Goal: Task Accomplishment & Management: Manage account settings

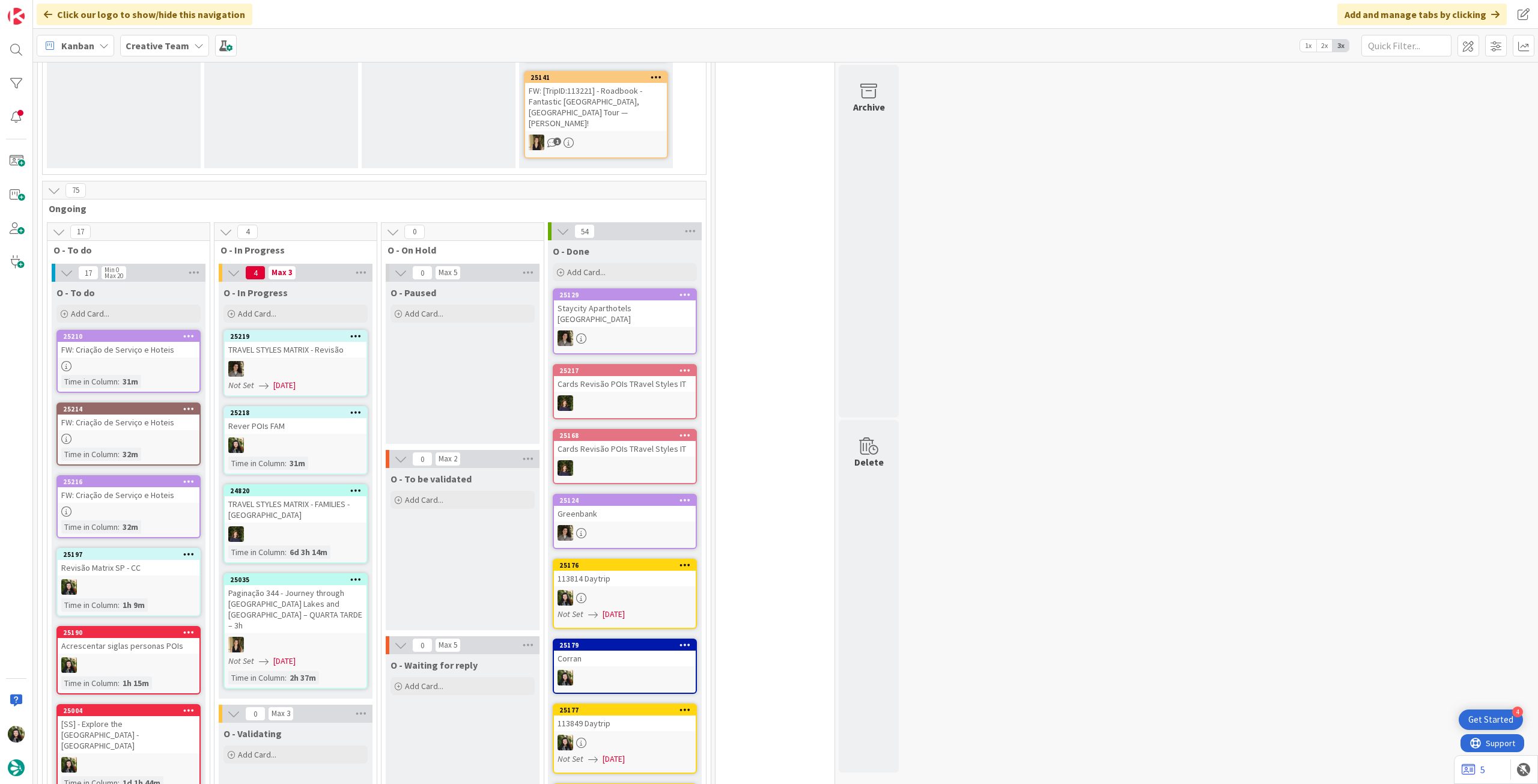
scroll to position [1041, 0]
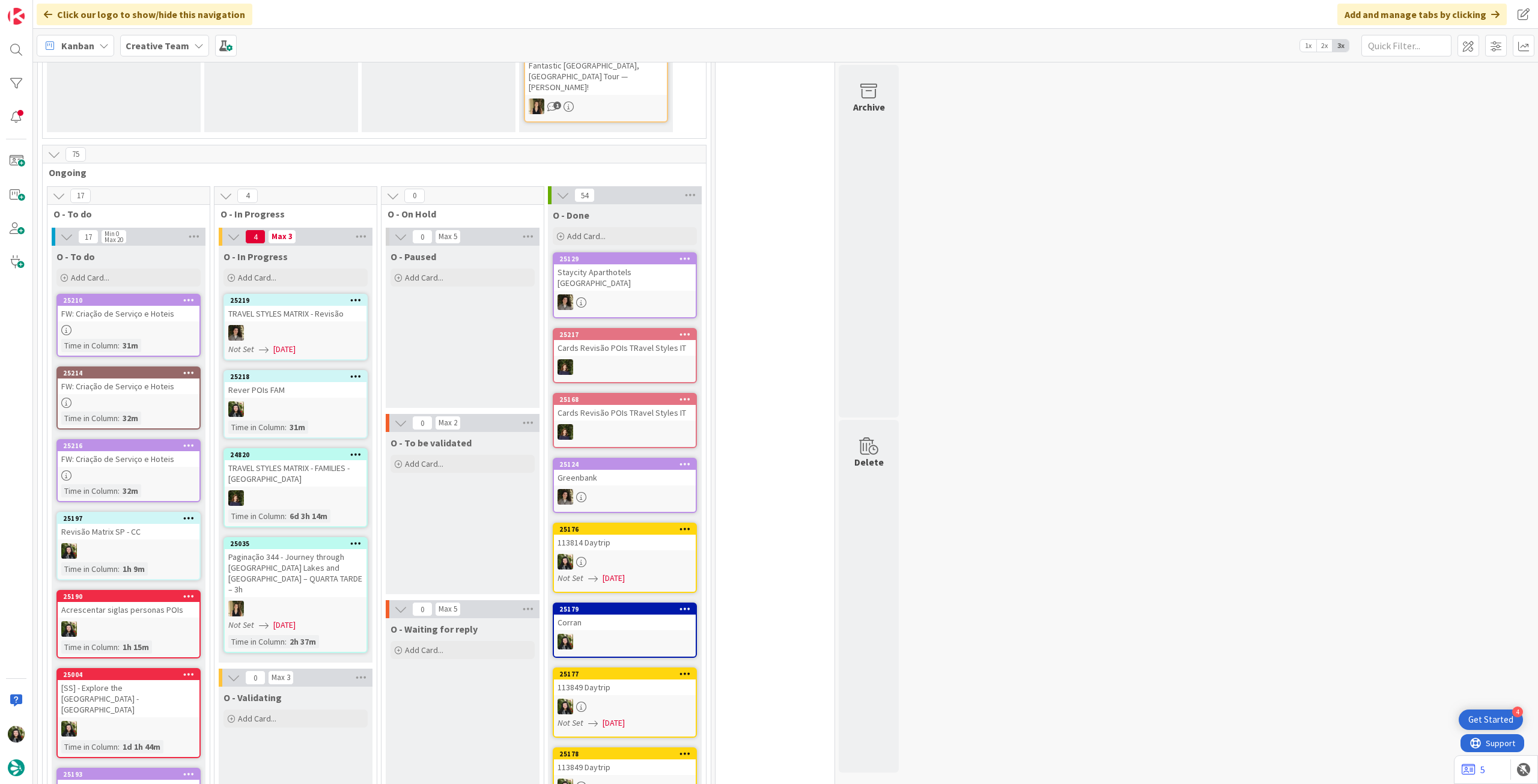
click at [329, 420] on div "Time in Column : 31m" at bounding box center [295, 427] width 135 height 14
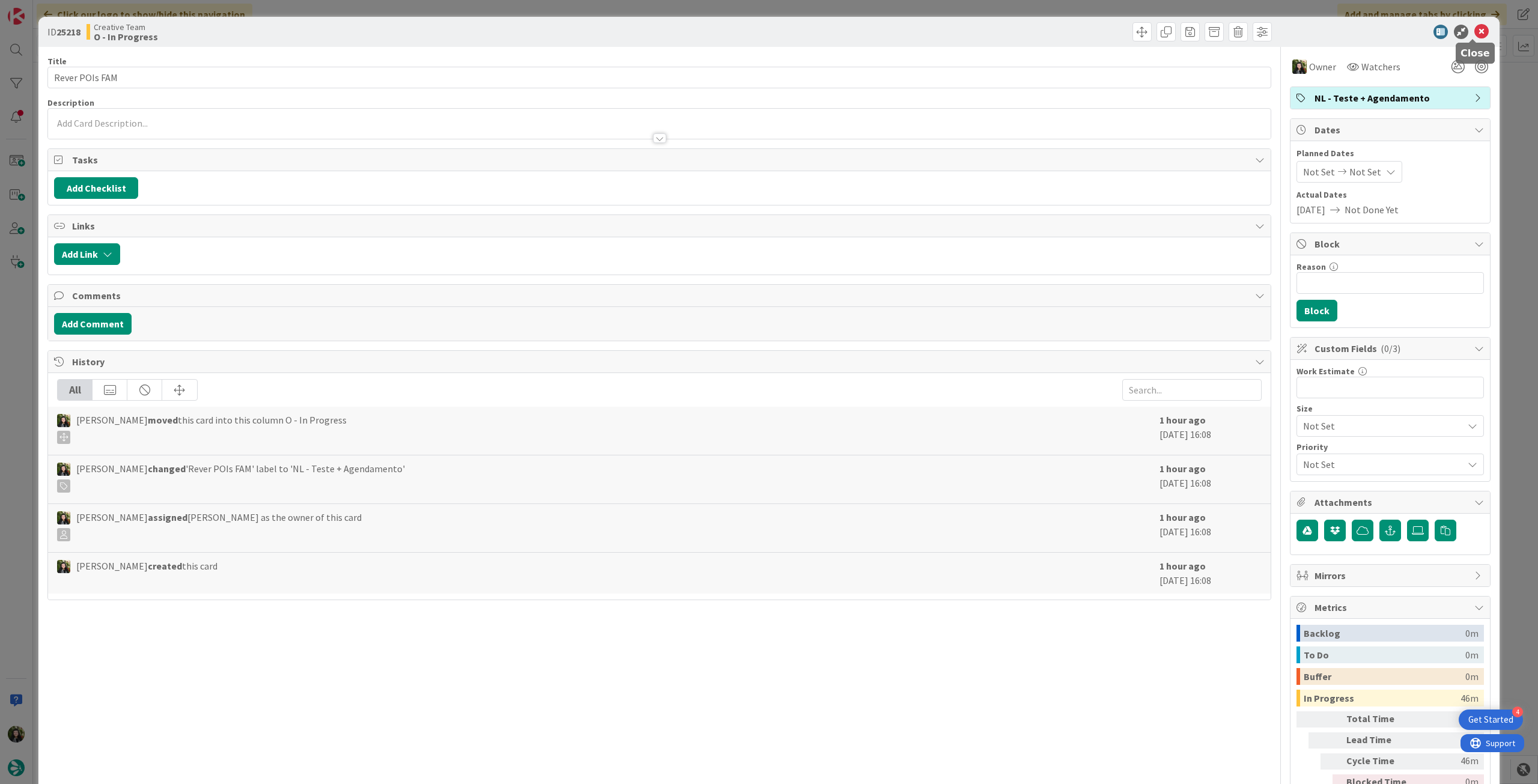
click at [1474, 29] on icon at bounding box center [1481, 32] width 14 height 14
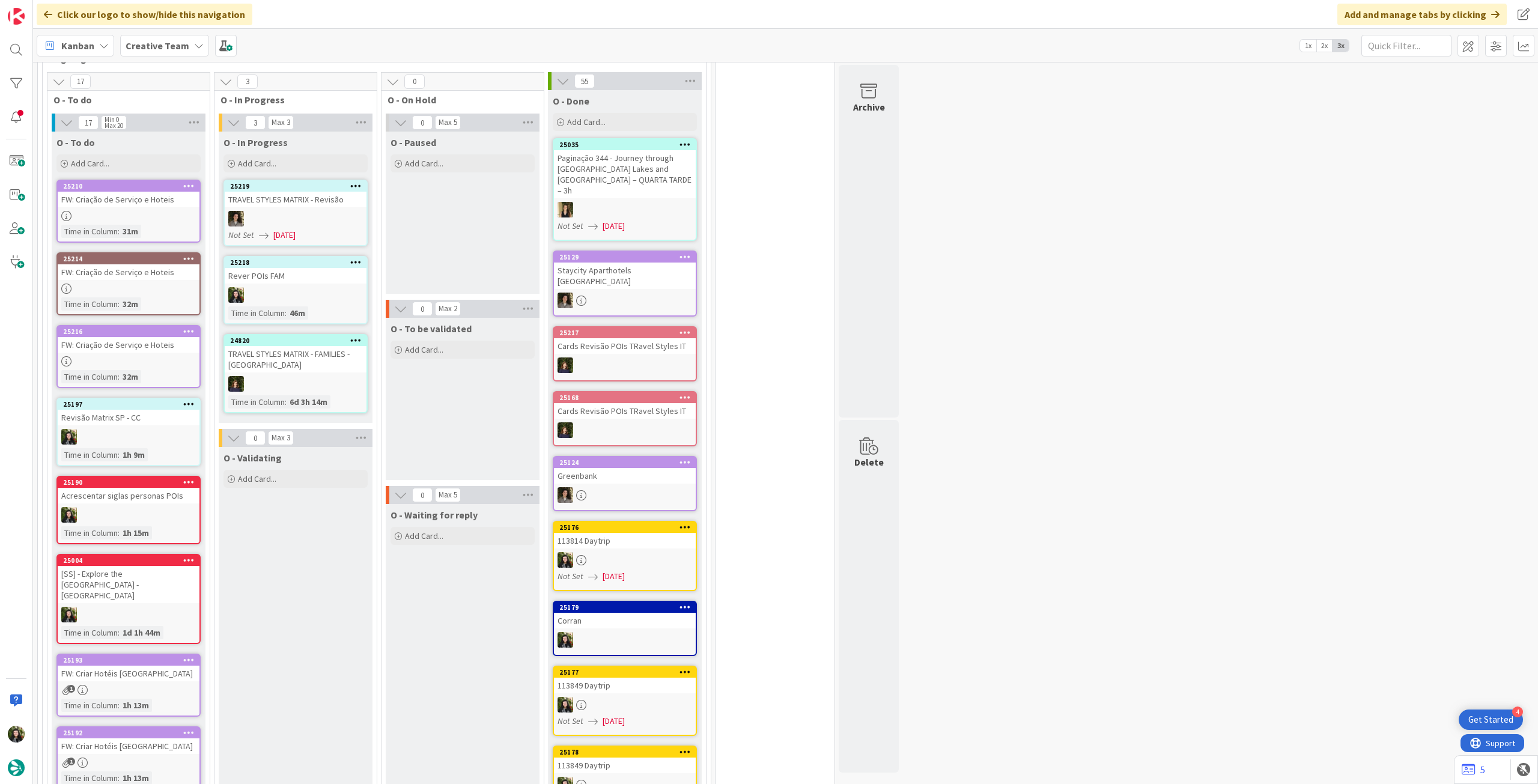
scroll to position [961, 0]
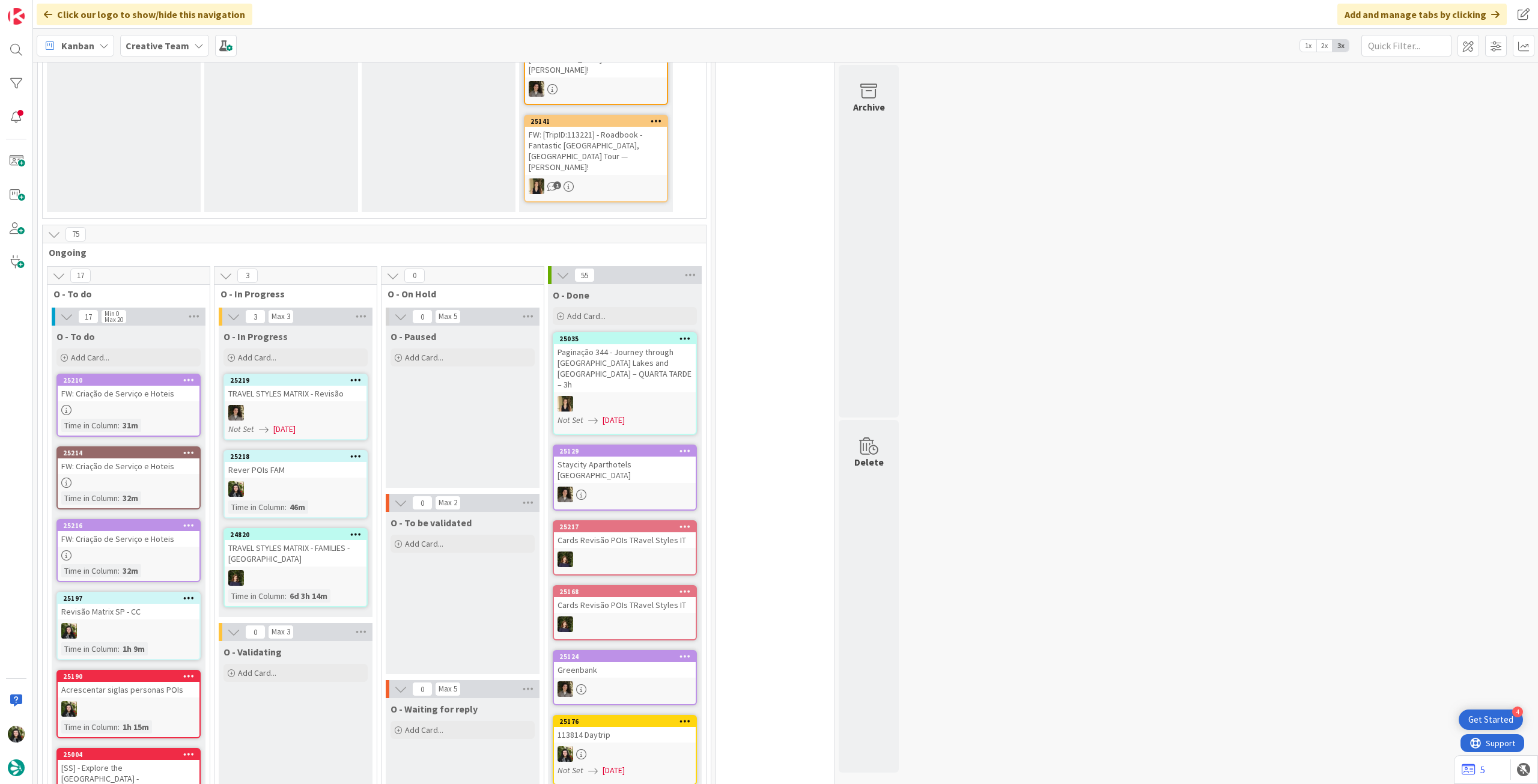
click at [336, 481] on div at bounding box center [295, 489] width 142 height 16
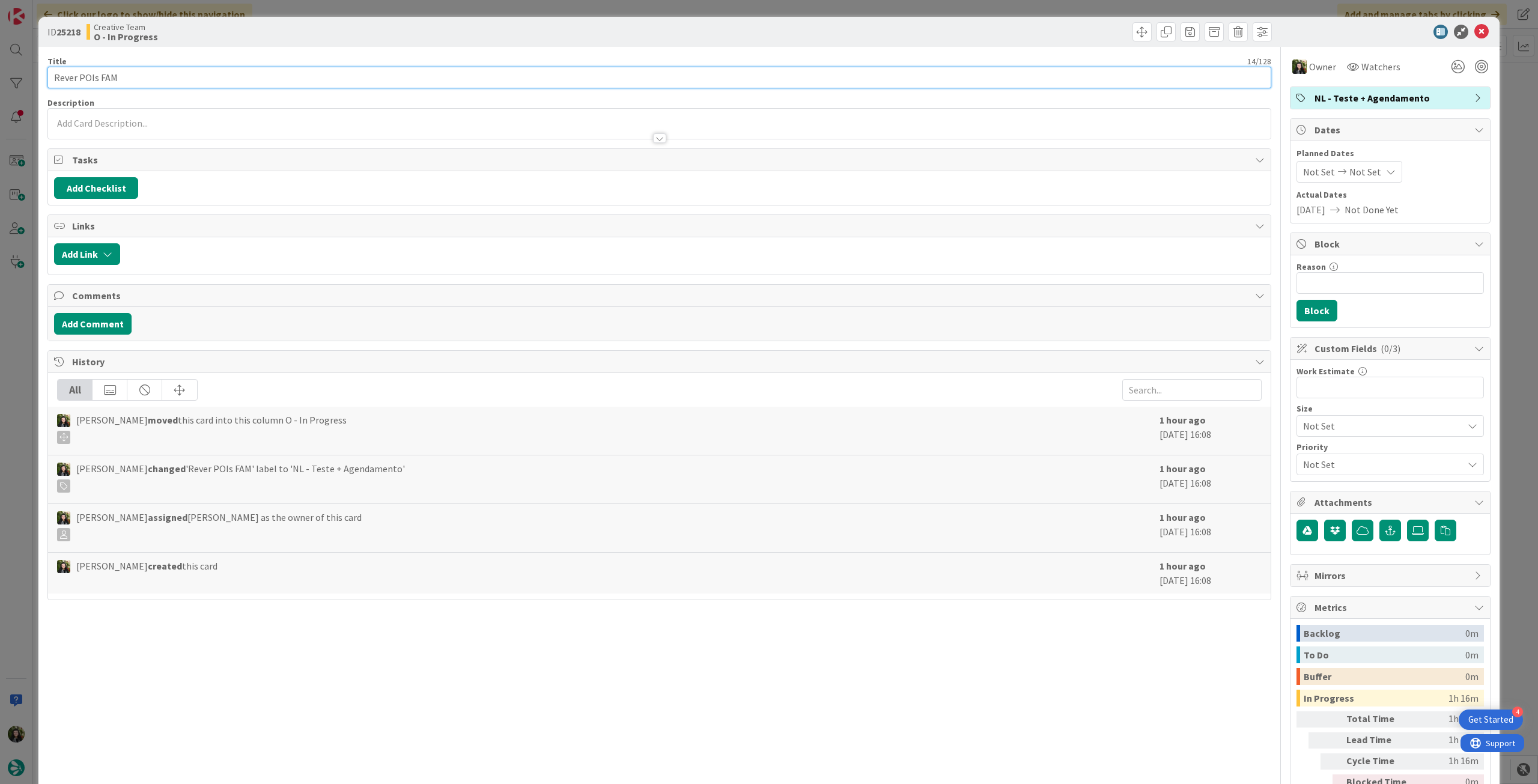
drag, startPoint x: 133, startPoint y: 83, endPoint x: 78, endPoint y: 80, distance: 55.1
click at [59, 80] on input "Rever POIs FAM" at bounding box center [659, 77] width 1224 height 22
click at [157, 78] on input "Rever POIs FAM" at bounding box center [659, 77] width 1224 height 22
click at [156, 79] on input "Rever POIs FAM" at bounding box center [659, 77] width 1224 height 22
drag, startPoint x: 24, startPoint y: 83, endPoint x: 112, endPoint y: 74, distance: 88.5
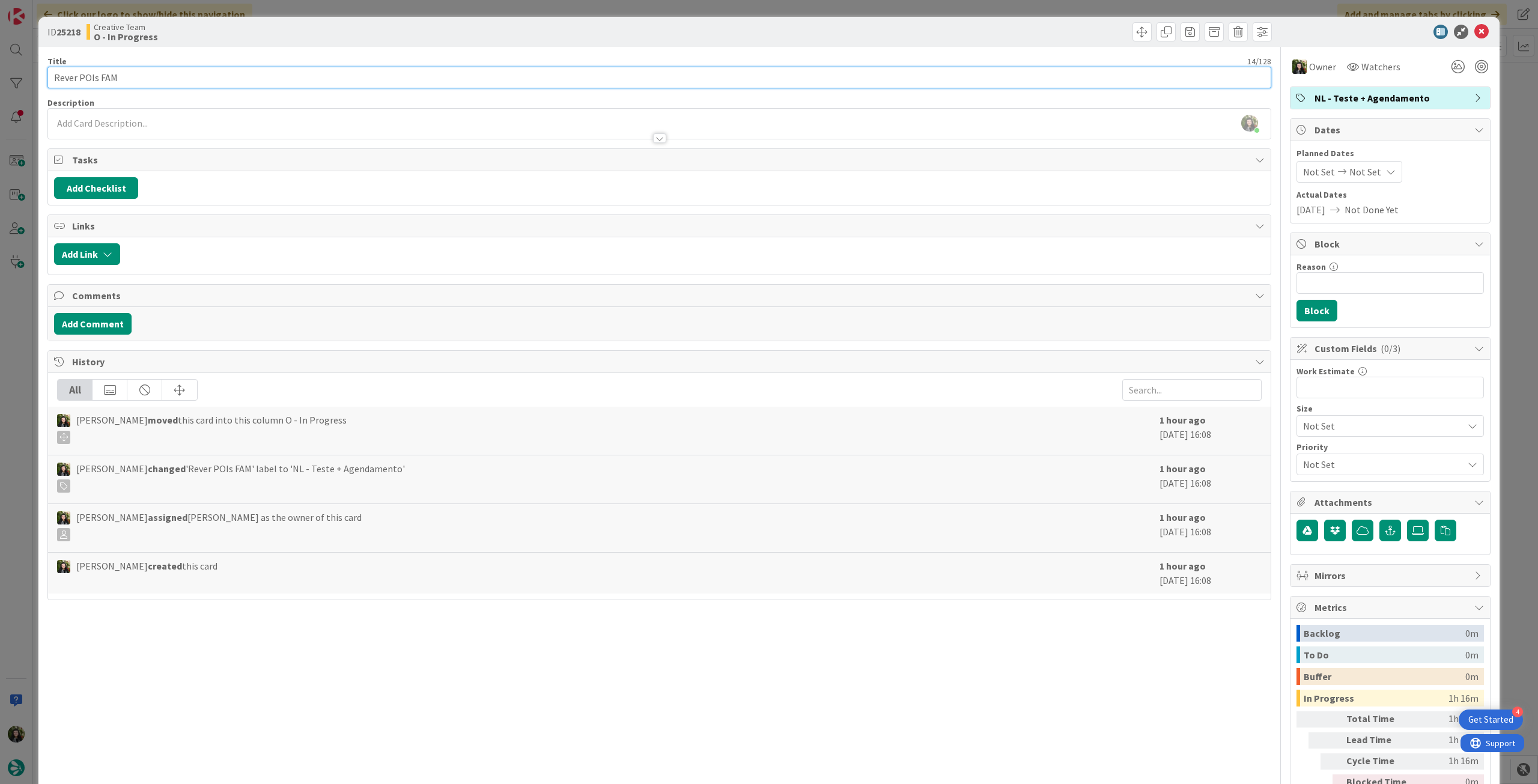
click at [17, 83] on div "ID 25218 Creative Team O - In Progress Title 14 / 128 Rever POIs FAM Descriptio…" at bounding box center [769, 392] width 1538 height 784
click at [228, 62] on div "Title 14 / 128" at bounding box center [659, 61] width 1224 height 11
drag, startPoint x: 144, startPoint y: 79, endPoint x: 23, endPoint y: 75, distance: 121.1
click at [18, 77] on div "ID 25218 Creative Team O - In Progress Title 14 / 128 Rever POIs FAM Descriptio…" at bounding box center [769, 392] width 1538 height 784
click at [1474, 34] on icon at bounding box center [1481, 32] width 14 height 14
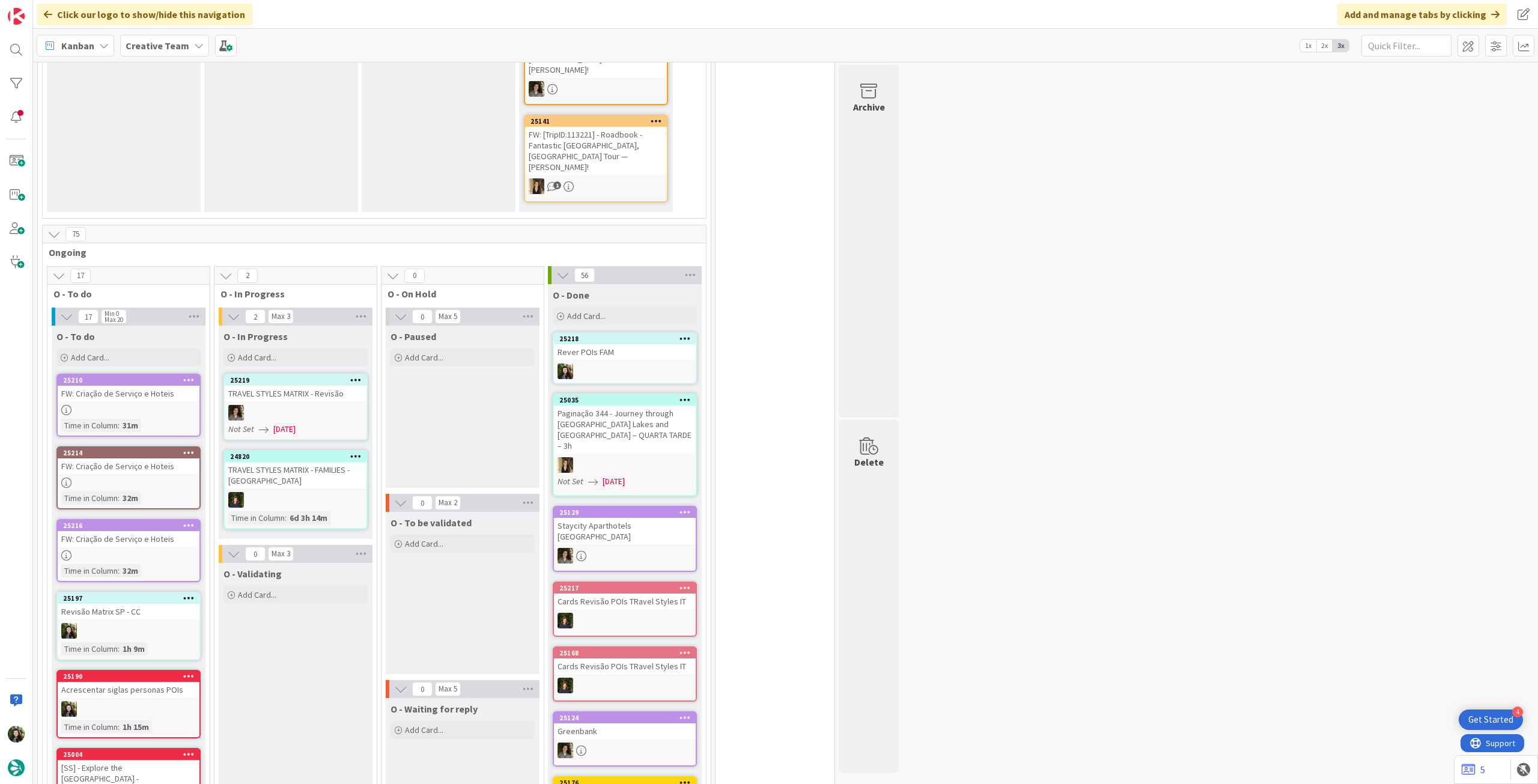
click at [315, 325] on div "O - In Progress Add Card..." at bounding box center [295, 347] width 154 height 44
click at [322, 349] on div "Add Card..." at bounding box center [295, 358] width 144 height 18
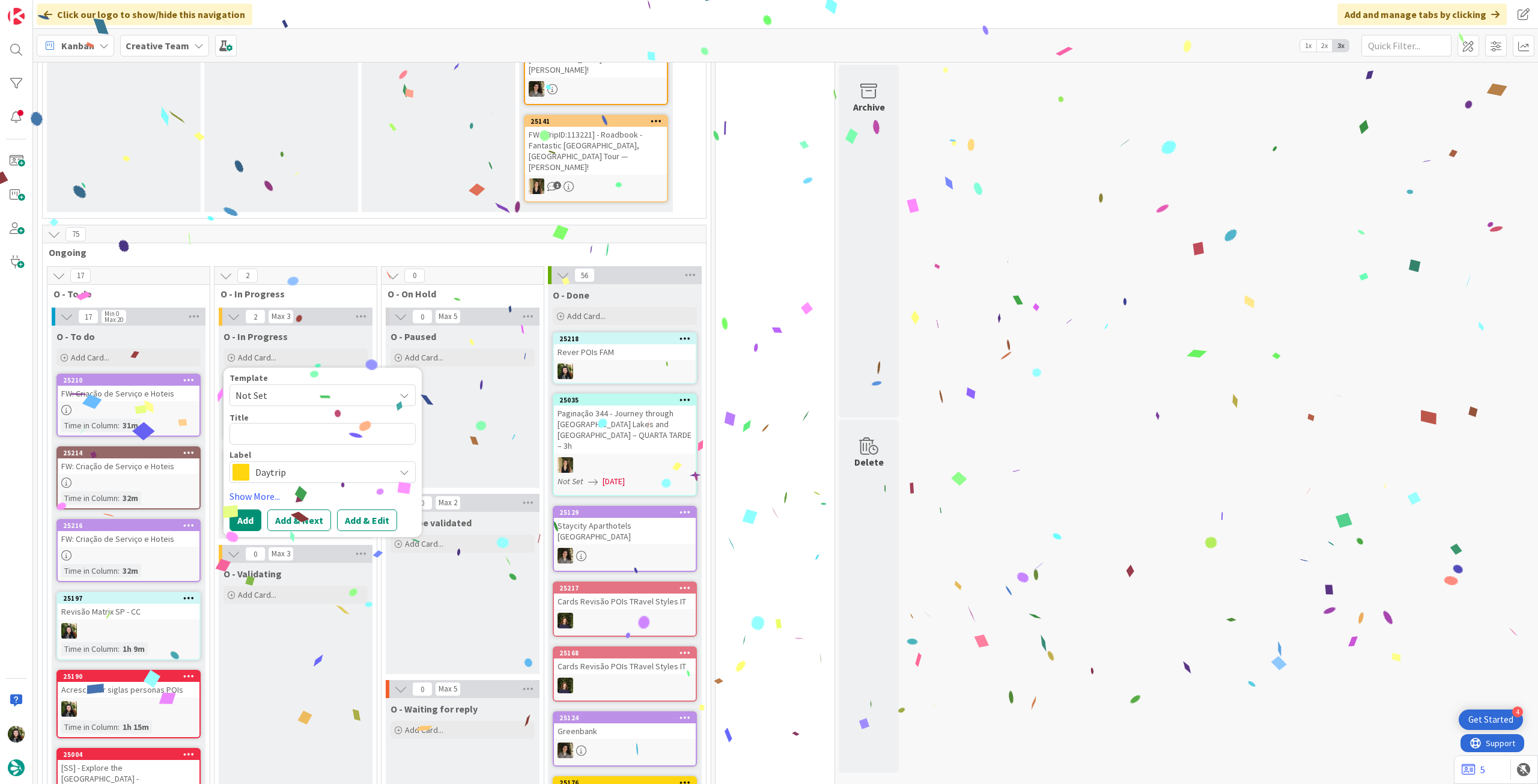
click at [314, 464] on span "Daytrip" at bounding box center [322, 472] width 133 height 17
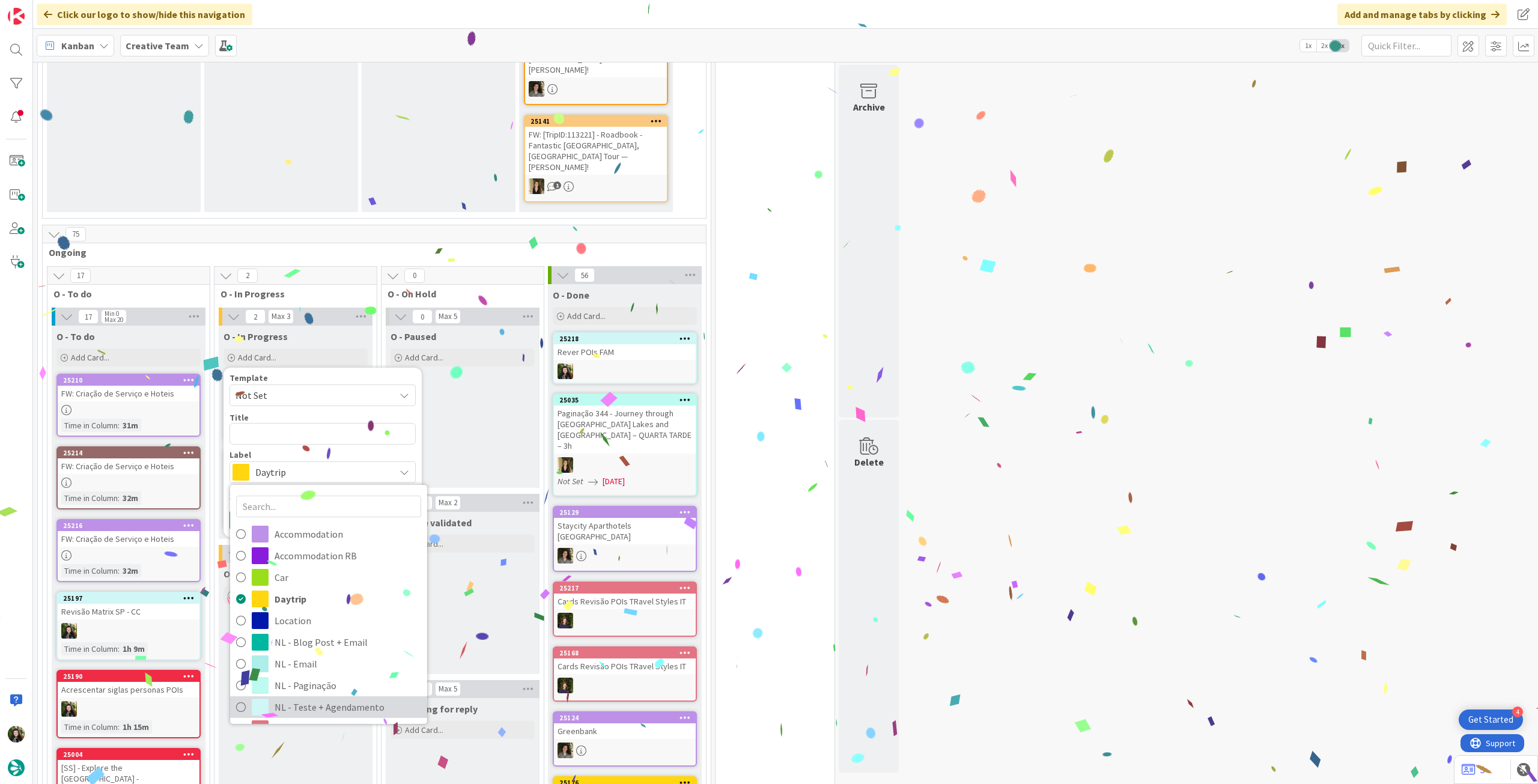
click at [310, 698] on span "NL - Teste + Agendamento" at bounding box center [347, 707] width 147 height 18
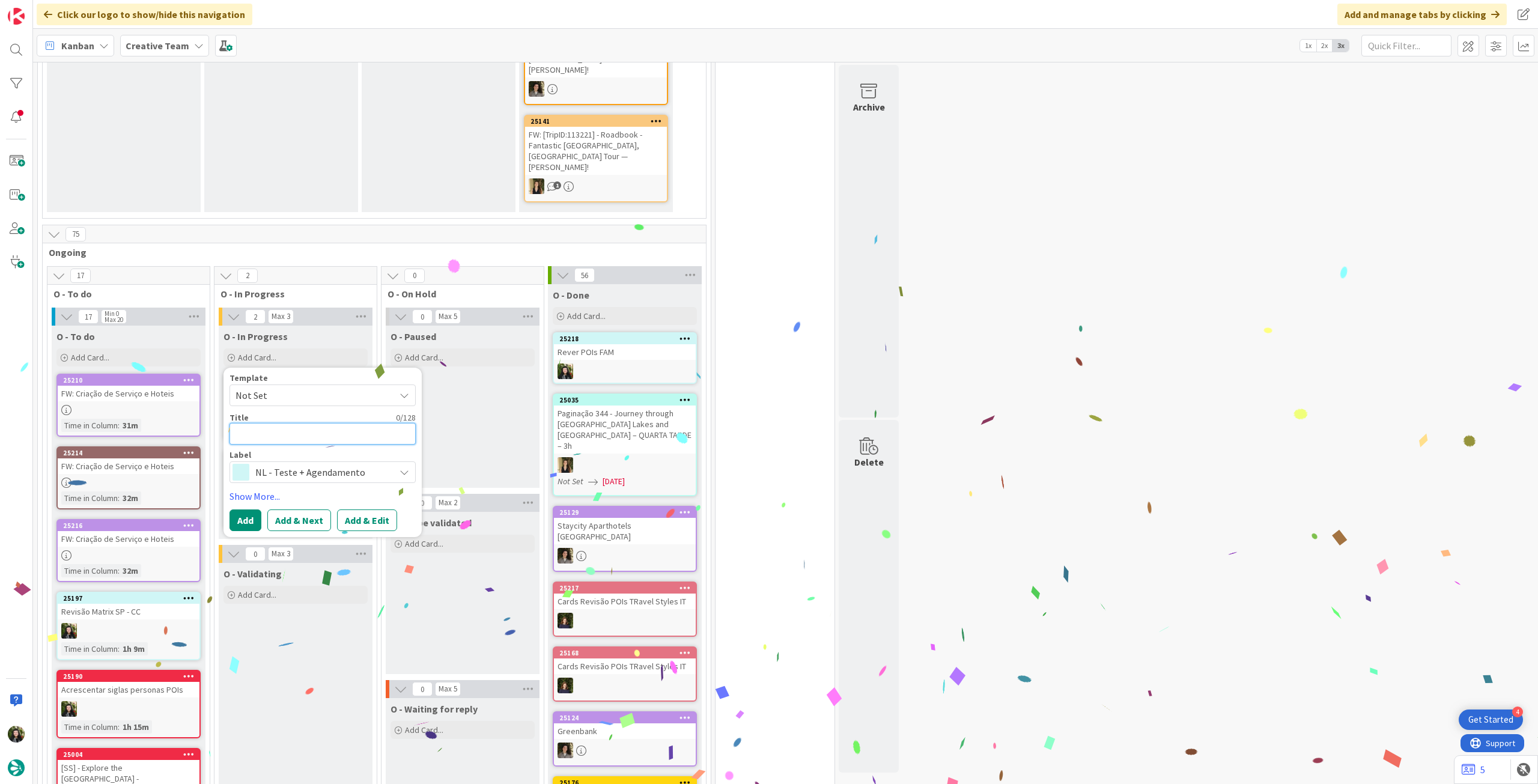
click at [313, 423] on textarea at bounding box center [322, 434] width 186 height 22
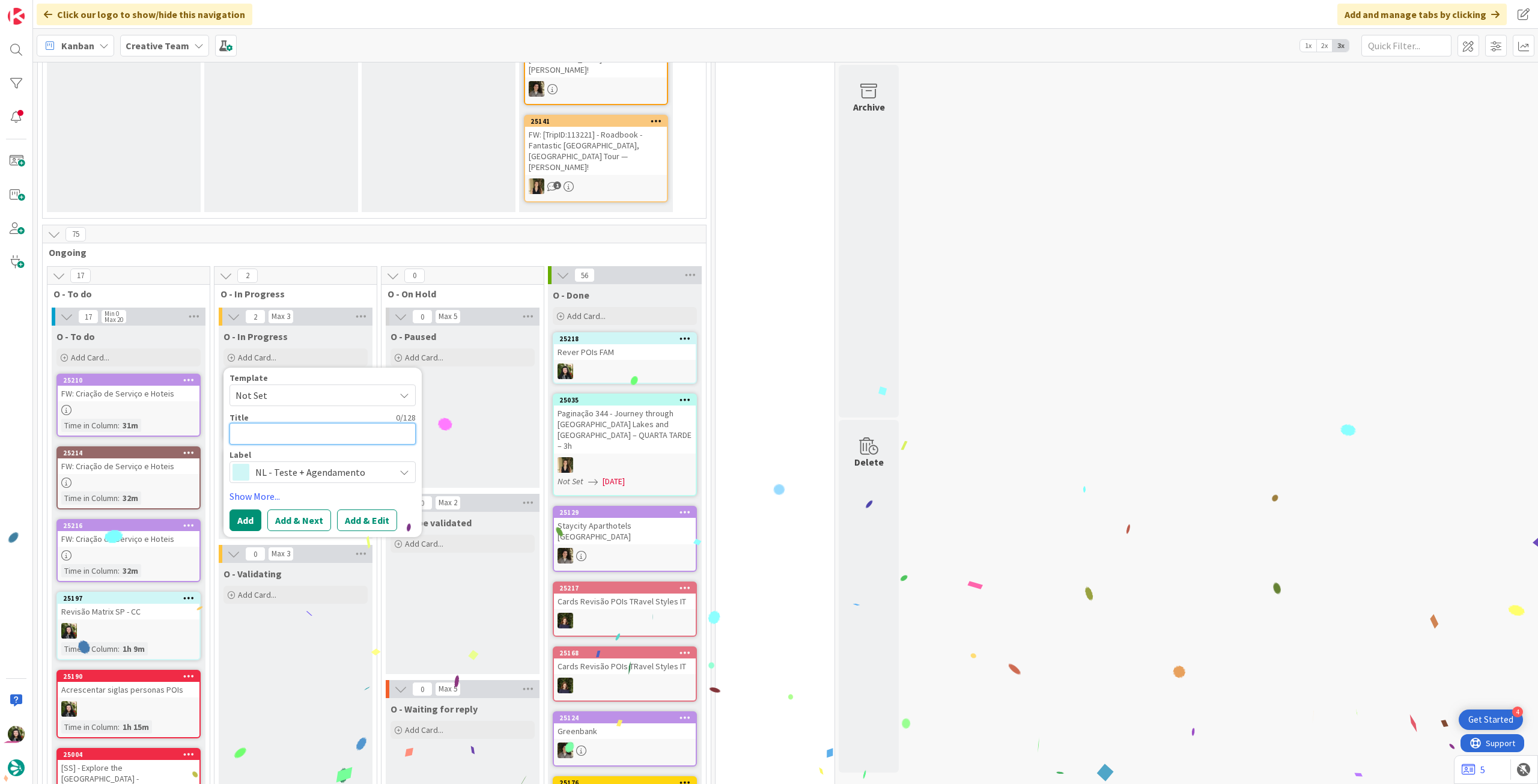
paste textarea "Rever POIs FAM"
type textarea "x"
type textarea "Rever POIs FAM"
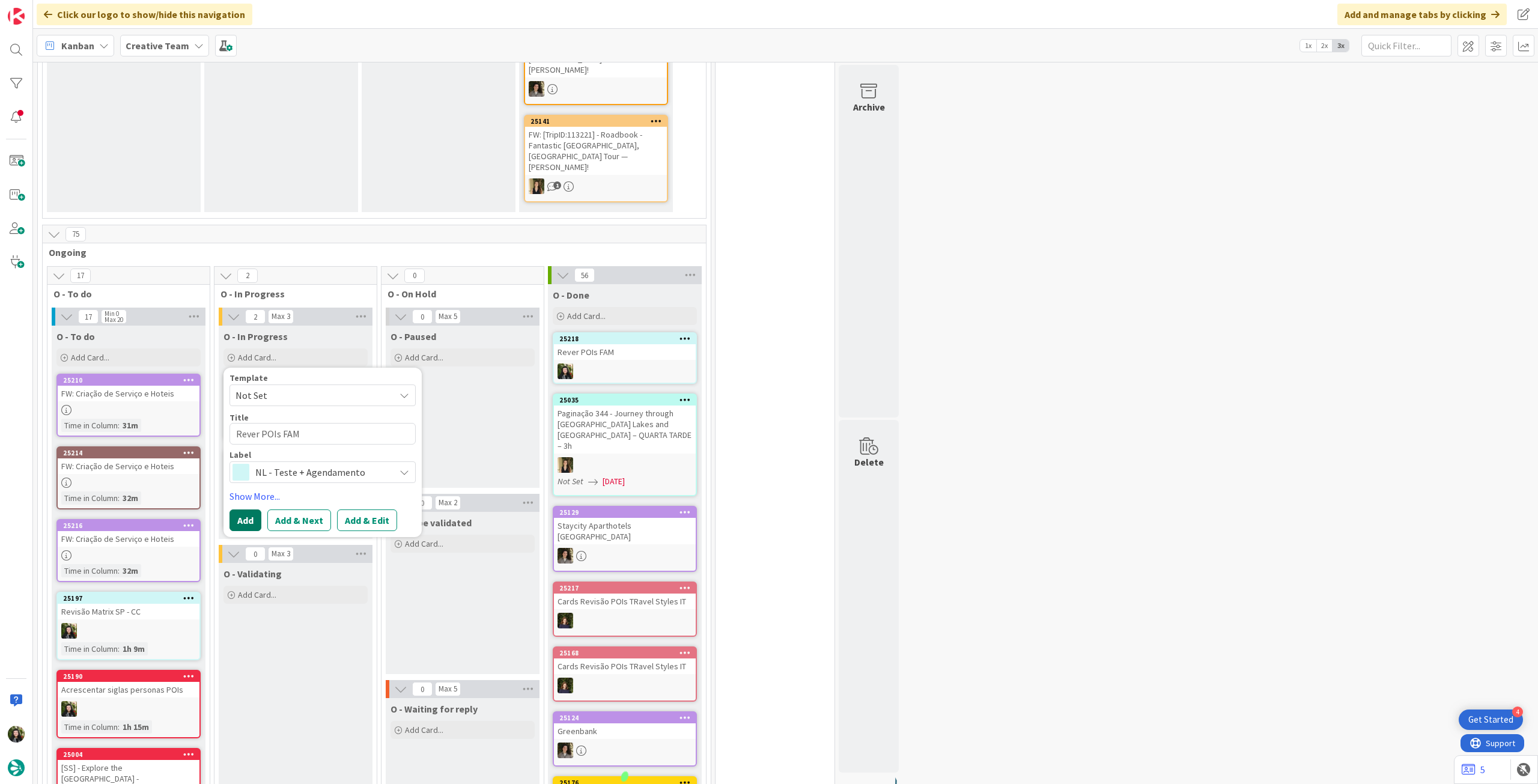
click at [247, 510] on button "Add" at bounding box center [245, 520] width 32 height 22
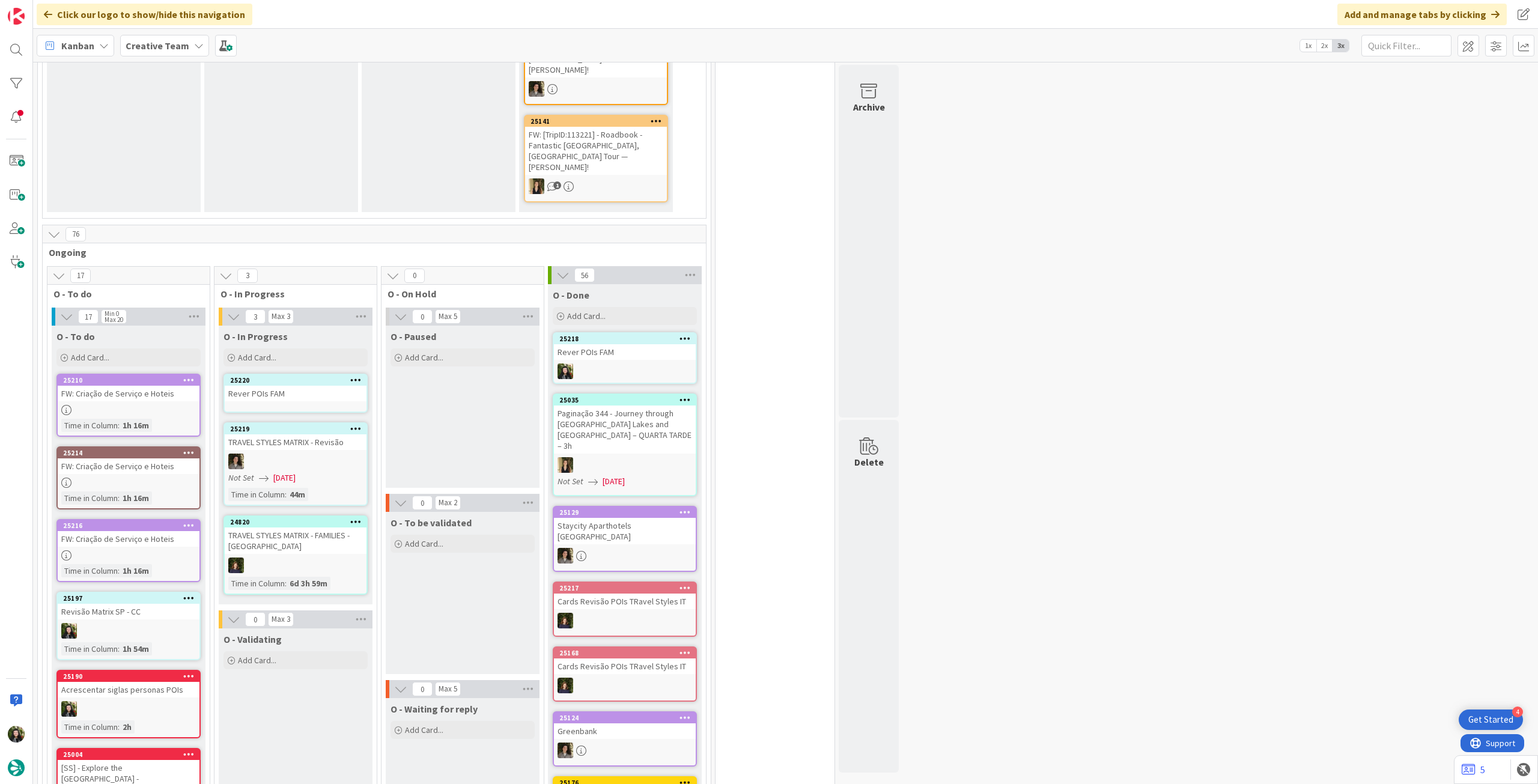
click at [290, 386] on div "Rever POIs FAM" at bounding box center [295, 393] width 142 height 16
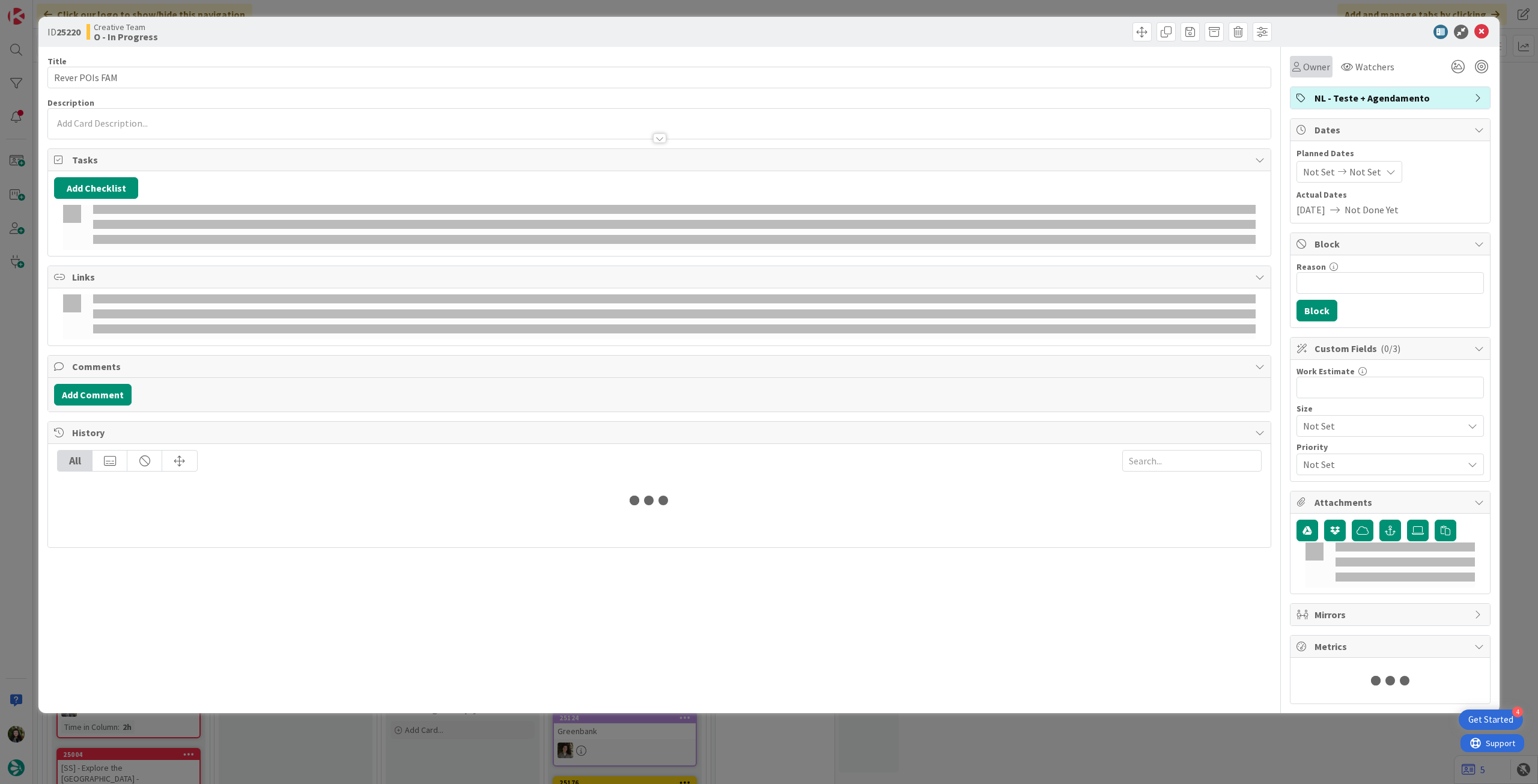
click at [1303, 65] on span "Owner" at bounding box center [1317, 66] width 27 height 14
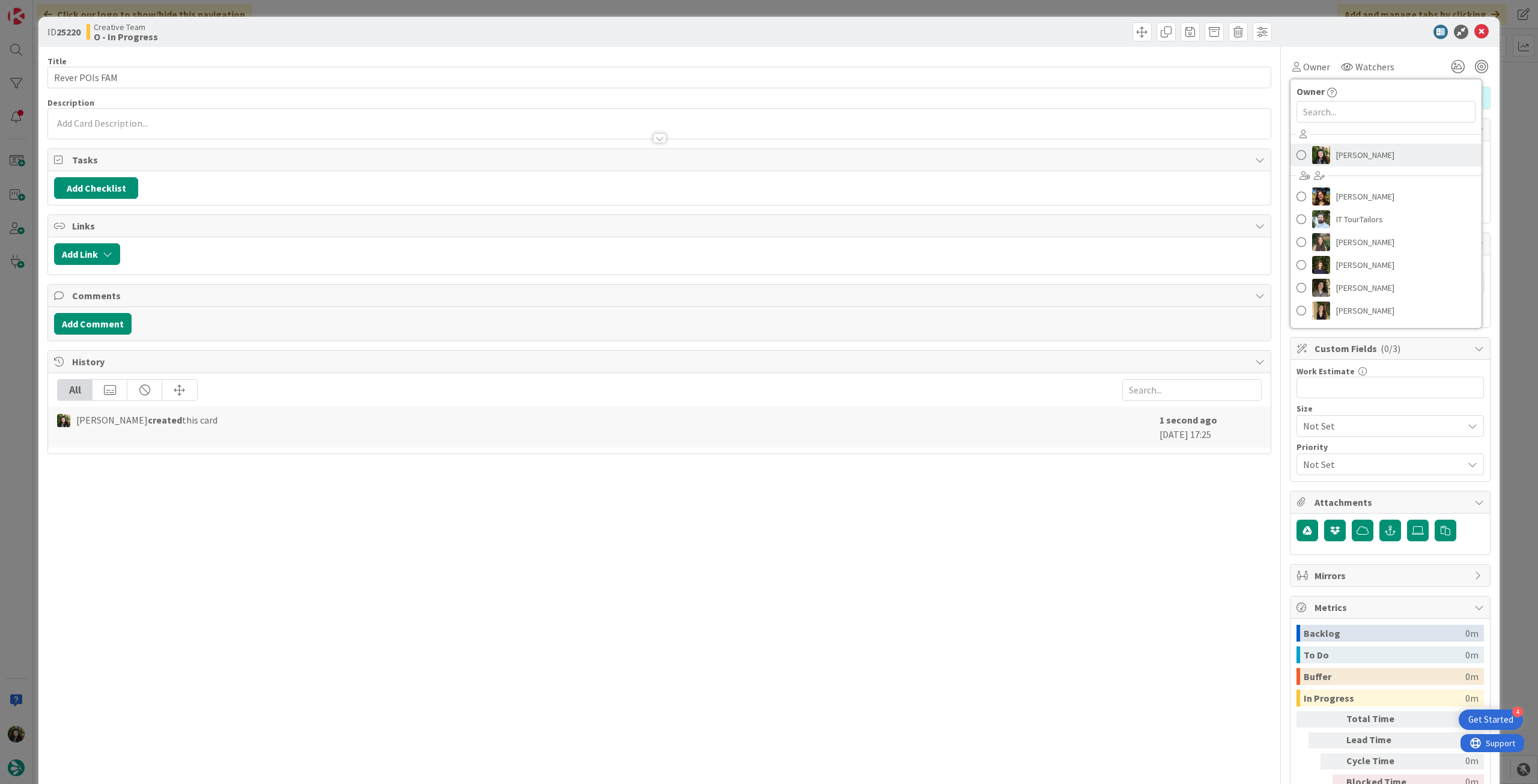
click at [1345, 160] on span "[PERSON_NAME]" at bounding box center [1366, 155] width 59 height 18
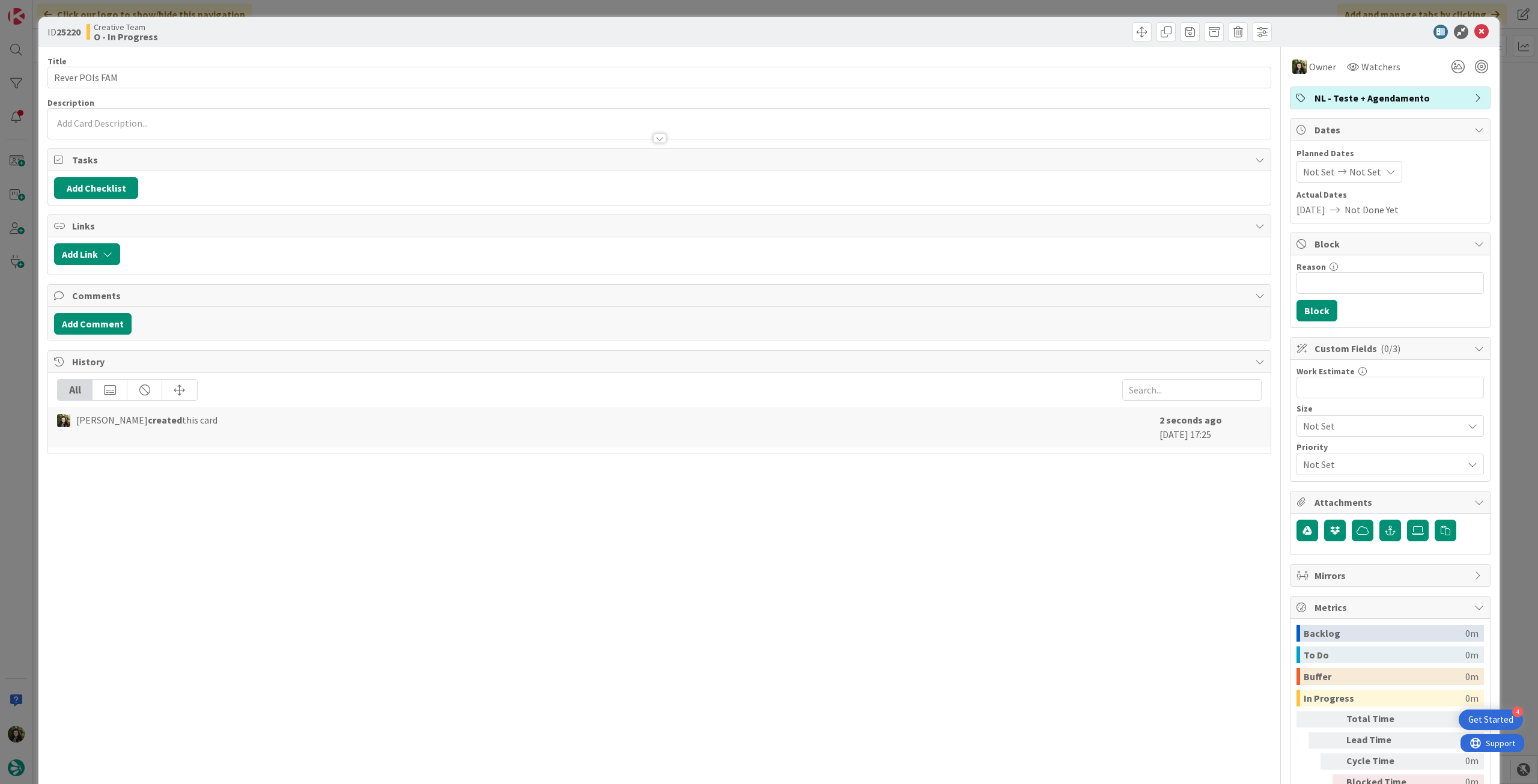
click at [1468, 24] on div "ID 25220 Creative Team O - In Progress" at bounding box center [769, 32] width 1461 height 30
click at [1474, 27] on icon at bounding box center [1481, 32] width 14 height 14
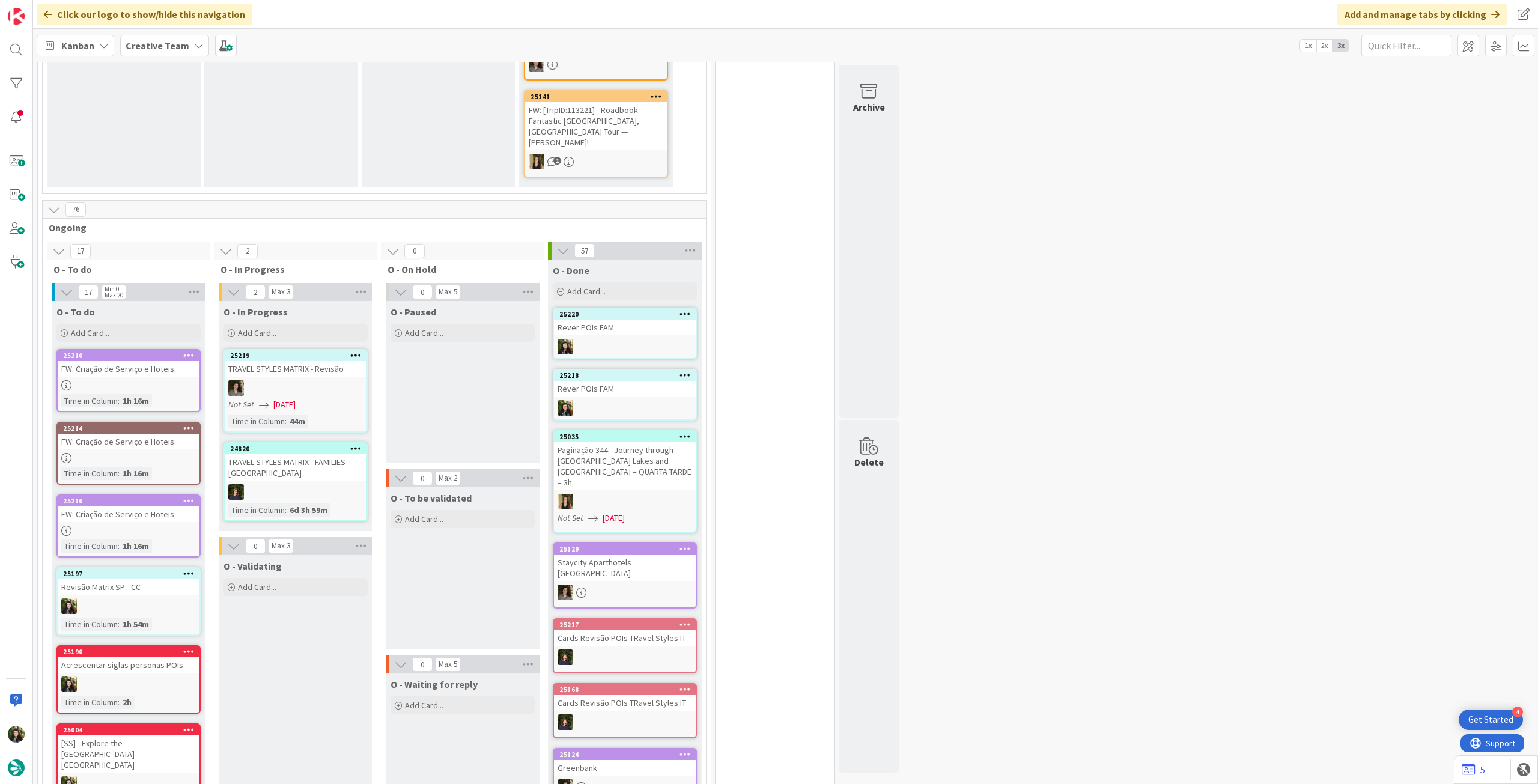
scroll to position [961, 0]
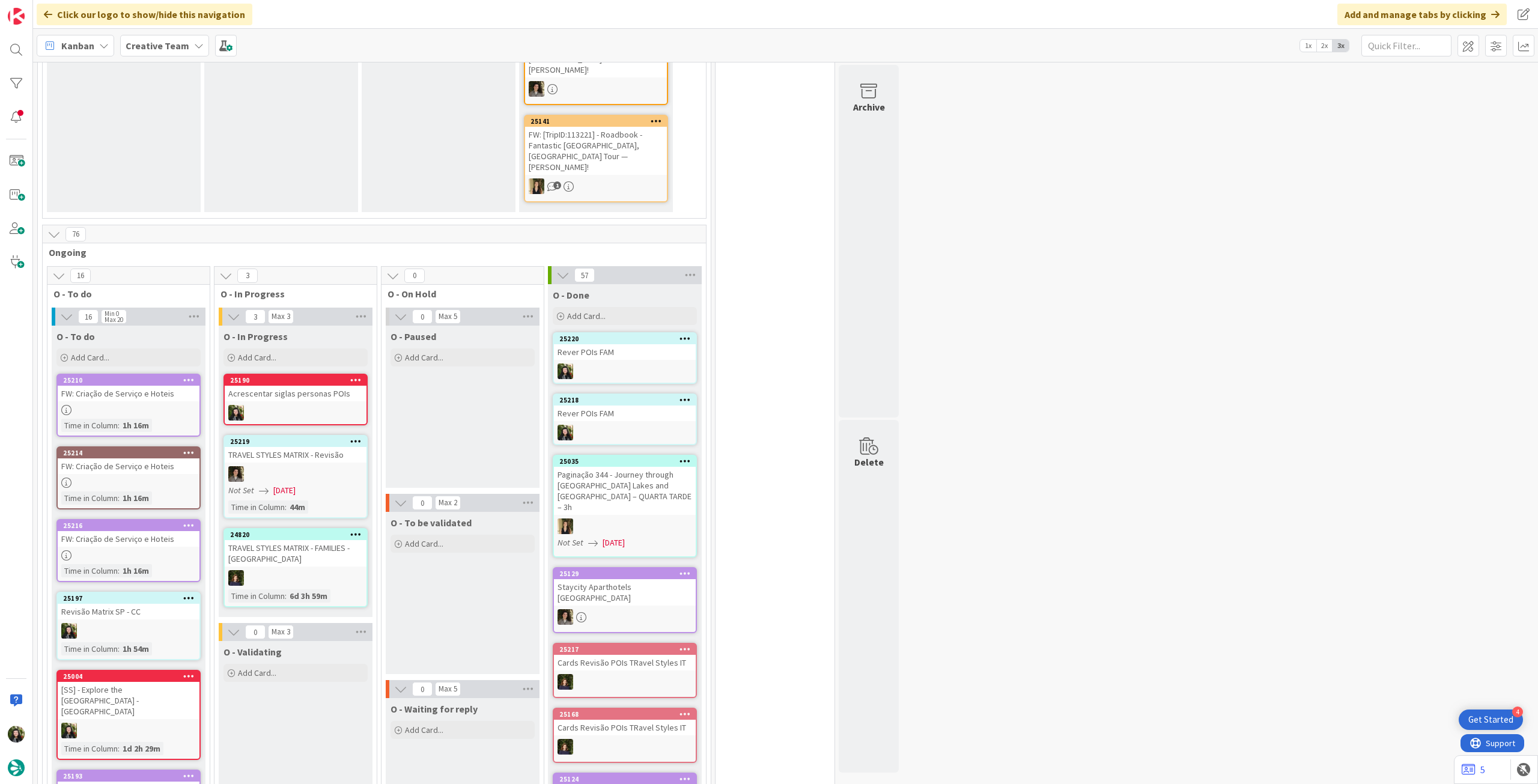
click at [183, 44] on b "Creative Team" at bounding box center [157, 46] width 64 height 12
click at [211, 169] on h4 "Creative Team - Análise" at bounding box center [215, 172] width 163 height 12
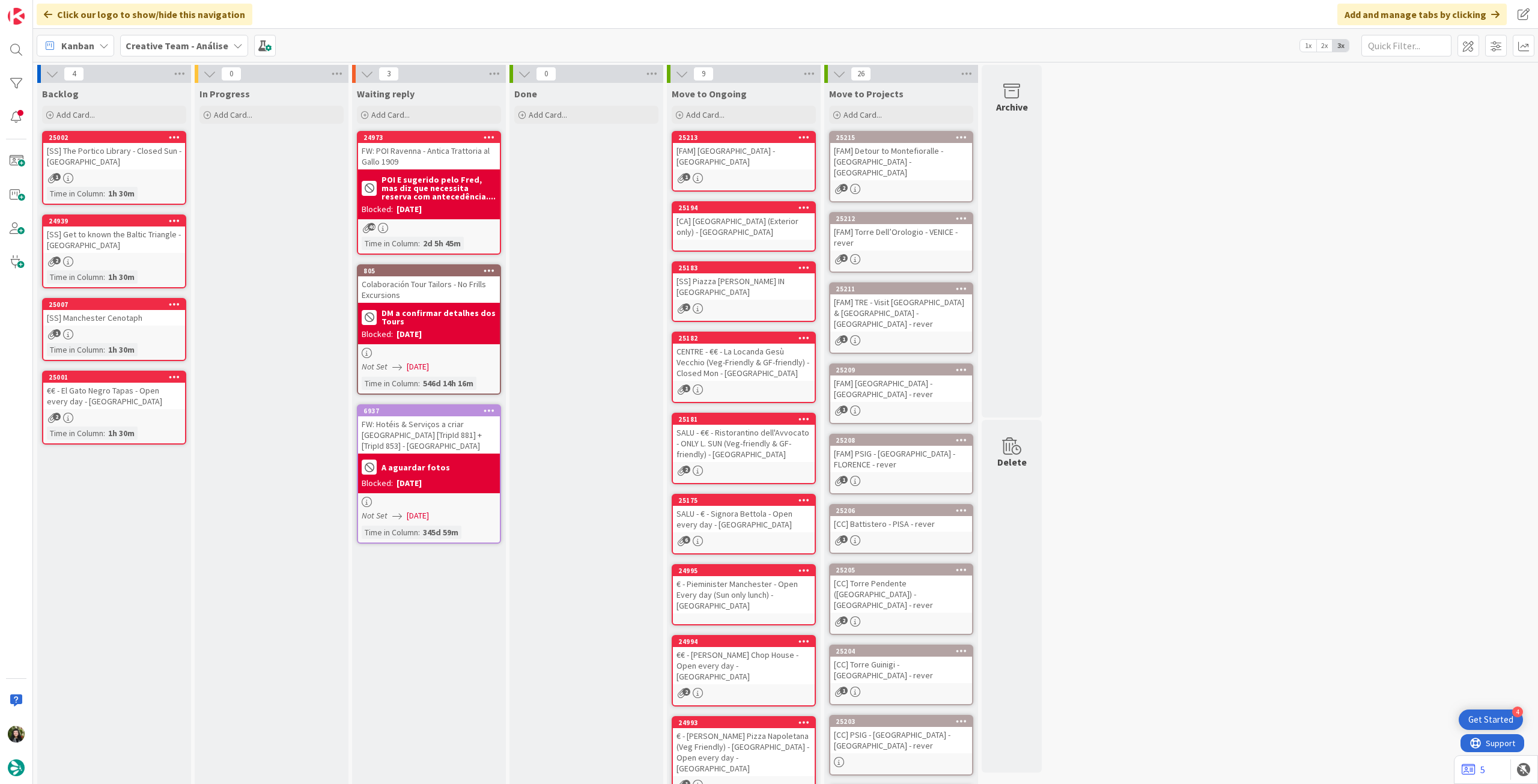
click at [141, 41] on b "Creative Team - Análise" at bounding box center [177, 46] width 103 height 12
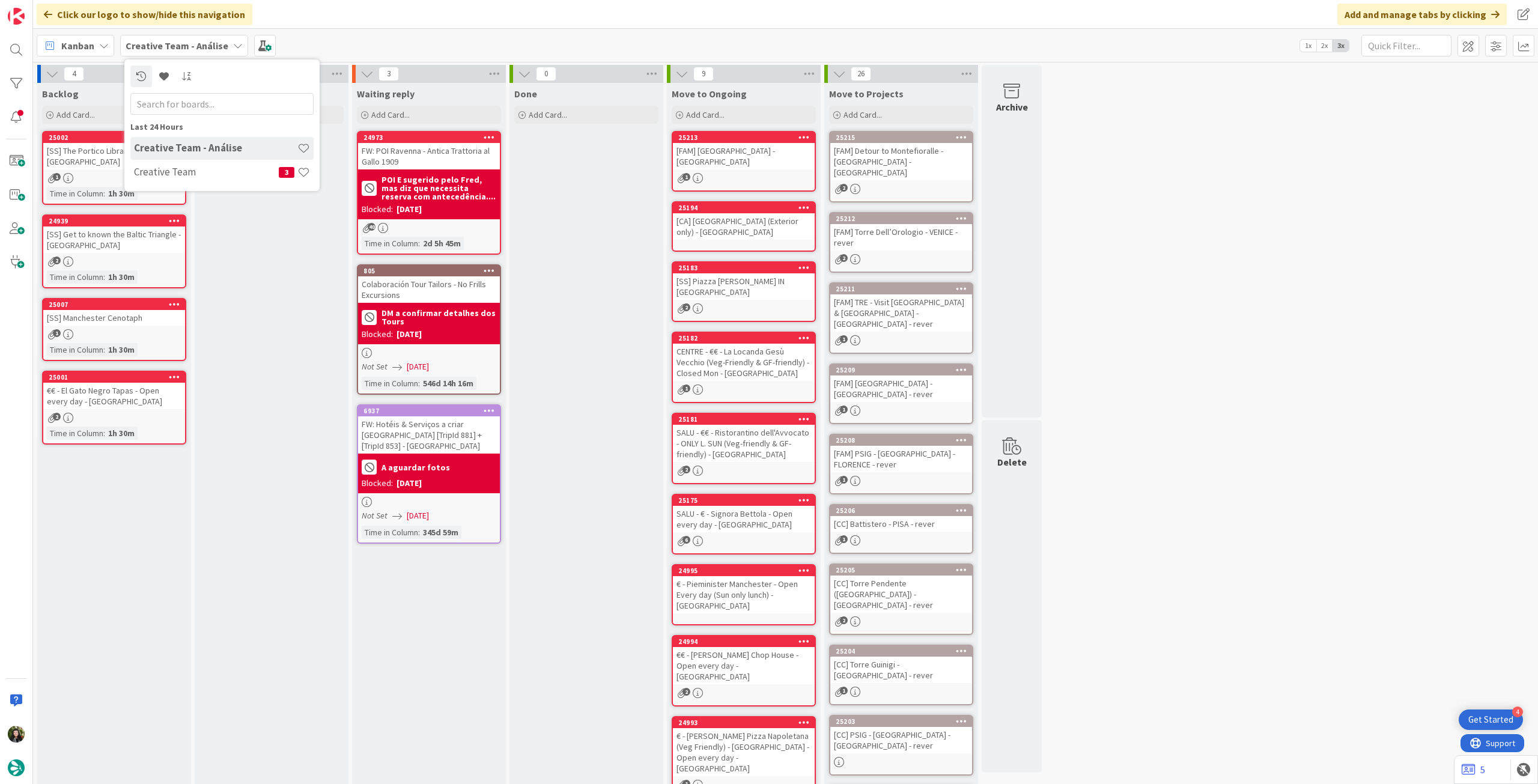
click at [289, 319] on div "In Progress Add Card..." at bounding box center [271, 478] width 154 height 792
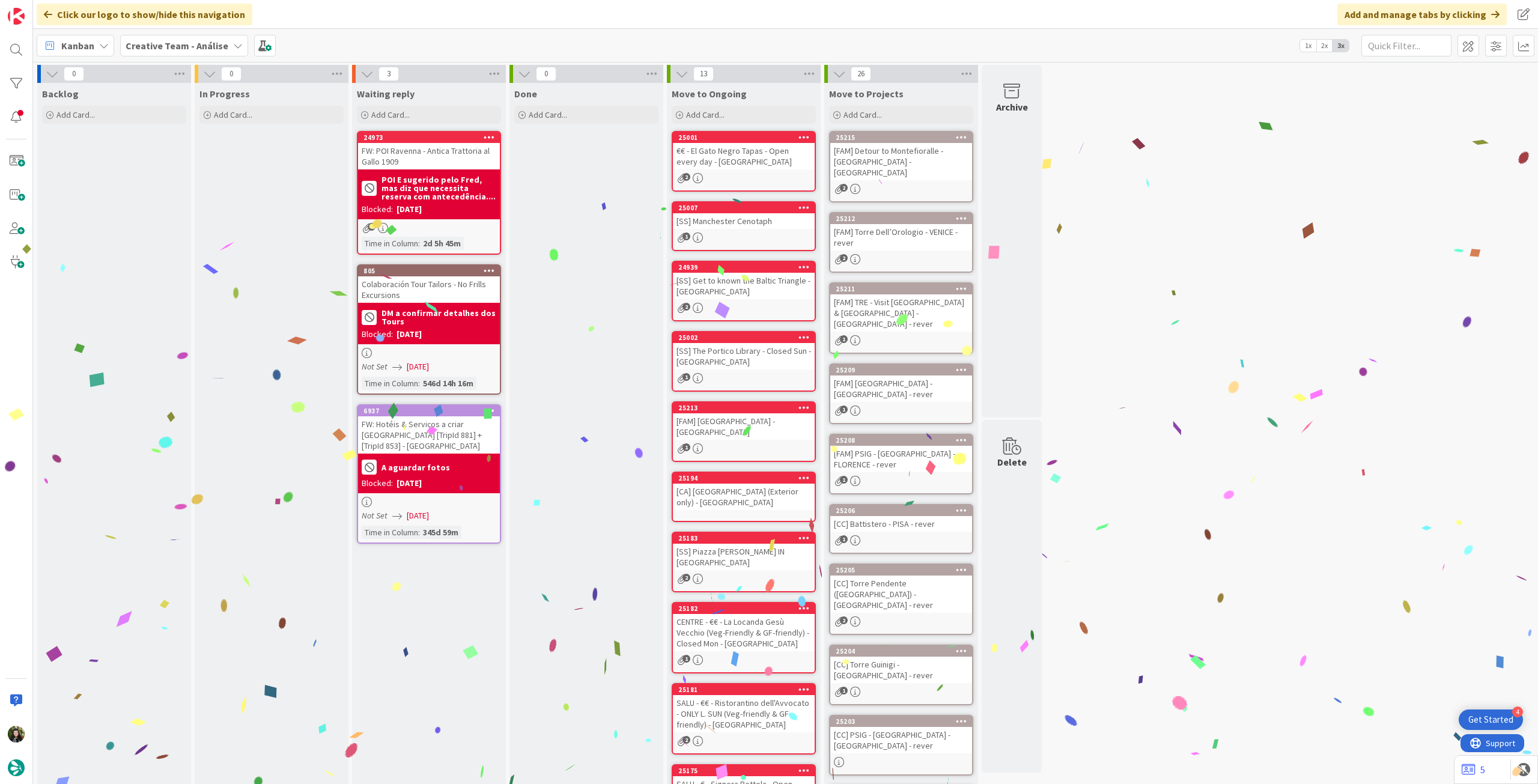
click at [189, 44] on b "Creative Team - Análise" at bounding box center [177, 46] width 103 height 12
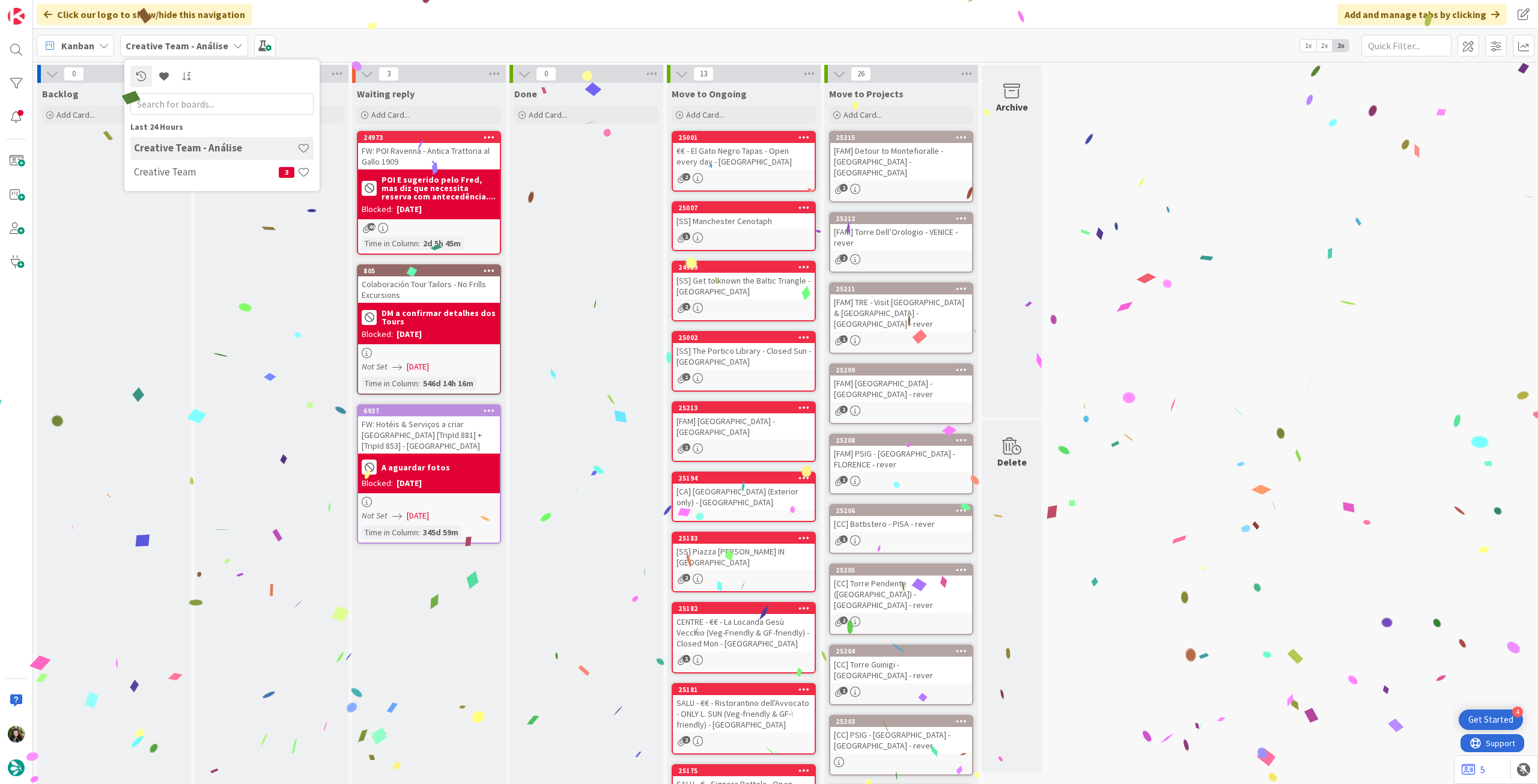
drag, startPoint x: 187, startPoint y: 168, endPoint x: 223, endPoint y: 181, distance: 38.3
click at [187, 168] on h4 "Creative Team" at bounding box center [206, 172] width 145 height 12
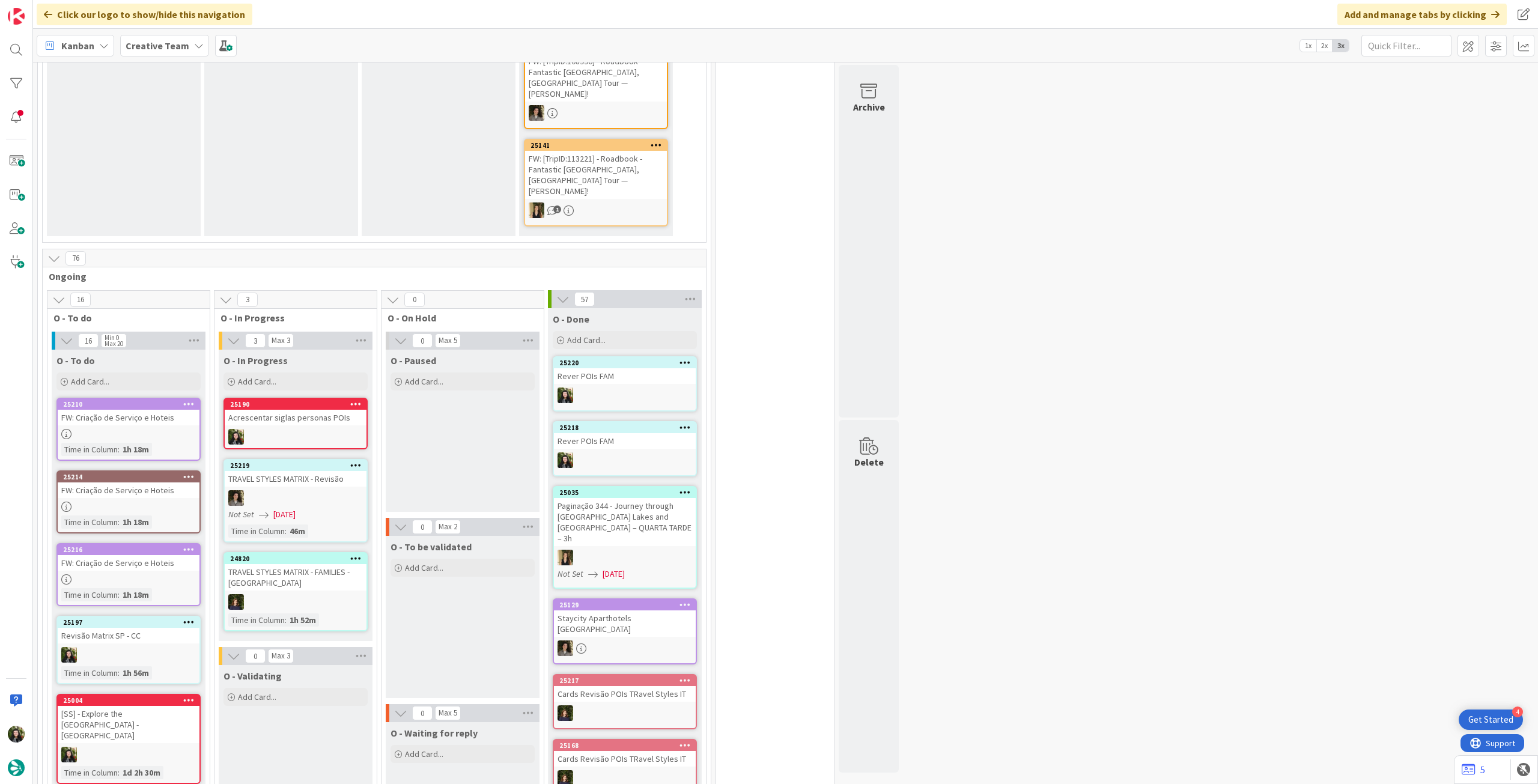
scroll to position [961, 0]
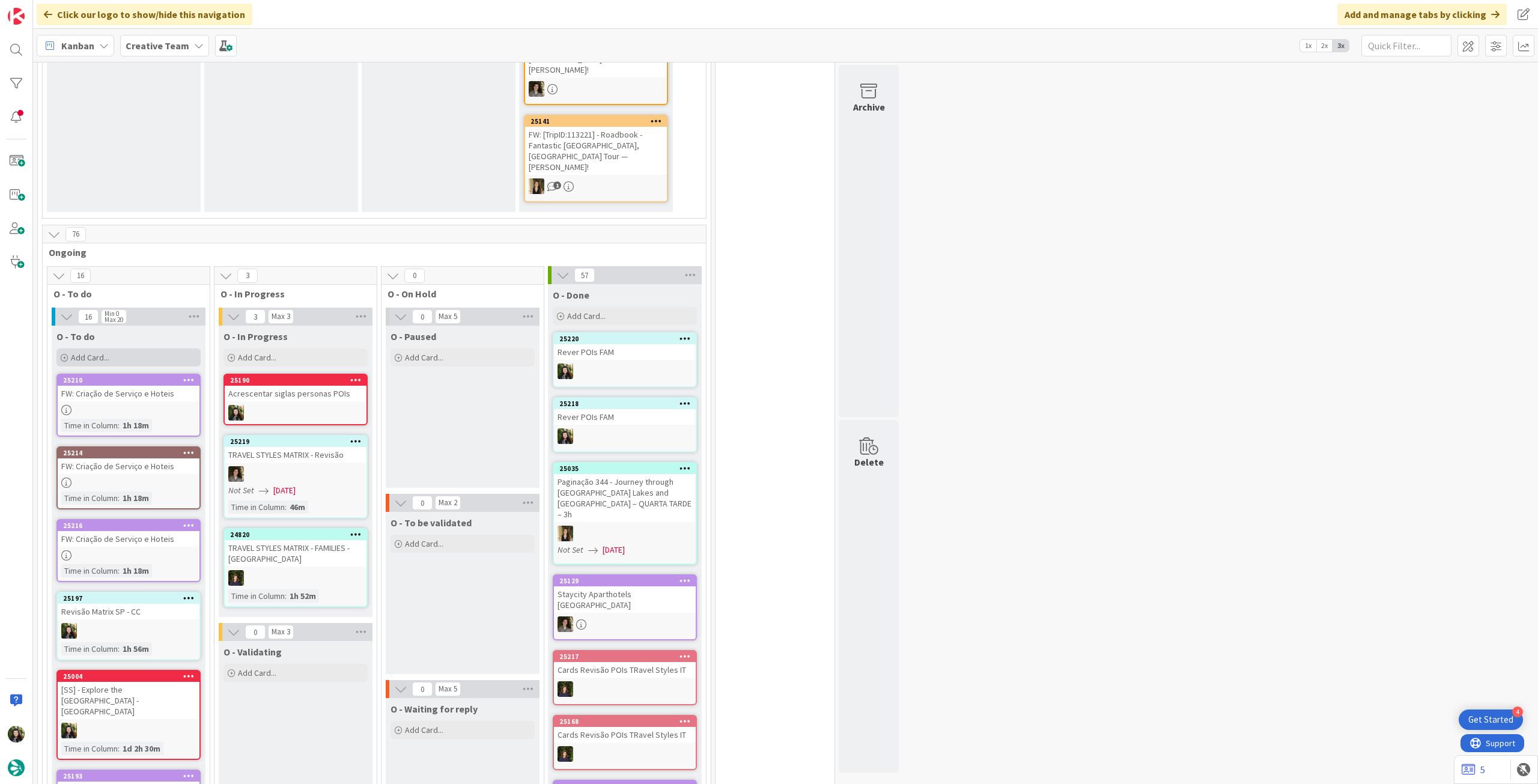
drag, startPoint x: 142, startPoint y: 262, endPoint x: 161, endPoint y: 268, distance: 19.9
click at [143, 349] on div "Add Card..." at bounding box center [129, 358] width 144 height 18
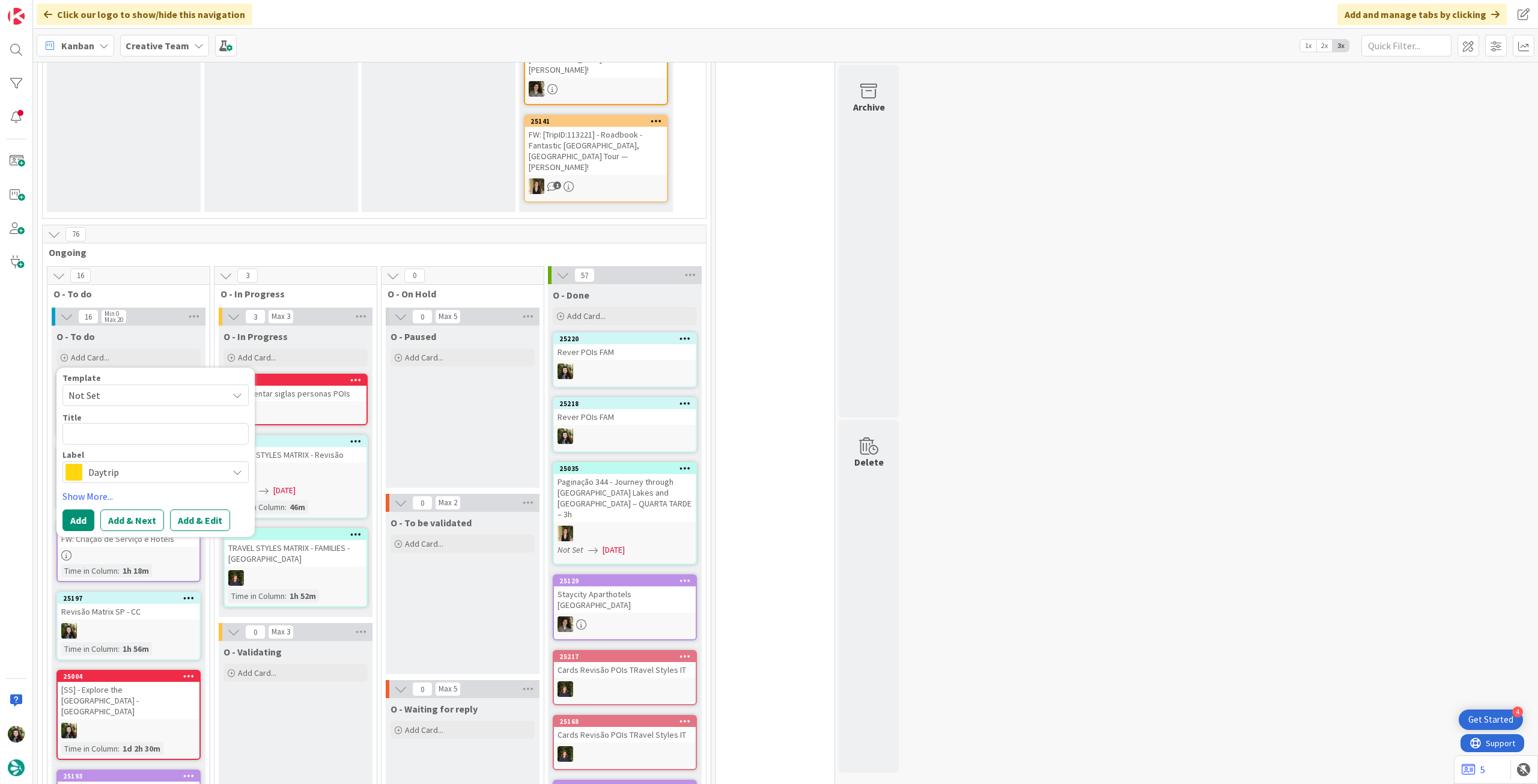
click at [123, 464] on span "Daytrip" at bounding box center [154, 472] width 133 height 17
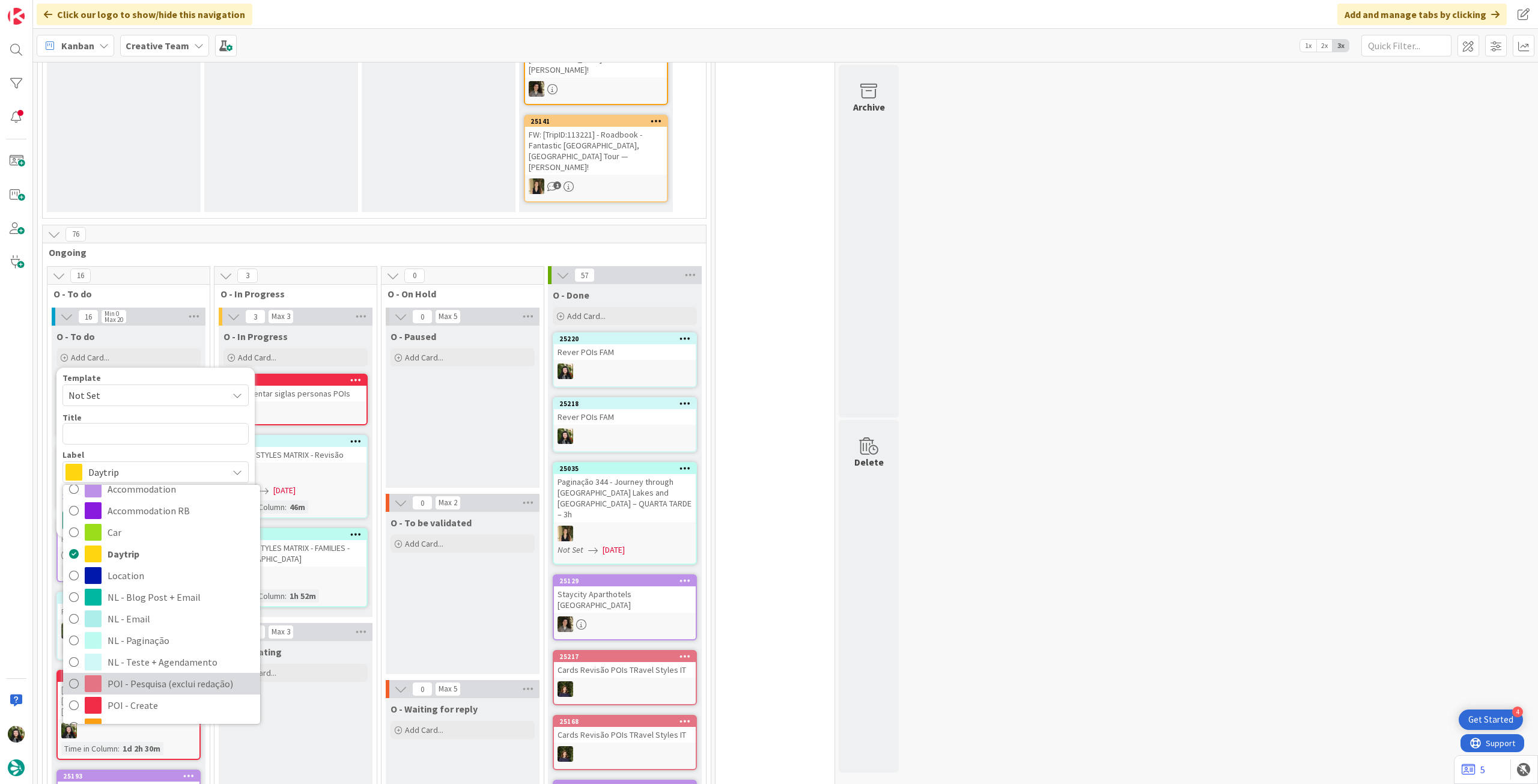
scroll to position [80, 0]
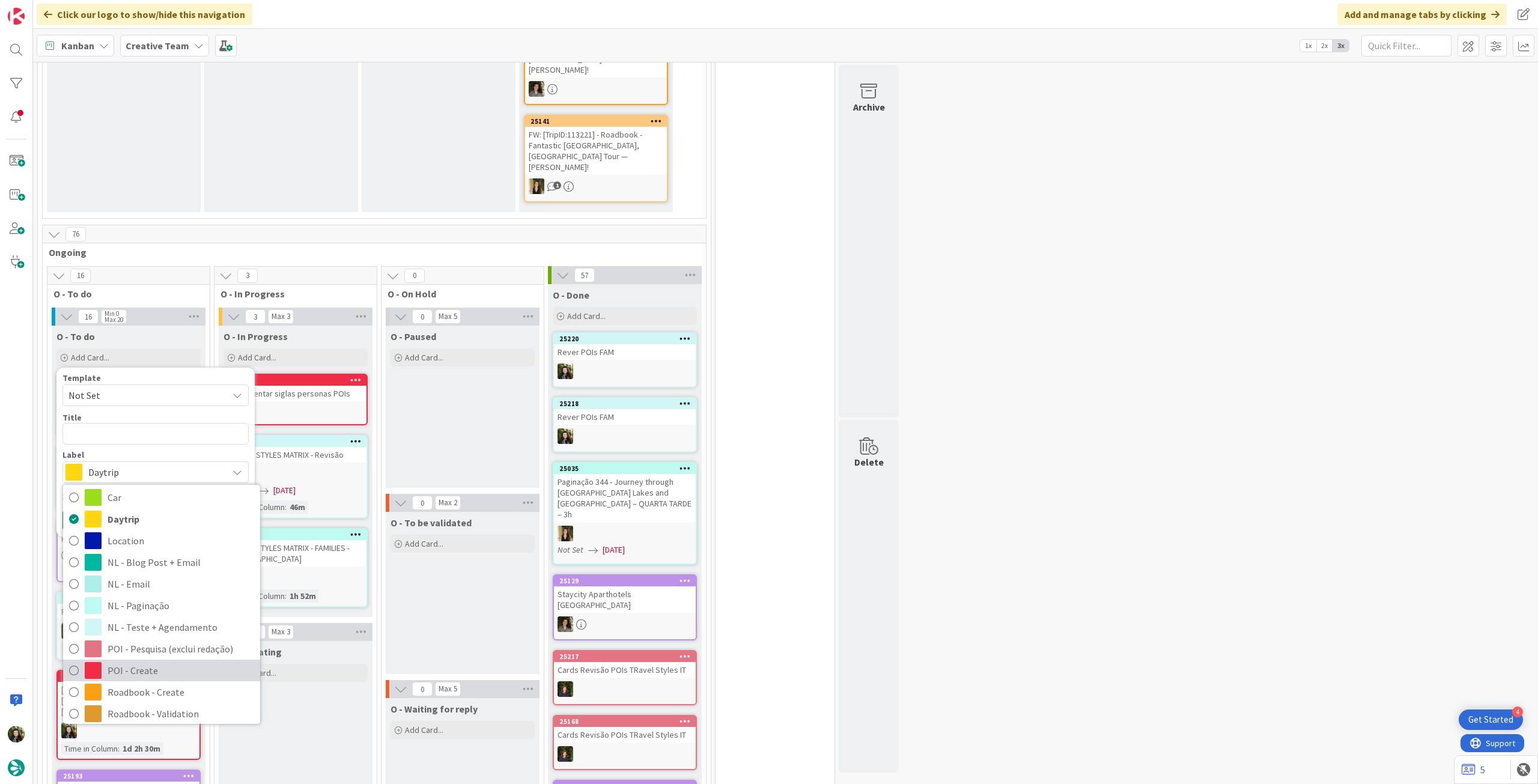
click at [140, 661] on span "POI - Create" at bounding box center [180, 670] width 147 height 18
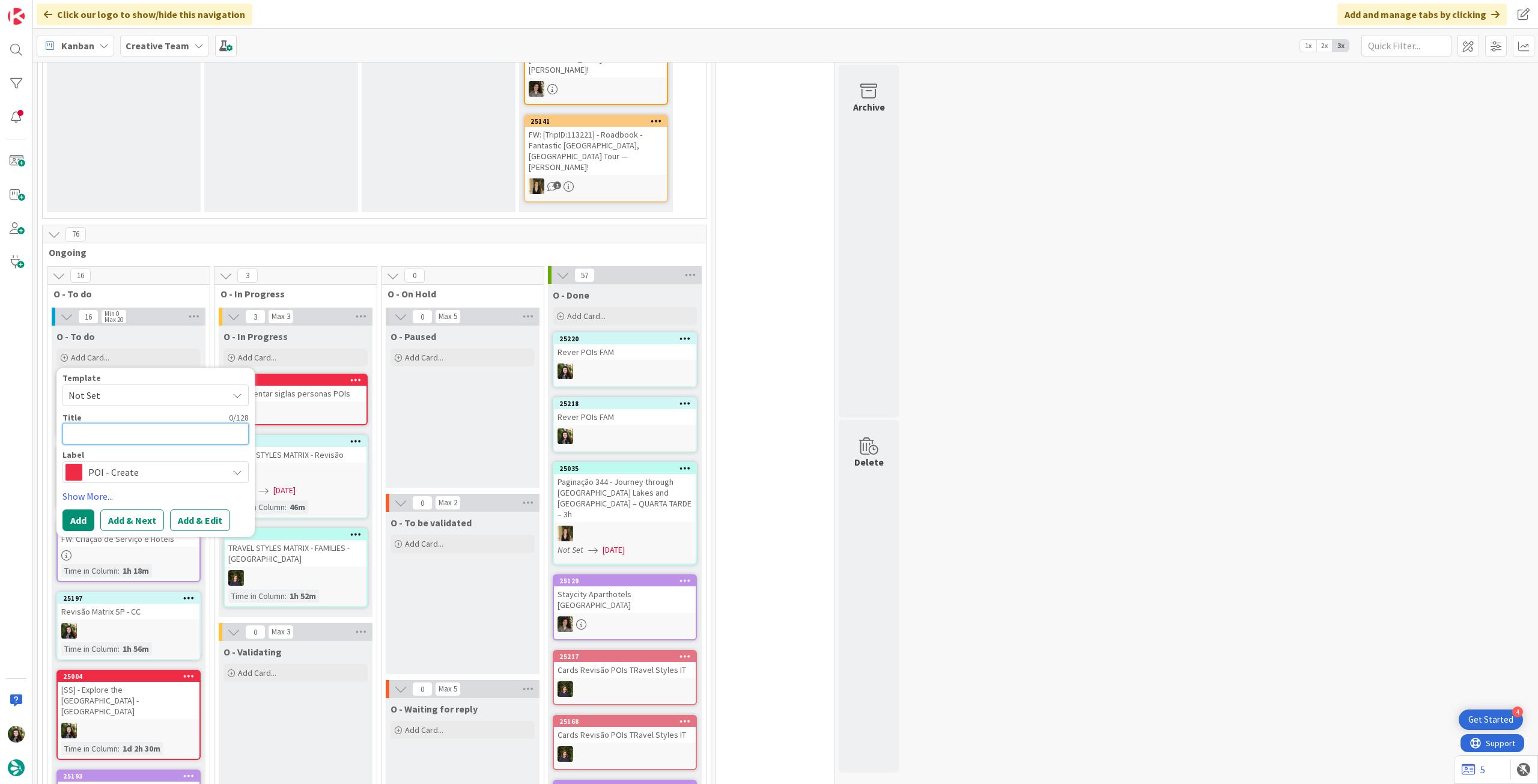
click at [136, 423] on textarea at bounding box center [156, 434] width 186 height 22
type textarea "x"
type textarea "["
type textarea "x"
type textarea "[S"
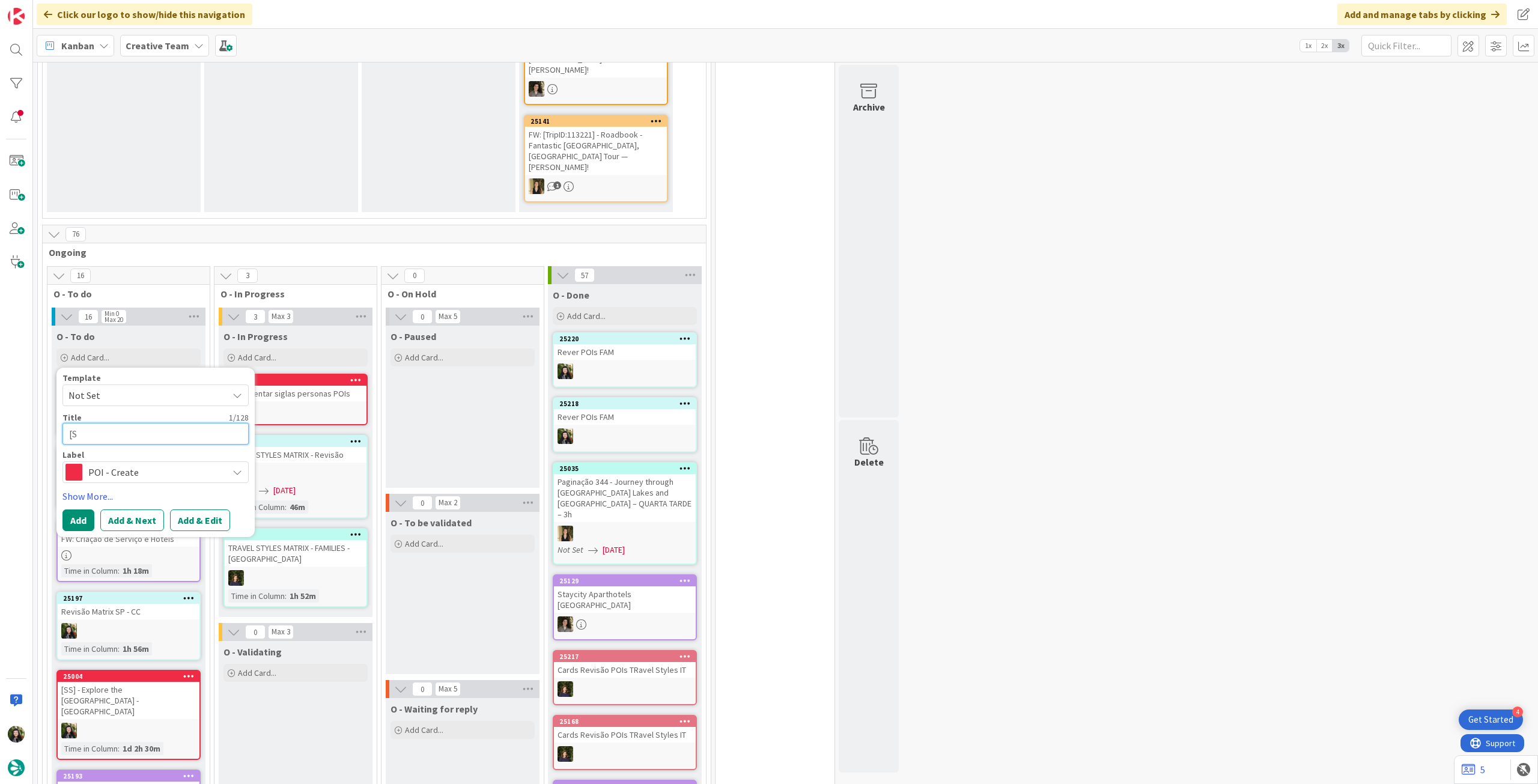
type textarea "x"
type textarea "[SS"
type textarea "x"
type textarea "[SS,"
type textarea "x"
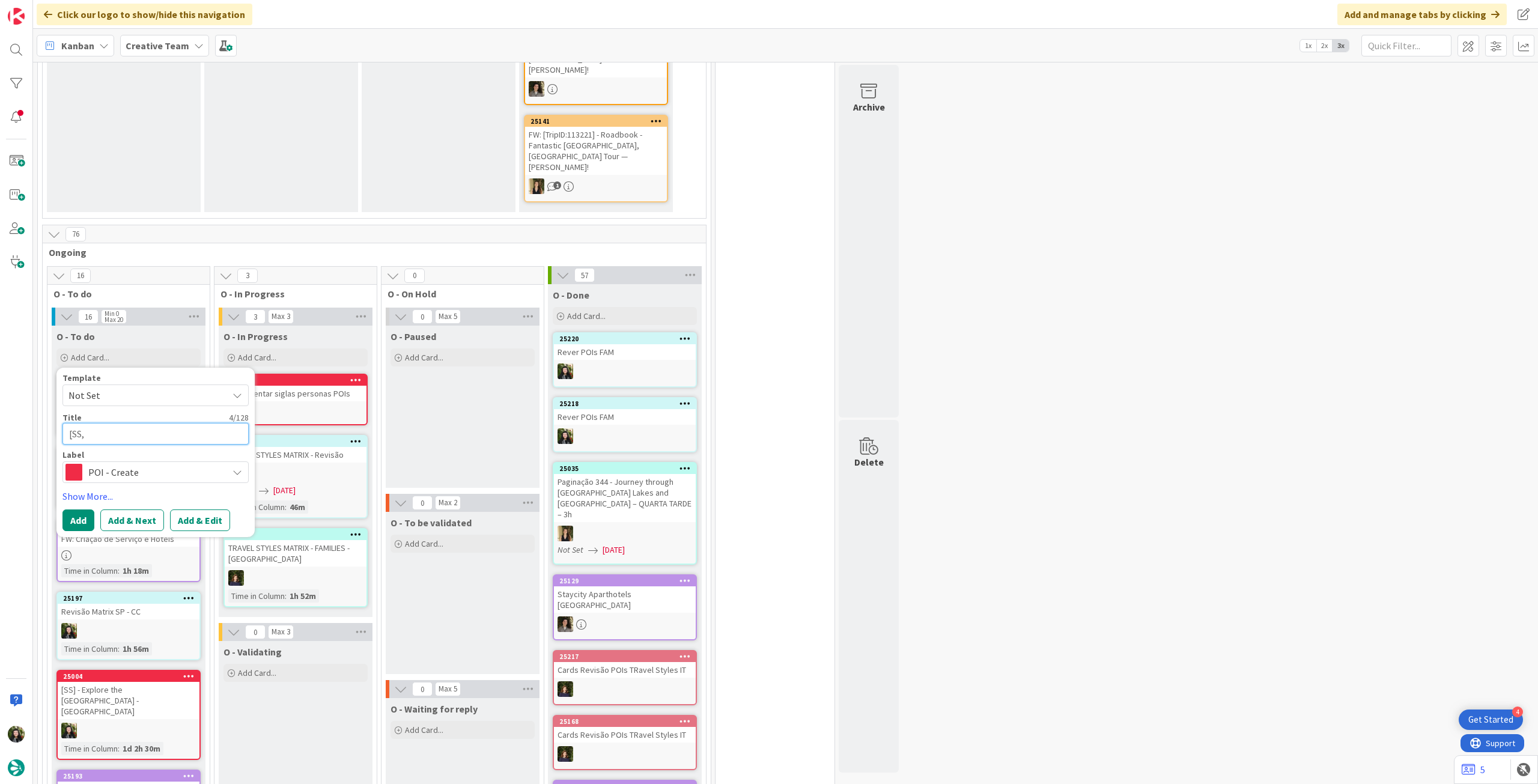
type textarea "[SS,"
type textarea "x"
type textarea "[SS, C"
type textarea "x"
type textarea "[SS, CA"
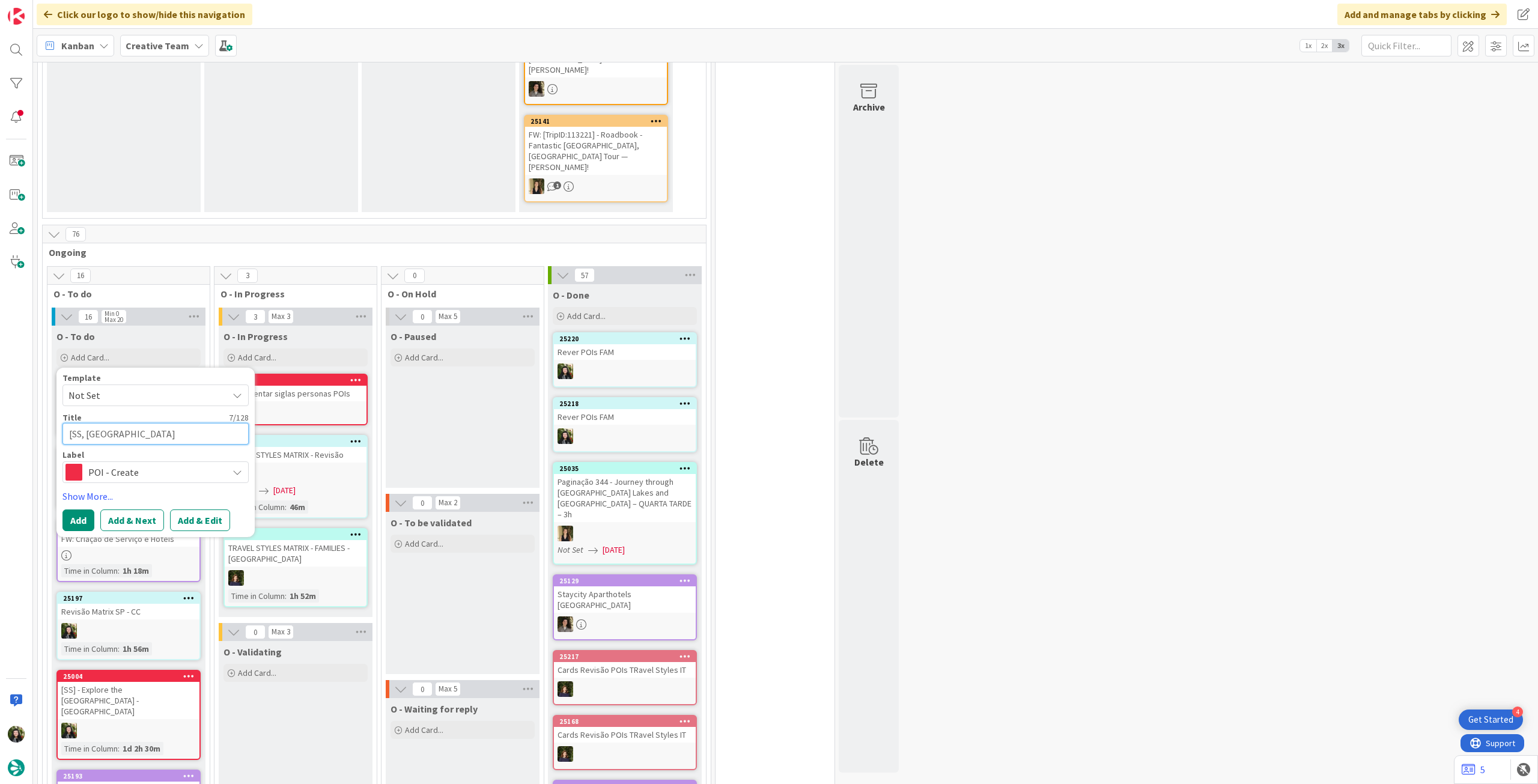
type textarea "x"
type textarea "[SS, CA]"
type textarea "x"
type textarea "[SS, CA]"
paste textarea "Piazza Francesco Ferrucci"
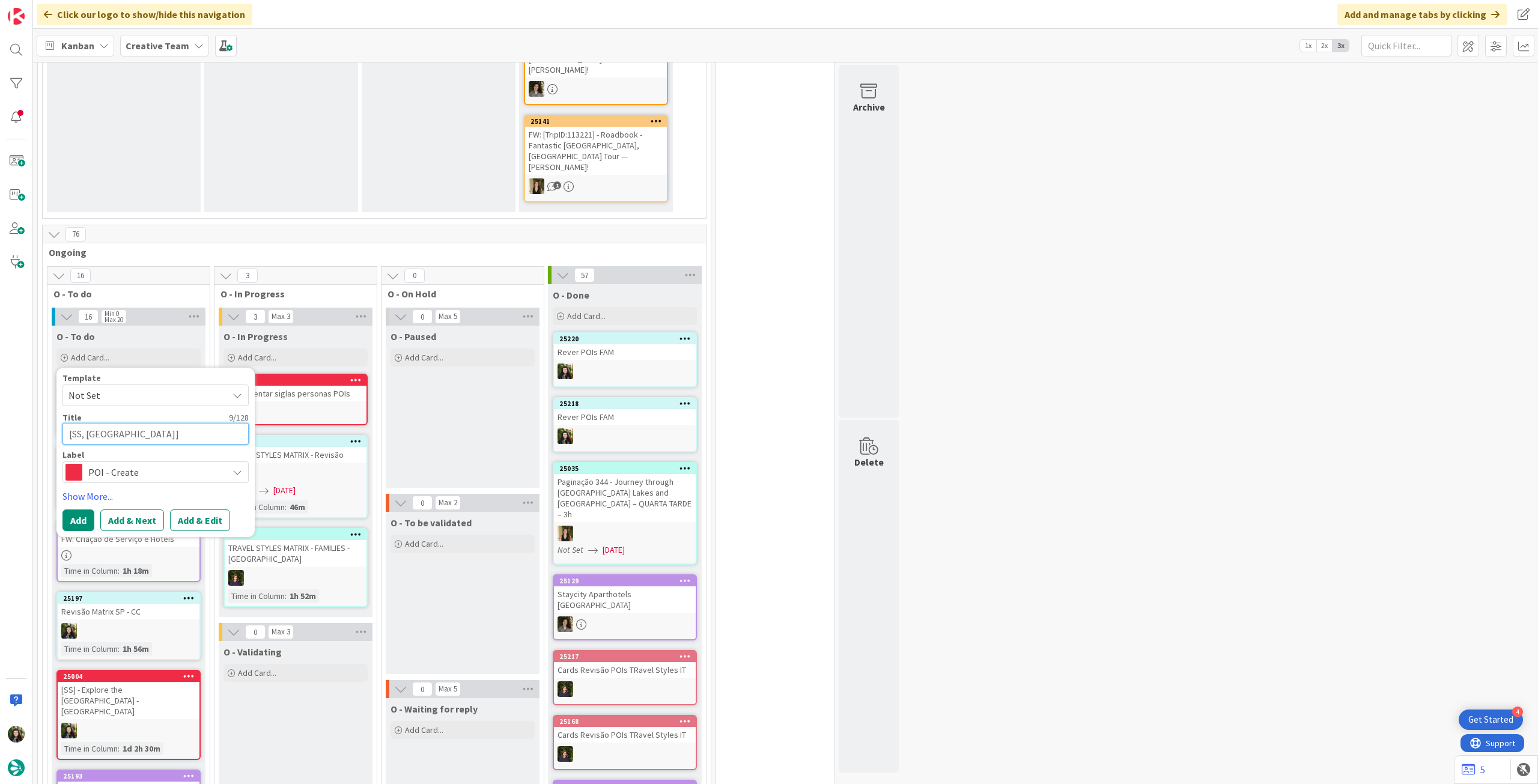
type textarea "x"
type textarea "[SS, [GEOGRAPHIC_DATA]] Piazza [PERSON_NAME]"
click at [74, 510] on button "Add" at bounding box center [78, 520] width 32 height 22
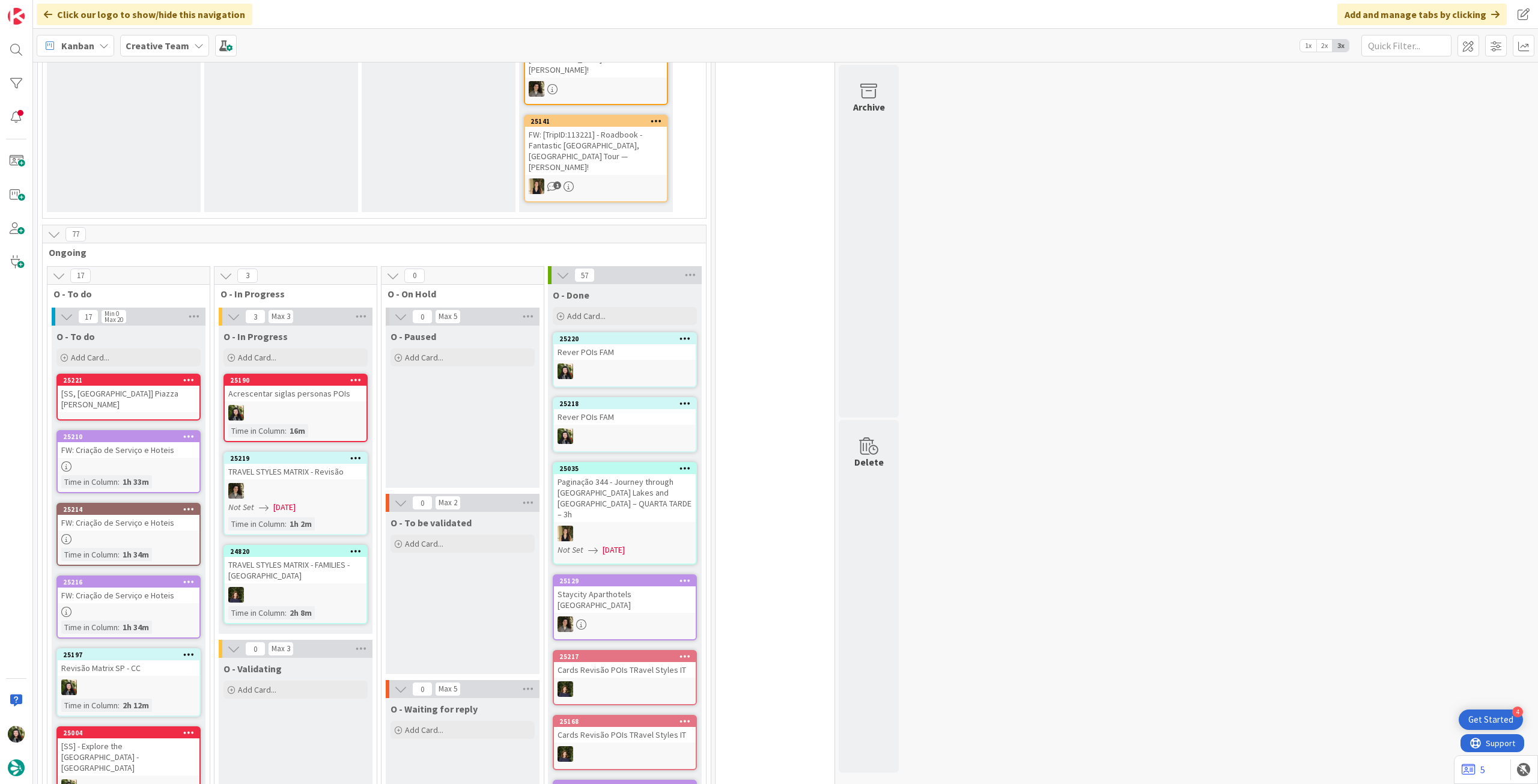
click at [104, 386] on div "[SS, [GEOGRAPHIC_DATA]] Piazza [PERSON_NAME]" at bounding box center [129, 398] width 142 height 26
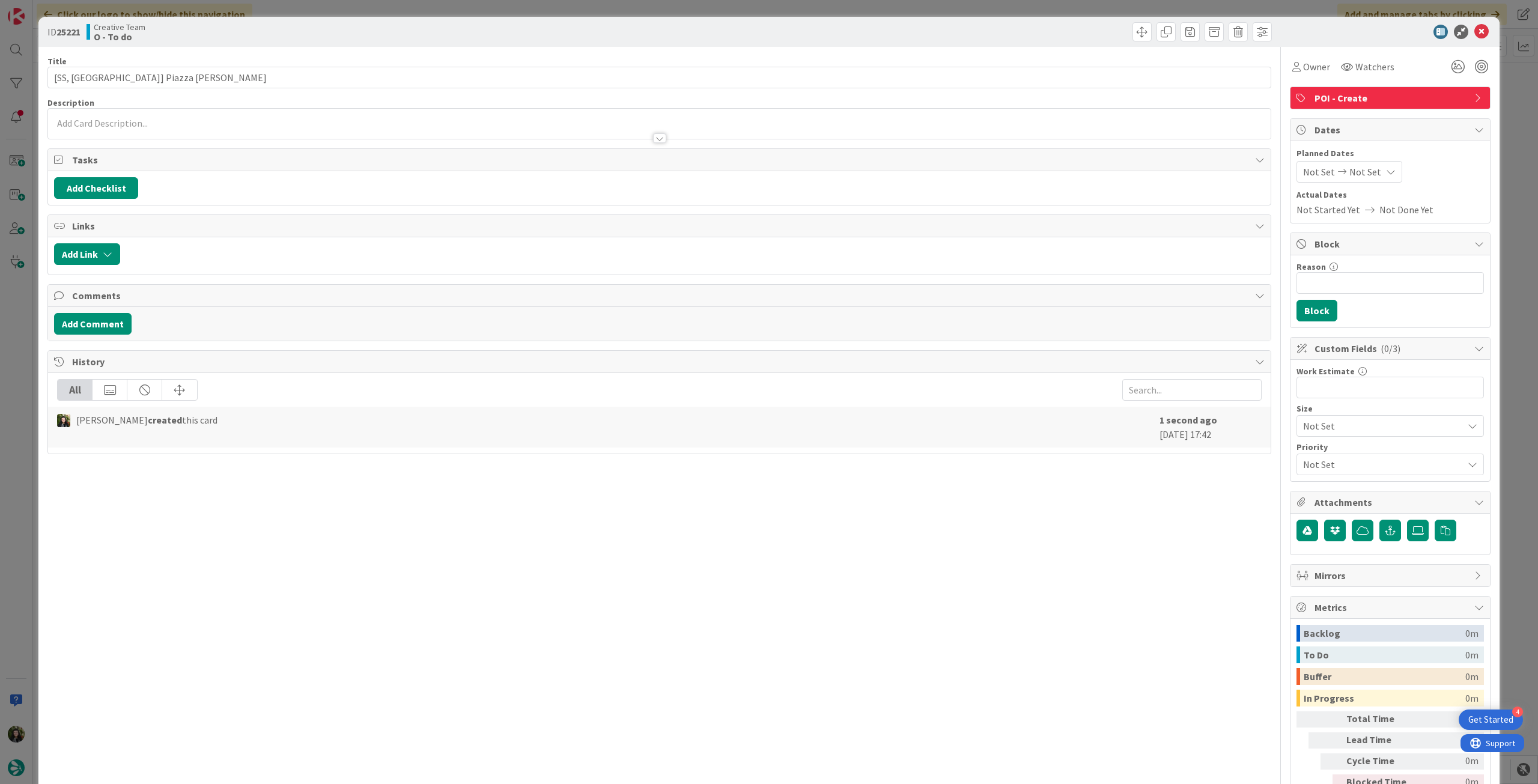
click at [159, 136] on div at bounding box center [659, 132] width 1223 height 13
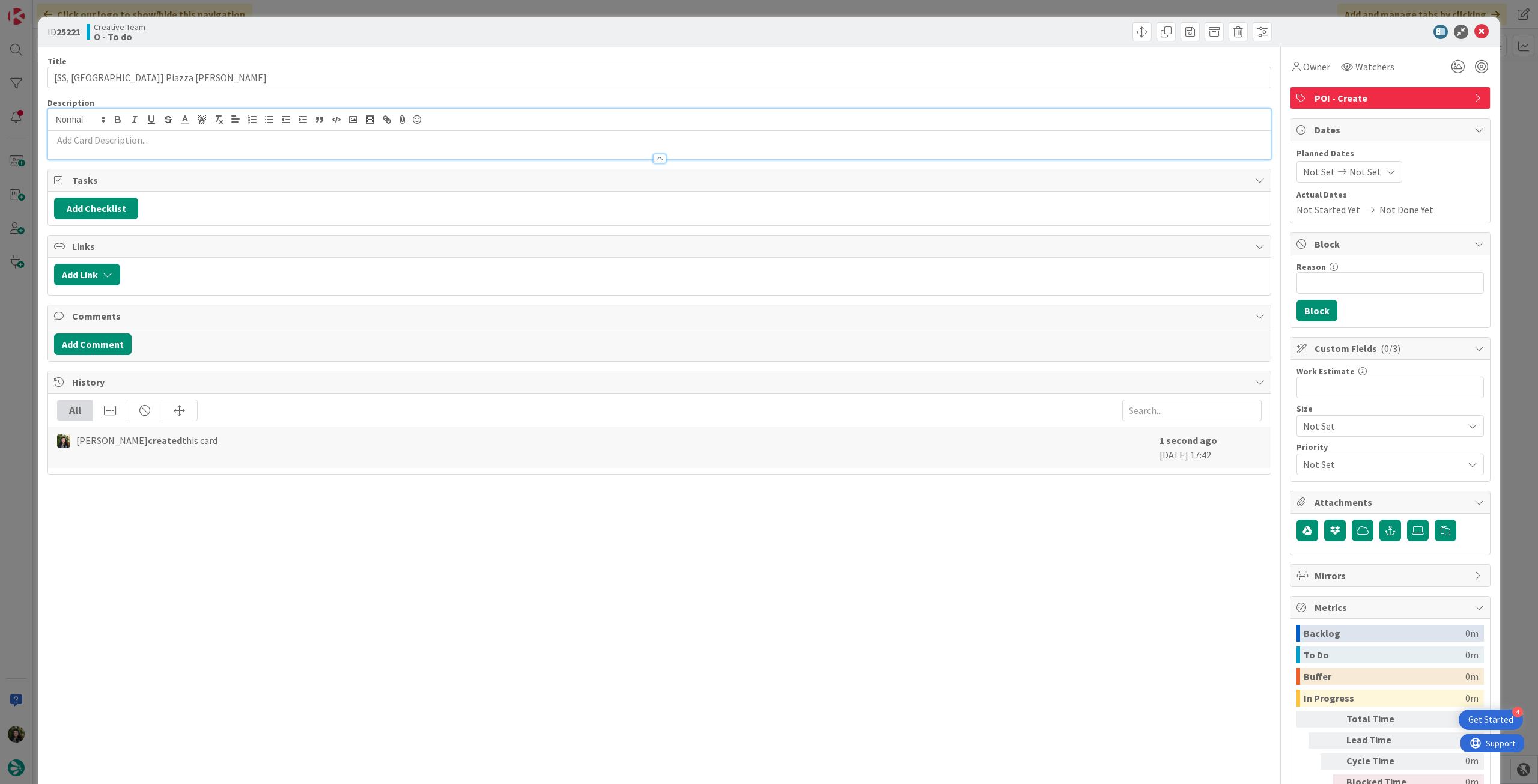
click at [159, 140] on p at bounding box center [659, 140] width 1211 height 14
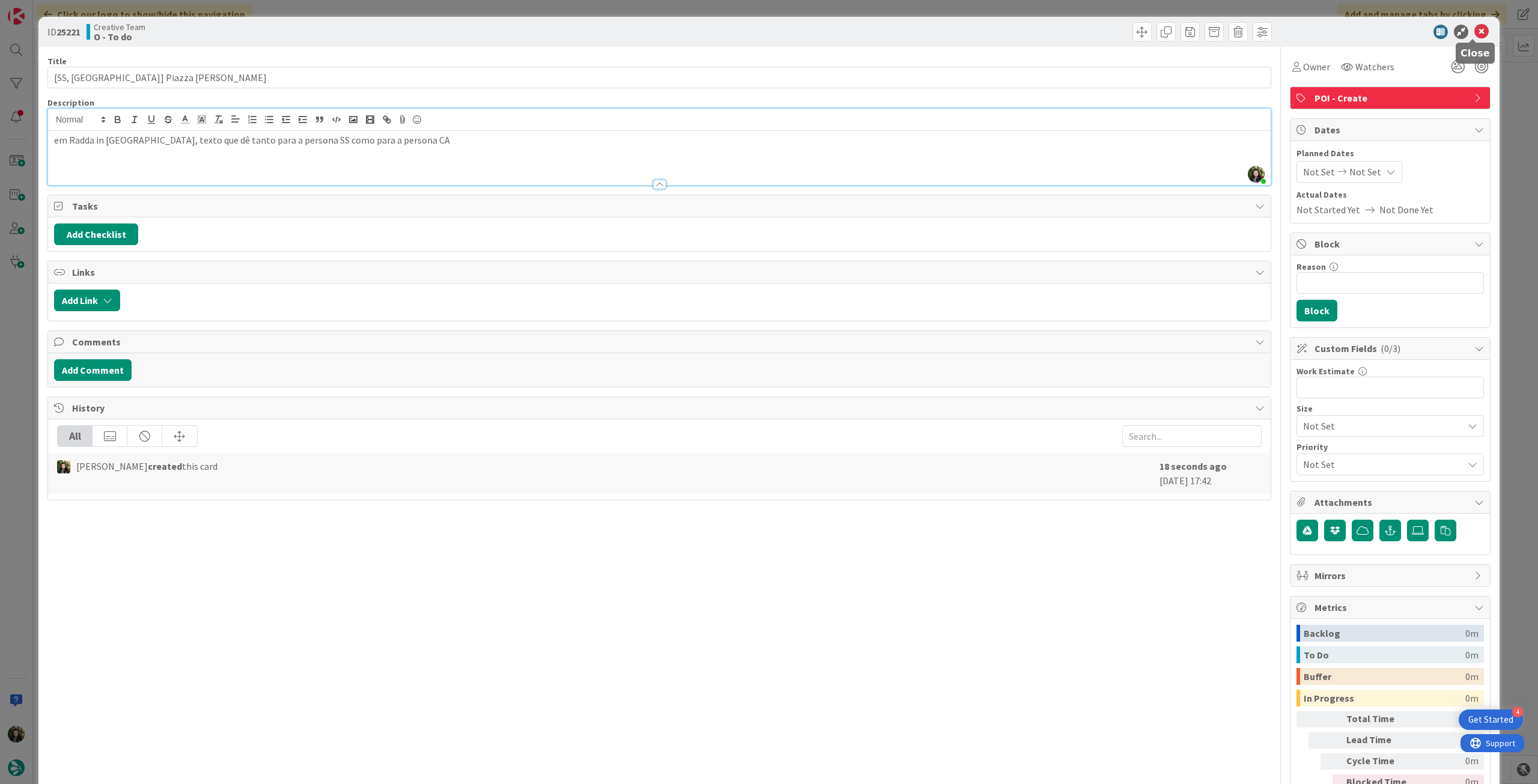
click at [1474, 31] on icon at bounding box center [1481, 32] width 14 height 14
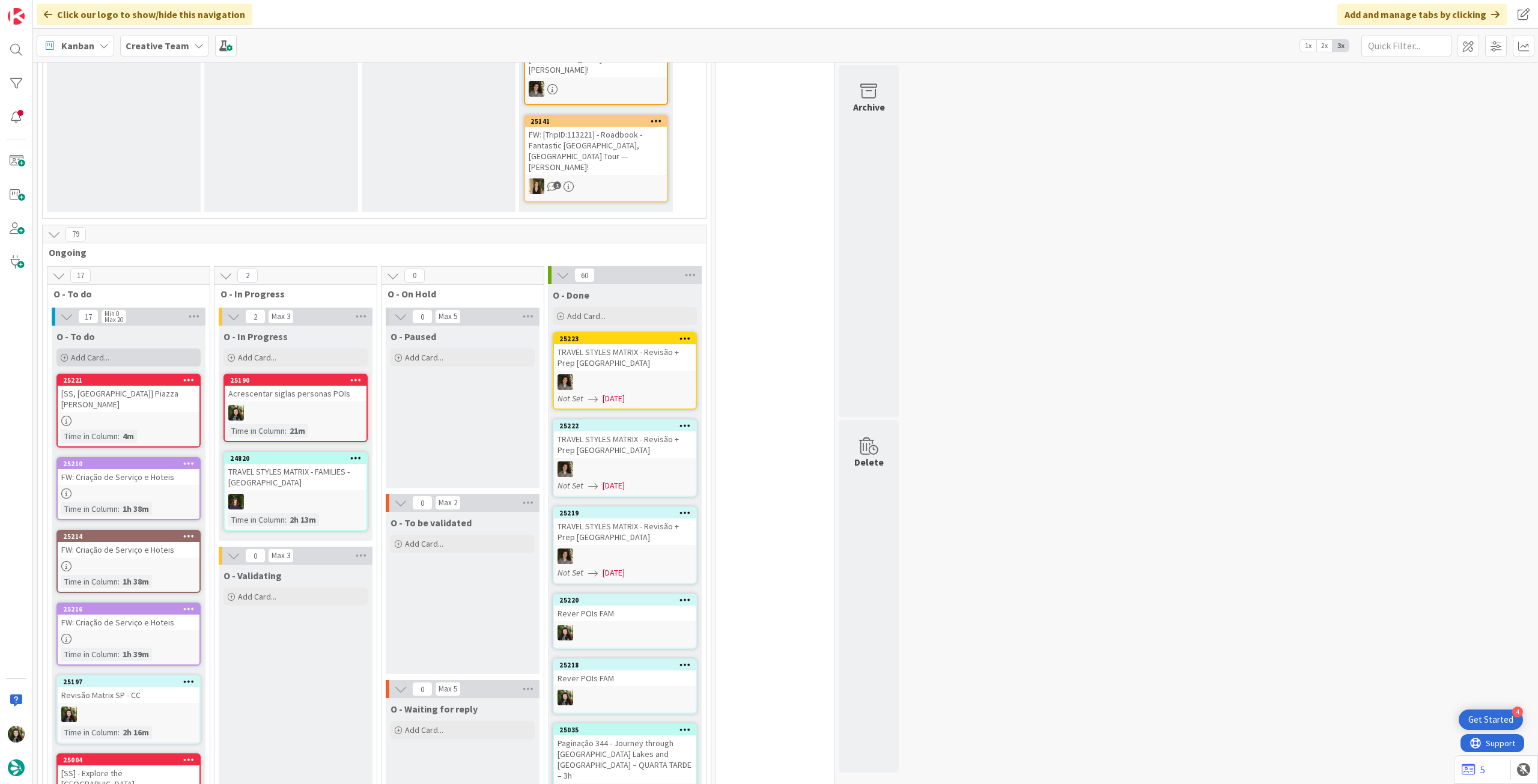
click at [120, 349] on div "Add Card..." at bounding box center [129, 358] width 144 height 18
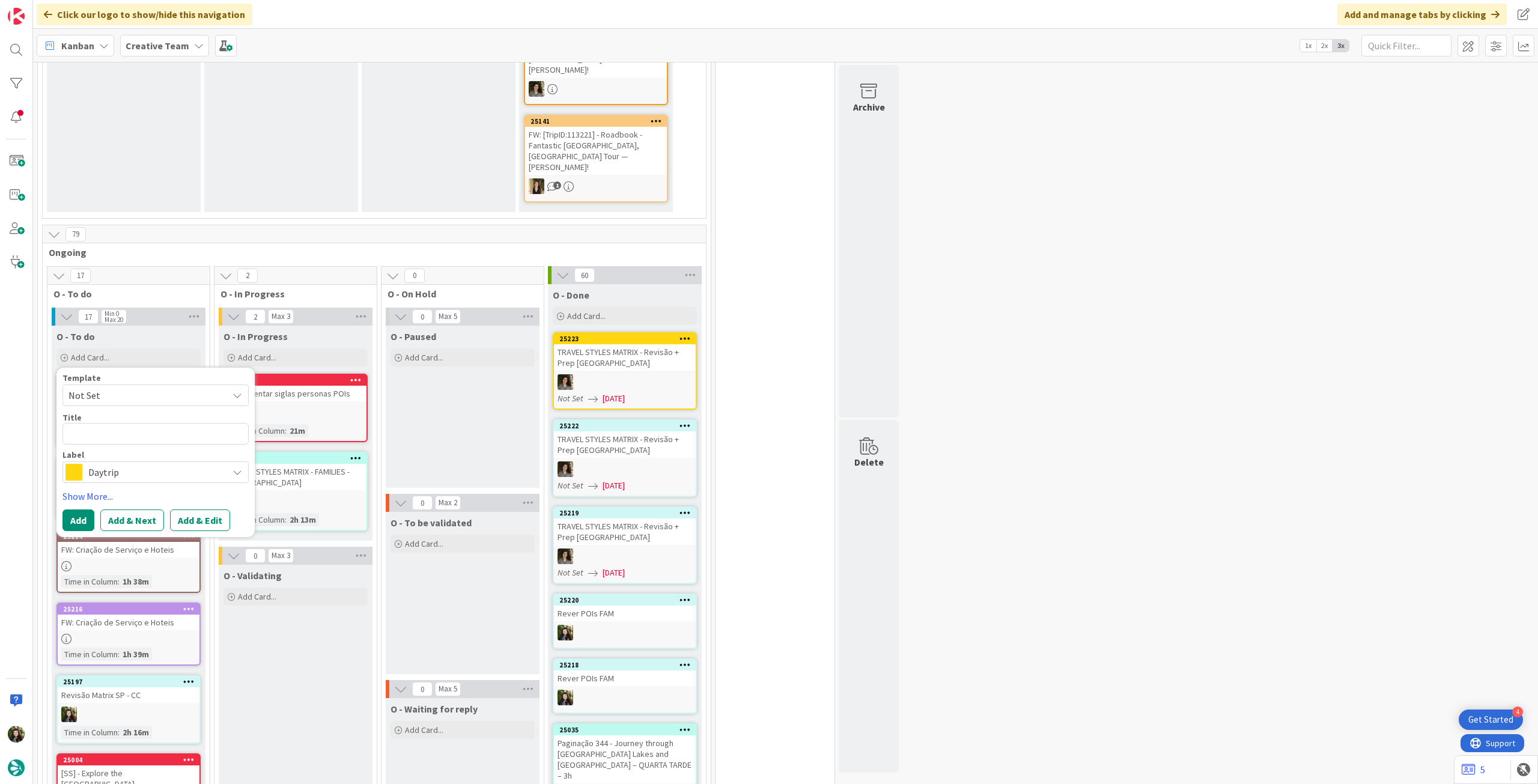
click at [128, 464] on span "Daytrip" at bounding box center [154, 472] width 133 height 17
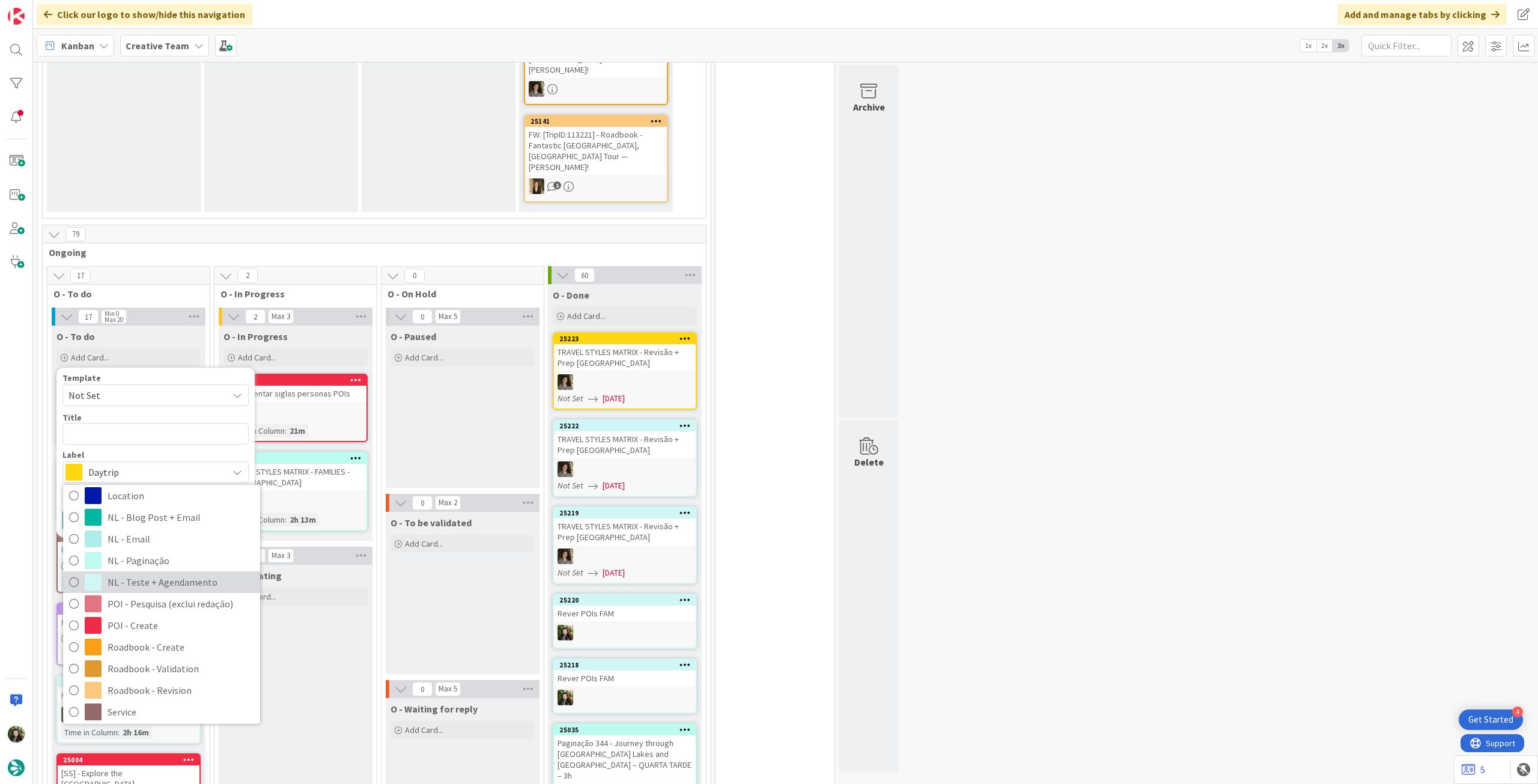
scroll to position [160, 0]
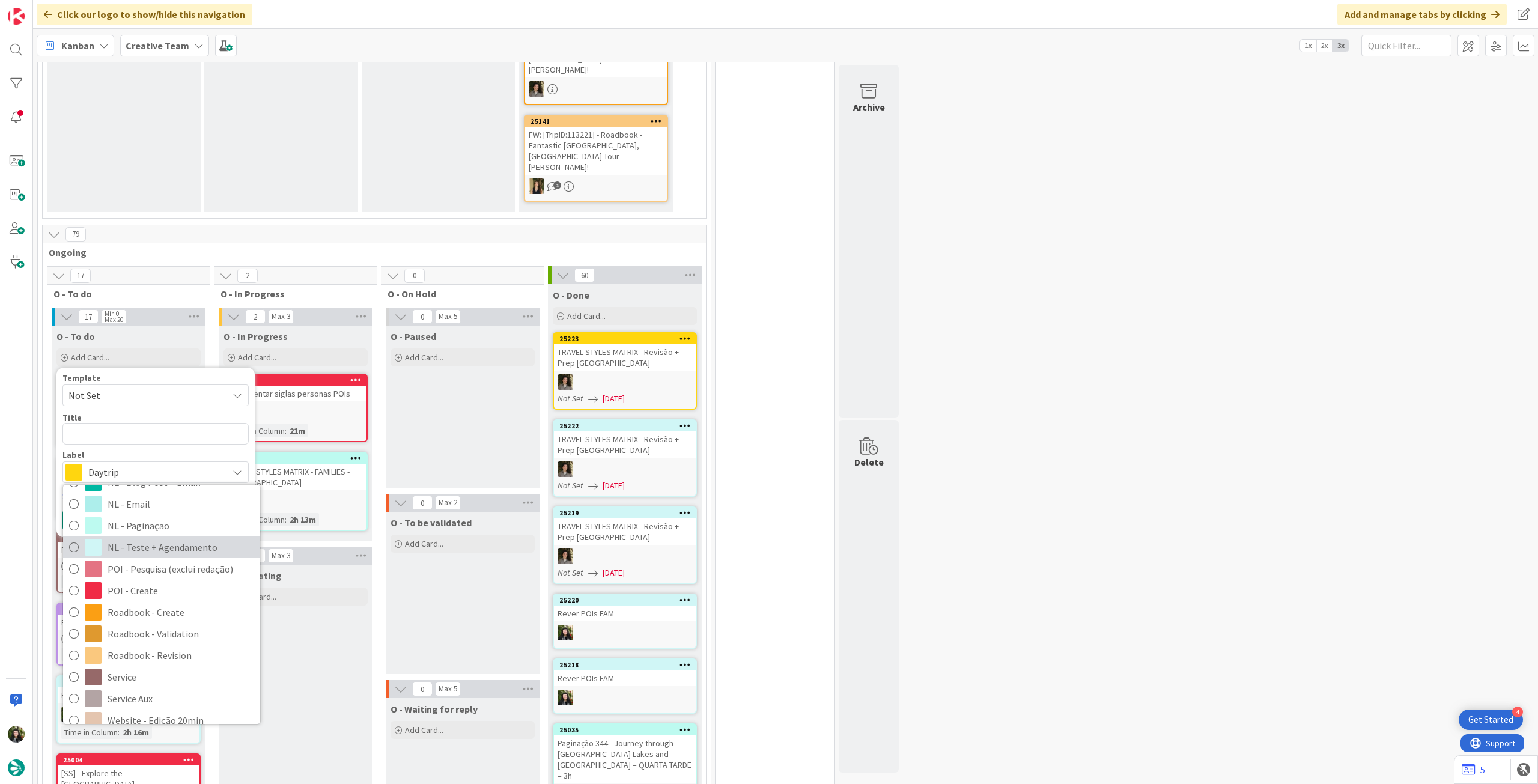
drag, startPoint x: 172, startPoint y: 457, endPoint x: 163, endPoint y: 415, distance: 43.0
click at [172, 538] on span "NL - Teste + Agendamento" at bounding box center [180, 547] width 147 height 18
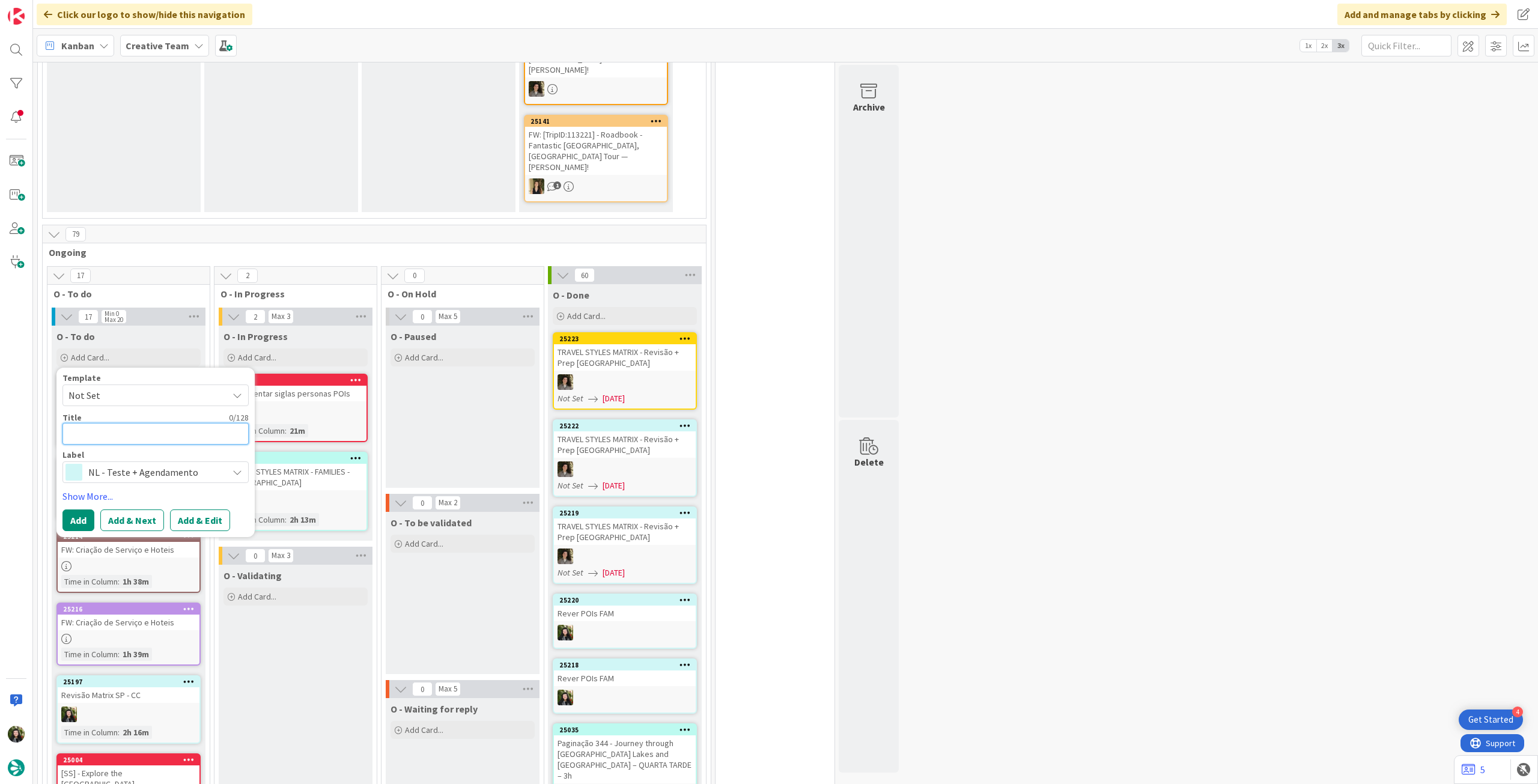
drag, startPoint x: 161, startPoint y: 340, endPoint x: 262, endPoint y: 334, distance: 101.2
click at [162, 423] on textarea at bounding box center [156, 434] width 186 height 22
type textarea "x"
type textarea "L"
type textarea "x"
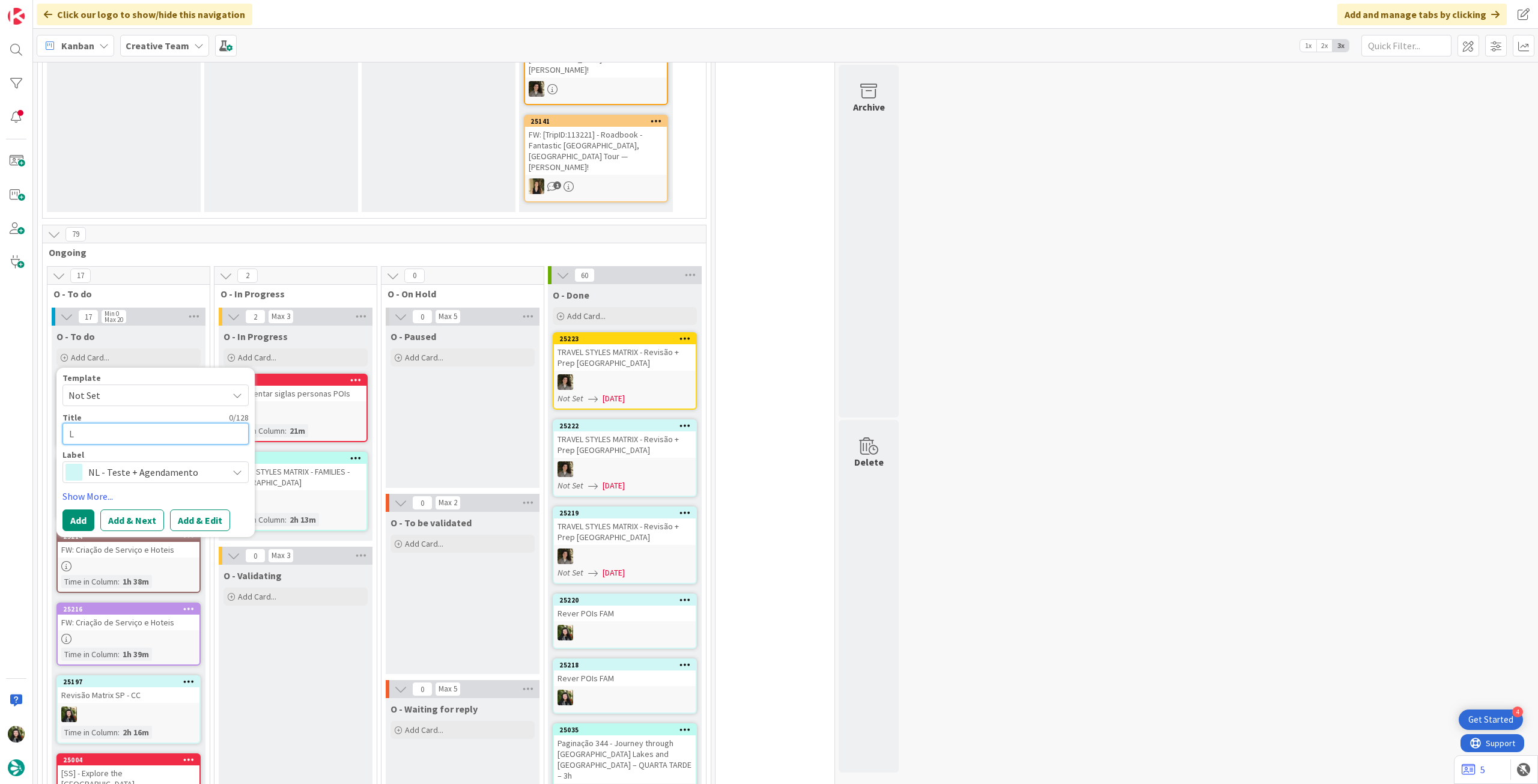
type textarea "Le"
type textarea "x"
type textarea "Lev"
type textarea "x"
type textarea "Leva"
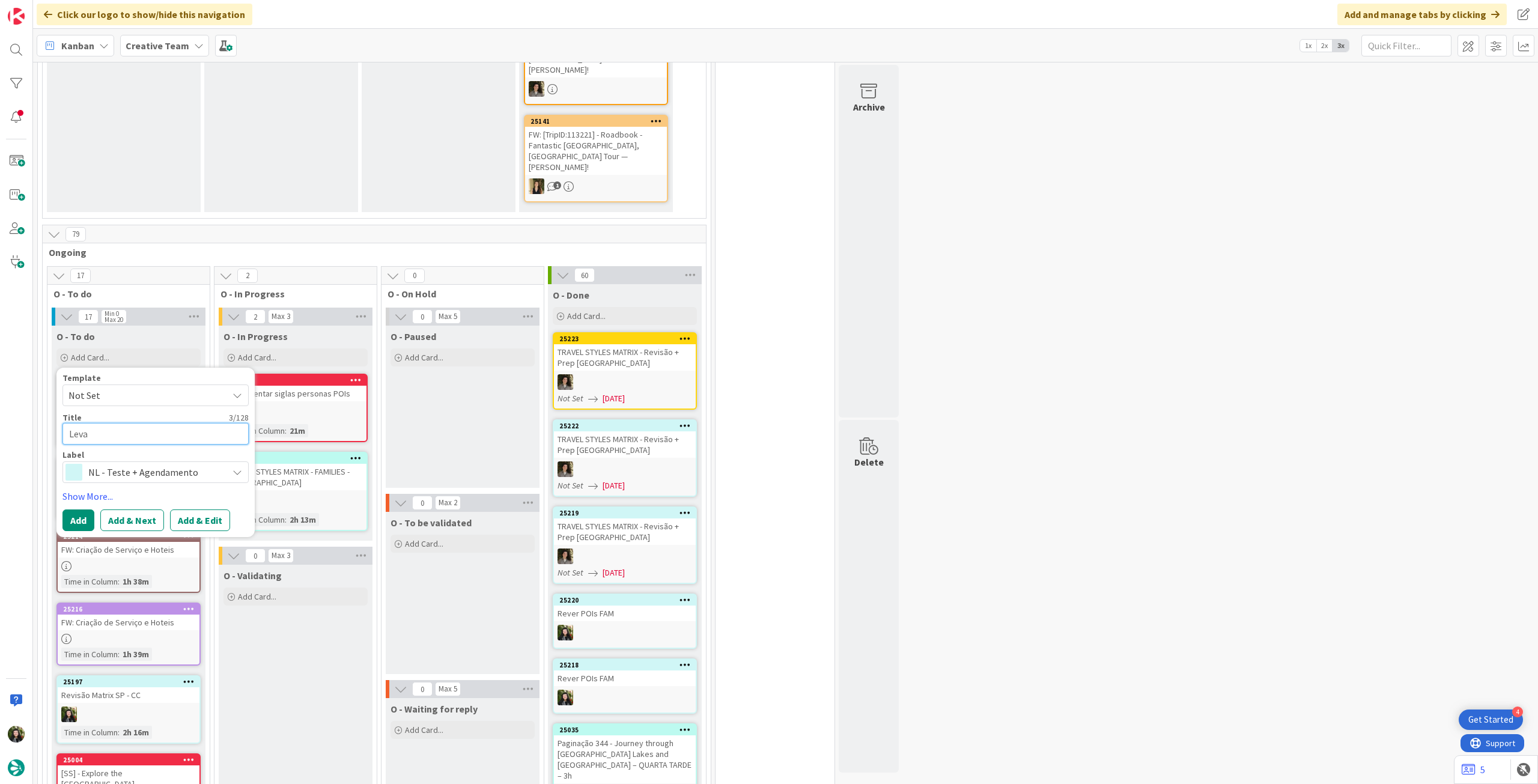
type textarea "x"
type textarea "Levan"
type textarea "x"
type textarea "Levant"
type textarea "x"
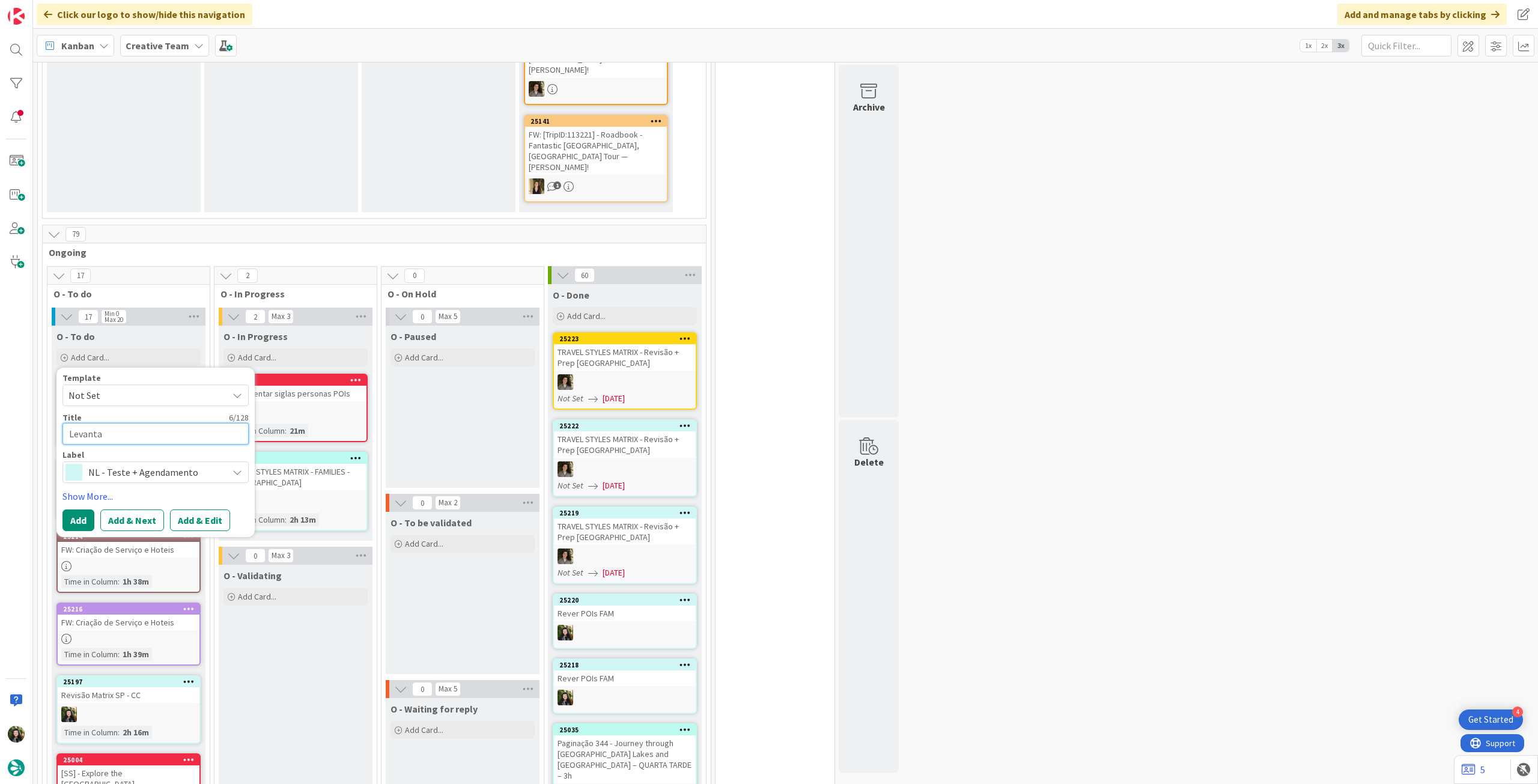
type textarea "Levantam"
type textarea "x"
type textarea "Levantamen"
type textarea "x"
type textarea "Levantament"
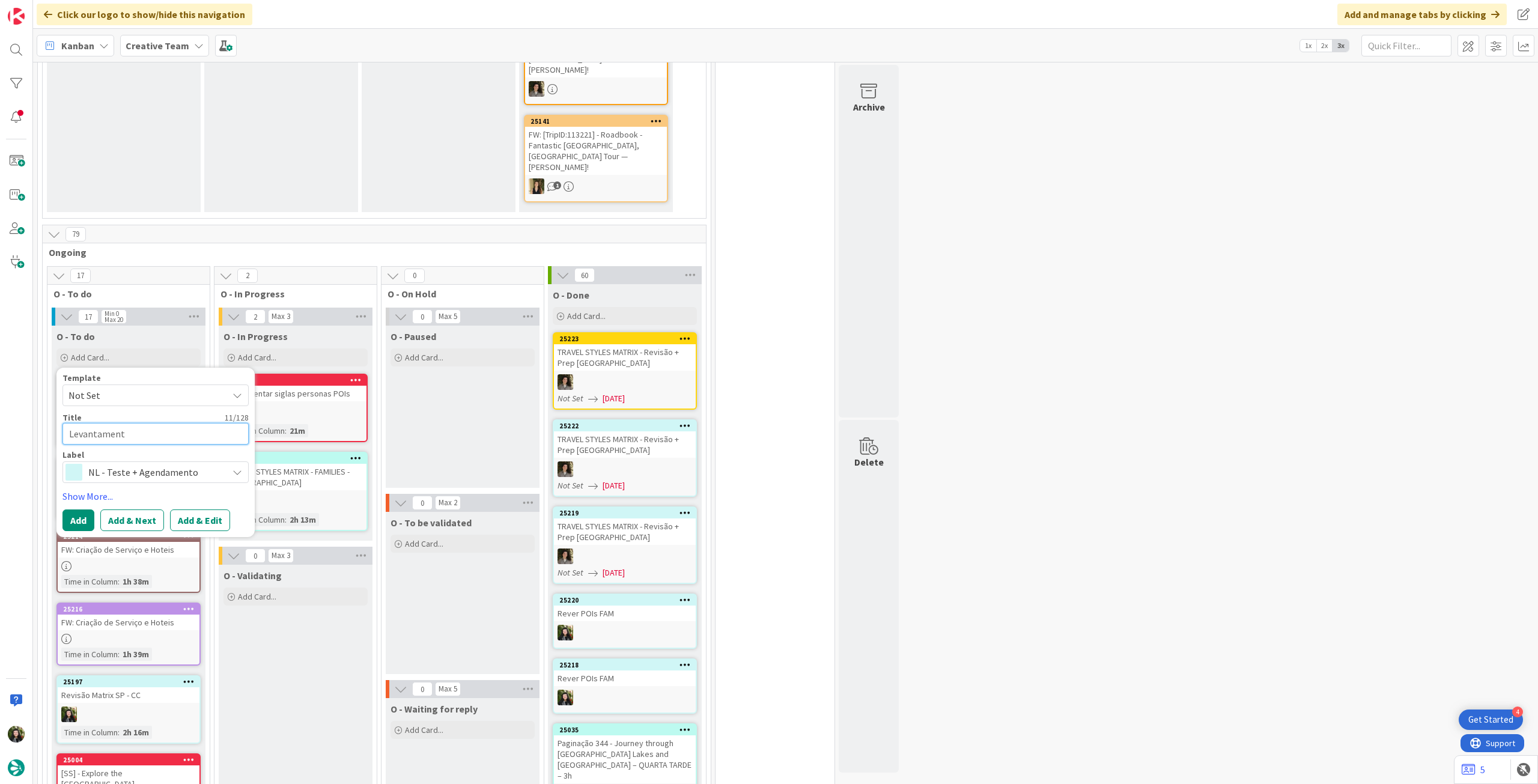
type textarea "x"
type textarea "Levantamento"
type textarea "x"
type textarea "Levantamento"
type textarea "x"
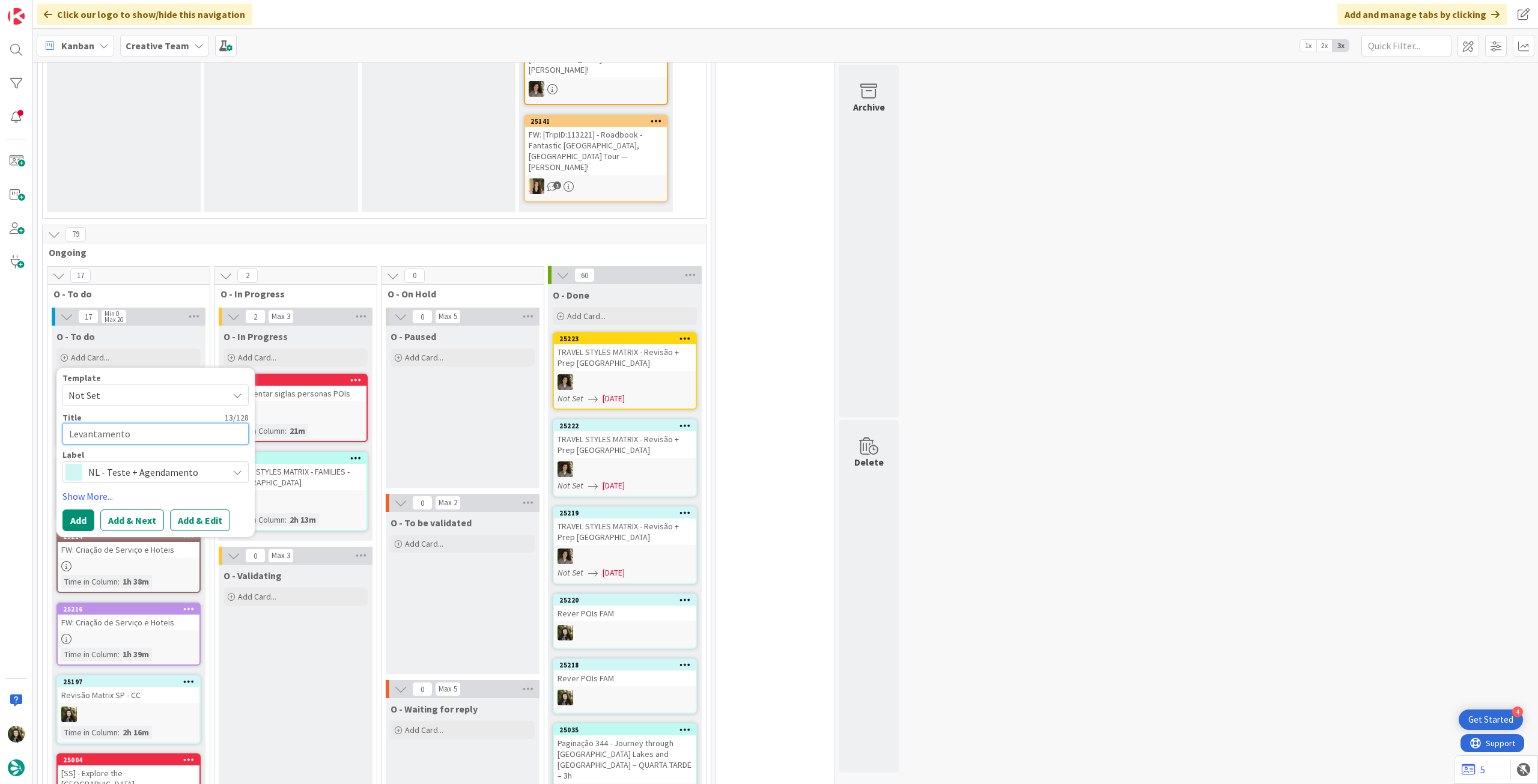
type textarea "Levantamento d"
type textarea "x"
type textarea "Levantamento de"
type textarea "x"
type textarea "Levantamento de P"
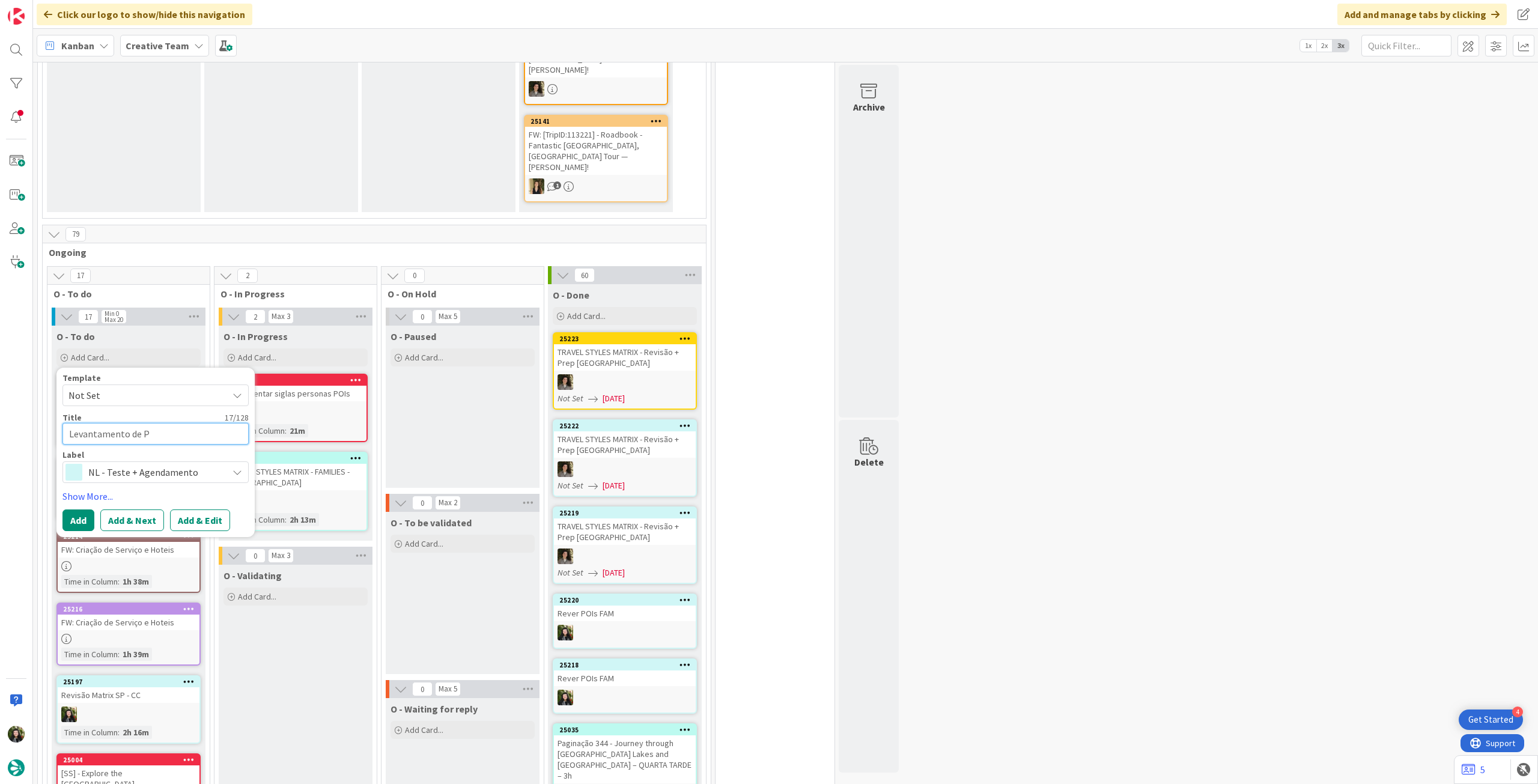
type textarea "x"
type textarea "Levantamento de PO"
type textarea "x"
type textarea "Levantamento de POI"
type textarea "x"
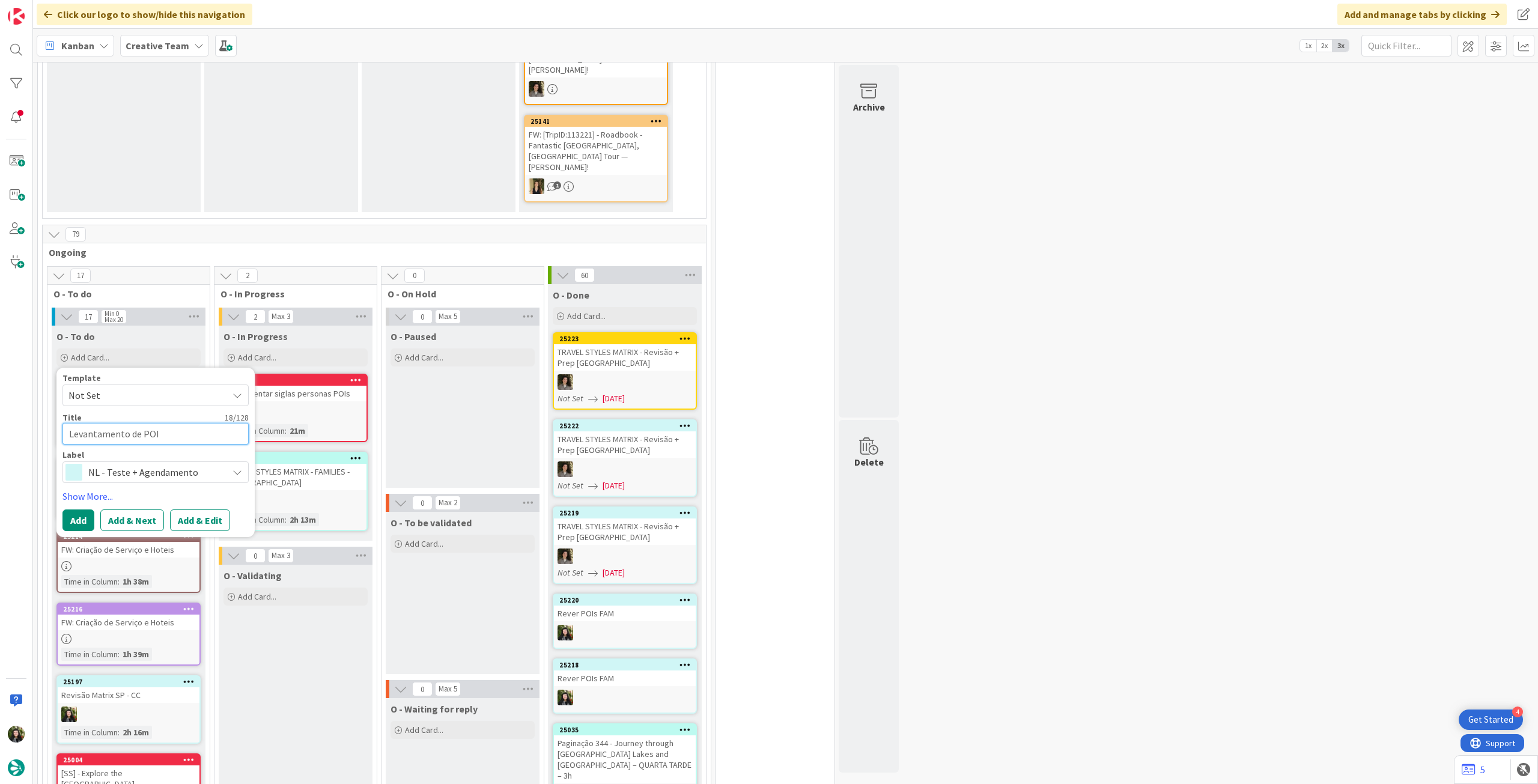
type textarea "Levantamento de POIs"
type textarea "x"
type textarea "Levantamento de POIs"
type textarea "x"
type textarea "Levantamento de POIs It"
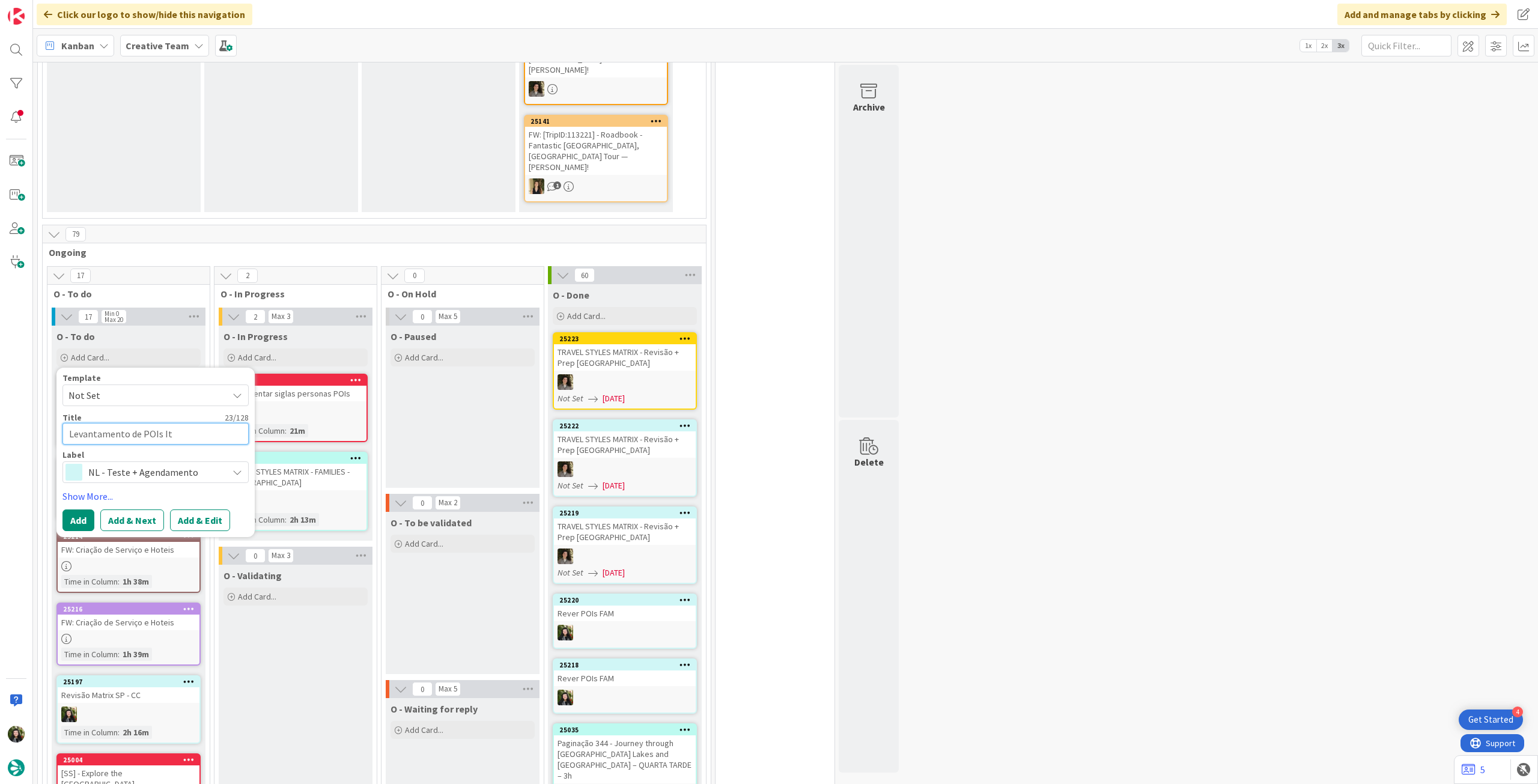
type textarea "x"
type textarea "Levantamento de POIs Ita"
type textarea "x"
type textarea "Levantamento de POIs Italy"
type textarea "x"
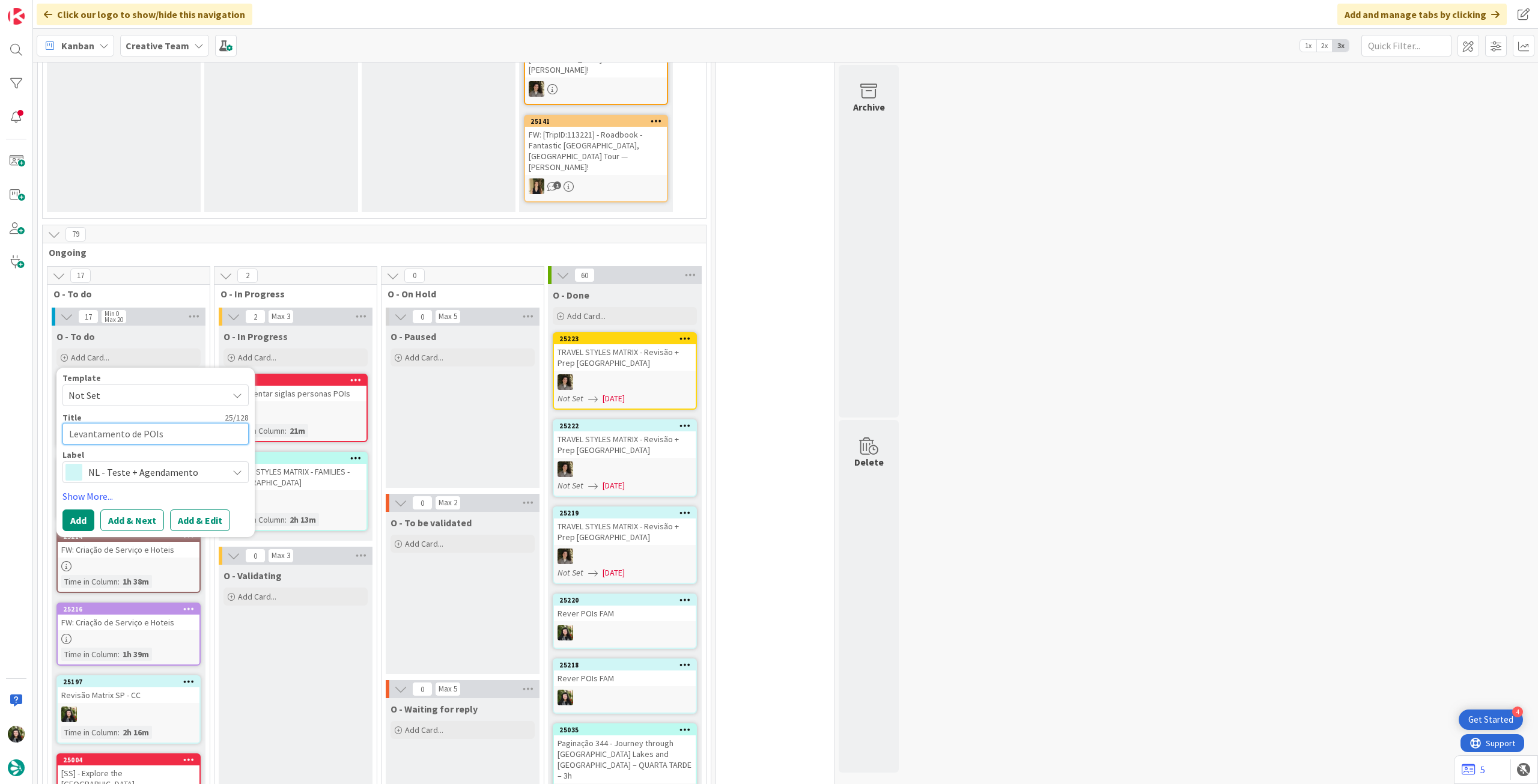
type textarea "Levantamento de POIs Italyt"
type textarea "x"
type textarea "Levantamento de POIs Italy"
type textarea "x"
type textarea "Levantamento de POIs Italy"
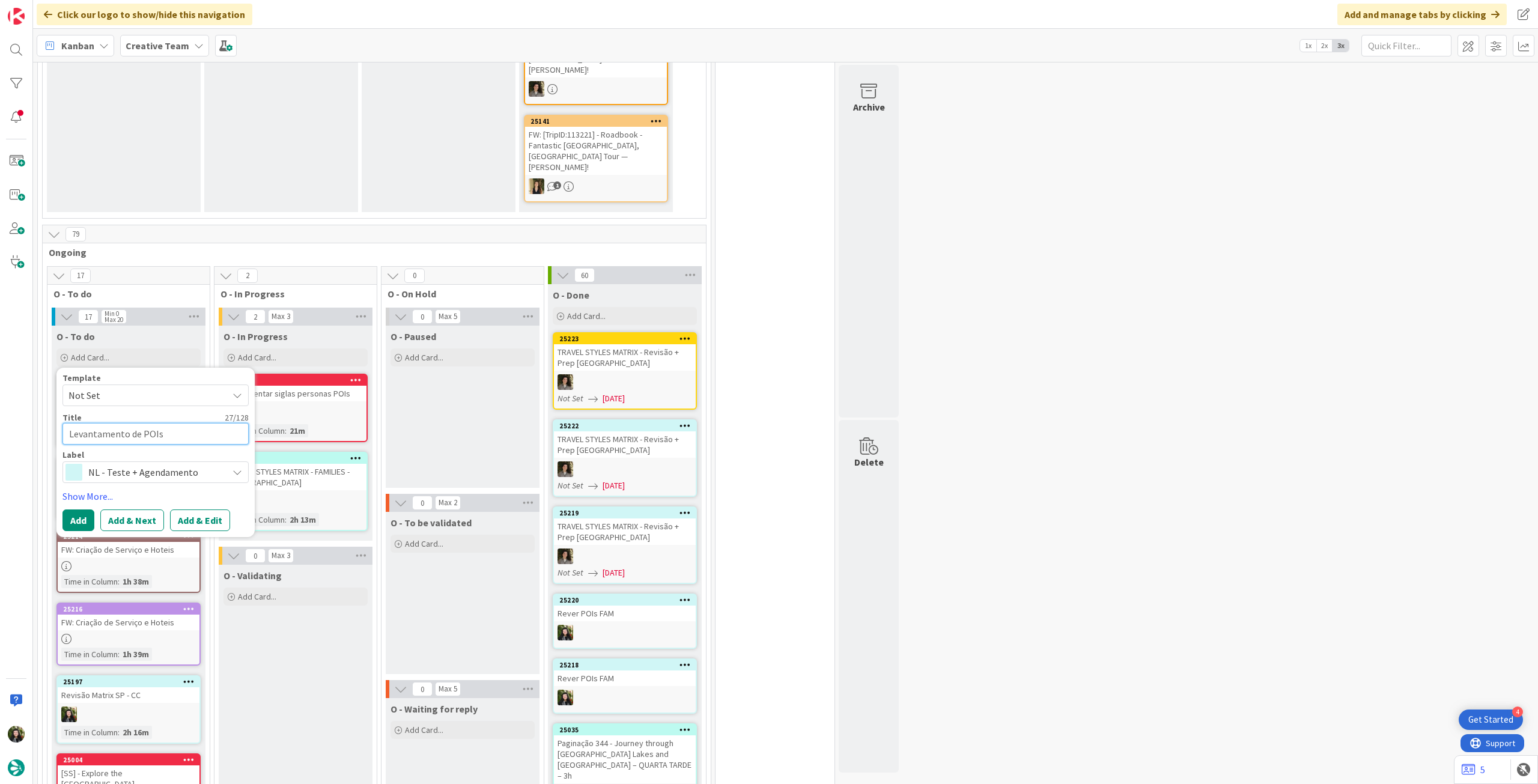
type textarea "x"
type textarea "Levantamento de POIs Italy j"
type textarea "x"
type textarea "Levantamento de POIs Italy já"
type textarea "x"
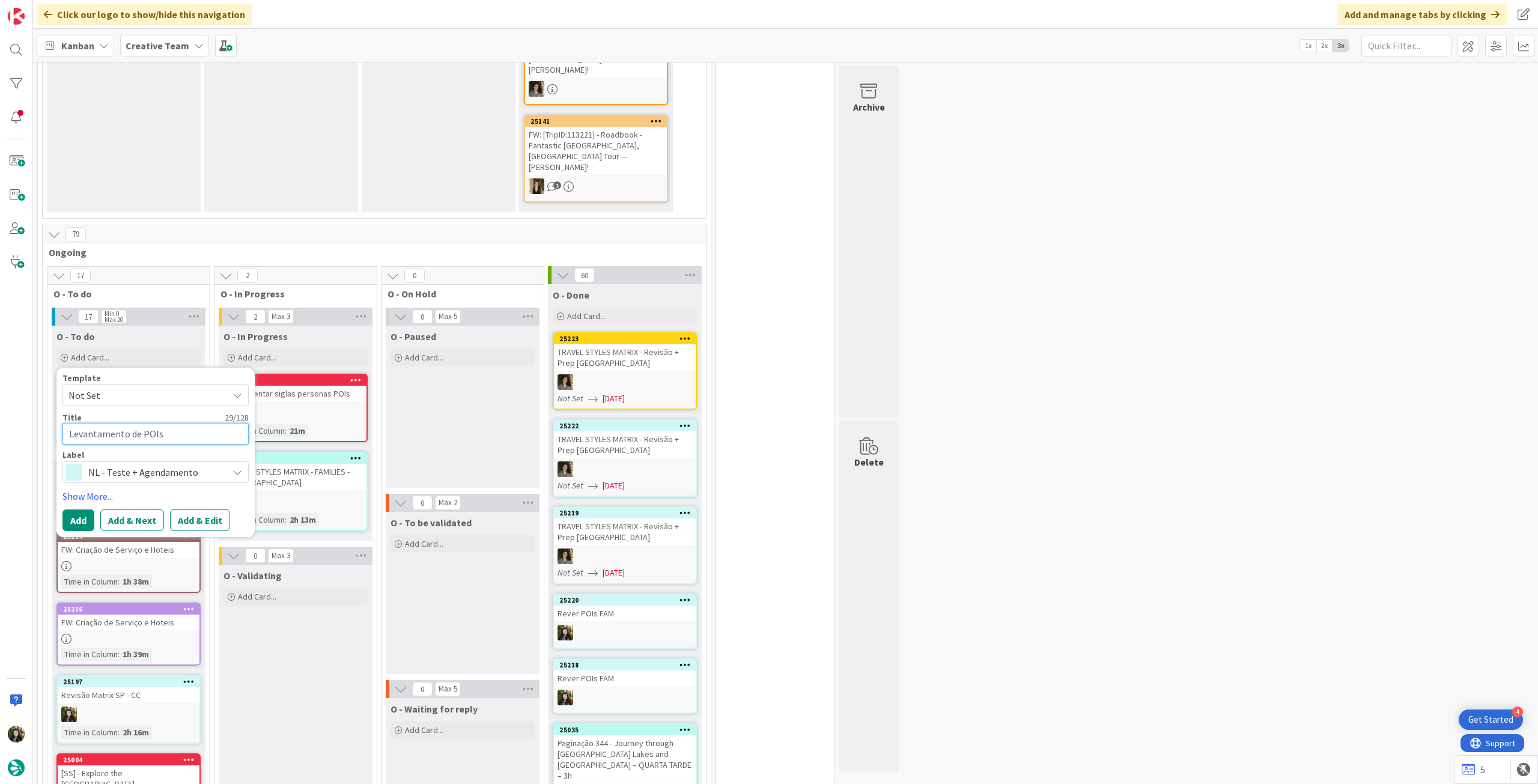
type textarea "Levantamento de POIs Italy já"
type textarea "x"
type textarea "Levantamento de POIs Italy já n"
type textarea "x"
type textarea "Levantamento de POIs Italy já na"
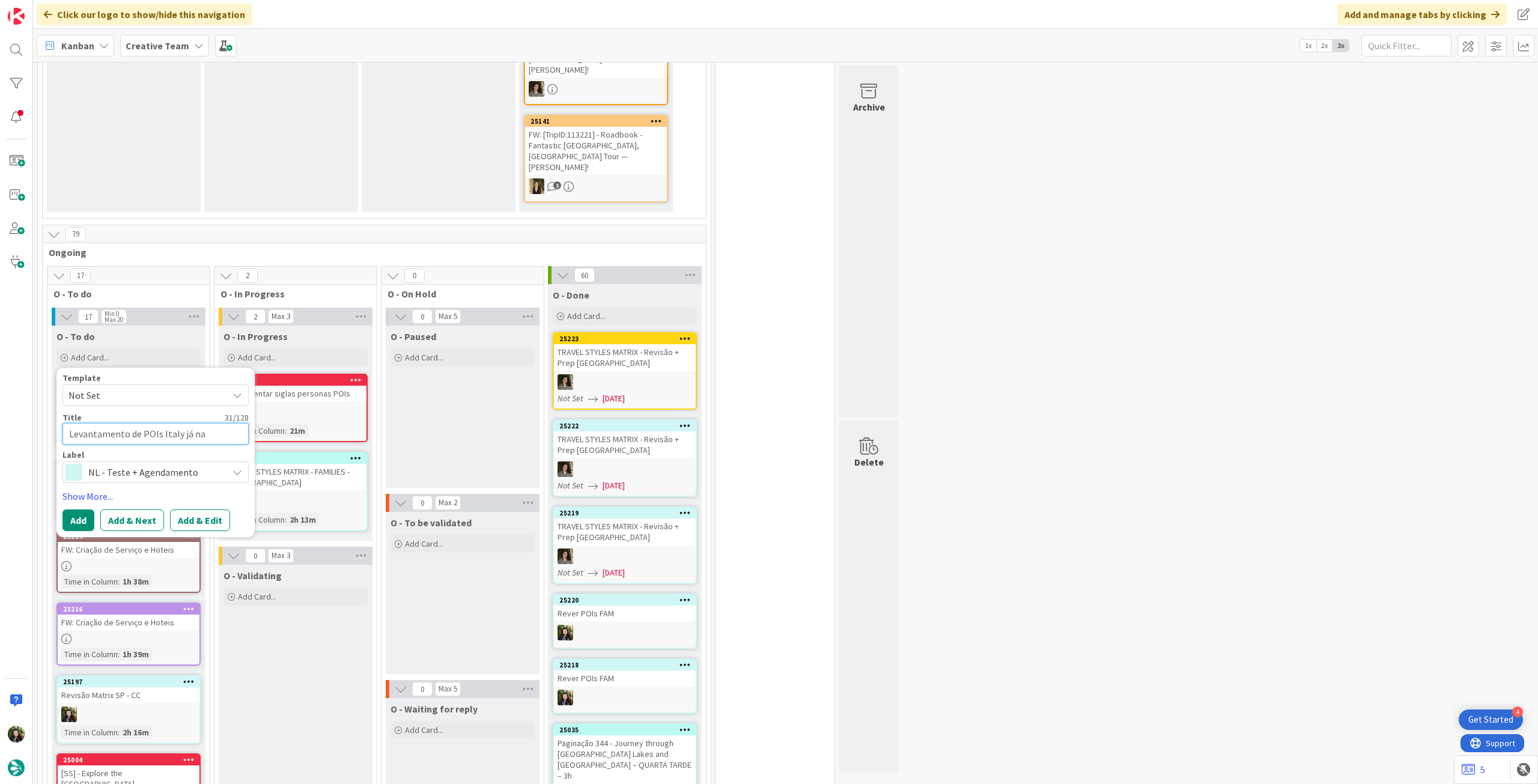
type textarea "x"
type textarea "Levantamento de POIs Italy já na"
type textarea "x"
type textarea "Levantamento de POIs Italy já na a"
type textarea "x"
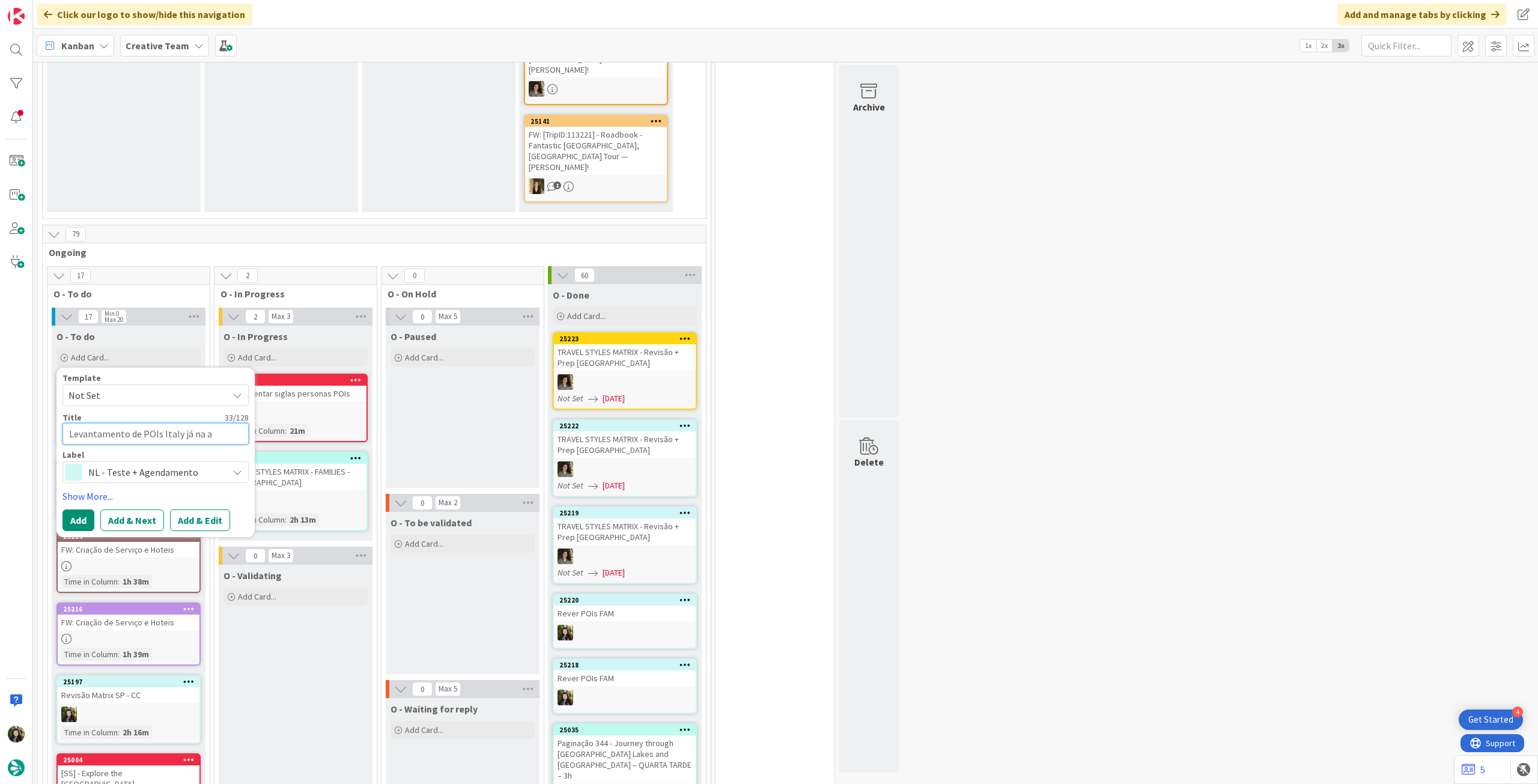
type textarea "Levantamento de POIs Italy já na ap"
type textarea "x"
type textarea "Levantamento de POIs Italy já na app"
type textarea "x"
type textarea "Levantamento de POIs Italy já na app"
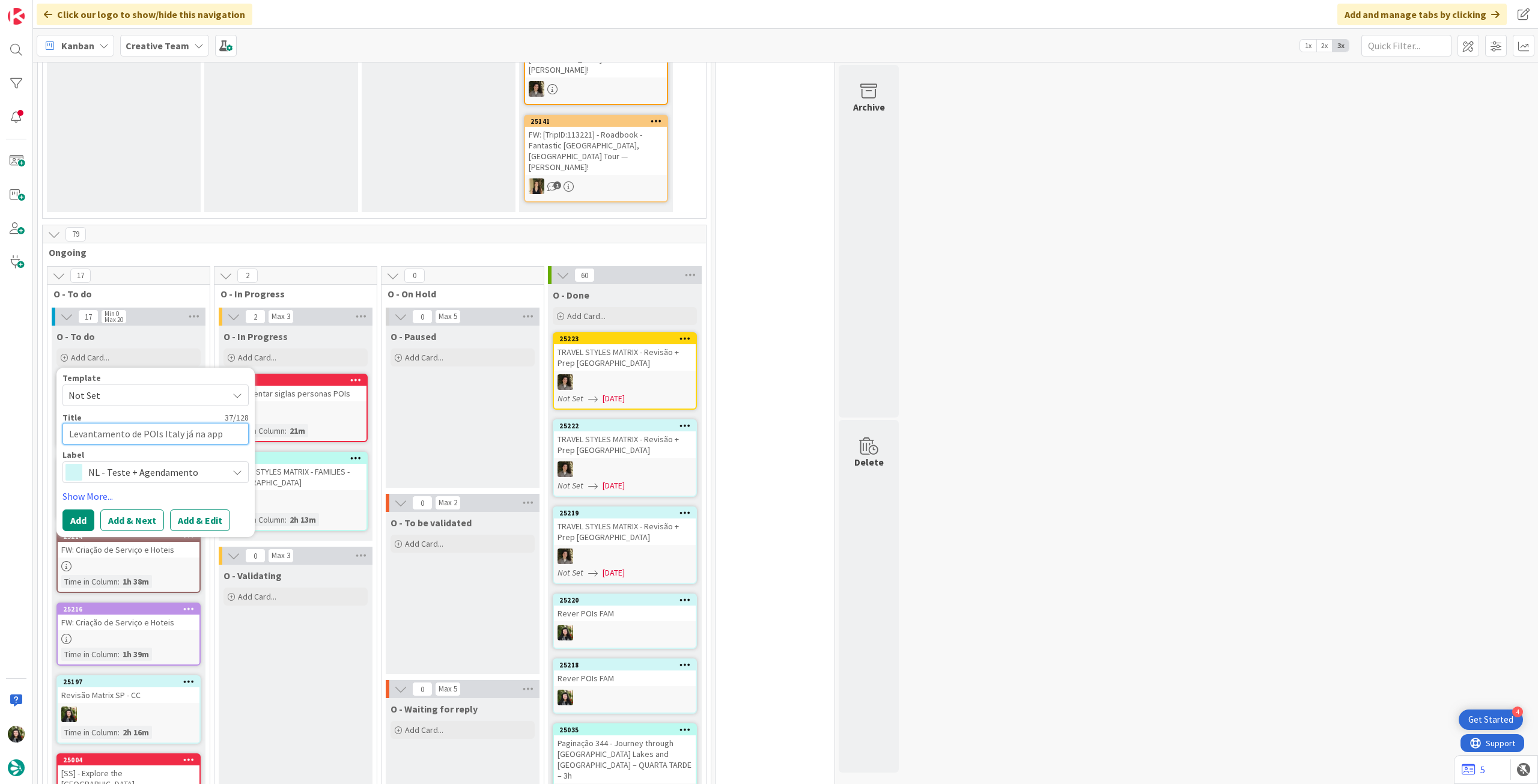
type textarea "x"
type textarea "Levantamento de POIs Italy já na app s"
type textarea "x"
type textarea "Levantamento de POIs Italy já na app se"
type textarea "x"
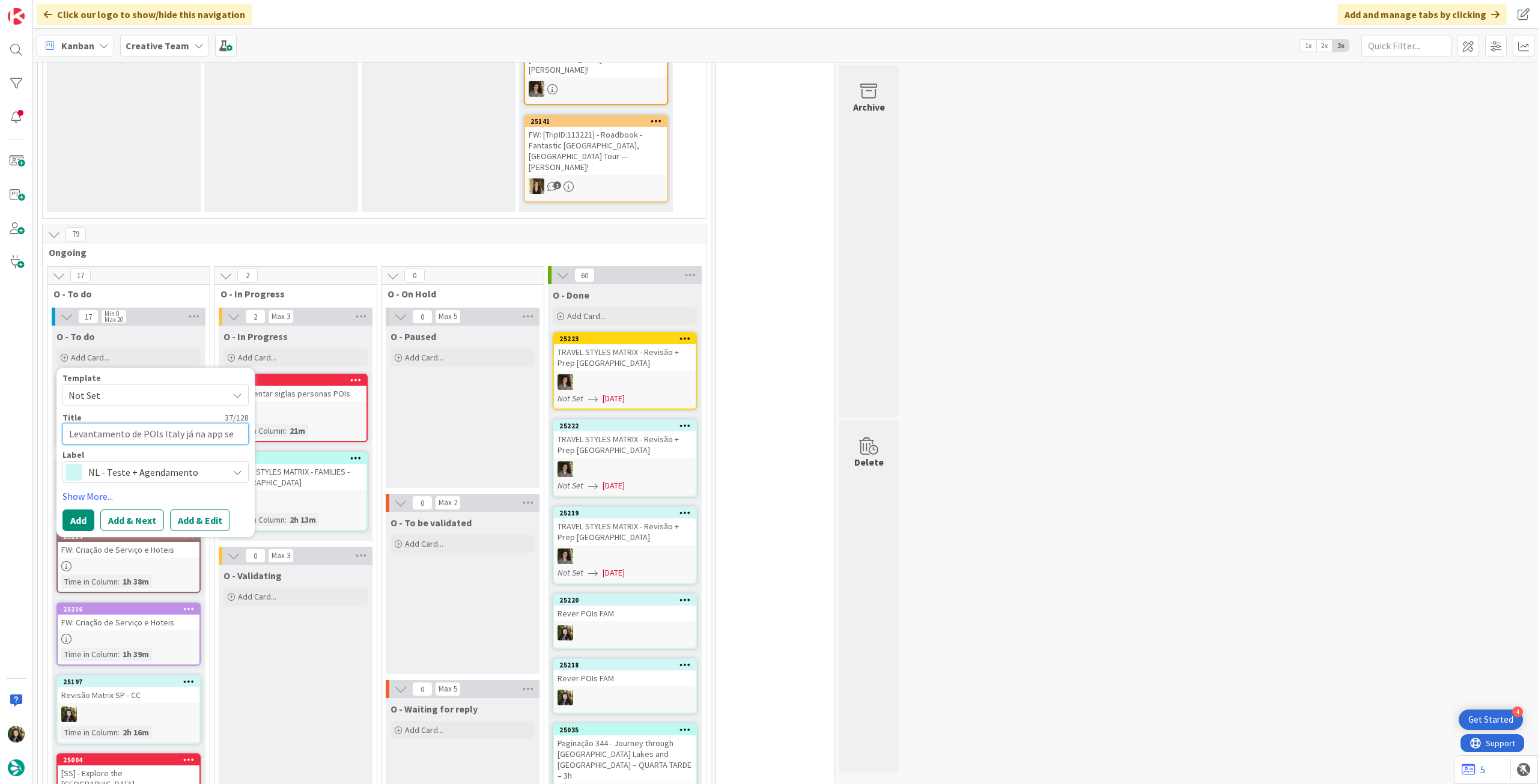
type textarea "Levantamento de POIs Italy já na app sem"
type textarea "x"
type textarea "Levantamento de POIs Italy já na app sem"
type textarea "x"
type textarea "Levantamento de POIs Italy já na app sem s"
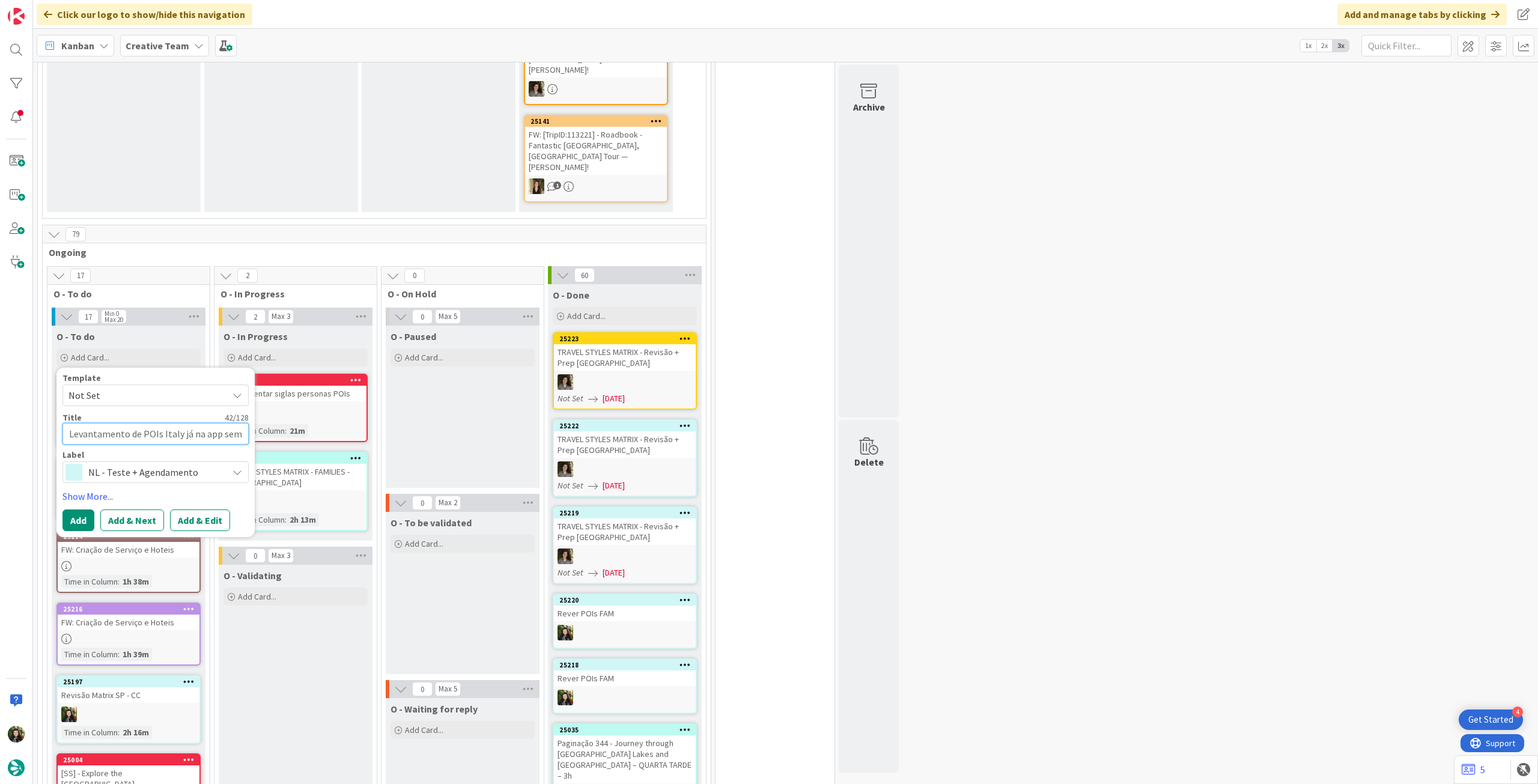
type textarea "x"
type textarea "Levantamento de POIs Italy já na app sem si"
type textarea "x"
type textarea "Levantamento de POIs Italy já na app sem sig"
type textarea "x"
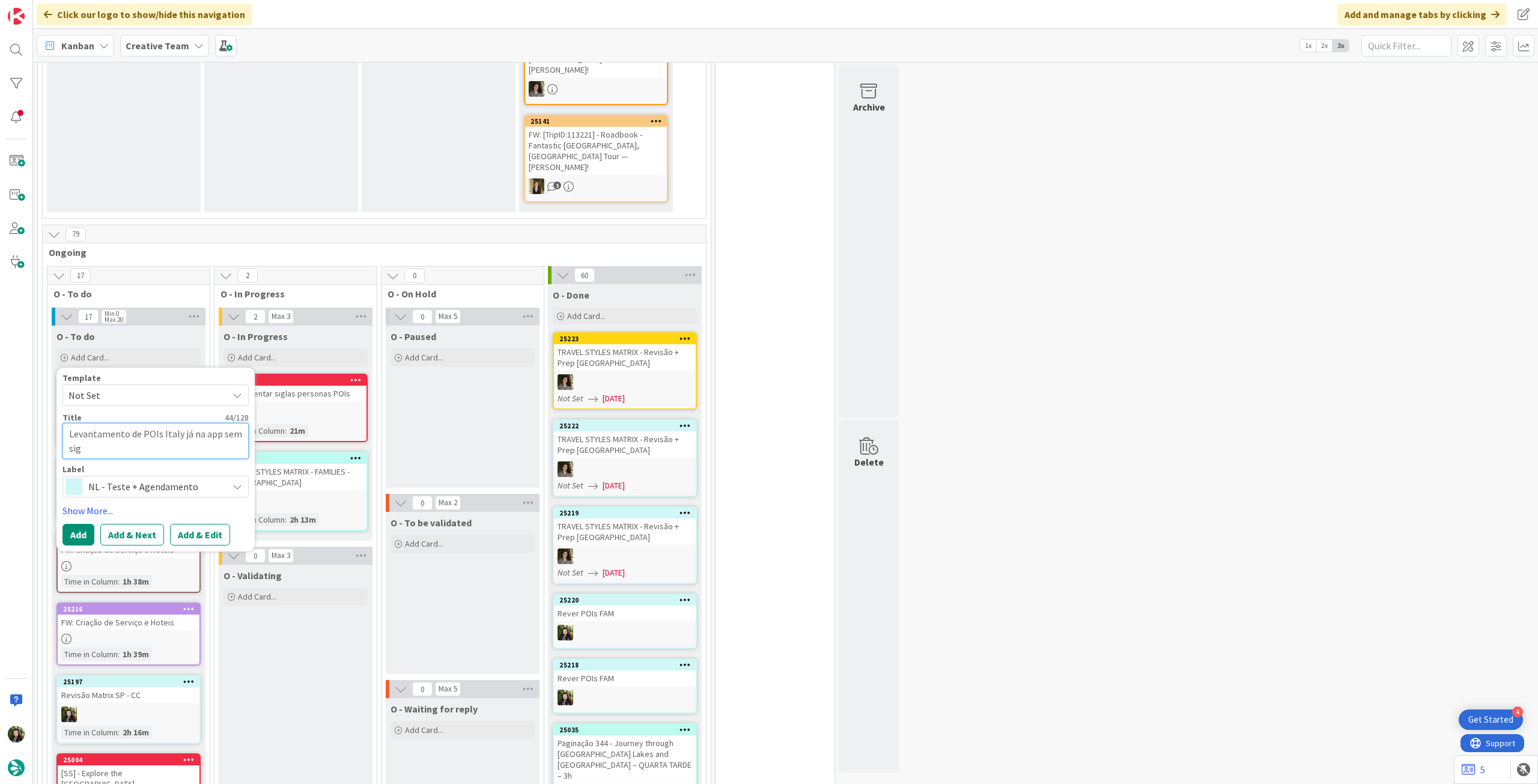
type textarea "Levantamento de POIs Italy já na app sem sigl"
type textarea "x"
type textarea "Levantamento de POIs Italy já na app sem sigla"
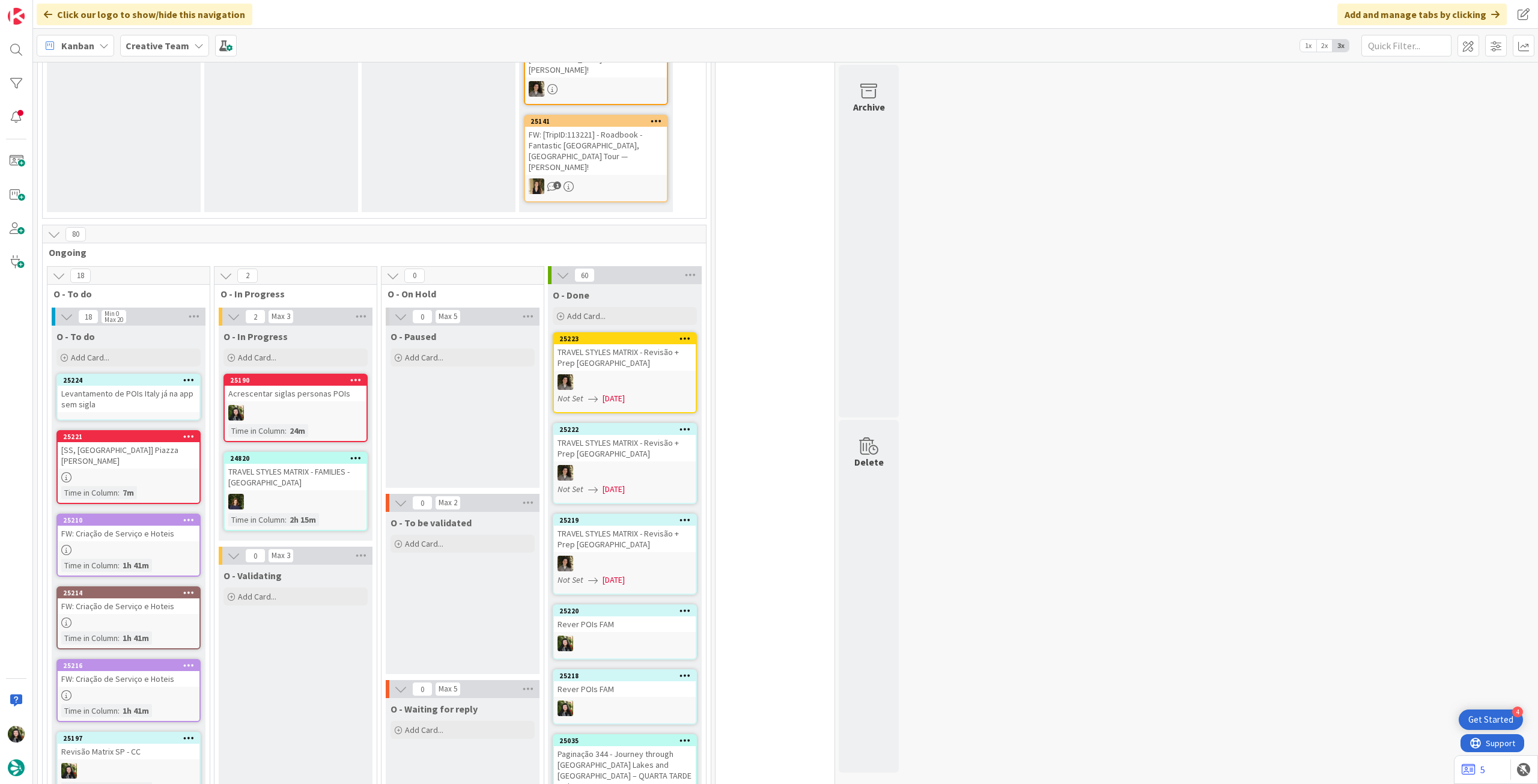
click at [160, 386] on div "Levantamento de POIs Italy já na app sem sigla" at bounding box center [129, 398] width 142 height 26
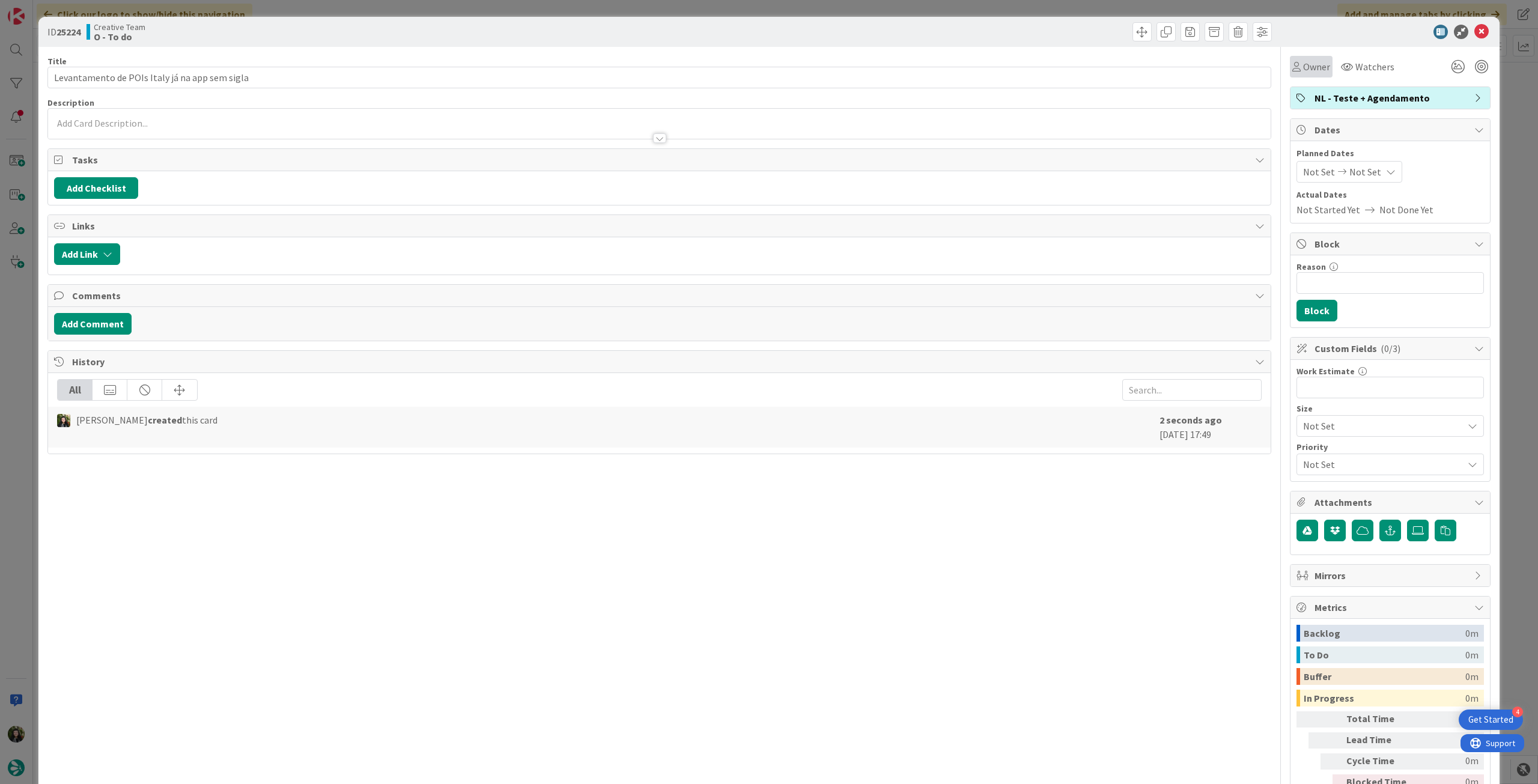
click at [1315, 65] on span "Owner" at bounding box center [1317, 66] width 27 height 14
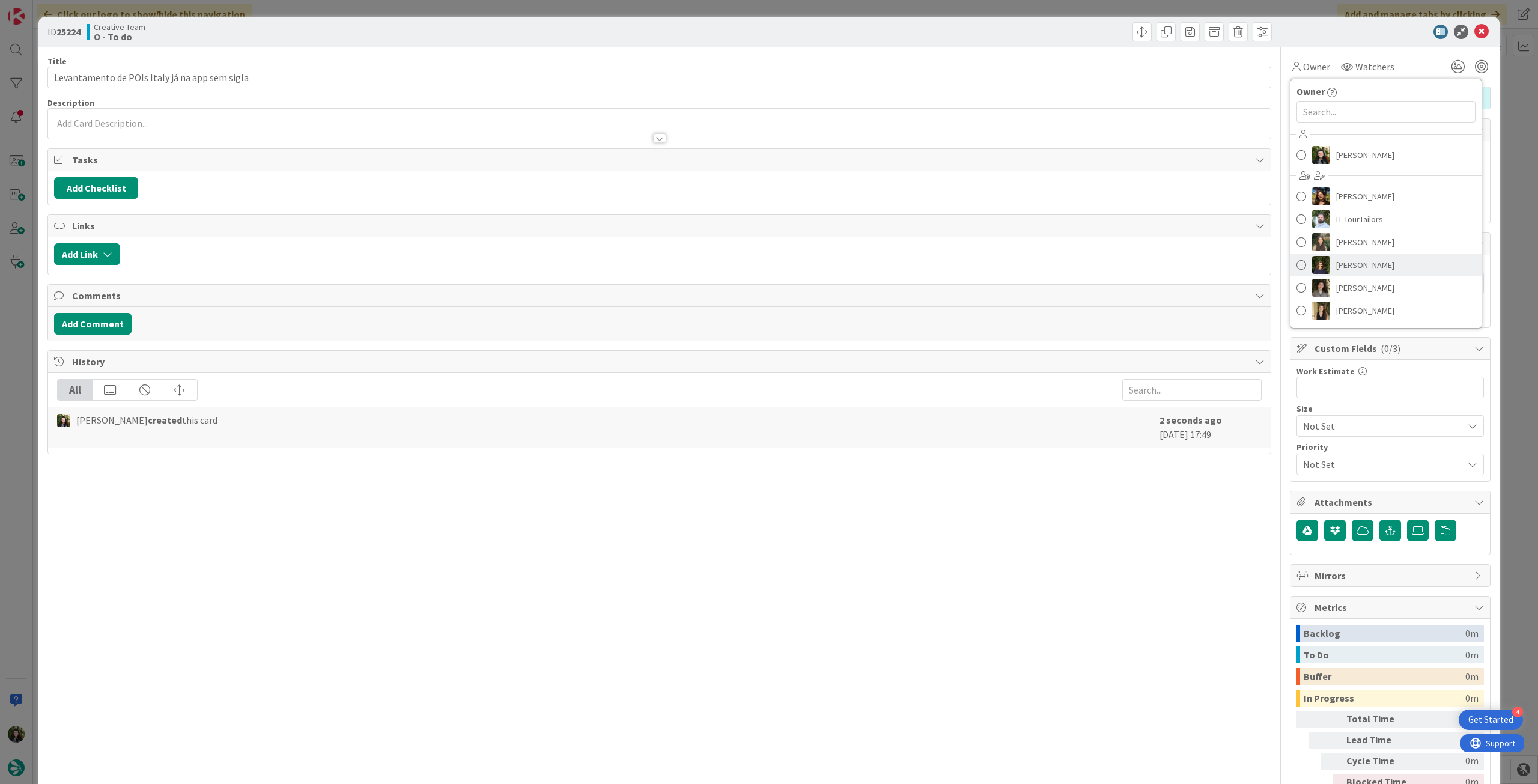
click at [1371, 262] on span "[PERSON_NAME]" at bounding box center [1366, 265] width 59 height 18
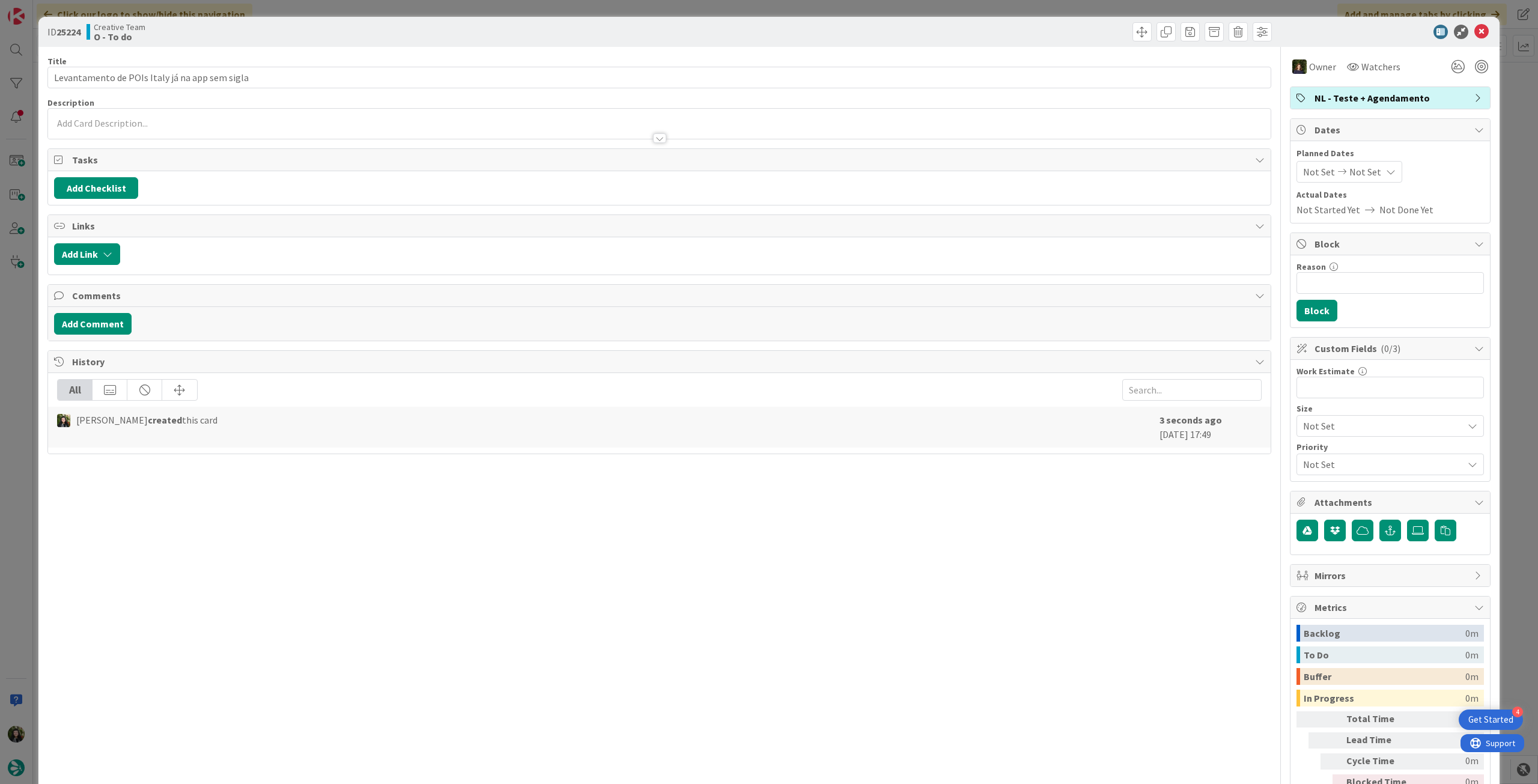
click at [438, 131] on div at bounding box center [659, 132] width 1223 height 13
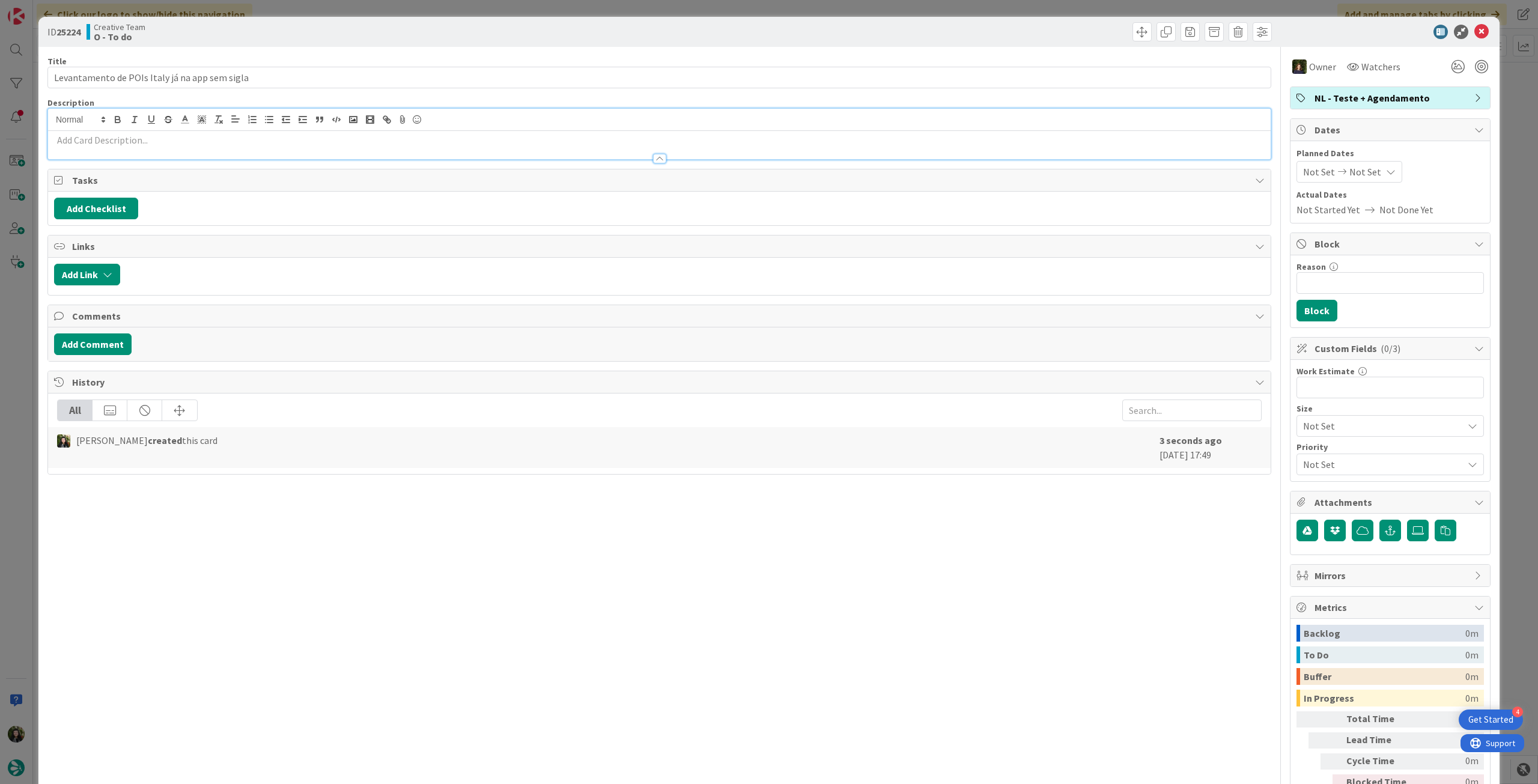
click at [435, 138] on p at bounding box center [659, 140] width 1211 height 14
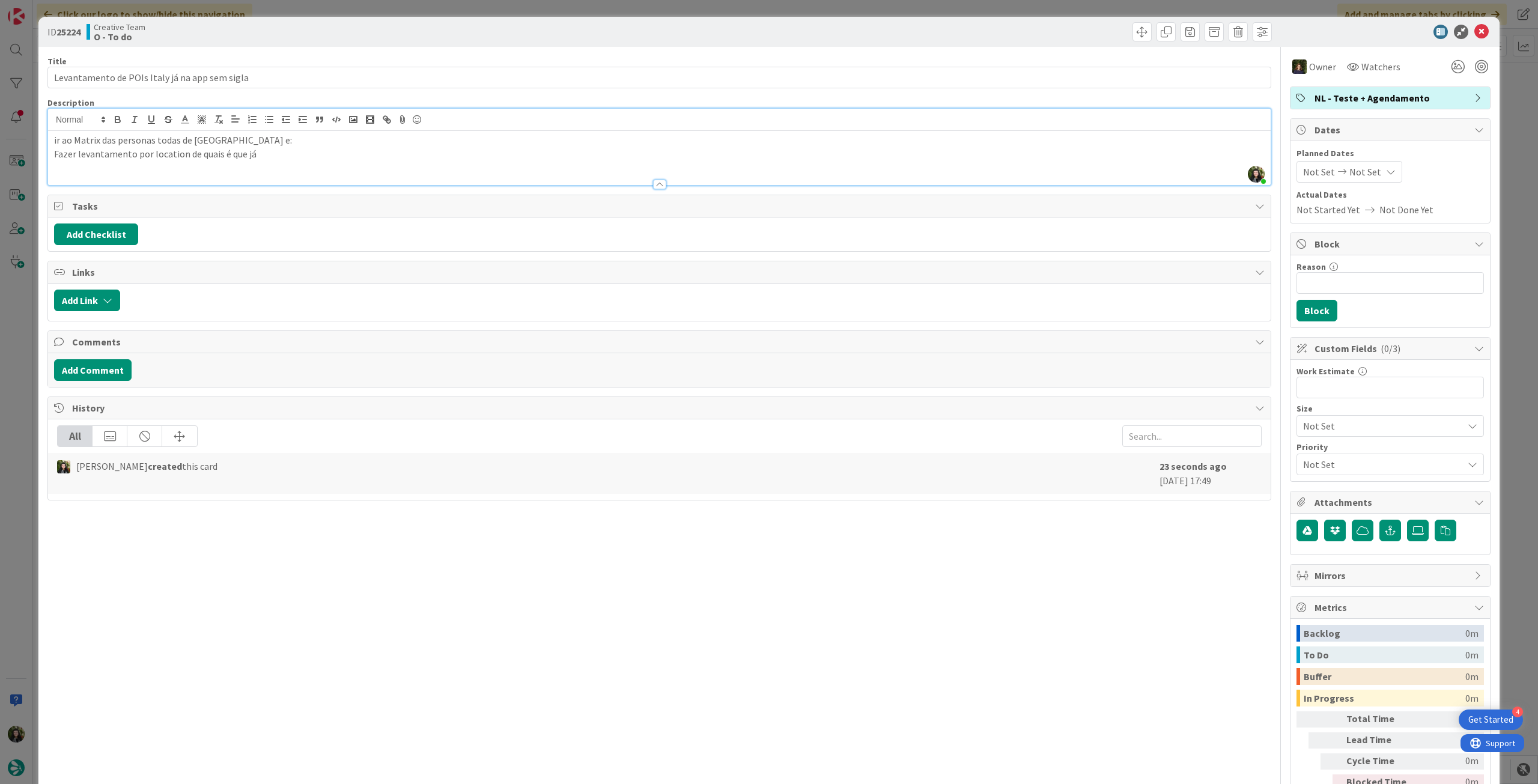
drag, startPoint x: 284, startPoint y: 154, endPoint x: 20, endPoint y: 172, distance: 264.6
click at [20, 172] on div "ID 25224 Creative Team O - To do Title 46 / 128 Levantamento de POIs Italy já n…" at bounding box center [769, 392] width 1538 height 784
click at [1474, 32] on icon at bounding box center [1481, 32] width 14 height 14
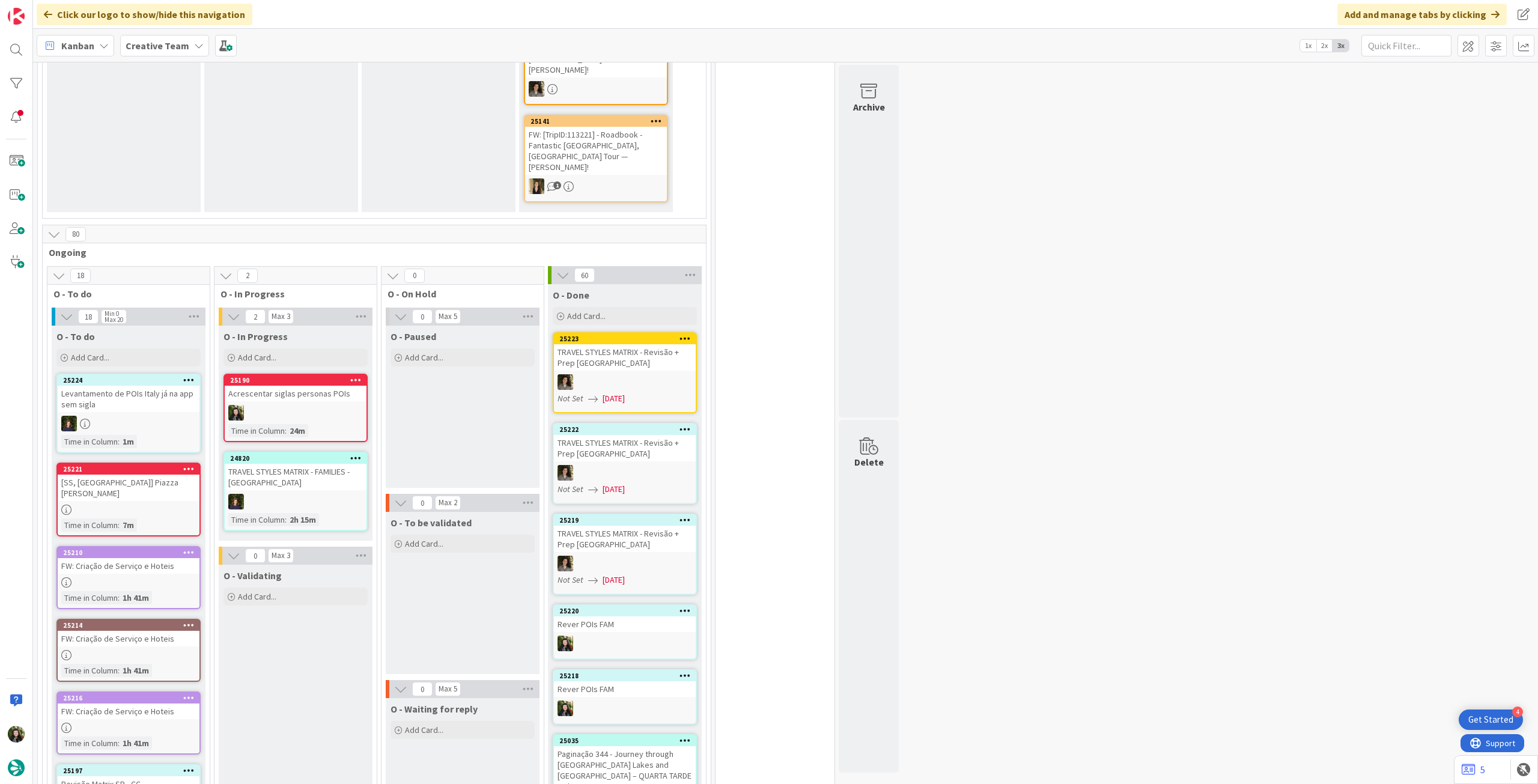
click at [190, 376] on icon at bounding box center [189, 380] width 11 height 8
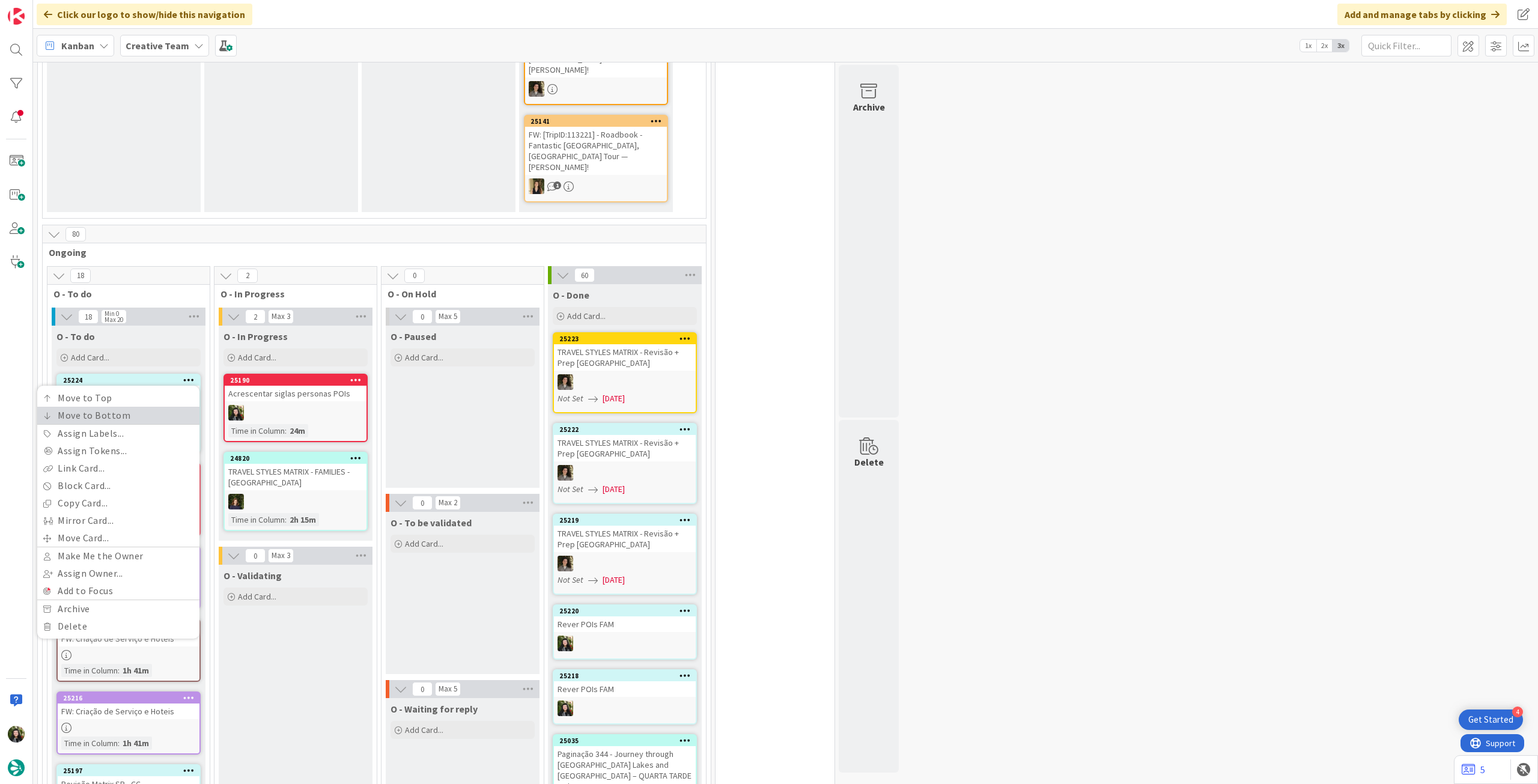
drag, startPoint x: 177, startPoint y: 320, endPoint x: 185, endPoint y: 342, distance: 23.4
click at [177, 407] on link "Move to Bottom" at bounding box center [119, 415] width 162 height 17
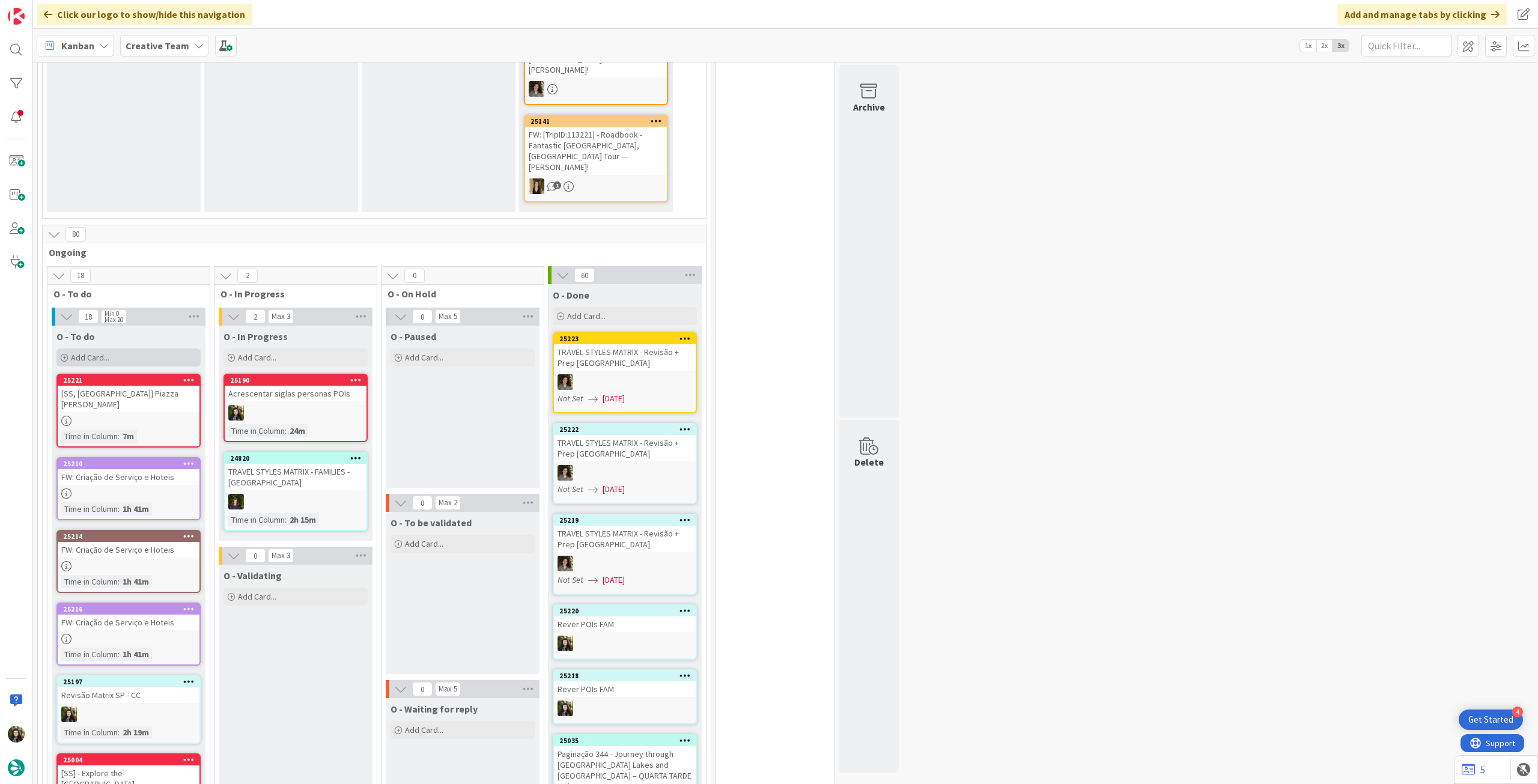
click at [130, 349] on div "Add Card..." at bounding box center [129, 358] width 144 height 18
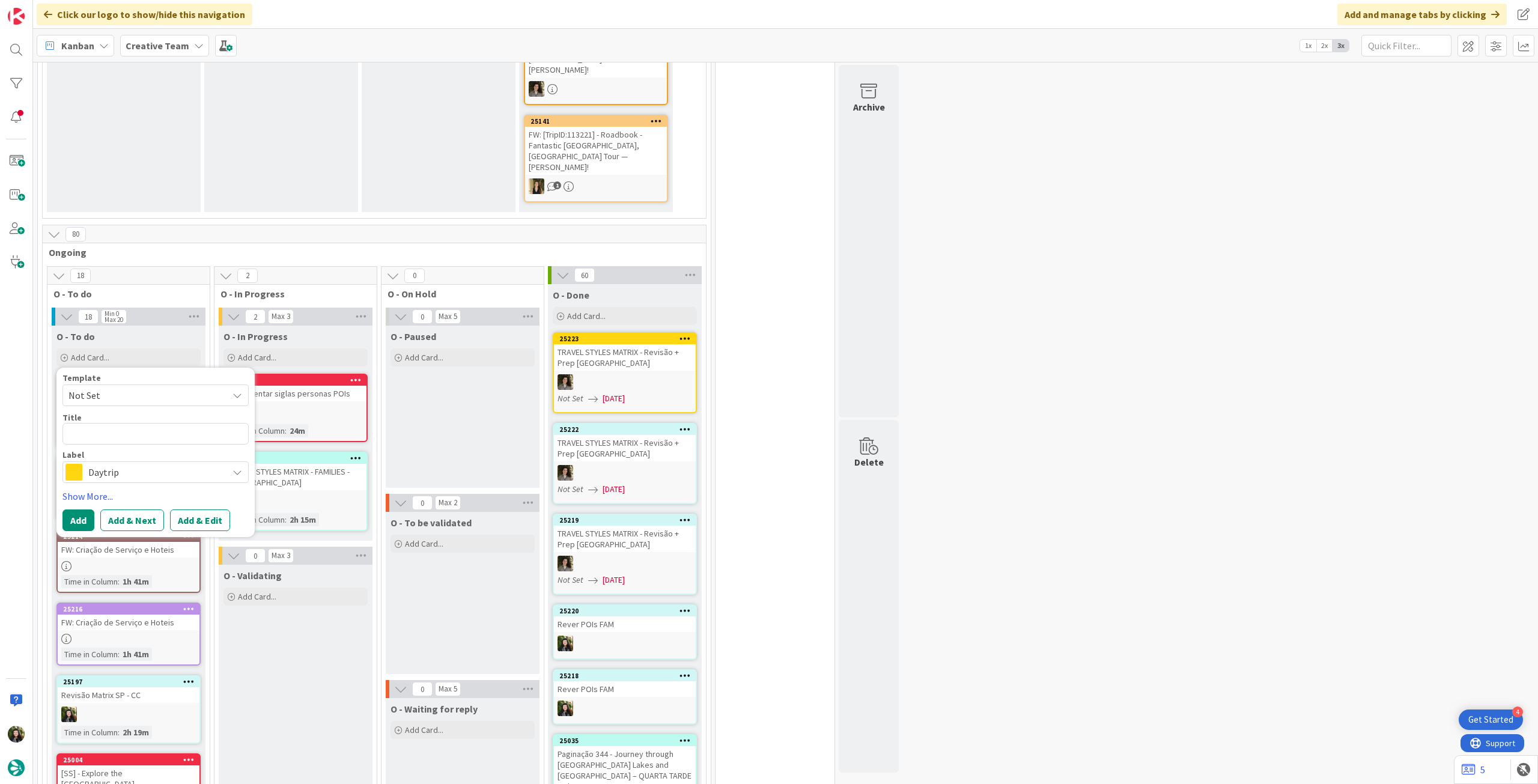
drag, startPoint x: 124, startPoint y: 376, endPoint x: 183, endPoint y: 427, distance: 78.0
click at [124, 464] on span "Daytrip" at bounding box center [154, 472] width 133 height 17
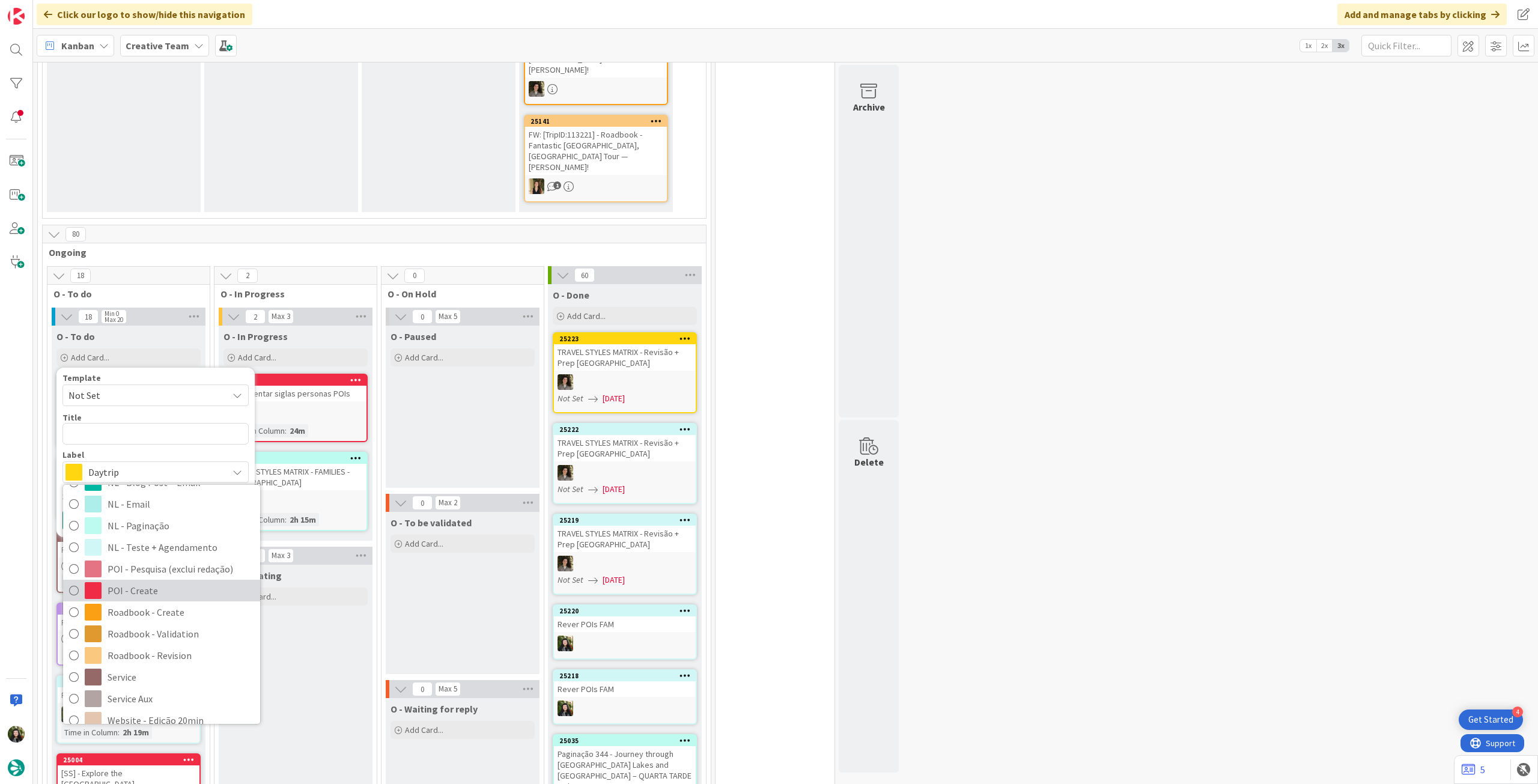
drag, startPoint x: 169, startPoint y: 495, endPoint x: 155, endPoint y: 407, distance: 89.1
click at [169, 582] on span "POI - Create" at bounding box center [180, 591] width 147 height 18
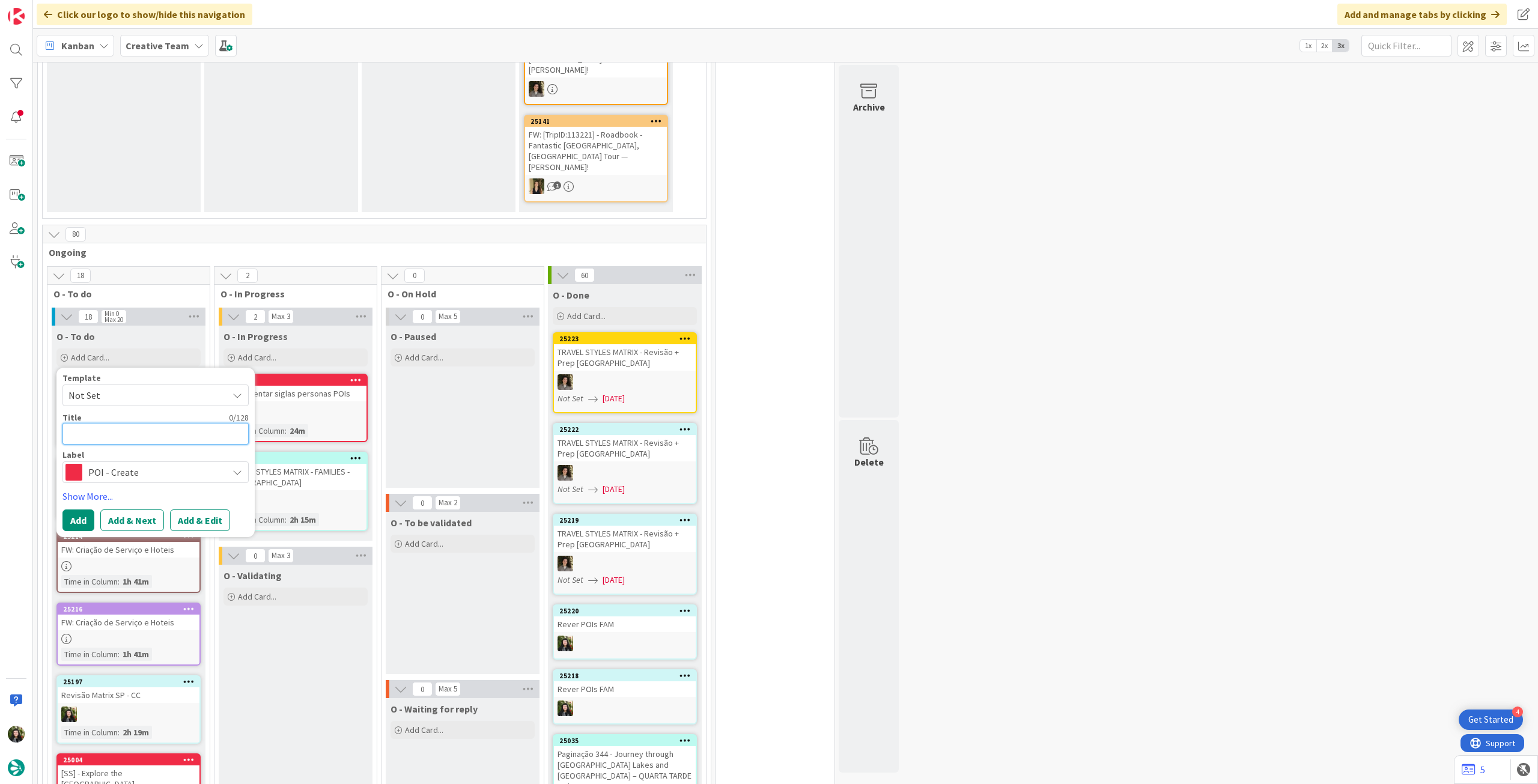
click at [148, 423] on textarea at bounding box center [156, 434] width 186 height 22
type textarea "x"
type textarea "["
type textarea "x"
type textarea "[S"
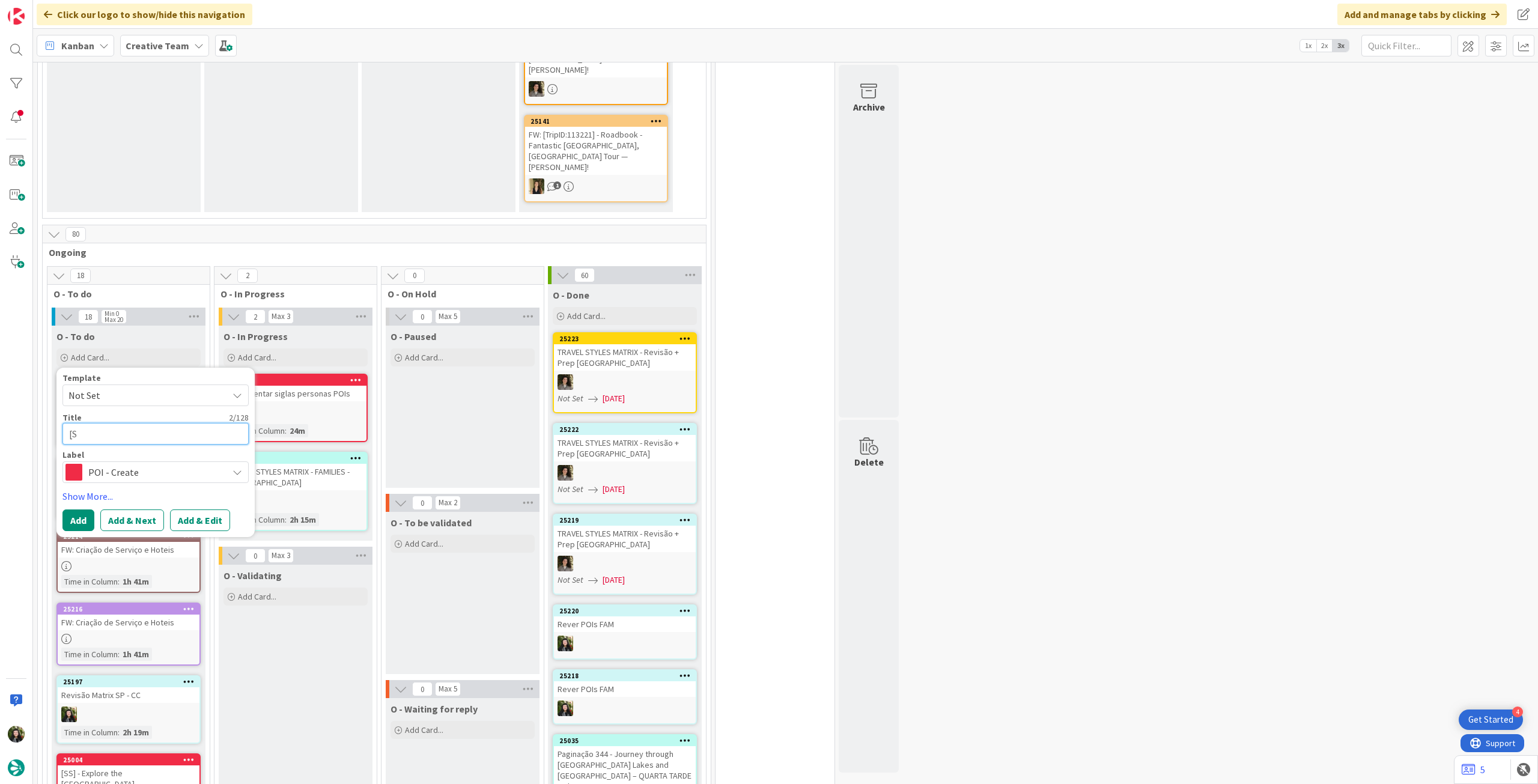
type textarea "x"
type textarea "[SA"
type textarea "x"
type textarea "[SA,"
type textarea "x"
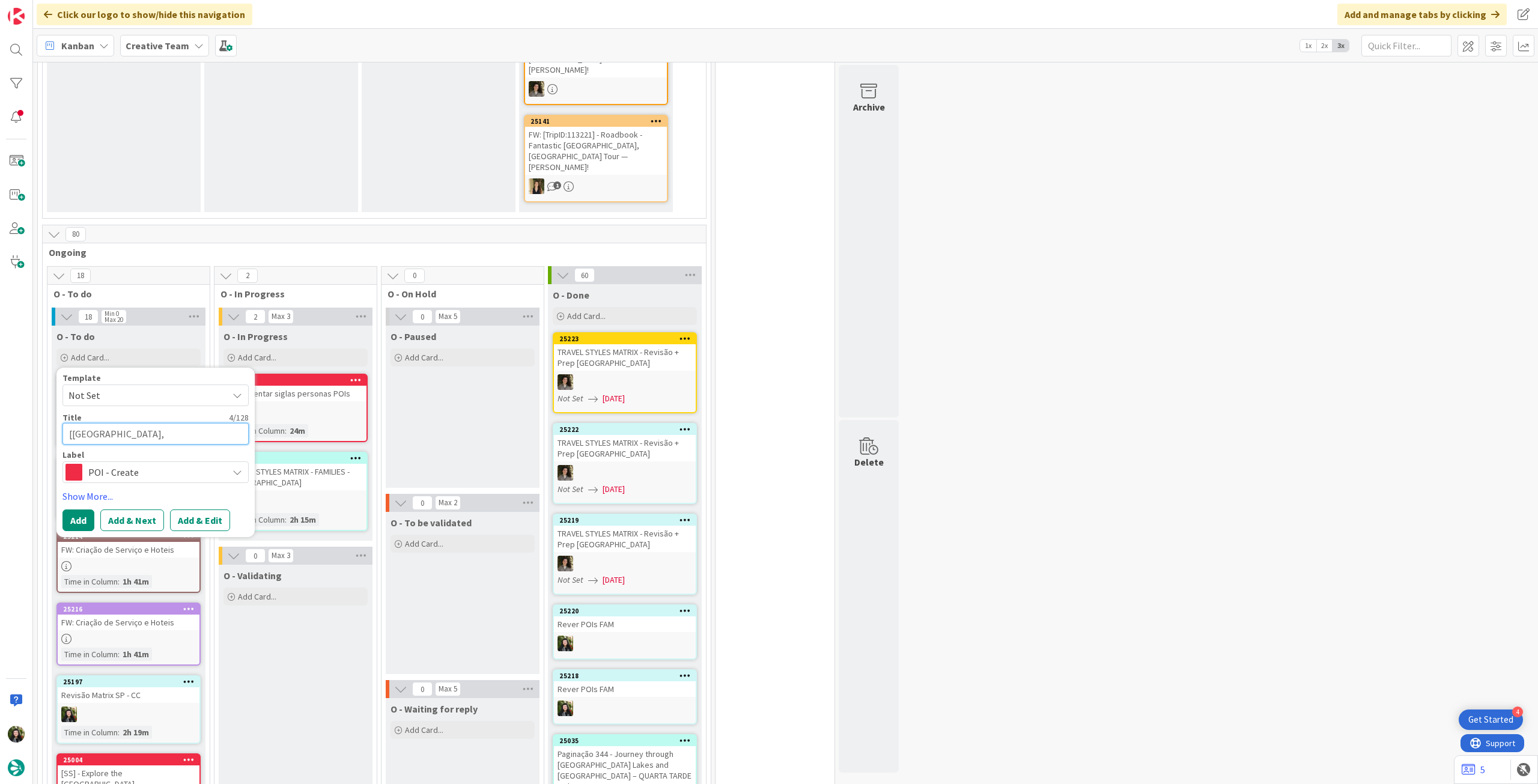
type textarea "[SA,"
type textarea "x"
type textarea "[SA, C"
type textarea "x"
type textarea "[SA, CA"
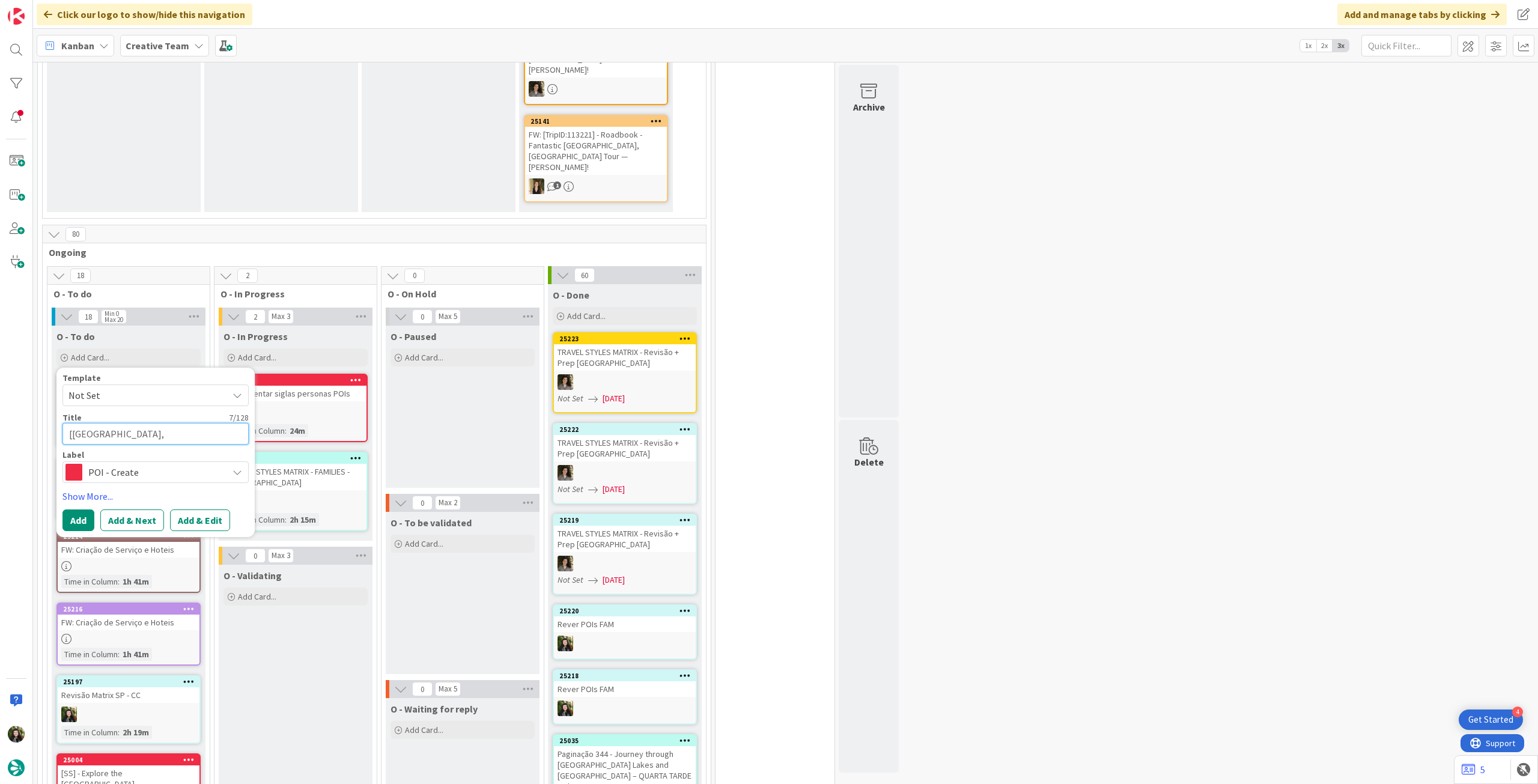
type textarea "x"
type textarea "[SA, CA]"
type textarea "x"
type textarea "[SA, CA]"
paste textarea "Passeggiata Lungo Lario"
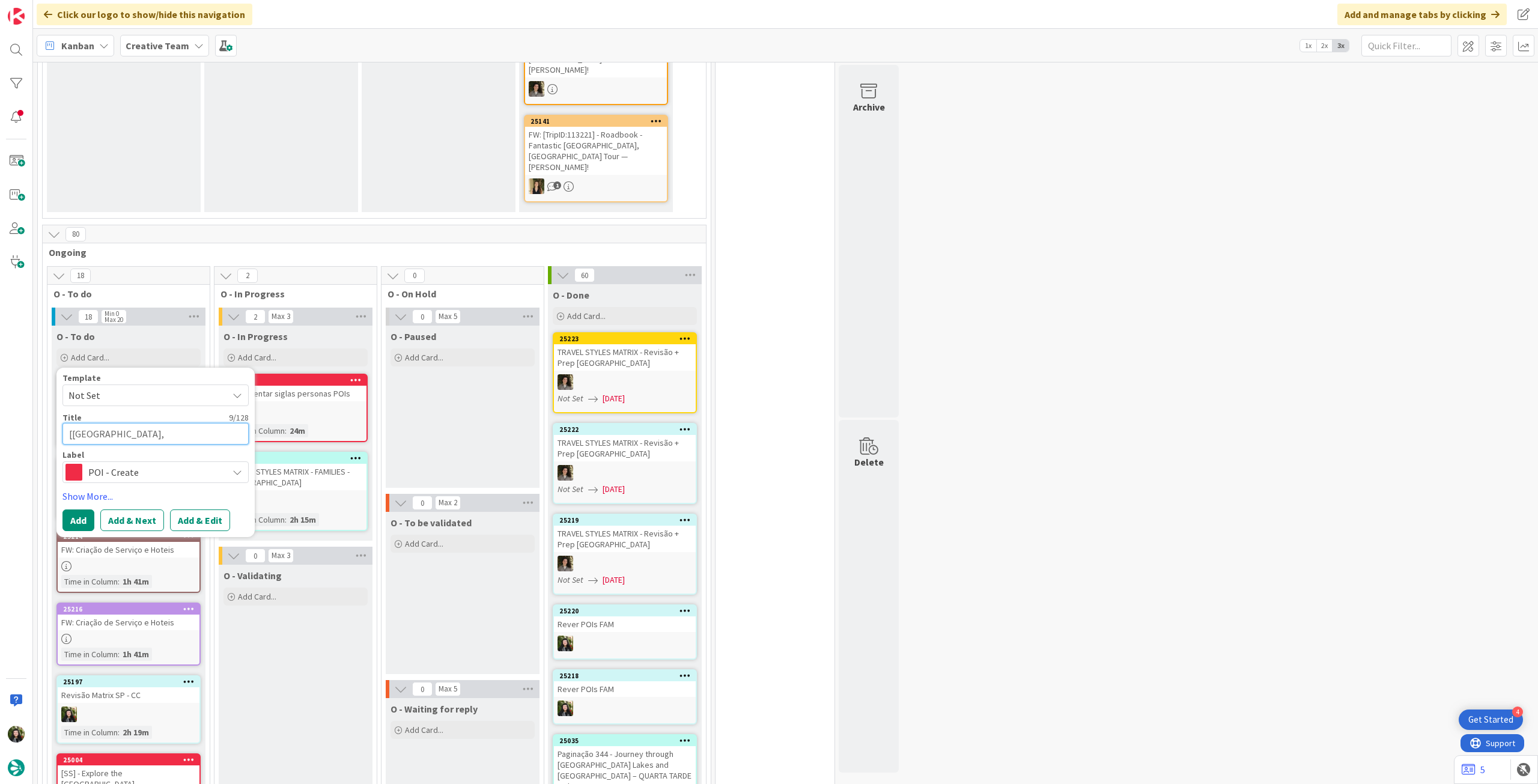
type textarea "x"
type textarea "[[GEOGRAPHIC_DATA], [GEOGRAPHIC_DATA]] Passeggiata Lungo Lario"
click at [77, 510] on button "Add" at bounding box center [78, 520] width 32 height 22
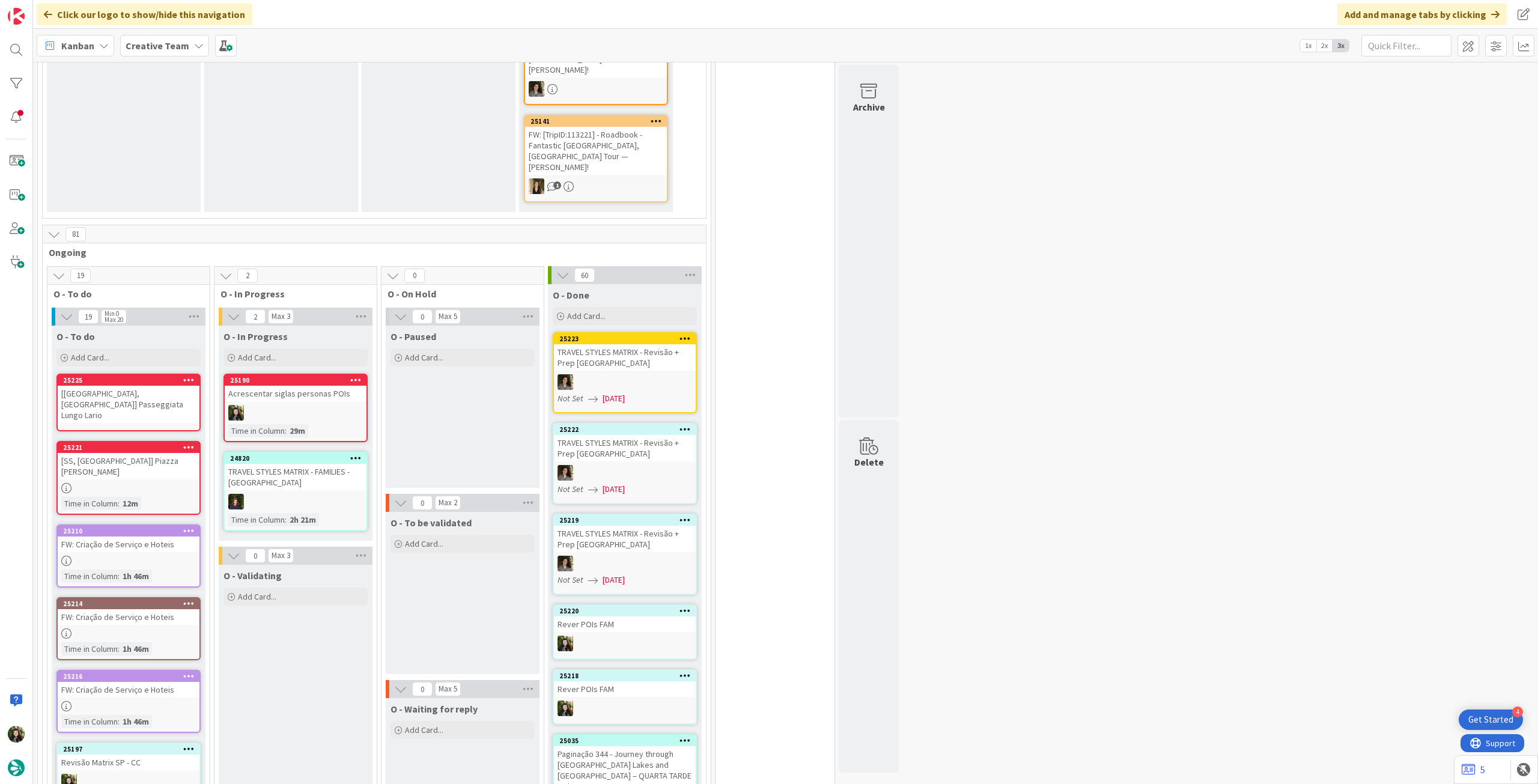
click at [150, 386] on div "[[GEOGRAPHIC_DATA], [GEOGRAPHIC_DATA]] Passeggiata Lungo Lario" at bounding box center [129, 404] width 142 height 38
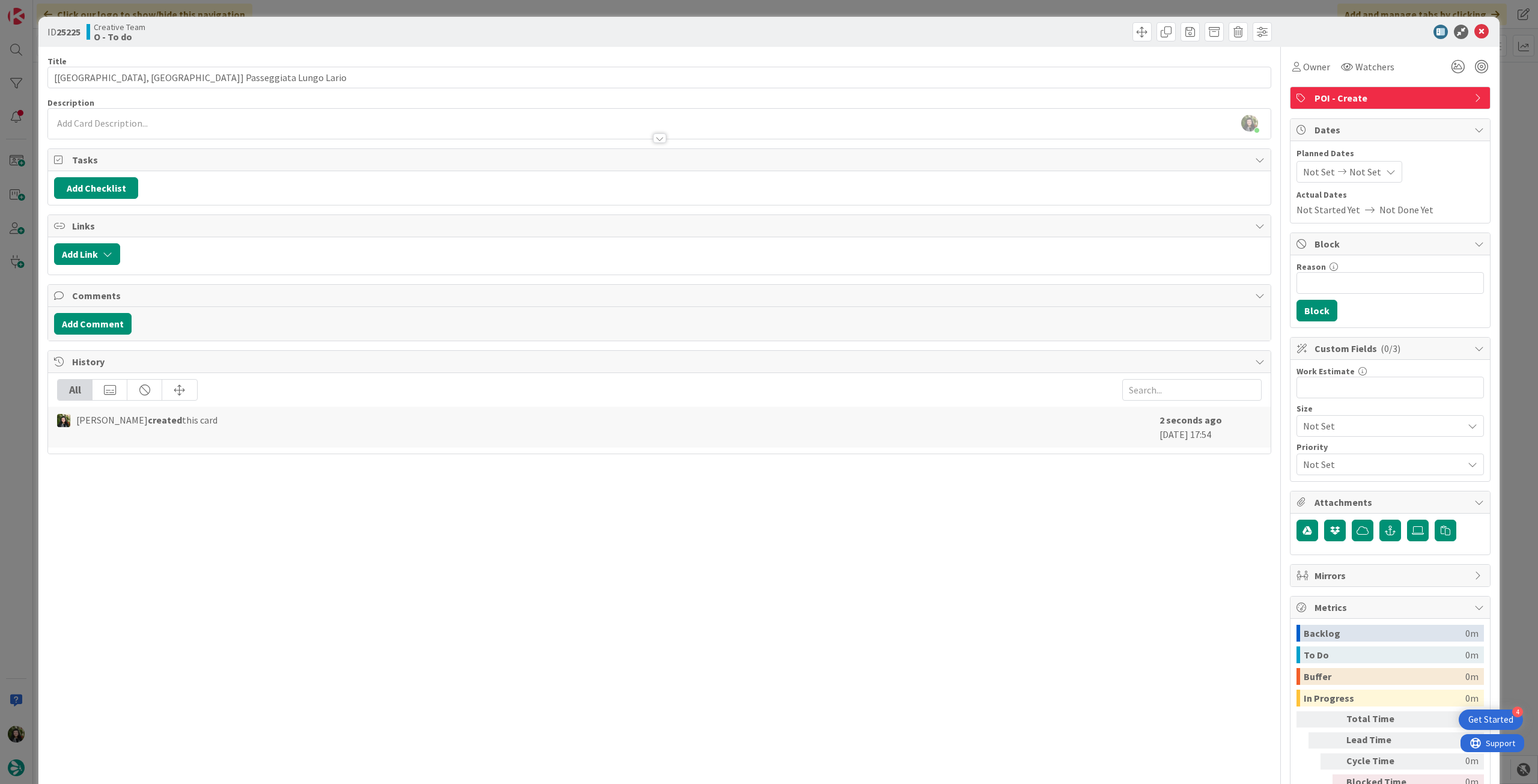
click at [209, 130] on div at bounding box center [659, 132] width 1223 height 13
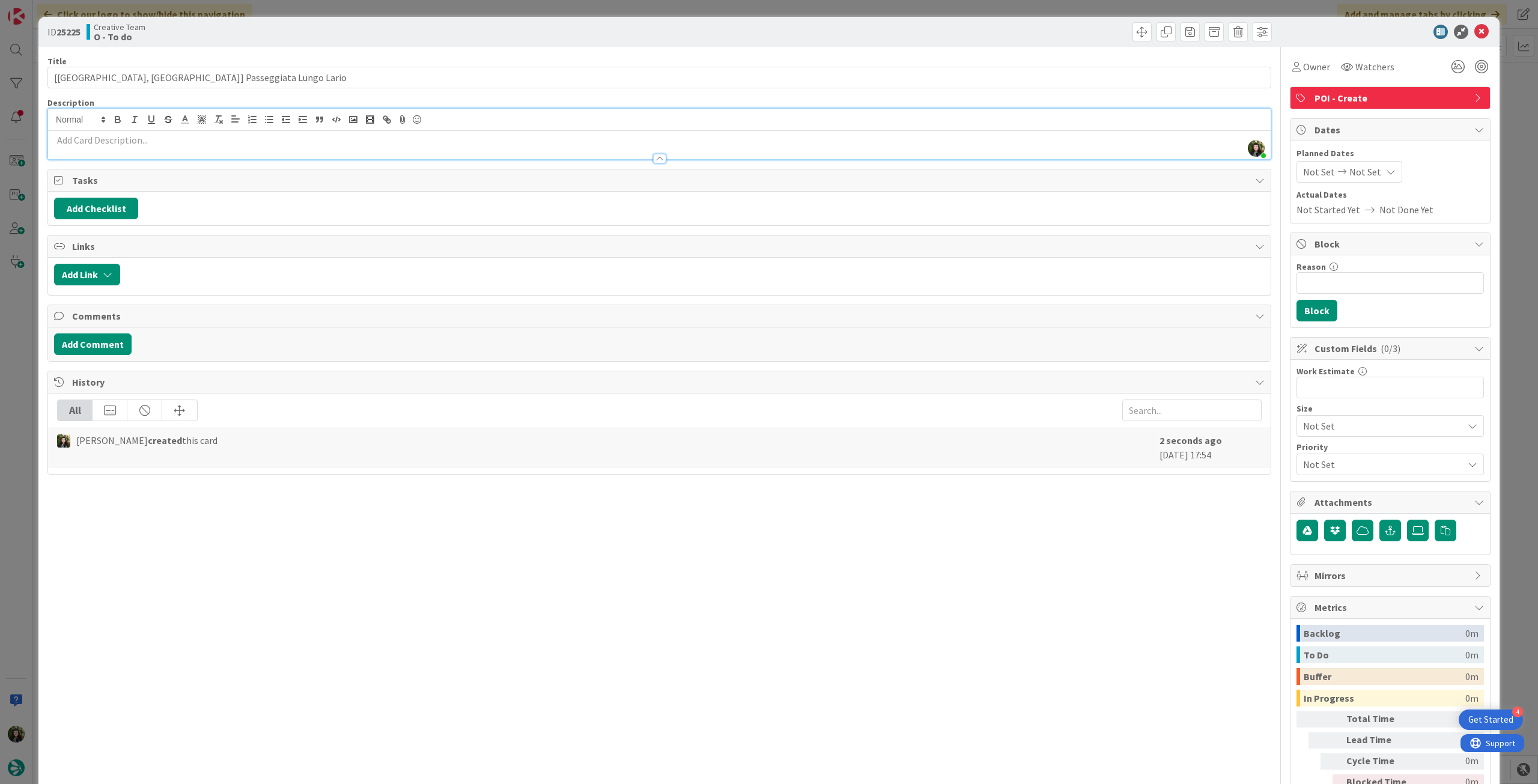
click at [209, 135] on p at bounding box center [659, 140] width 1211 height 14
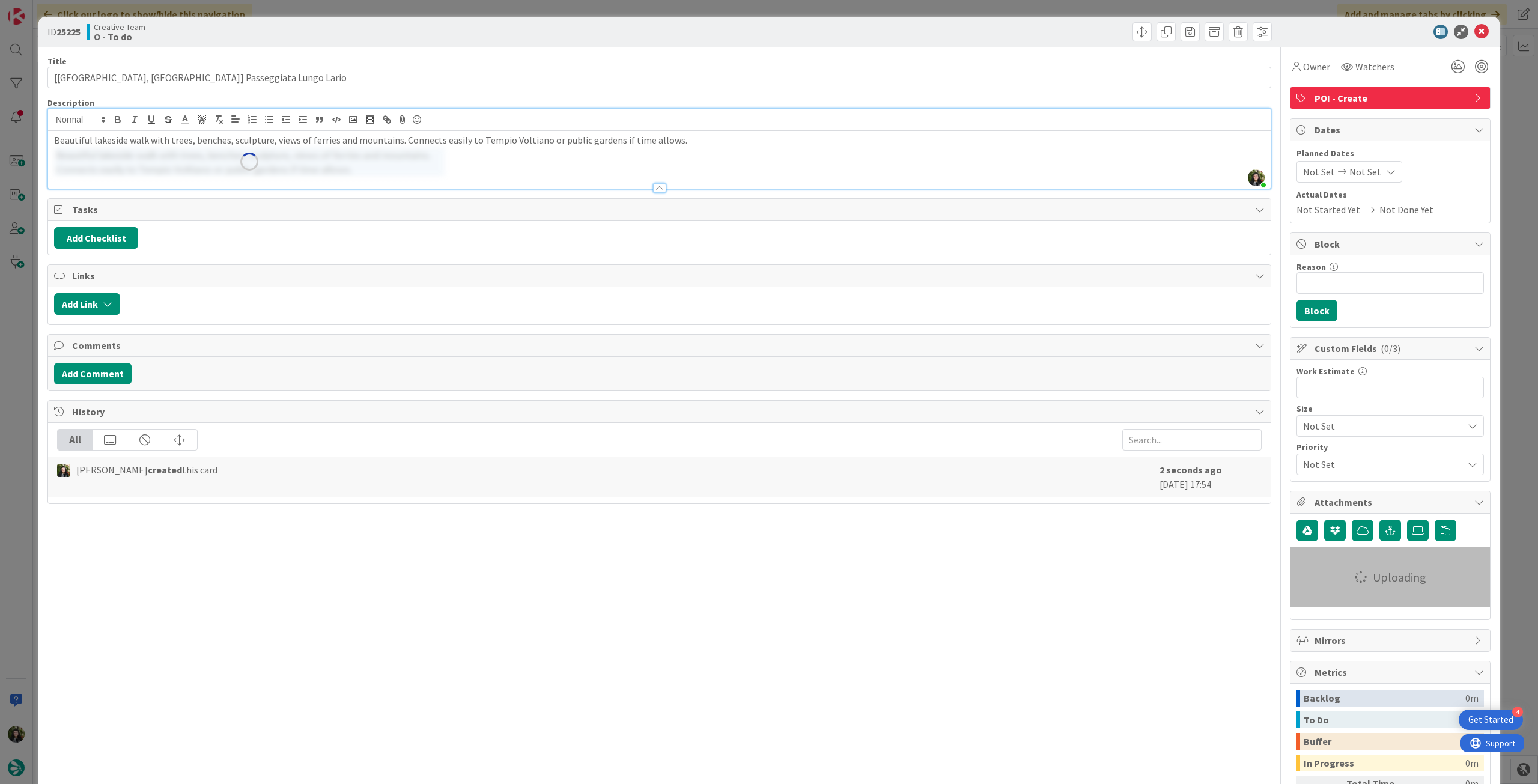
click at [390, 165] on img at bounding box center [250, 162] width 391 height 29
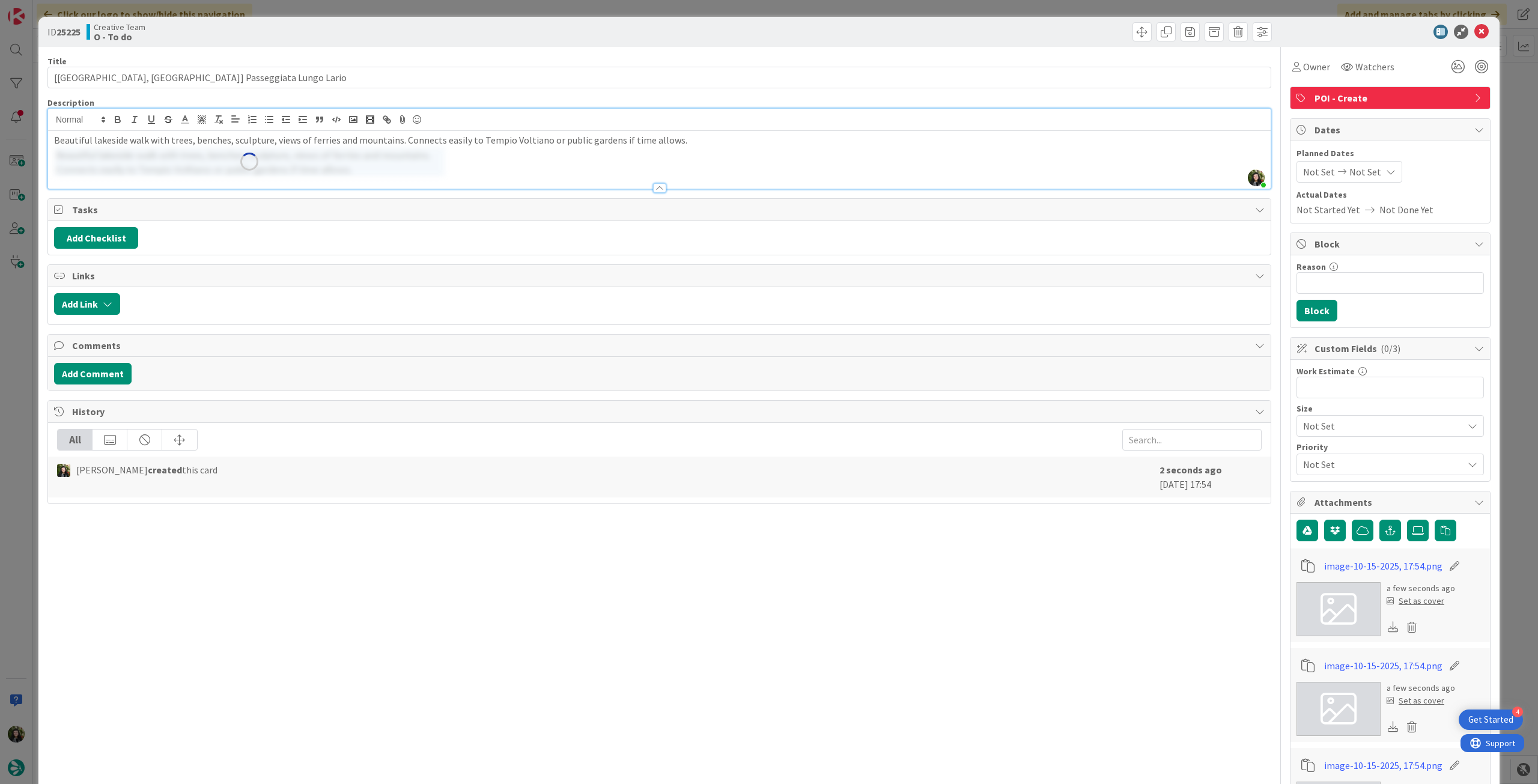
click at [506, 165] on div "Beautiful lakeside walk with trees, benches, sculpture, views of ferries and mo…" at bounding box center [659, 159] width 1223 height 58
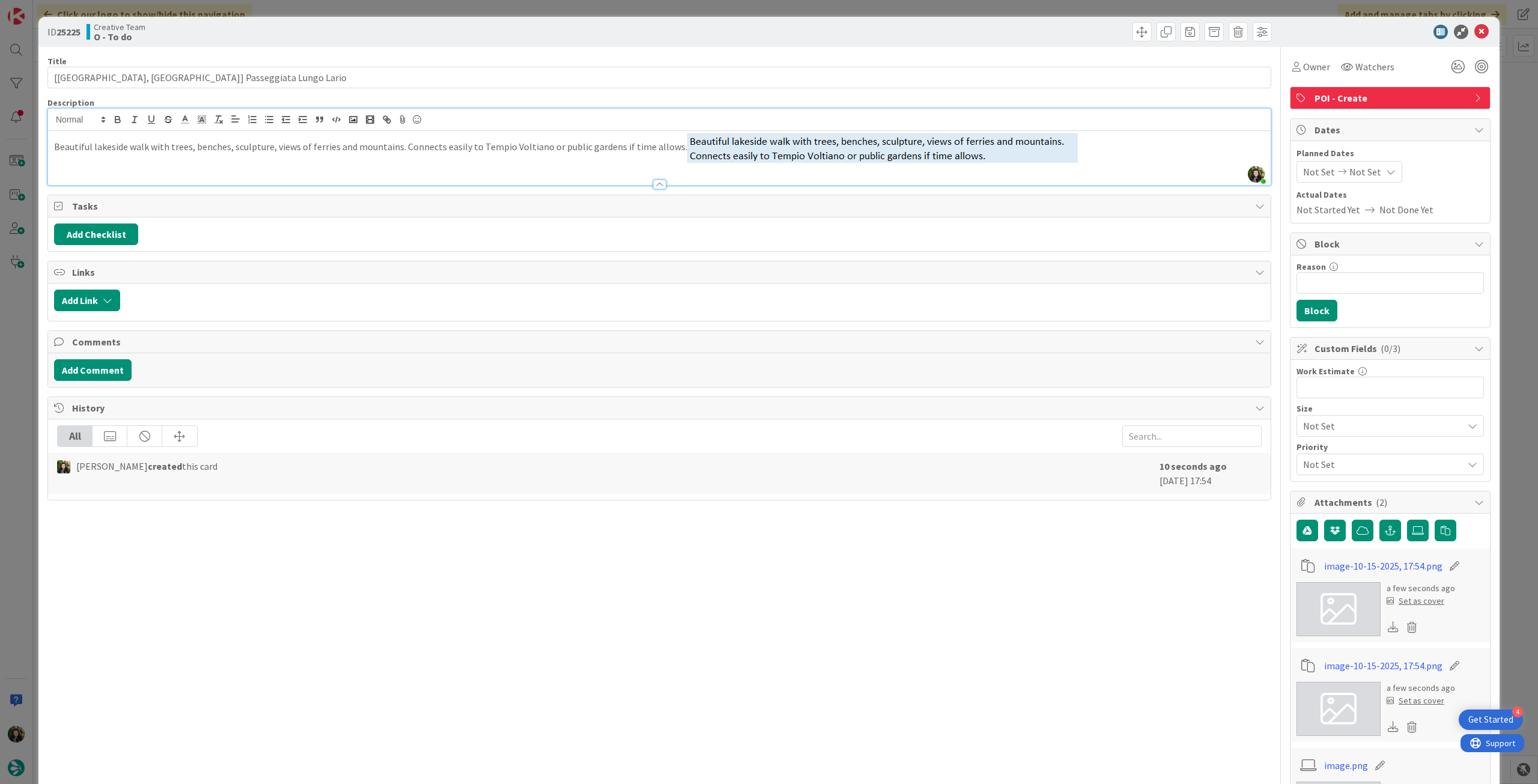
click at [1082, 151] on p "Beautiful lakeside walk with trees, benches, sculpture, views of ferries and mo…" at bounding box center [659, 147] width 1211 height 29
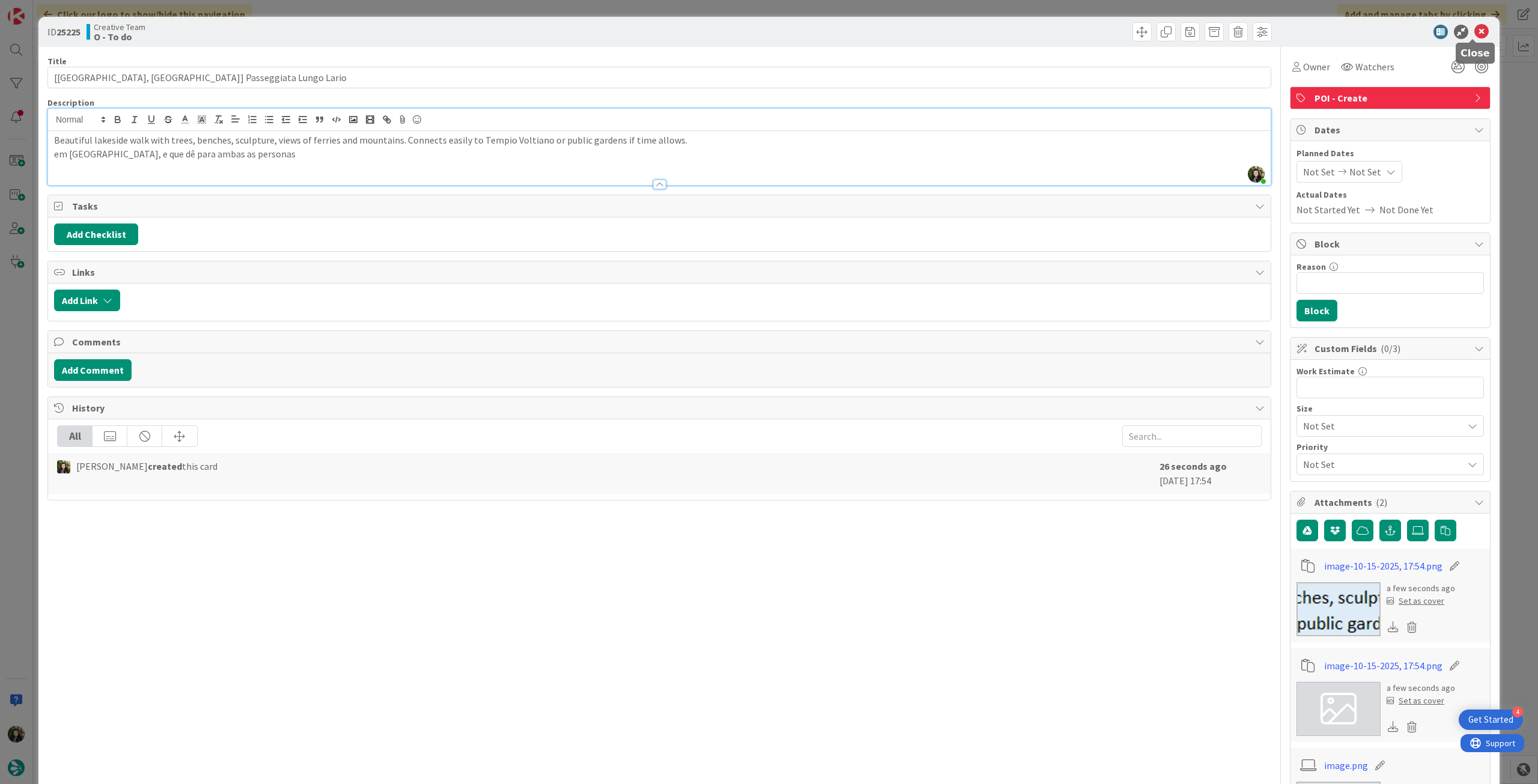
click at [1474, 32] on icon at bounding box center [1481, 32] width 14 height 14
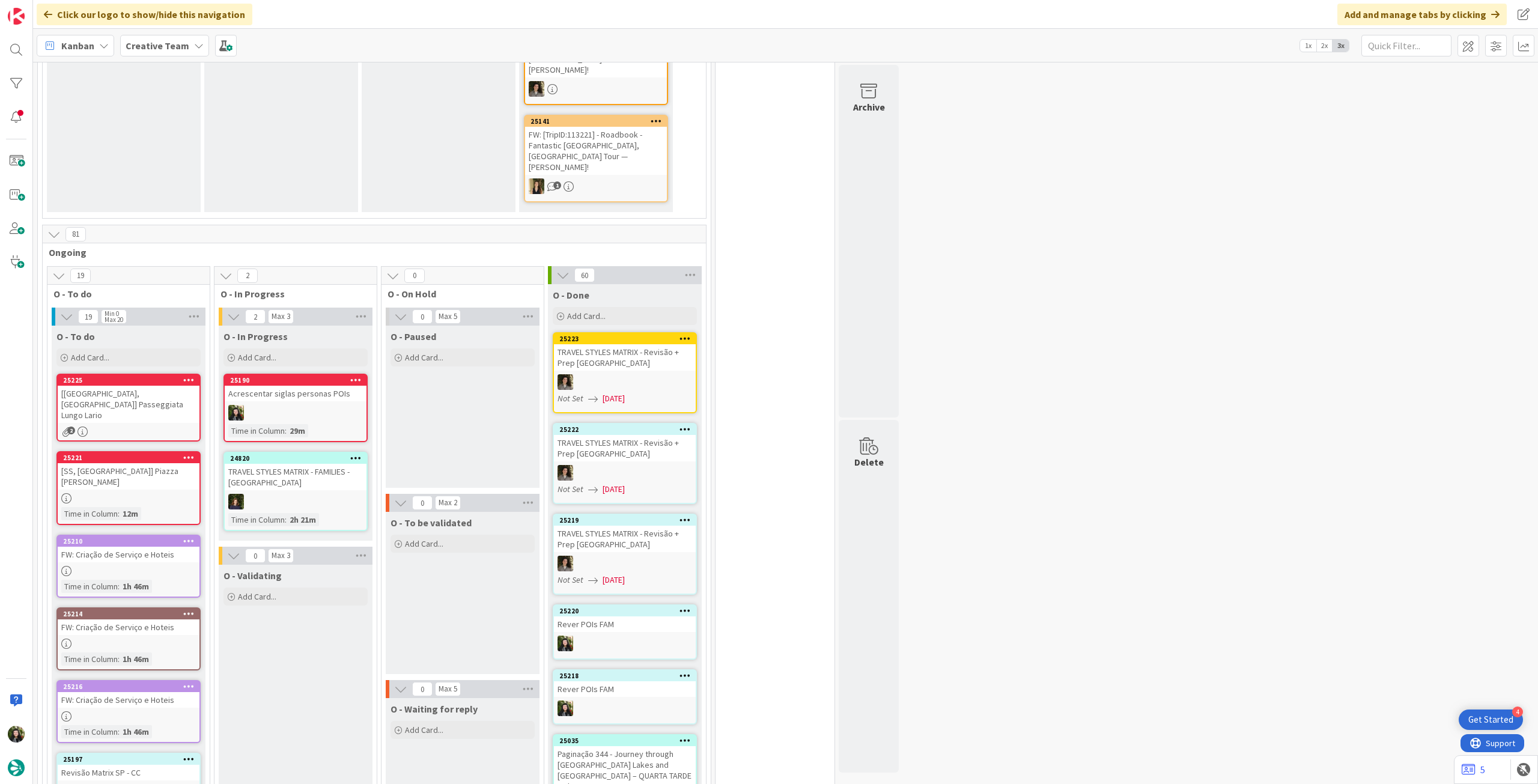
click at [295, 405] on div at bounding box center [295, 413] width 142 height 16
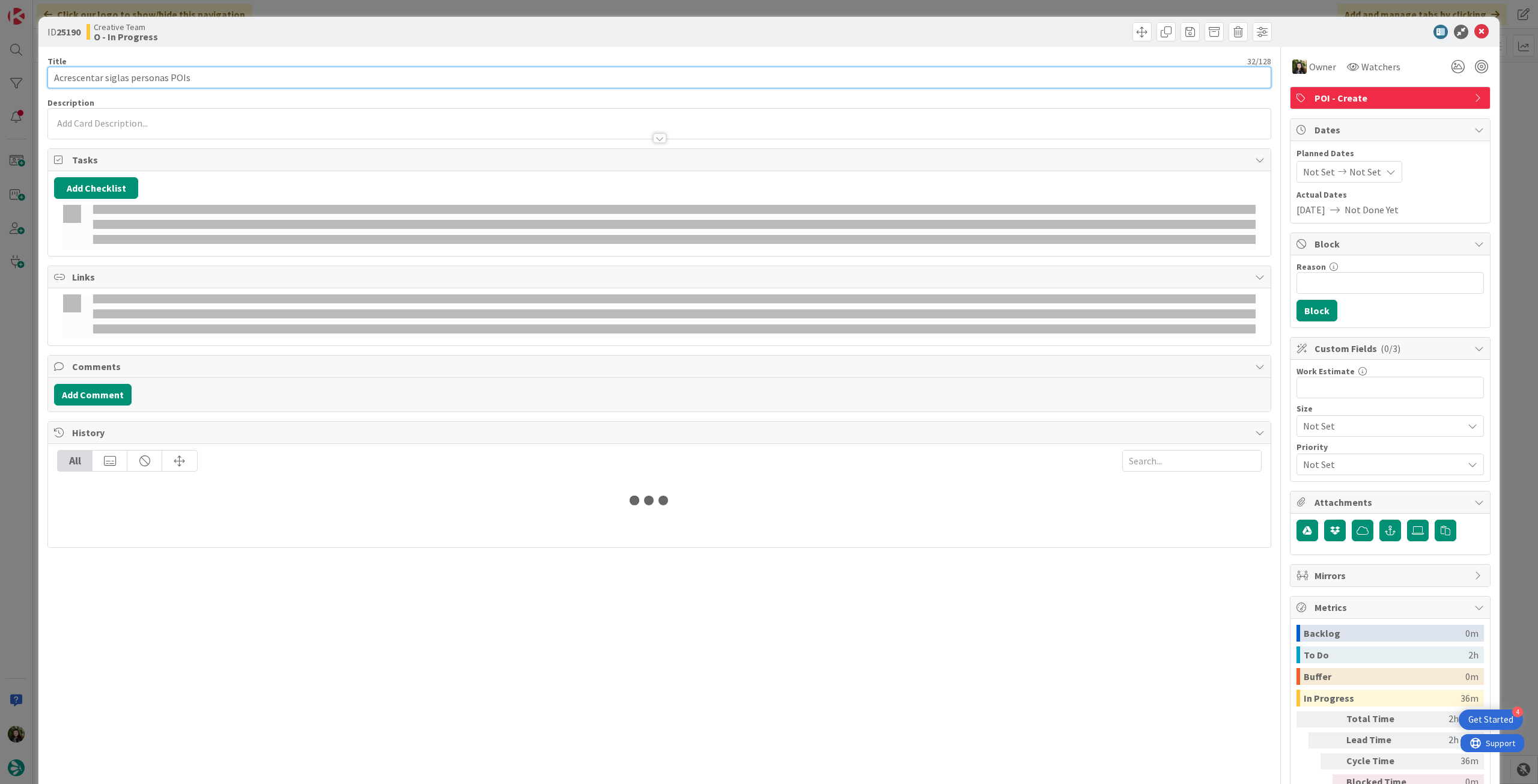
click at [271, 85] on input "Acrescentar siglas personas POIs" at bounding box center [659, 77] width 1224 height 22
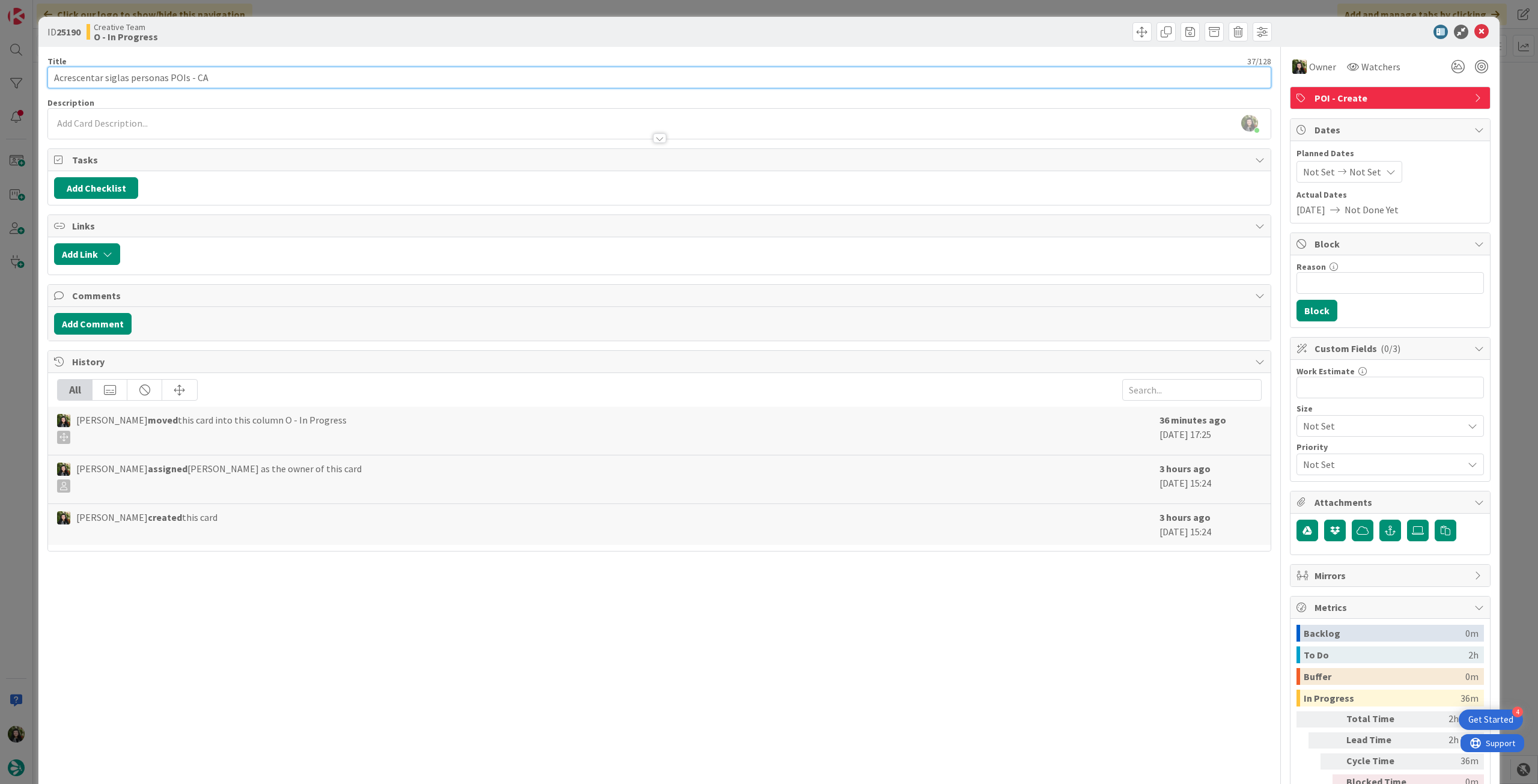
drag, startPoint x: 184, startPoint y: 72, endPoint x: 27, endPoint y: 80, distance: 157.2
click at [27, 80] on div "ID 25190 Creative Team O - In Progress Title 37 / 128 Acrescentar siglas person…" at bounding box center [769, 392] width 1538 height 784
type input "Acrescentar siglas personas POIs - CA"
click at [1474, 32] on icon at bounding box center [1481, 32] width 14 height 14
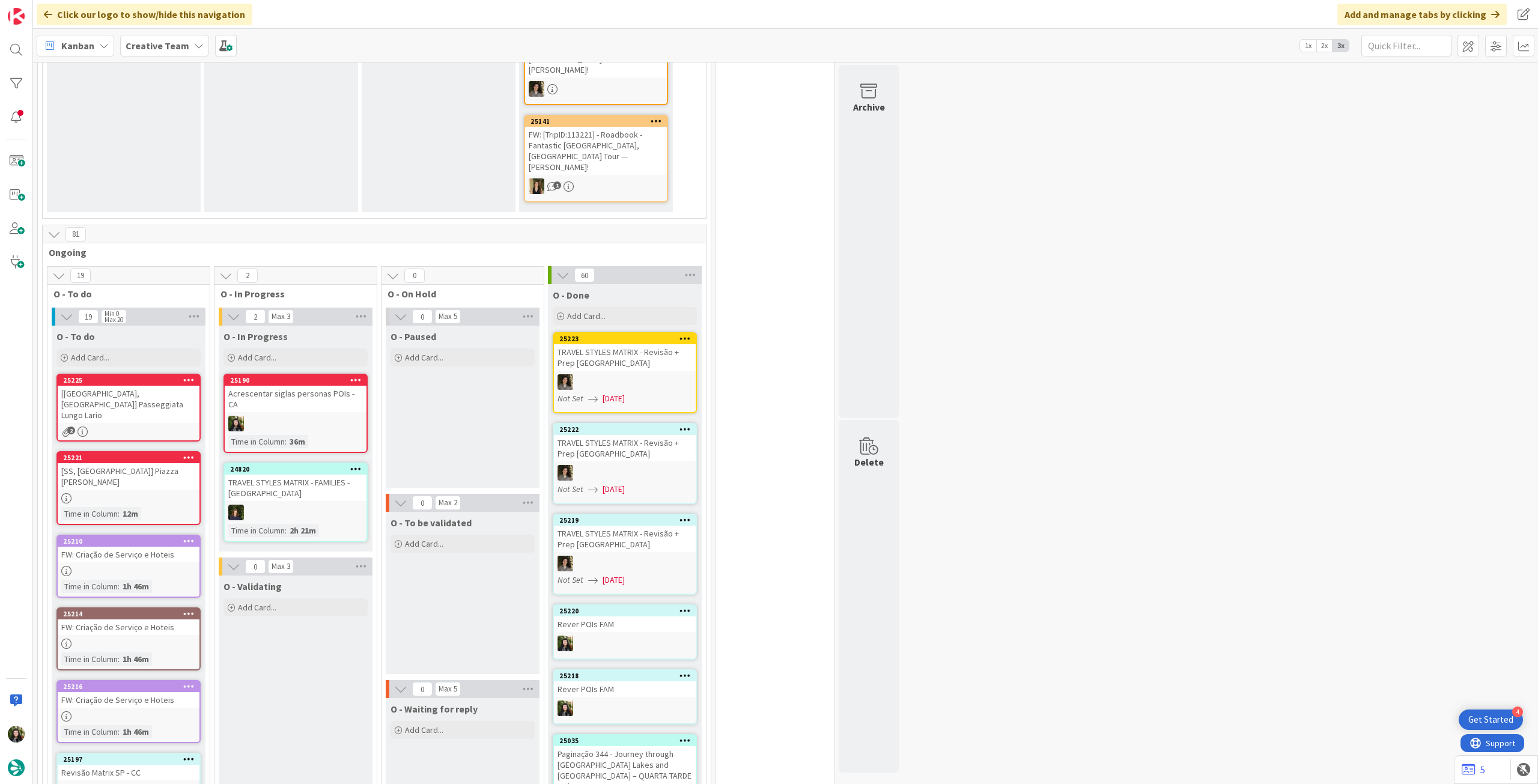
click at [335, 416] on div at bounding box center [295, 423] width 142 height 16
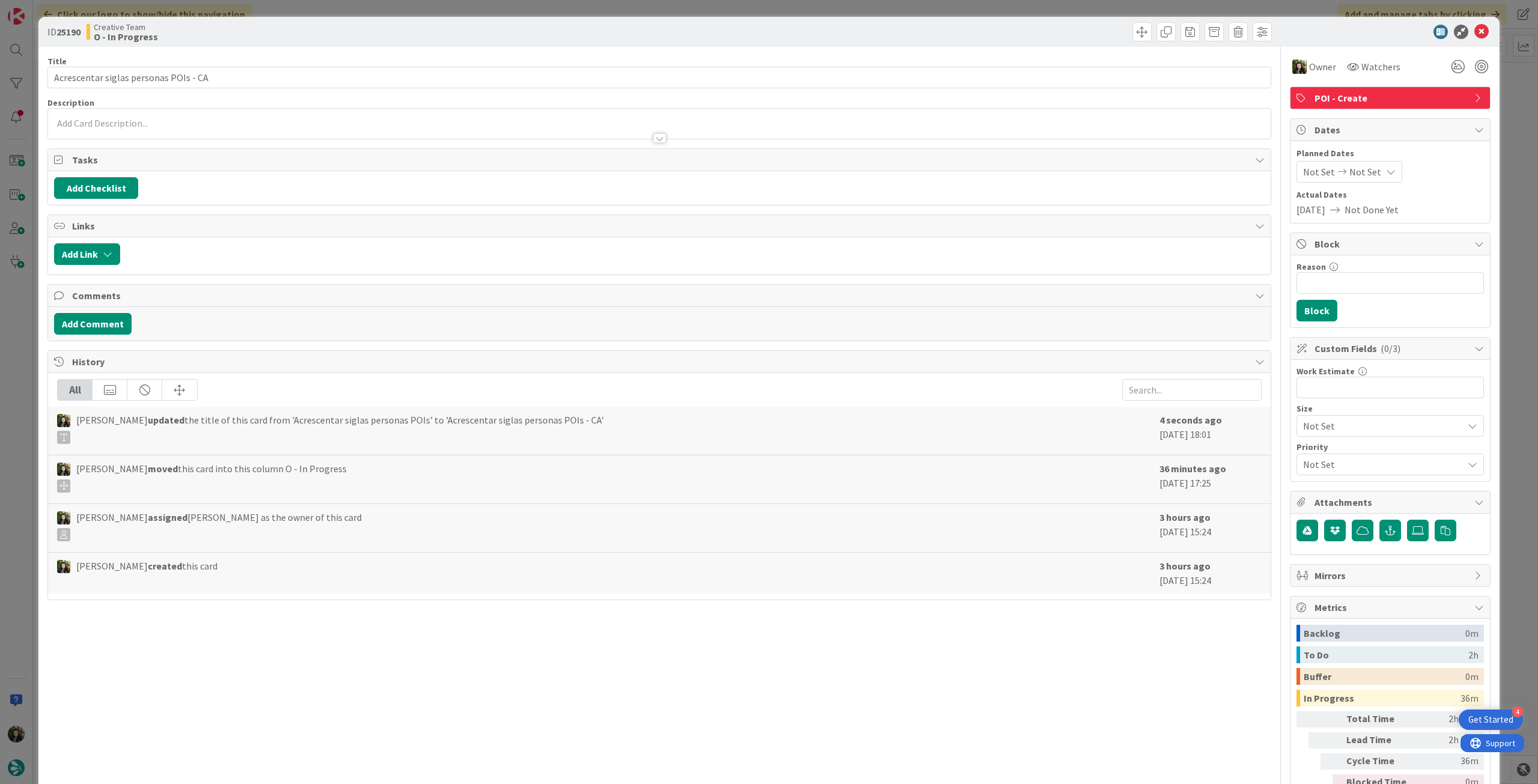
click at [1371, 96] on span "POI - Create" at bounding box center [1391, 98] width 154 height 14
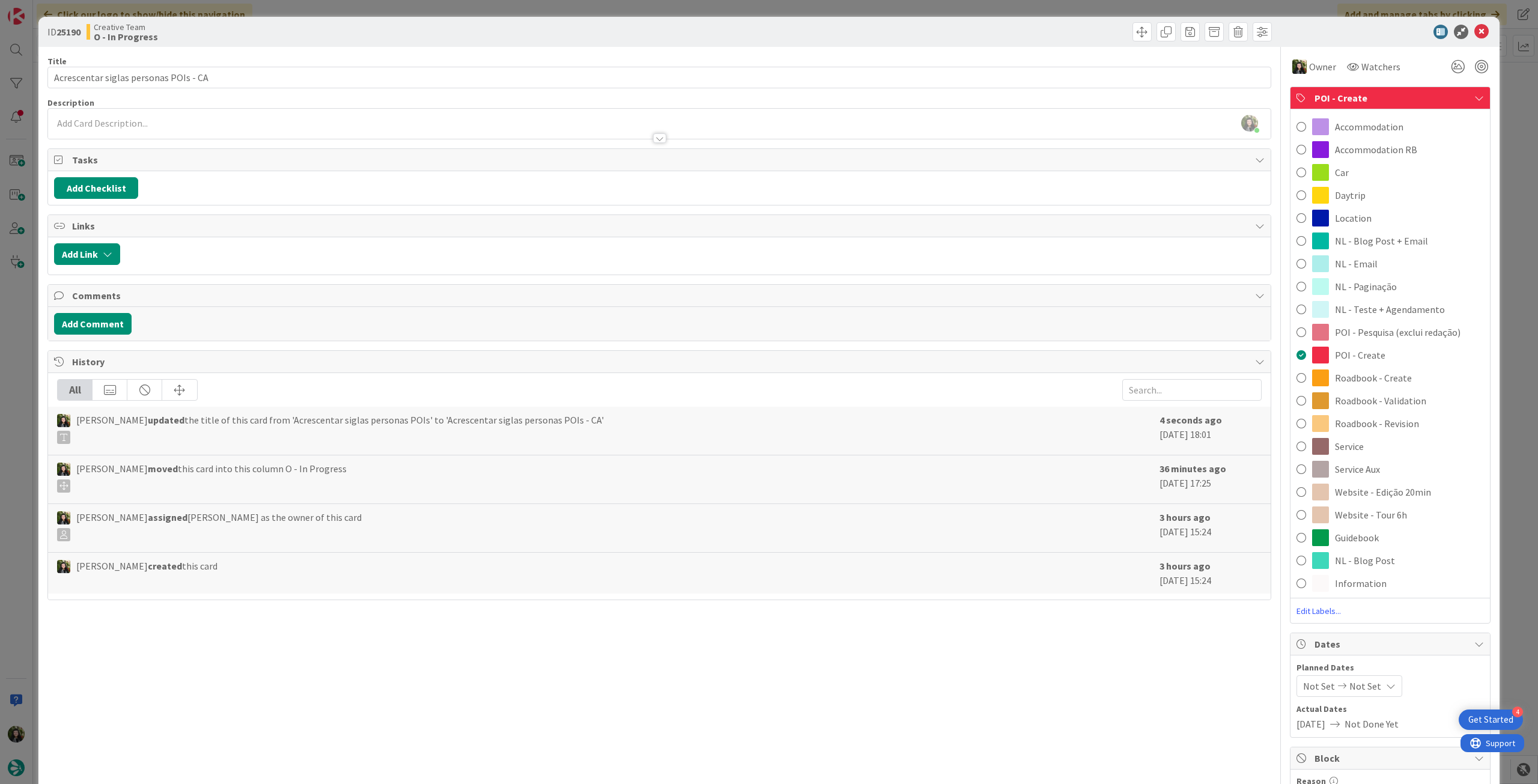
click at [1441, 310] on div "NL - Teste + Agendamento" at bounding box center [1390, 309] width 199 height 23
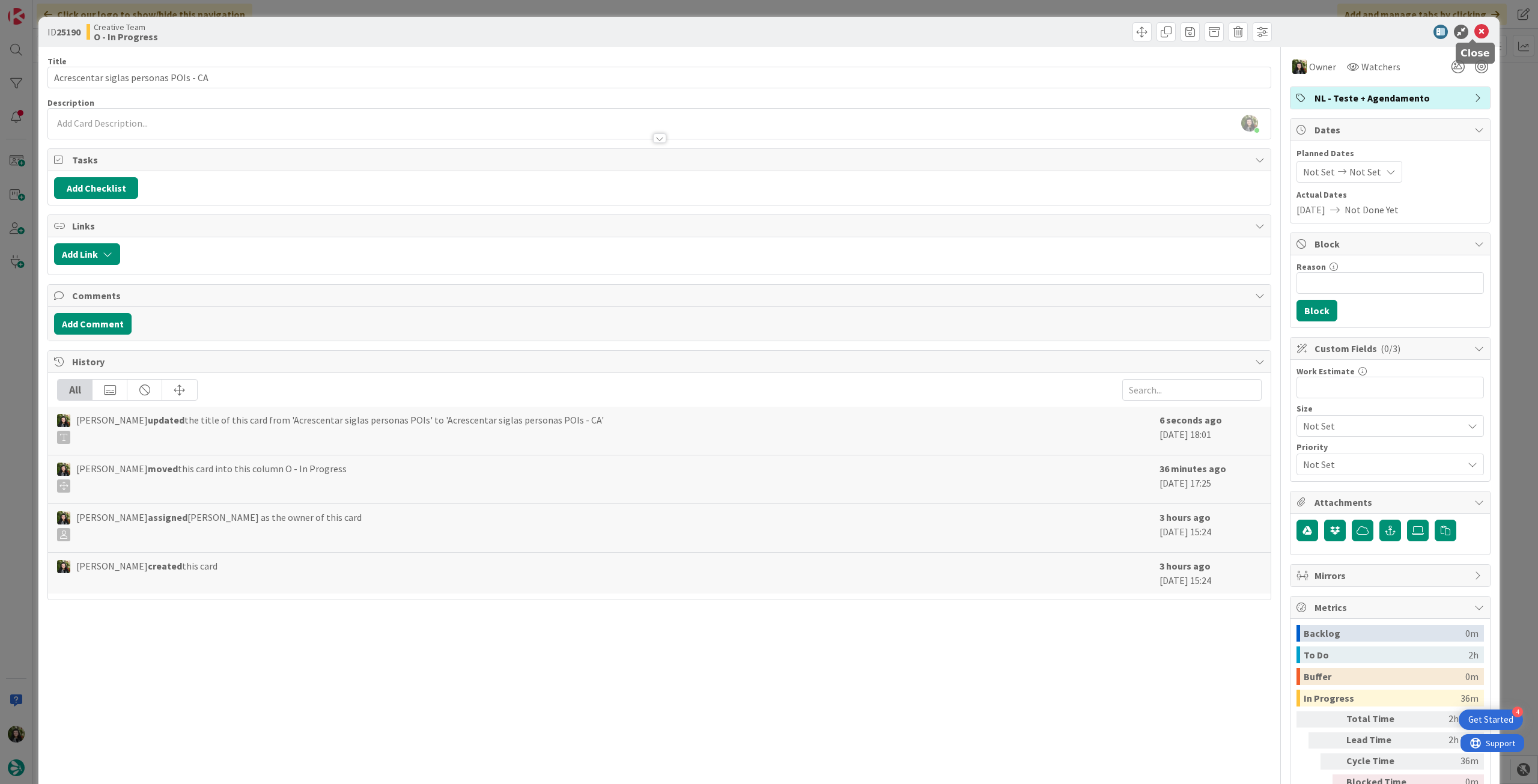
click at [1474, 30] on icon at bounding box center [1481, 32] width 14 height 14
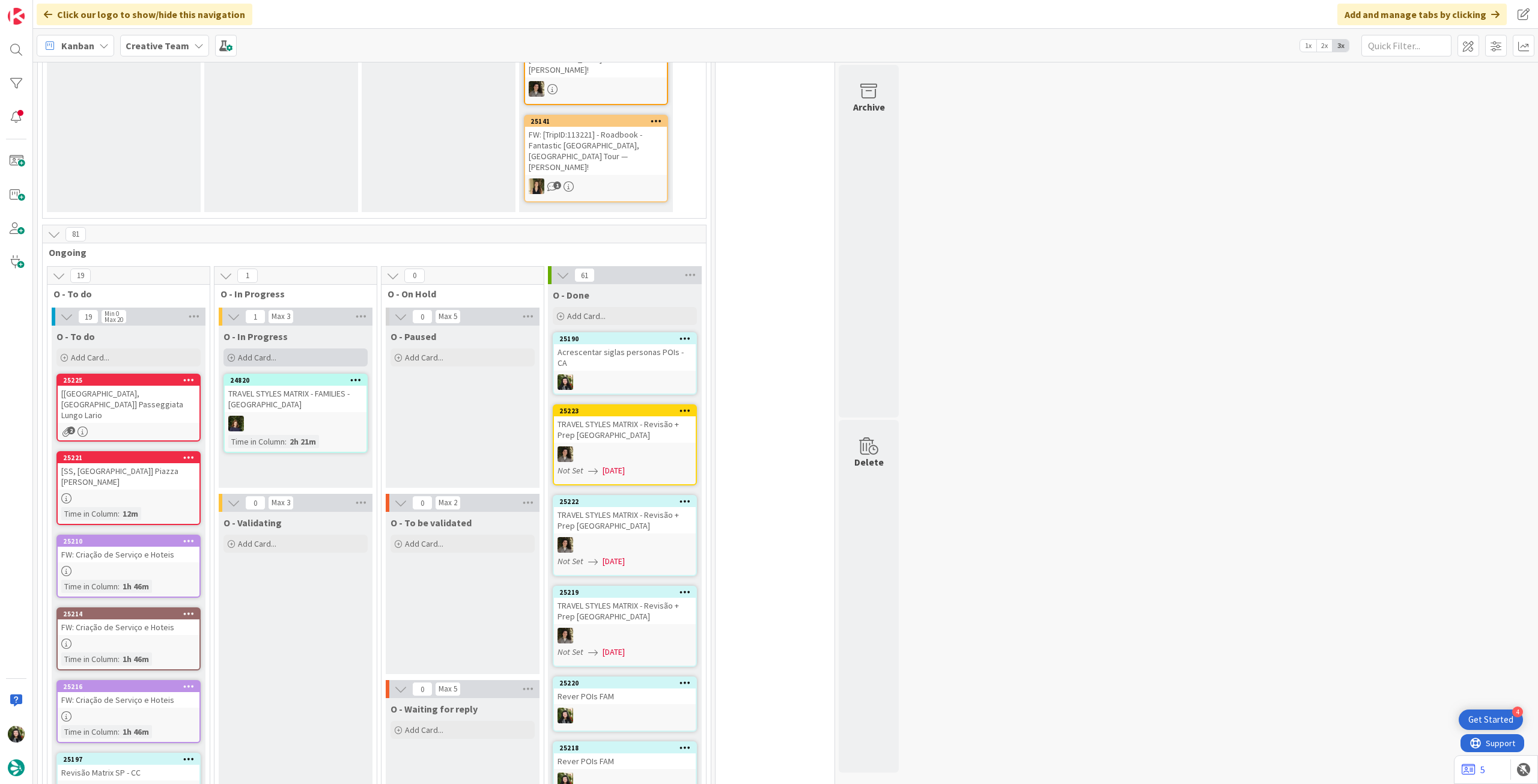
click at [292, 349] on div "Add Card..." at bounding box center [295, 358] width 144 height 18
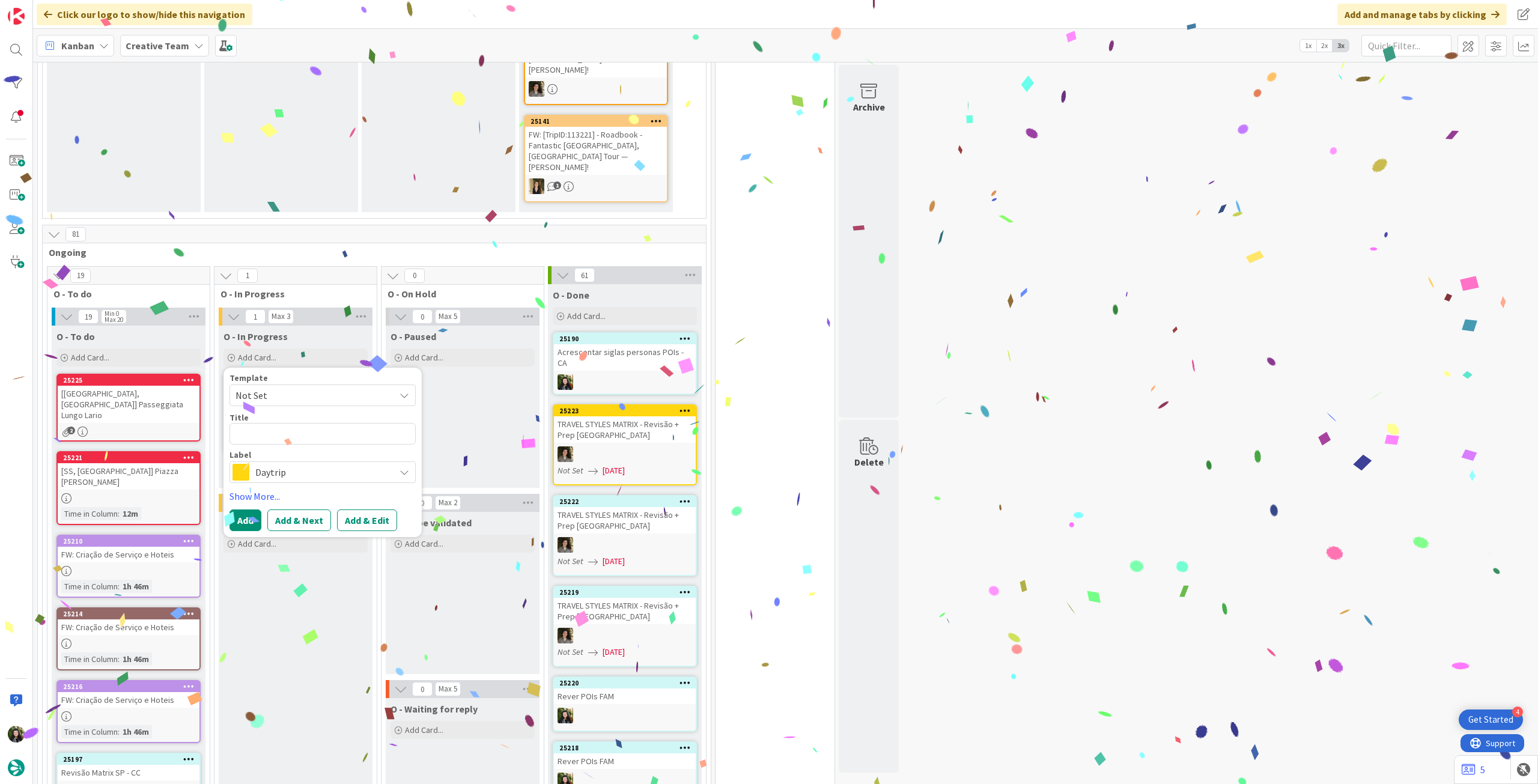
type textarea "Acrescentar siglas personas POIs"
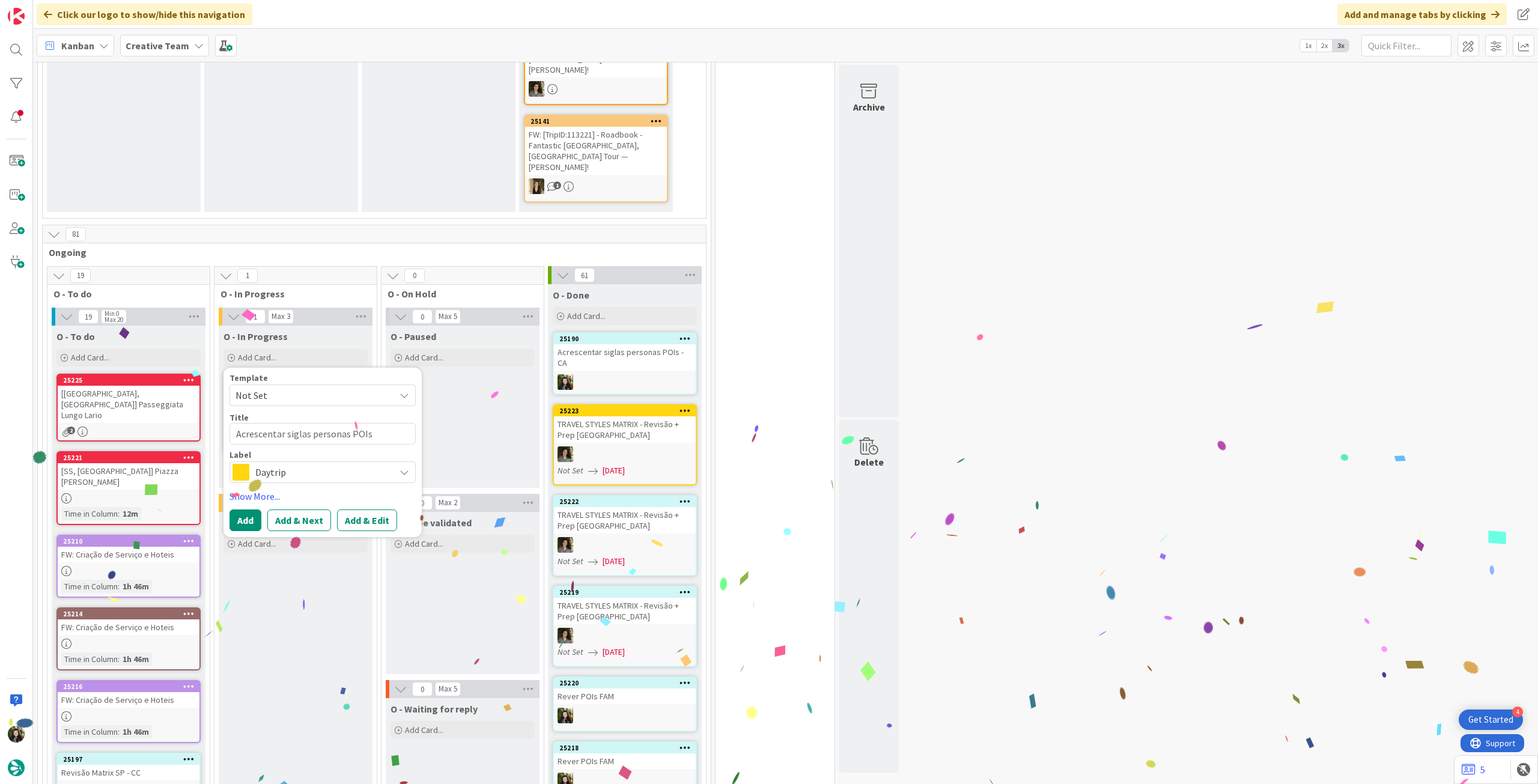
type textarea "x"
type textarea "Acrescentar siglas personas POIs"
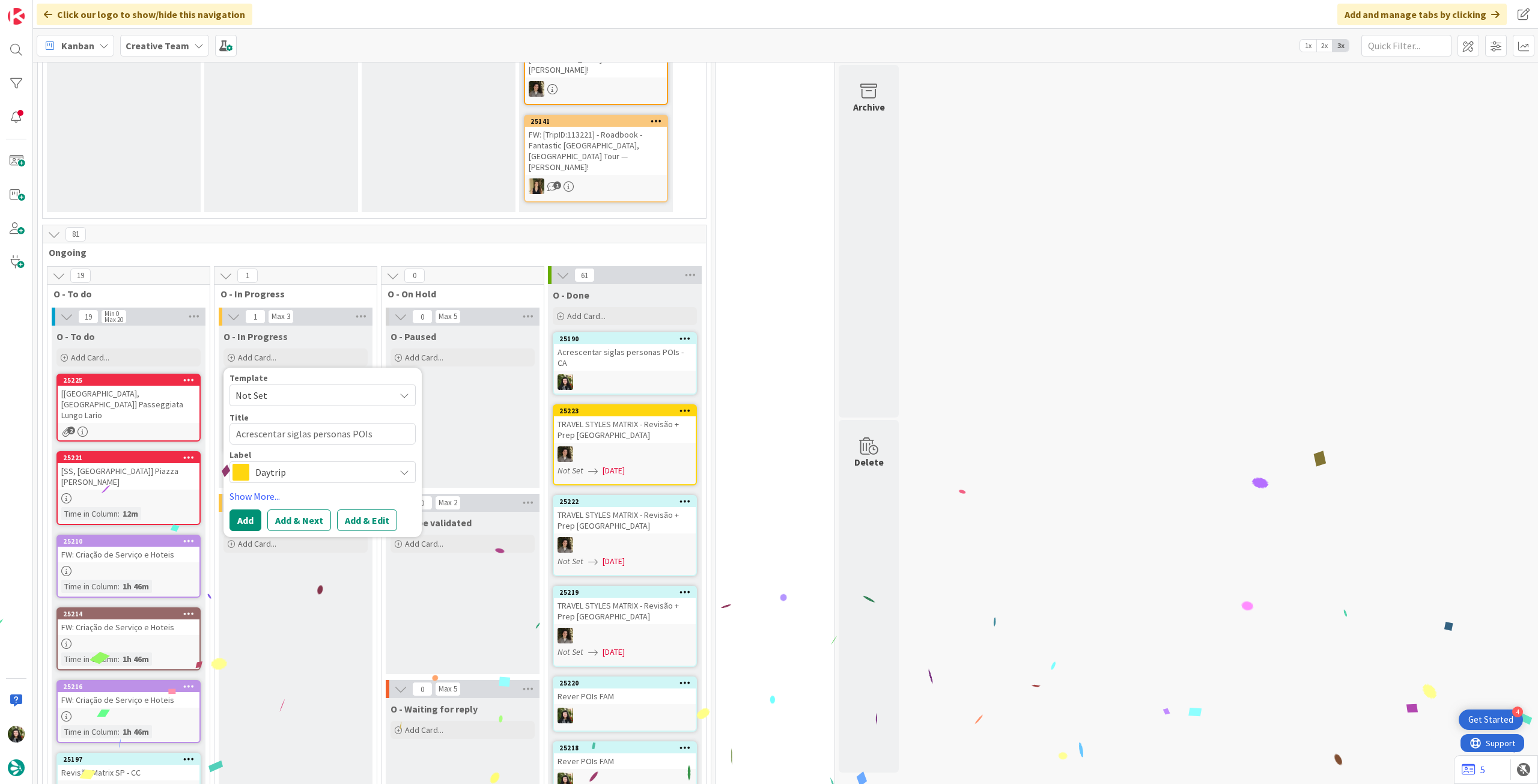
type textarea "x"
type textarea "Acrescentar siglas personas POIs -"
type textarea "x"
type textarea "Acrescentar siglas personas POIs -"
type textarea "x"
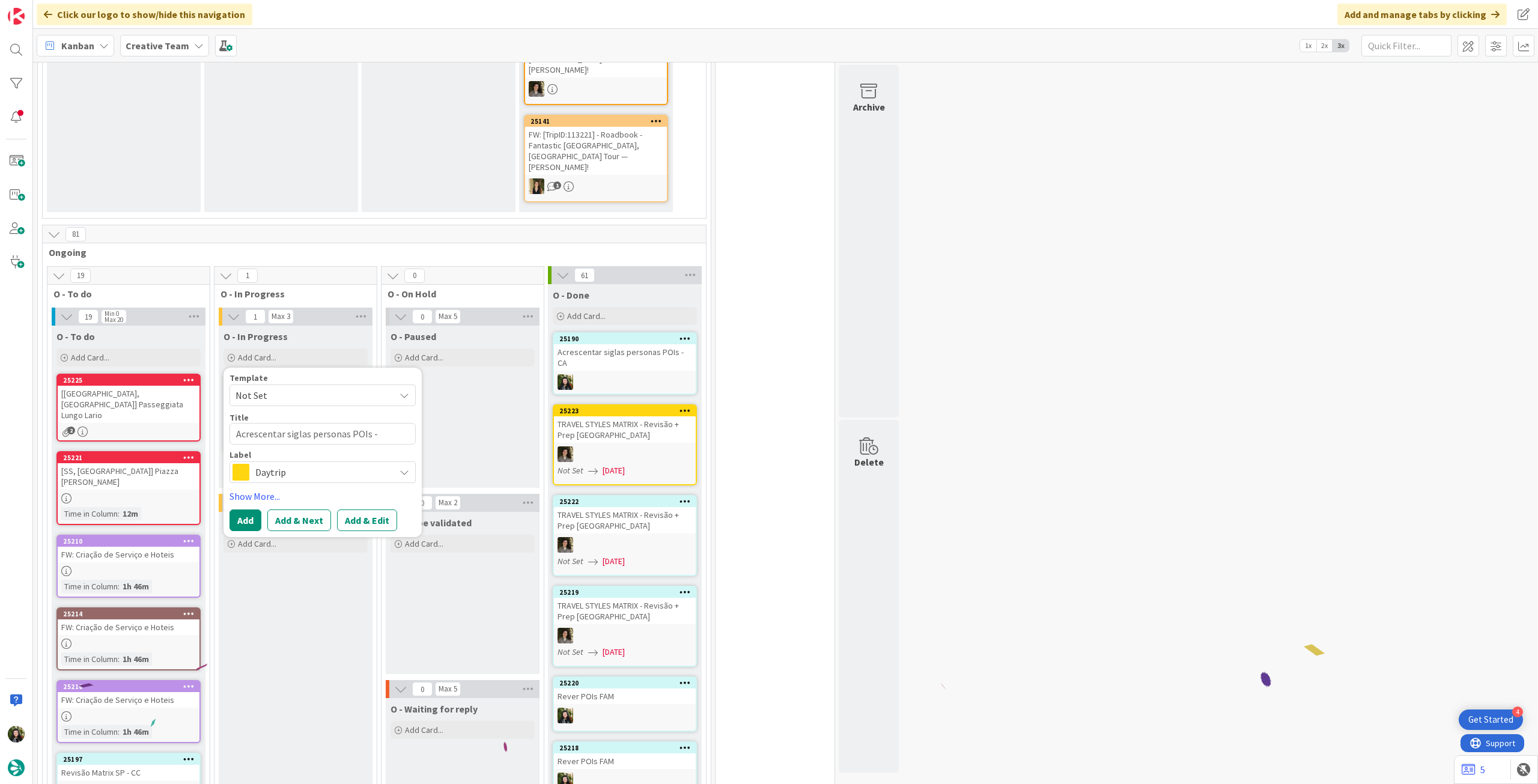
type textarea "Acrescentar siglas personas POIs - C"
type textarea "x"
type textarea "Acrescentar siglas personas POIs - CA"
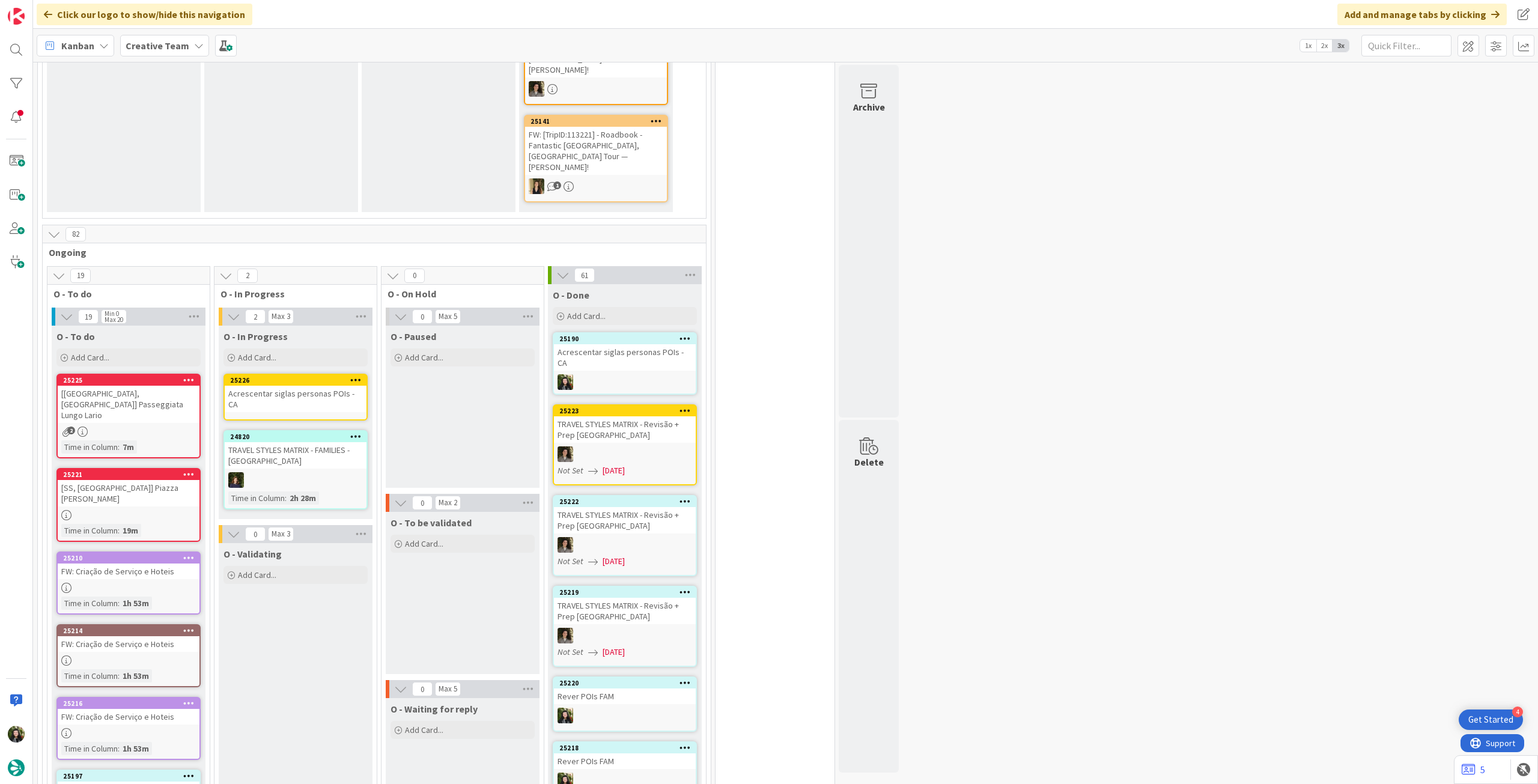
click at [310, 386] on div "Acrescentar siglas personas POIs - CA" at bounding box center [295, 398] width 142 height 26
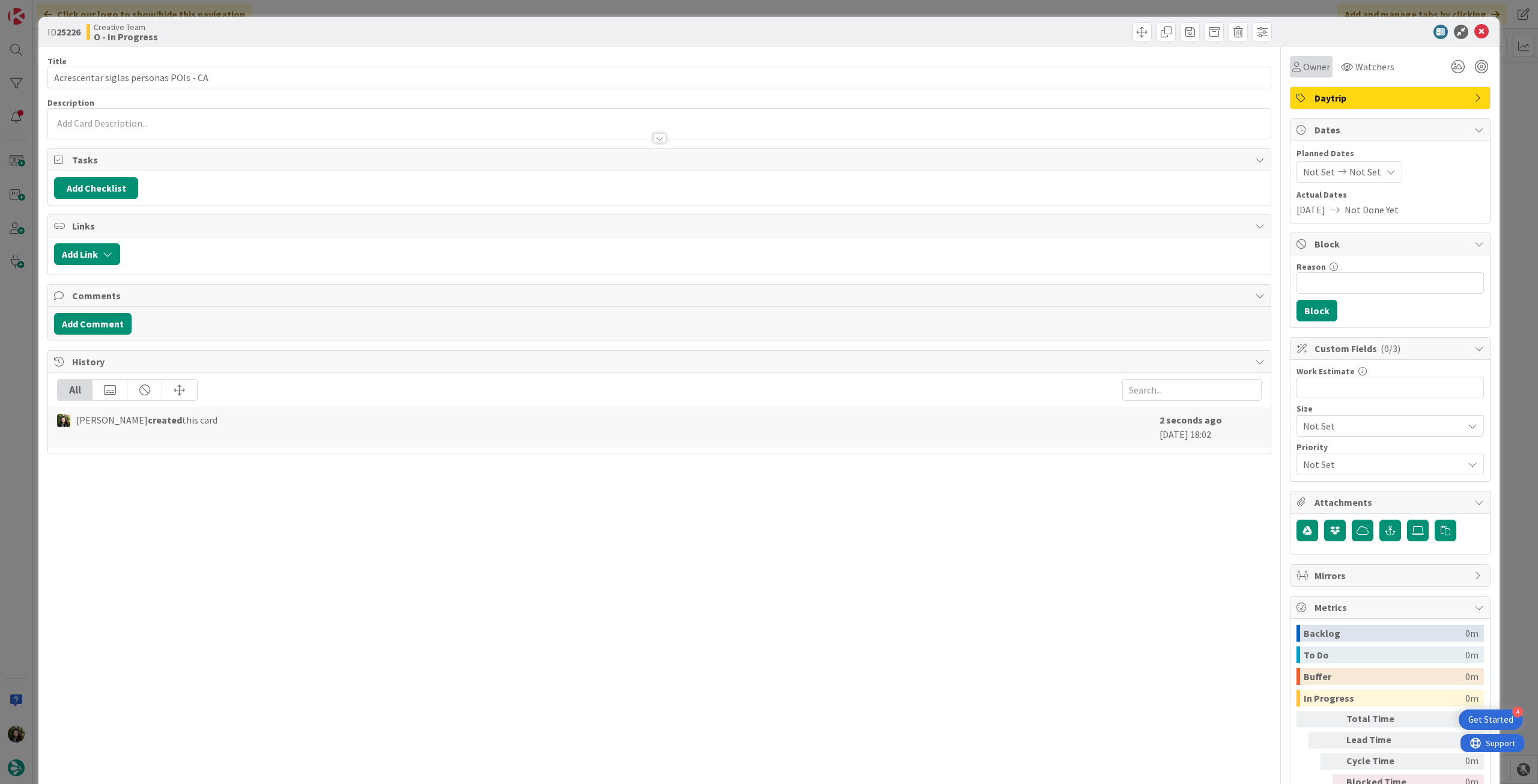
click at [1303, 65] on span "Owner" at bounding box center [1317, 66] width 27 height 14
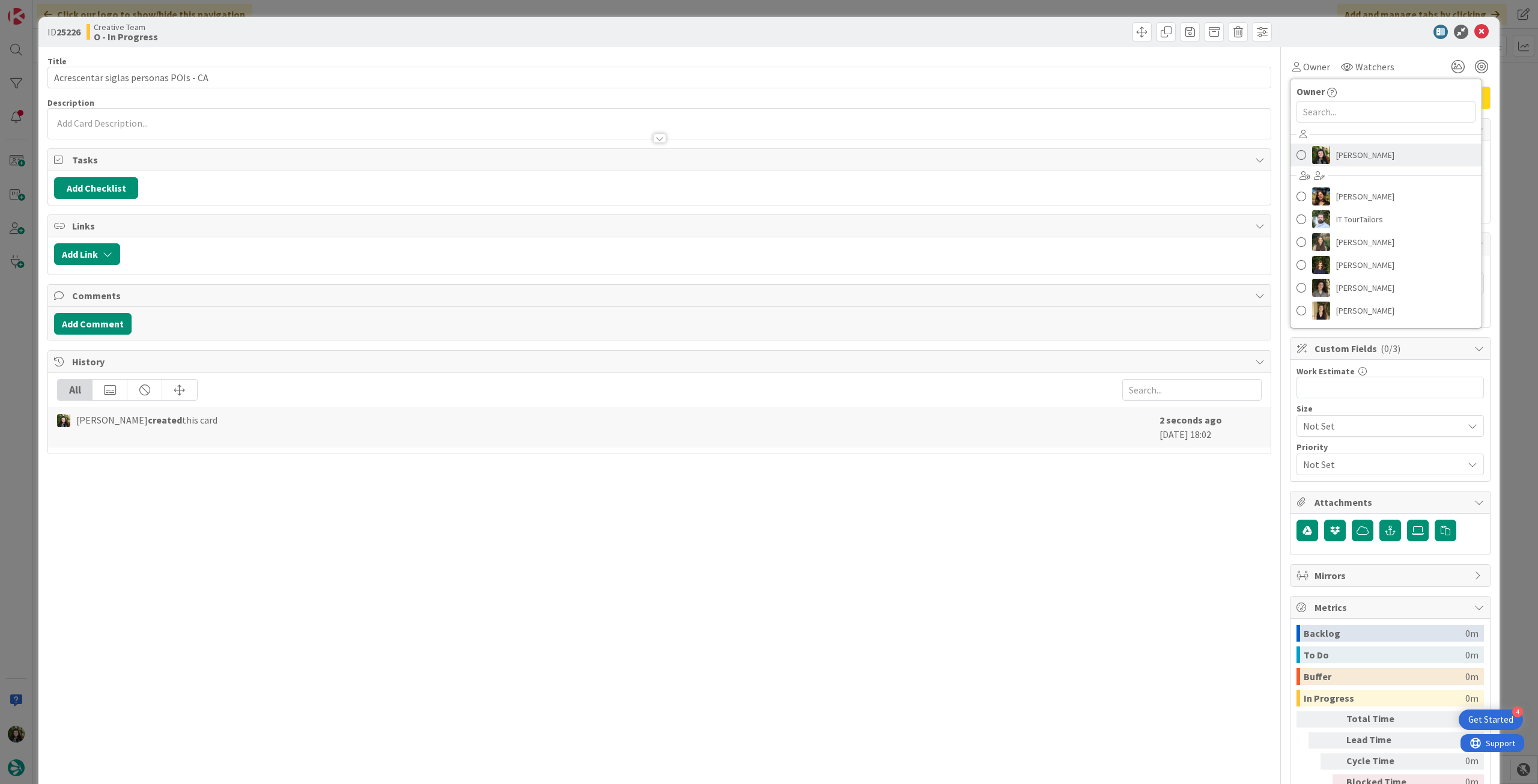
click at [1342, 154] on span "[PERSON_NAME]" at bounding box center [1366, 155] width 59 height 18
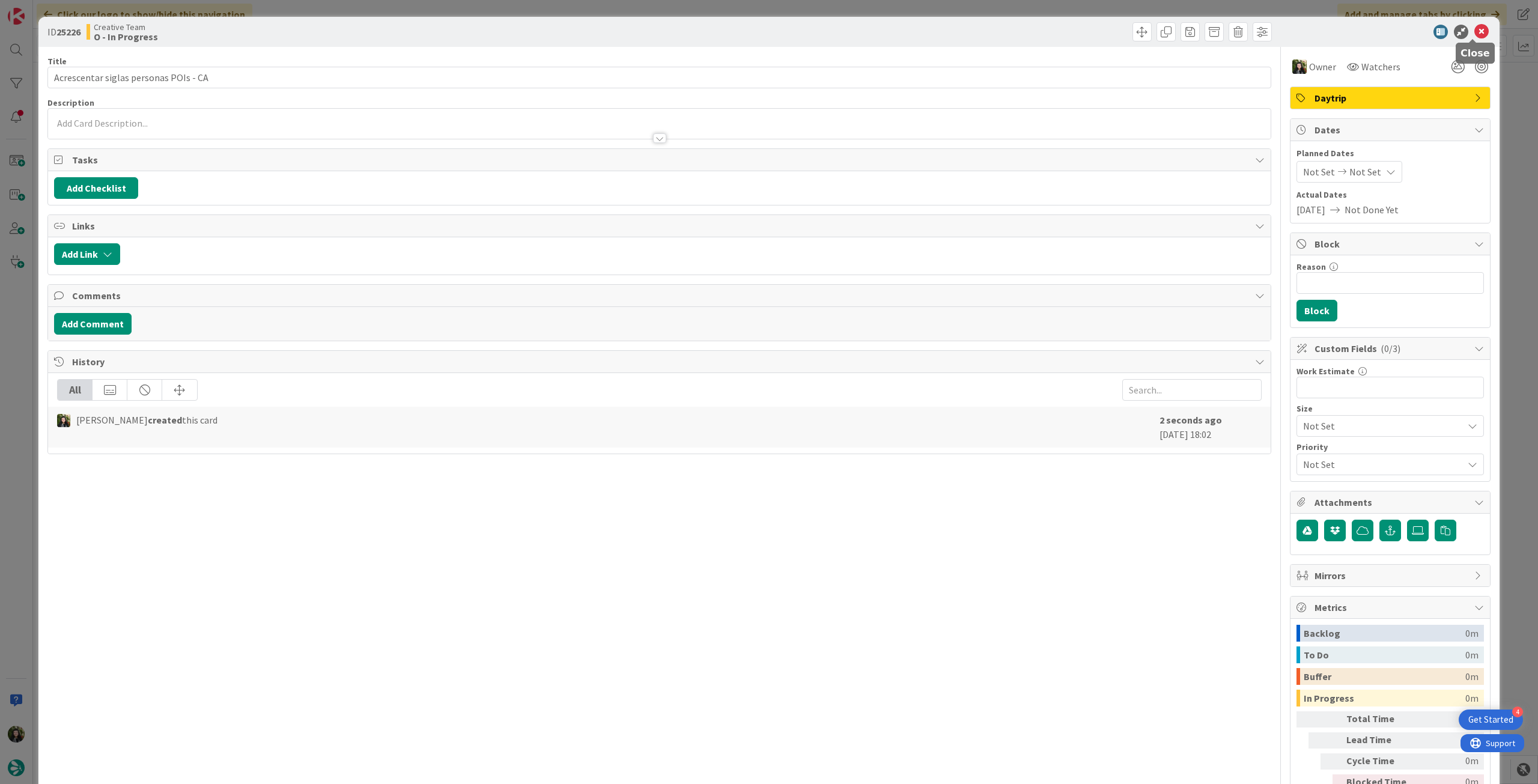
click at [1474, 32] on icon at bounding box center [1481, 32] width 14 height 14
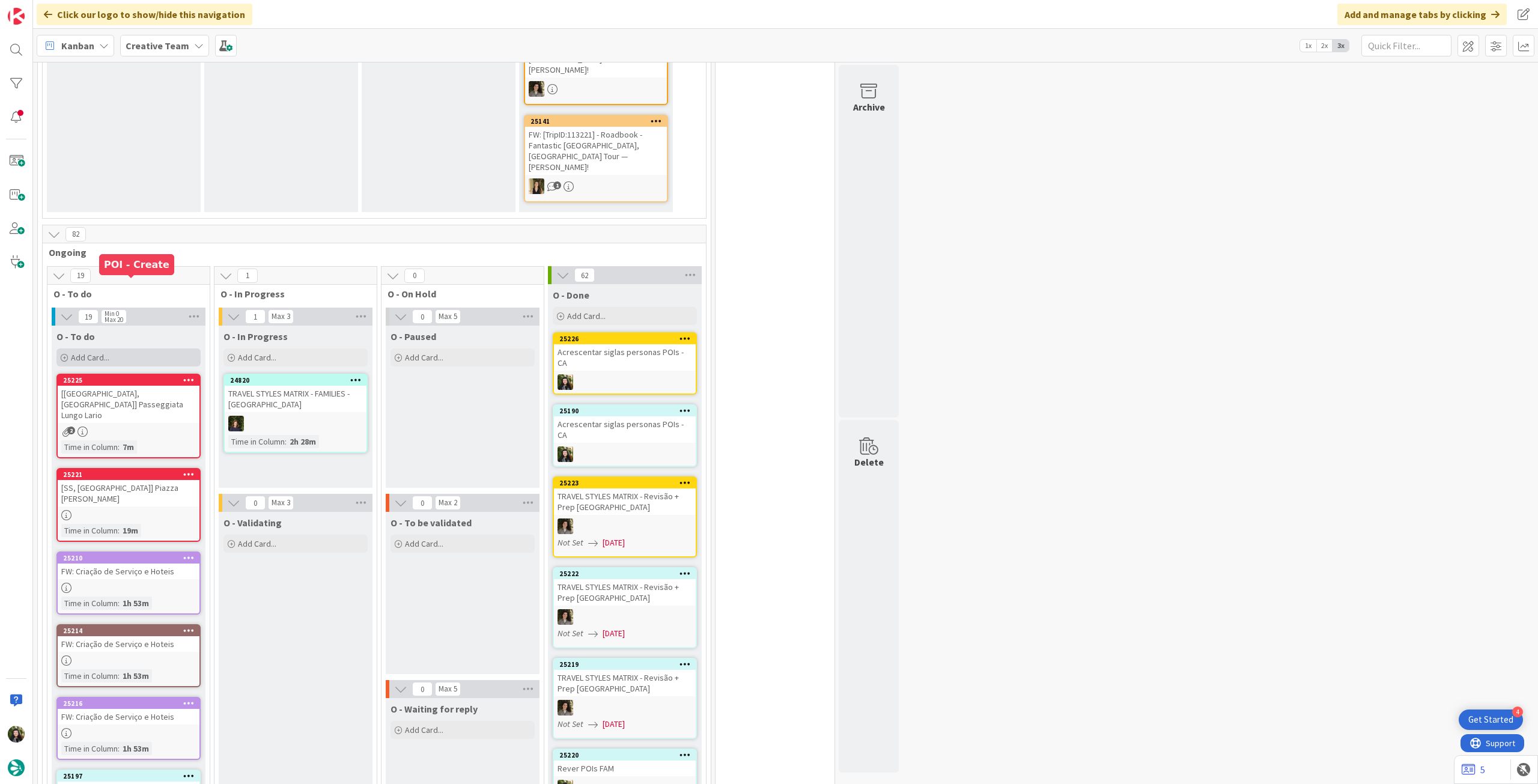
click at [135, 349] on div "Add Card..." at bounding box center [129, 358] width 144 height 18
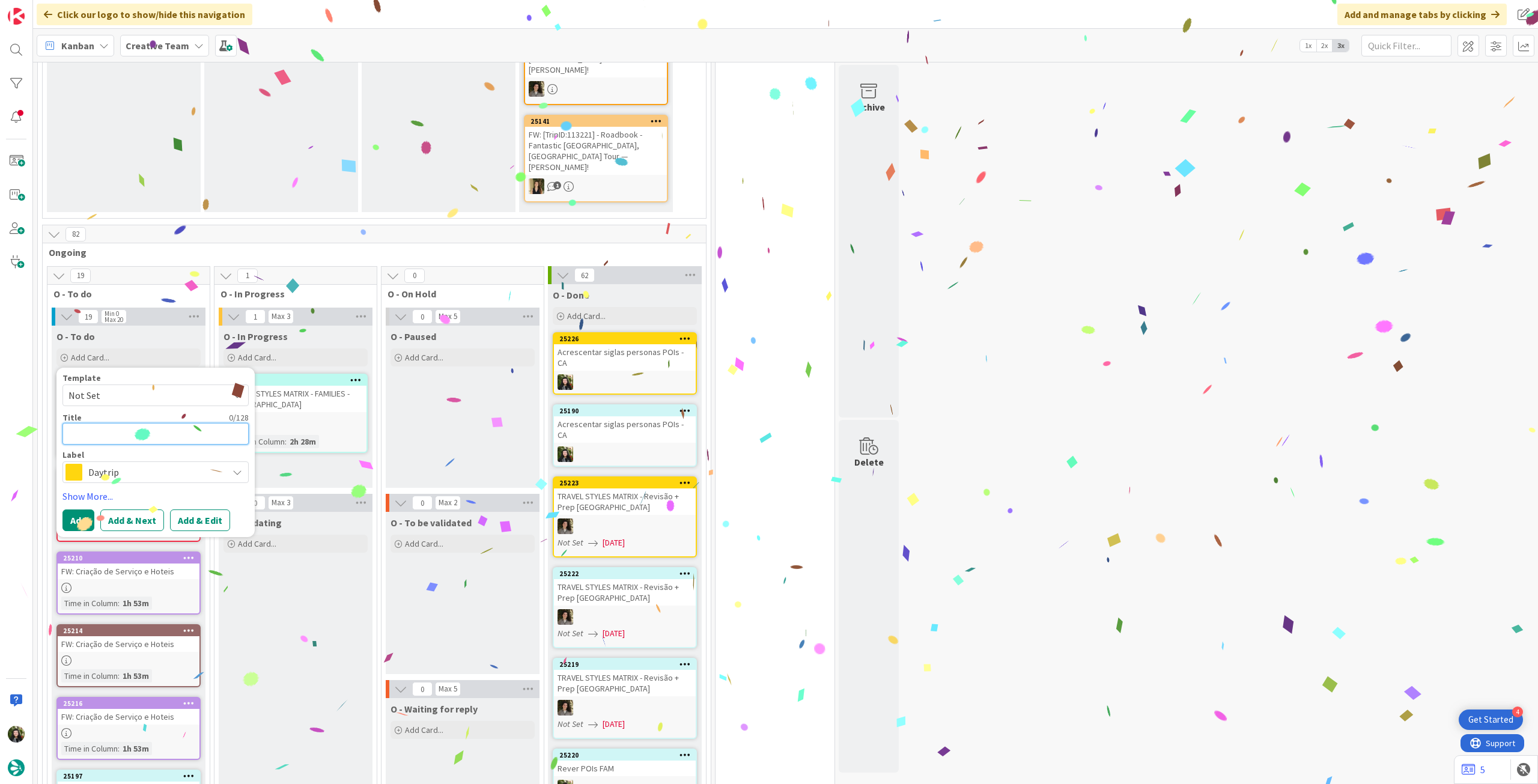
paste textarea "Acrescentar siglas personas POIs"
type textarea "Acrescentar siglas personas POIs"
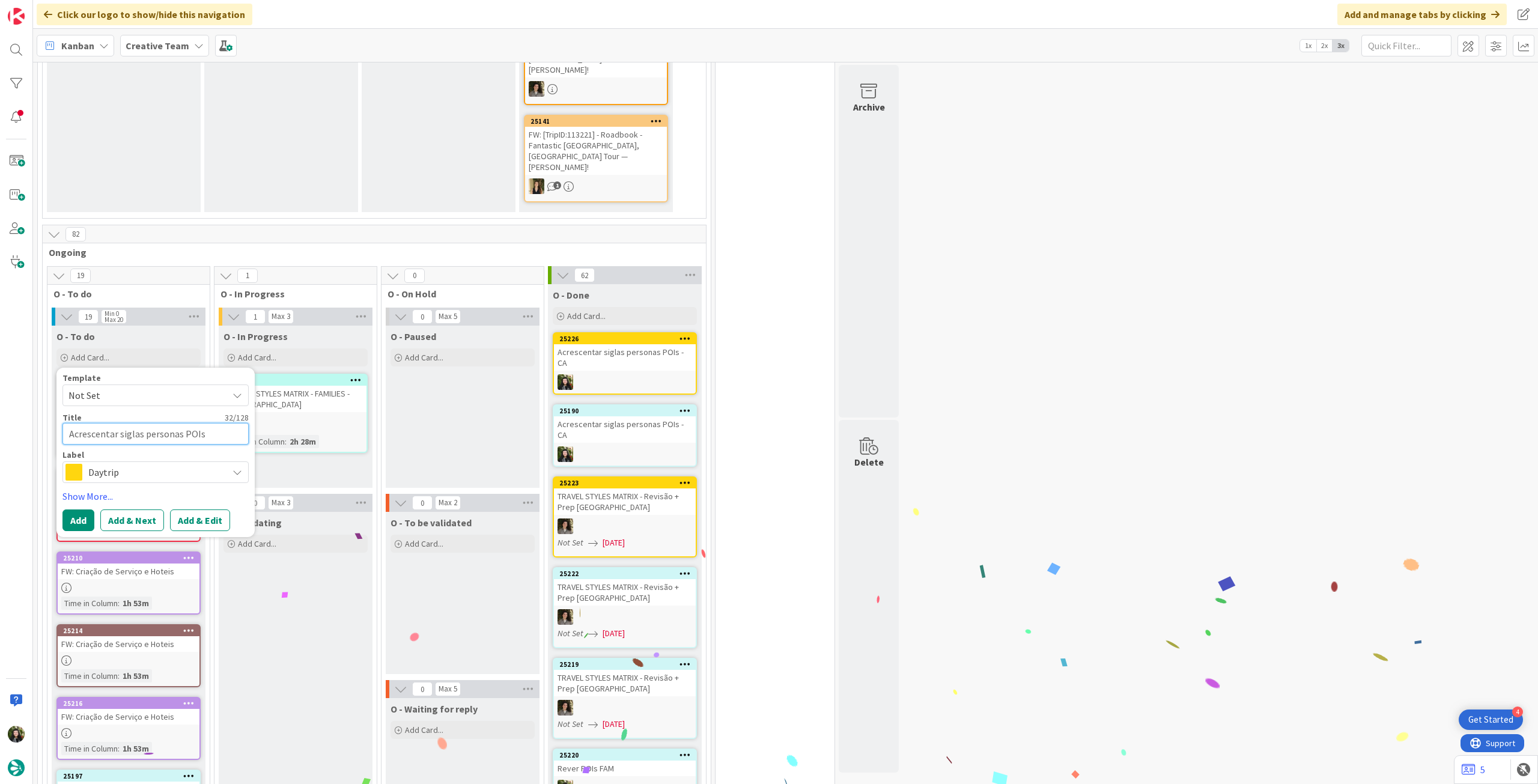
type textarea "x"
type textarea "Acrescentar siglas personas POIs"
type textarea "x"
type textarea "Acrescentar siglas personas POIs -"
type textarea "x"
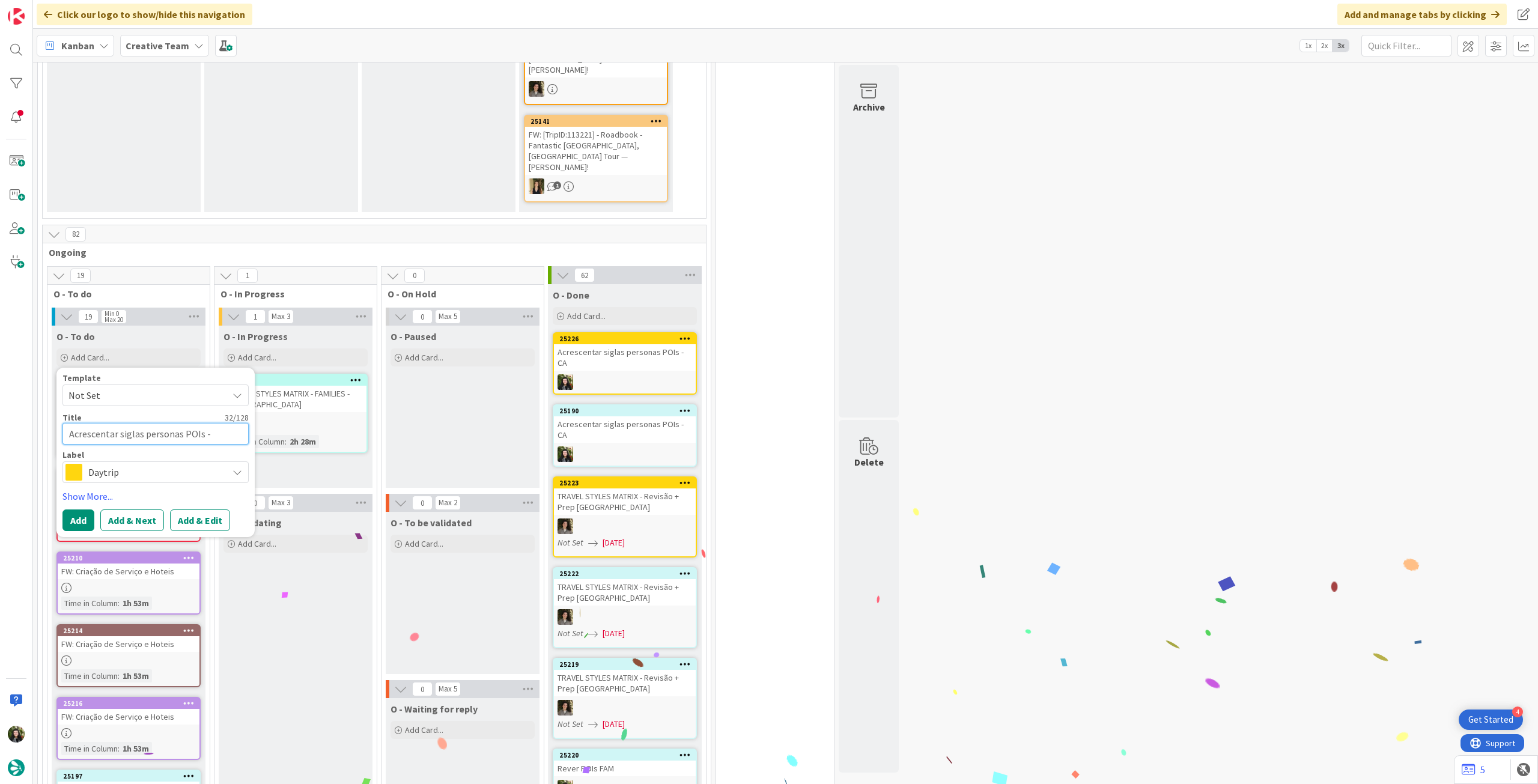
type textarea "Acrescentar siglas personas POIs -"
type textarea "x"
type textarea "Acrescentar siglas personas POIs - C"
type textarea "x"
type textarea "Acrescentar siglas personas POIs - CC"
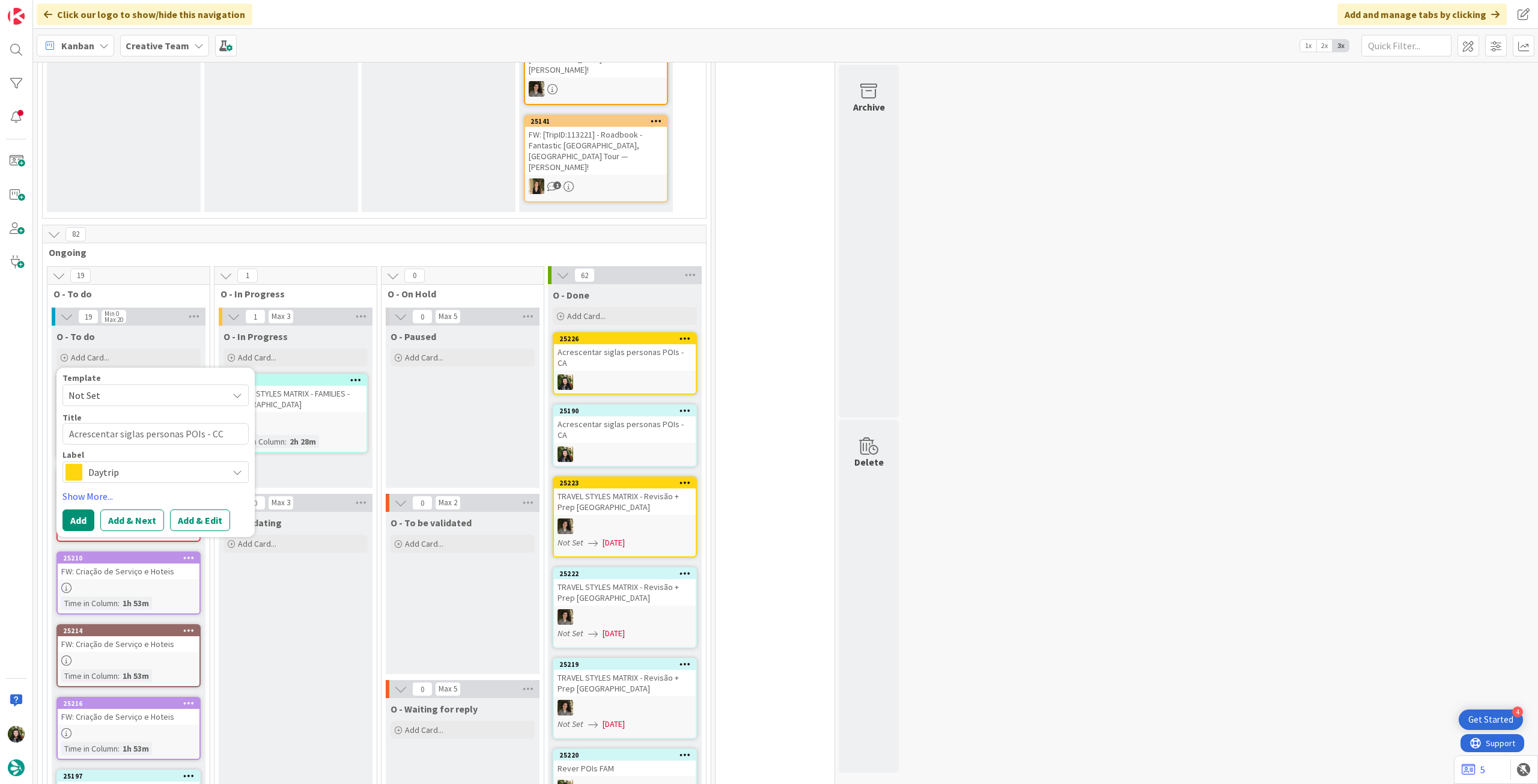
click at [139, 464] on span "Daytrip" at bounding box center [154, 472] width 133 height 17
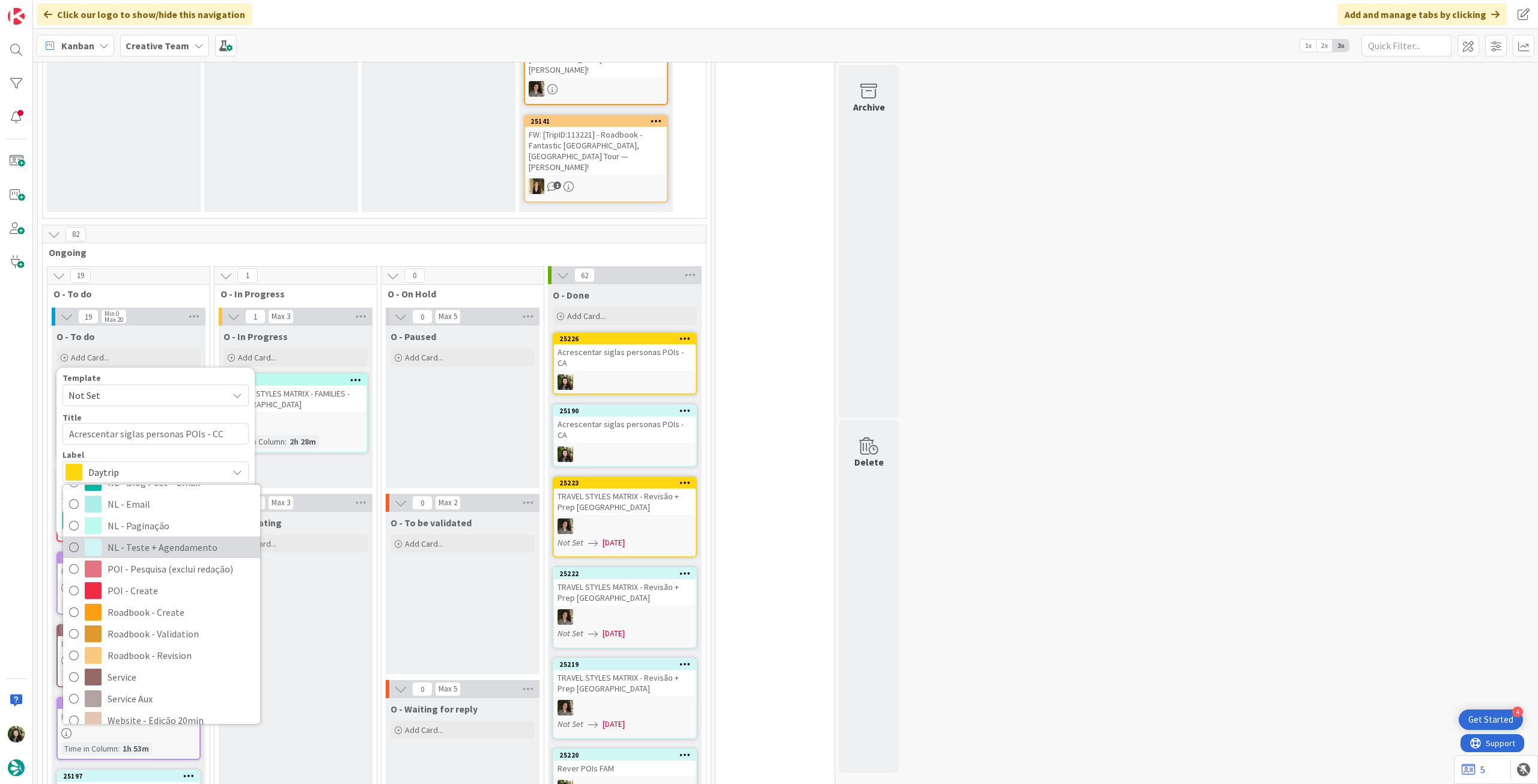
click at [209, 538] on span "NL - Teste + Agendamento" at bounding box center [180, 547] width 147 height 18
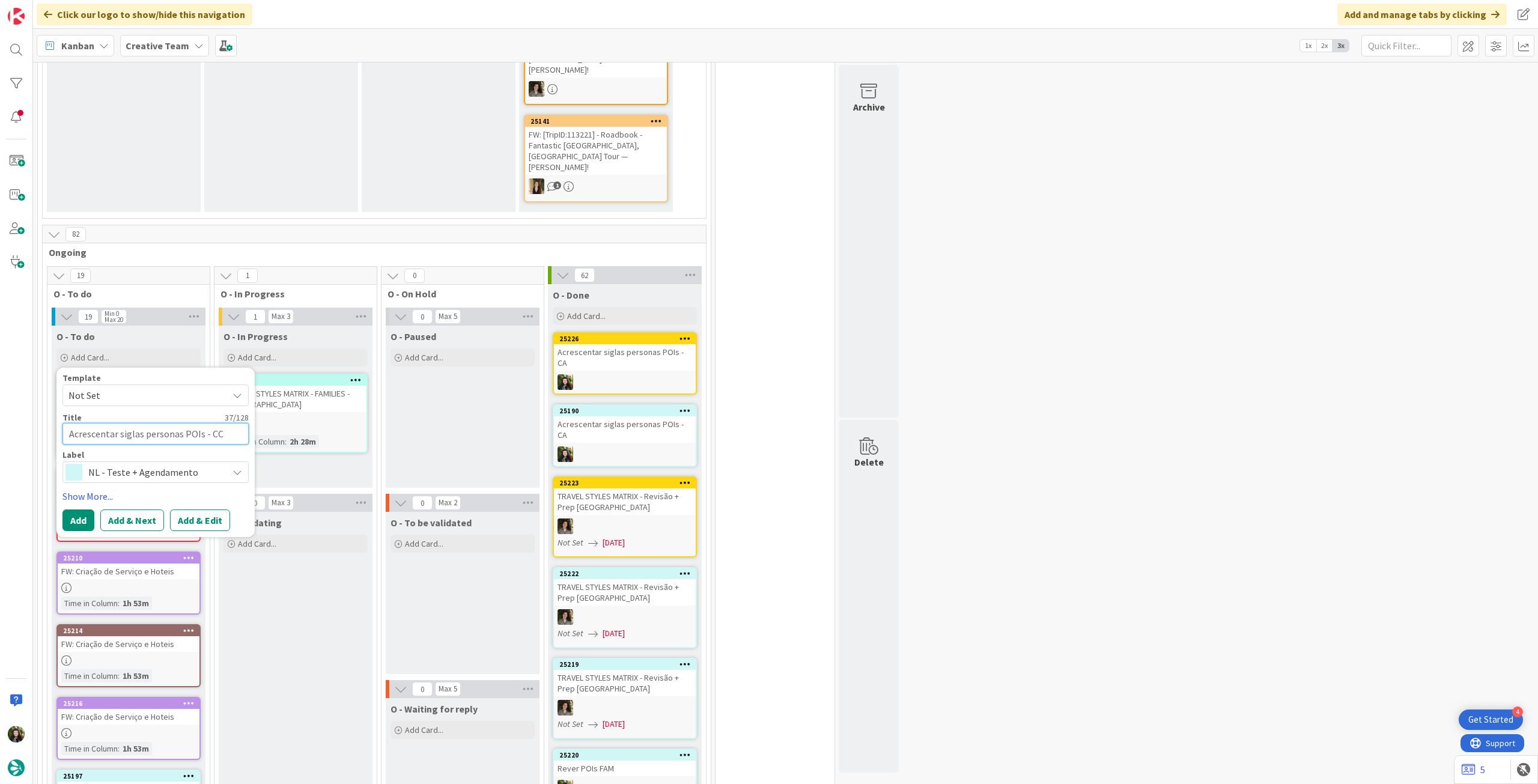
drag, startPoint x: 199, startPoint y: 334, endPoint x: 53, endPoint y: 337, distance: 146.0
click at [73, 510] on button "Add" at bounding box center [78, 520] width 32 height 22
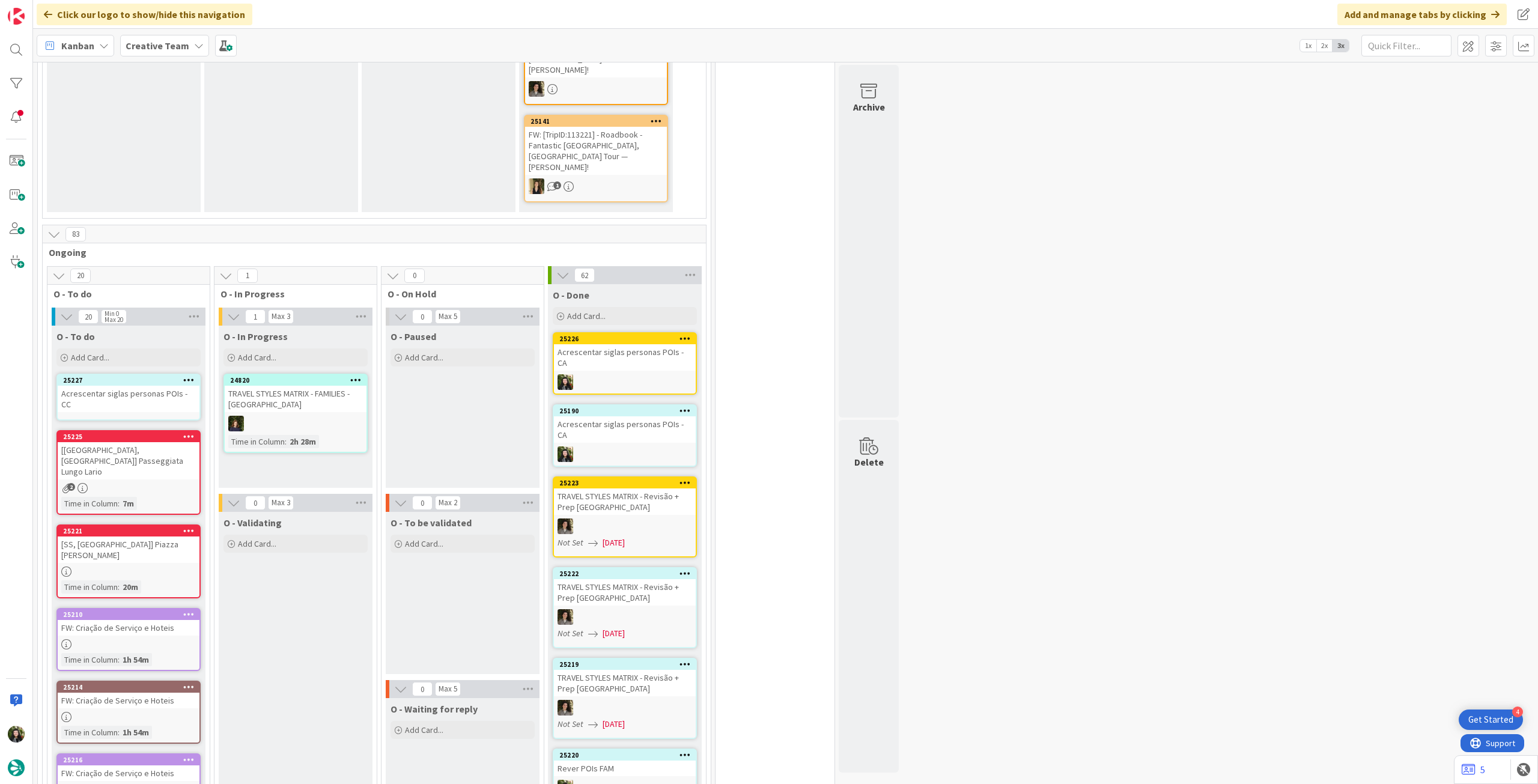
click at [123, 374] on div "25227 Acrescentar siglas personas POIs - CC" at bounding box center [129, 397] width 144 height 47
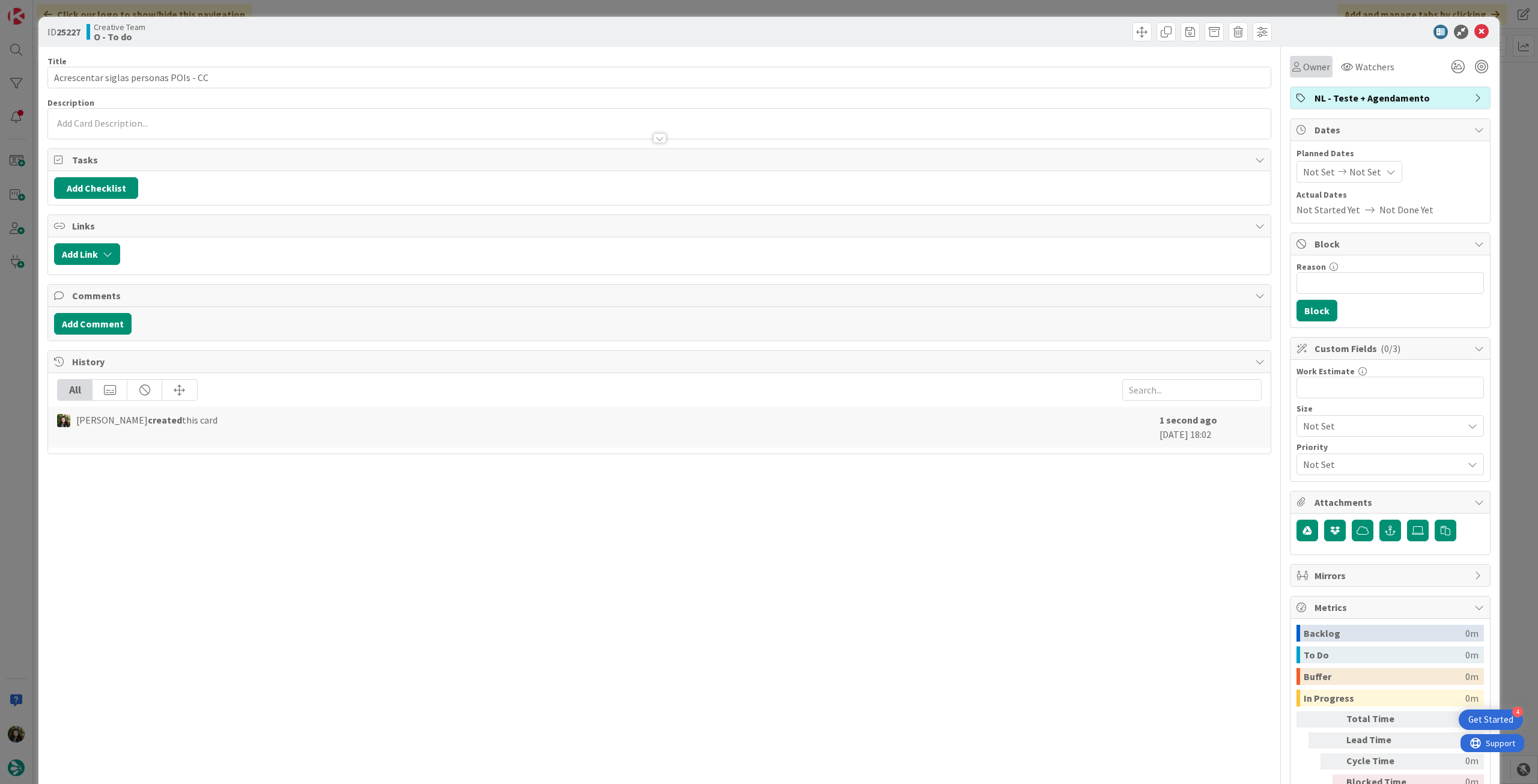
click at [1309, 71] on span "Owner" at bounding box center [1317, 66] width 27 height 14
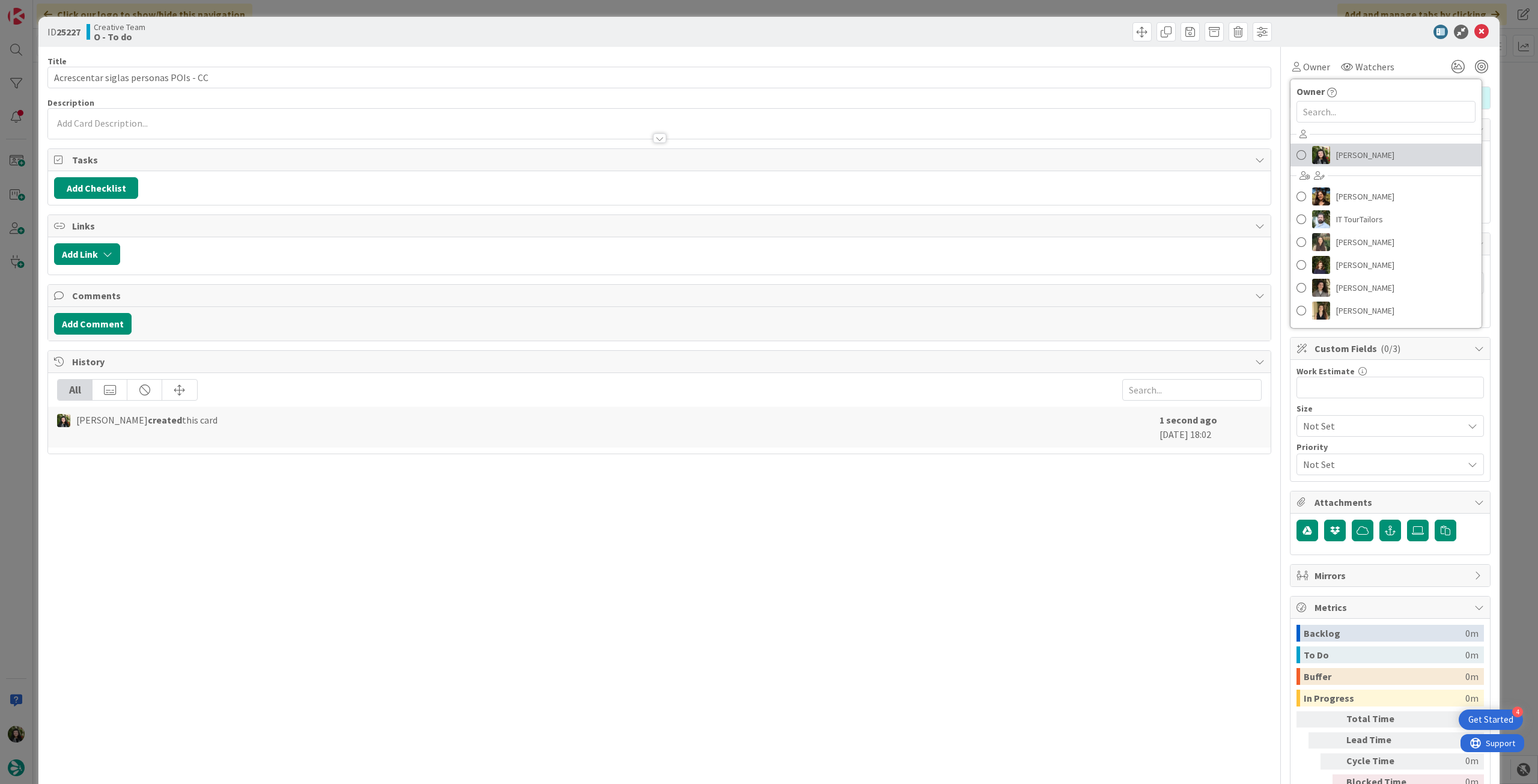
click at [1357, 158] on span "[PERSON_NAME]" at bounding box center [1366, 155] width 59 height 18
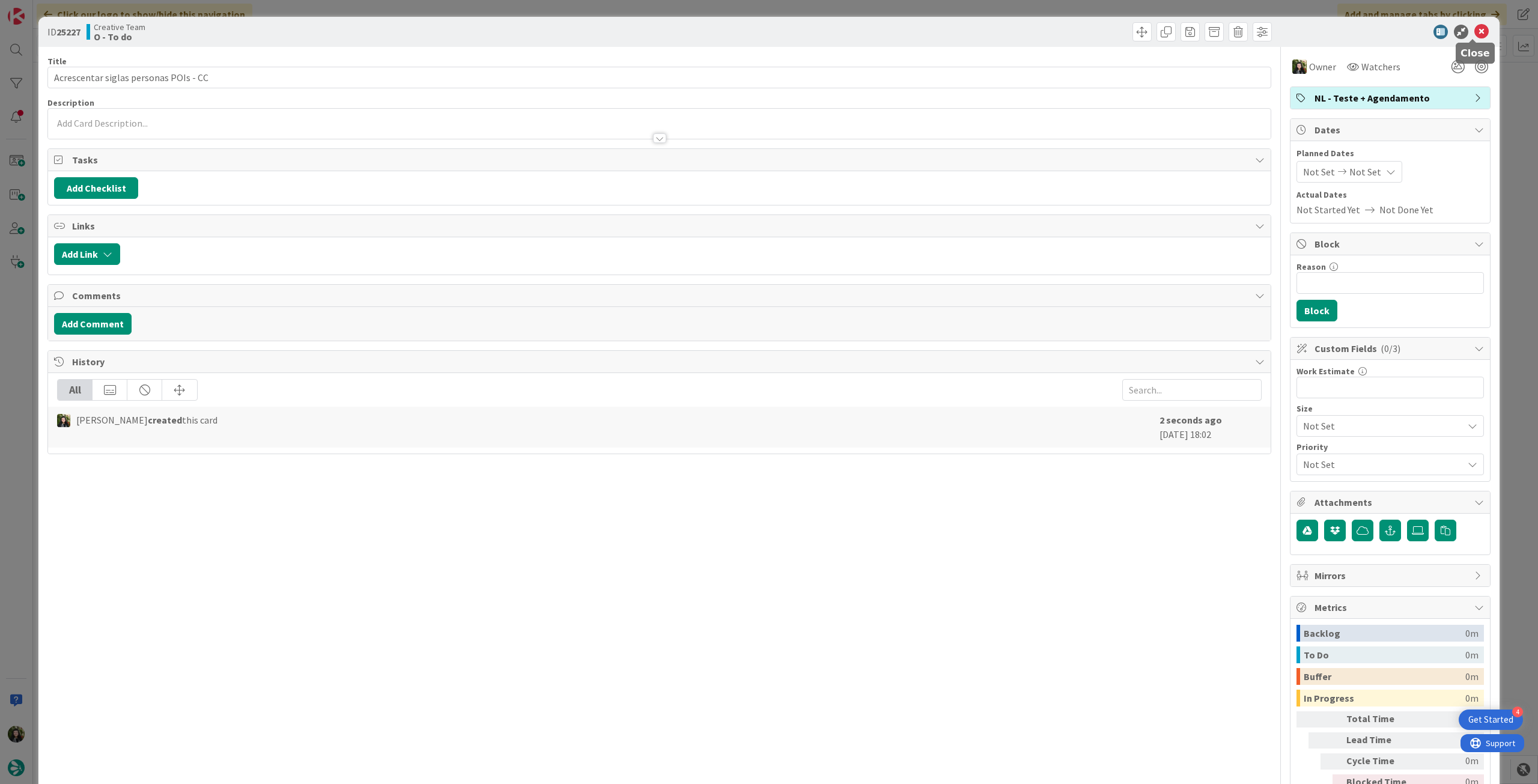
click at [1474, 32] on icon at bounding box center [1481, 32] width 14 height 14
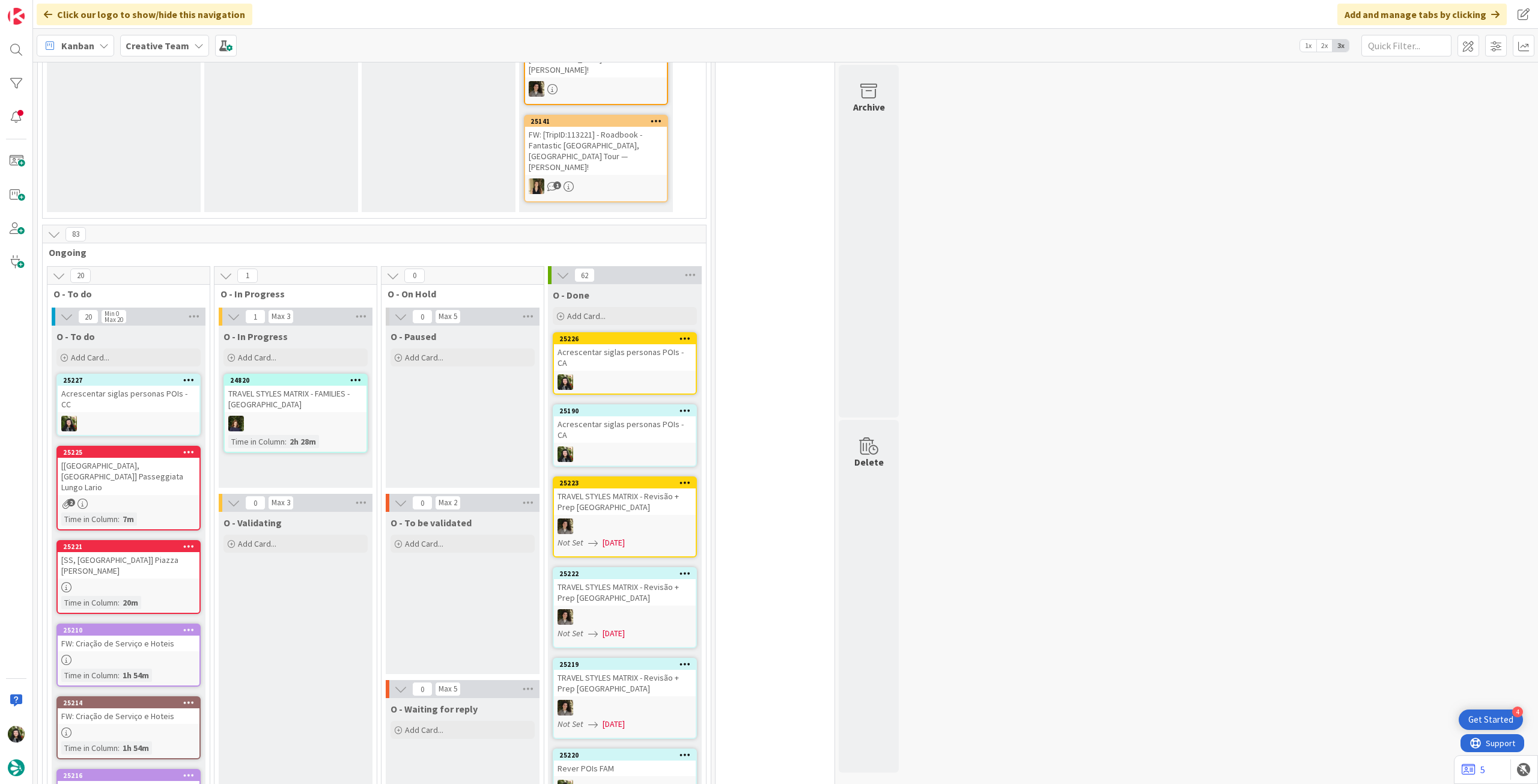
click at [138, 349] on div "Add Card..." at bounding box center [129, 358] width 144 height 18
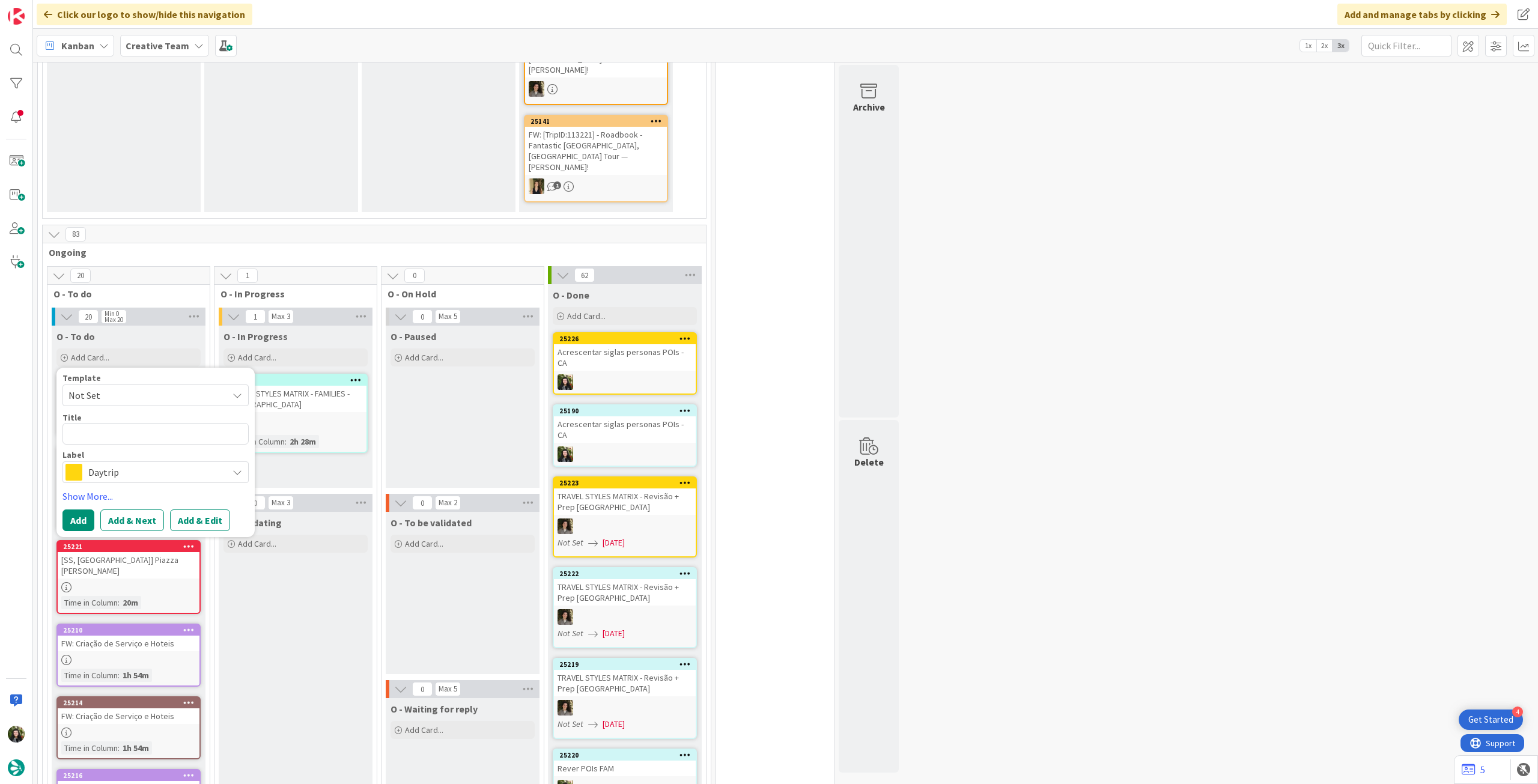
click at [139, 464] on span "Daytrip" at bounding box center [154, 472] width 133 height 17
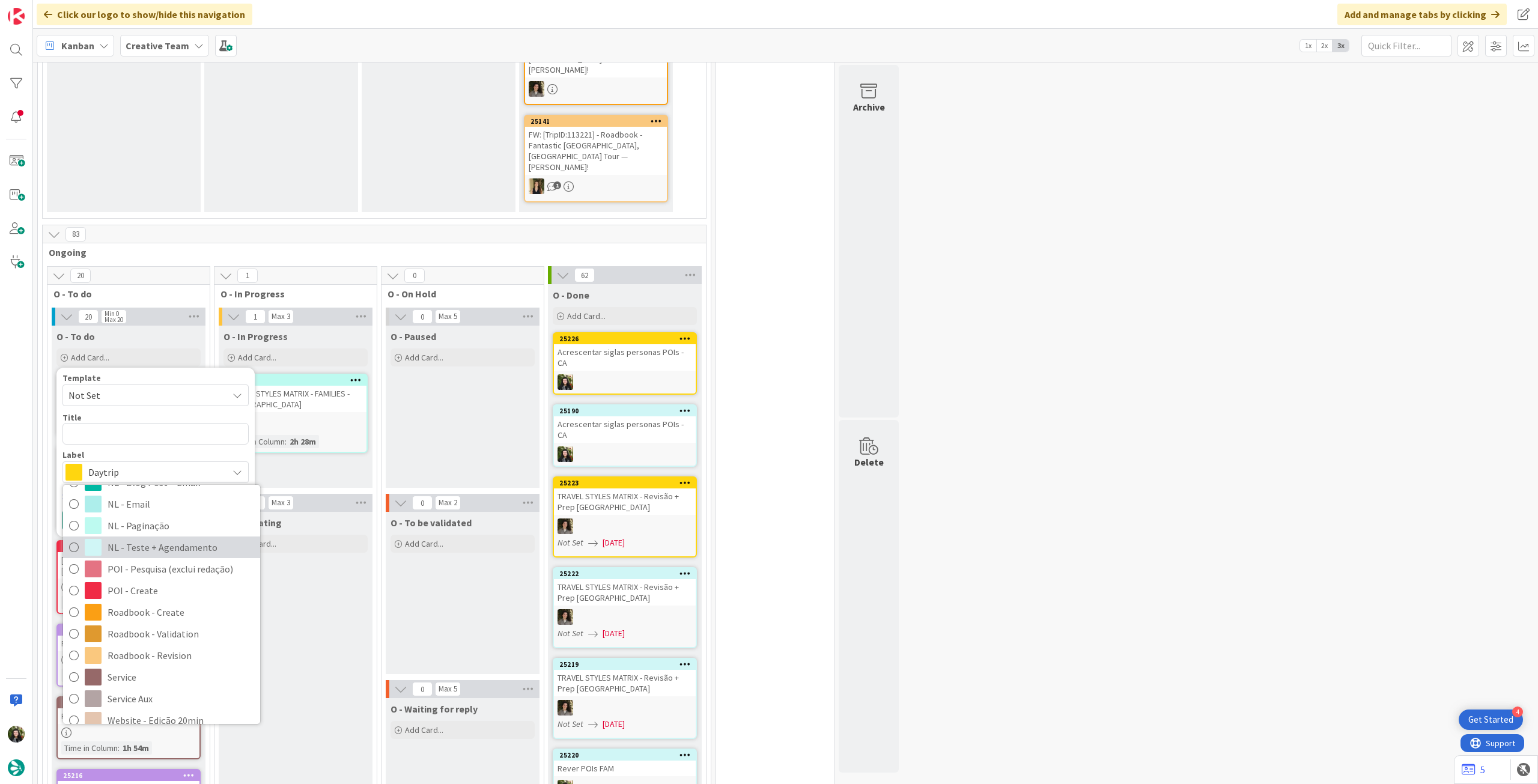
click at [190, 538] on span "NL - Teste + Agendamento" at bounding box center [180, 547] width 147 height 18
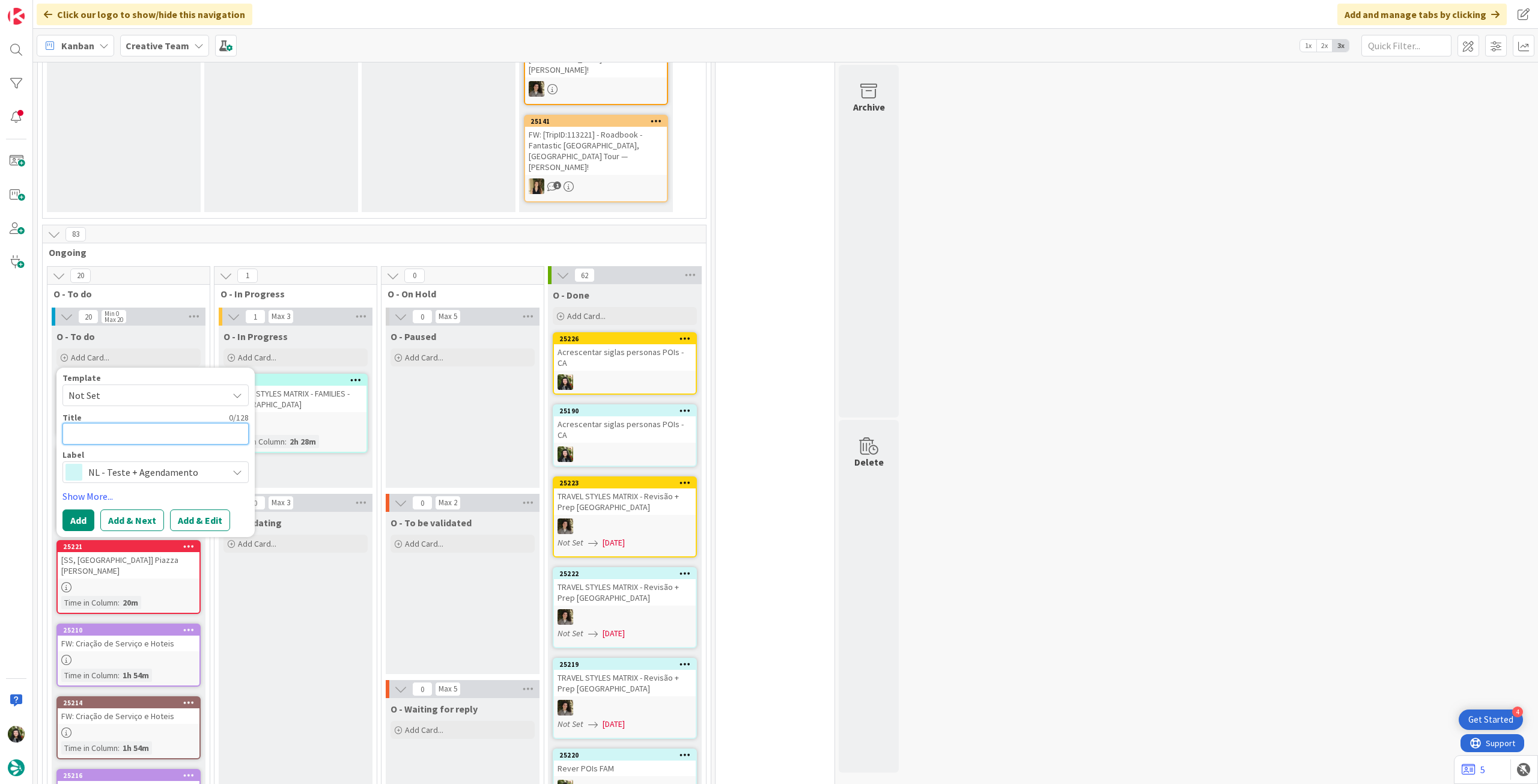
click at [147, 423] on textarea at bounding box center [156, 434] width 186 height 22
paste textarea "Acrescentar siglas personas POIs"
type textarea "x"
type textarea "Acrescentar siglas personas POIs"
click at [78, 510] on button "Add" at bounding box center [78, 520] width 32 height 22
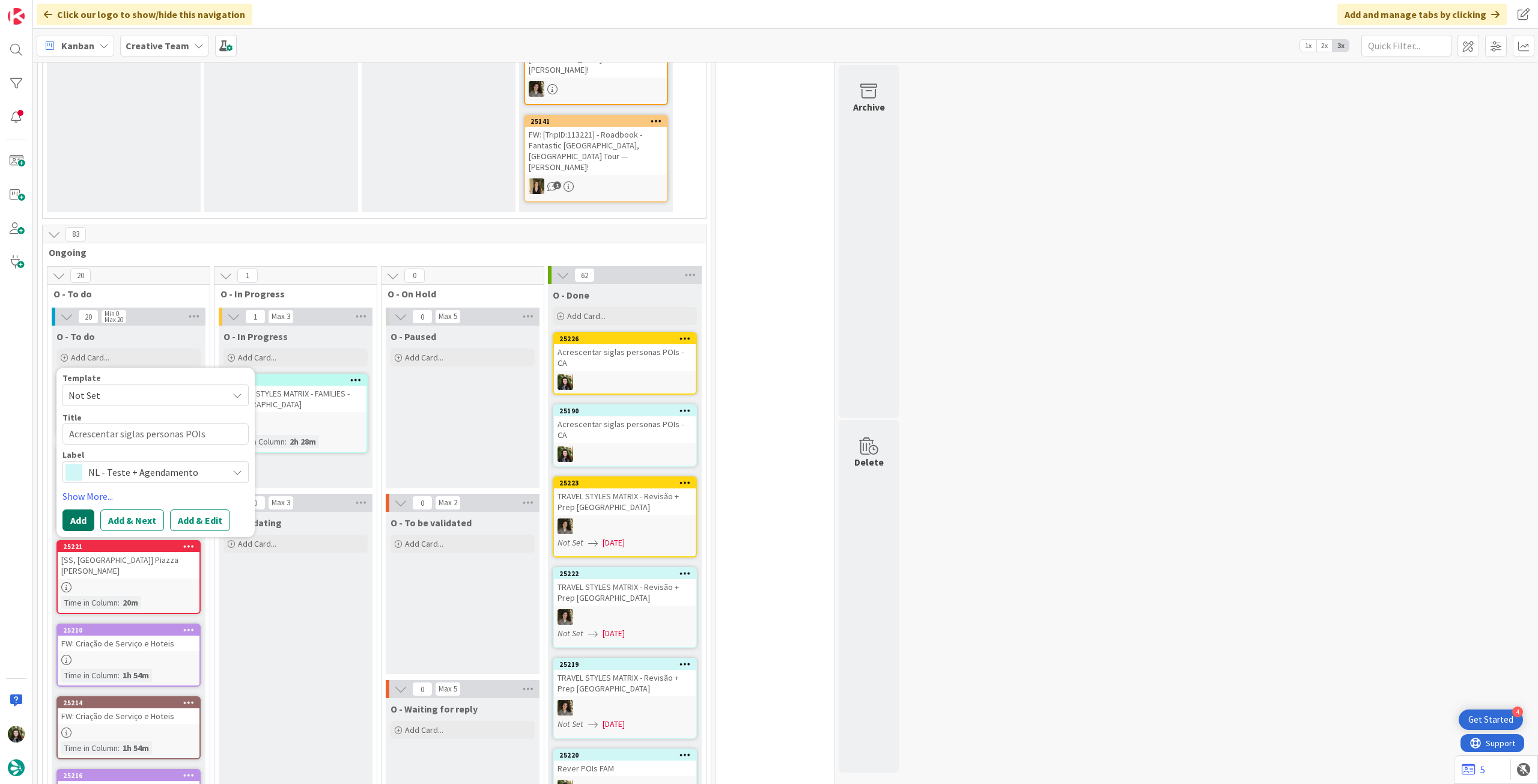
type textarea "x"
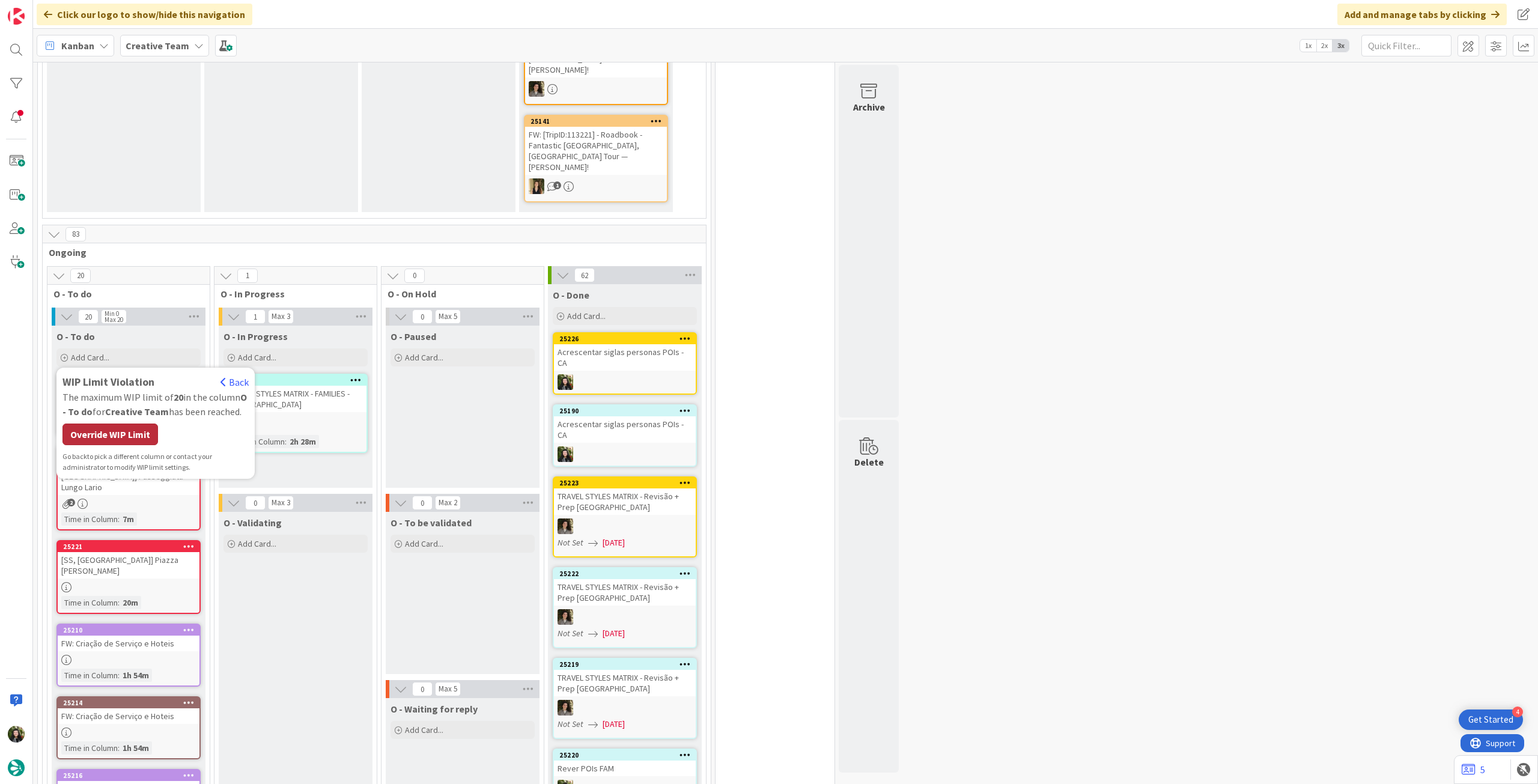
click at [105, 423] on div "Override WIP Limit" at bounding box center [110, 434] width 95 height 22
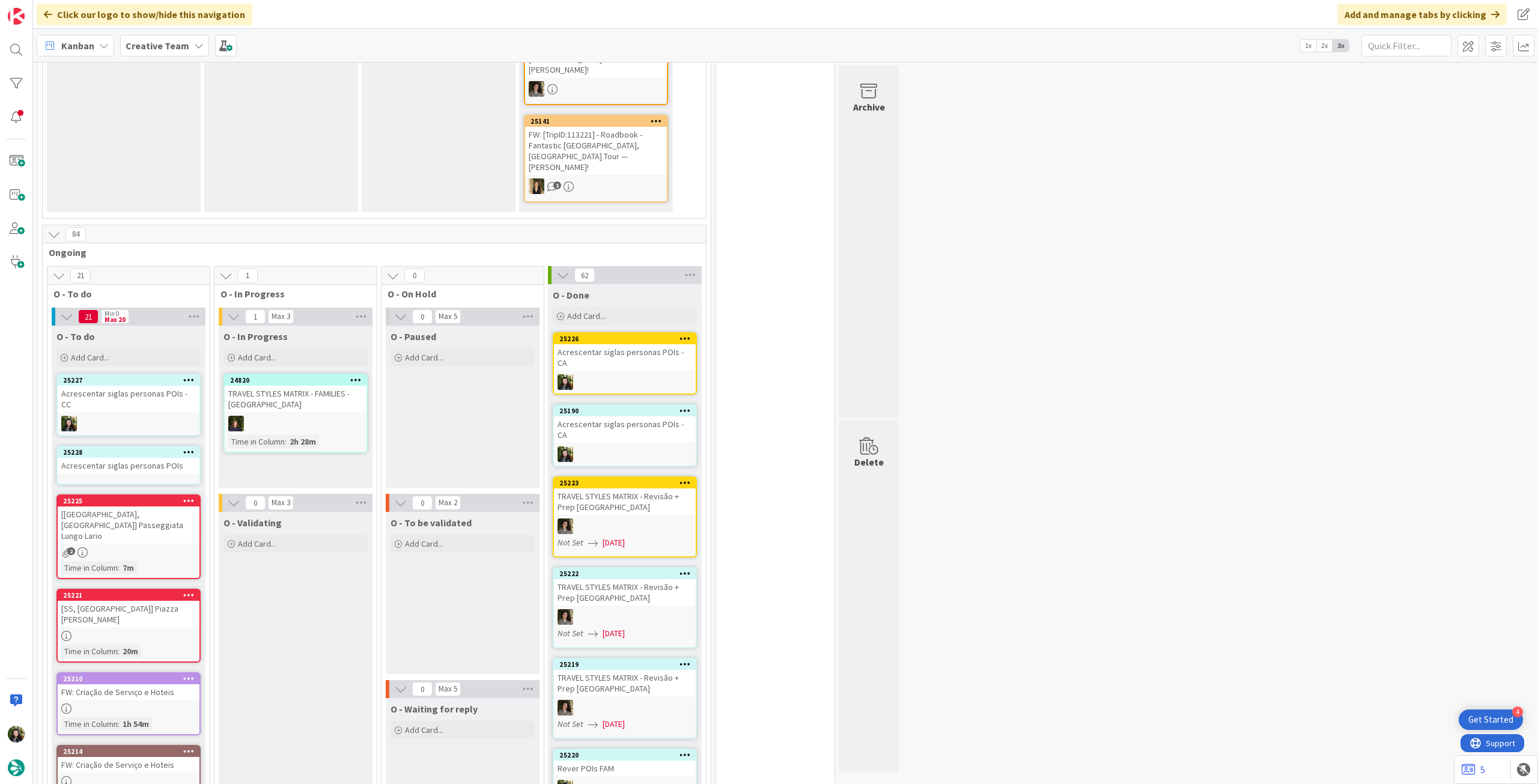
click at [134, 458] on div "Acrescentar siglas personas POIs" at bounding box center [129, 465] width 142 height 16
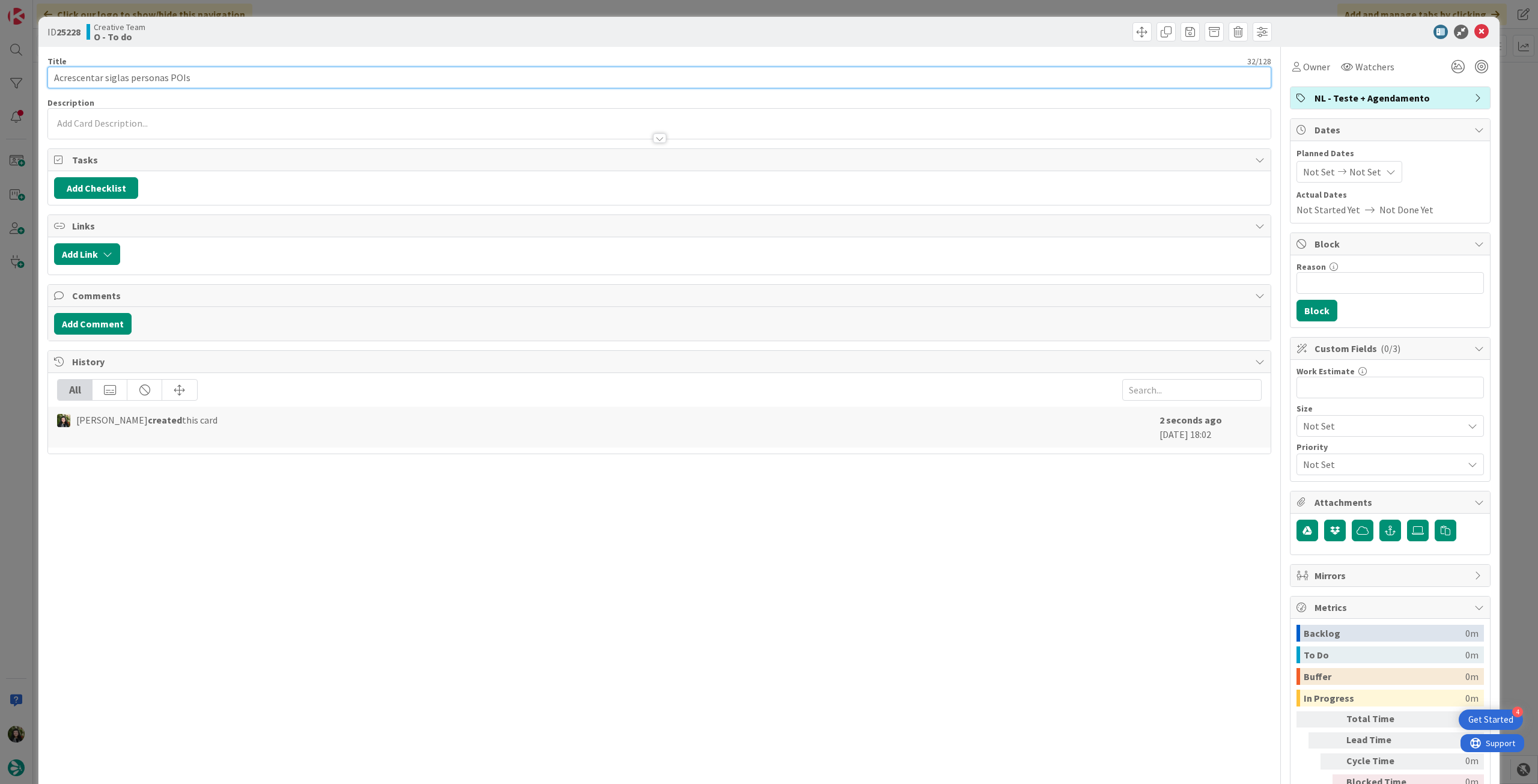
drag, startPoint x: 300, startPoint y: 84, endPoint x: 307, endPoint y: 98, distance: 15.7
click at [300, 84] on input "Acrescentar siglas personas POIs" at bounding box center [659, 77] width 1224 height 22
type input "Acrescentar siglas personas POIs - FAM"
click at [1308, 68] on span "Owner" at bounding box center [1317, 66] width 27 height 14
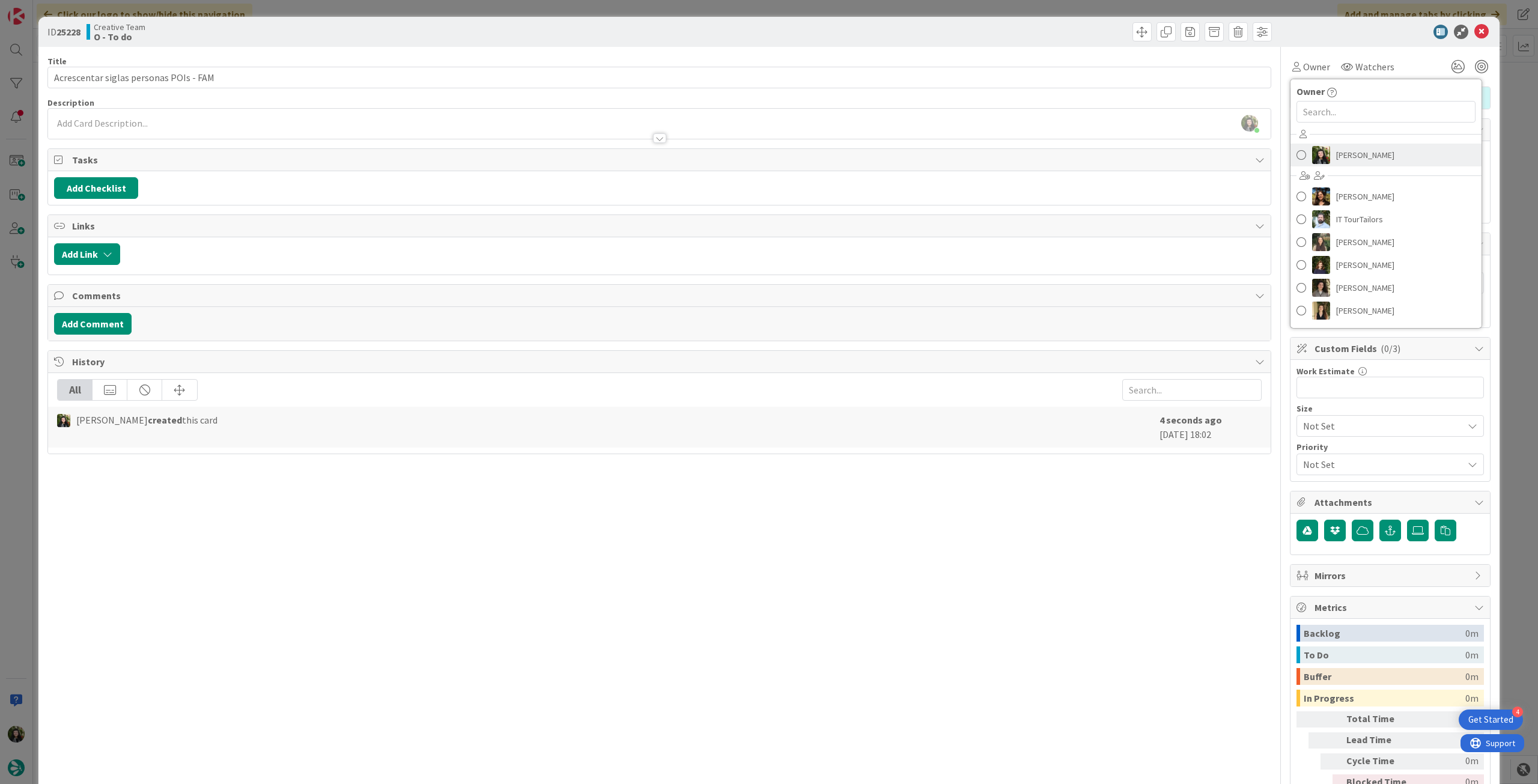
click at [1312, 155] on img at bounding box center [1322, 155] width 18 height 18
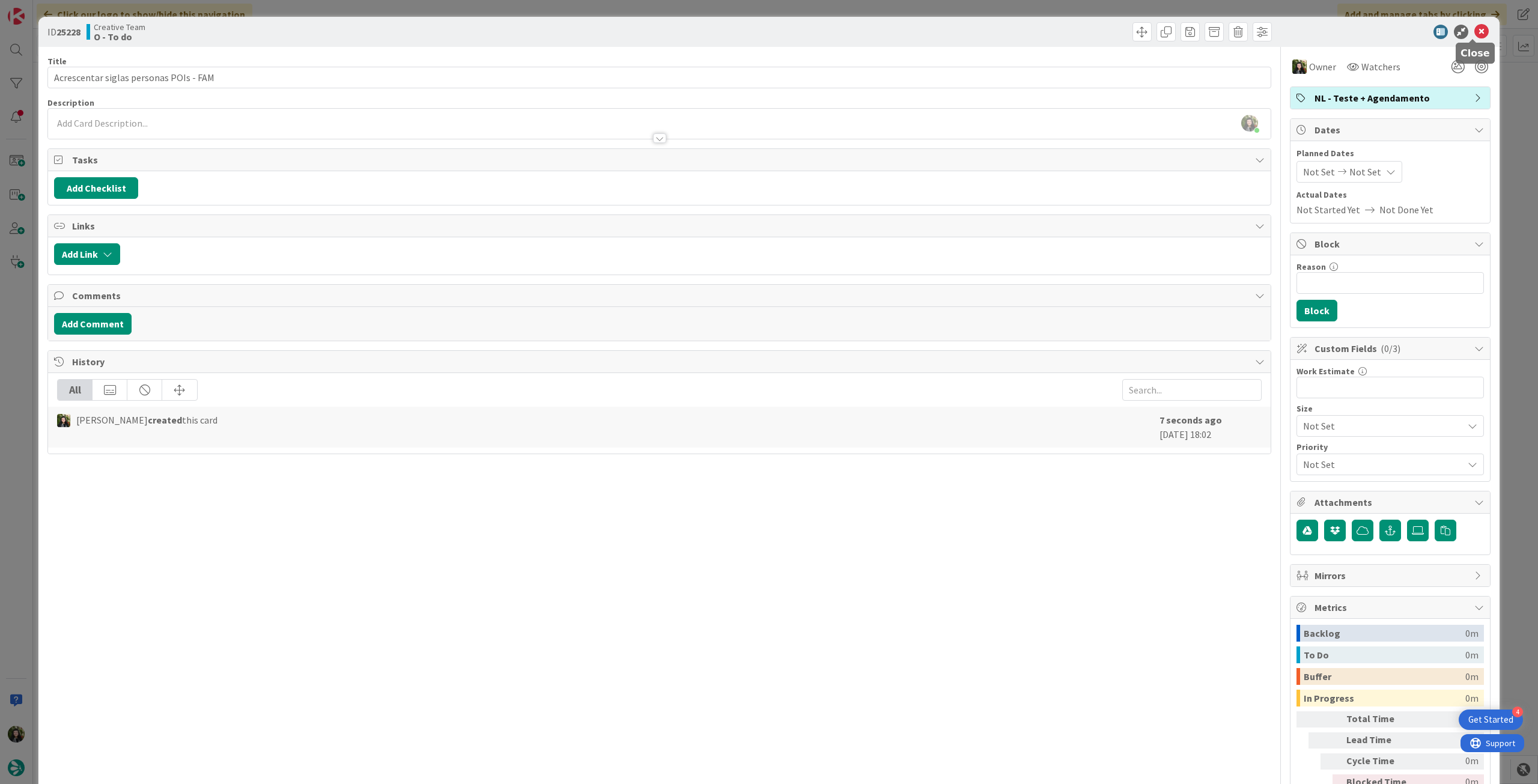
click at [1474, 32] on icon at bounding box center [1481, 32] width 14 height 14
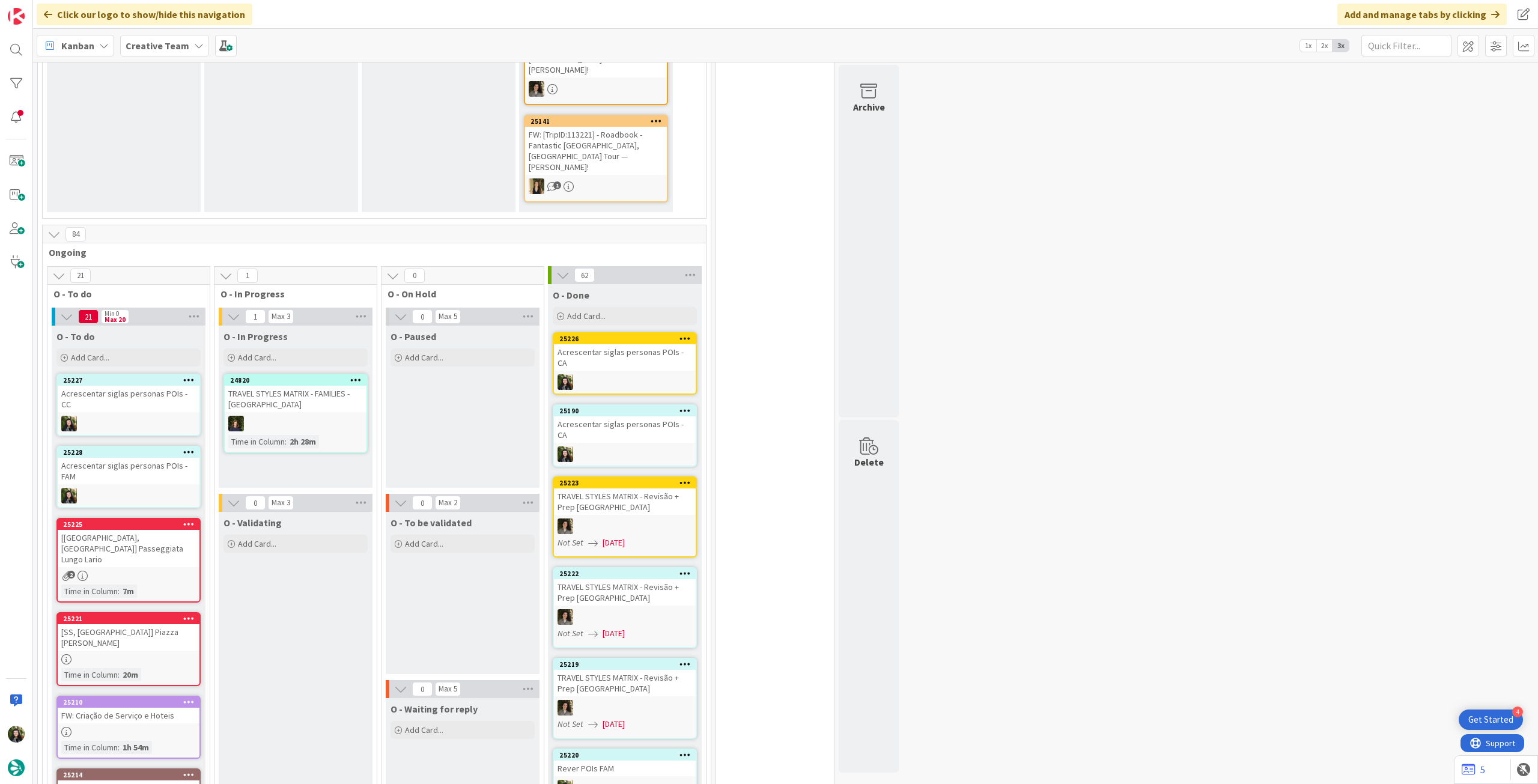
drag, startPoint x: 178, startPoint y: 41, endPoint x: 180, endPoint y: 56, distance: 15.1
click at [177, 41] on b "Creative Team" at bounding box center [157, 46] width 64 height 12
click at [187, 173] on h4 "Creative Team - Análise" at bounding box center [215, 172] width 163 height 12
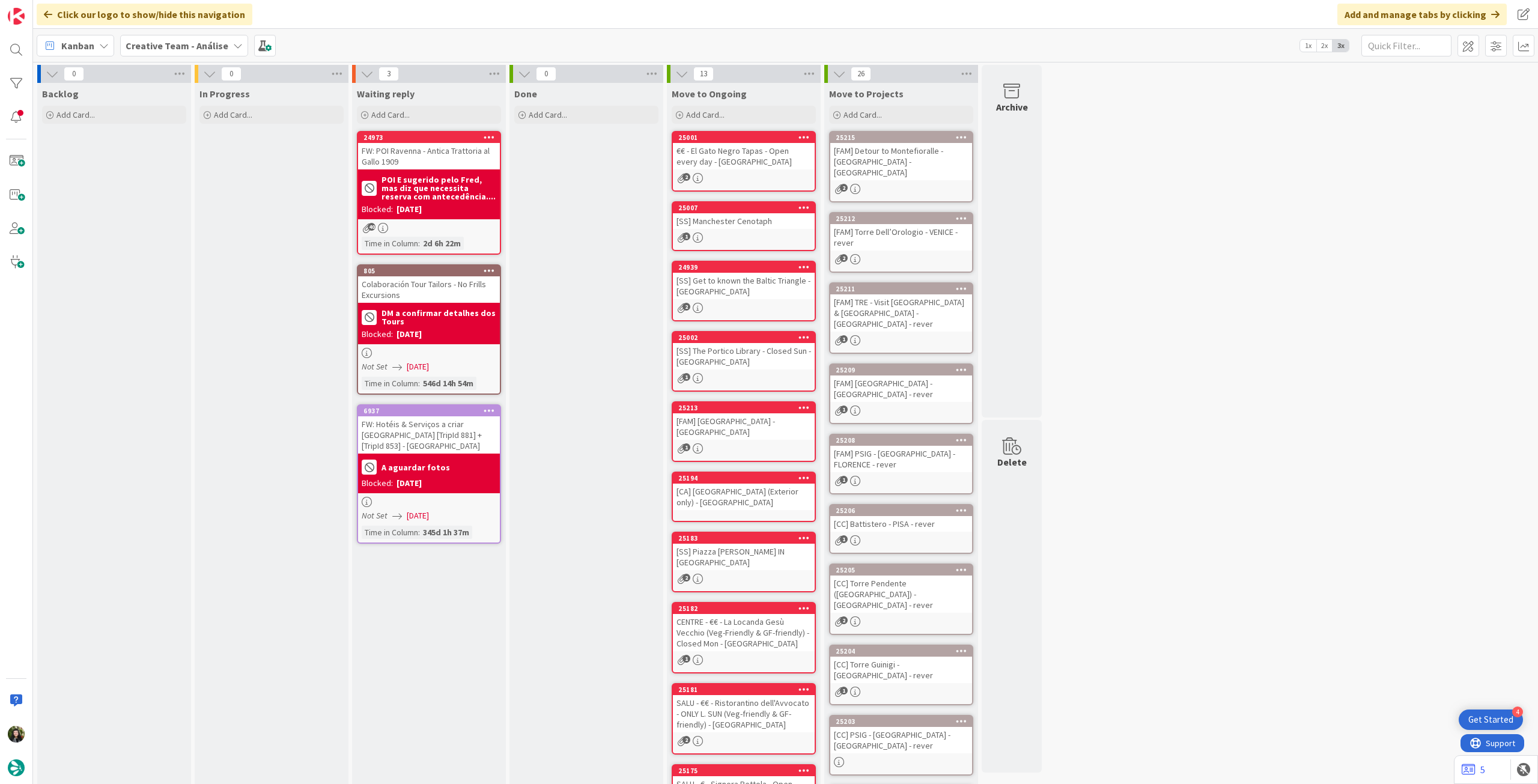
click at [912, 159] on div "[FAM] Detour to Montefioralle - [GEOGRAPHIC_DATA] - [GEOGRAPHIC_DATA]" at bounding box center [901, 162] width 142 height 38
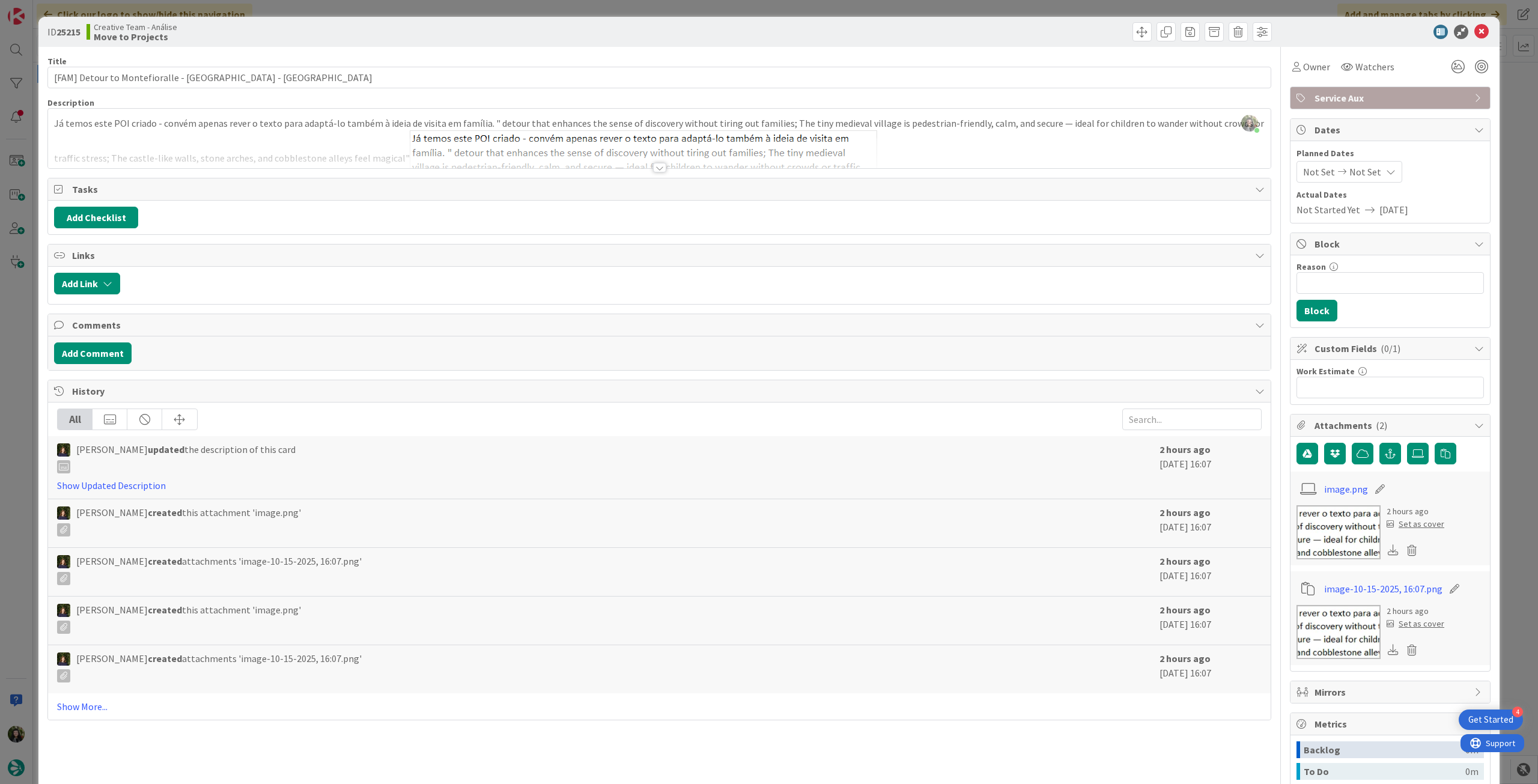
click at [937, 160] on div at bounding box center [659, 153] width 1223 height 31
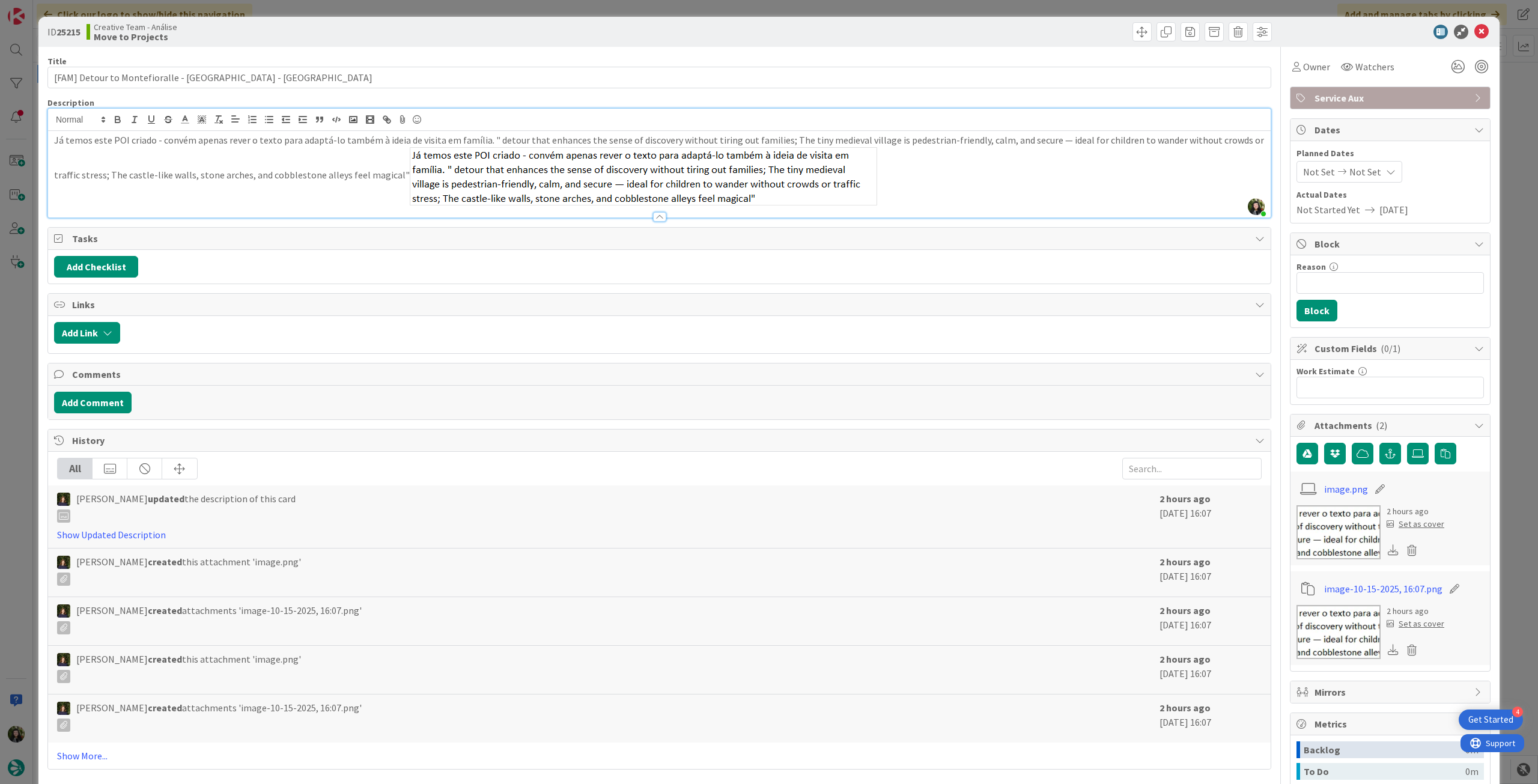
click at [879, 187] on p "Já temos este POI criado - convém apenas rever o texto para adaptá-lo também à …" at bounding box center [659, 169] width 1211 height 72
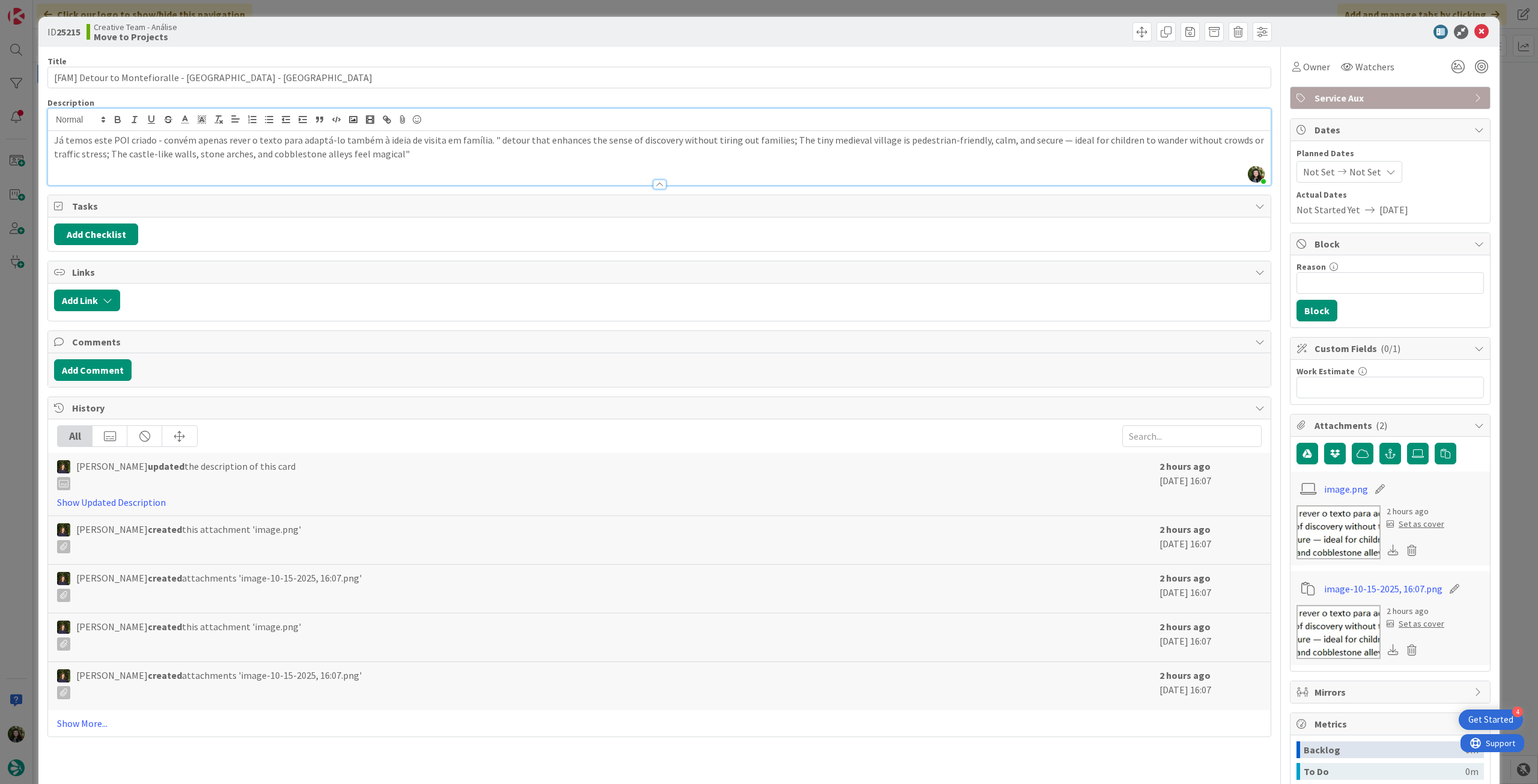
click at [476, 138] on p "Já temos este POI criado - convém apenas rever o texto para adaptá-lo também à …" at bounding box center [659, 147] width 1211 height 27
click at [490, 138] on p "Já temos este POI criado - convém apenas rever o texto para adaptá-lo também à …" at bounding box center [659, 147] width 1211 height 27
drag, startPoint x: 668, startPoint y: 142, endPoint x: 768, endPoint y: 142, distance: 100.0
click at [768, 142] on p "Já temos este POI criado - convém apenas rever o texto para adaptá-lo também à …" at bounding box center [659, 147] width 1211 height 27
click at [754, 146] on p "Já temos este POI criado - convém apenas rever o texto para adaptá-lo também à …" at bounding box center [659, 147] width 1211 height 27
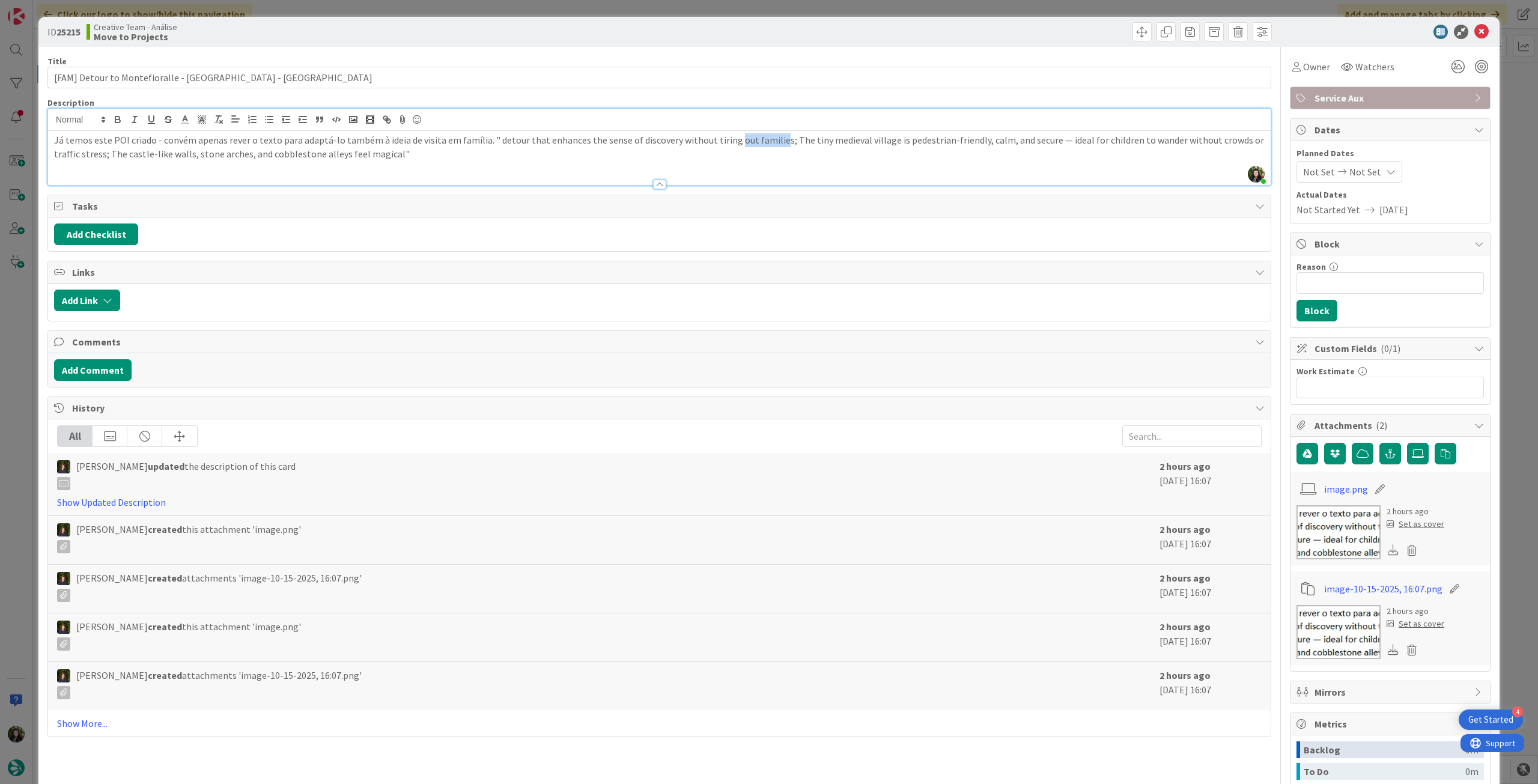
drag, startPoint x: 724, startPoint y: 141, endPoint x: 767, endPoint y: 144, distance: 43.1
click at [767, 144] on p "Já temos este POI criado - convém apenas rever o texto para adaptá-lo também à …" at bounding box center [659, 147] width 1211 height 27
drag, startPoint x: 986, startPoint y: 142, endPoint x: 1072, endPoint y: 141, distance: 86.0
click at [1072, 141] on p "Já temos este POI criado - convém apenas rever o texto para adaptá-lo também à …" at bounding box center [659, 147] width 1211 height 27
click at [1070, 141] on p "Já temos este POI criado - convém apenas rever o texto para adaptá-lo também à …" at bounding box center [659, 147] width 1211 height 27
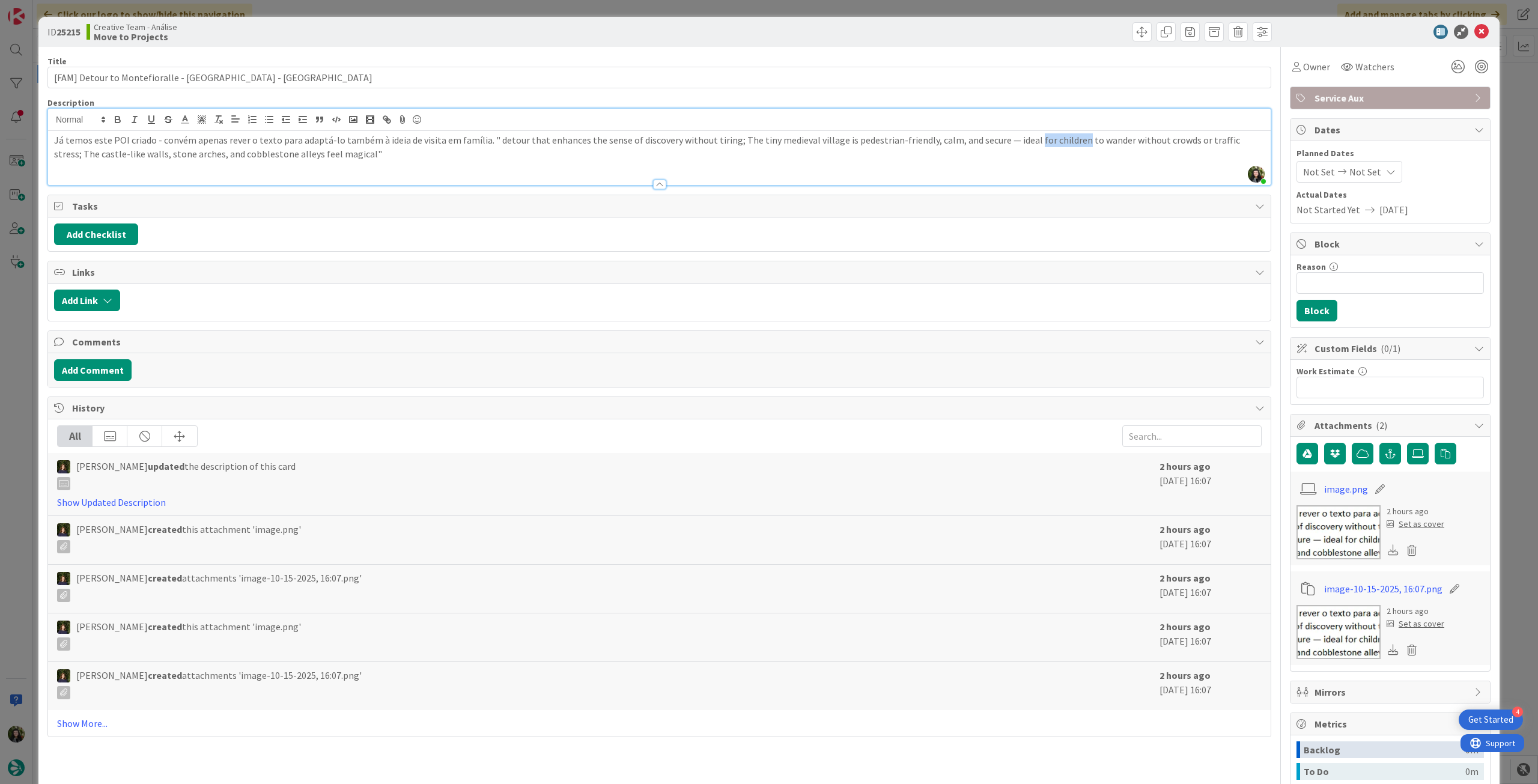
drag, startPoint x: 1016, startPoint y: 141, endPoint x: 1063, endPoint y: 141, distance: 47.0
click at [1063, 141] on p "Já temos este POI criado - convém apenas rever o texto para adaptá-lo também à …" at bounding box center [659, 147] width 1211 height 27
click at [324, 157] on p "Já temos este POI criado - convém apenas rever o texto para adaptá-lo também à …" at bounding box center [659, 147] width 1211 height 27
click at [476, 141] on p "Já temos este POI criado - convém apenas rever o texto para adaptá-lo também à …" at bounding box center [659, 147] width 1211 height 27
click at [1474, 36] on icon at bounding box center [1481, 32] width 14 height 14
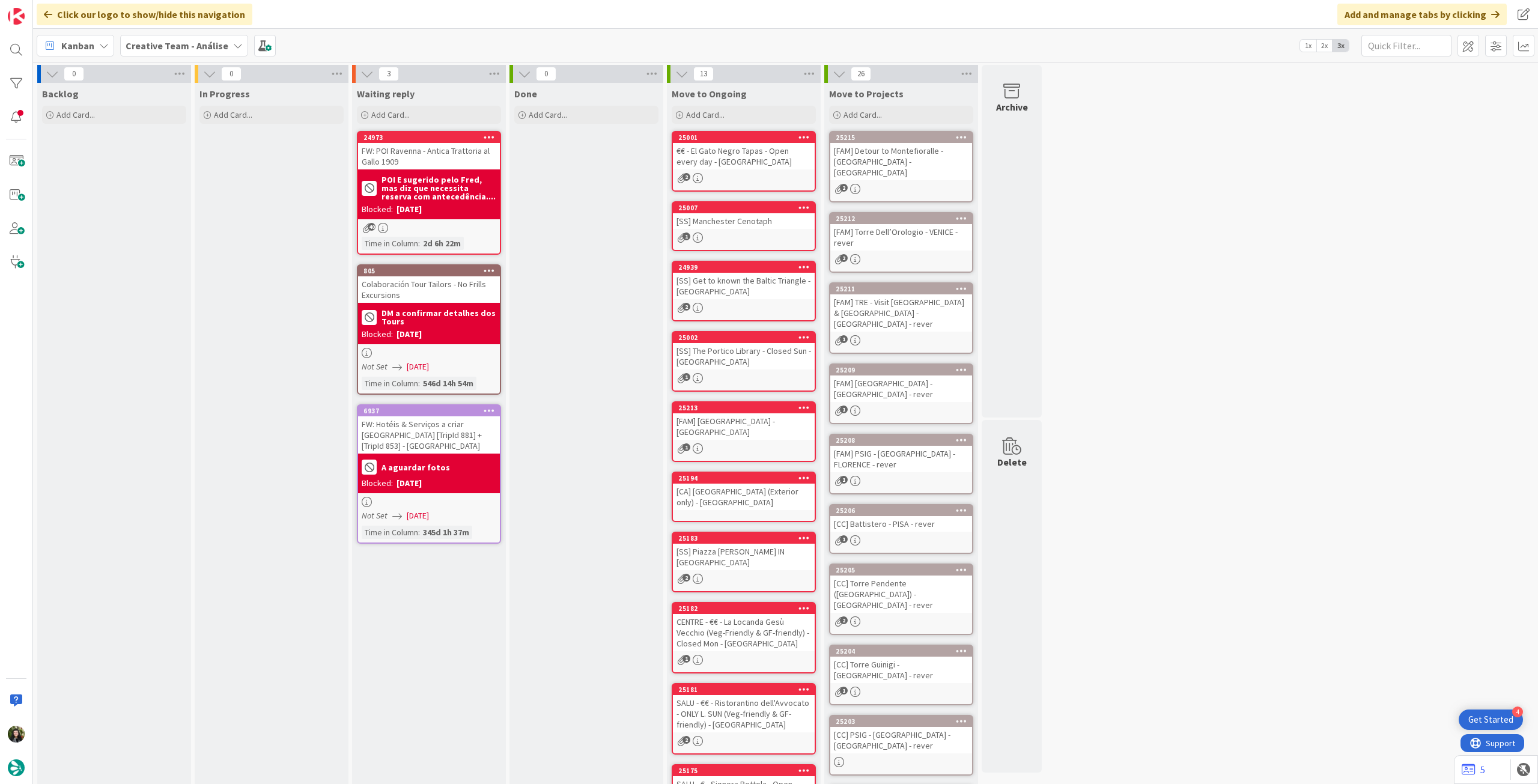
click at [927, 224] on div "[FAM] Torre Dell’Orologio - VENICE - rever" at bounding box center [901, 237] width 142 height 26
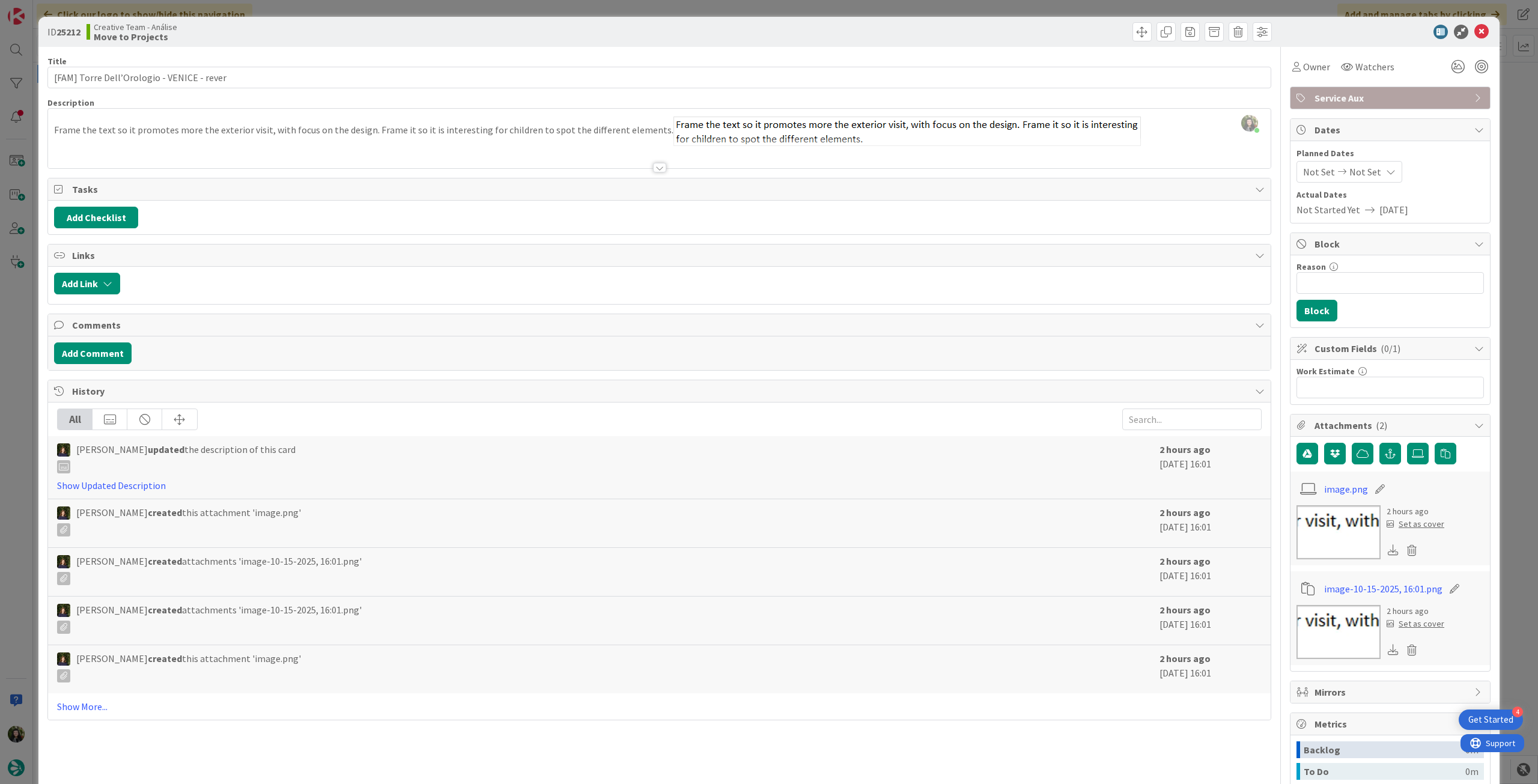
click at [1142, 130] on div "Beatriz Cassona just joined Frame the text so it promotes more the exterior vis…" at bounding box center [659, 138] width 1223 height 59
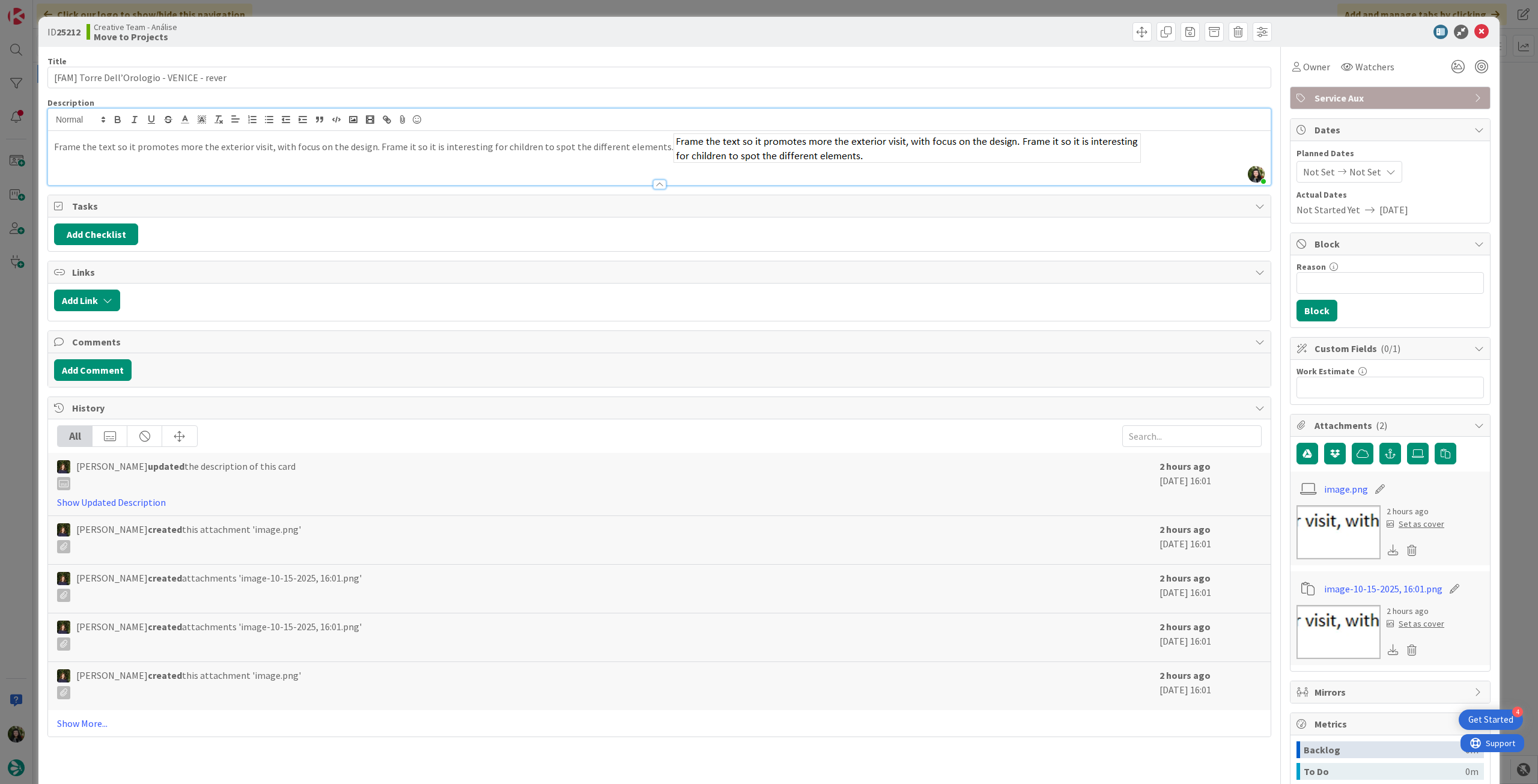
click at [1135, 148] on p "Frame the text so it promotes more the exterior visit, with focus on the design…" at bounding box center [659, 147] width 1211 height 29
click at [51, 141] on div "Frame the text so it promotes more the exterior visit, with focus on the design…" at bounding box center [659, 158] width 1223 height 54
click at [662, 147] on p "Frame the text so it promotes more the exterior visit, with focus on the design…" at bounding box center [659, 140] width 1211 height 14
drag, startPoint x: 797, startPoint y: 143, endPoint x: 642, endPoint y: 146, distance: 155.0
click at [642, 146] on p "Frame the text so it promotes more the exterior visit, with focus on the design…" at bounding box center [659, 140] width 1211 height 14
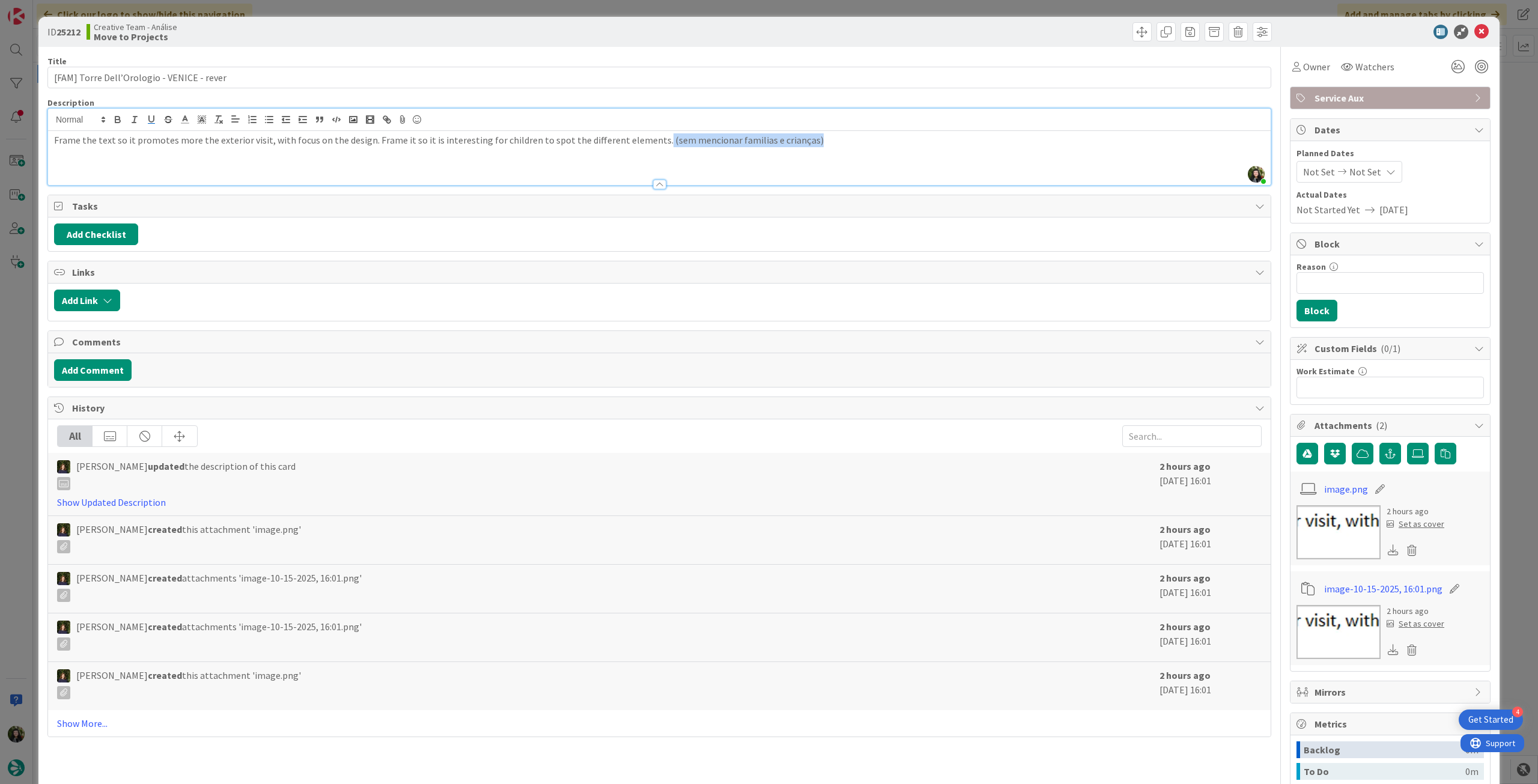
copy p "(sem mencionar familias e crianças)"
click at [122, 118] on icon "button" at bounding box center [117, 120] width 11 height 11
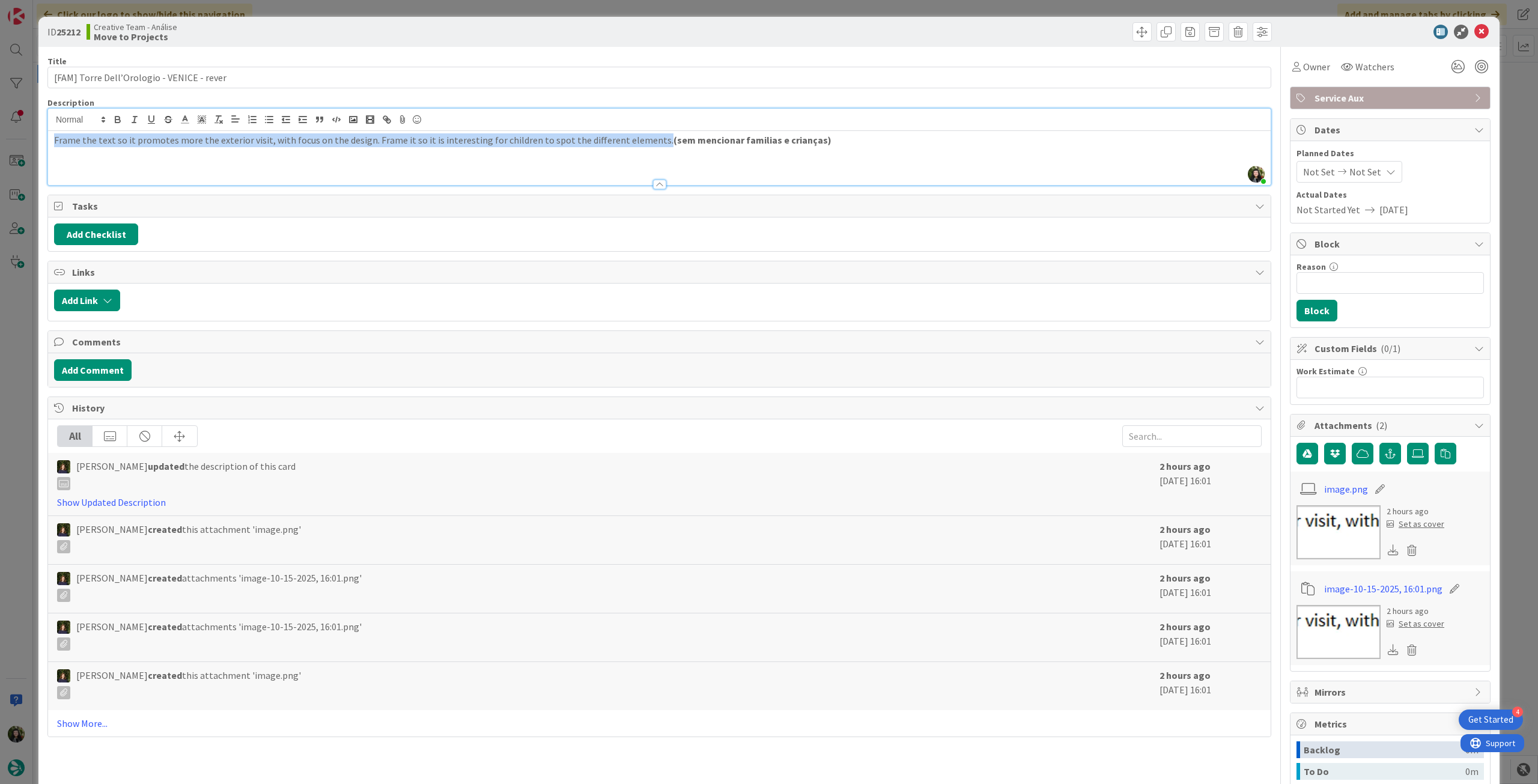
click at [828, 139] on p "Frame the text so it promotes more the exterior visit, with focus on the design…" at bounding box center [659, 140] width 1211 height 14
drag, startPoint x: 818, startPoint y: 142, endPoint x: 645, endPoint y: 143, distance: 173.0
click at [645, 143] on p "Frame the text so it promotes more the exterior visit, with focus on the design…" at bounding box center [659, 140] width 1211 height 14
copy strong "(sem mencionar familias e crianças)"
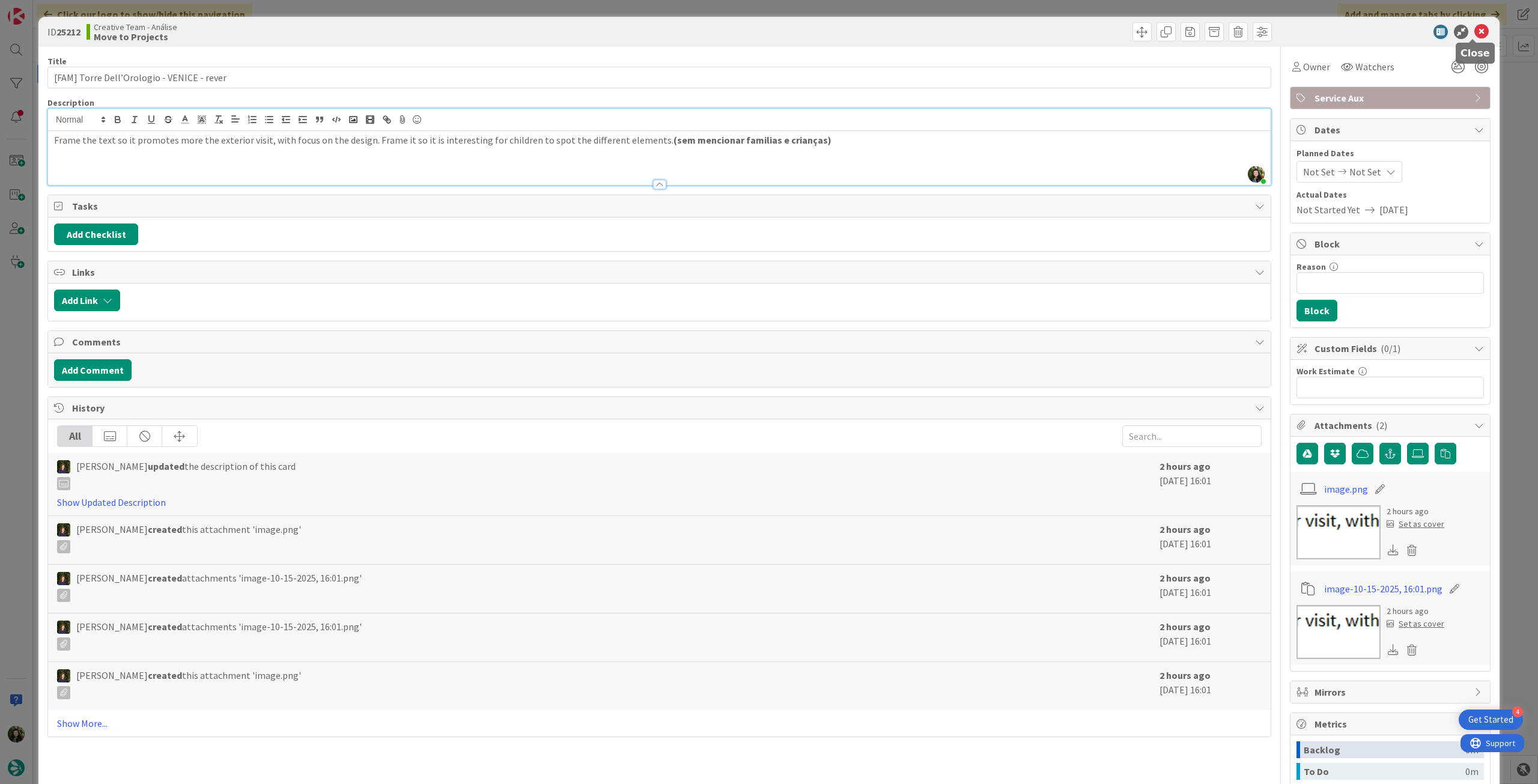
click at [1476, 32] on icon at bounding box center [1481, 32] width 14 height 14
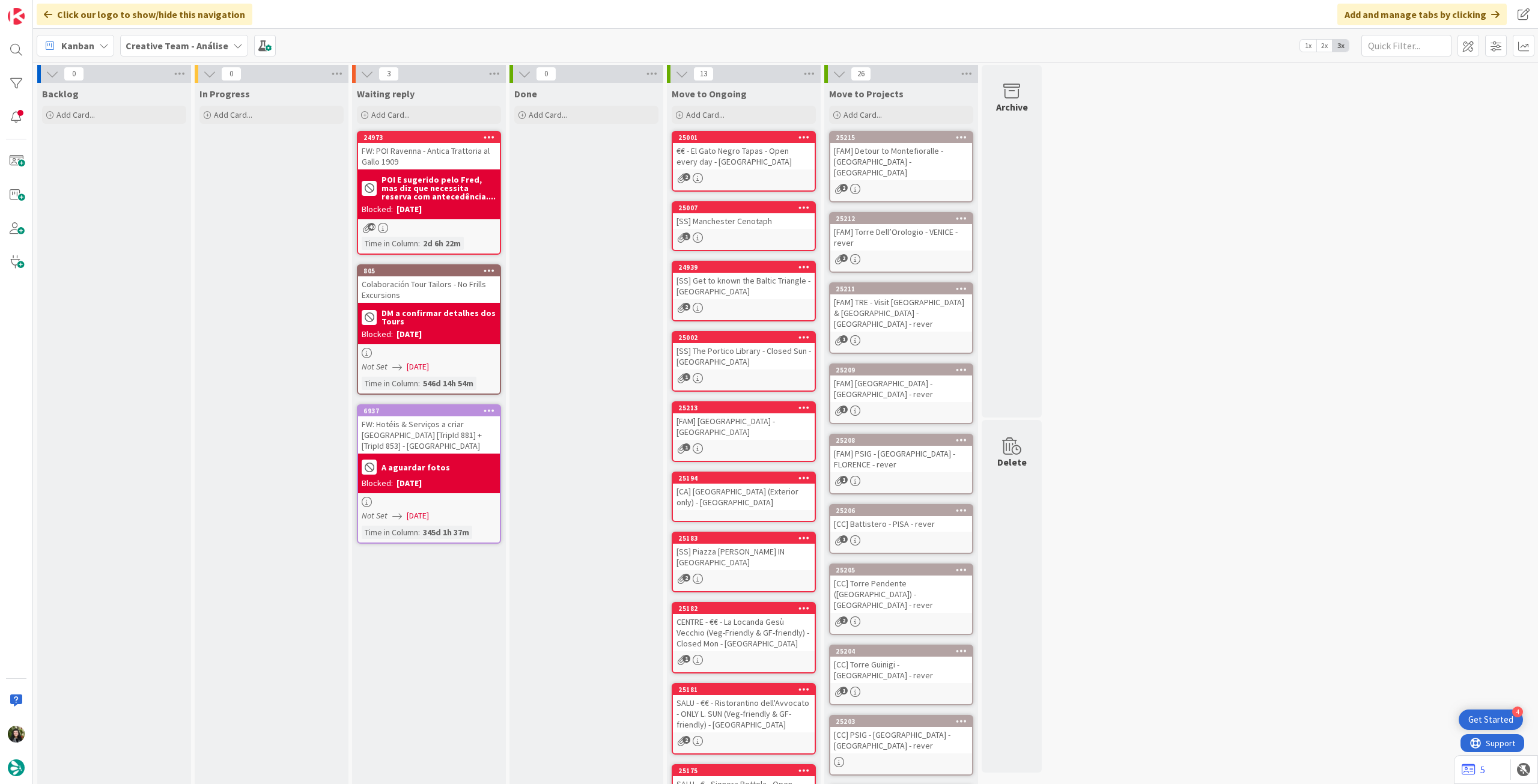
click at [930, 162] on div "[FAM] Detour to Montefioralle - [GEOGRAPHIC_DATA] - [GEOGRAPHIC_DATA]" at bounding box center [901, 162] width 142 height 38
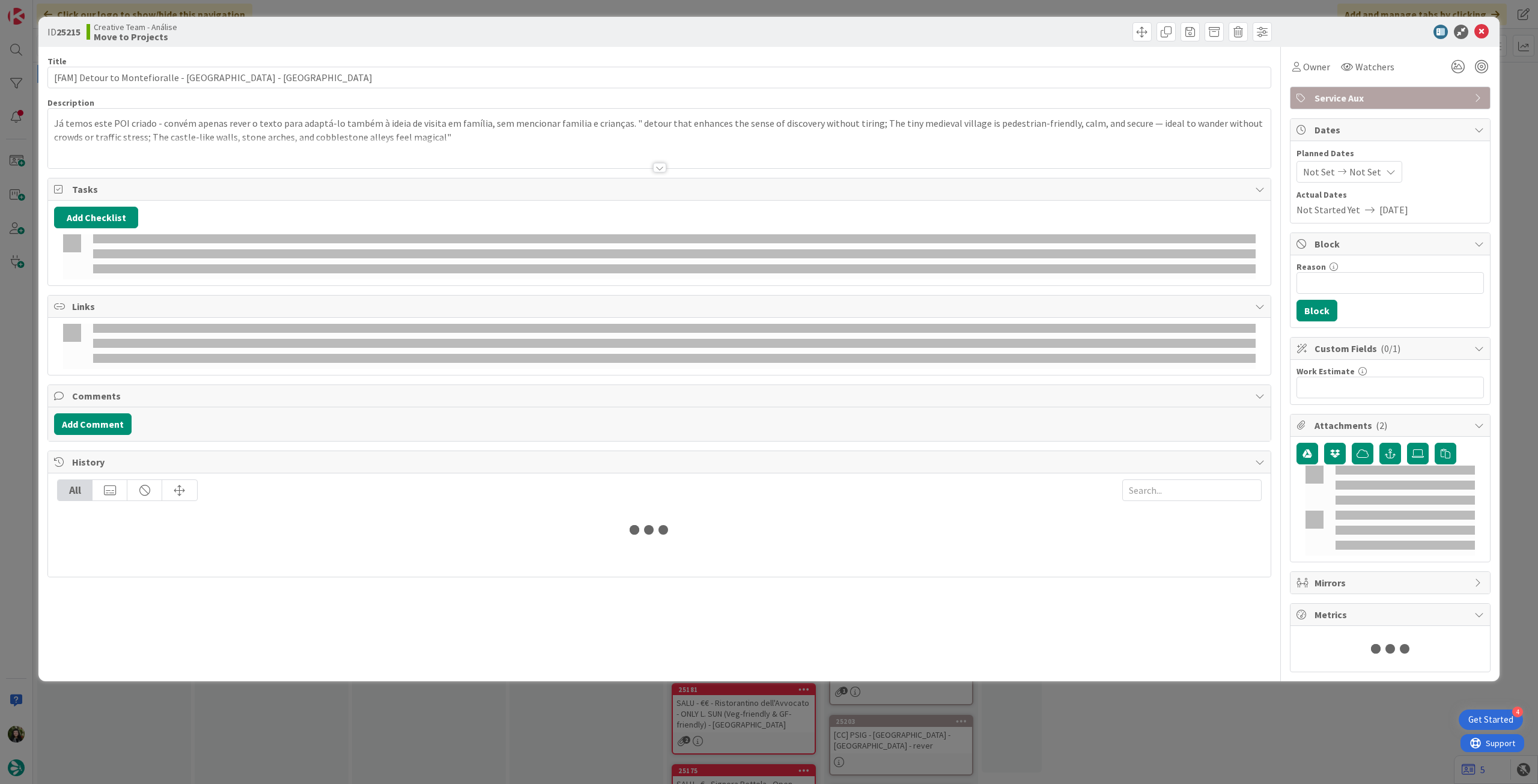
click at [441, 145] on div at bounding box center [659, 153] width 1223 height 31
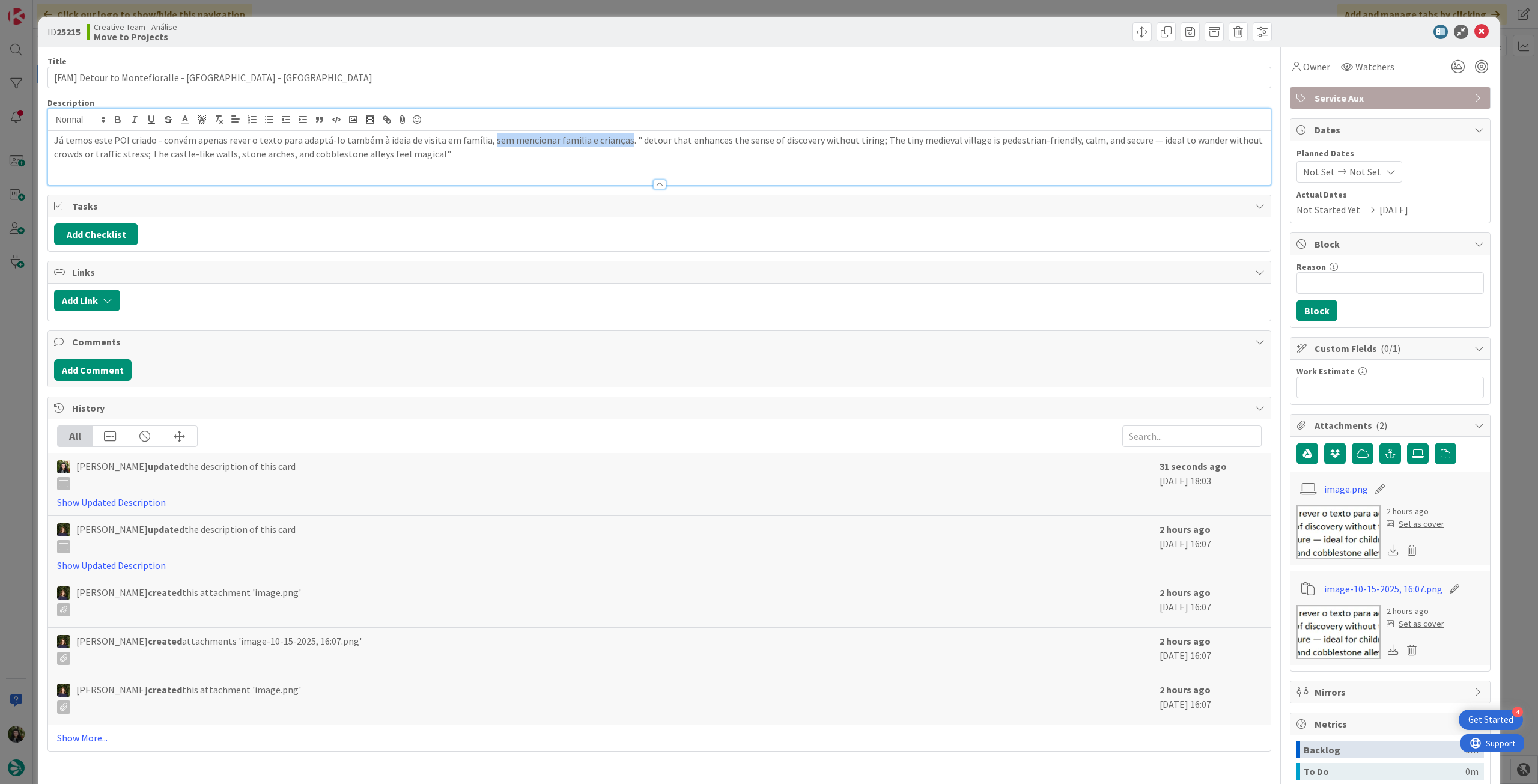
drag, startPoint x: 481, startPoint y: 139, endPoint x: 615, endPoint y: 139, distance: 134.0
click at [615, 139] on p "Já temos este POI criado - convém apenas rever o texto para adaptá-lo também à …" at bounding box center [659, 147] width 1211 height 27
click at [121, 117] on icon "button" at bounding box center [117, 120] width 11 height 11
click at [606, 145] on strong "sem mencionar familia e crianças" at bounding box center [568, 140] width 146 height 12
click at [1474, 28] on icon at bounding box center [1481, 32] width 14 height 14
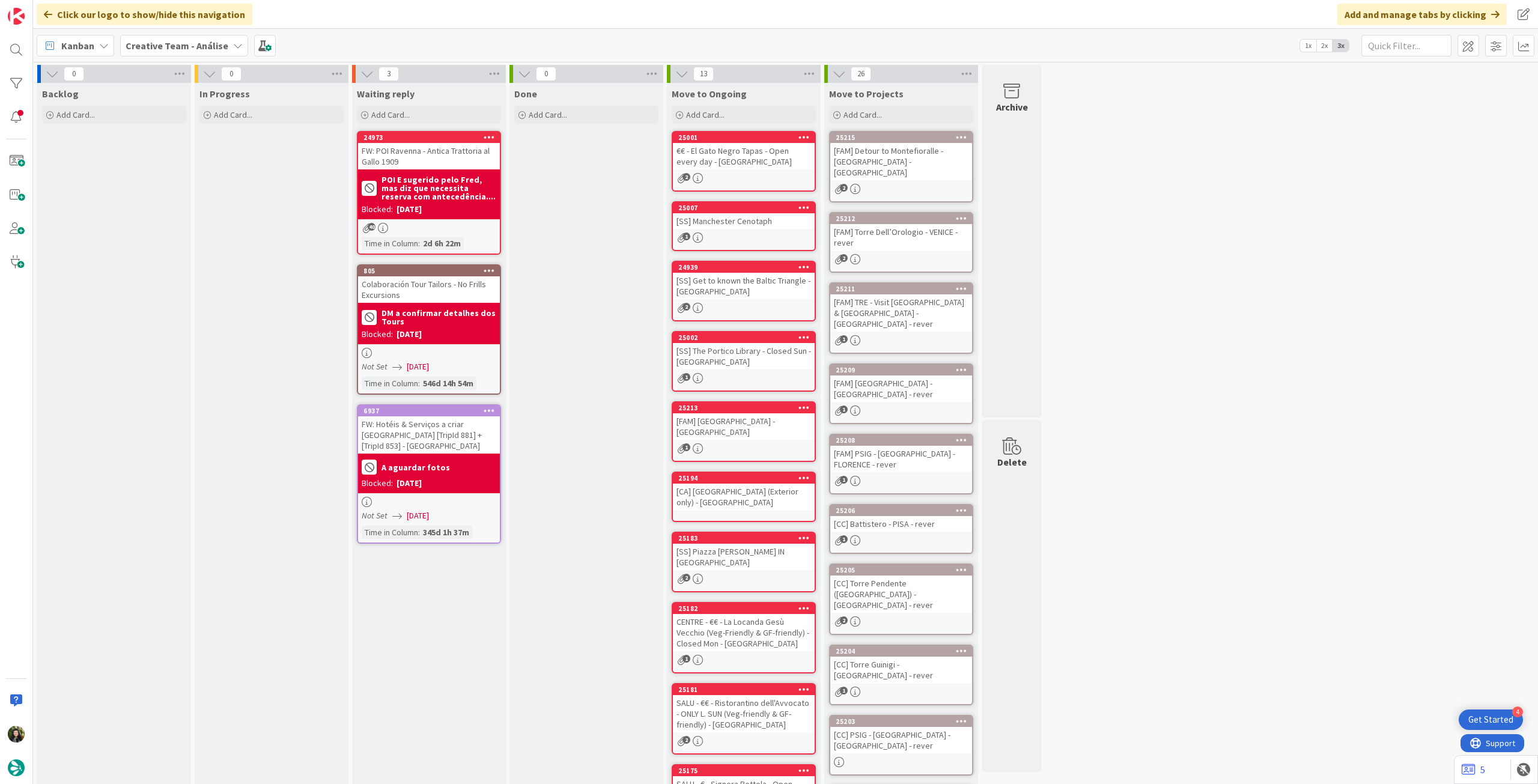
click at [904, 309] on div "[FAM] TRE - Visit [GEOGRAPHIC_DATA] & [GEOGRAPHIC_DATA] - [GEOGRAPHIC_DATA] - r…" at bounding box center [901, 313] width 142 height 38
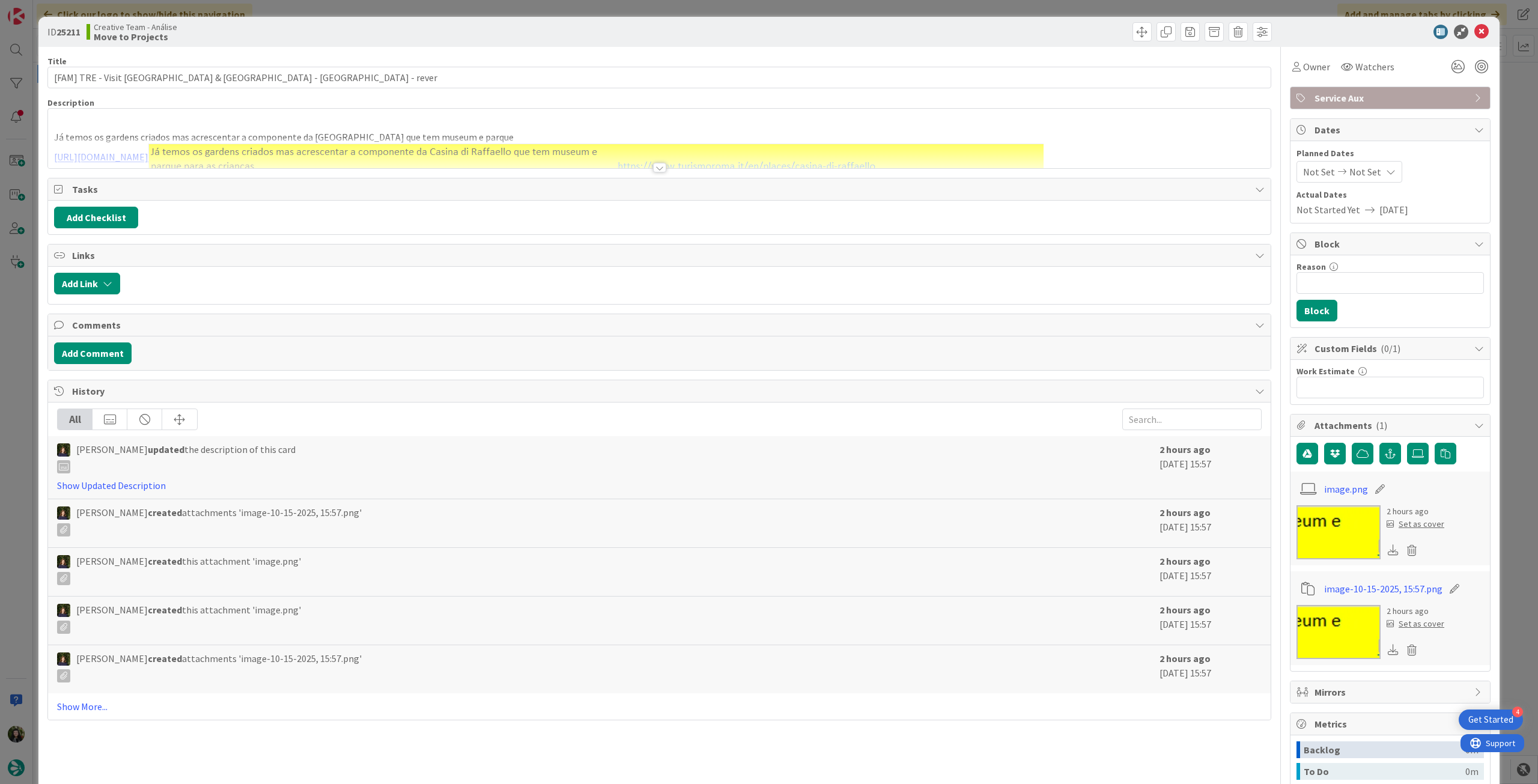
type input "[FAM] TRE - Visit [GEOGRAPHIC_DATA] & [GEOGRAPHIC_DATA] - [GEOGRAPHIC_DATA] - r…"
click at [201, 154] on div at bounding box center [659, 153] width 1223 height 31
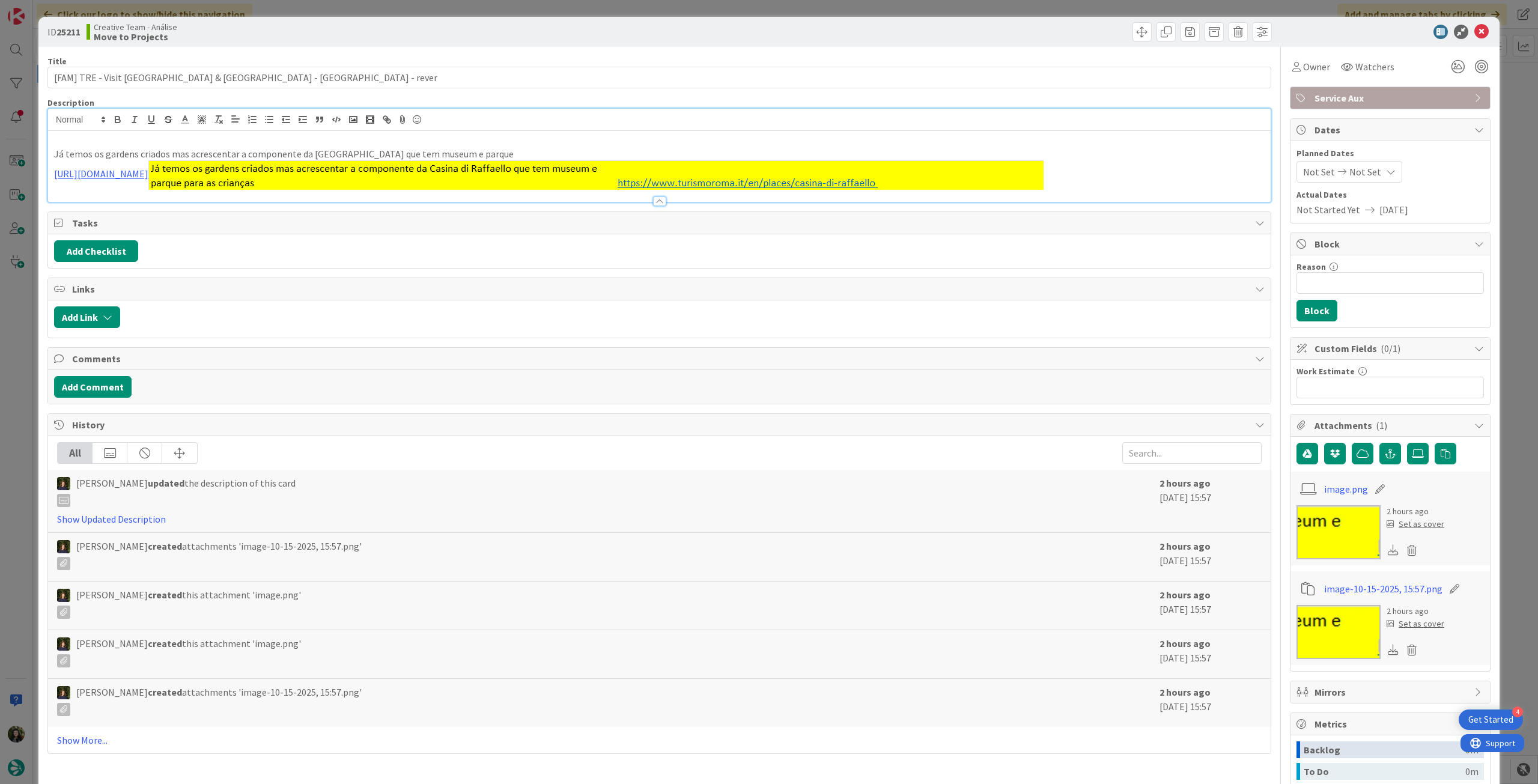
click at [525, 153] on p "Já temos os gardens criados mas acrescentar a componente da Casina di Raffaello…" at bounding box center [659, 154] width 1211 height 14
type input "[FAM] TRE - Visit [GEOGRAPHIC_DATA] & [GEOGRAPHIC_DATA] - [GEOGRAPHIC_DATA] - r…"
click at [1474, 35] on icon at bounding box center [1481, 32] width 14 height 14
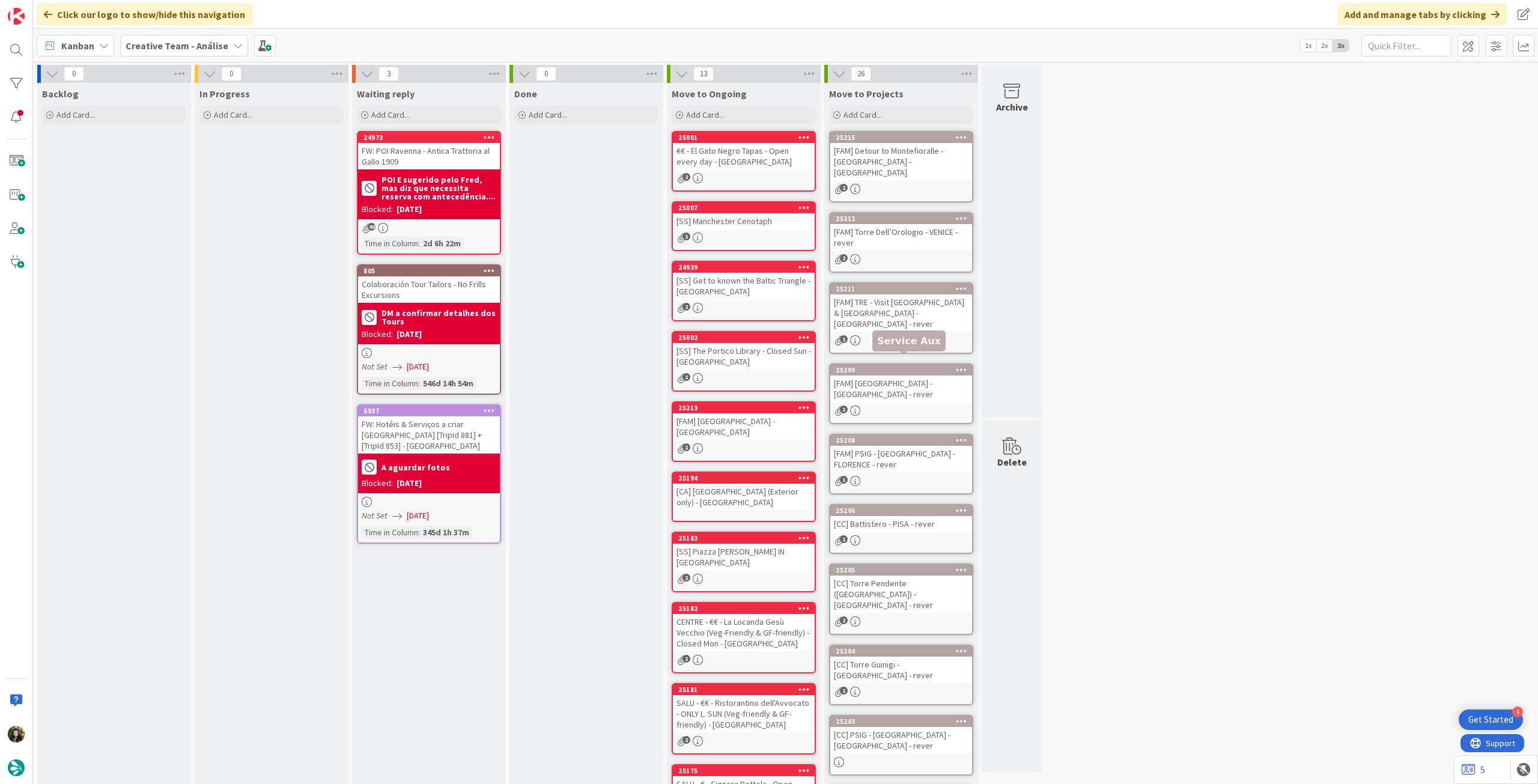
click at [922, 376] on div "[FAM] [GEOGRAPHIC_DATA] - [GEOGRAPHIC_DATA] - rever" at bounding box center [901, 389] width 142 height 26
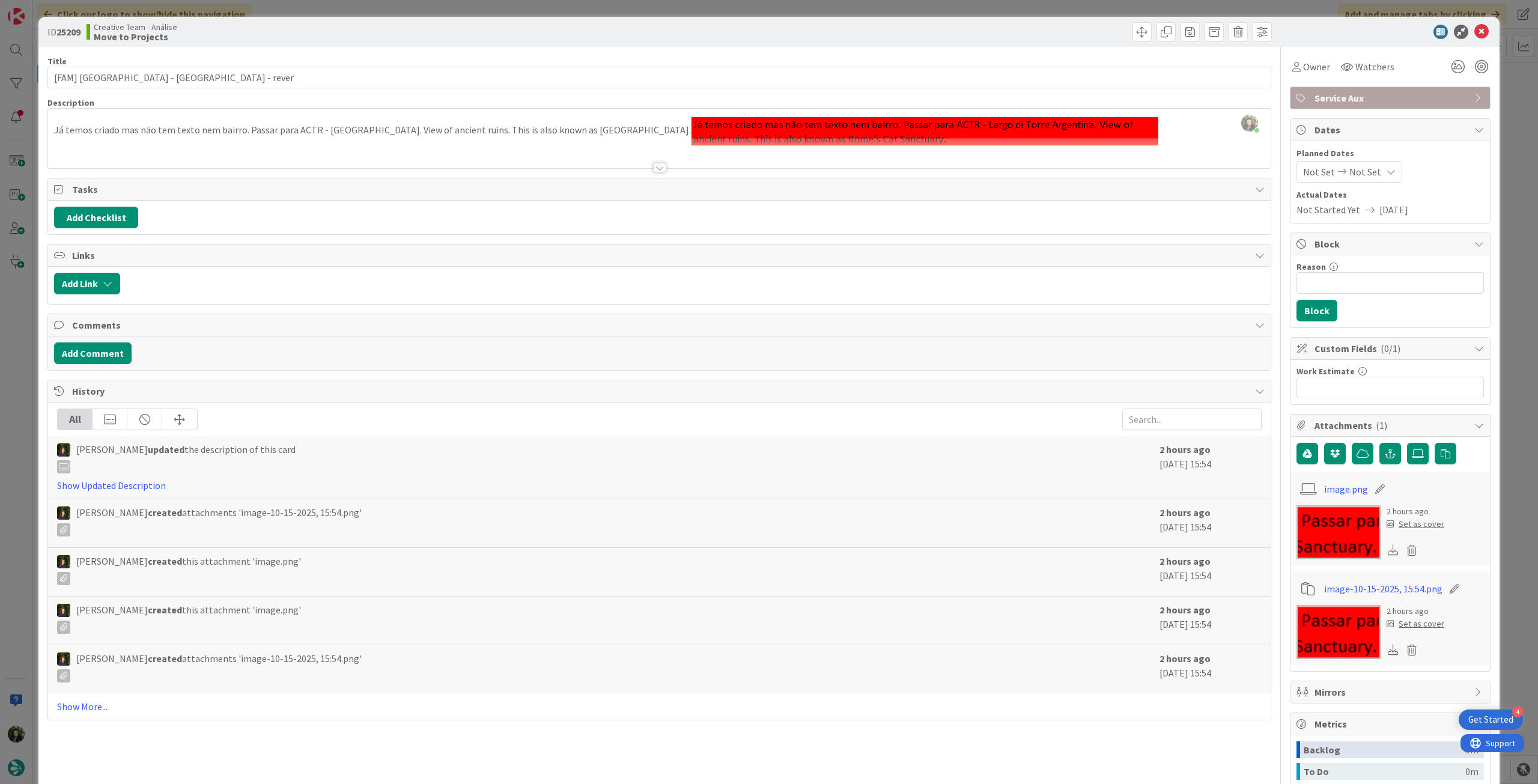
click at [290, 147] on div at bounding box center [659, 153] width 1223 height 31
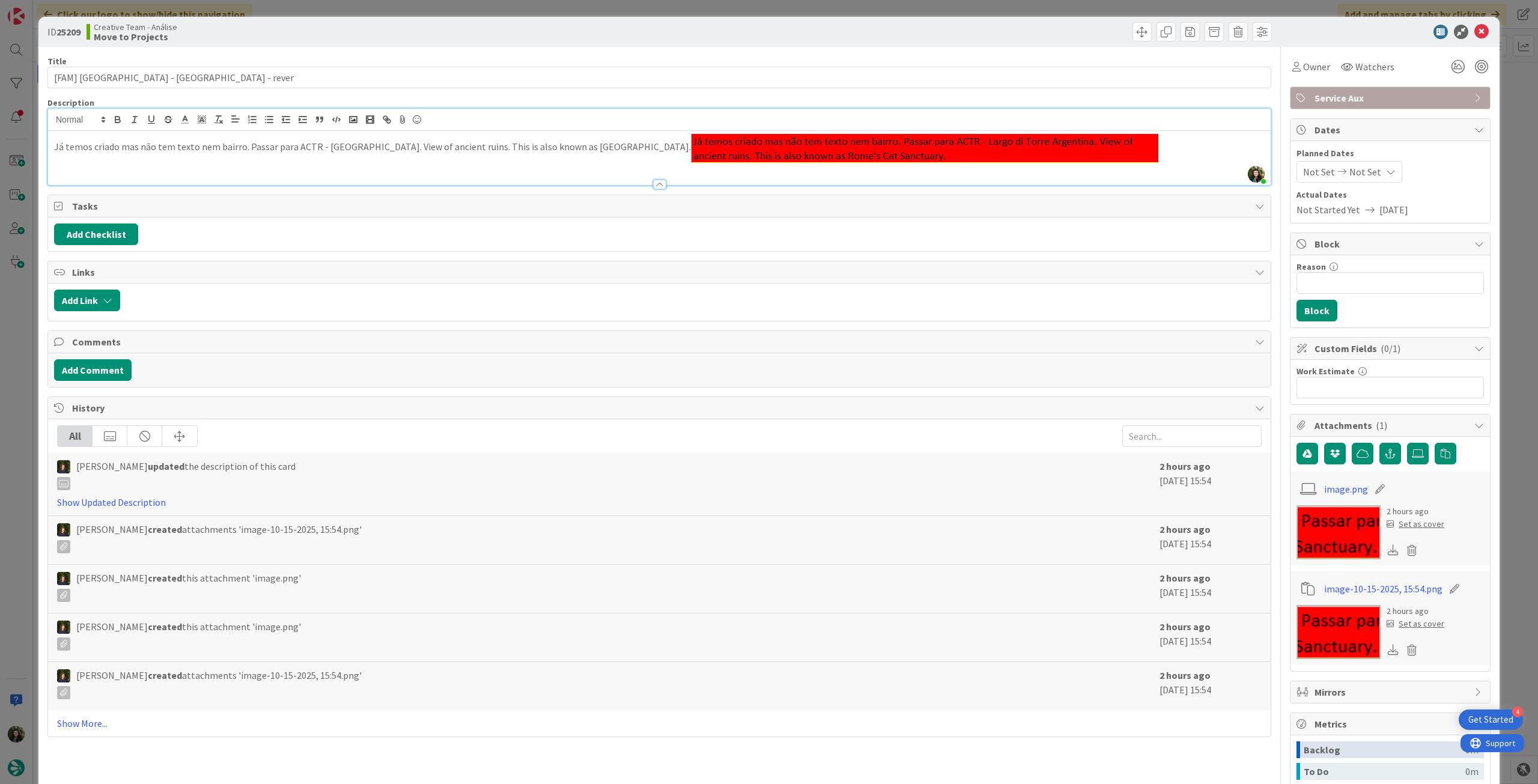
click at [1171, 146] on p "Já temos criado mas não tem texto nem bairro. Passar para ACTR - [GEOGRAPHIC_DA…" at bounding box center [659, 147] width 1211 height 29
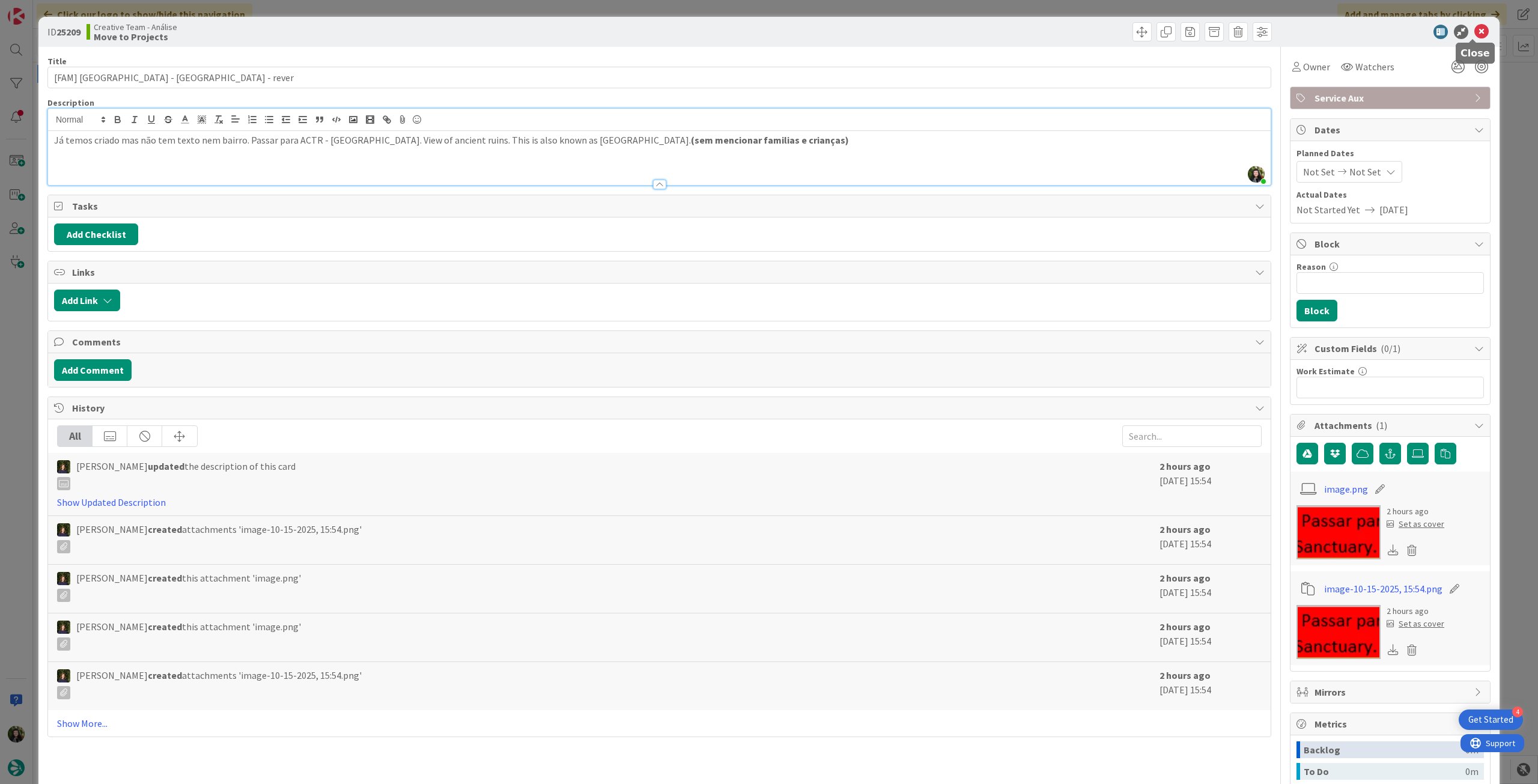
click at [1474, 26] on icon at bounding box center [1481, 32] width 14 height 14
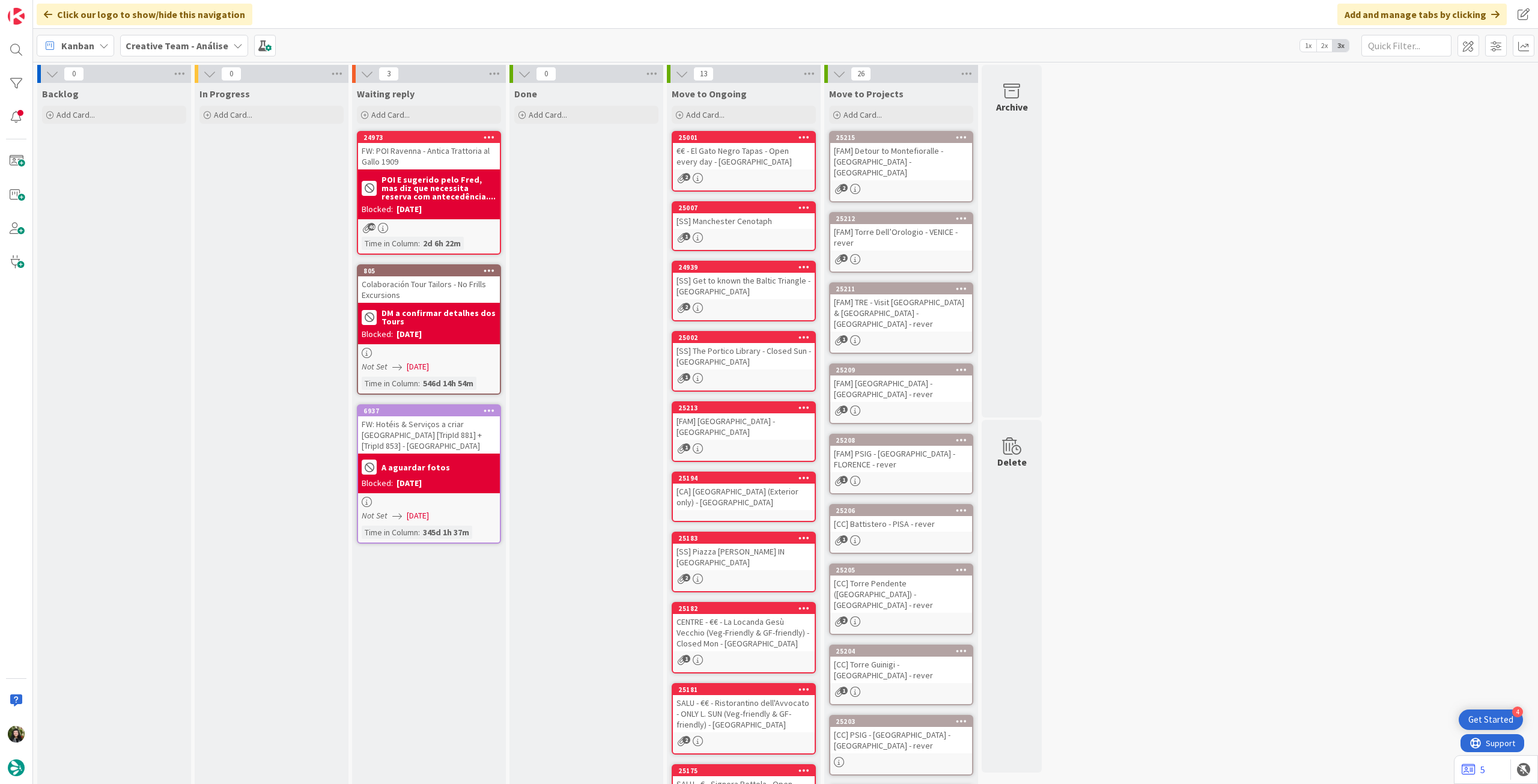
click at [917, 454] on div "[FAM] PSIG - [GEOGRAPHIC_DATA] - FLORENCE - rever" at bounding box center [901, 459] width 142 height 26
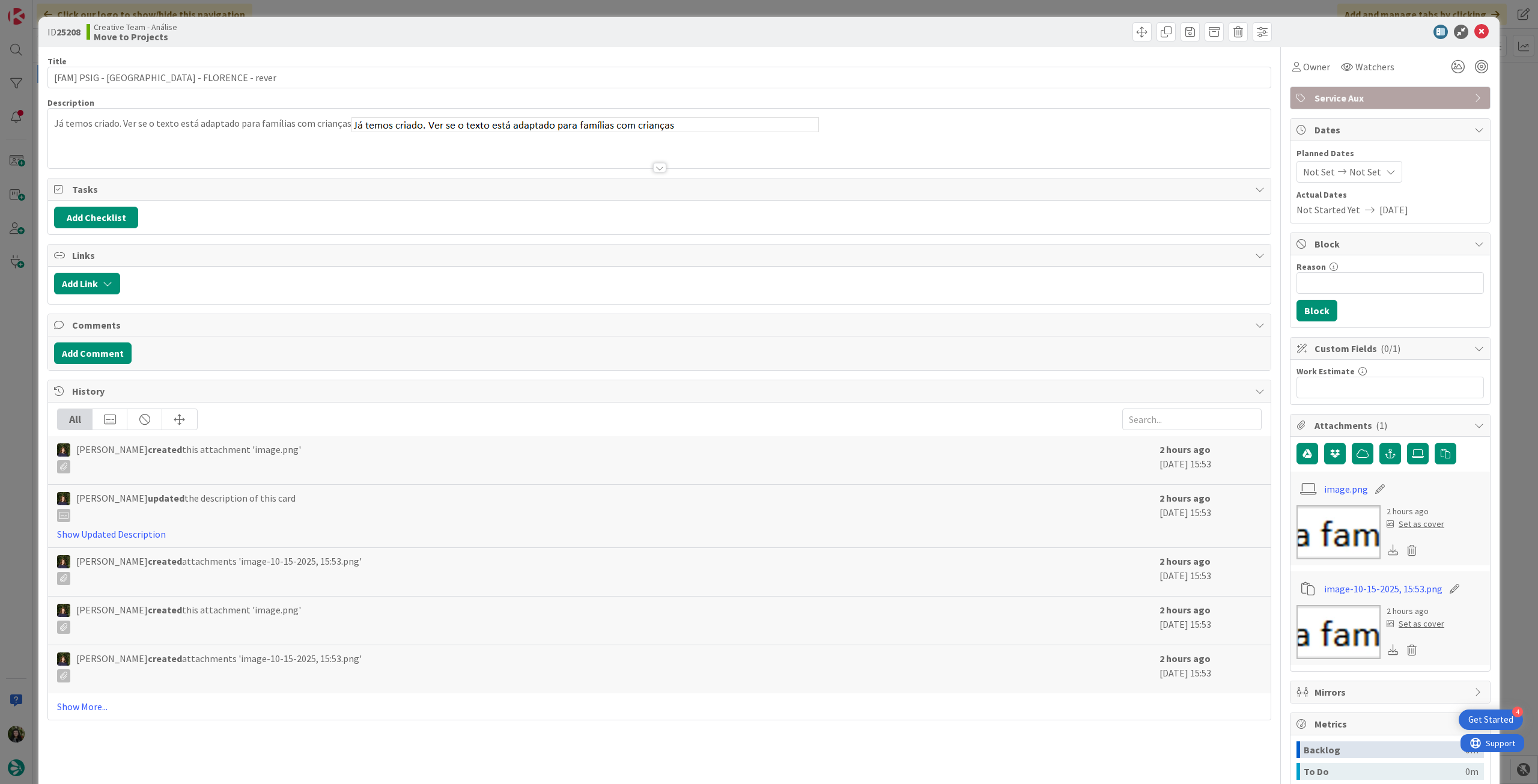
drag, startPoint x: 226, startPoint y: 137, endPoint x: 221, endPoint y: 147, distance: 11.2
click at [226, 137] on div "Já temos criado. Ver se o texto está adaptado para famílias com crianças" at bounding box center [659, 141] width 1223 height 54
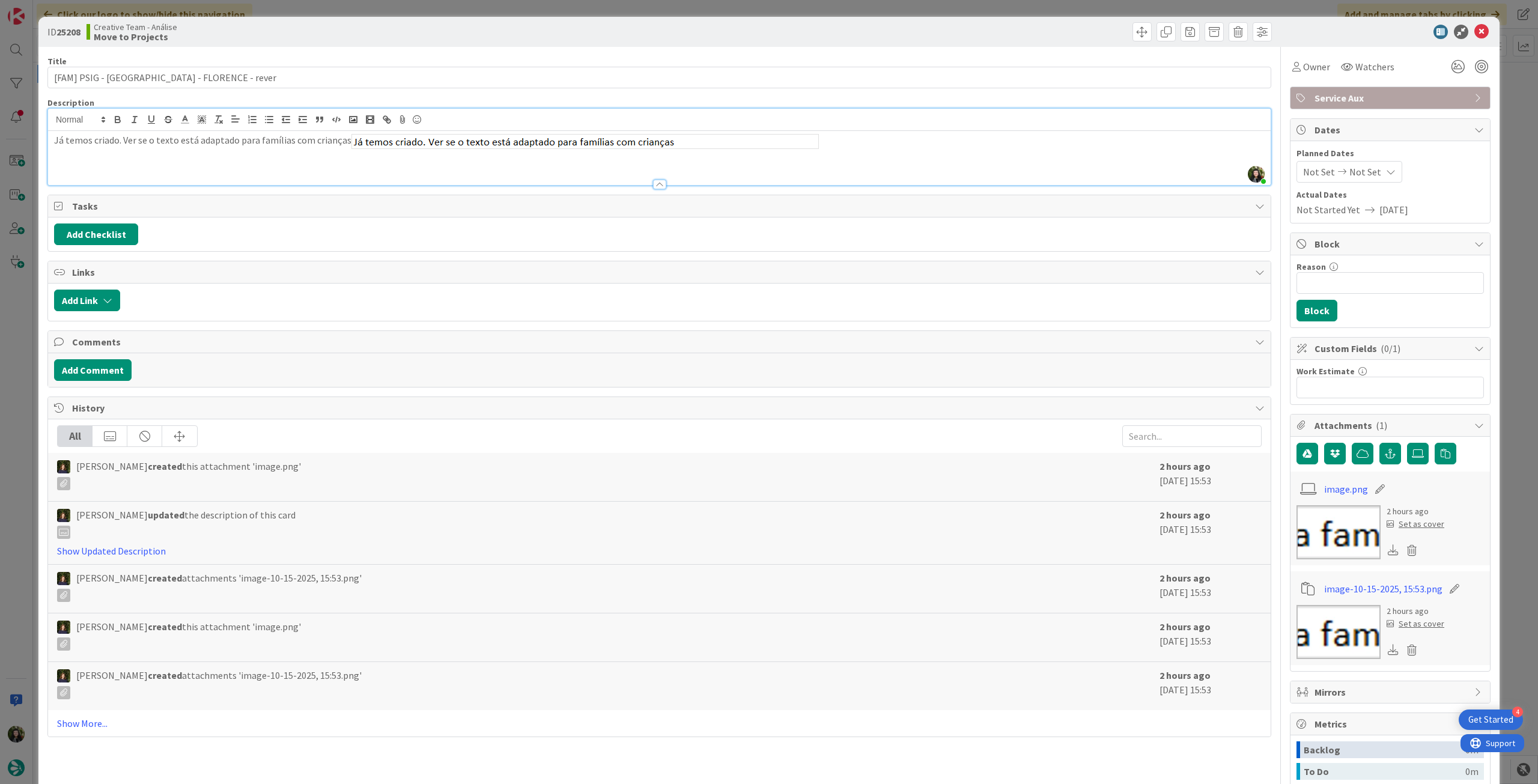
click at [859, 139] on p "Já temos criado. Ver se o texto está adaptado para famílias com crianças" at bounding box center [659, 141] width 1211 height 16
click at [1474, 29] on icon at bounding box center [1481, 32] width 14 height 14
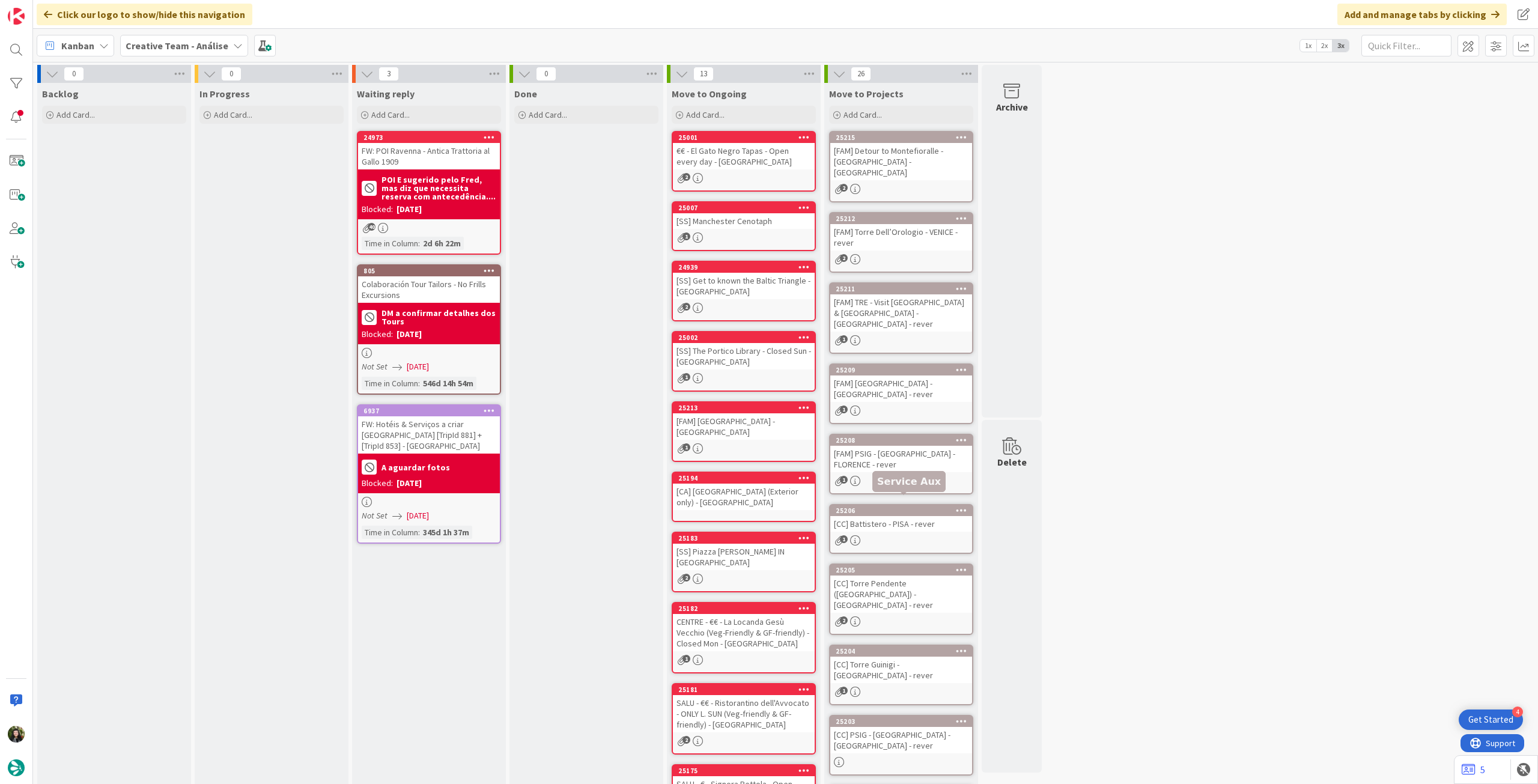
click at [902, 453] on div "[FAM] PSIG - [GEOGRAPHIC_DATA] - FLORENCE - rever" at bounding box center [901, 459] width 142 height 26
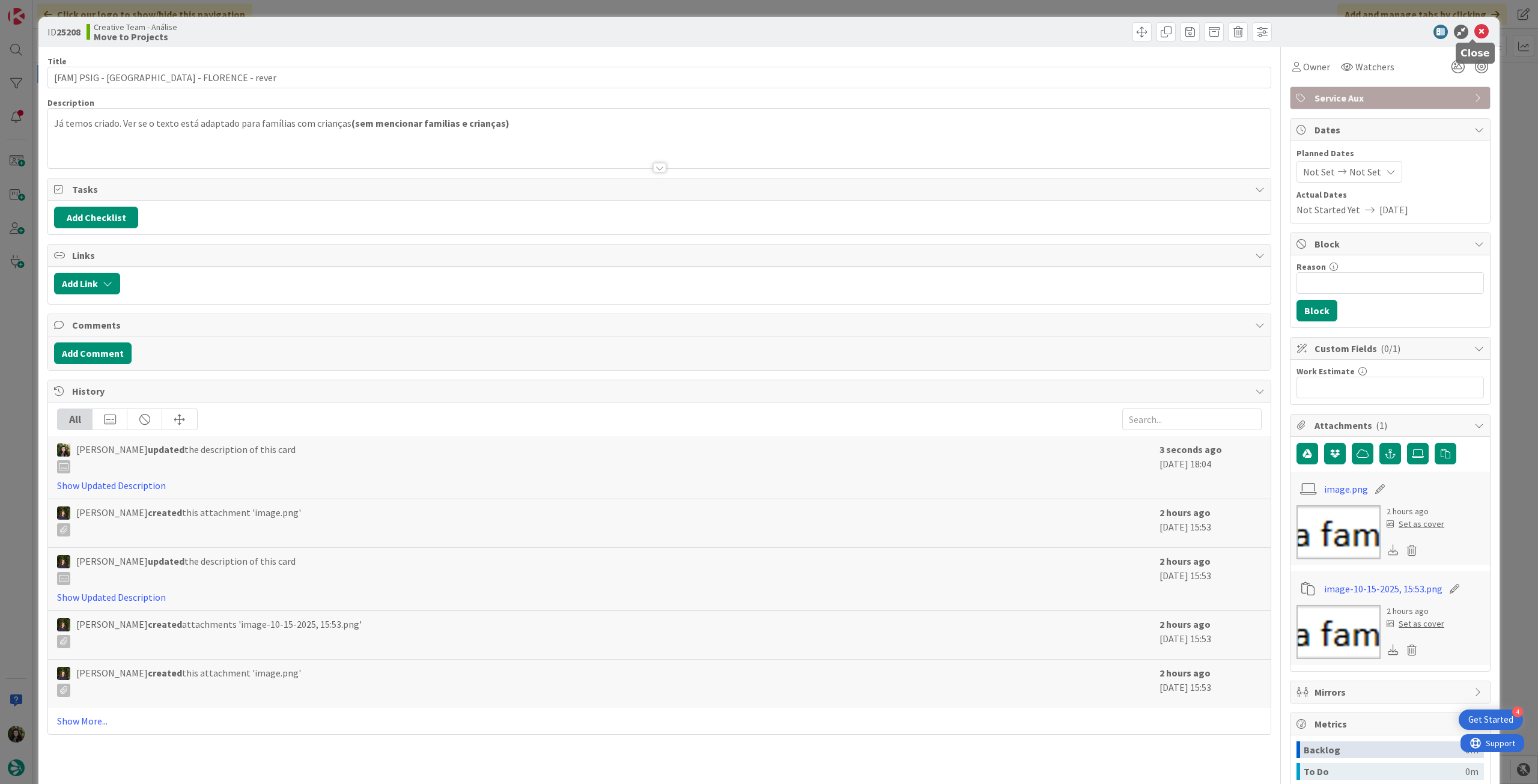
click at [1474, 30] on icon at bounding box center [1481, 32] width 14 height 14
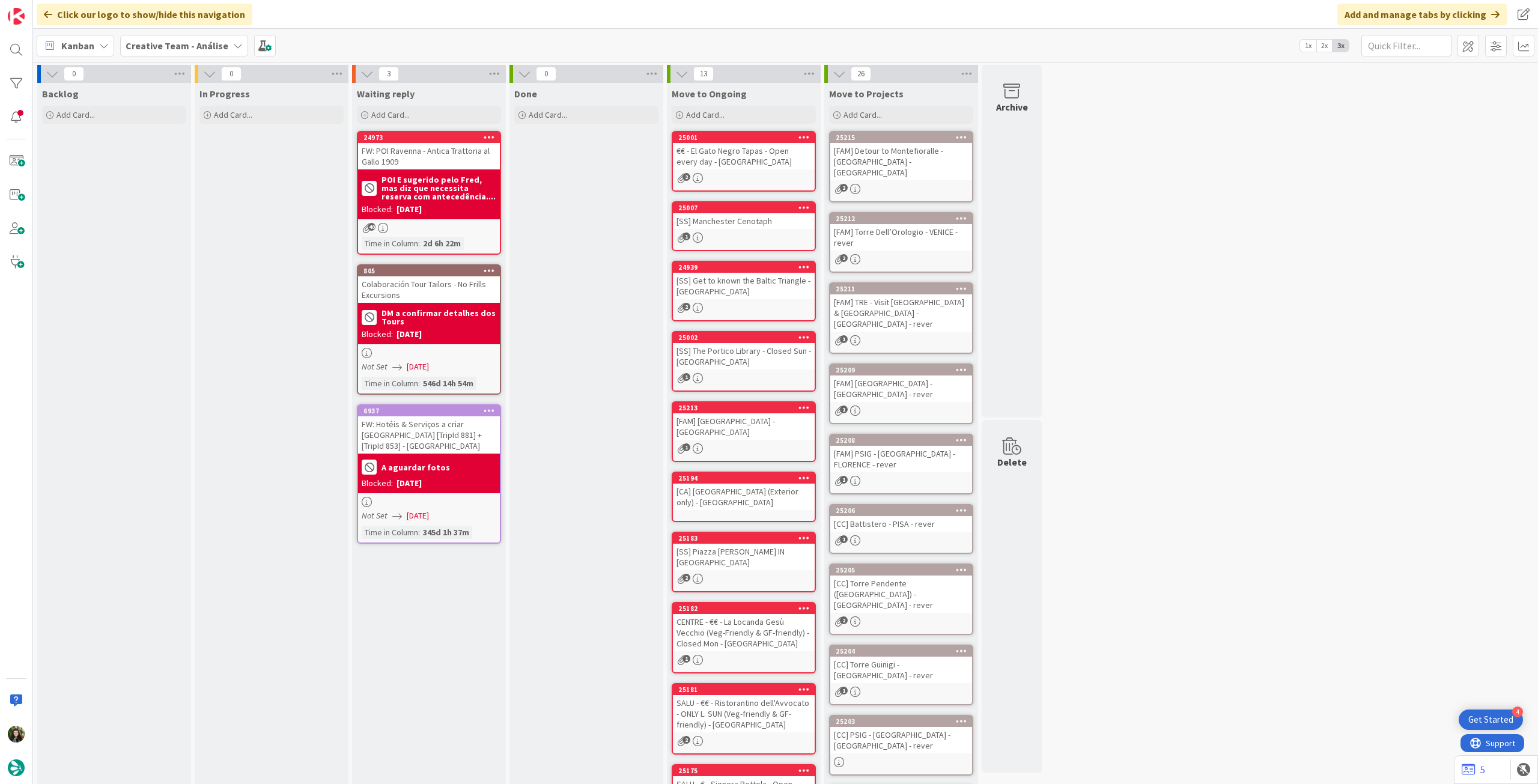
click at [901, 519] on div "[CC] Battistero - PISA - rever" at bounding box center [901, 524] width 142 height 16
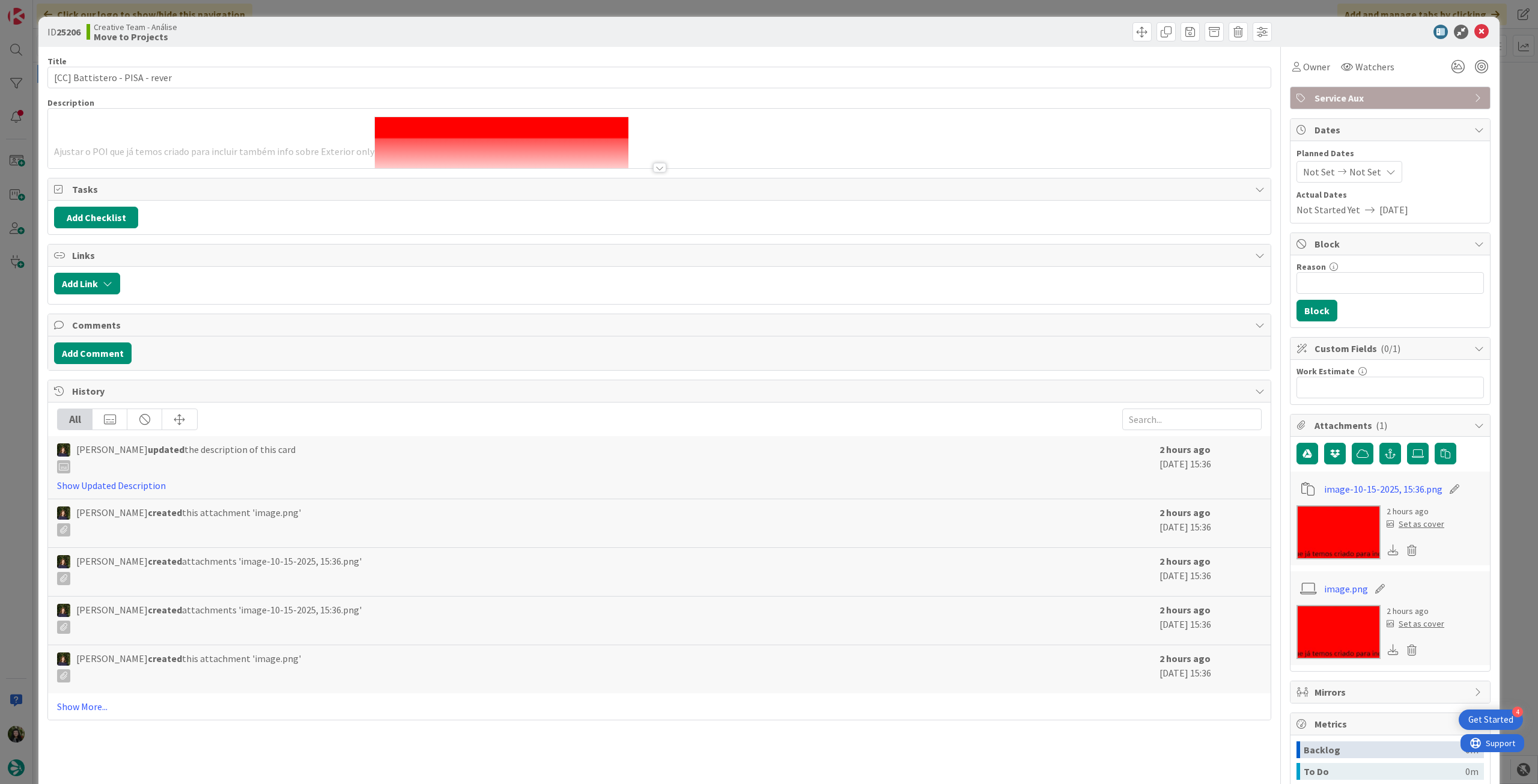
click at [268, 150] on div at bounding box center [659, 153] width 1223 height 31
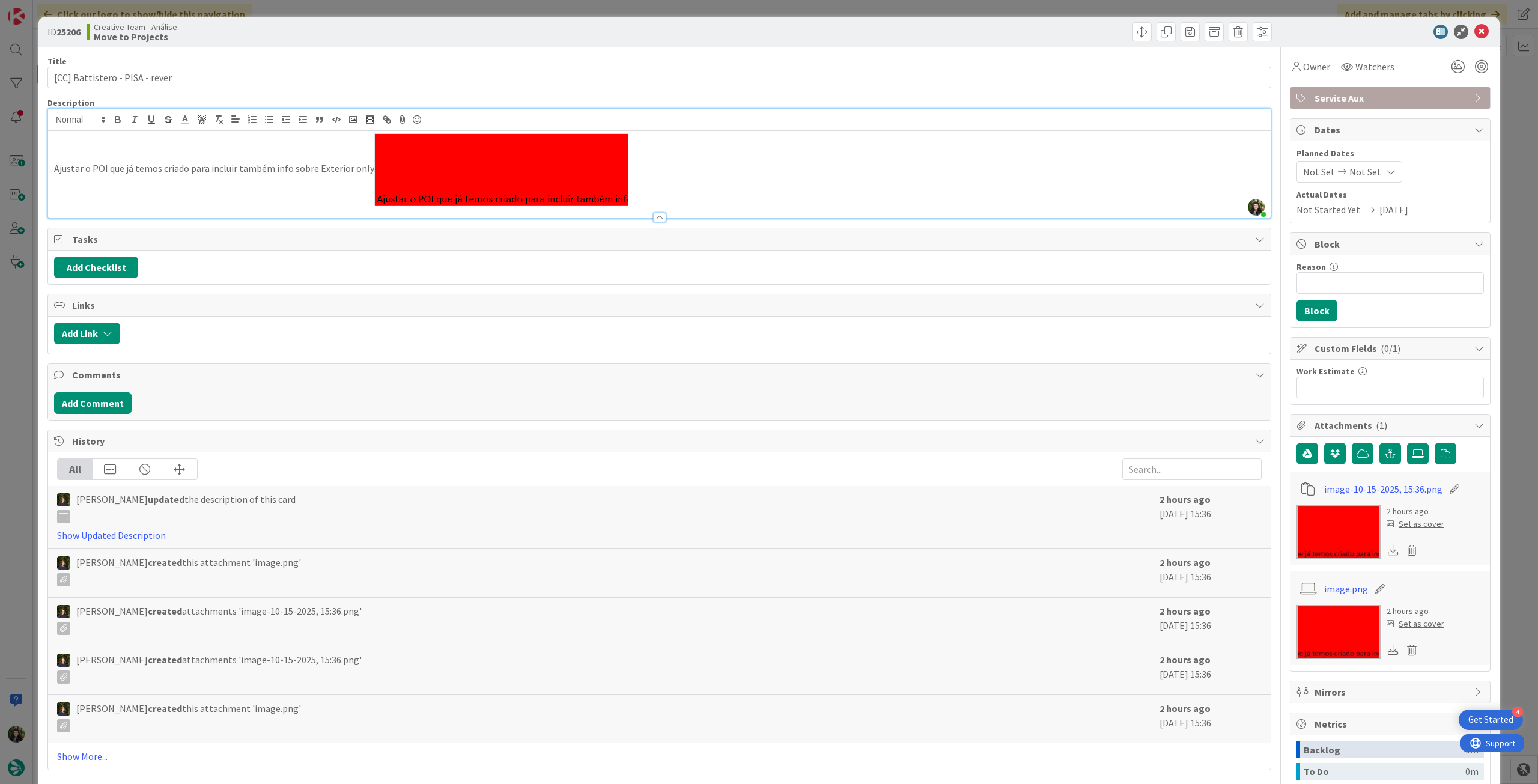
click at [663, 176] on p "Ajustar o POI que já temos criado para incluir também info sobre Exterior only" at bounding box center [659, 169] width 1211 height 73
click at [759, 174] on p "Ajustar o POI que já temos criado para incluir também info sobre Exterior only" at bounding box center [659, 169] width 1211 height 73
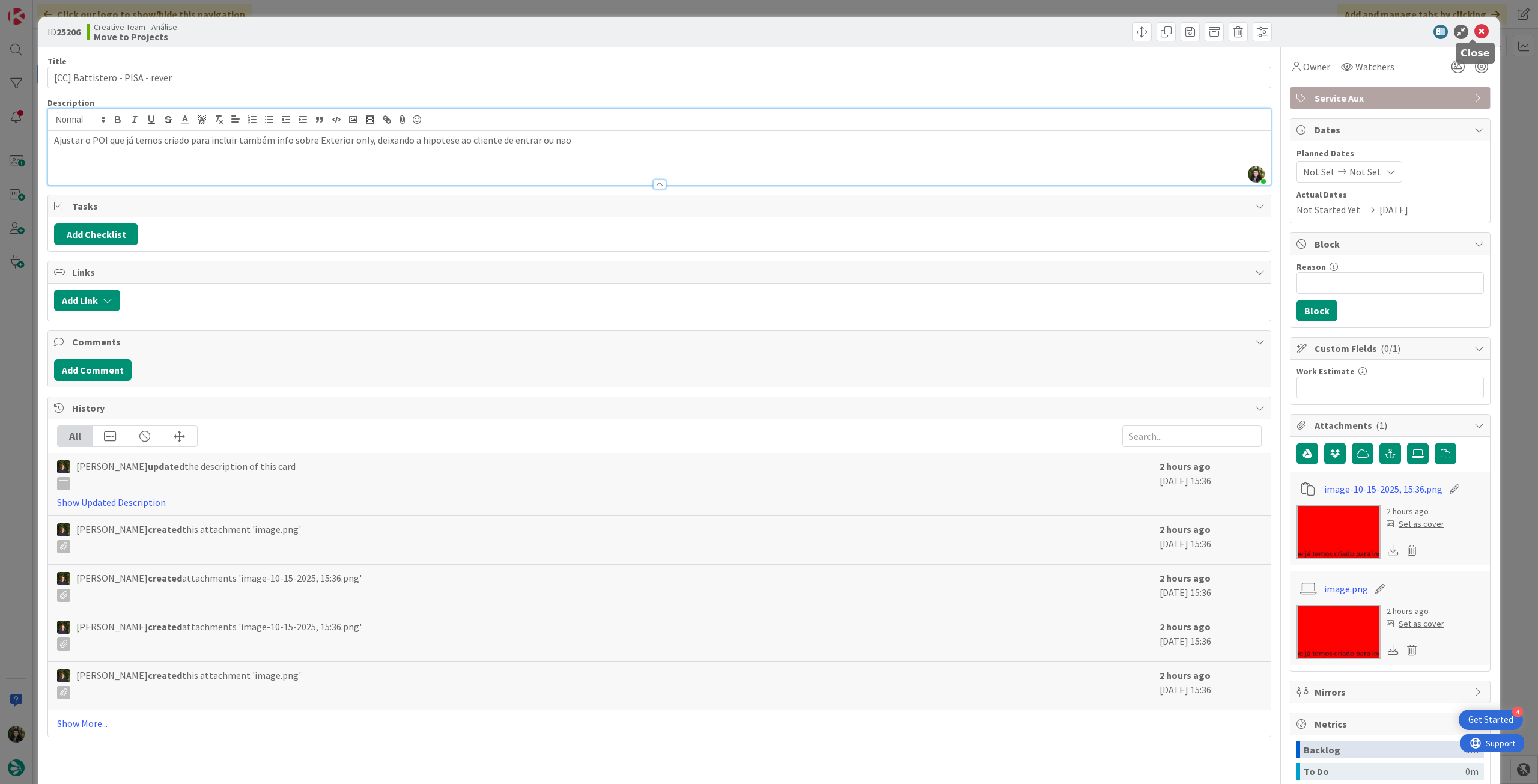
click at [1474, 35] on icon at bounding box center [1481, 32] width 14 height 14
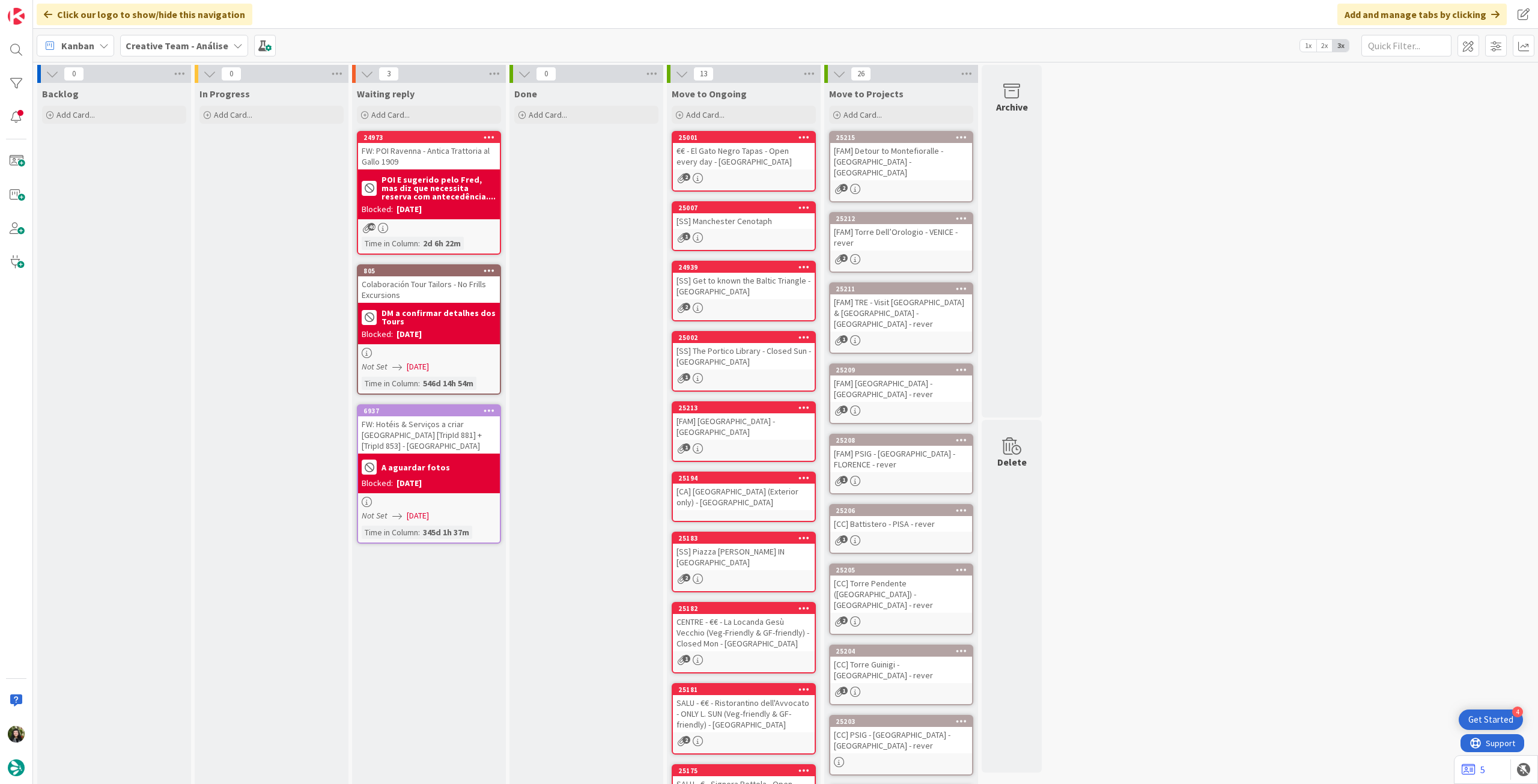
click at [904, 578] on div "[CC] Torre Pendente ([GEOGRAPHIC_DATA]) - [GEOGRAPHIC_DATA] - rever" at bounding box center [901, 595] width 142 height 38
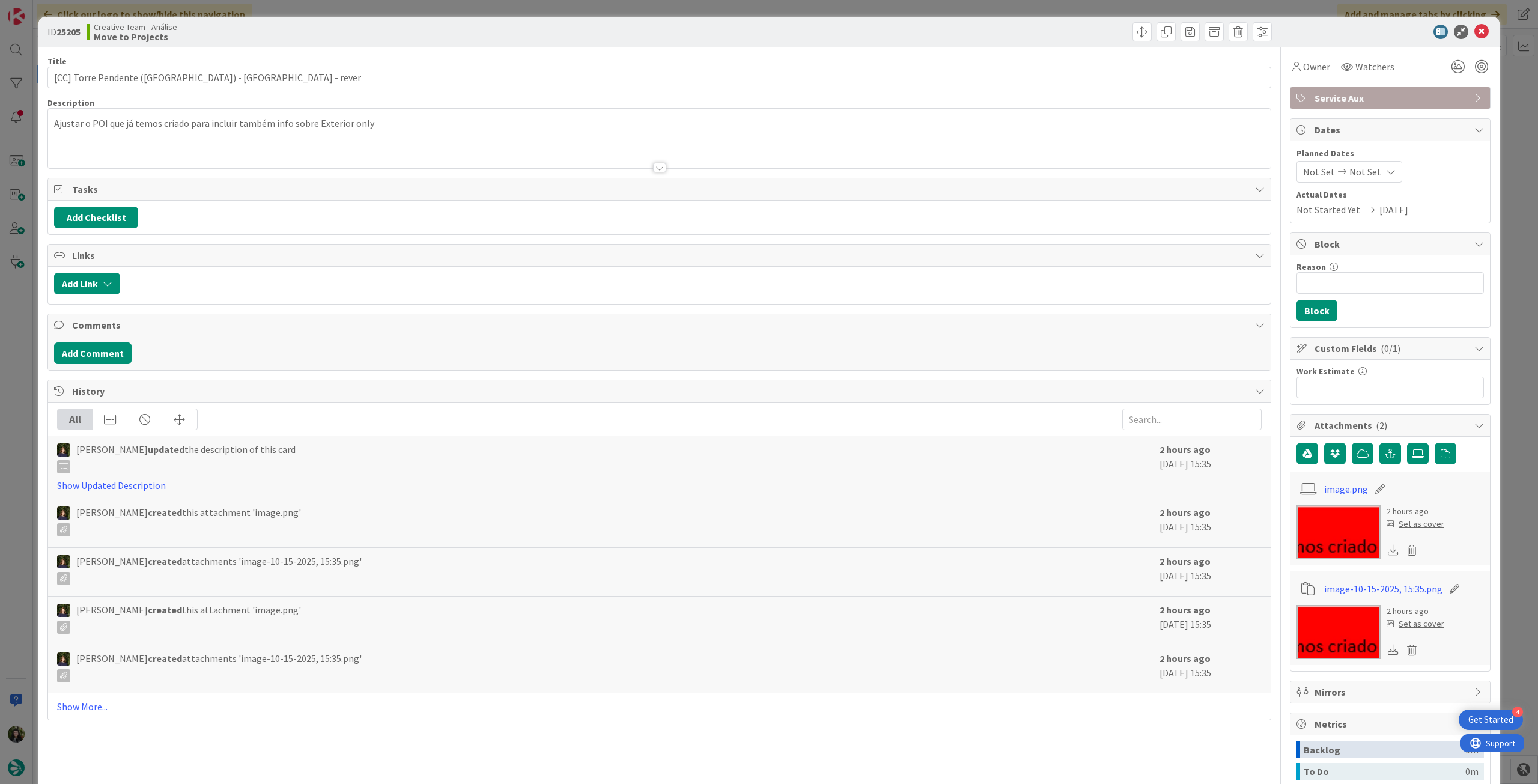
drag, startPoint x: 226, startPoint y: 156, endPoint x: 254, endPoint y: 157, distance: 28.0
click at [227, 156] on div at bounding box center [659, 153] width 1223 height 31
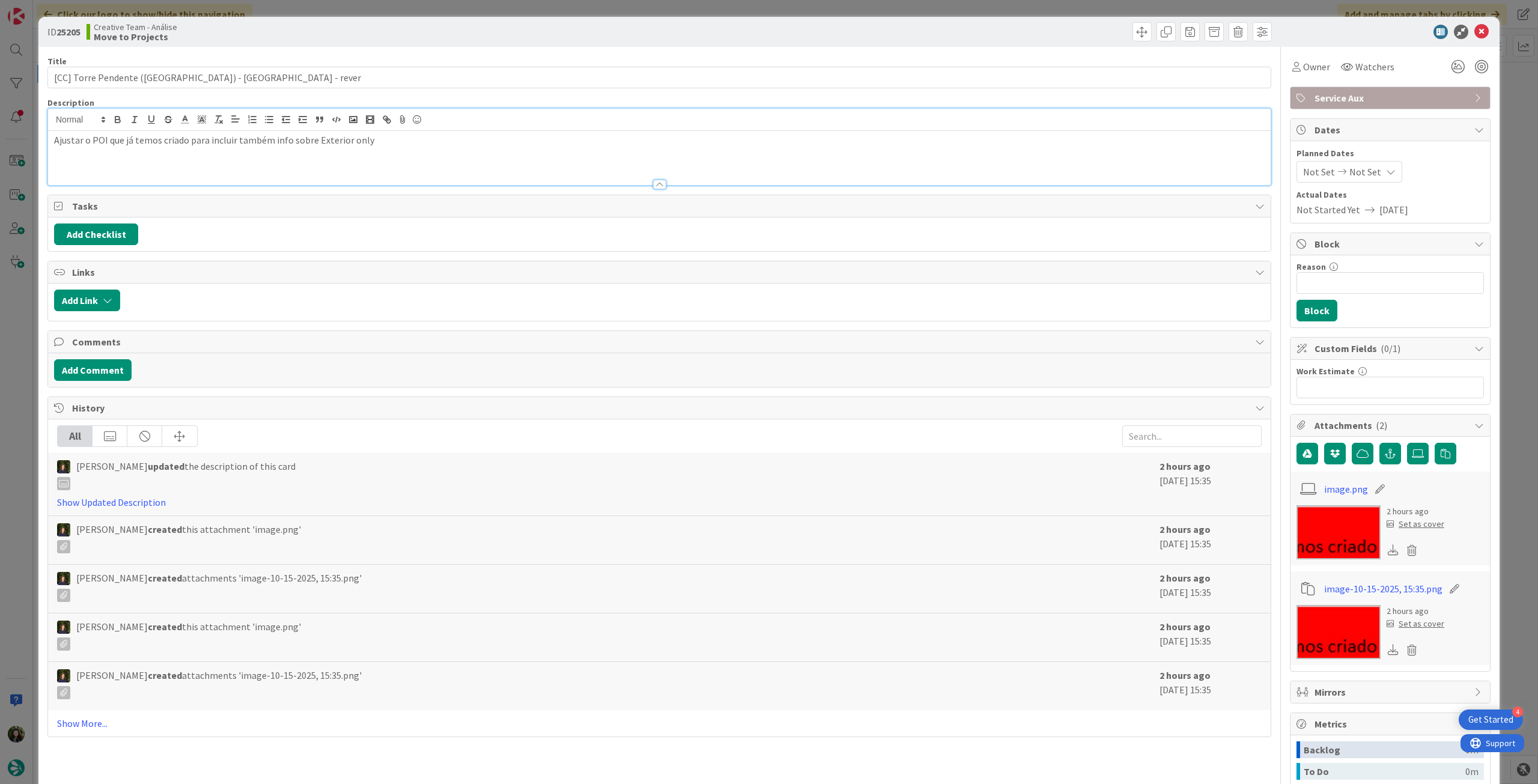
drag, startPoint x: 394, startPoint y: 141, endPoint x: 403, endPoint y: 141, distance: 9.0
click at [395, 141] on p "Ajustar o POI que já temos criado para incluir também info sobre Exterior only" at bounding box center [659, 140] width 1211 height 14
drag, startPoint x: 369, startPoint y: 141, endPoint x: 640, endPoint y: 140, distance: 271.0
click at [615, 141] on p "Ajustar o POI que já temos criado para incluir também info sobre Exterior only,…" at bounding box center [659, 140] width 1211 height 14
copy p "deixando a hipotese ao cliente de entrar ou nao"
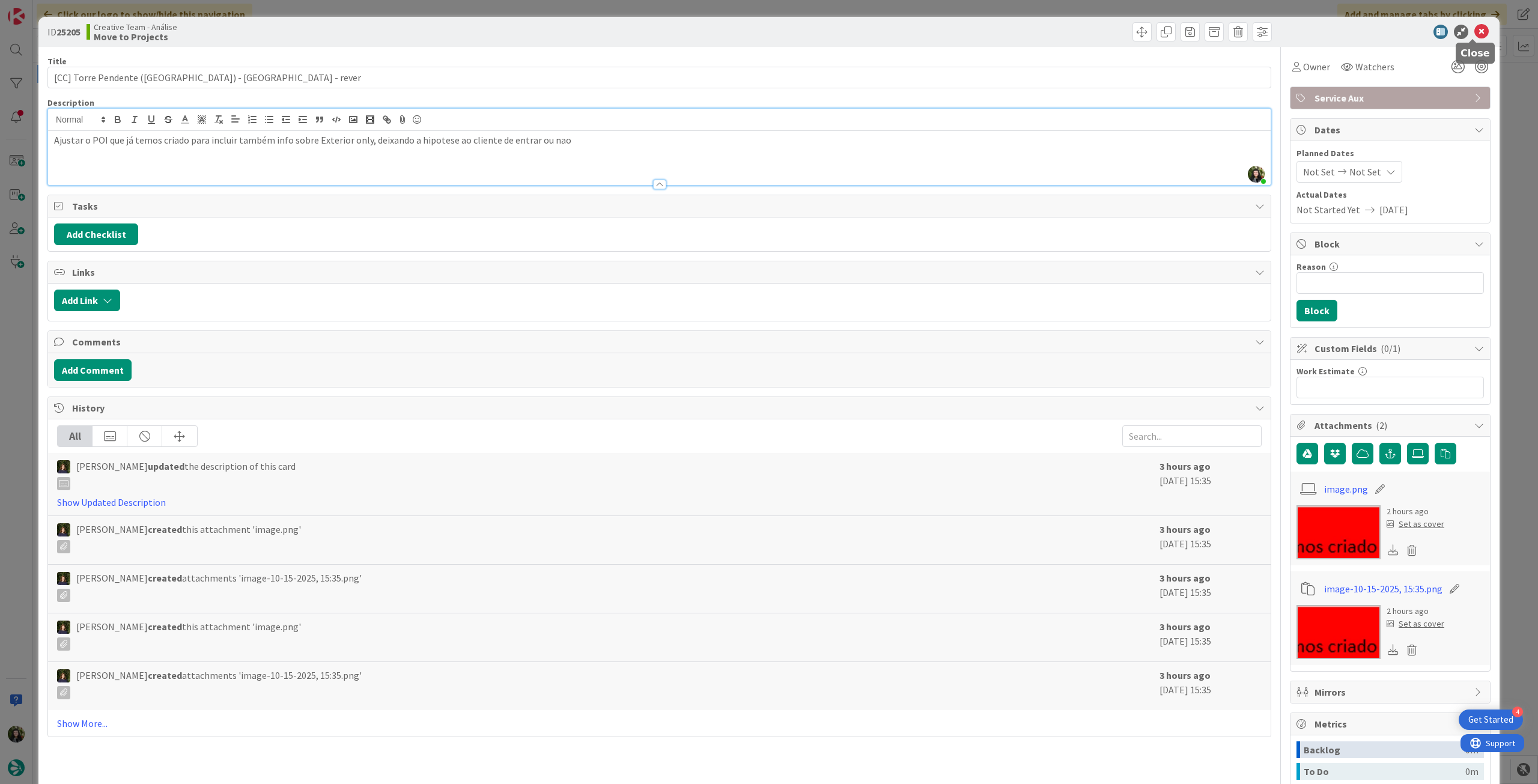
click at [1474, 29] on icon at bounding box center [1481, 32] width 14 height 14
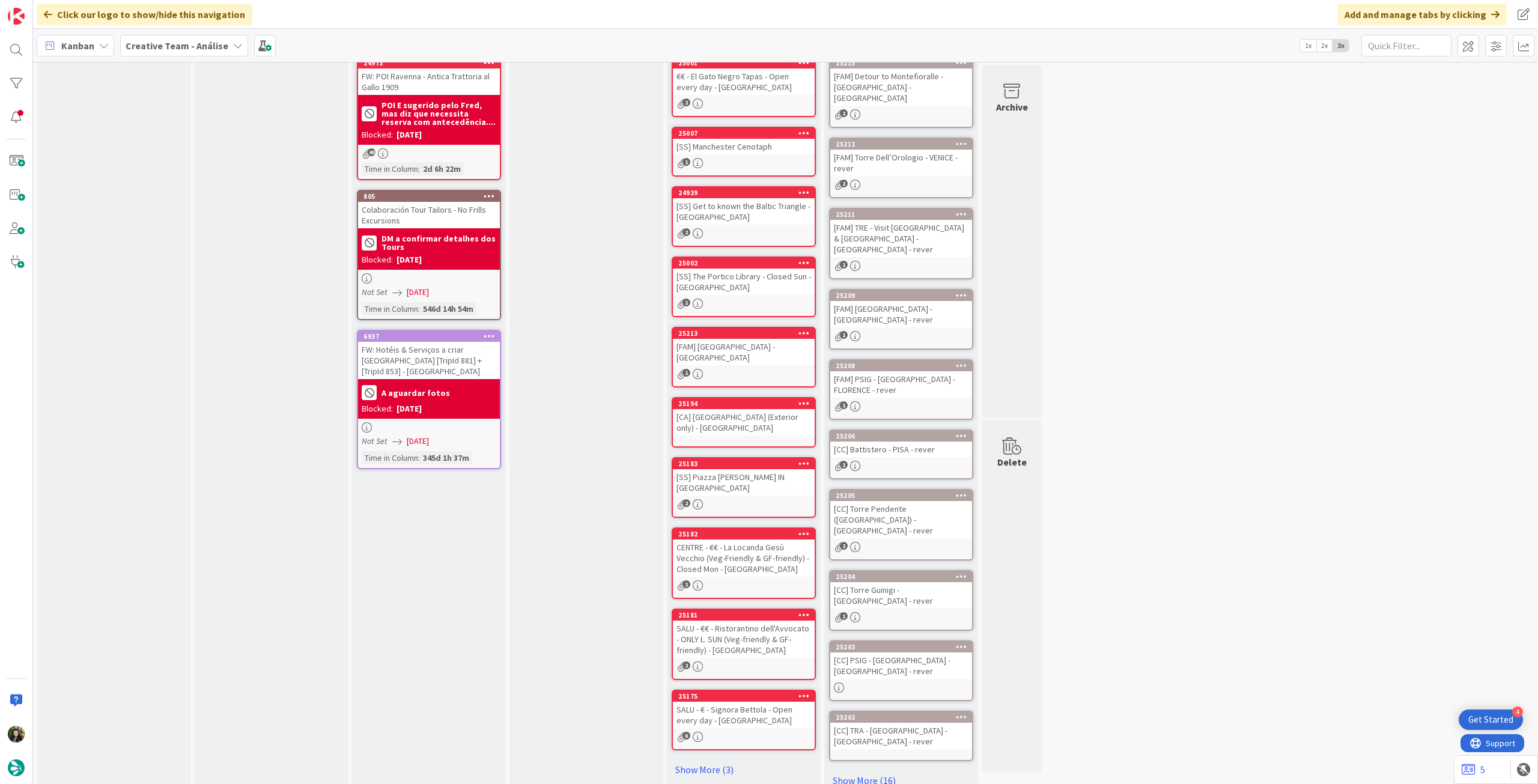
click at [892, 583] on div "[CC] Torre Guinigi - [GEOGRAPHIC_DATA] - rever" at bounding box center [901, 595] width 142 height 26
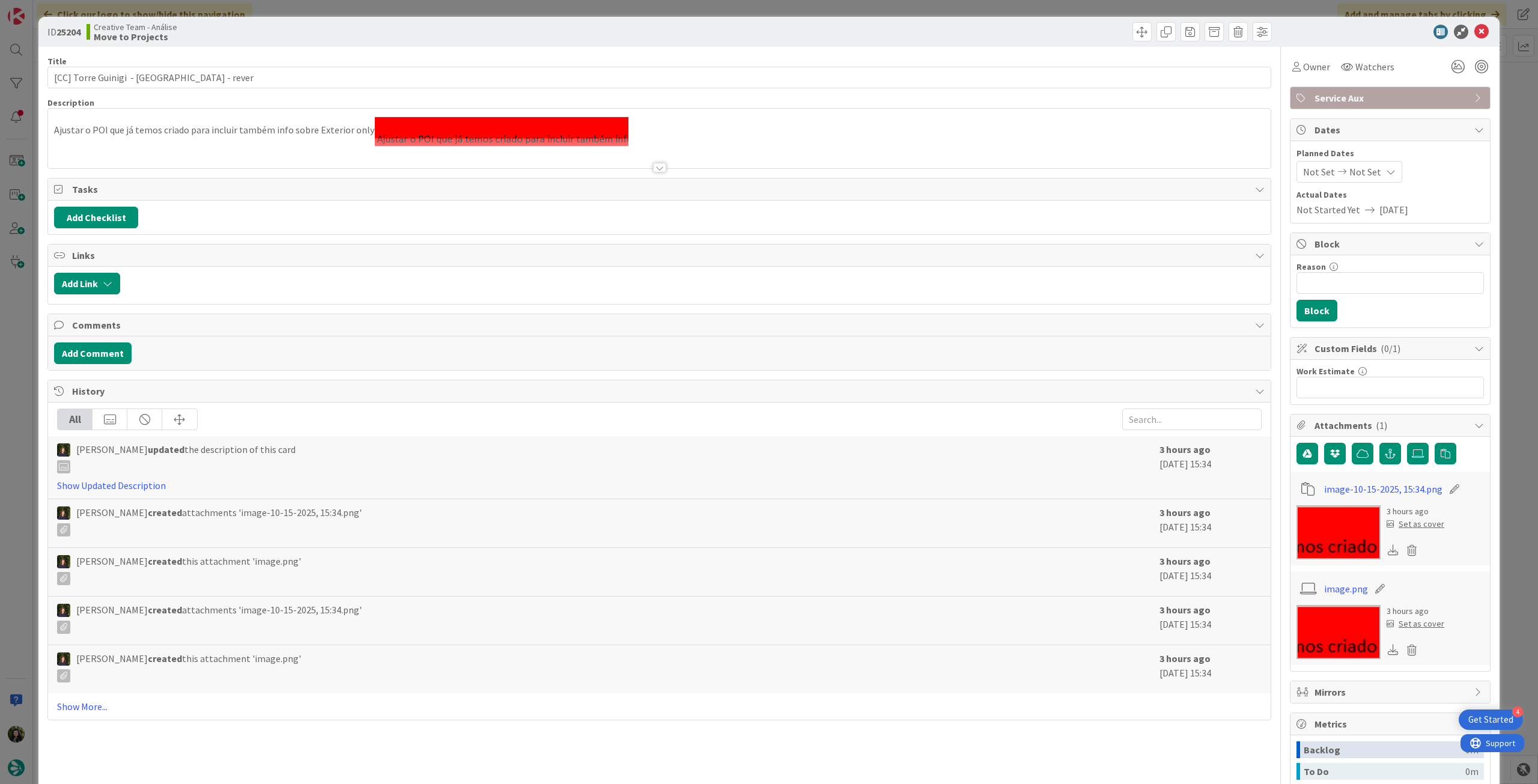
click at [249, 148] on div at bounding box center [659, 153] width 1223 height 31
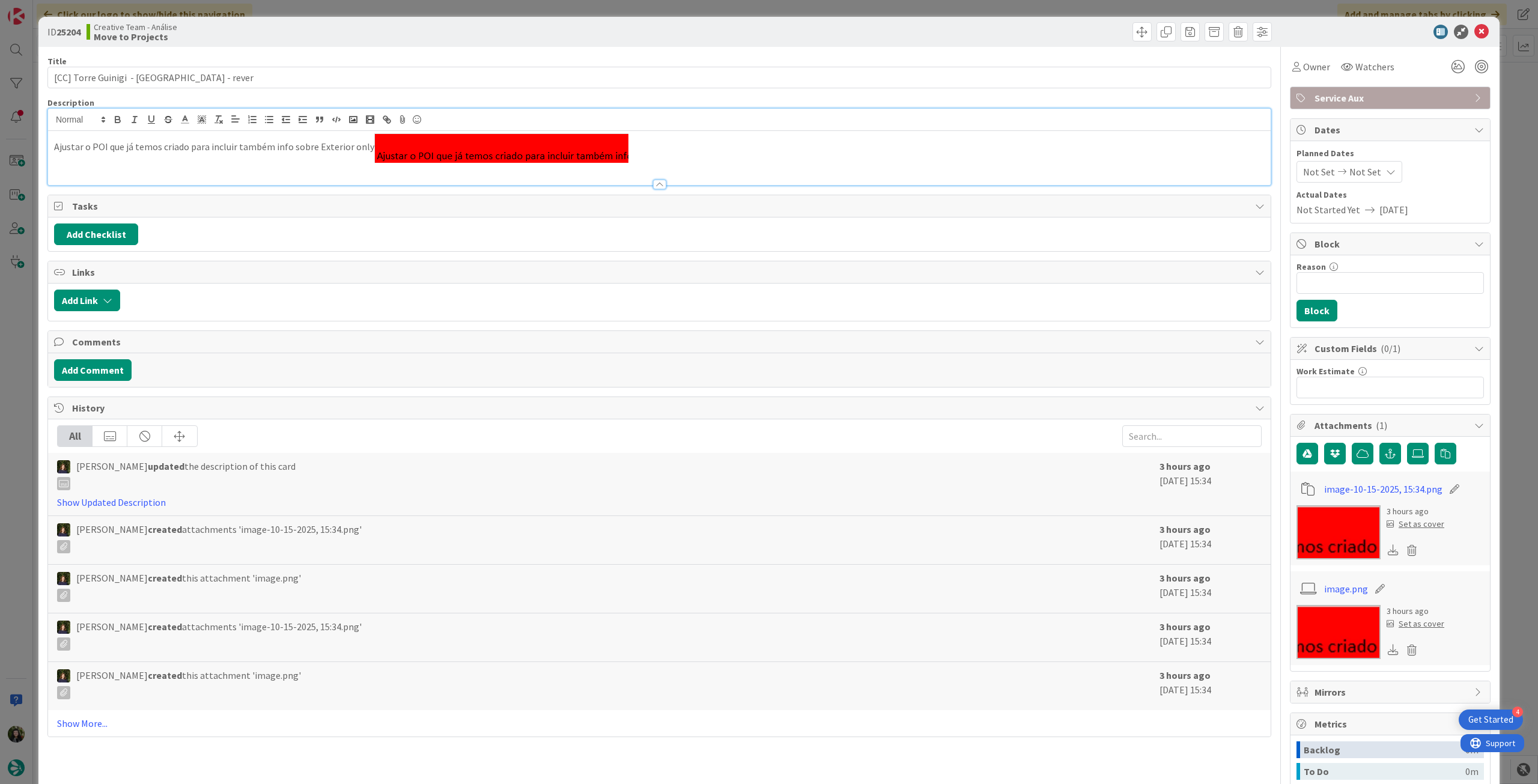
click at [668, 151] on p "Ajustar o POI que já temos criado para incluir também info sobre Exterior only" at bounding box center [659, 147] width 1211 height 29
click at [1476, 35] on icon at bounding box center [1481, 32] width 14 height 14
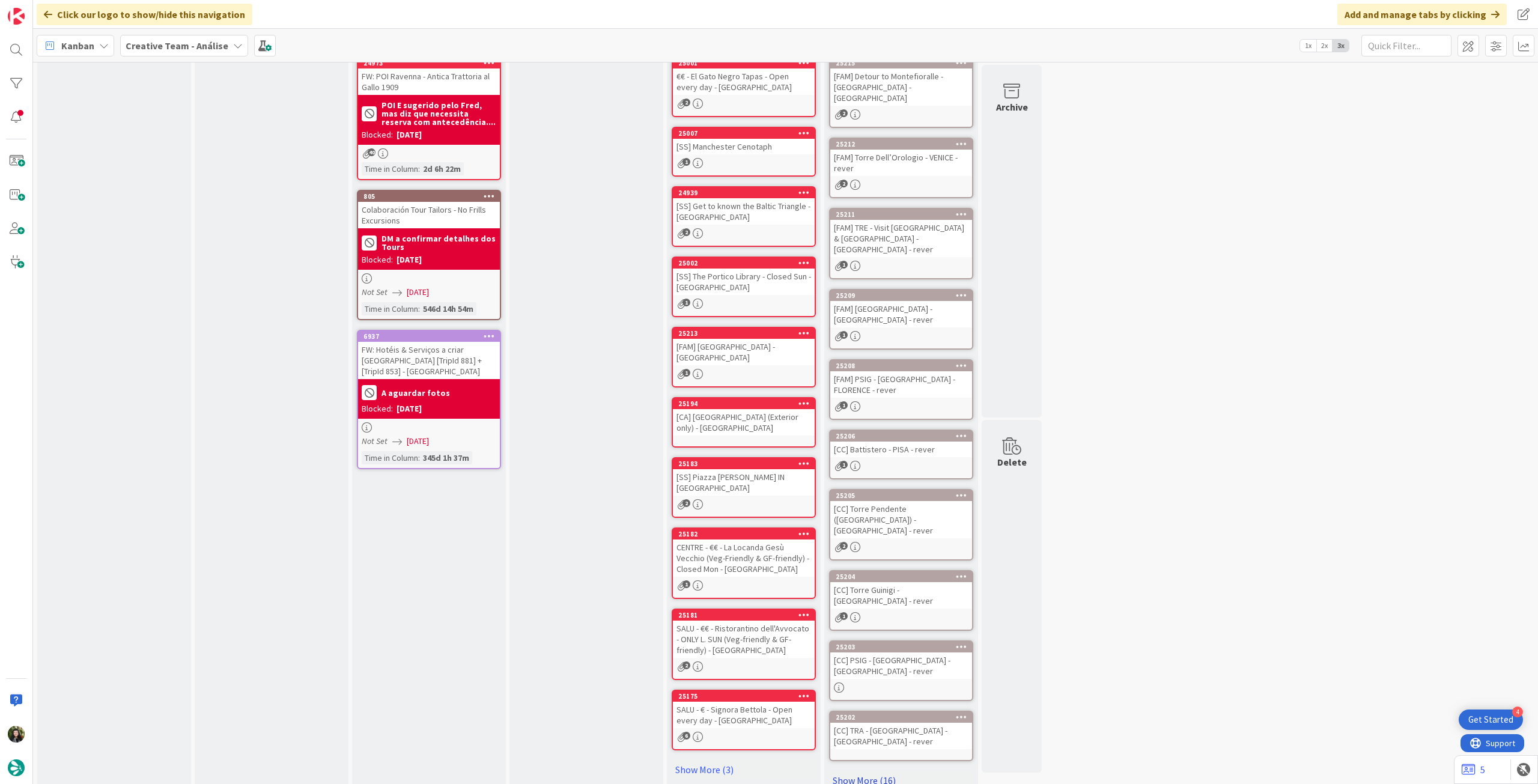
click at [844, 770] on link "Show More (16)" at bounding box center [901, 780] width 144 height 20
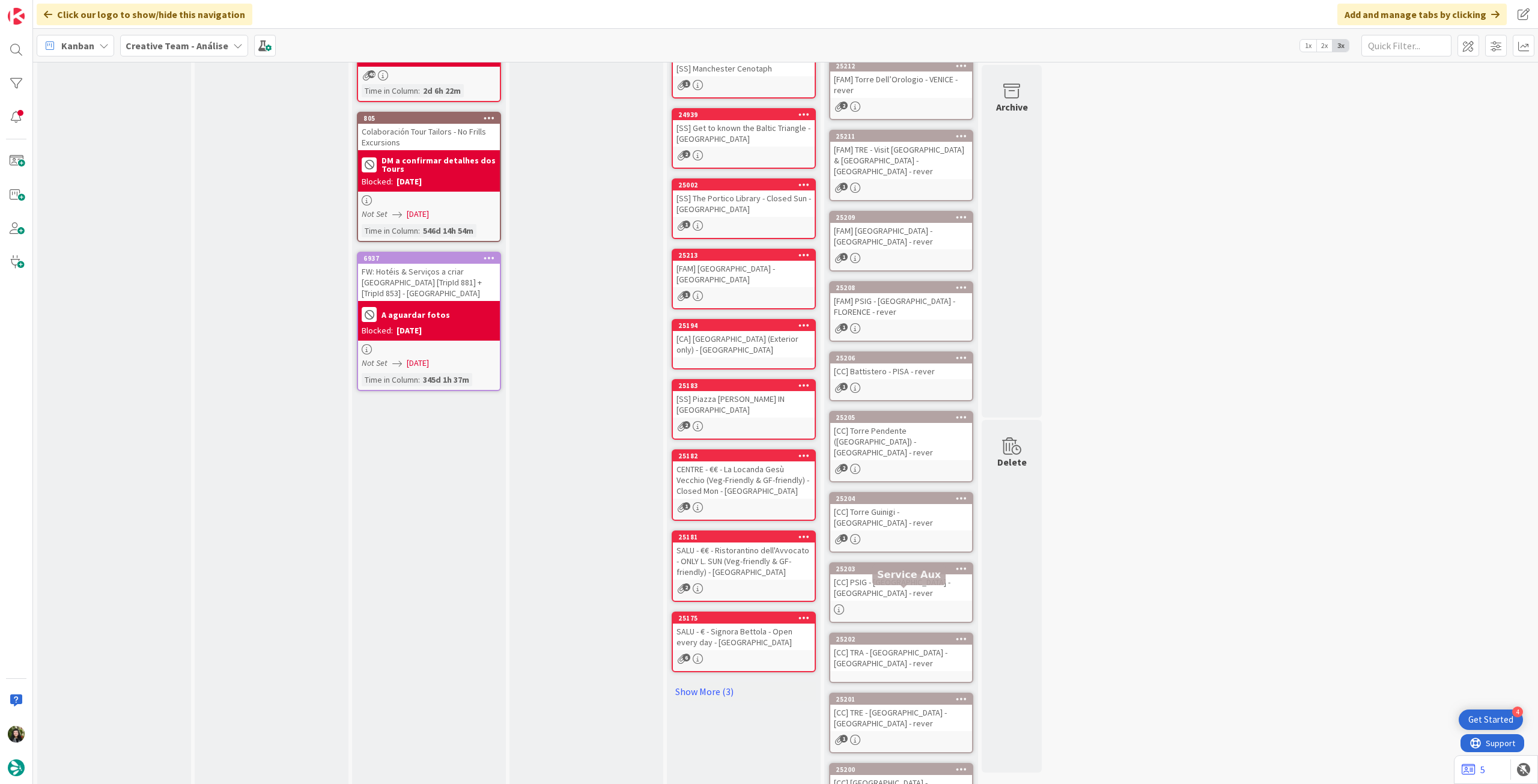
scroll to position [235, 0]
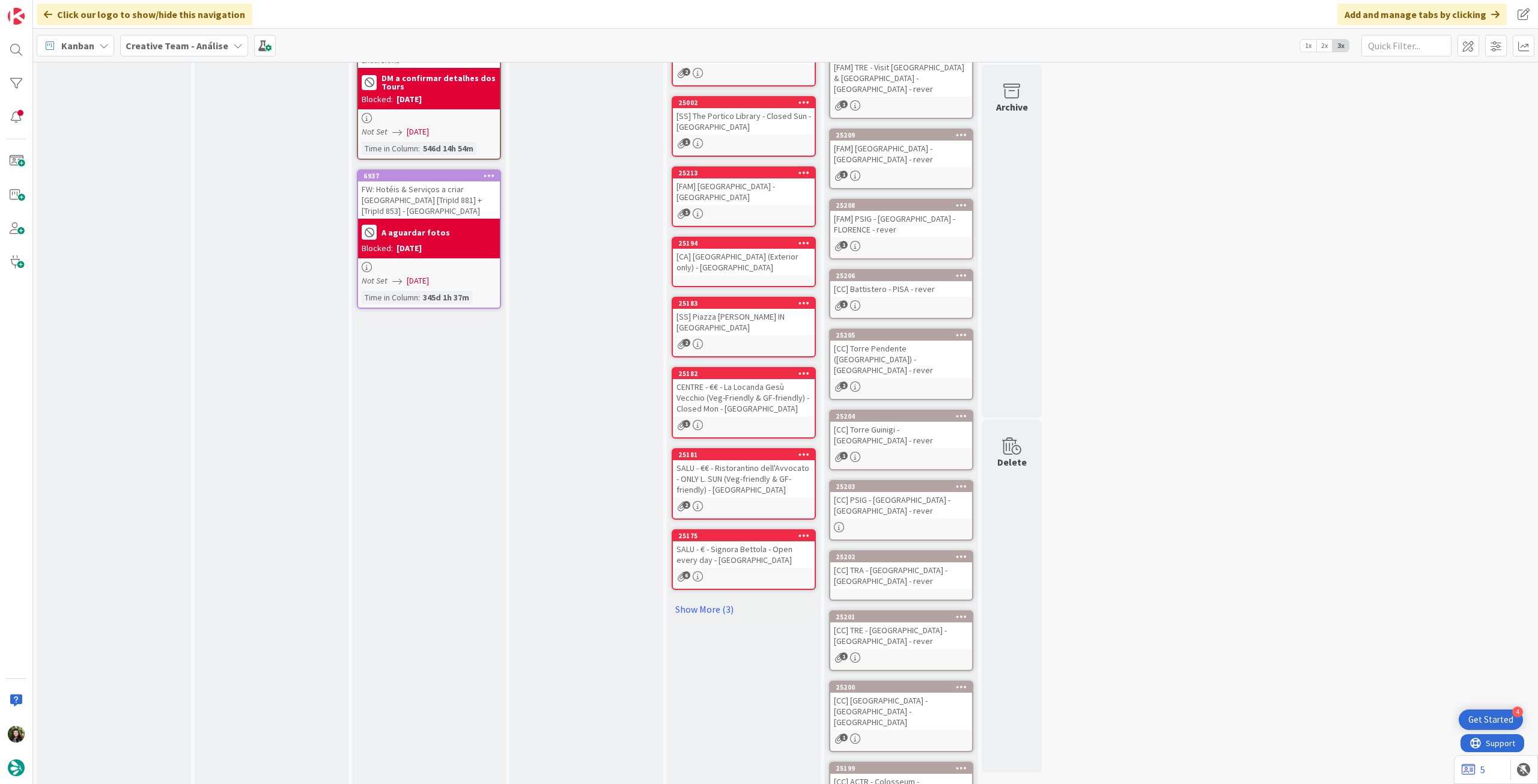
click at [928, 452] on div "1" at bounding box center [901, 457] width 142 height 11
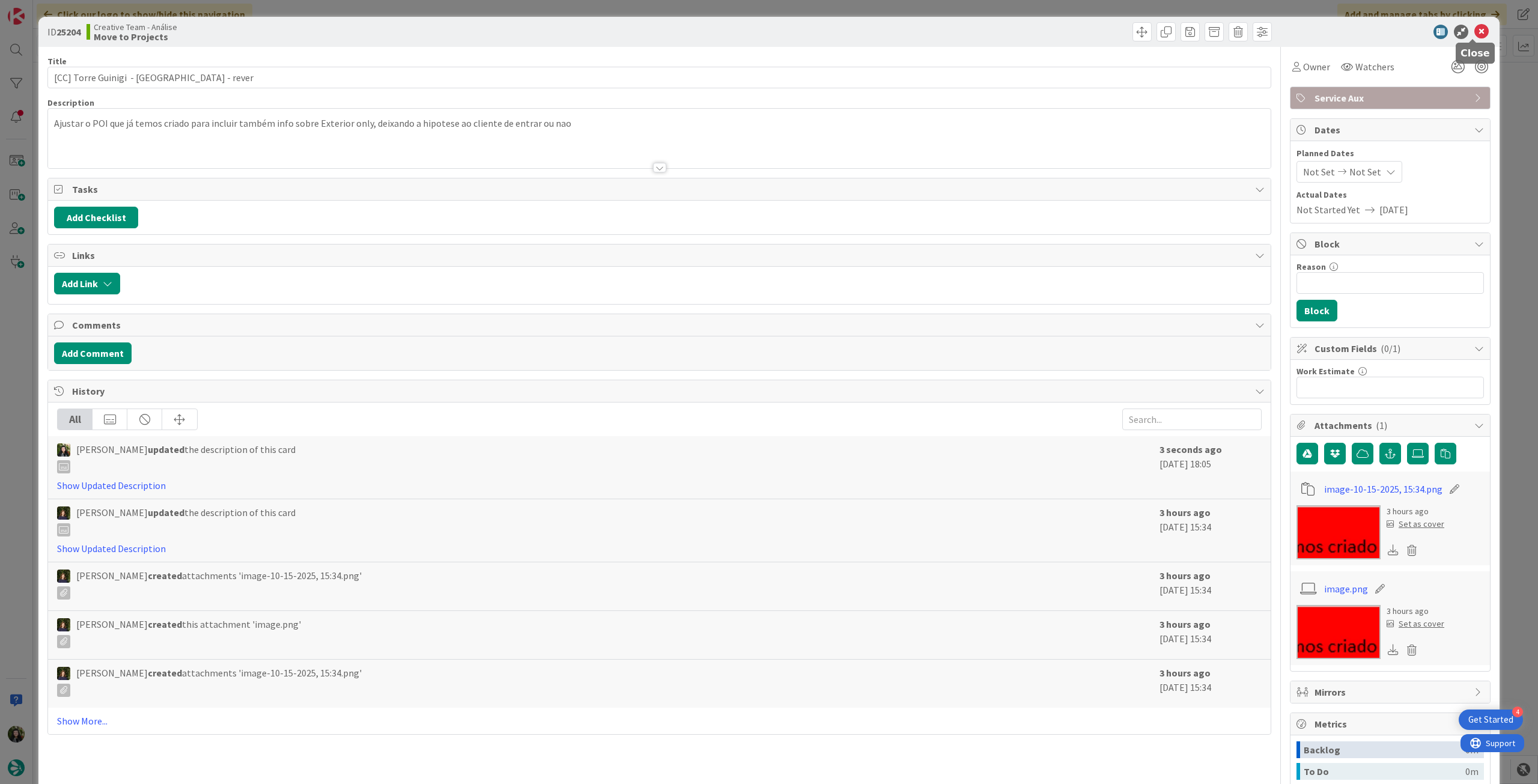
click at [1474, 30] on icon at bounding box center [1481, 32] width 14 height 14
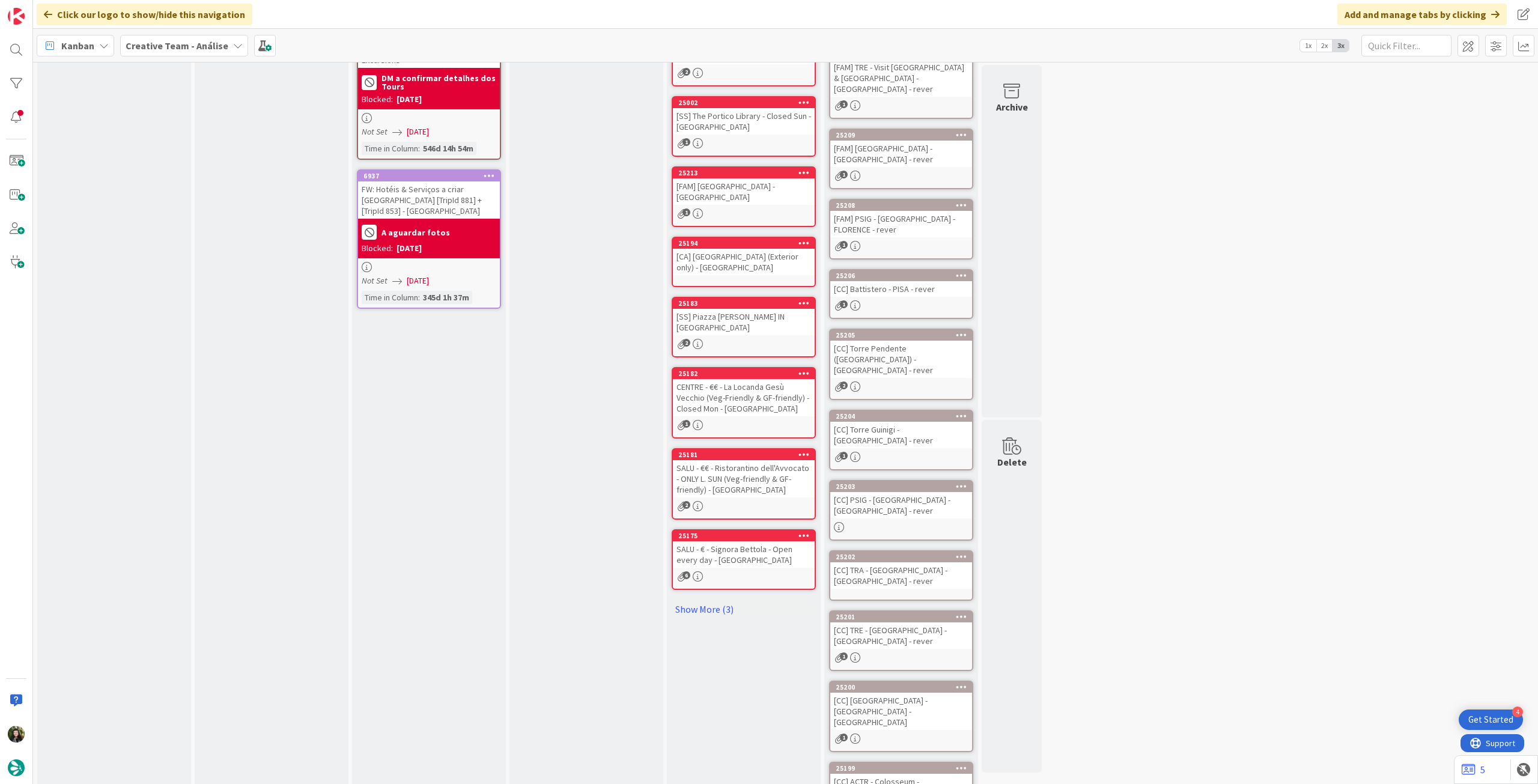
click at [889, 487] on div "25203 [CC] PSIG - Galleria degli Uffizi - FLORENCE - rever" at bounding box center [901, 510] width 144 height 61
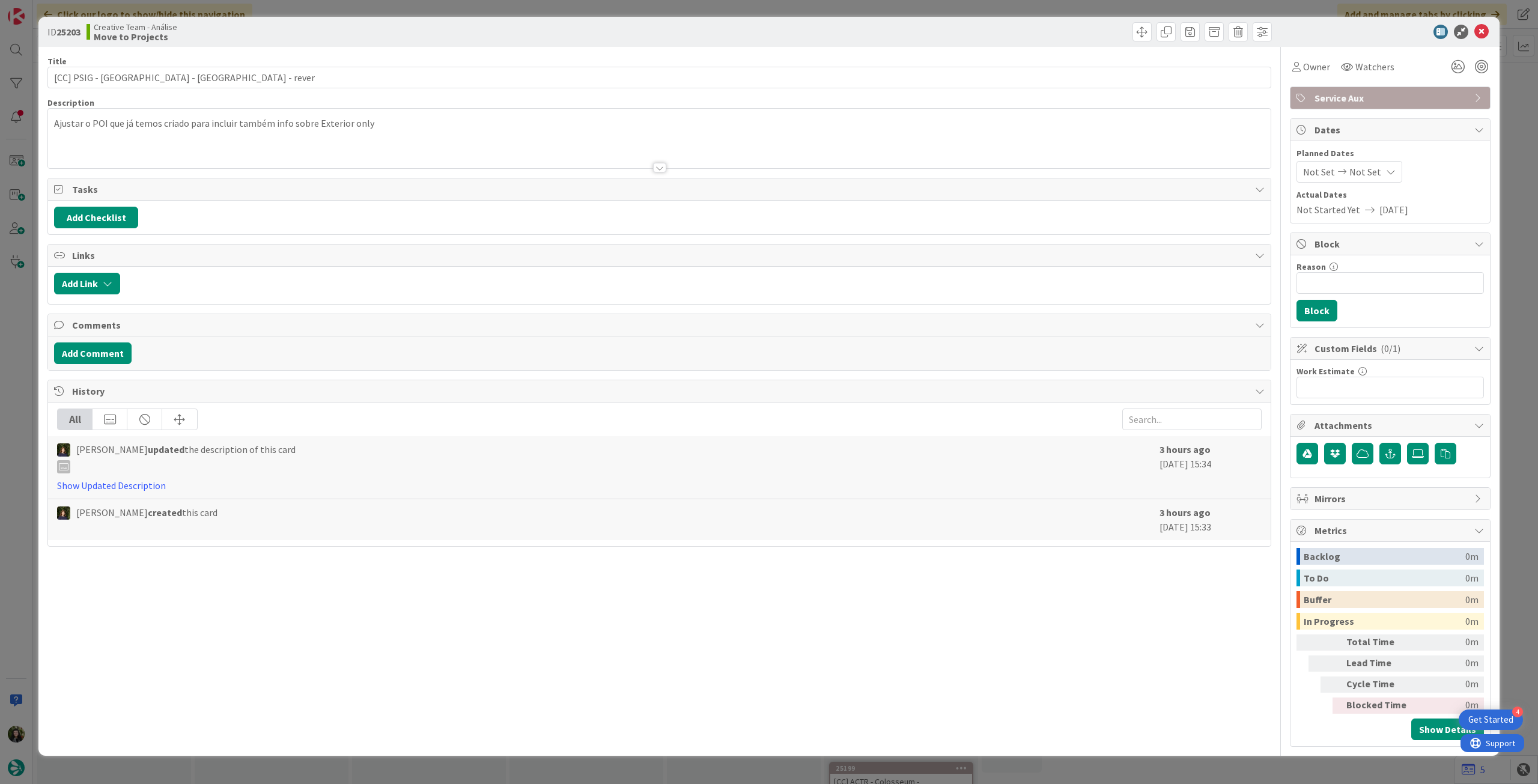
click at [286, 149] on div at bounding box center [659, 153] width 1223 height 31
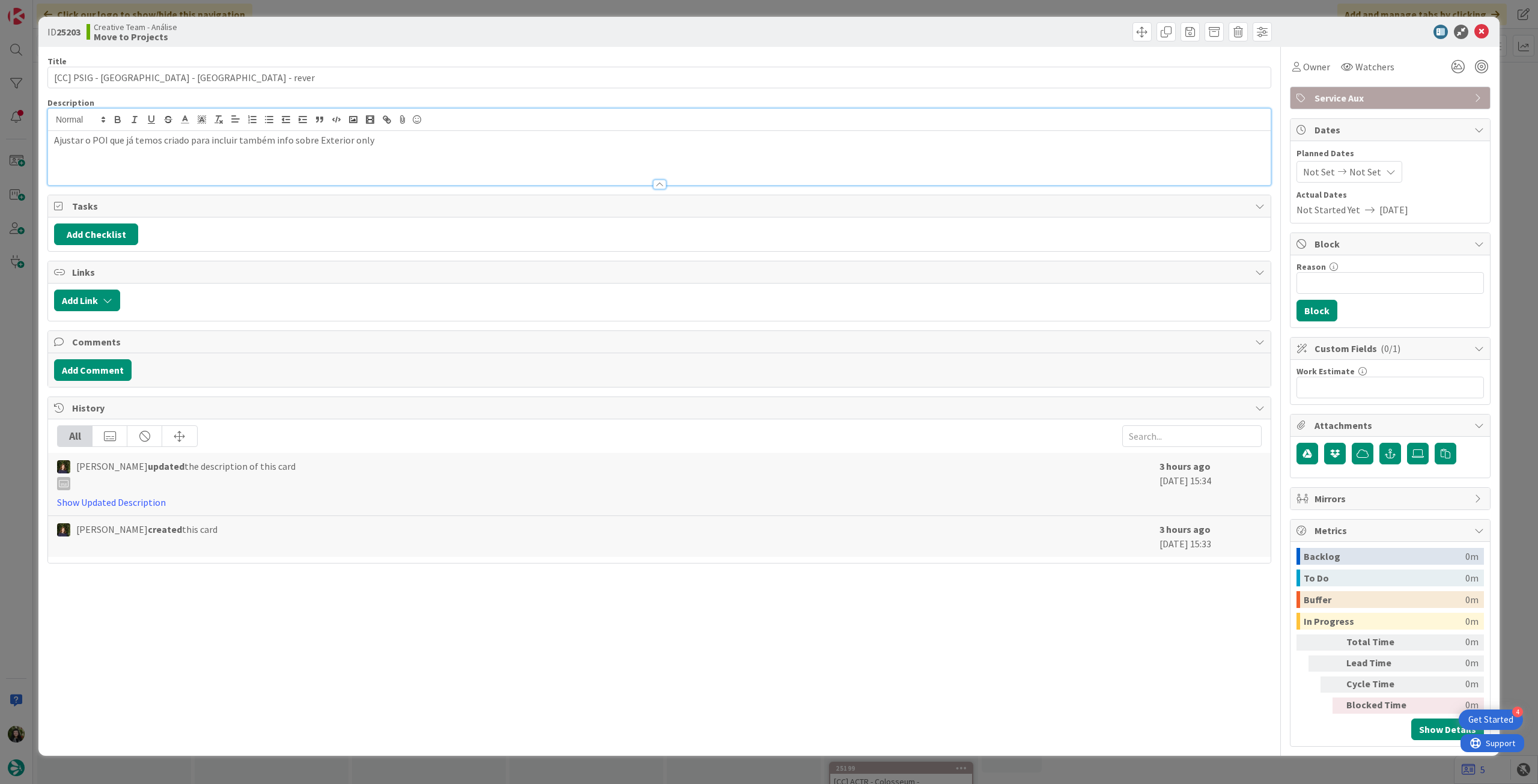
click at [427, 144] on p "Ajustar o POI que já temos criado para incluir também info sobre Exterior only" at bounding box center [659, 140] width 1211 height 14
click at [1486, 29] on icon at bounding box center [1481, 32] width 14 height 14
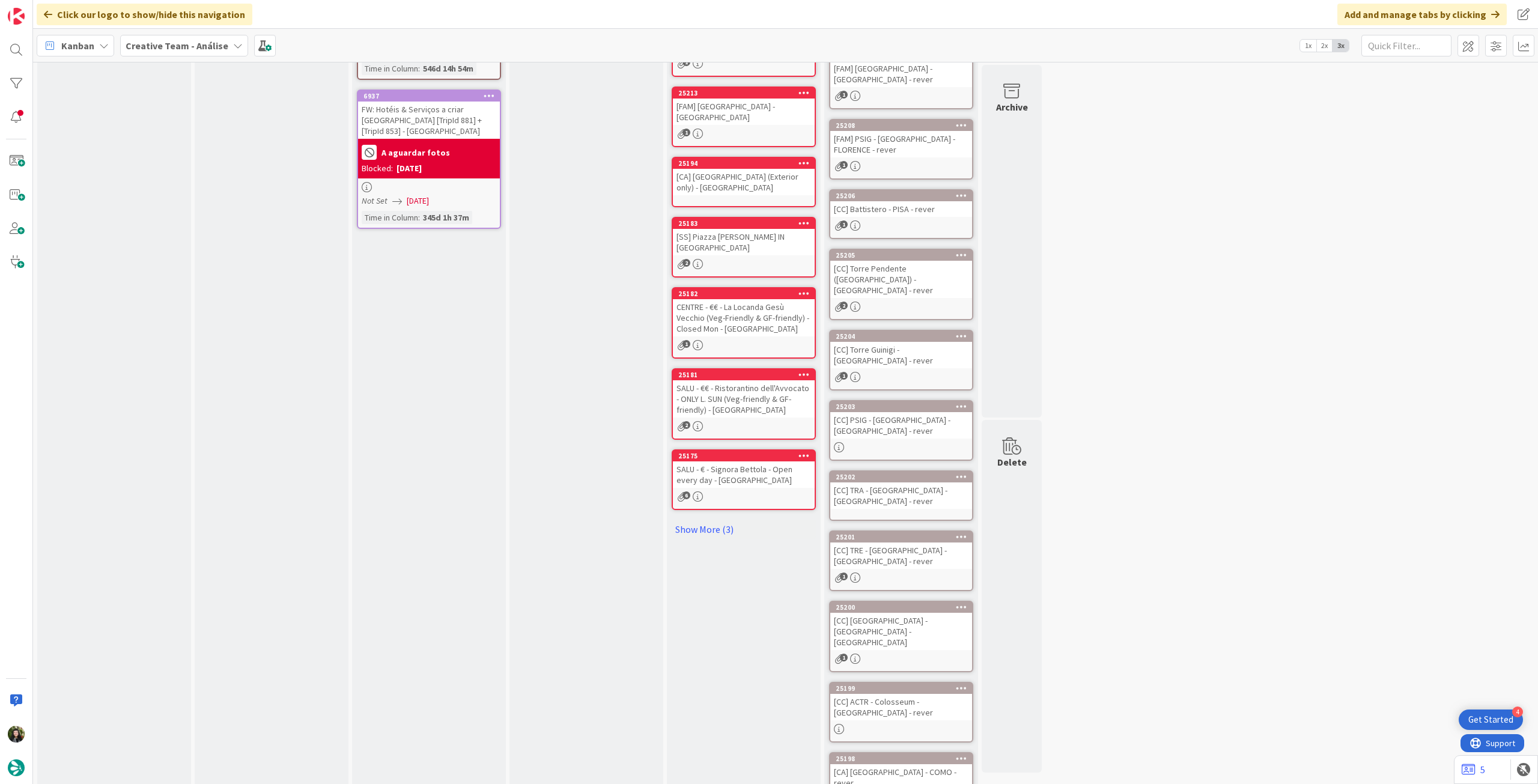
click at [909, 483] on div "[CC] TRA - [GEOGRAPHIC_DATA] - [GEOGRAPHIC_DATA] - rever" at bounding box center [901, 495] width 142 height 26
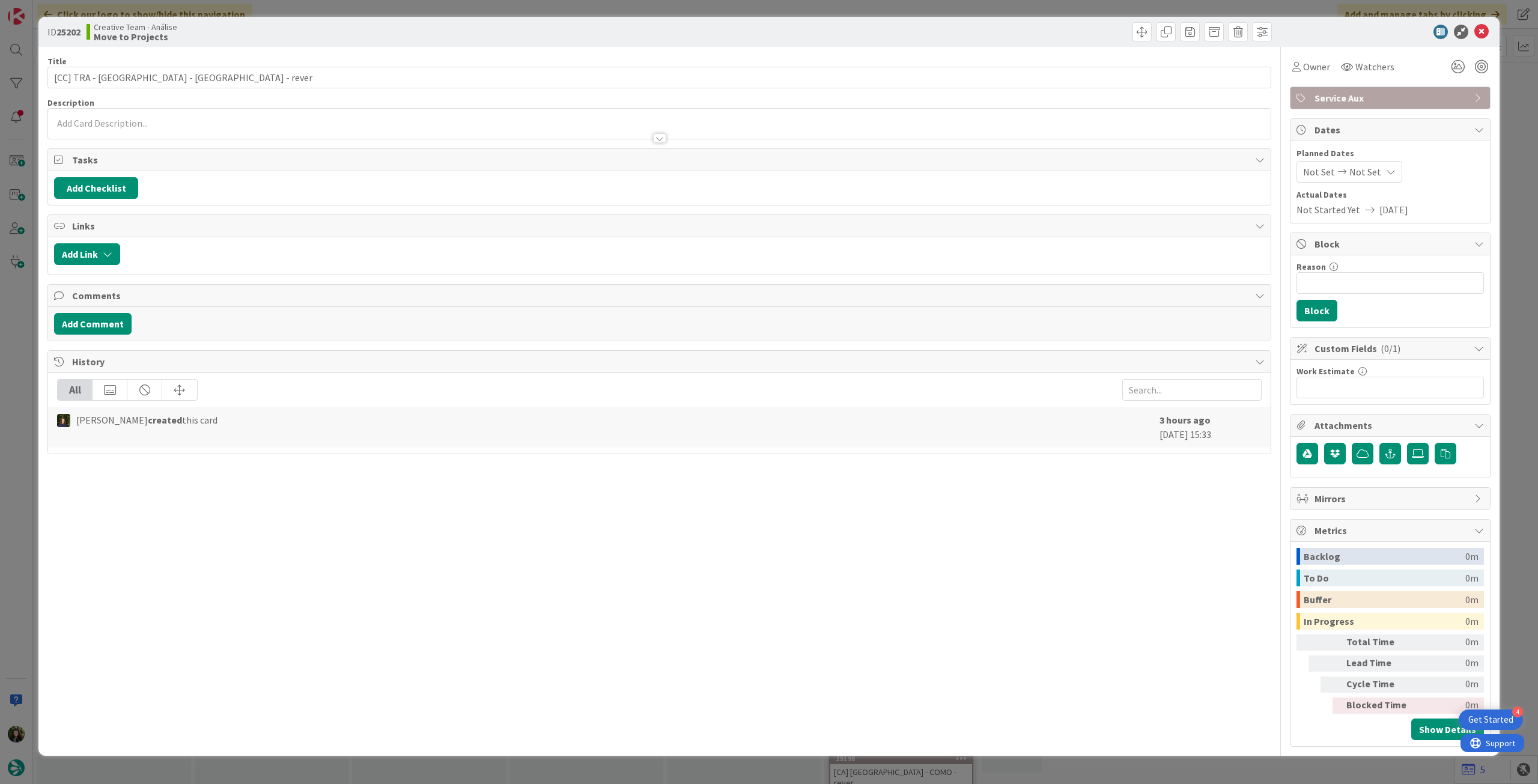
click at [250, 126] on div at bounding box center [659, 124] width 1223 height 30
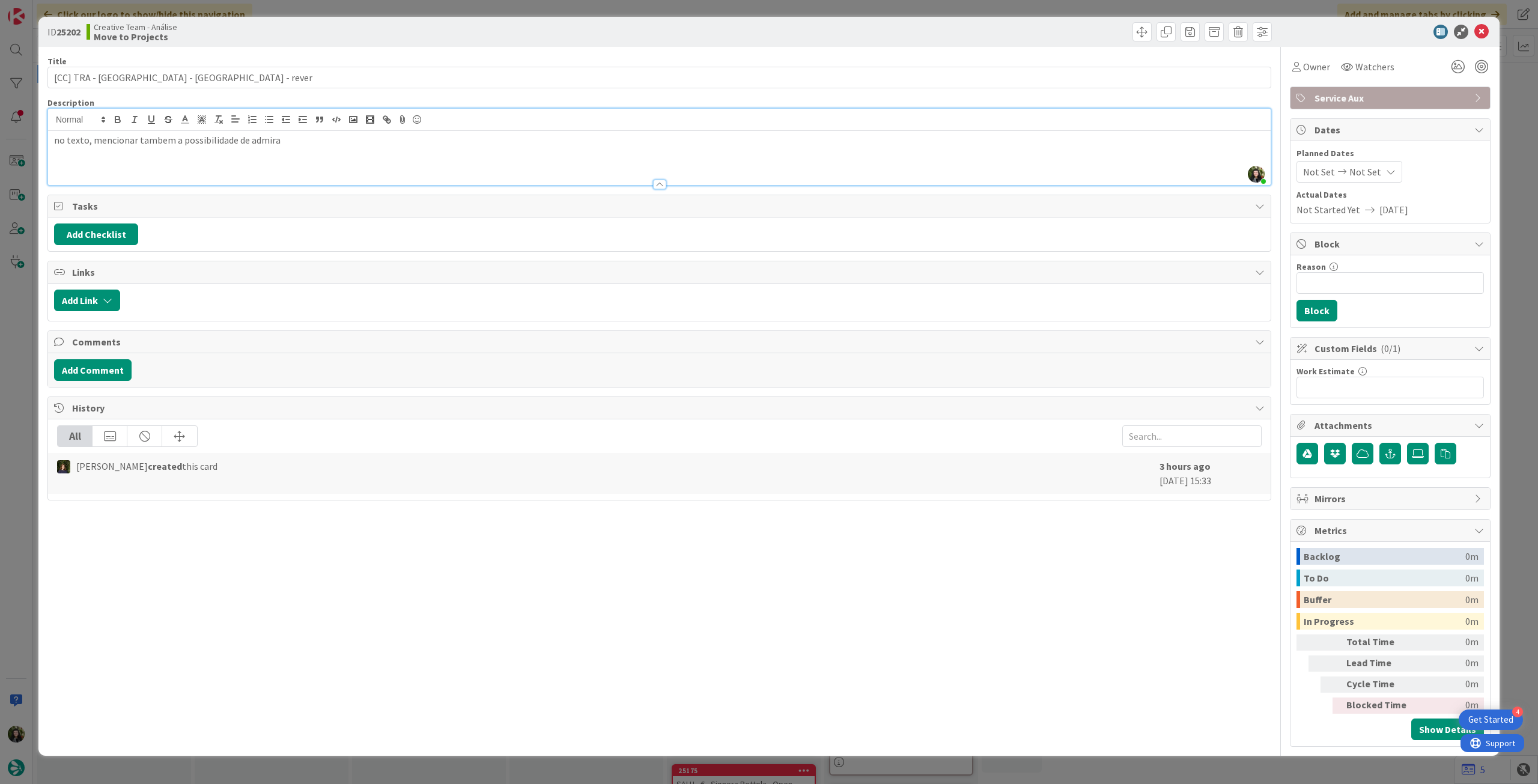
scroll to position [315, 0]
click at [1488, 34] on icon at bounding box center [1481, 32] width 14 height 14
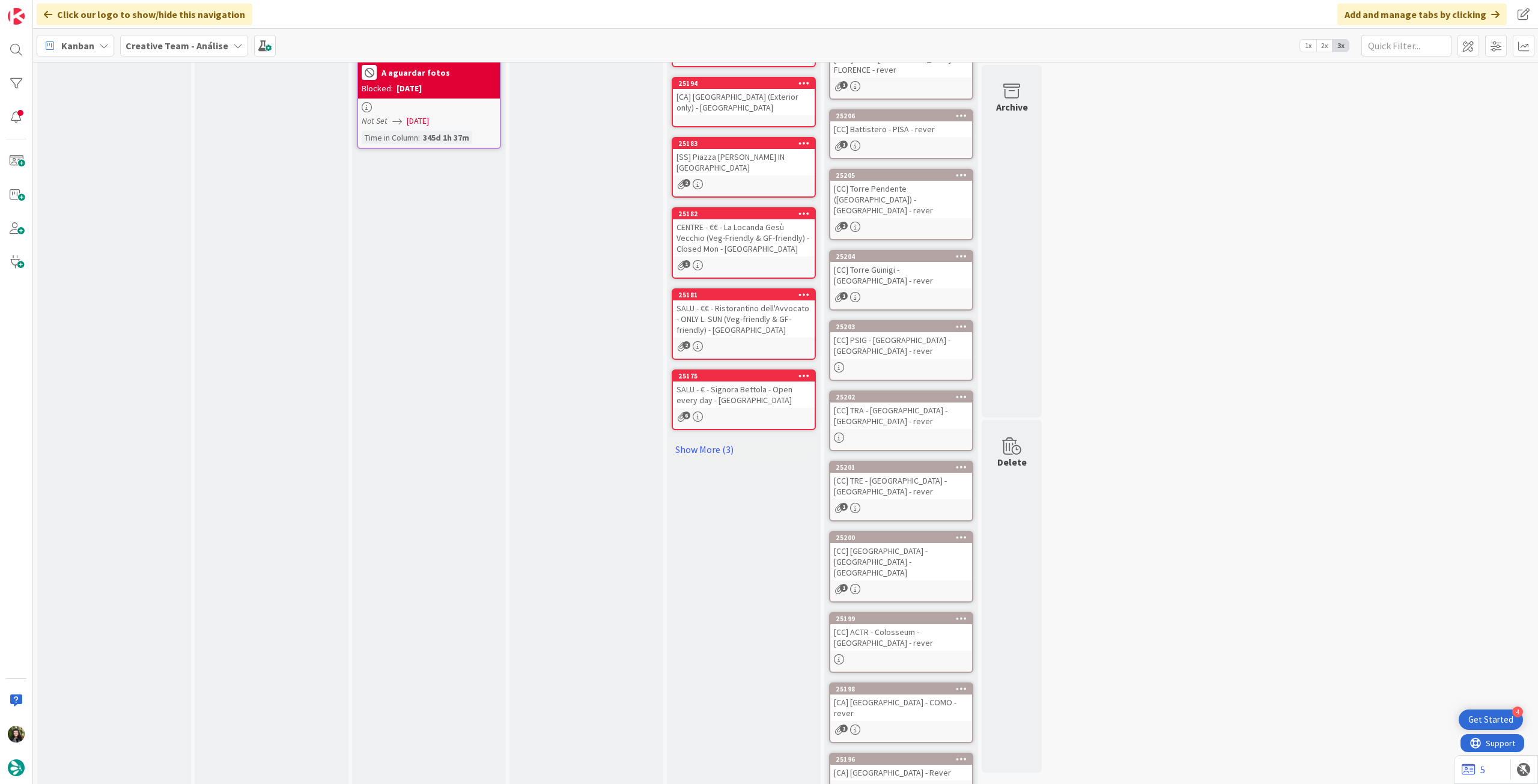
click at [925, 473] on div "[CC] TRE - [GEOGRAPHIC_DATA] - [GEOGRAPHIC_DATA] - rever" at bounding box center [901, 486] width 142 height 26
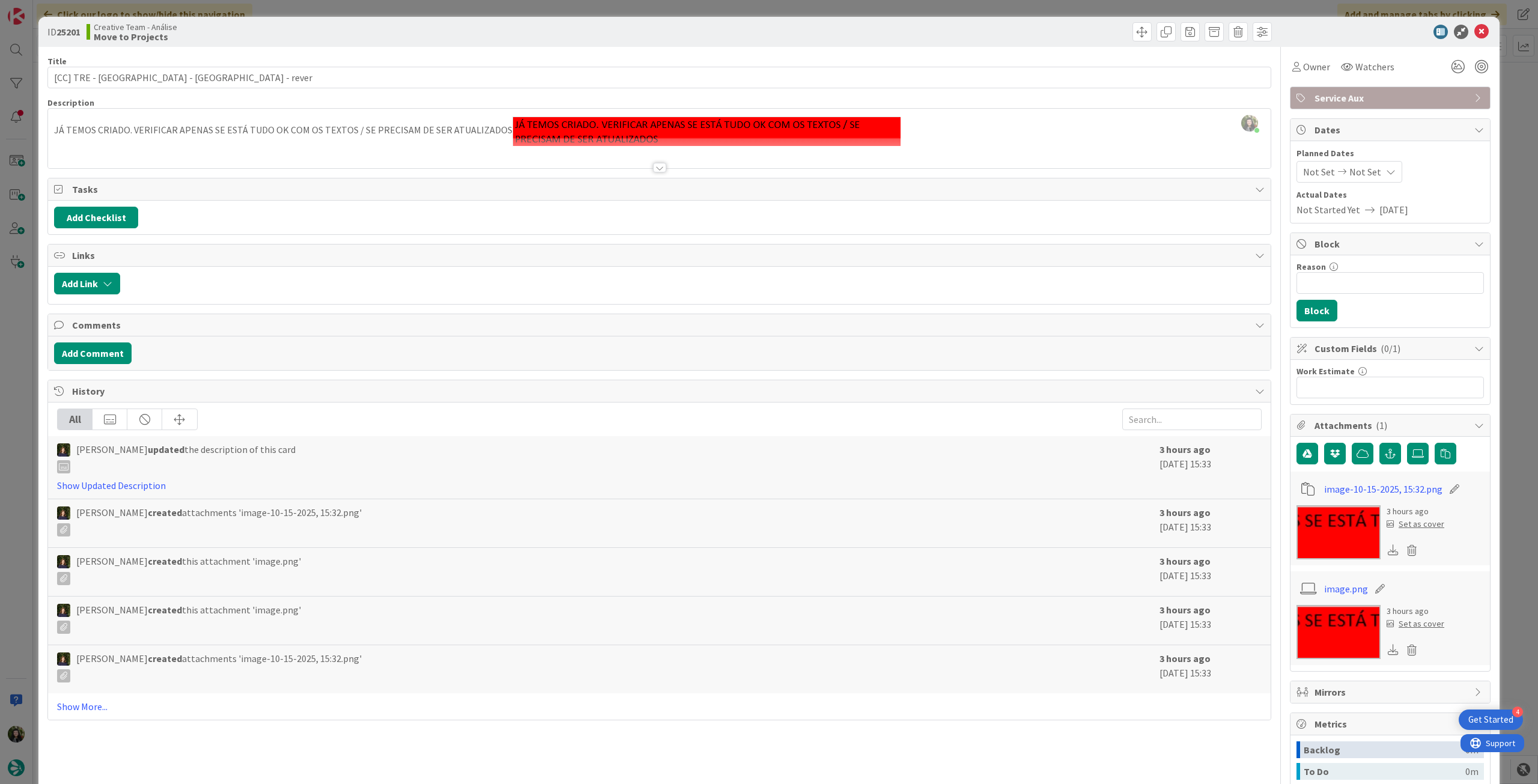
click at [289, 150] on div at bounding box center [659, 153] width 1223 height 31
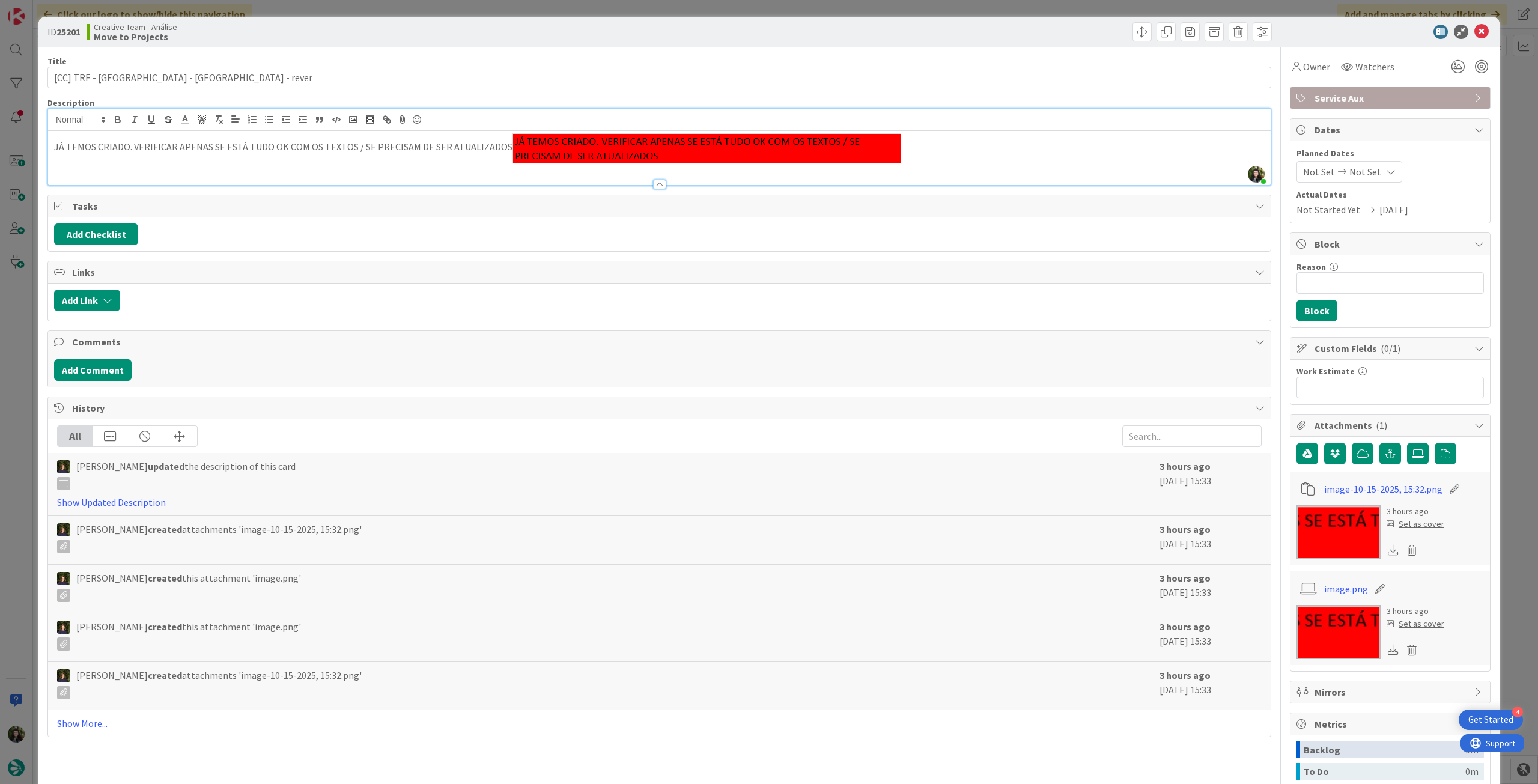
click at [918, 156] on p "JÁ TEMOS CRIADO. VERIFICAR APENAS SE ESTÁ TUDO OK COM OS TEXTOS / SE PRECISAM D…" at bounding box center [659, 147] width 1211 height 29
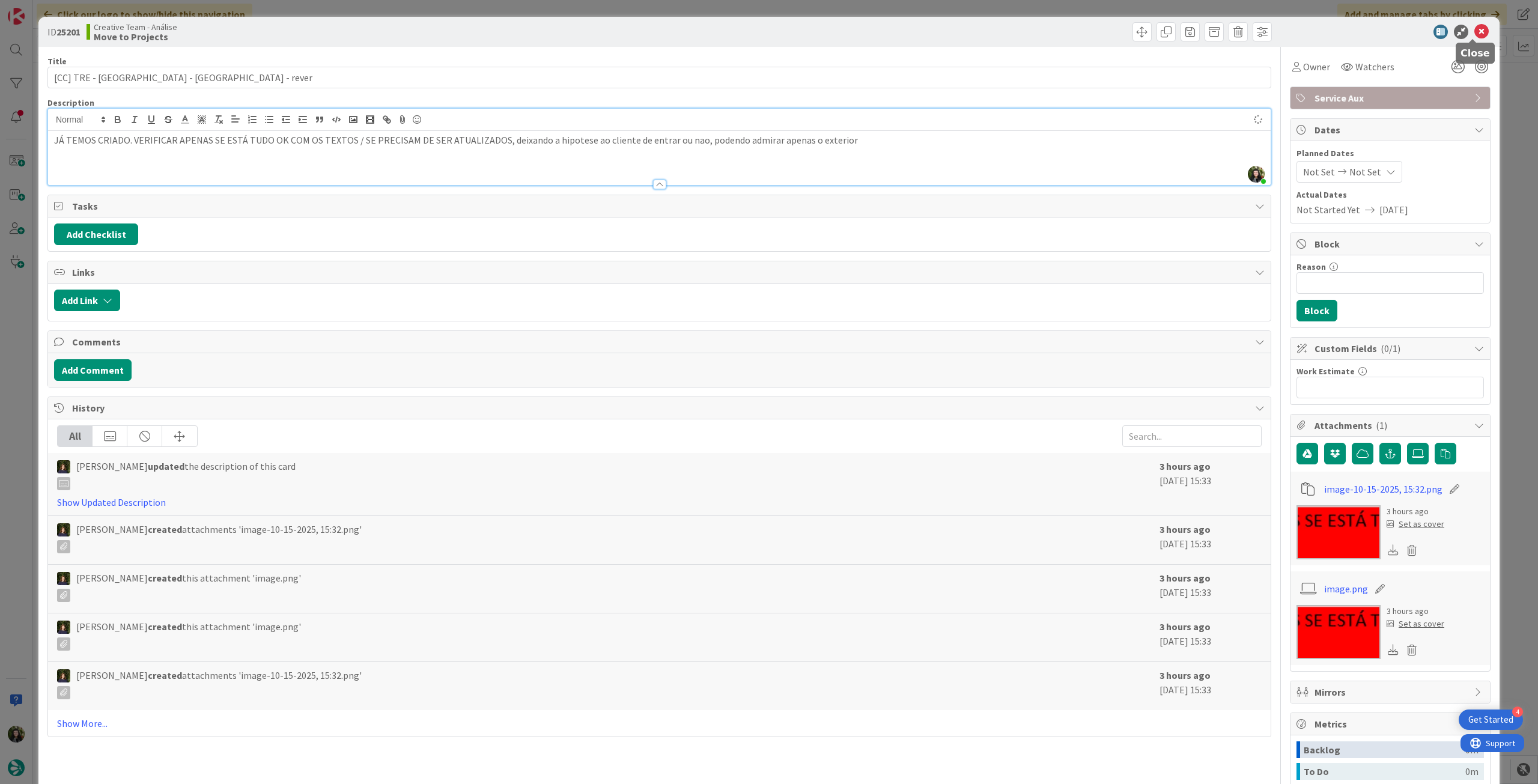
click at [1478, 32] on icon at bounding box center [1481, 32] width 14 height 14
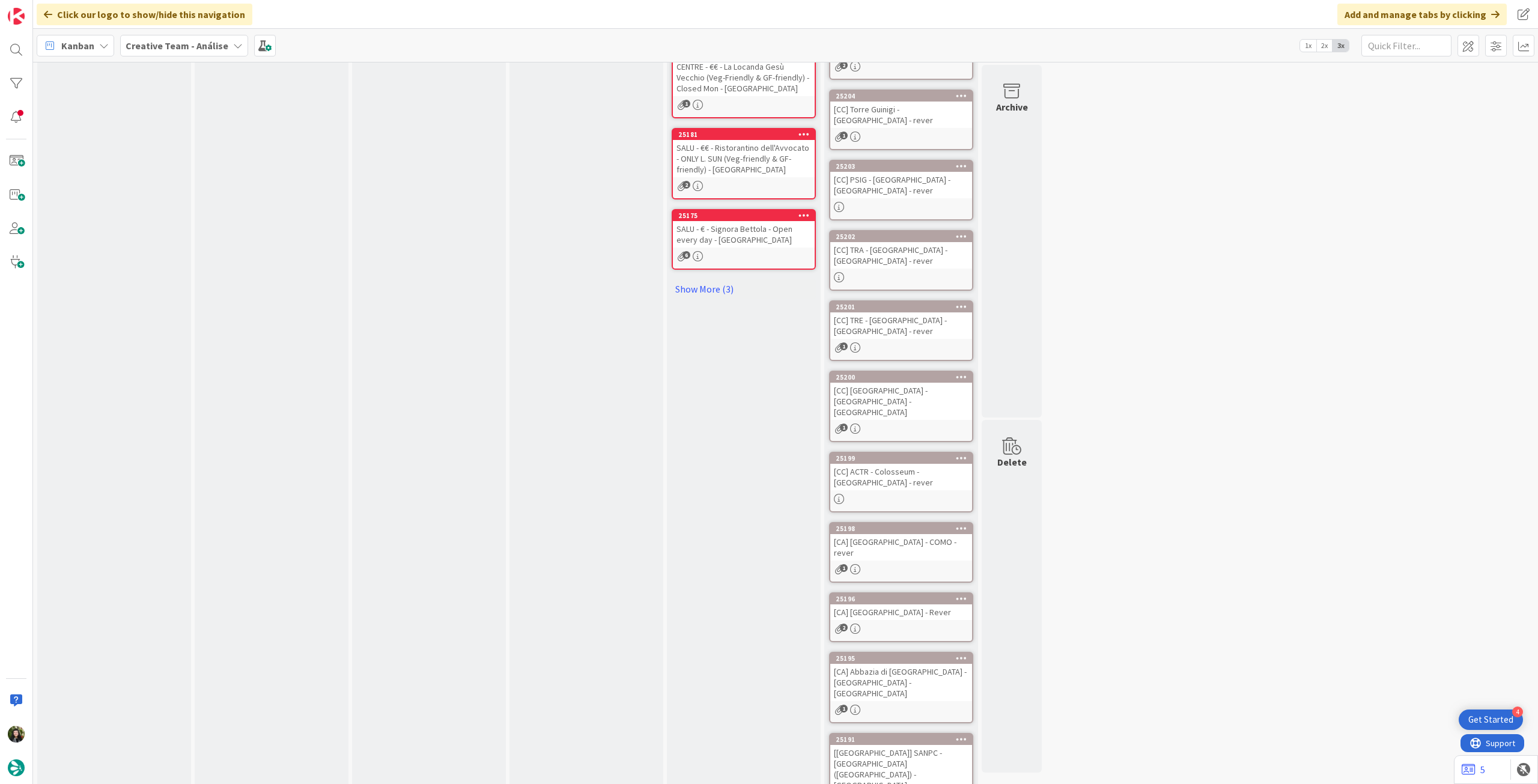
click at [904, 464] on div "[CC] ACTR - Colosseum -[GEOGRAPHIC_DATA] - rever" at bounding box center [901, 477] width 142 height 26
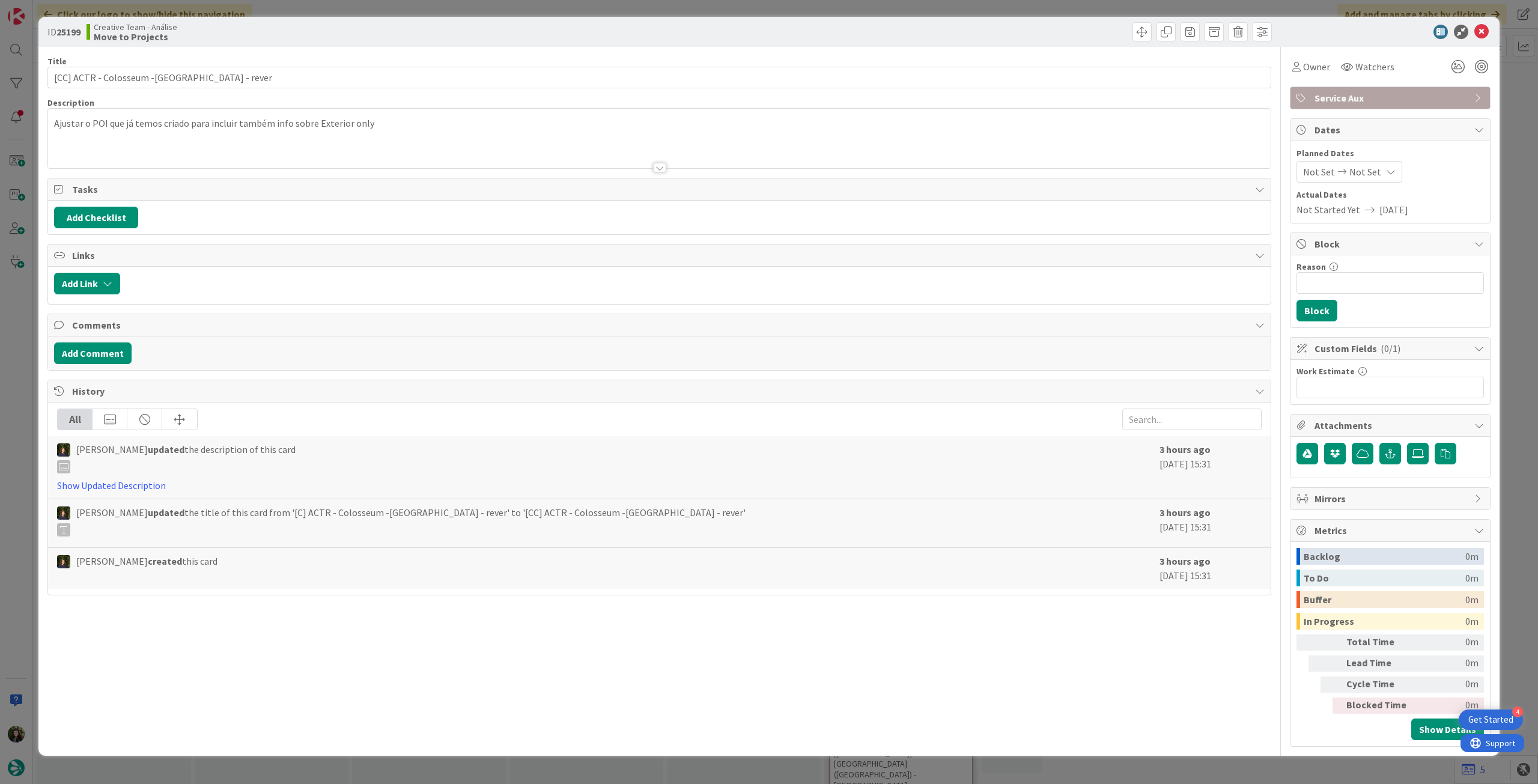
click at [430, 140] on div at bounding box center [659, 153] width 1223 height 31
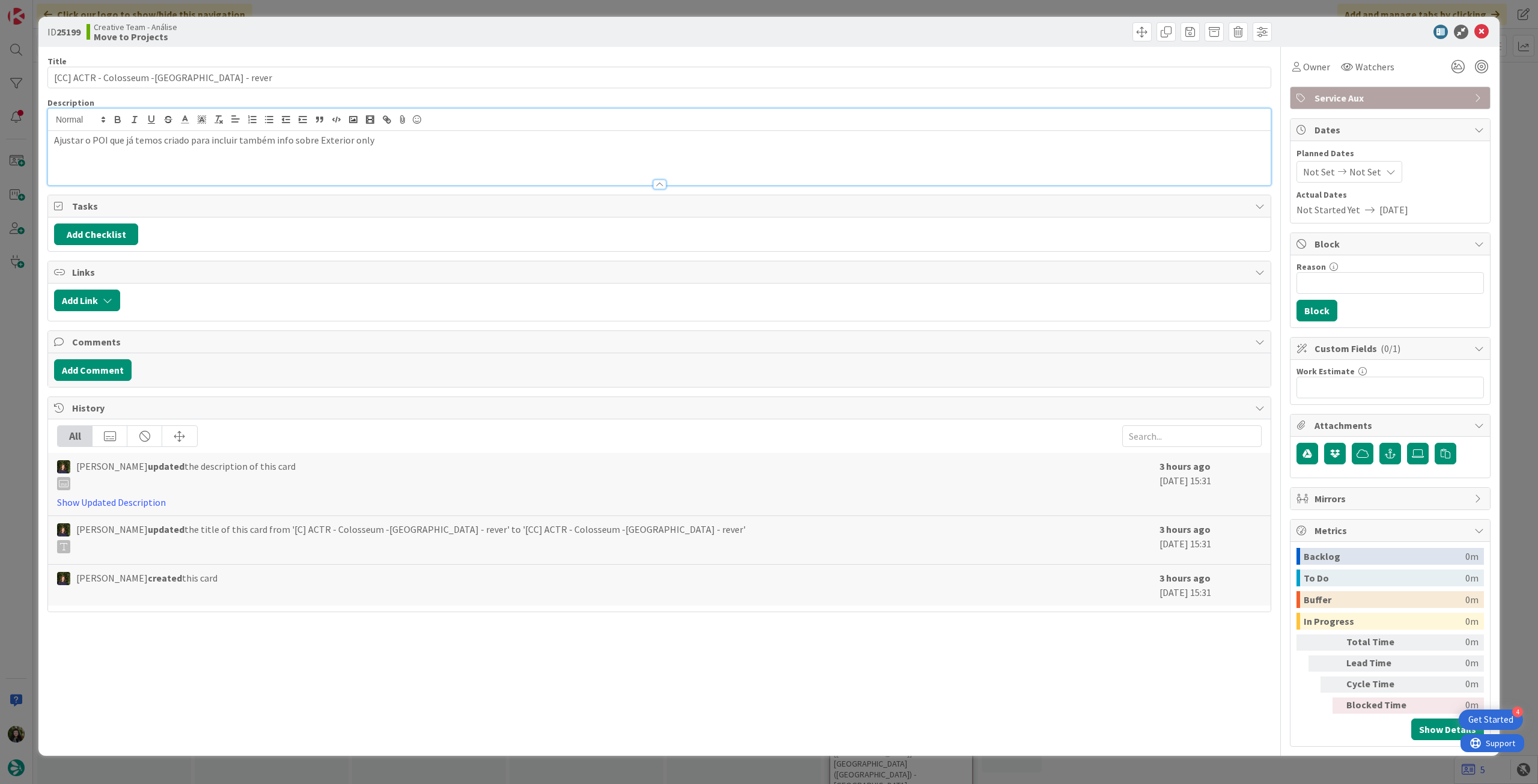
click at [430, 140] on p "Ajustar o POI que já temos criado para incluir também info sobre Exterior only" at bounding box center [659, 140] width 1211 height 14
click at [1484, 29] on icon at bounding box center [1481, 32] width 14 height 14
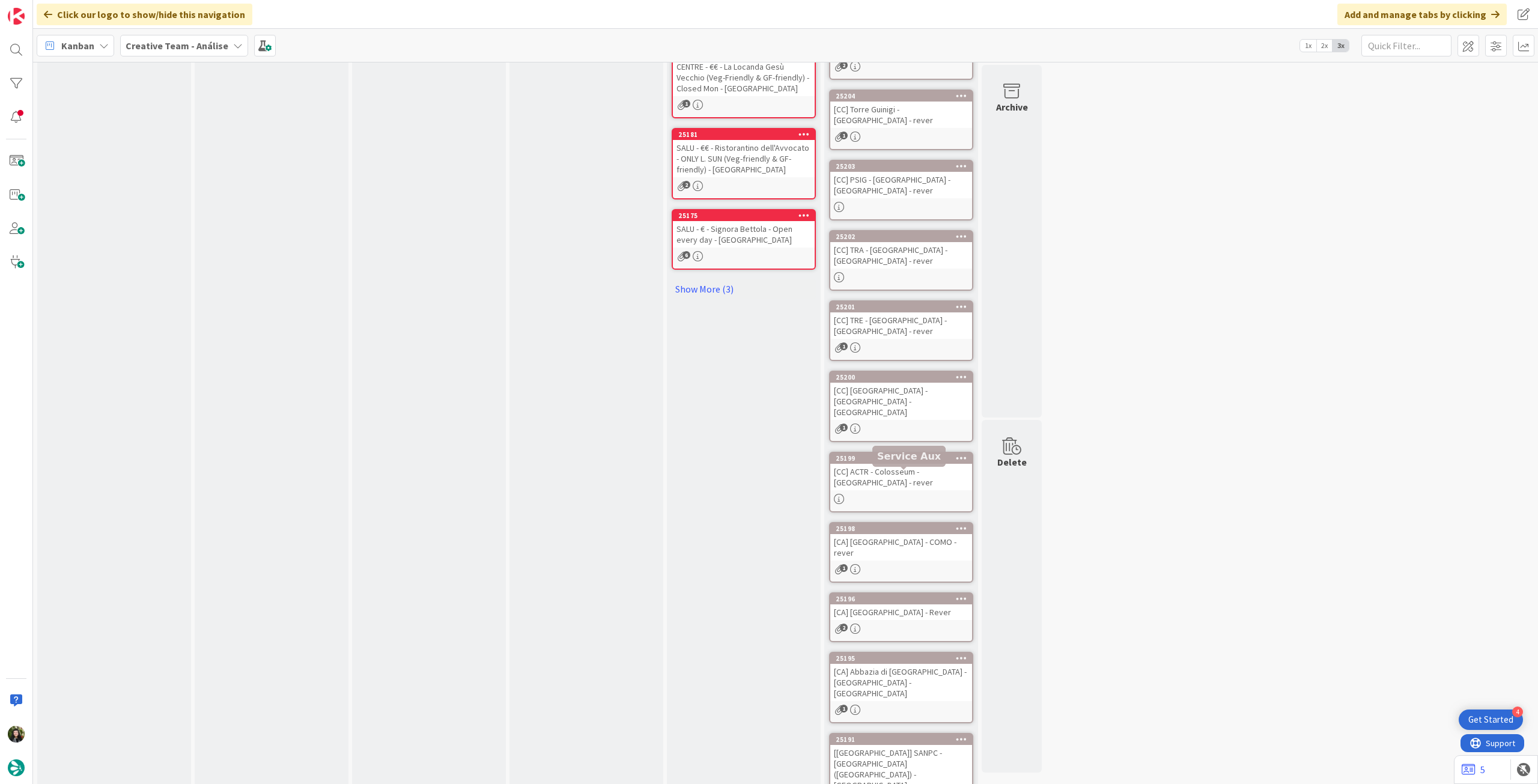
click at [900, 534] on div "[CA] [GEOGRAPHIC_DATA] - COMO - rever" at bounding box center [901, 547] width 142 height 26
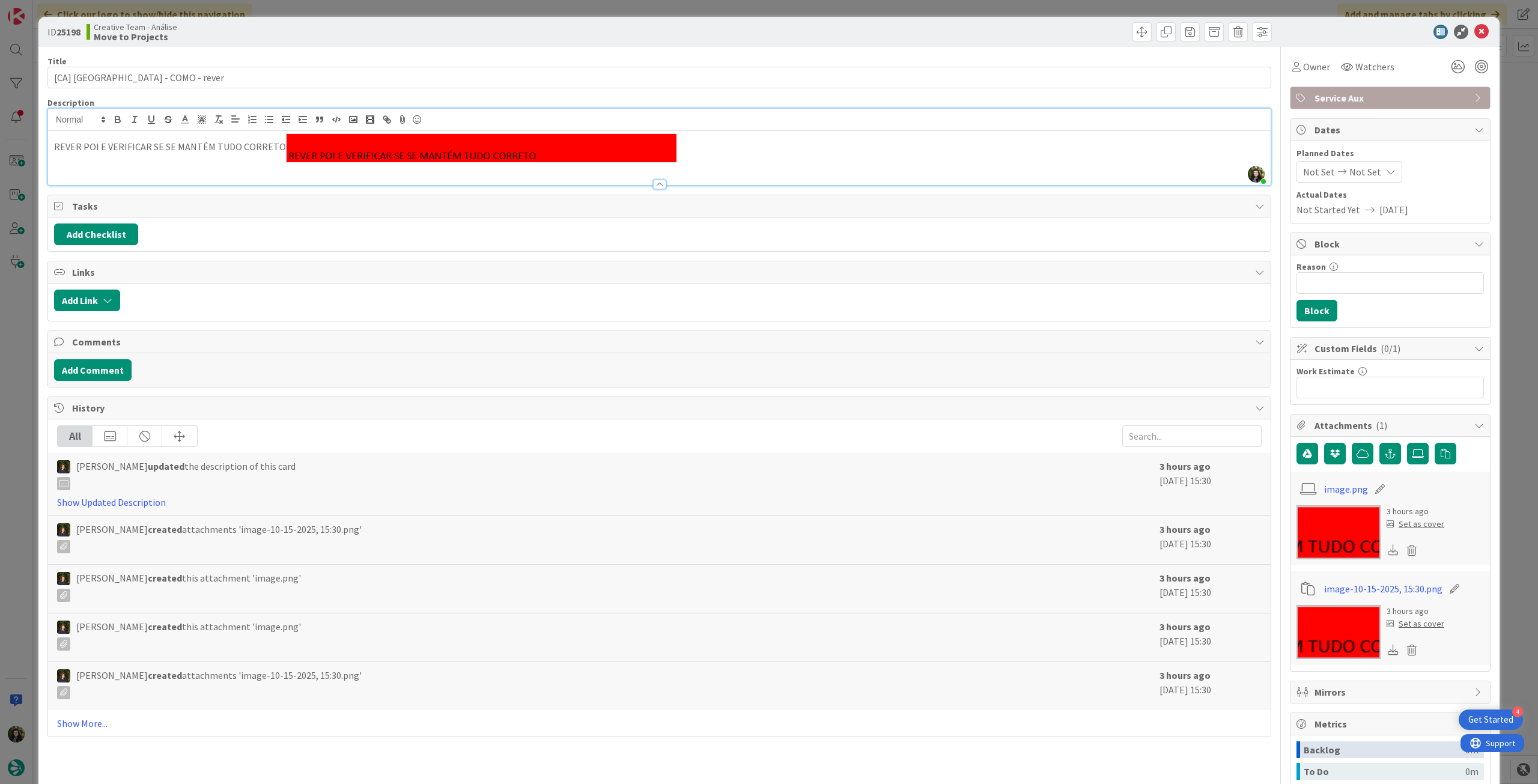
click at [702, 127] on div "[PERSON_NAME] just joined REVER POI E VERIFICAR SE SE MANTÉM TUDO CORRETO" at bounding box center [659, 147] width 1223 height 77
click at [702, 148] on p "REVER POI E VERIFICAR SE SE MANTÉM TUDO CORRETO" at bounding box center [659, 147] width 1211 height 29
click at [737, 153] on p "REVER POI E VERIFICAR SE SE MANTÉM TUDO CORRETO" at bounding box center [659, 147] width 1211 height 29
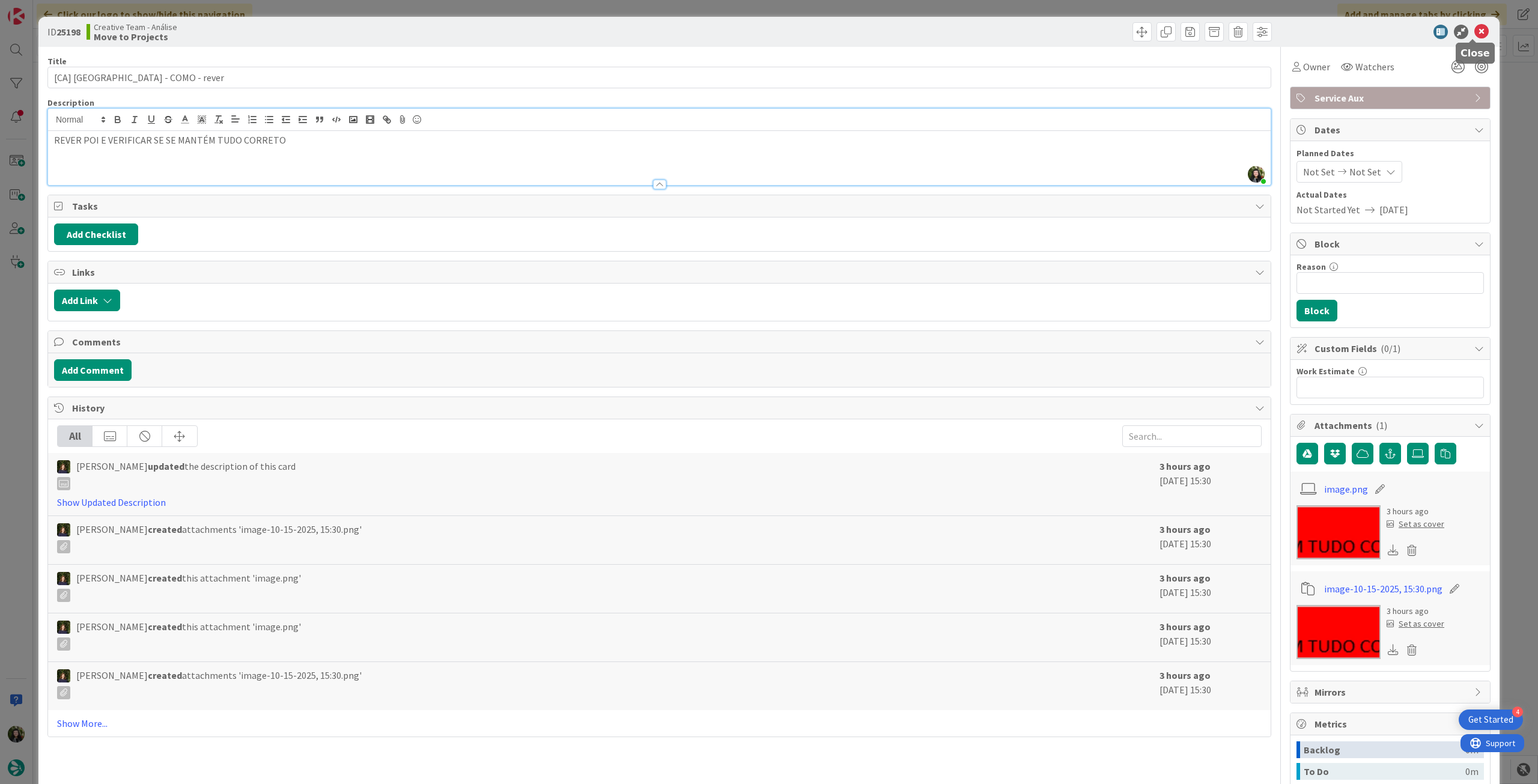
click at [1474, 32] on icon at bounding box center [1481, 32] width 14 height 14
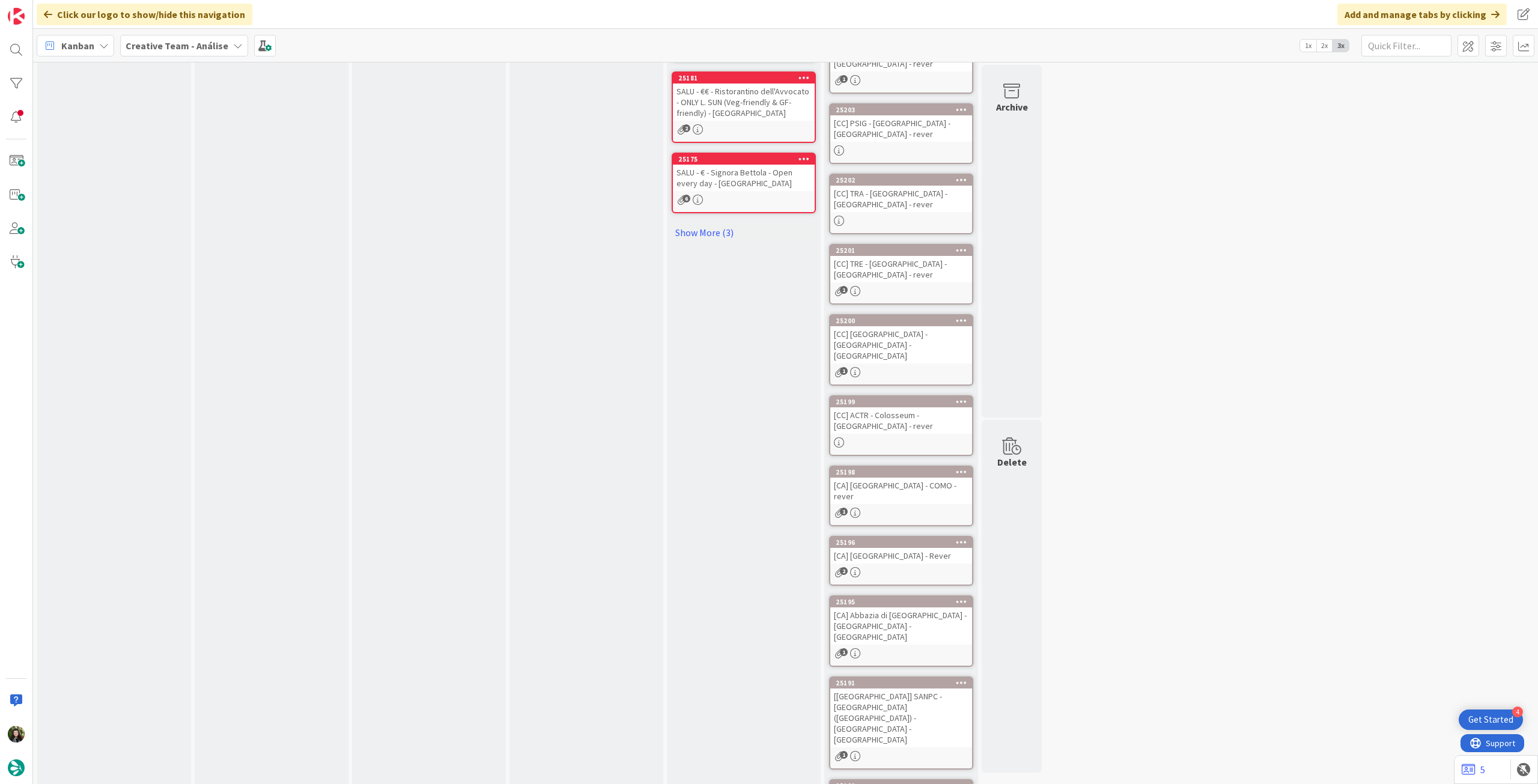
scroll to position [635, 0]
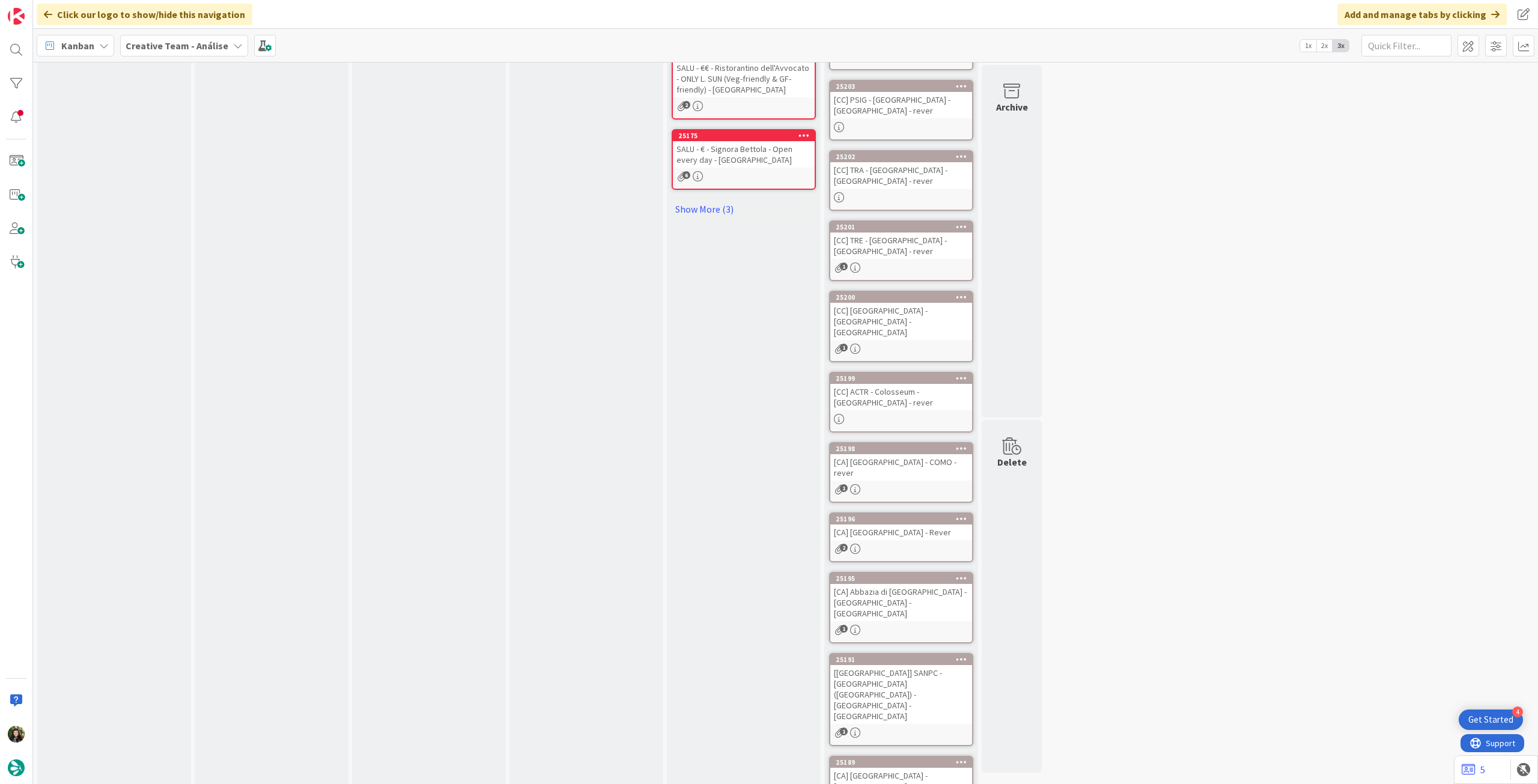
click at [935, 525] on div "[CA] [GEOGRAPHIC_DATA] - Rever" at bounding box center [901, 532] width 142 height 16
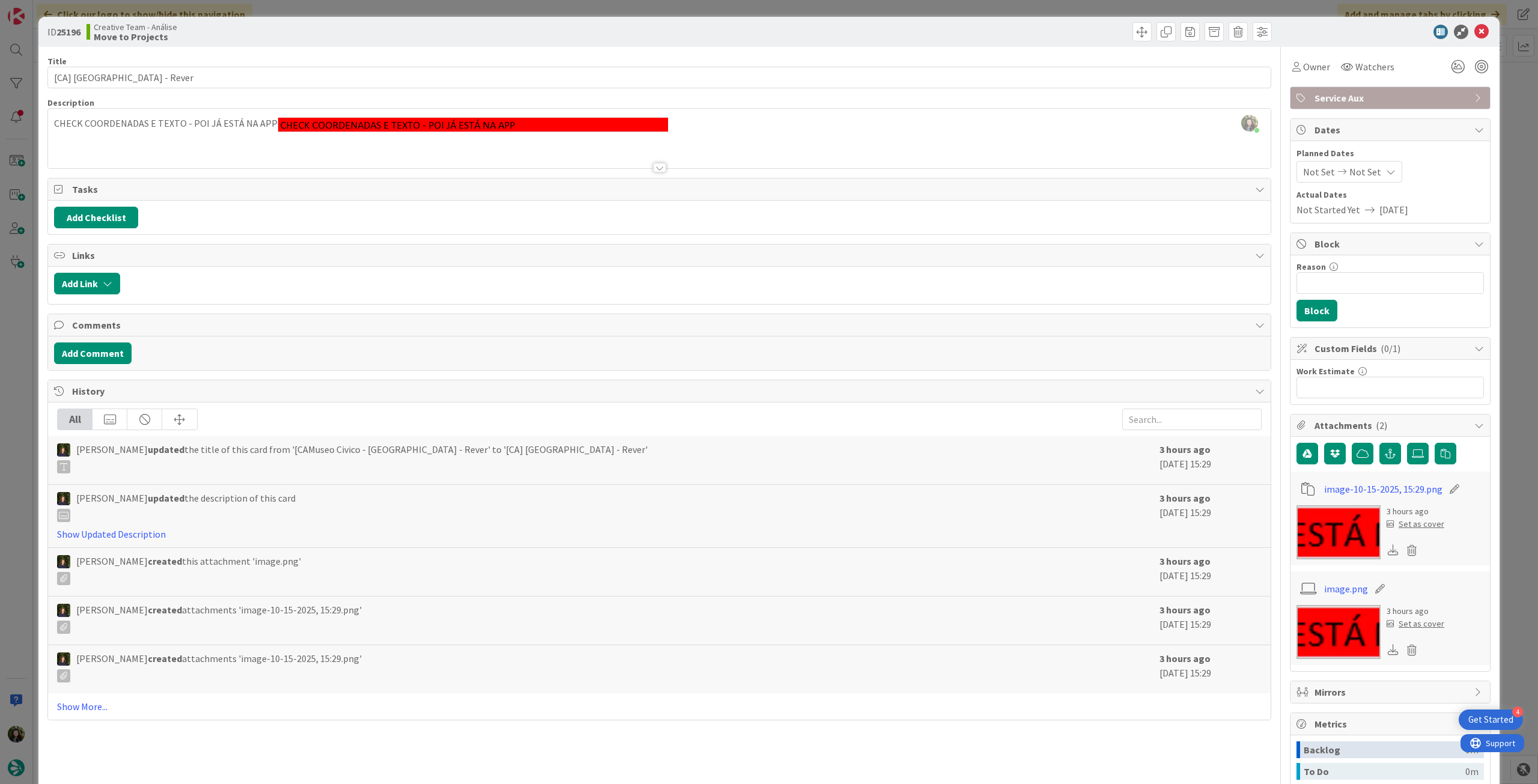
click at [692, 125] on div "[PERSON_NAME] just joined CHECK COORDENADAS E TEXTO - POI JÁ ESTÁ NA APP" at bounding box center [659, 138] width 1223 height 59
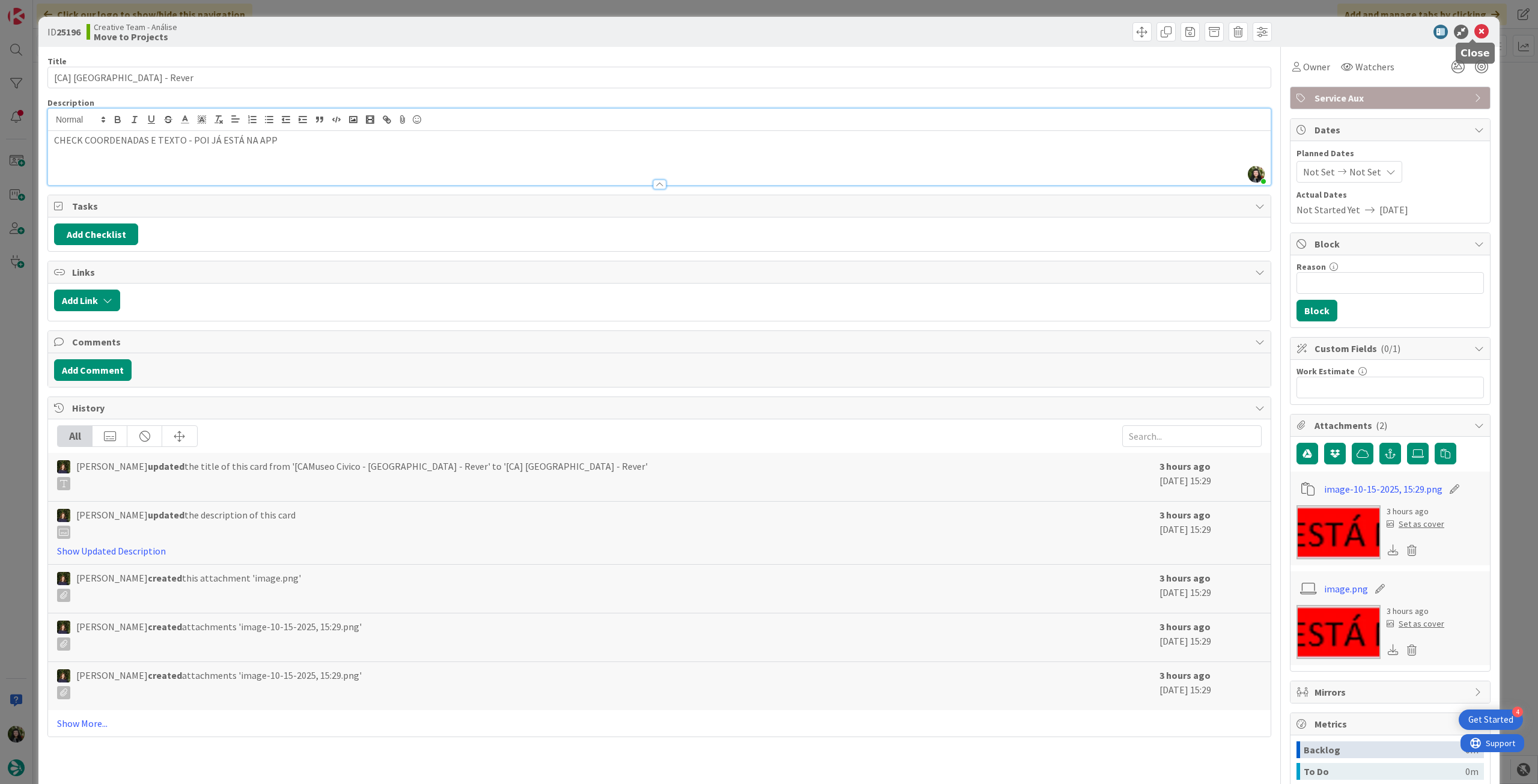
click at [1474, 29] on icon at bounding box center [1481, 32] width 14 height 14
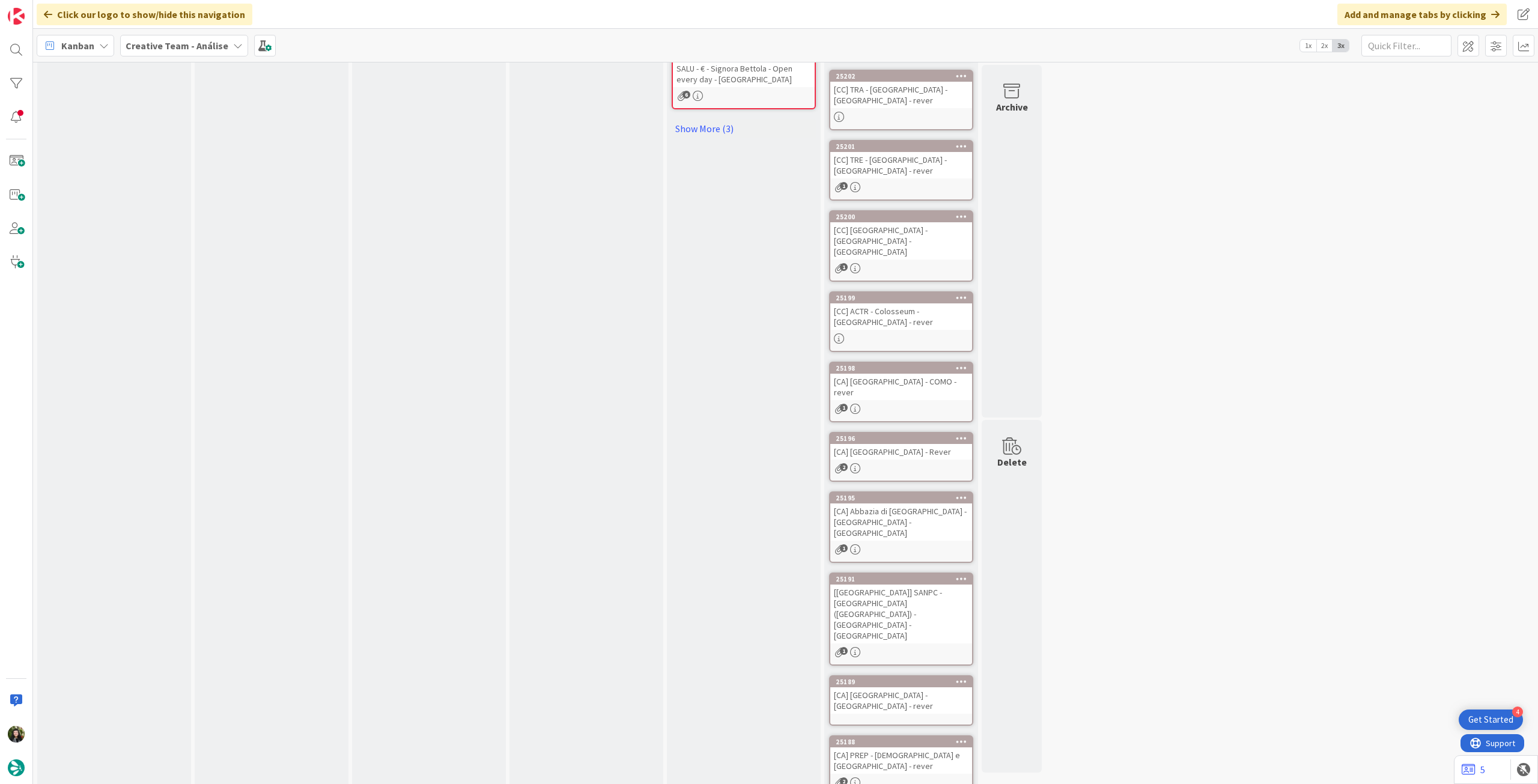
click at [914, 504] on div "[CA] Abbazia di [GEOGRAPHIC_DATA] - [GEOGRAPHIC_DATA] - [GEOGRAPHIC_DATA]" at bounding box center [901, 522] width 142 height 38
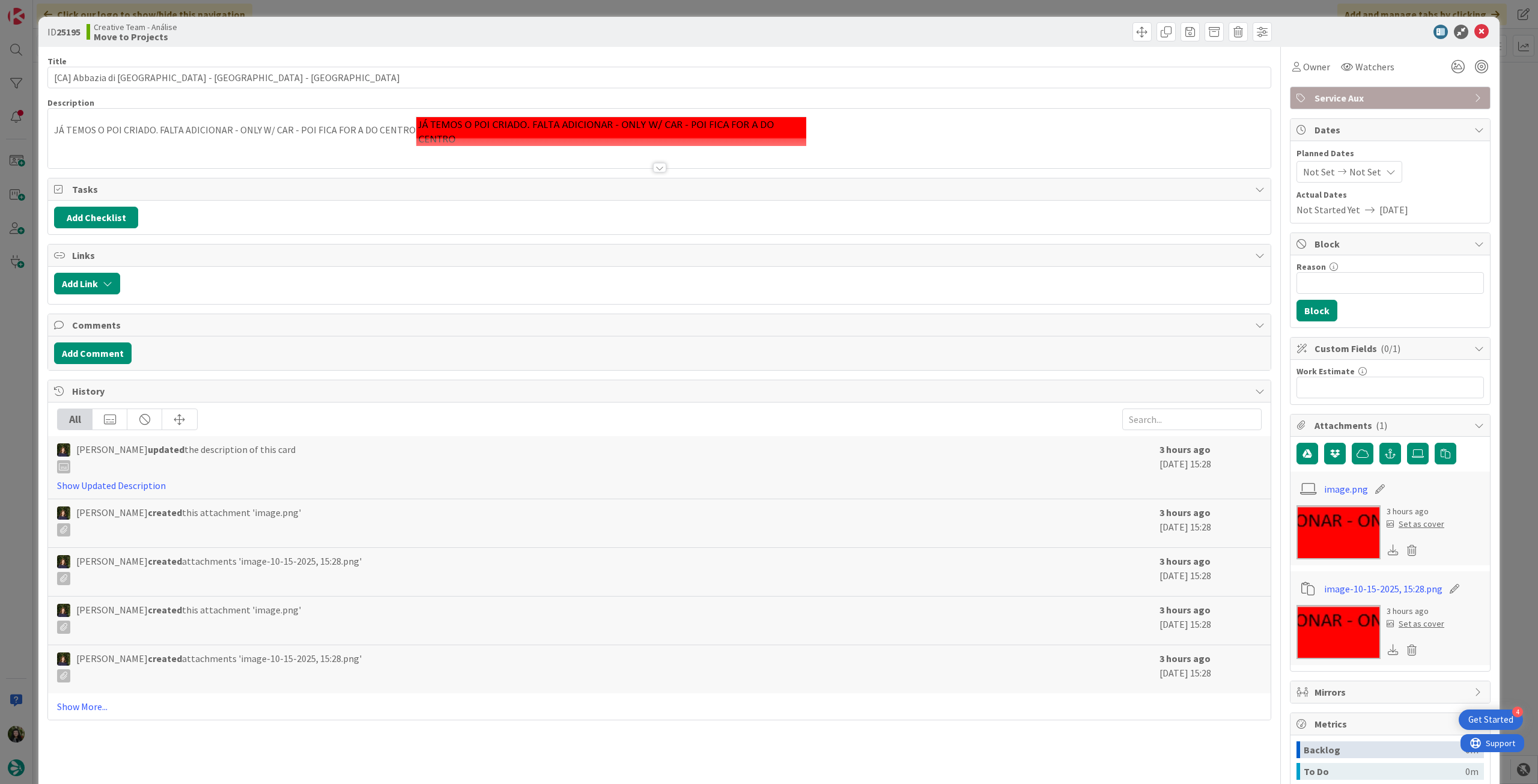
click at [268, 160] on div at bounding box center [659, 153] width 1223 height 31
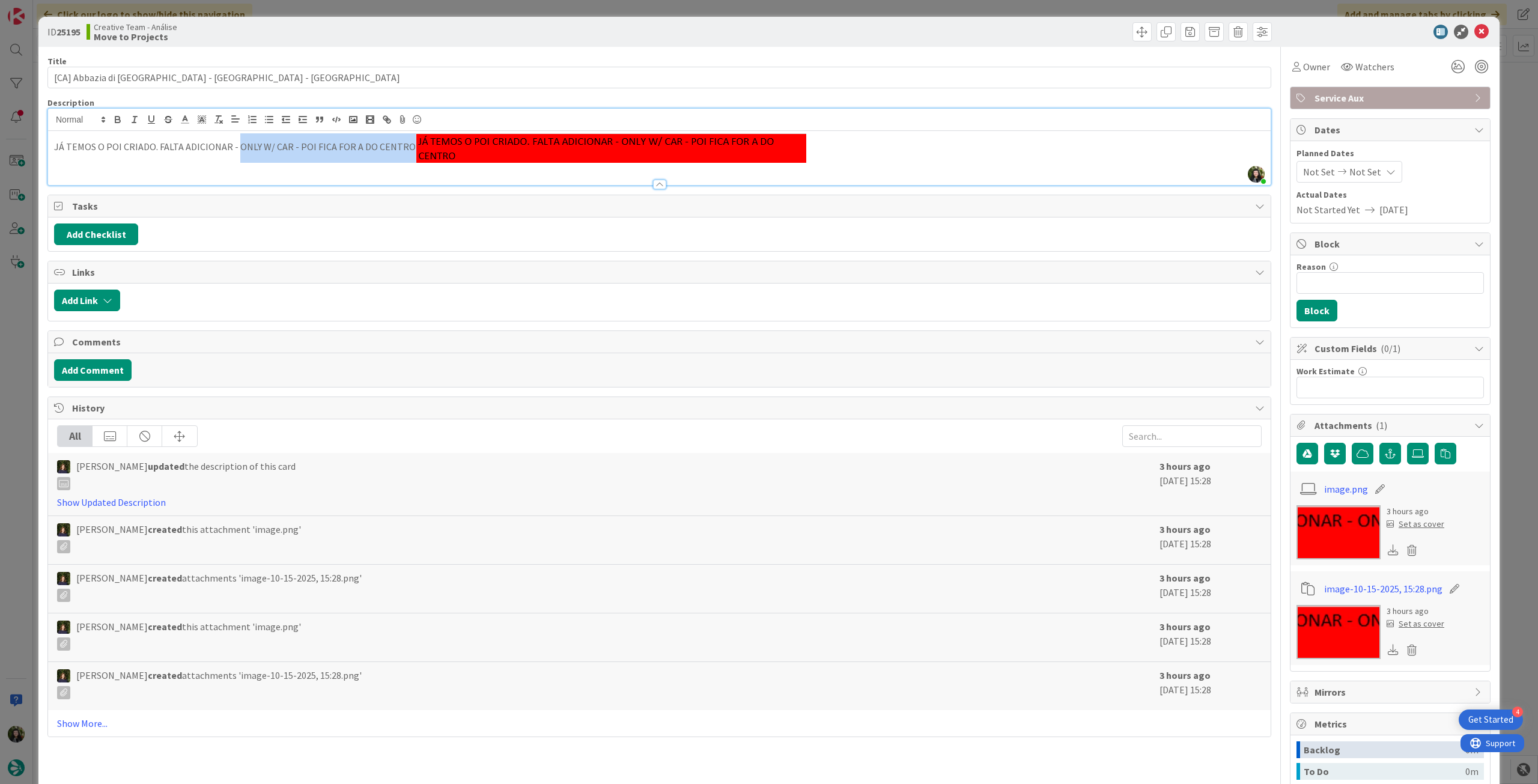
drag, startPoint x: 399, startPoint y: 147, endPoint x: 235, endPoint y: 145, distance: 164.0
click at [235, 145] on p "JÁ TEMOS O POI CRIADO. FALTA ADICIONAR - ONLY W/ CAR - POI FICA FOR A DO CENTRO" at bounding box center [659, 147] width 1211 height 29
click at [831, 144] on p "JÁ TEMOS O POI CRIADO. FALTA ADICIONAR - FORA DO CENTRO AO INTERNAL NAME" at bounding box center [659, 147] width 1211 height 29
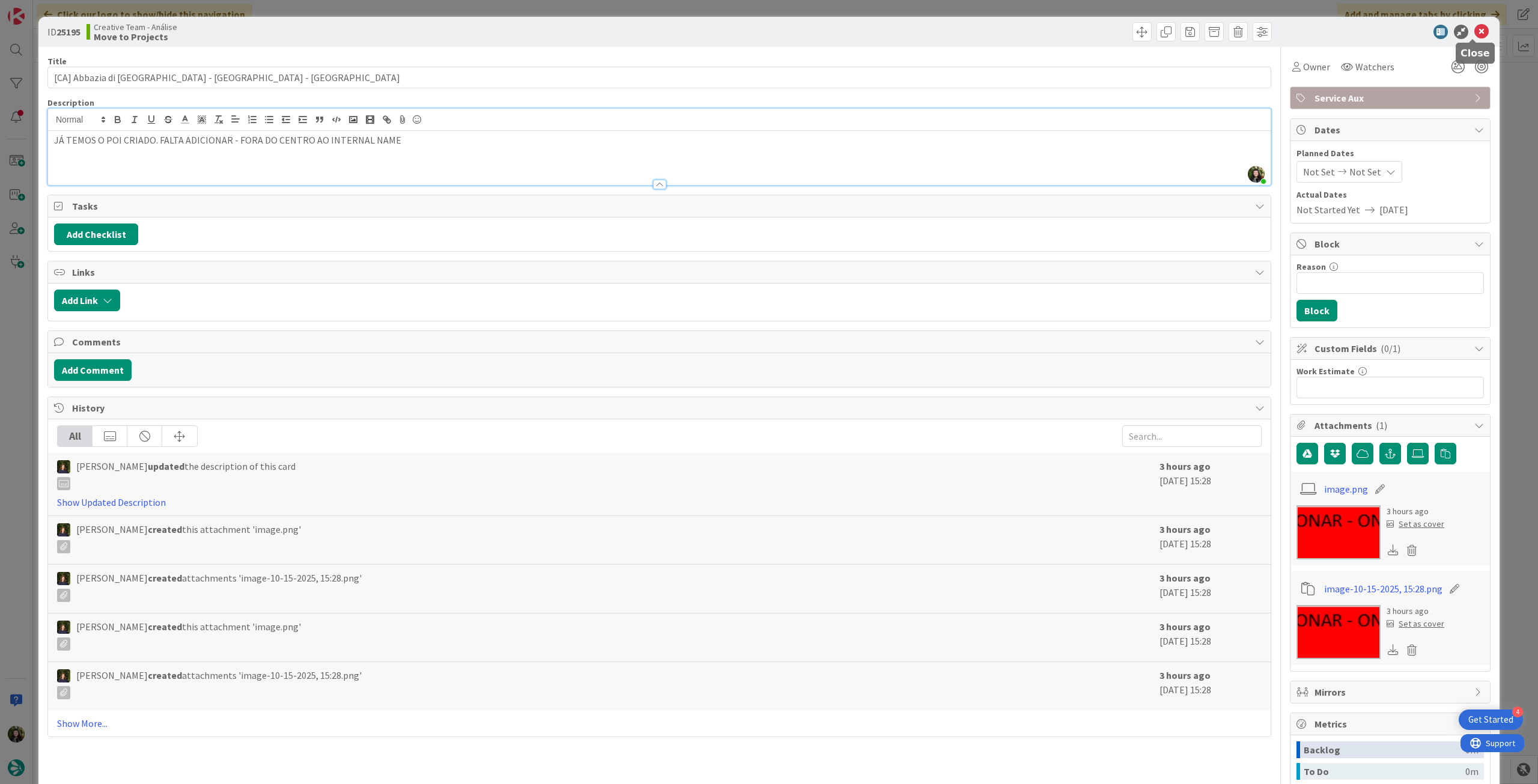
click at [1476, 31] on icon at bounding box center [1481, 32] width 14 height 14
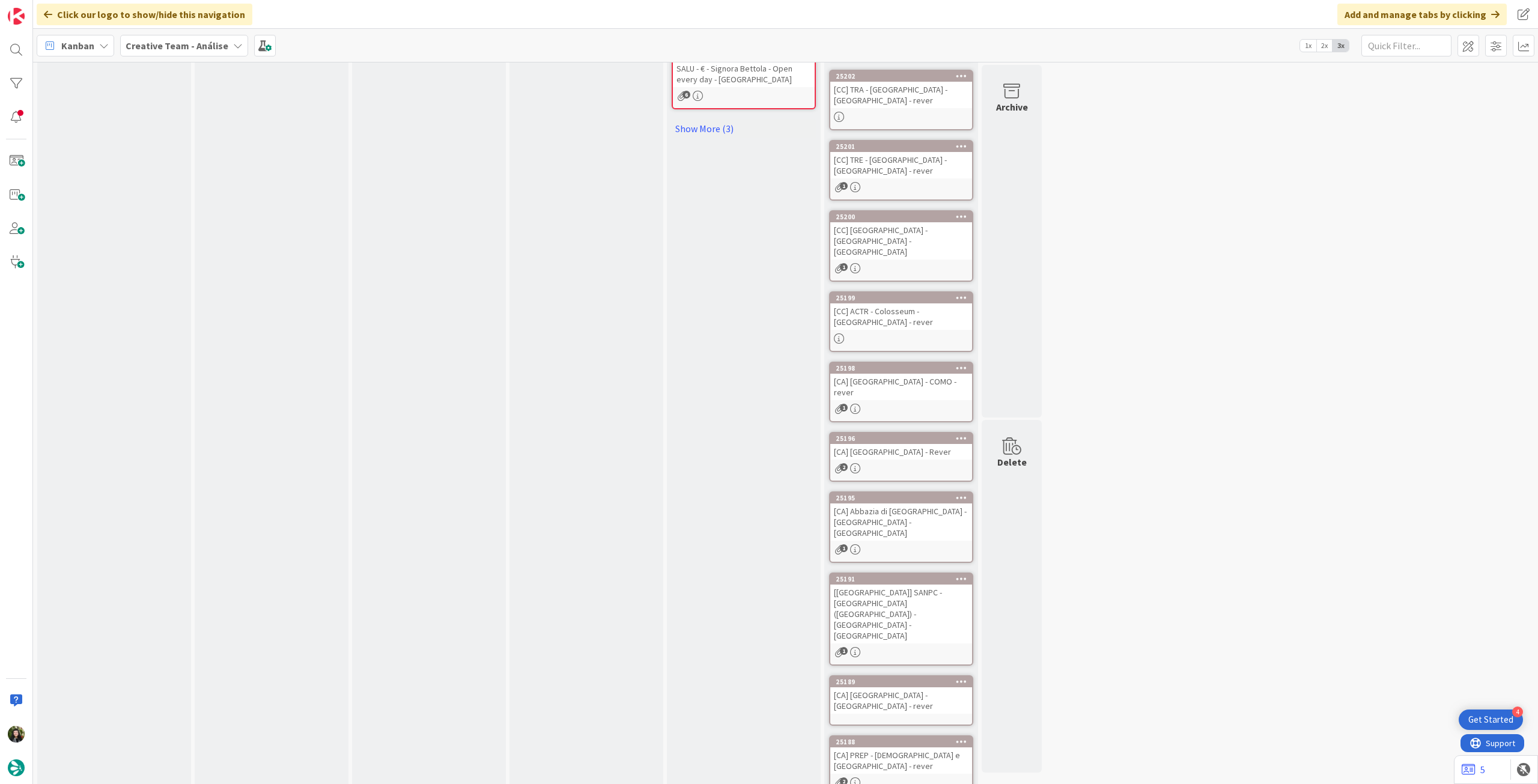
click at [909, 585] on div "[[GEOGRAPHIC_DATA]] SANPC - [GEOGRAPHIC_DATA] ([GEOGRAPHIC_DATA]) - [GEOGRAPHIC…" at bounding box center [901, 614] width 142 height 59
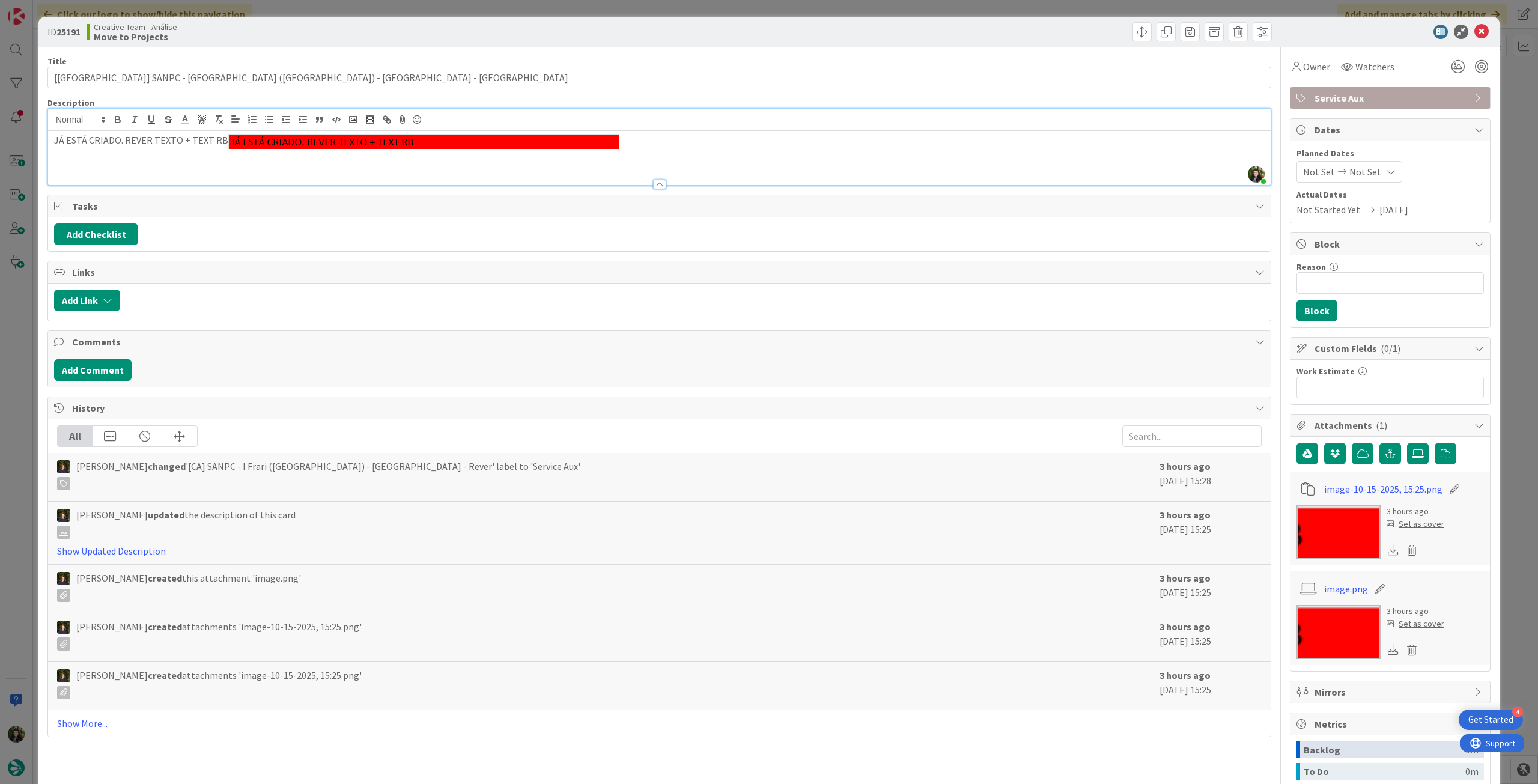
click at [651, 128] on div "[PERSON_NAME] just joined JÁ ESTÁ CRIADO. REVER TEXTO + TEXT RB" at bounding box center [659, 147] width 1223 height 77
click at [638, 144] on p "JÁ ESTÁ CRIADO. REVER TEXTO + TEXT RB" at bounding box center [659, 141] width 1211 height 16
click at [1474, 30] on icon at bounding box center [1481, 32] width 14 height 14
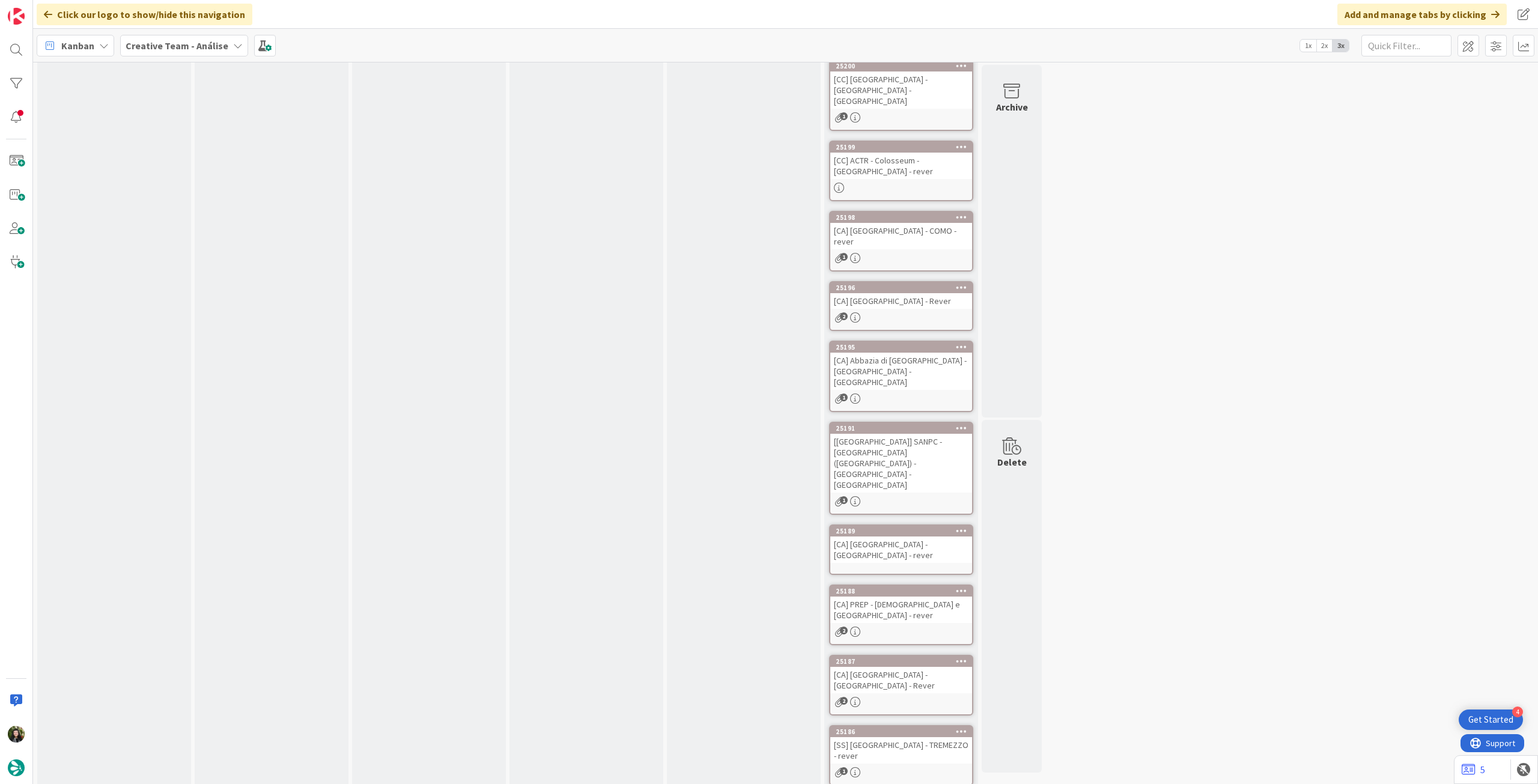
scroll to position [876, 0]
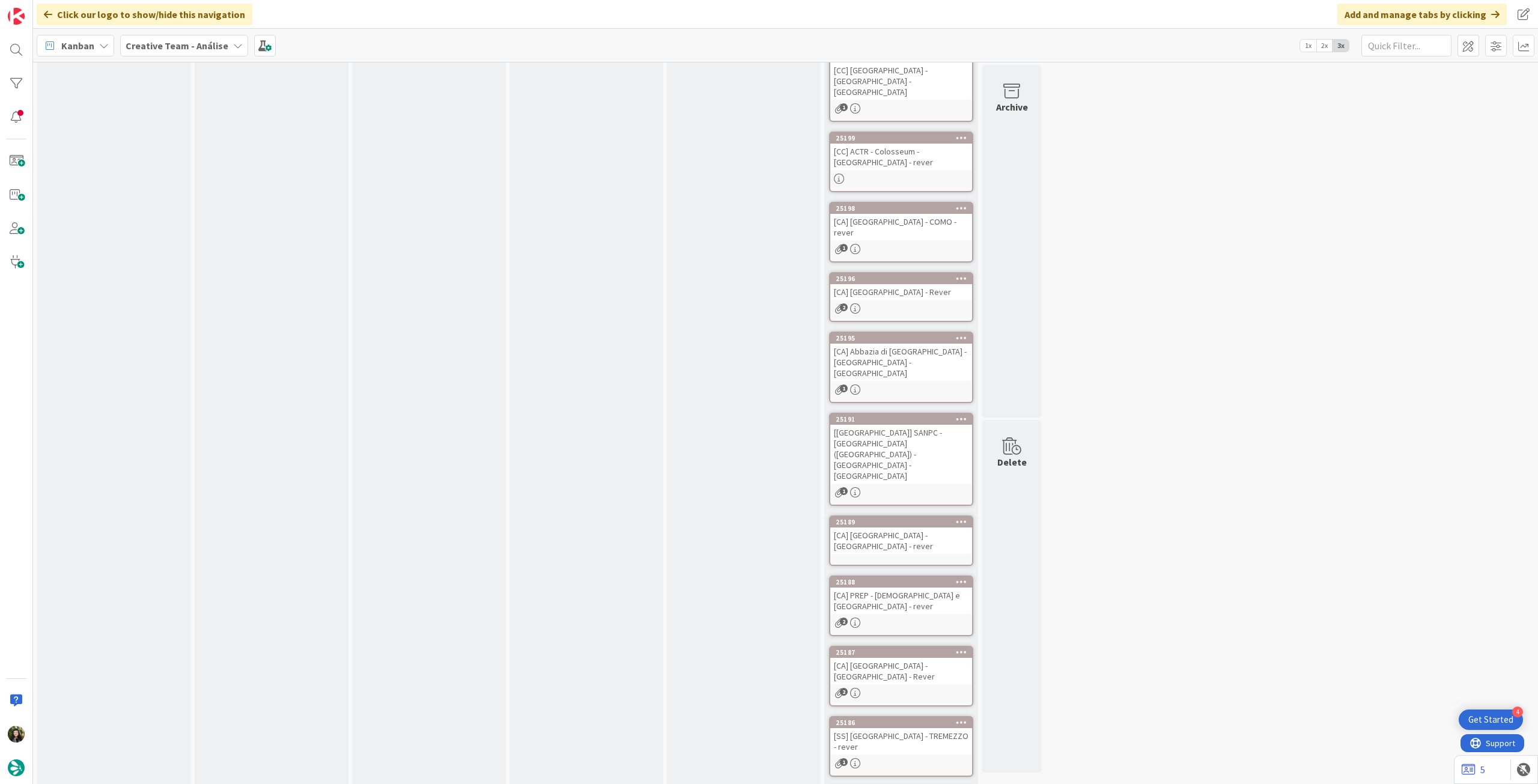
click at [922, 528] on div "[CA] [GEOGRAPHIC_DATA] - [GEOGRAPHIC_DATA] - rever" at bounding box center [901, 540] width 142 height 26
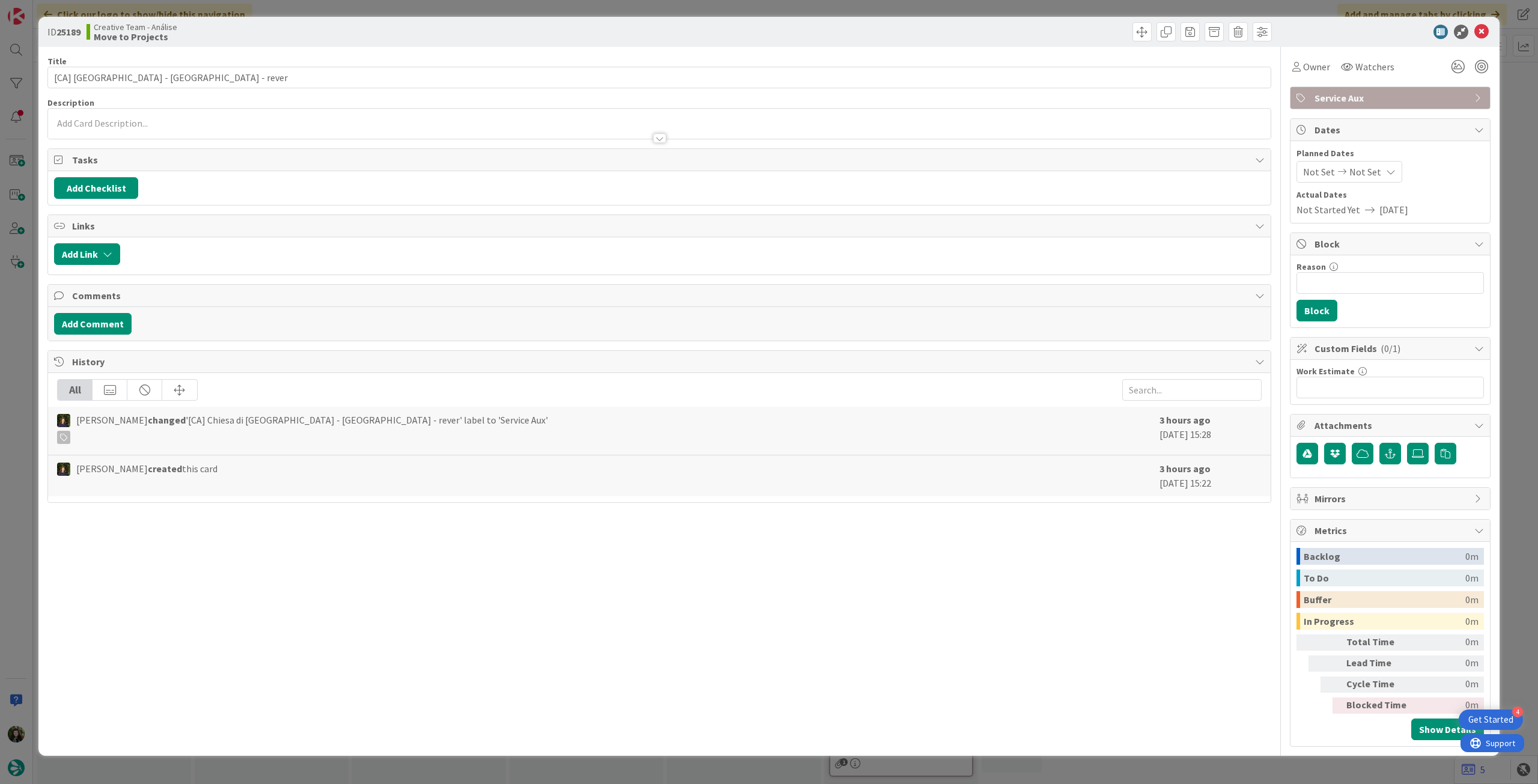
click at [283, 127] on div at bounding box center [659, 132] width 1223 height 13
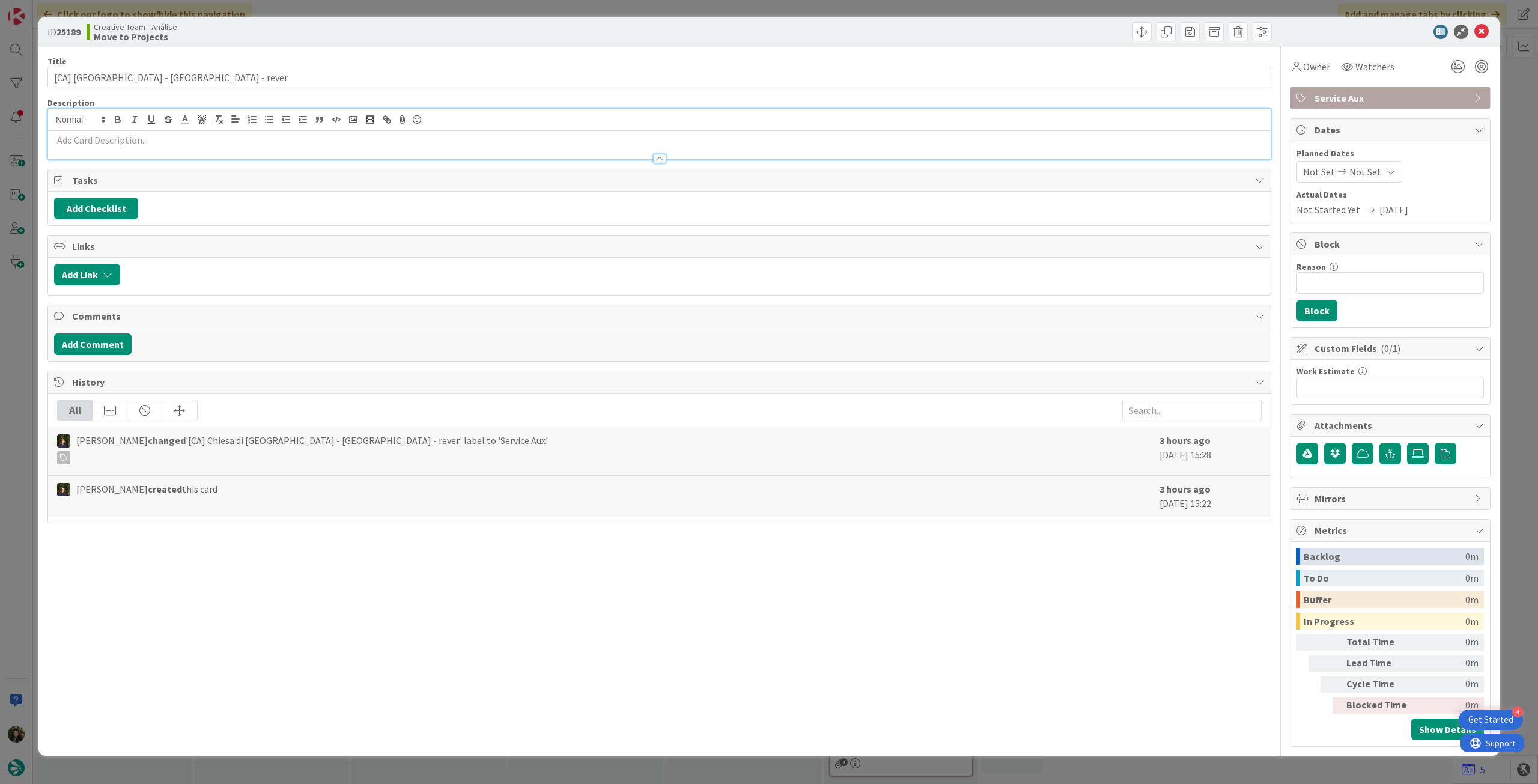
click at [289, 141] on p at bounding box center [659, 140] width 1211 height 14
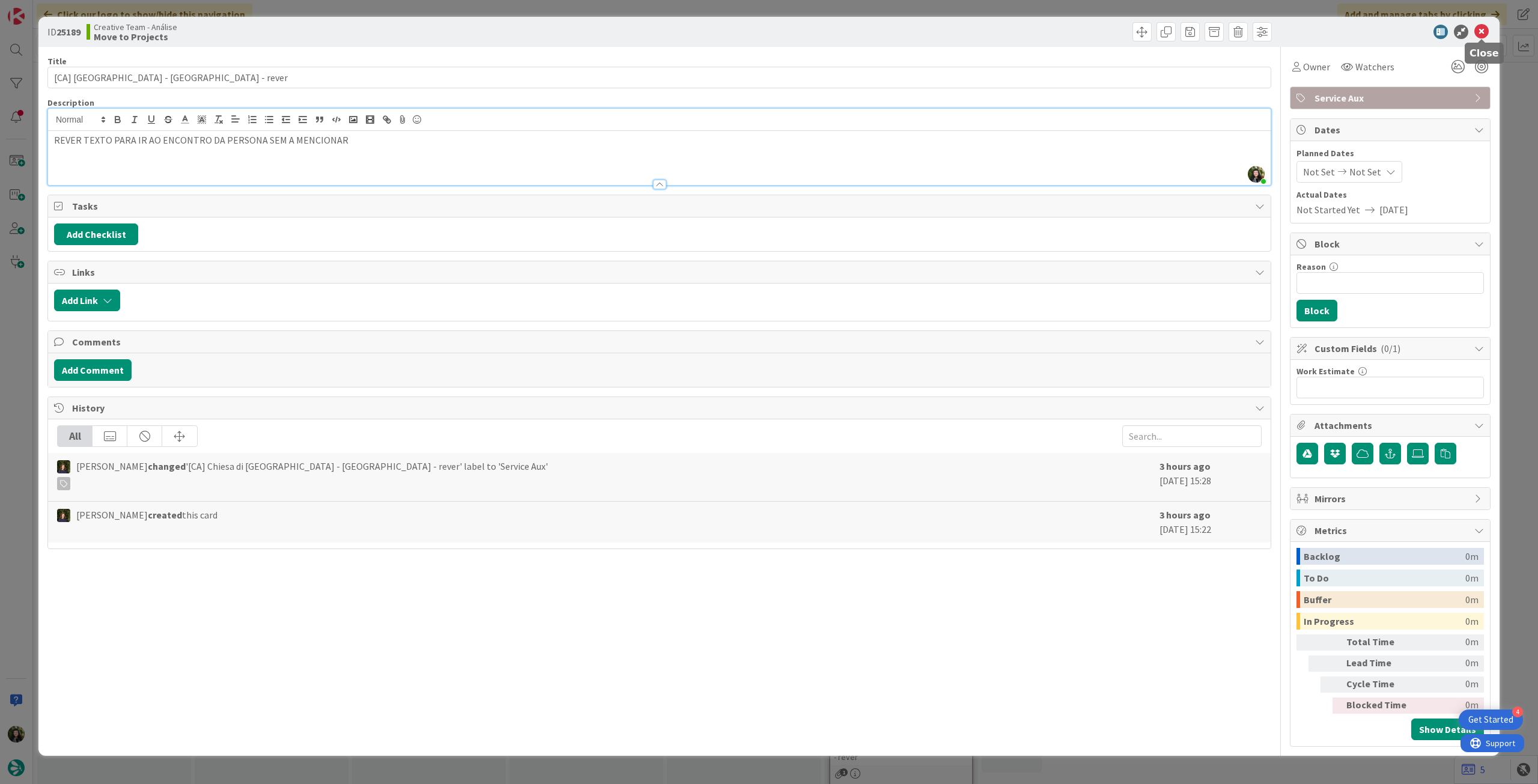
click at [1479, 32] on icon at bounding box center [1481, 32] width 14 height 14
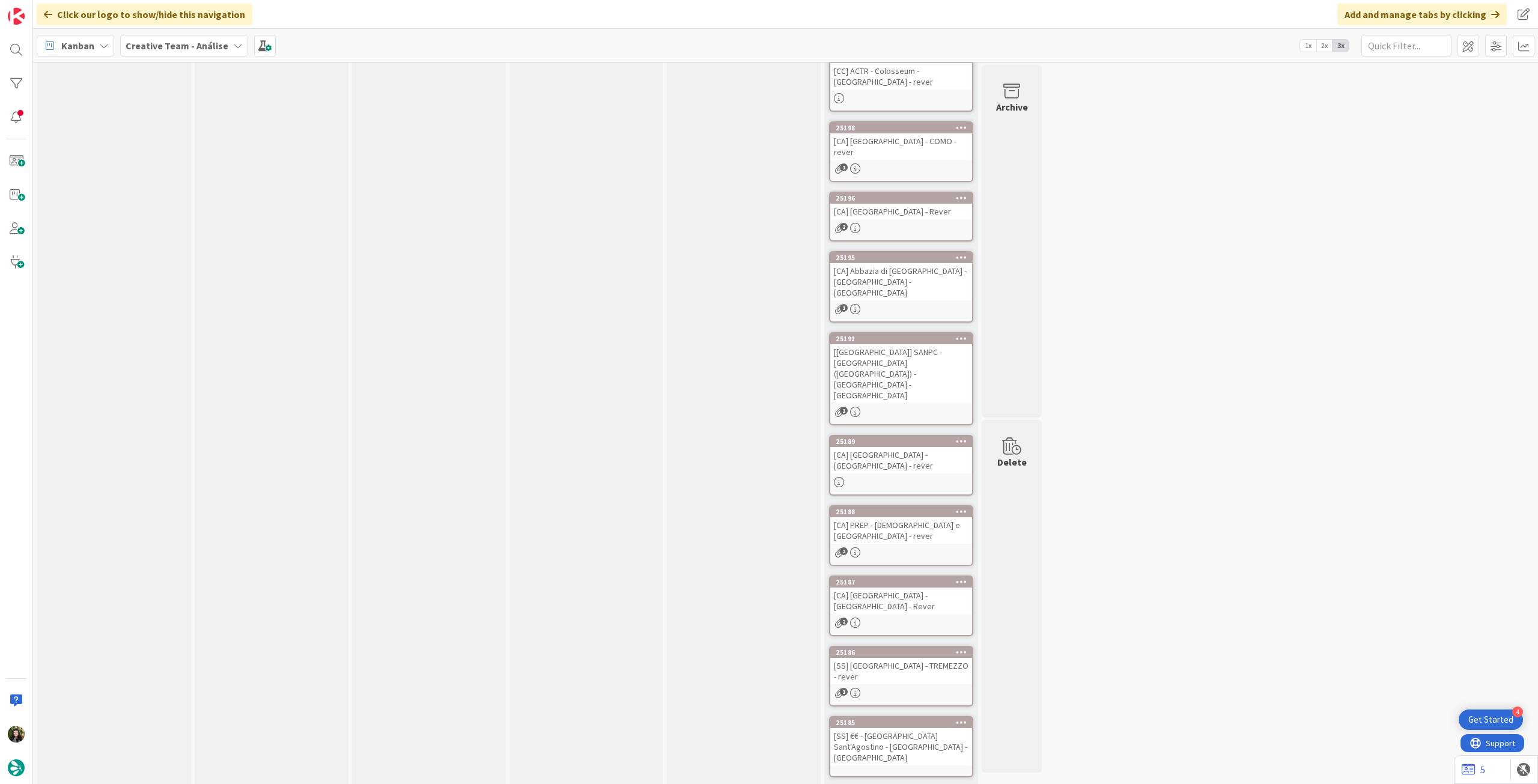
click at [927, 517] on div "[CA] PREP - [DEMOGRAPHIC_DATA] e [GEOGRAPHIC_DATA] - rever" at bounding box center [901, 530] width 142 height 26
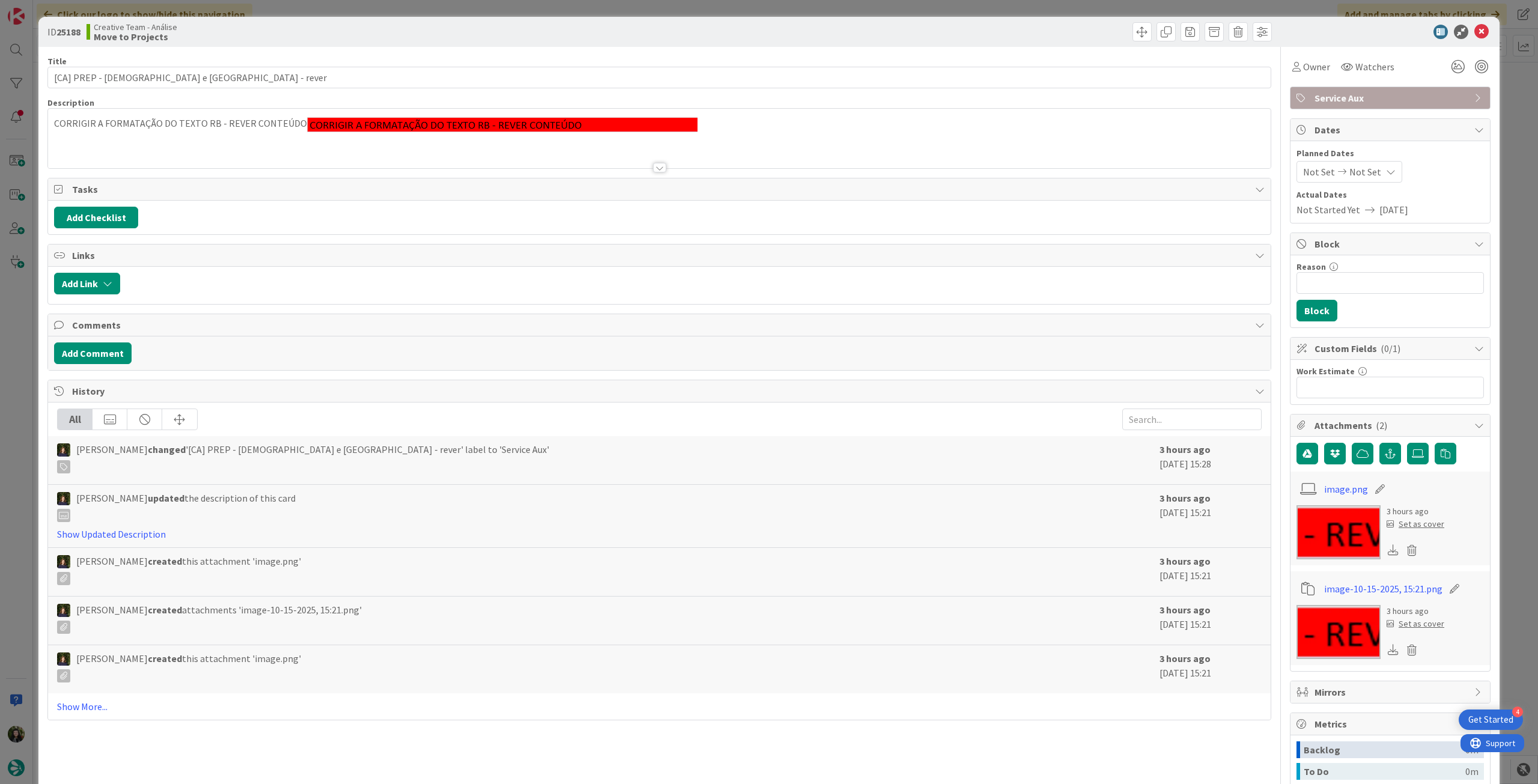
click at [704, 129] on div "CORRIGIR A FORMATAÇÃO DO TEXTO RB - REVER CONTEÚDO" at bounding box center [659, 138] width 1223 height 59
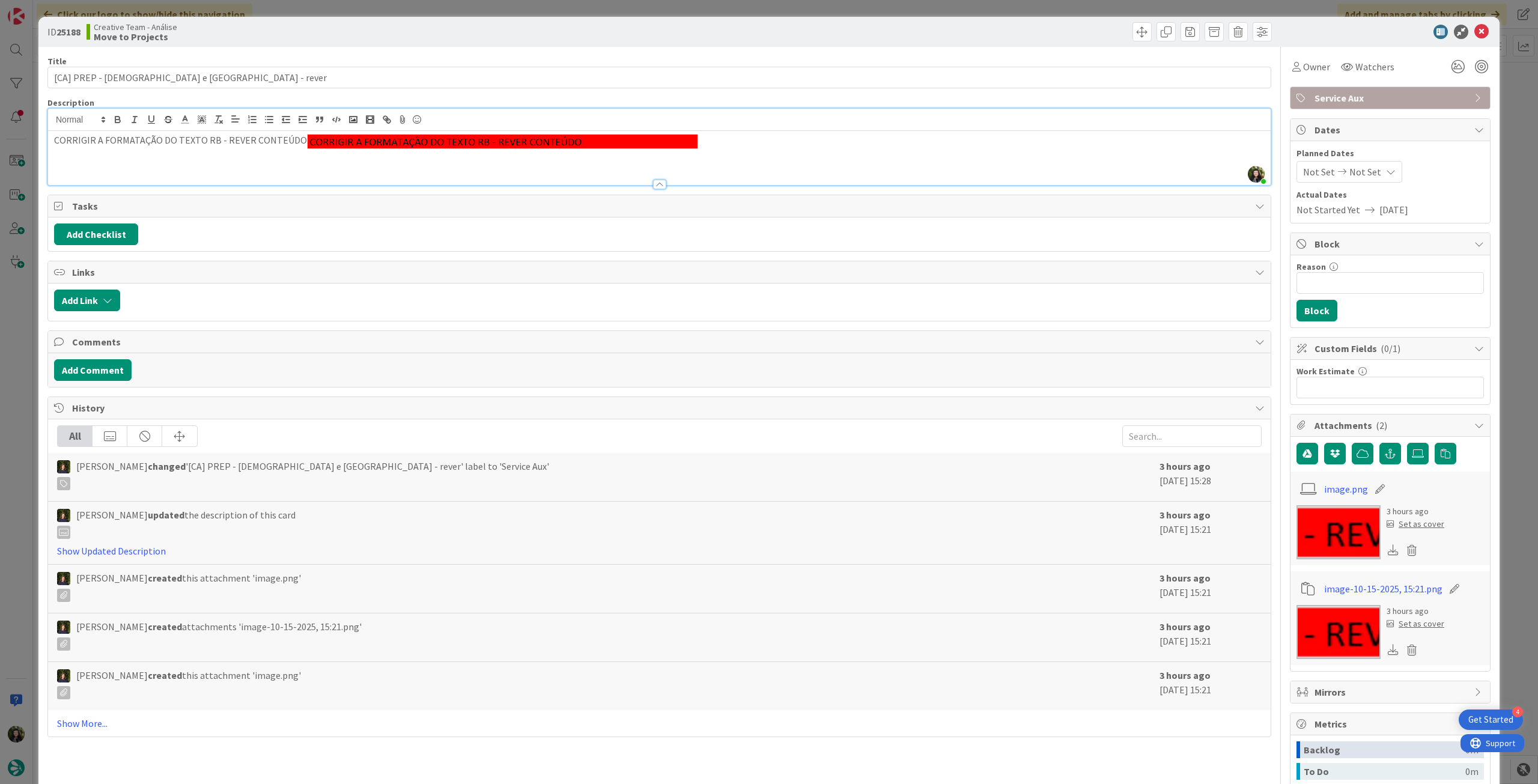
click at [722, 139] on p "CORRIGIR A FORMATAÇÃO DO TEXTO RB - REVER CONTEÚDO" at bounding box center [659, 141] width 1211 height 16
click at [1474, 32] on icon at bounding box center [1481, 32] width 14 height 14
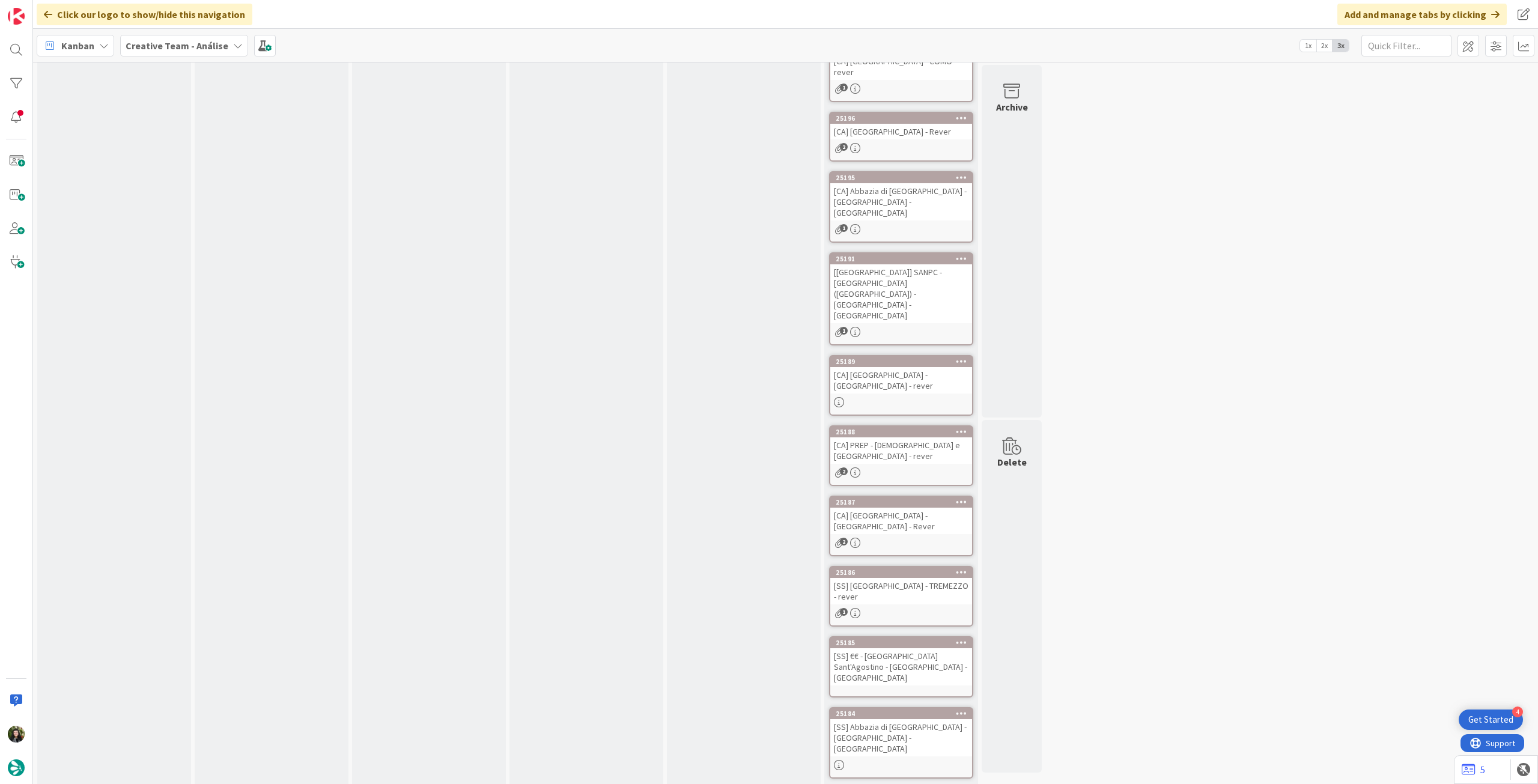
click at [932, 507] on div "[CA] [GEOGRAPHIC_DATA] - [GEOGRAPHIC_DATA] - Rever" at bounding box center [901, 520] width 142 height 26
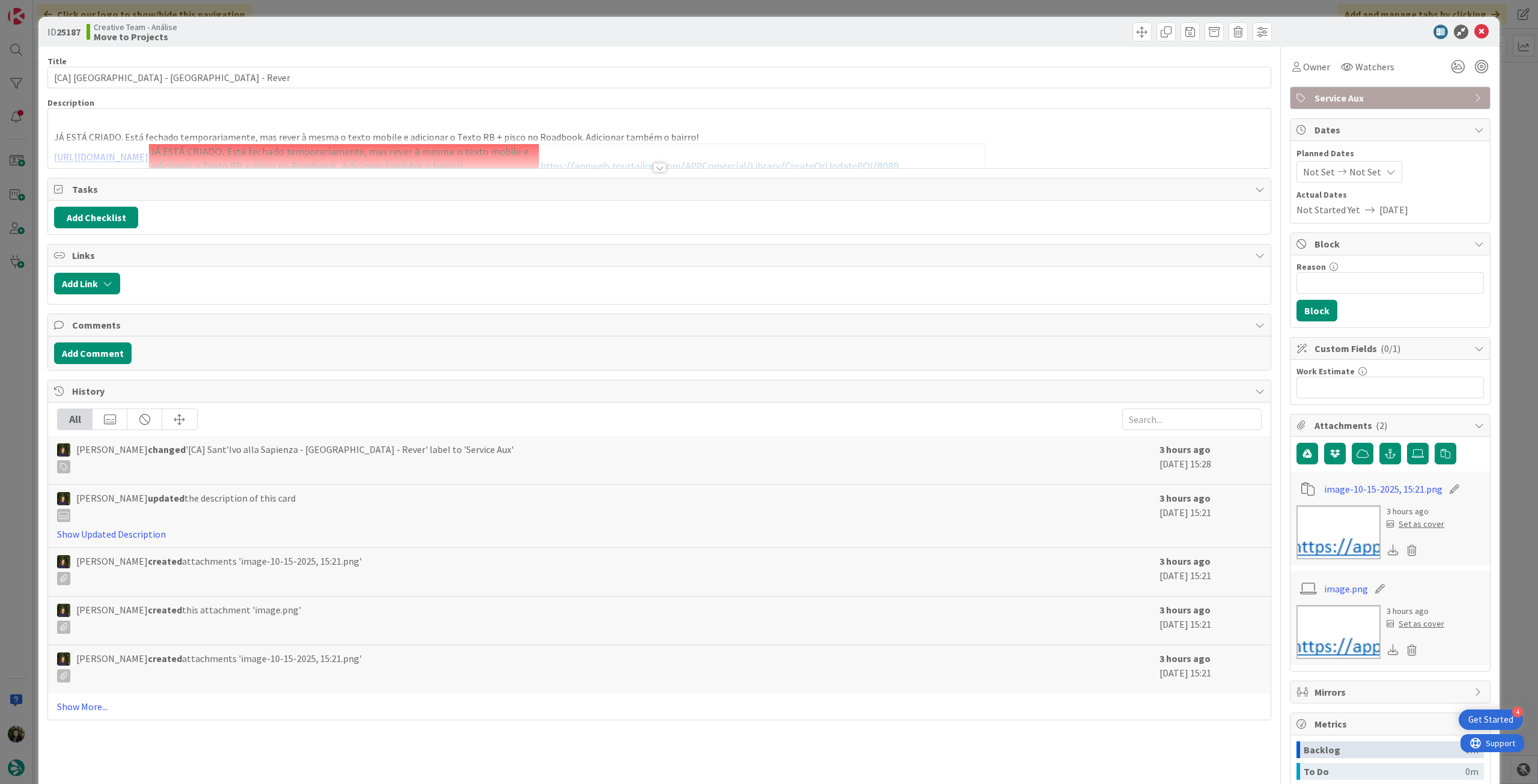
click at [423, 157] on div at bounding box center [659, 153] width 1223 height 31
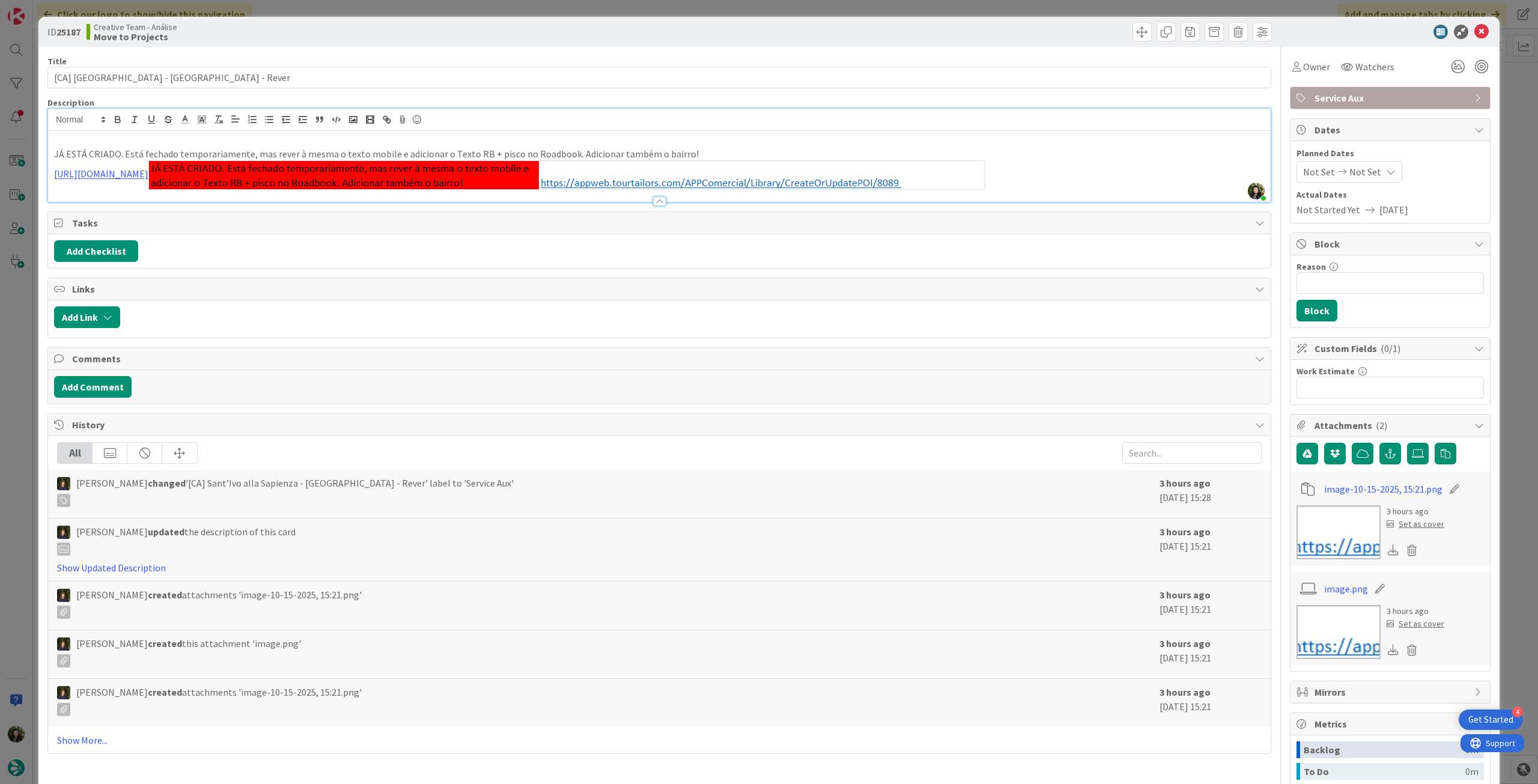
click at [1226, 176] on p "[URL][DOMAIN_NAME]" at bounding box center [659, 174] width 1211 height 29
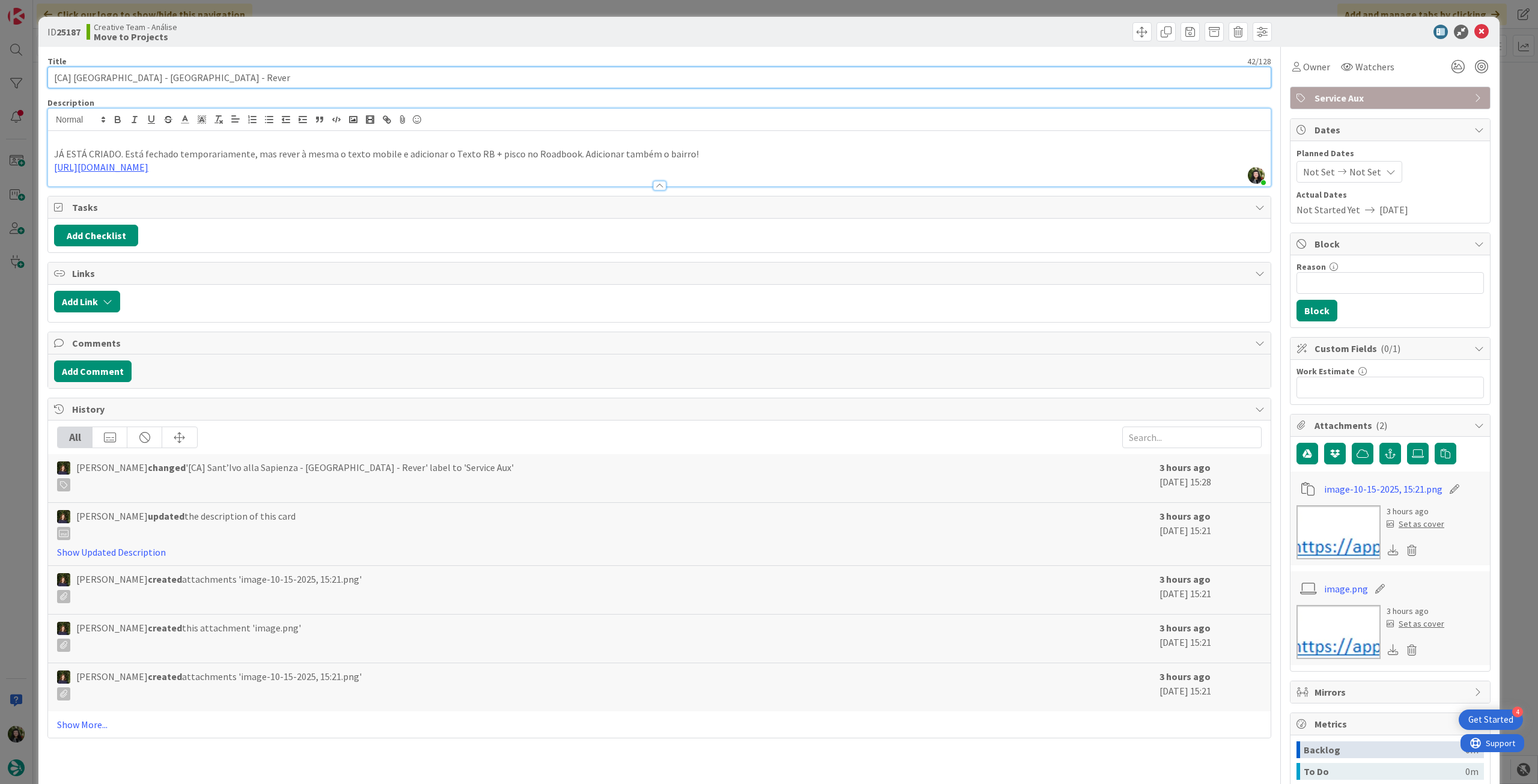
drag, startPoint x: 160, startPoint y: 78, endPoint x: 86, endPoint y: 76, distance: 74.0
click at [71, 79] on input "[CA] [GEOGRAPHIC_DATA] - [GEOGRAPHIC_DATA] - Rever" at bounding box center [659, 77] width 1224 height 22
click at [251, 153] on p "JÁ ESTÁ CRIADO. Está fechado temporariamente, mas rever à mesma o texto mobile …" at bounding box center [659, 154] width 1211 height 14
click at [692, 156] on p "JÁ ESTÁ CRIADO. Está fechado temporariamente, mas rever à mesma o texto mobile …" at bounding box center [659, 154] width 1211 height 14
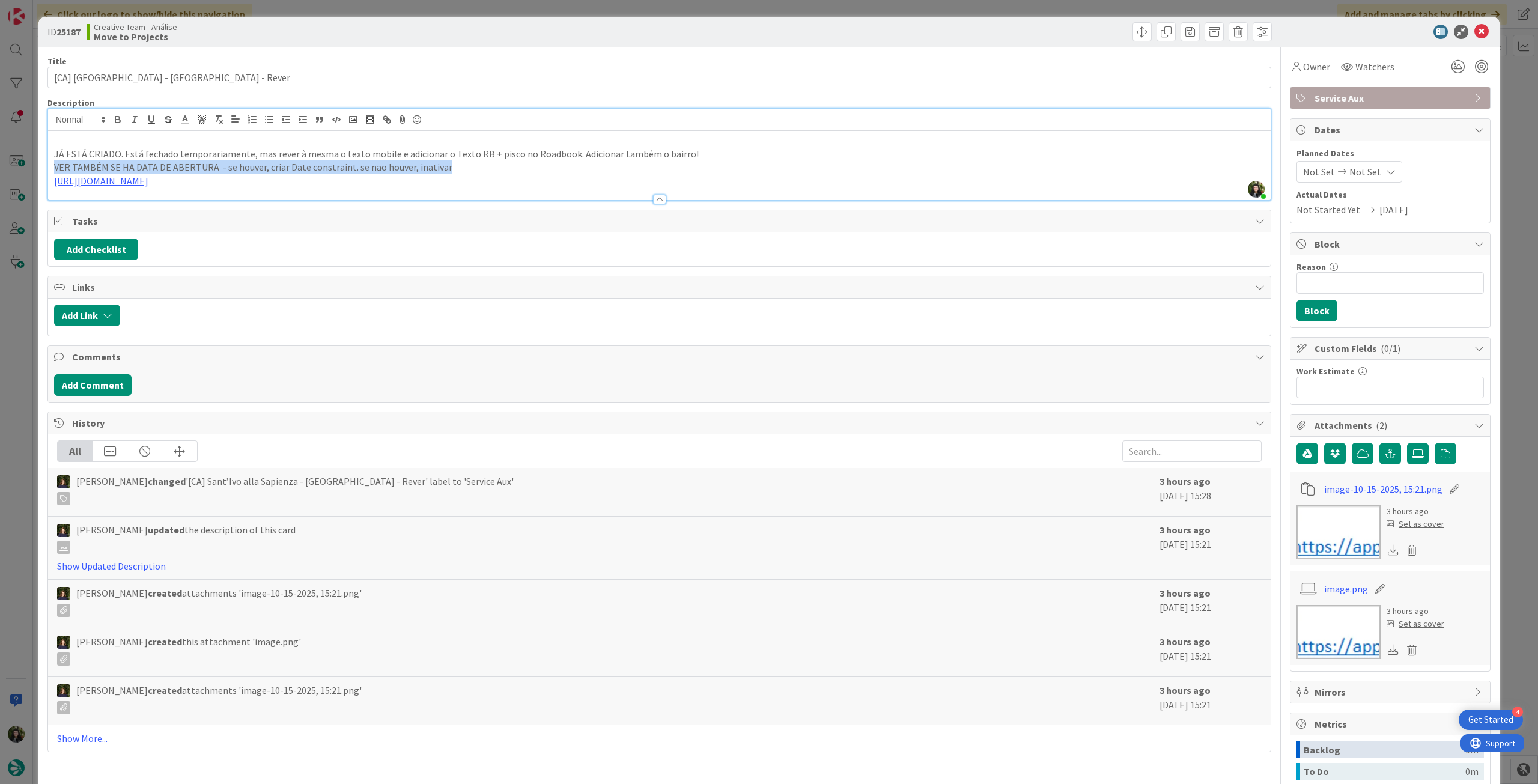
drag, startPoint x: 471, startPoint y: 167, endPoint x: 38, endPoint y: 171, distance: 433.0
click at [36, 172] on div "ID 25187 Creative Team - Análise Move to Projects Title 42 / 128 [CA] [GEOGRAPH…" at bounding box center [769, 392] width 1538 height 784
click at [113, 121] on icon "button" at bounding box center [117, 120] width 11 height 11
click at [708, 142] on p at bounding box center [659, 140] width 1211 height 14
click at [1474, 27] on icon at bounding box center [1481, 32] width 14 height 14
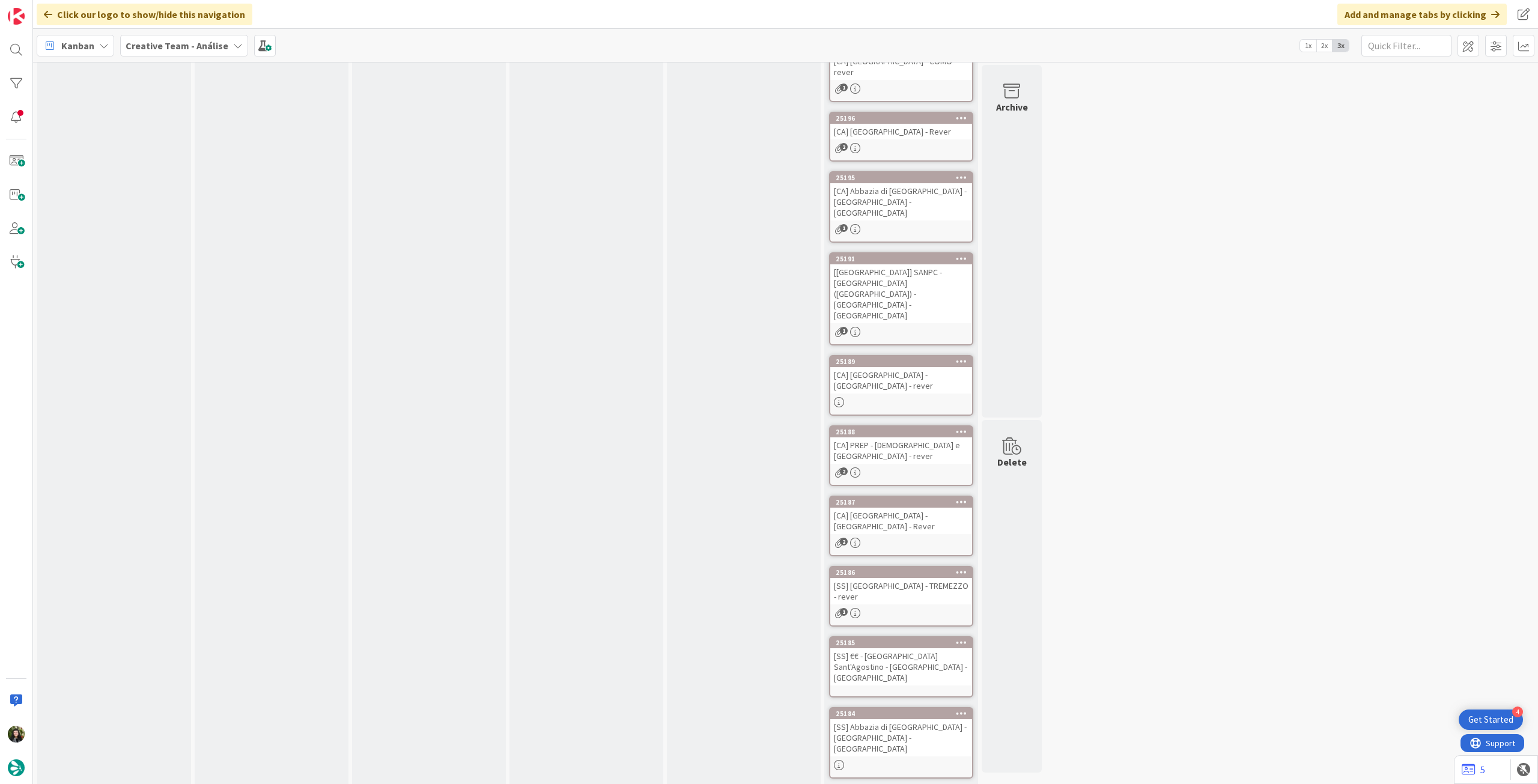
click at [892, 578] on div "[SS] [GEOGRAPHIC_DATA] - TREMEZZO - rever" at bounding box center [901, 591] width 142 height 26
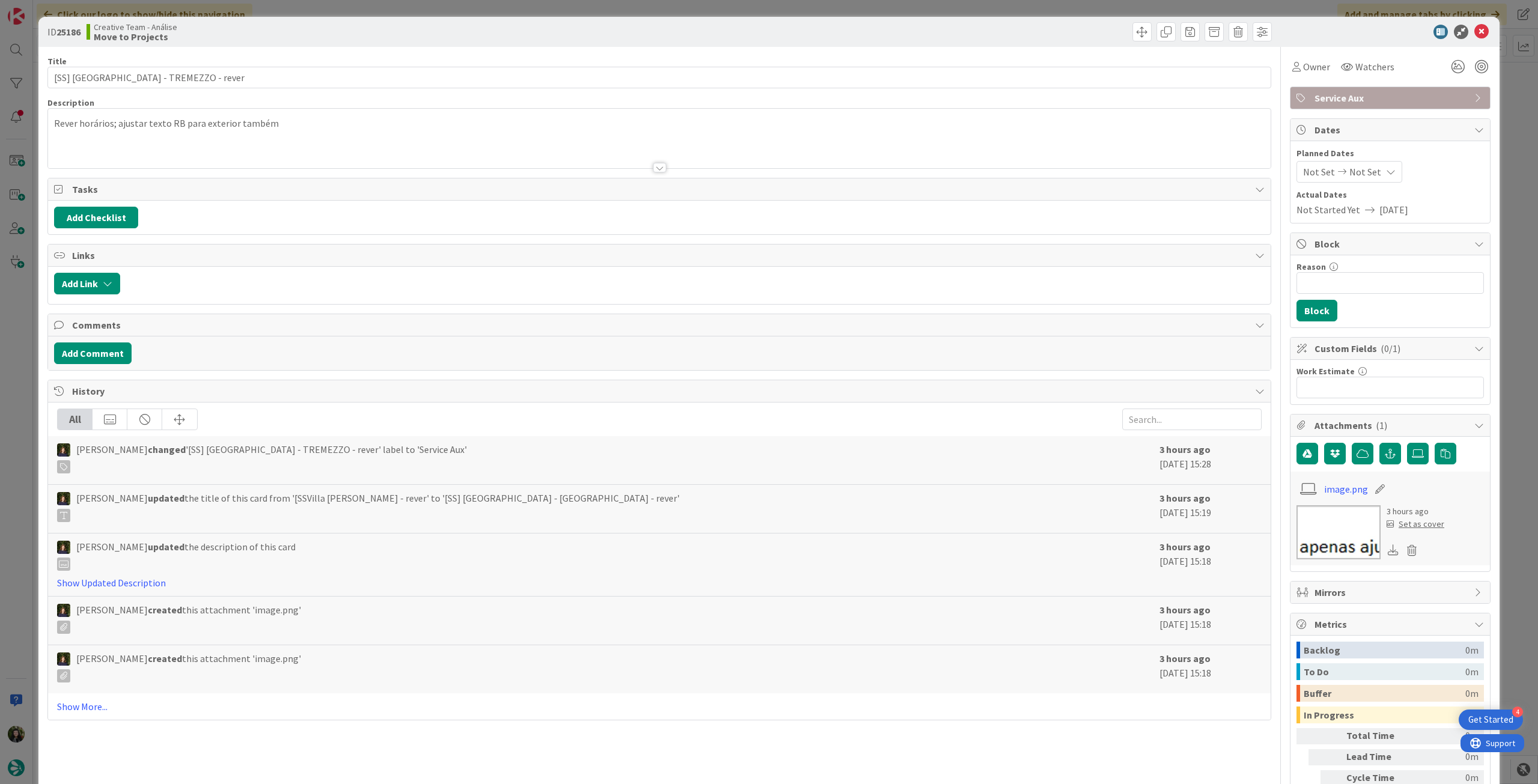
click at [276, 157] on div at bounding box center [659, 153] width 1223 height 31
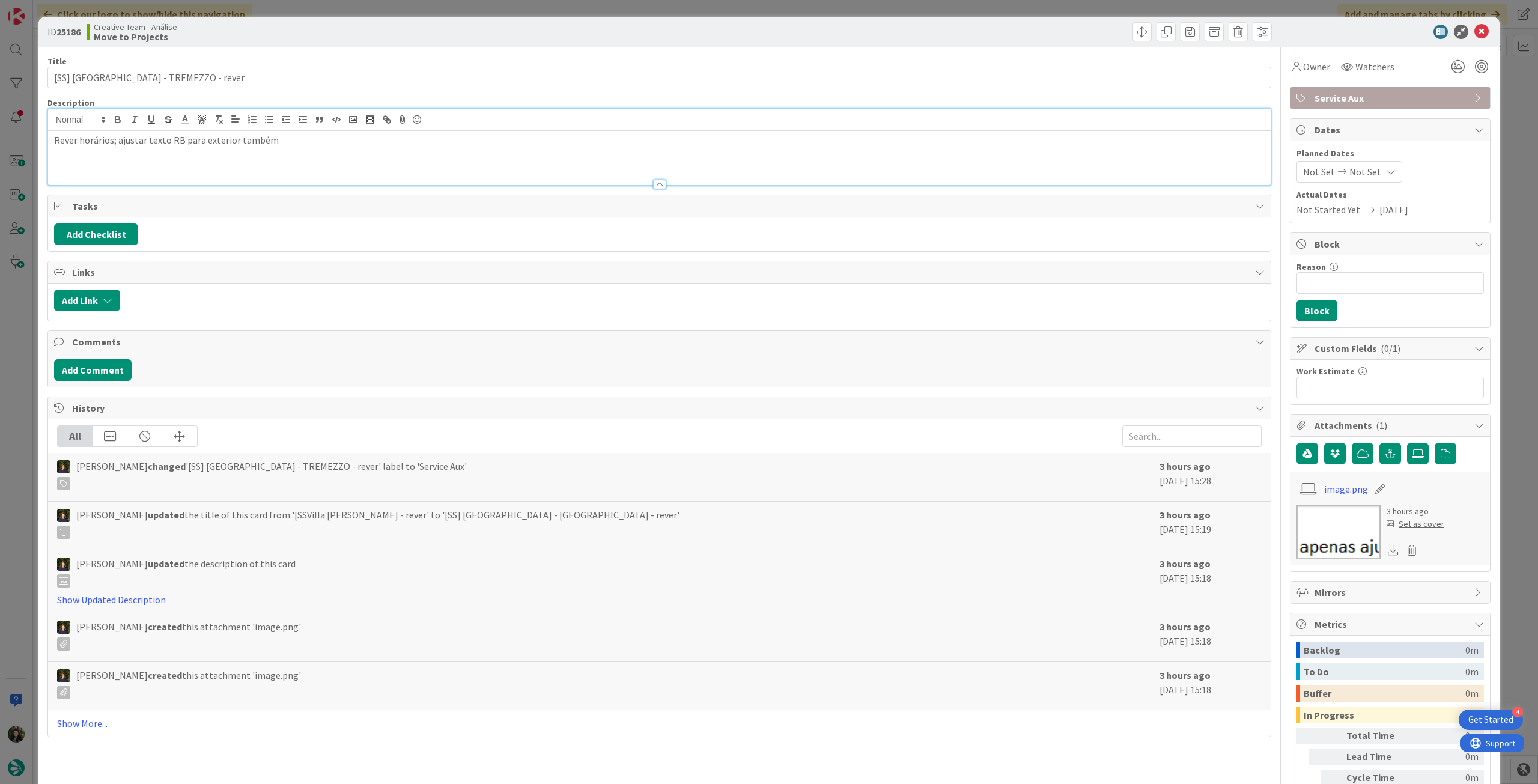
click at [304, 144] on p "Rever horários; ajustar texto RB para exterior também" at bounding box center [659, 140] width 1211 height 14
click at [1479, 31] on icon at bounding box center [1481, 32] width 14 height 14
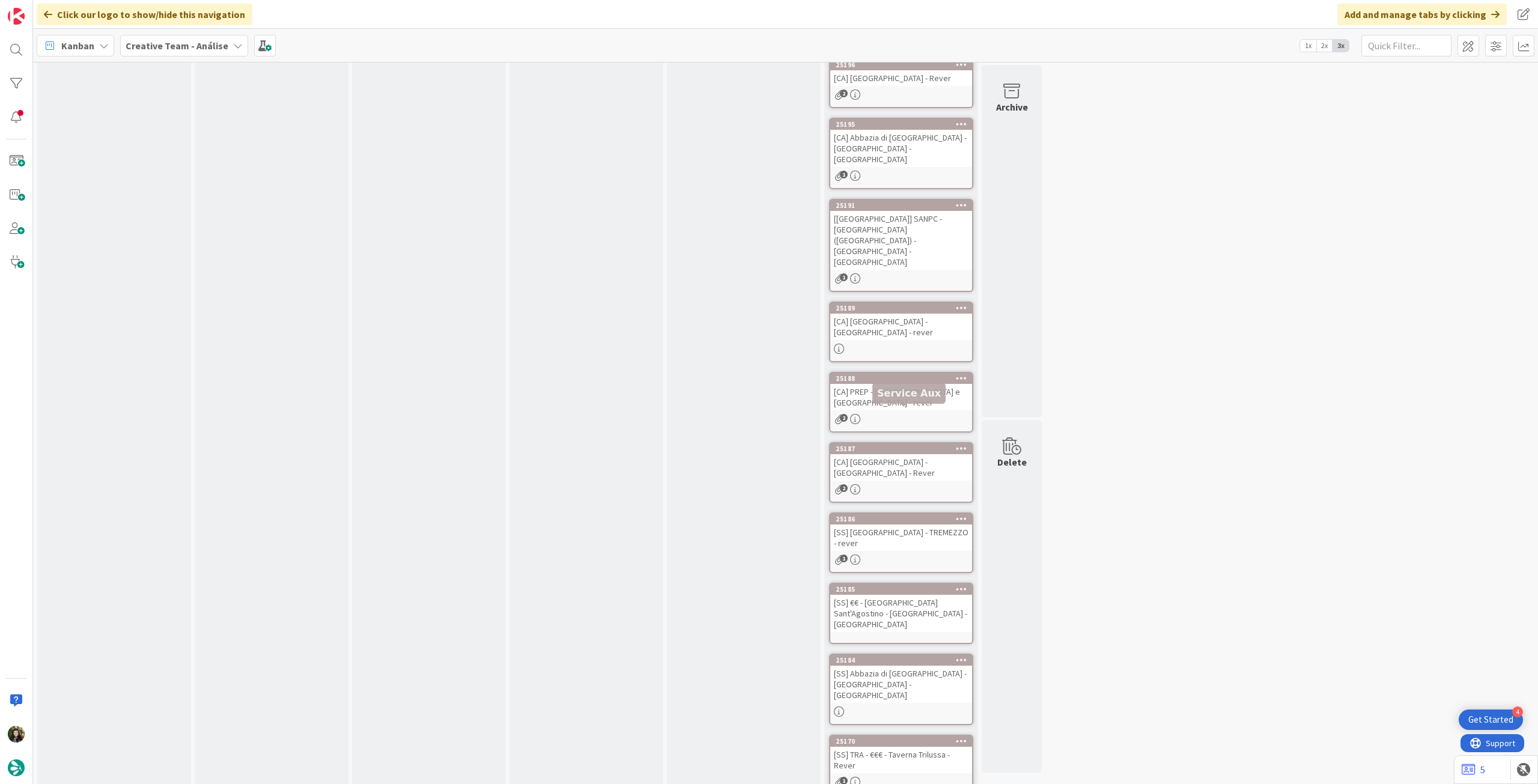
scroll to position [1115, 0]
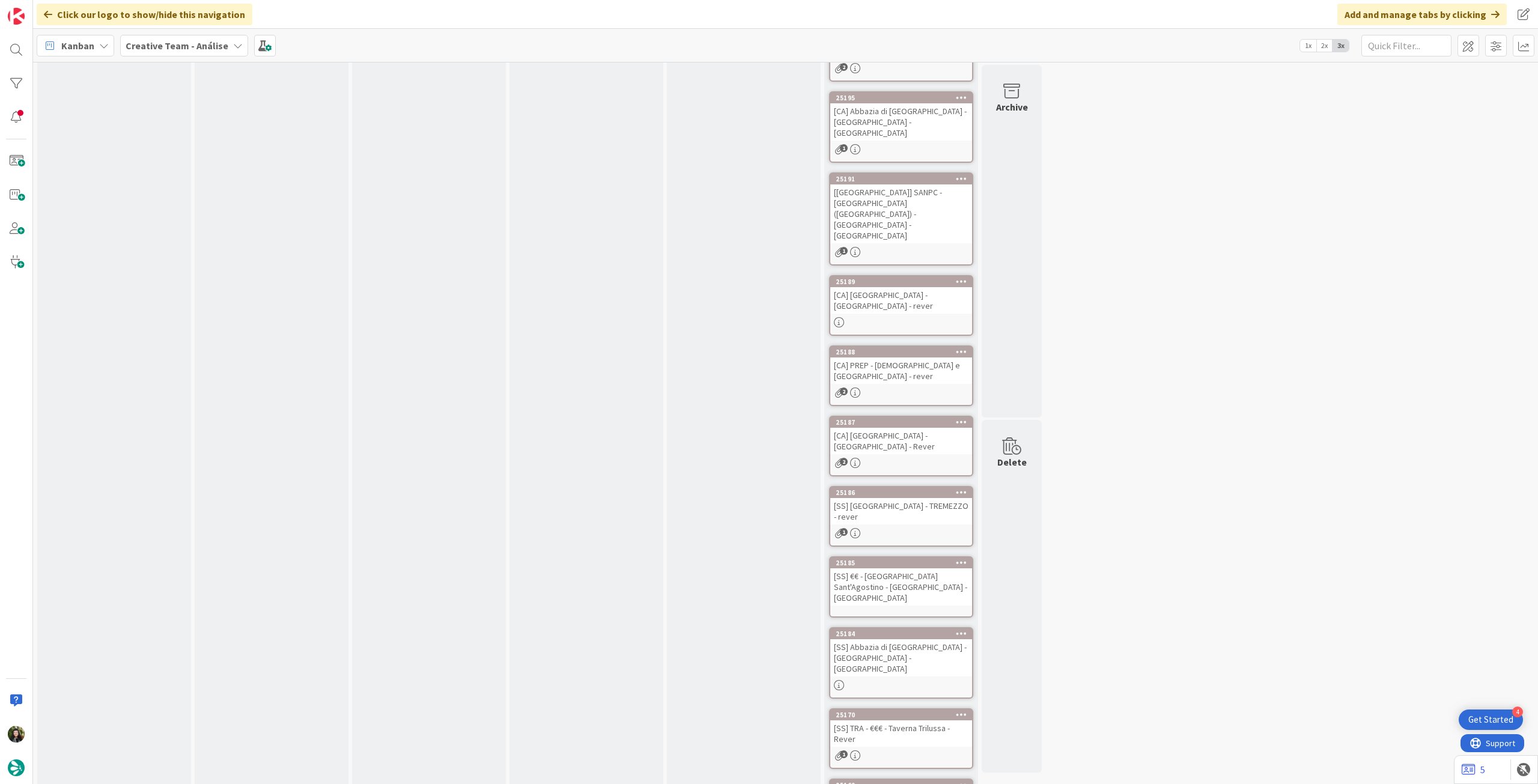
click at [893, 568] on div "[SS] €€ - [GEOGRAPHIC_DATA] Sant'Agostino - [GEOGRAPHIC_DATA] - [GEOGRAPHIC_DAT…" at bounding box center [901, 587] width 142 height 38
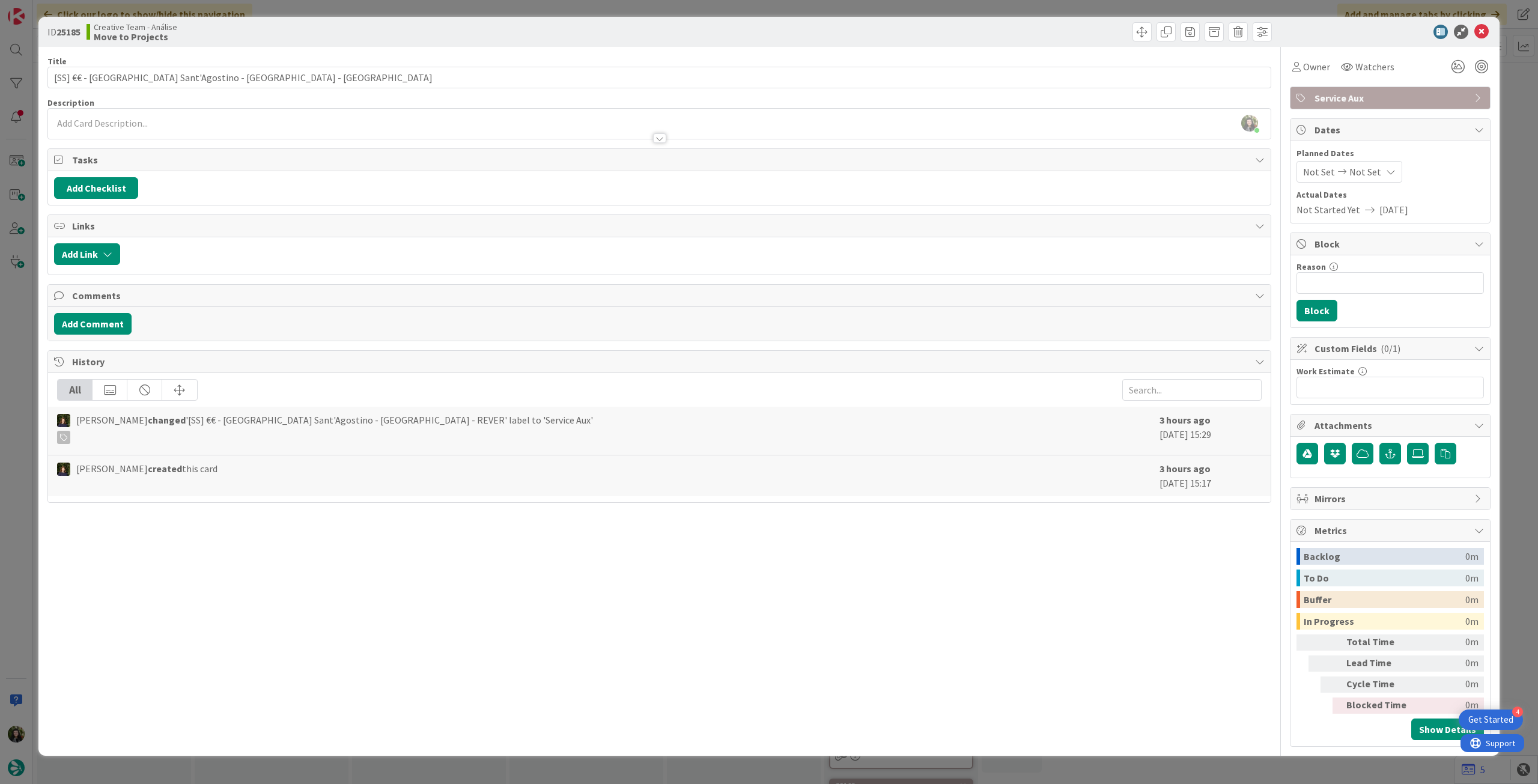
click at [331, 125] on div "[PERSON_NAME] just joined" at bounding box center [659, 124] width 1223 height 30
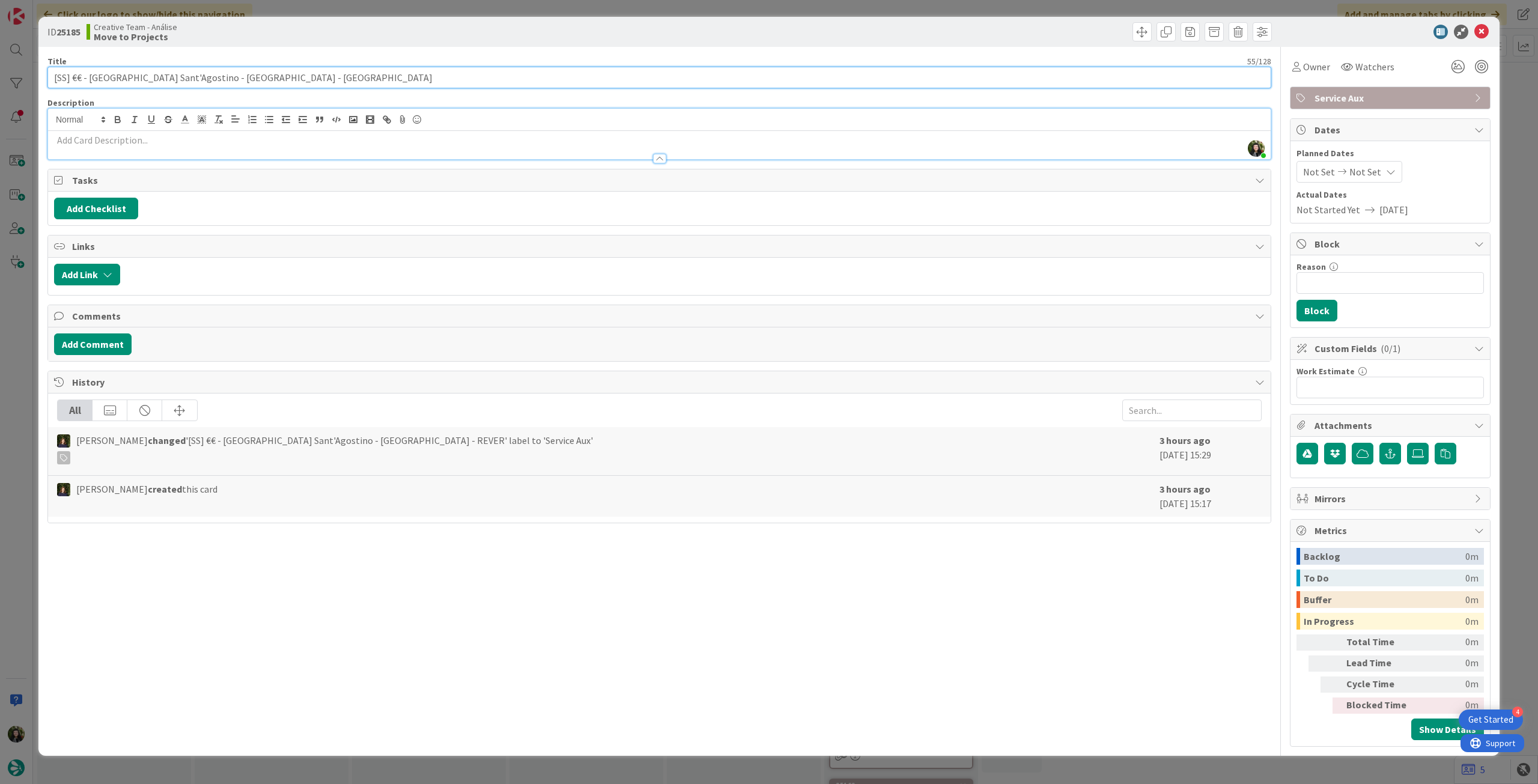
drag, startPoint x: 71, startPoint y: 81, endPoint x: 40, endPoint y: 83, distance: 31.1
click at [40, 83] on div "ID 25185 Creative Team - Análise Move to Projects Title 55 / 128 [SS] €€ - Loca…" at bounding box center [769, 386] width 1461 height 739
click at [87, 77] on input "[SS] €€ - [GEOGRAPHIC_DATA] Sant'Agostino - [GEOGRAPHIC_DATA] - [GEOGRAPHIC_DAT…" at bounding box center [659, 77] width 1224 height 22
drag, startPoint x: 177, startPoint y: 79, endPoint x: 38, endPoint y: 79, distance: 139.0
click at [24, 84] on div "ID 25185 Creative Team - Análise Move to Projects Title 55 / 128 [SS] €€ - Loca…" at bounding box center [769, 392] width 1538 height 784
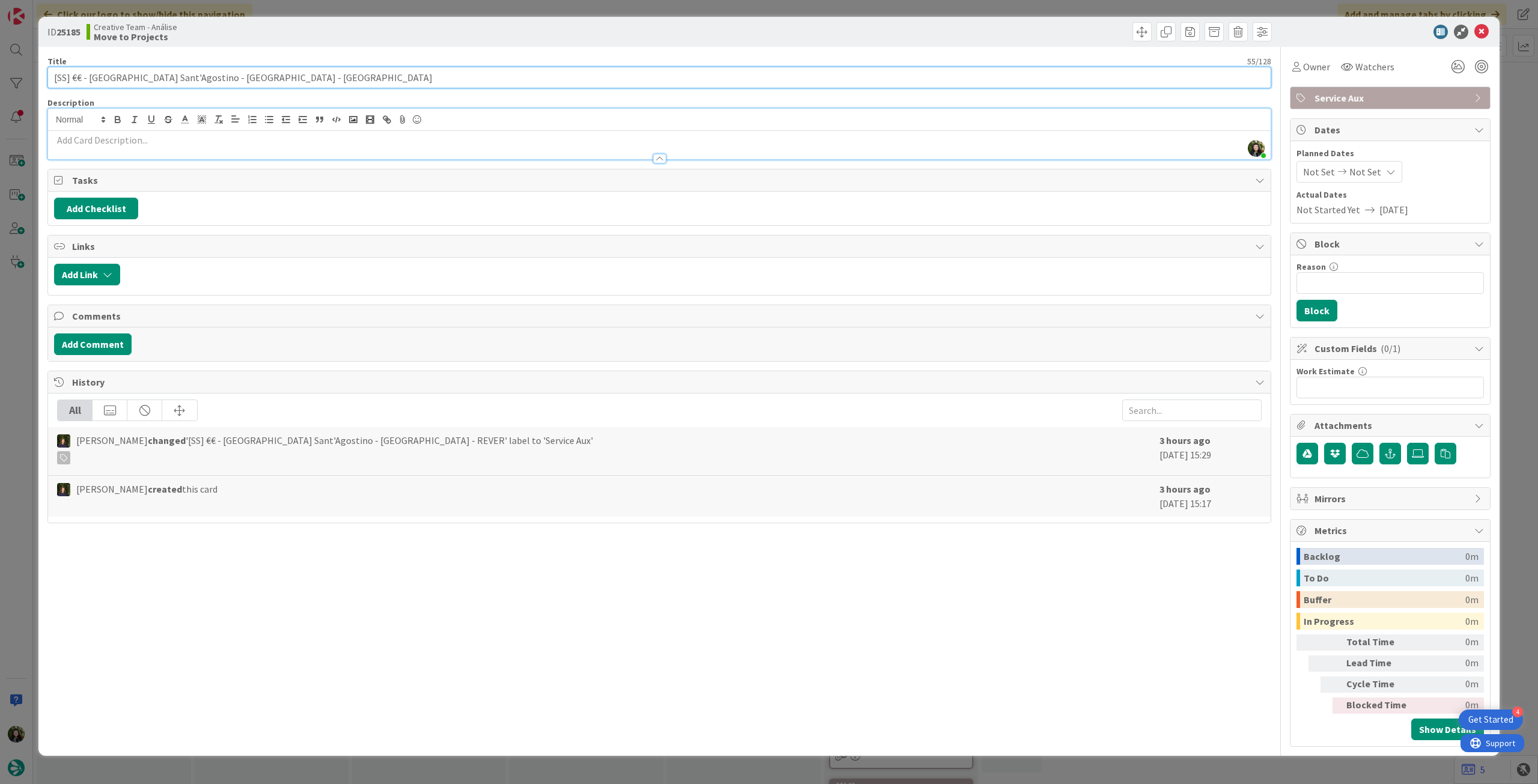
click at [97, 80] on input "[SS] €€ - [GEOGRAPHIC_DATA] Sant'Agostino - [GEOGRAPHIC_DATA] - [GEOGRAPHIC_DAT…" at bounding box center [659, 77] width 1224 height 22
drag, startPoint x: 73, startPoint y: 80, endPoint x: 43, endPoint y: 83, distance: 30.1
click at [43, 83] on div "ID 25185 Creative Team - Análise Move to Projects Title 55 / 128 [SS] €€ - Loca…" at bounding box center [769, 386] width 1461 height 739
type input "€€ - Locanda Sant'Agostino - [GEOGRAPHIC_DATA] - [GEOGRAPHIC_DATA]"
click at [1483, 29] on icon at bounding box center [1481, 32] width 14 height 14
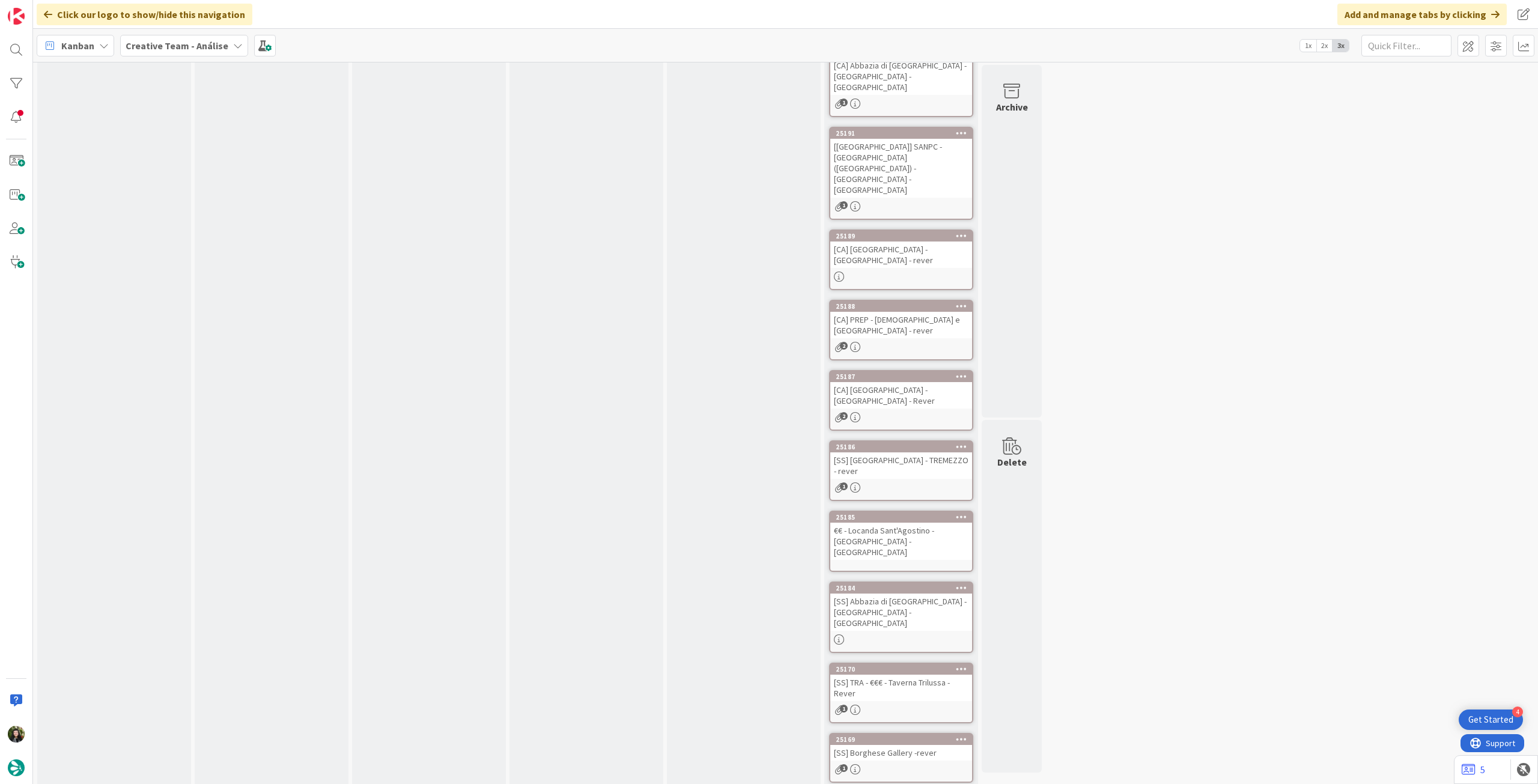
click at [931, 582] on div "25184 [SS] Abbazia di [GEOGRAPHIC_DATA] - [GEOGRAPHIC_DATA] - [GEOGRAPHIC_DATA]" at bounding box center [901, 617] width 144 height 71
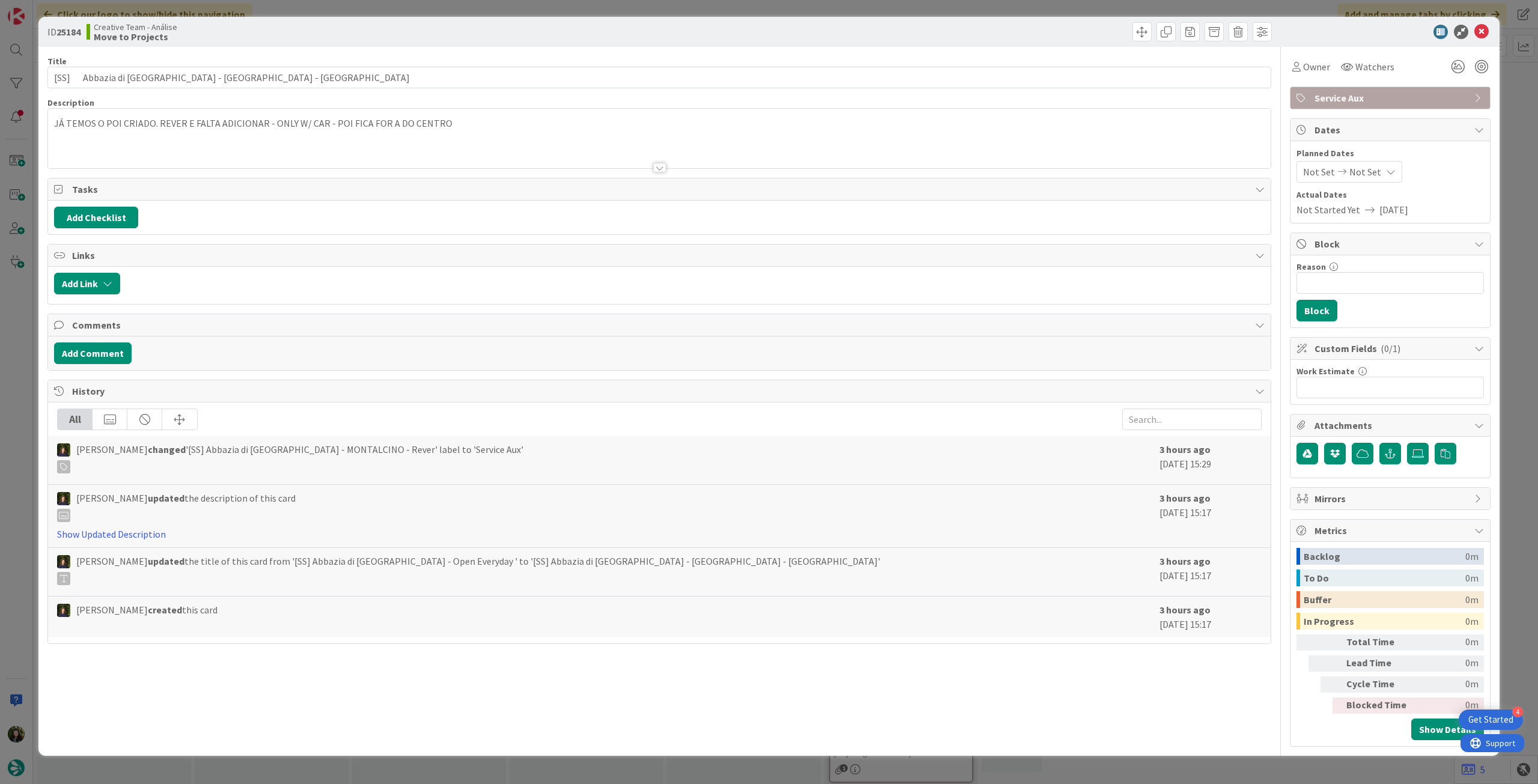
click at [317, 154] on div at bounding box center [659, 153] width 1223 height 31
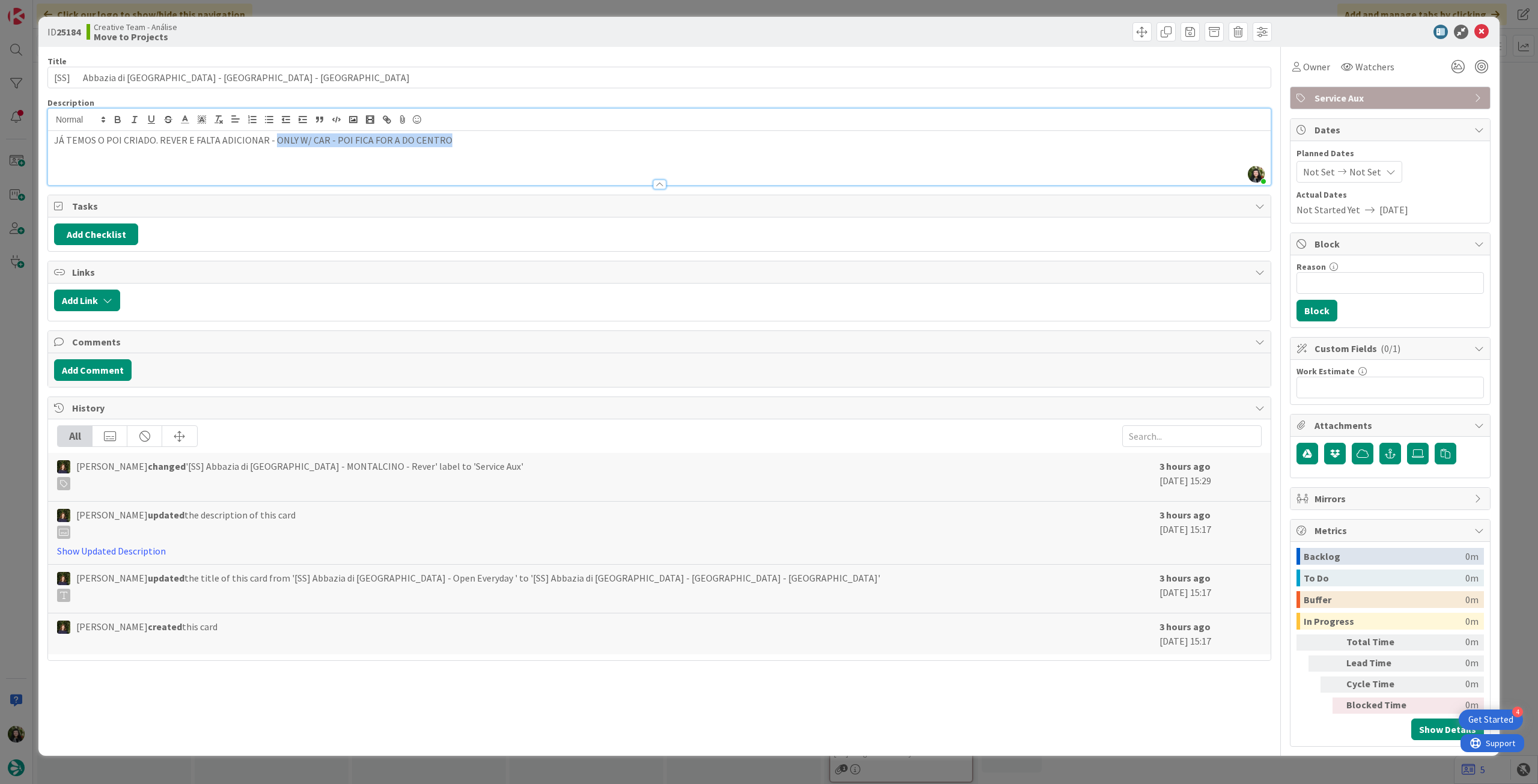
drag, startPoint x: 444, startPoint y: 138, endPoint x: 271, endPoint y: 143, distance: 173.1
click at [271, 143] on p "JÁ TEMOS O POI CRIADO. REVER E FALTA ADICIONAR - ONLY W/ CAR - POI FICA FOR A D…" at bounding box center [659, 140] width 1211 height 14
click at [1480, 32] on icon at bounding box center [1481, 32] width 14 height 14
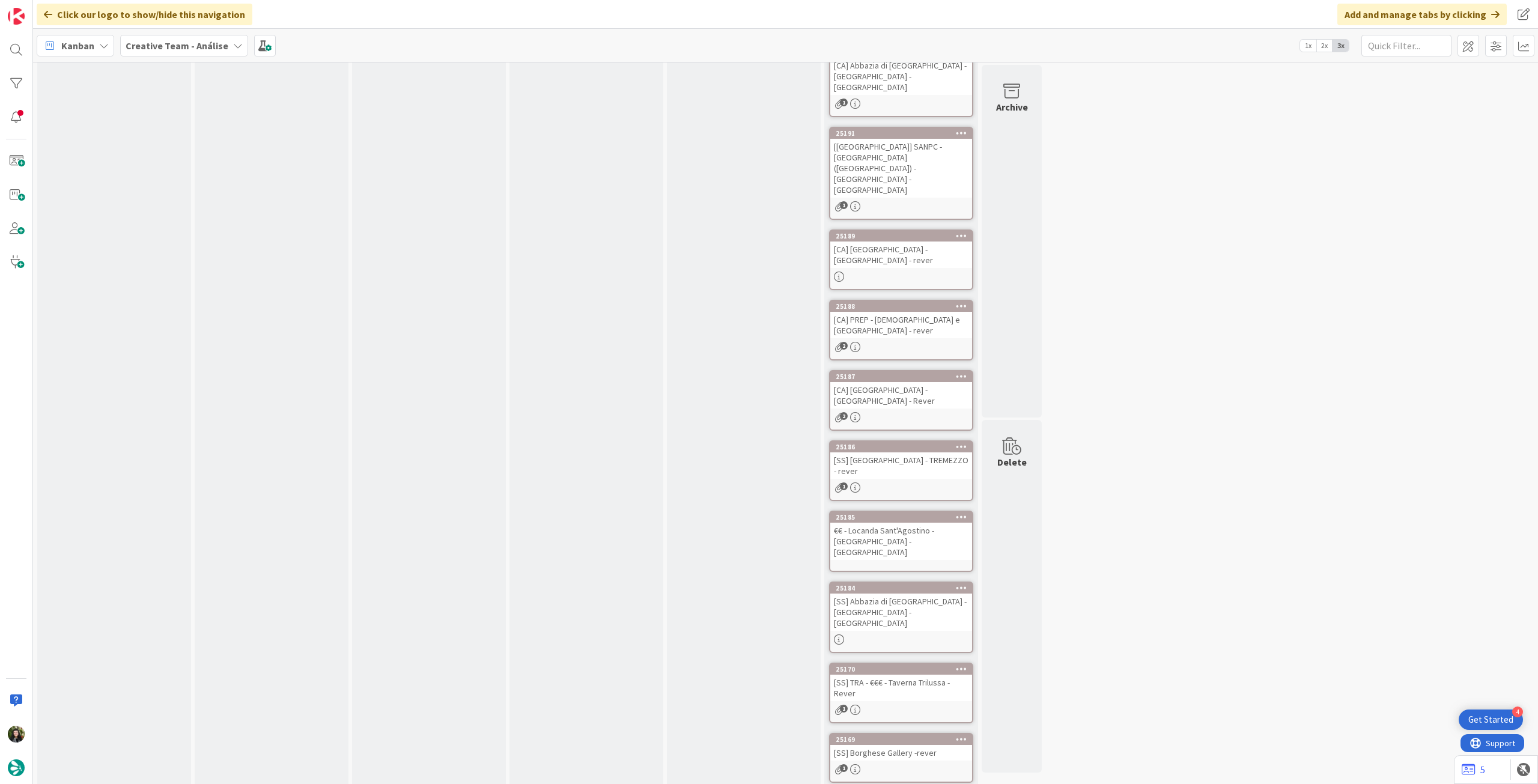
click at [941, 675] on div "[SS] TRA - €€€ - Taverna Trilussa - Rever" at bounding box center [901, 688] width 142 height 26
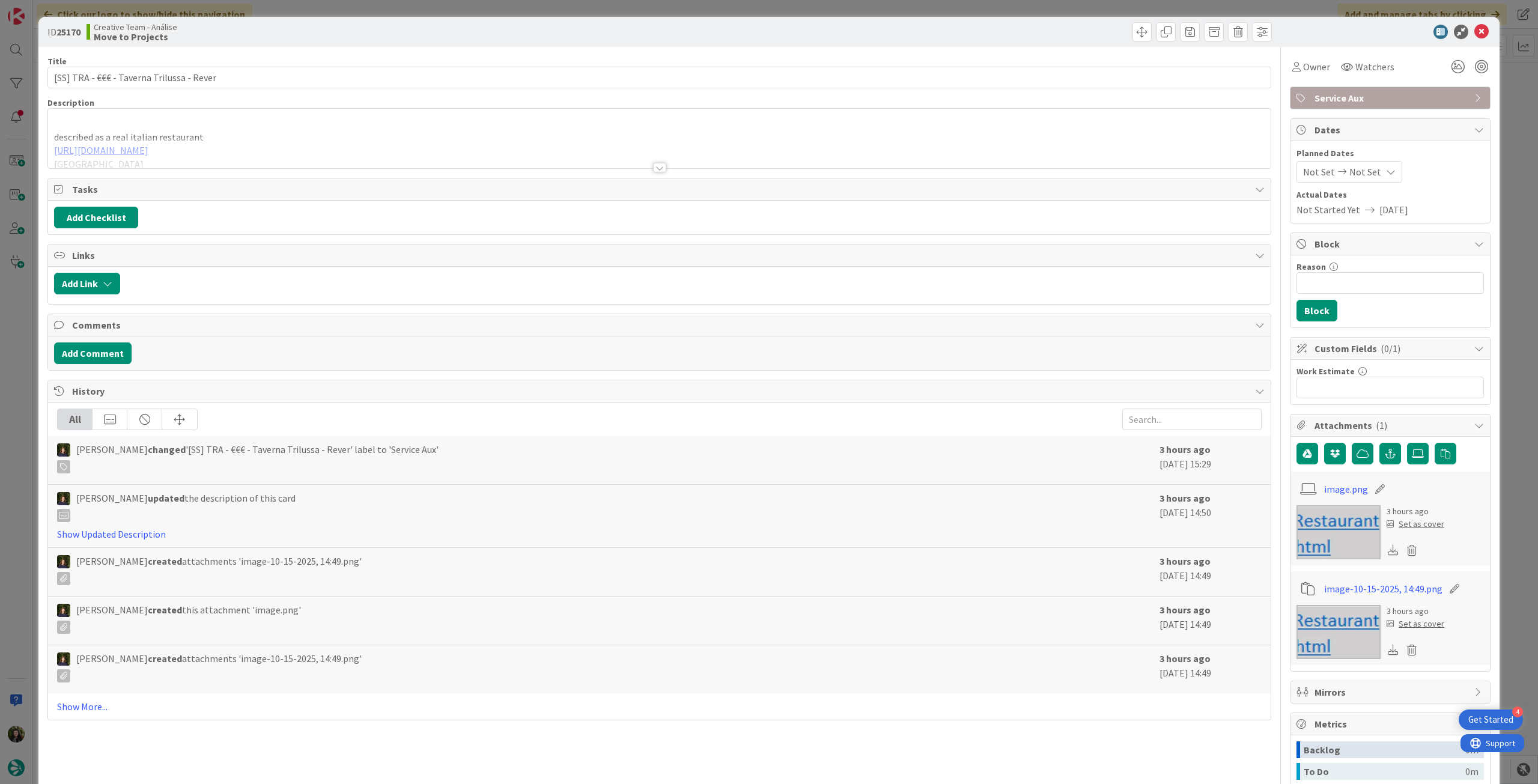
drag, startPoint x: 247, startPoint y: 149, endPoint x: 364, endPoint y: 204, distance: 129.3
click at [247, 150] on div at bounding box center [659, 153] width 1223 height 31
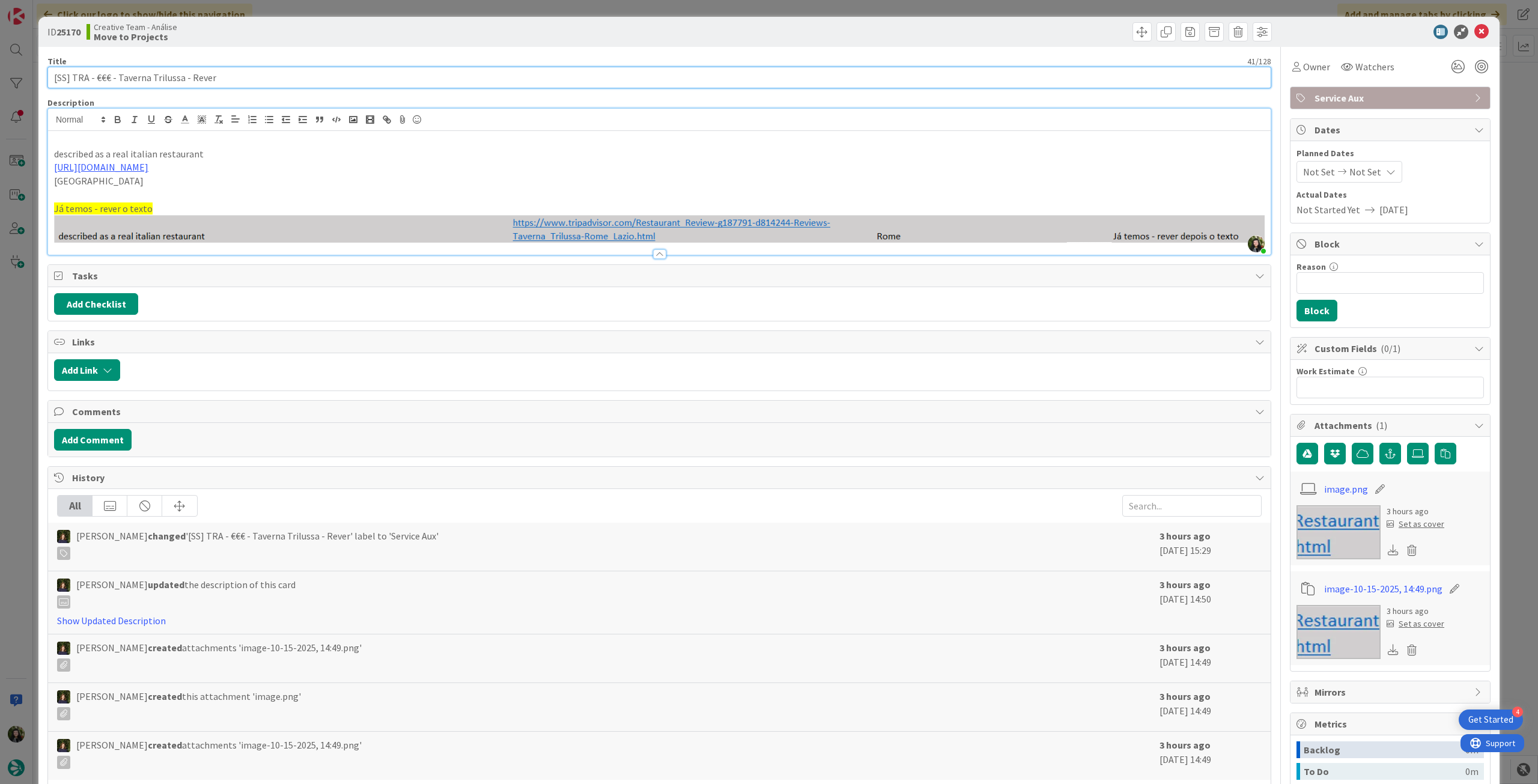
drag, startPoint x: 74, startPoint y: 82, endPoint x: 36, endPoint y: 81, distance: 38.0
click at [36, 81] on div "ID 25170 Creative Team - Análise Move to Projects Title 41 / 128 [SS] TRA - €€€…" at bounding box center [769, 392] width 1538 height 784
type input "TRA - €€€ - Taverna Trilussa - Rever"
click at [1474, 29] on icon at bounding box center [1481, 32] width 14 height 14
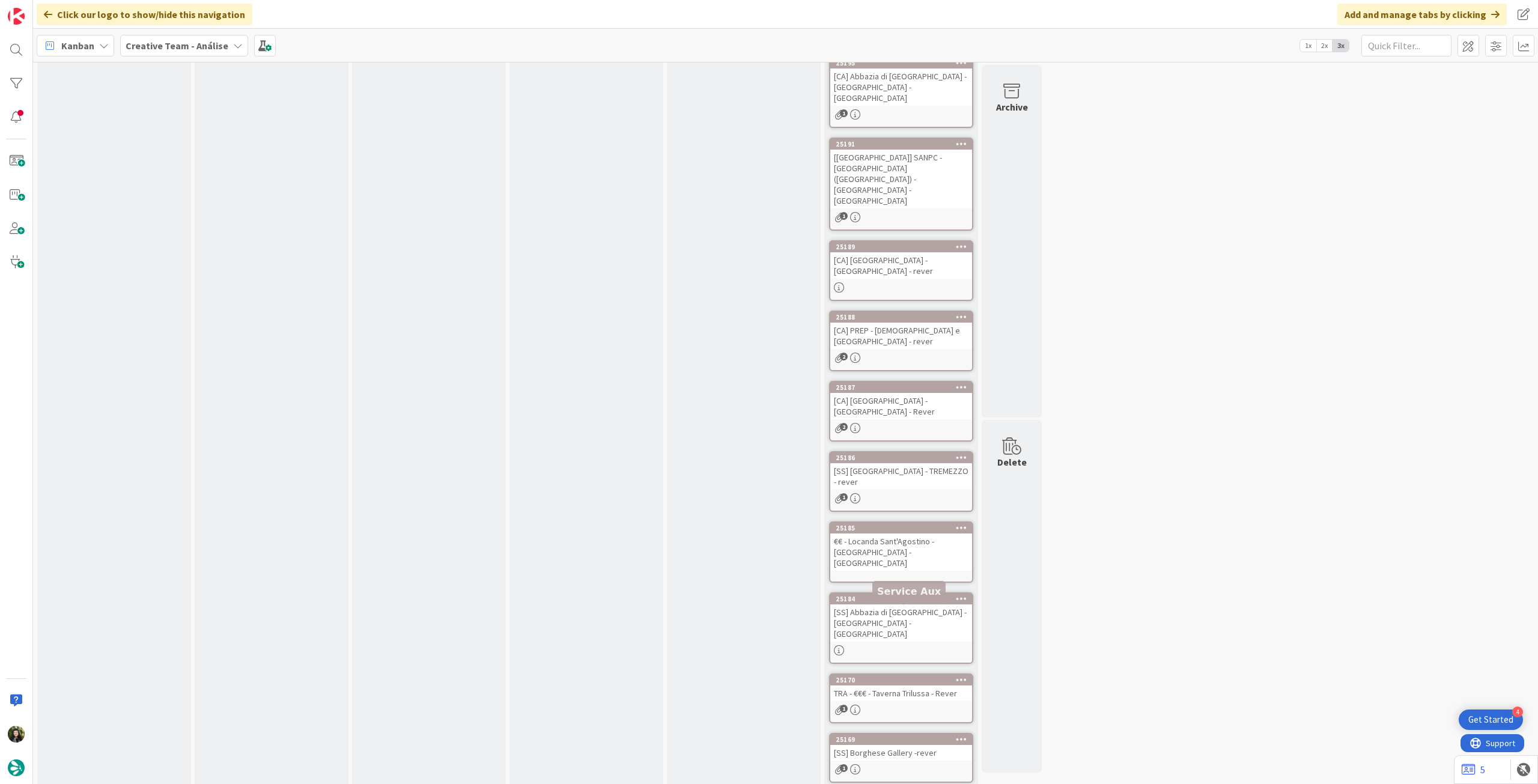
click at [882, 745] on div "[SS] Borghese Gallery -rever" at bounding box center [901, 752] width 142 height 16
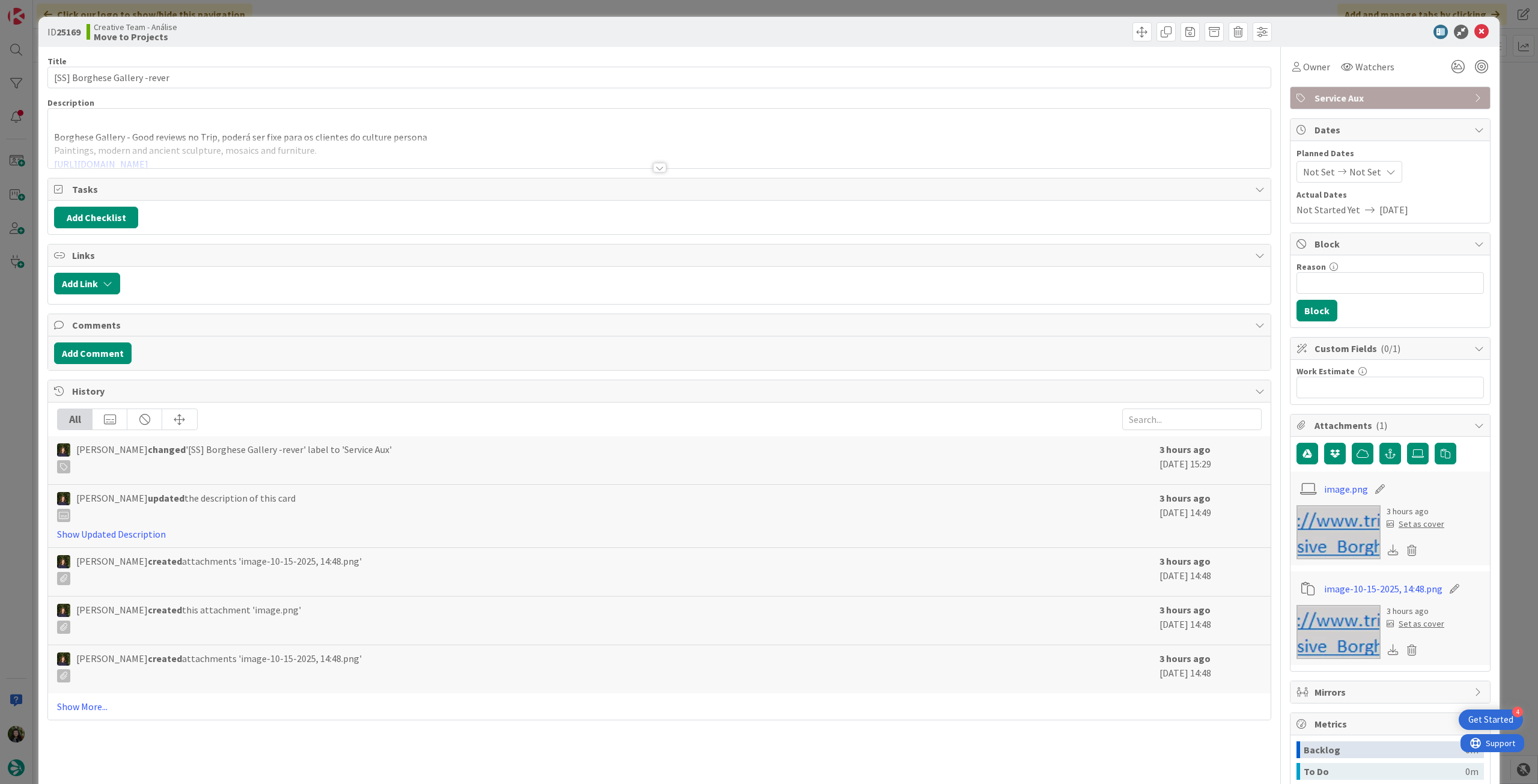
click at [252, 150] on div at bounding box center [659, 153] width 1223 height 31
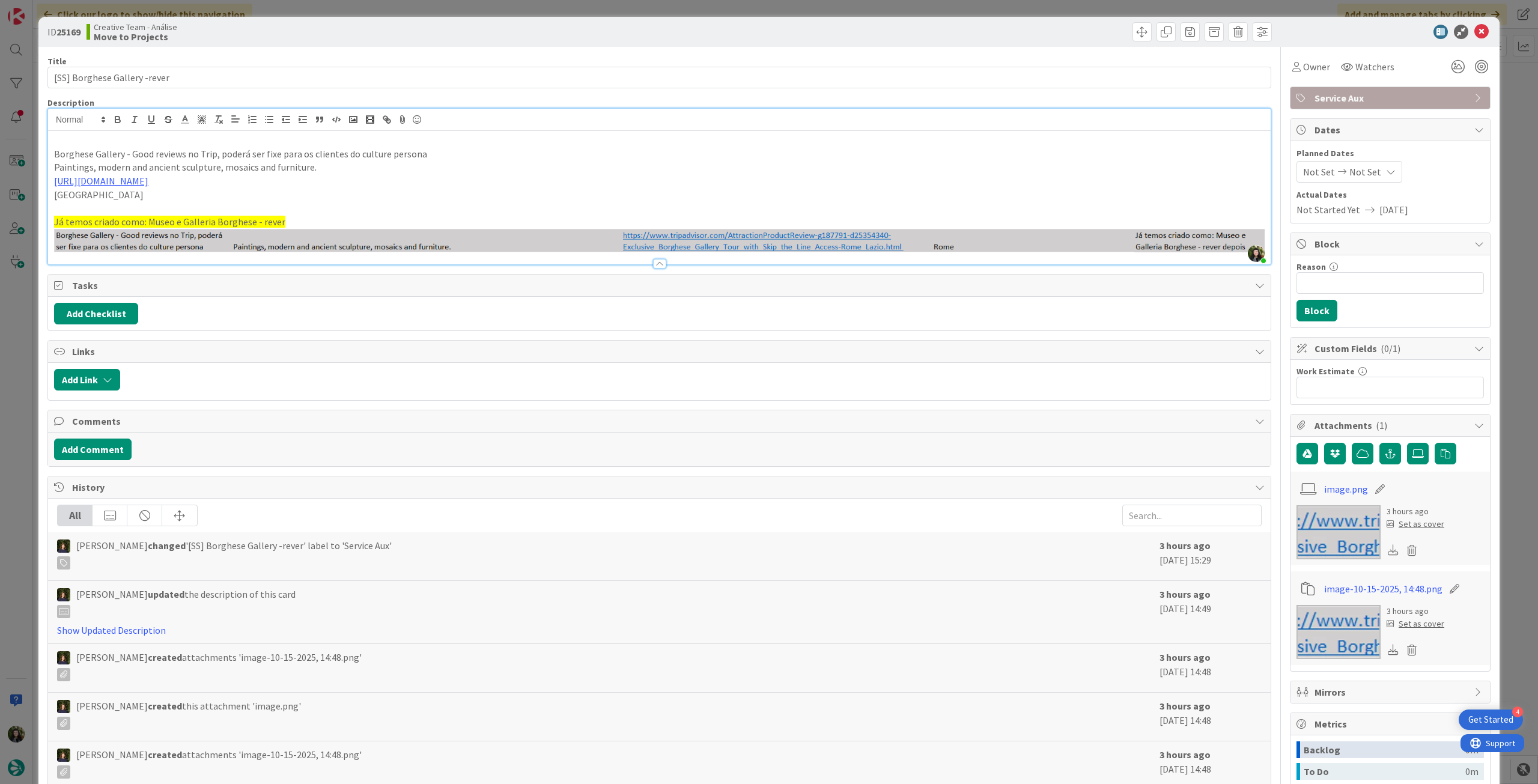
click at [334, 168] on p "Paintings, modern and ancient sculpture, mosaics and furniture." at bounding box center [659, 167] width 1211 height 14
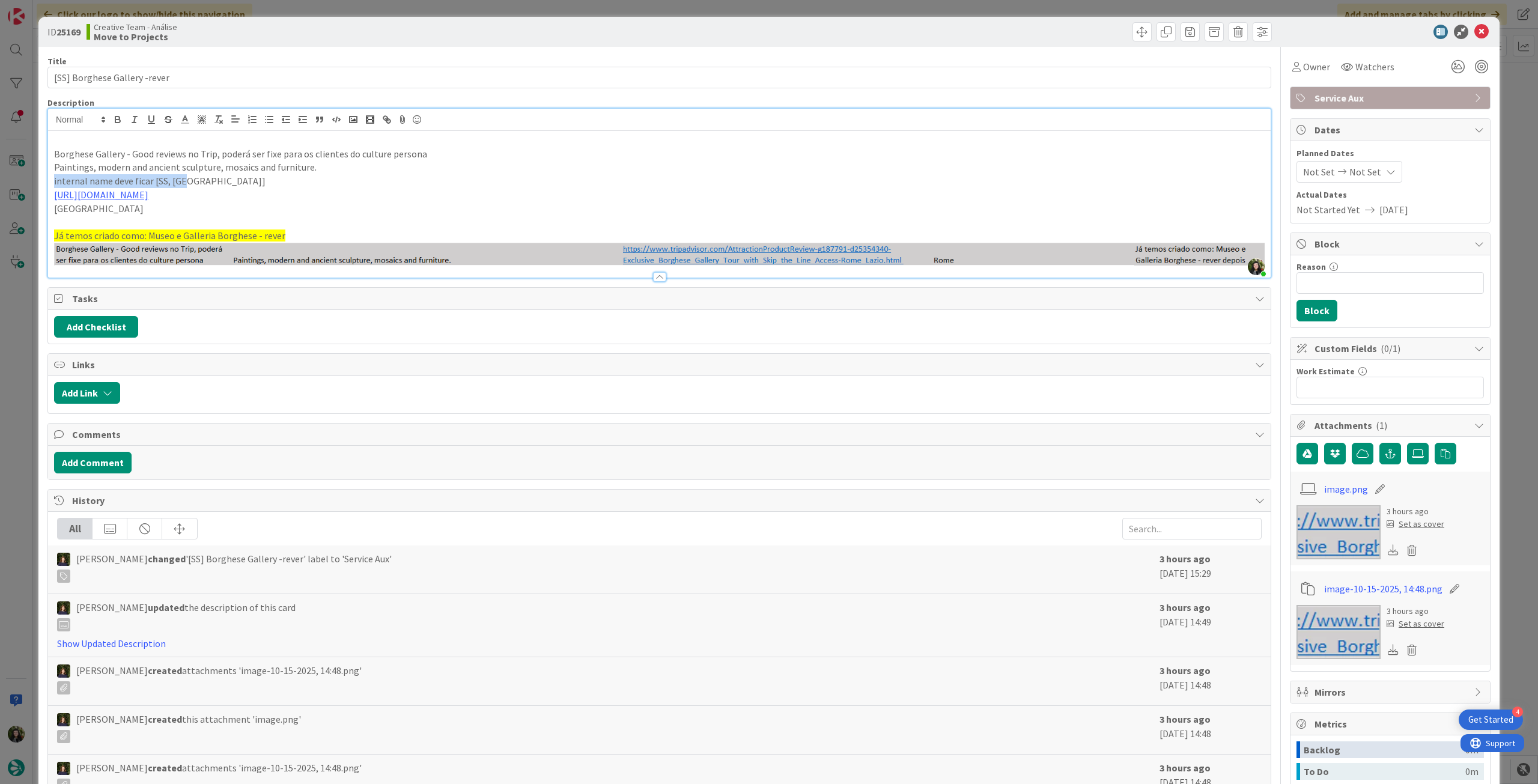
drag, startPoint x: 187, startPoint y: 179, endPoint x: 79, endPoint y: 162, distance: 109.3
click at [44, 181] on div "ID 25169 Creative Team - Análise Move to Projects Title 28 / 128 [SS] Borghese …" at bounding box center [769, 483] width 1461 height 932
click at [121, 121] on icon "button" at bounding box center [117, 120] width 11 height 11
click at [334, 139] on p at bounding box center [659, 140] width 1211 height 14
click at [1474, 31] on icon at bounding box center [1481, 32] width 14 height 14
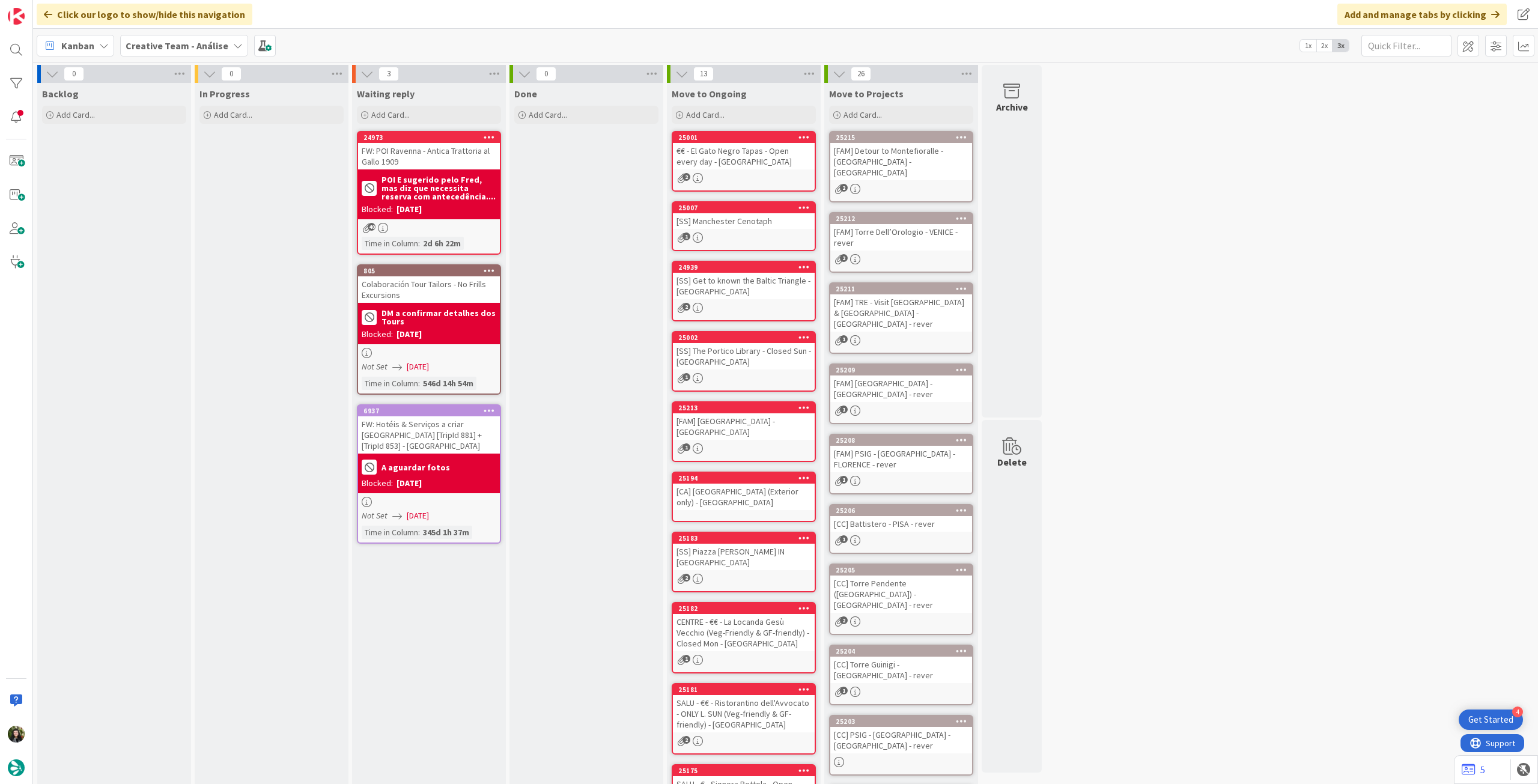
click at [168, 43] on b "Creative Team - Análise" at bounding box center [177, 46] width 103 height 12
click at [190, 168] on h4 "Creative Team" at bounding box center [206, 172] width 145 height 12
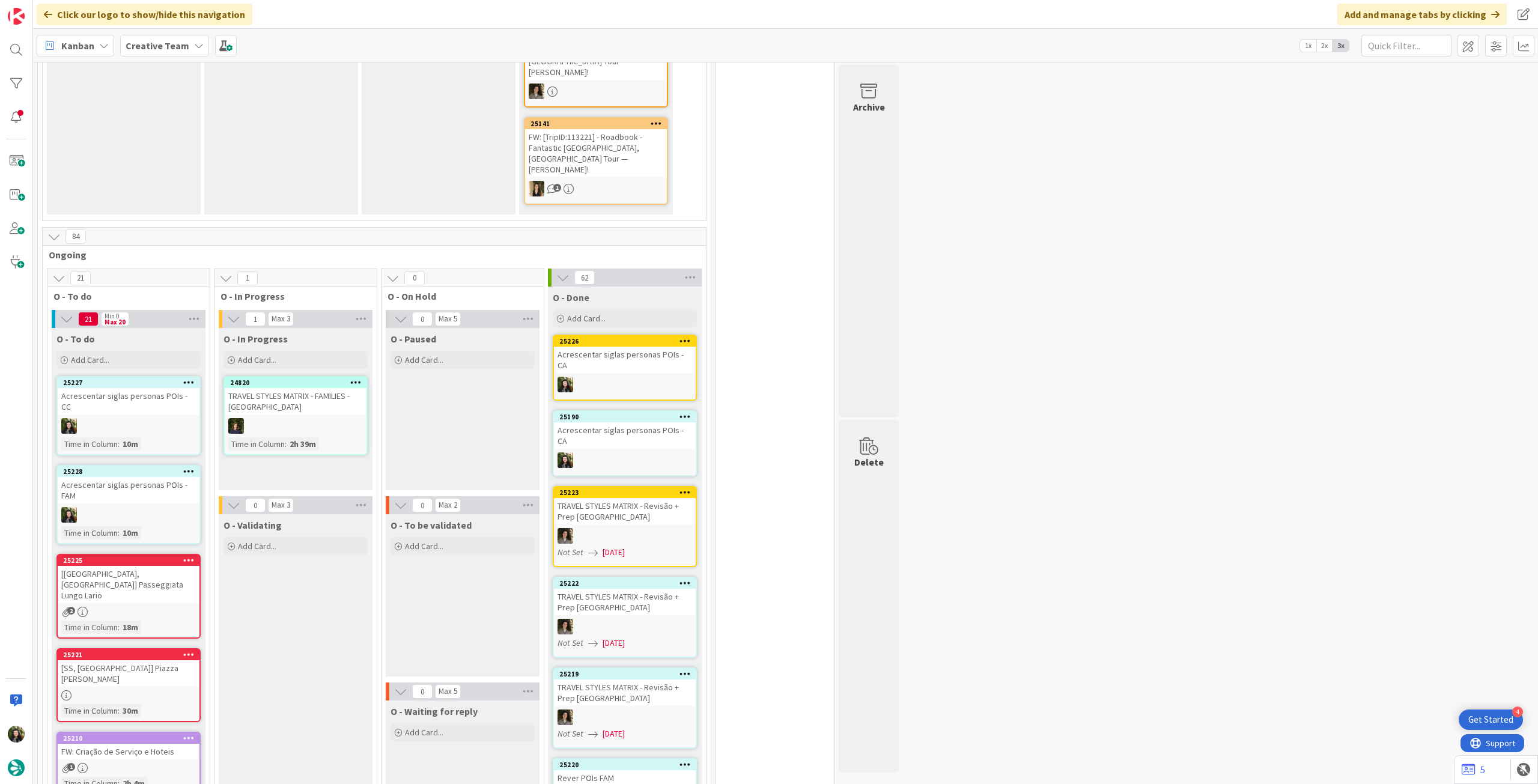
scroll to position [1041, 0]
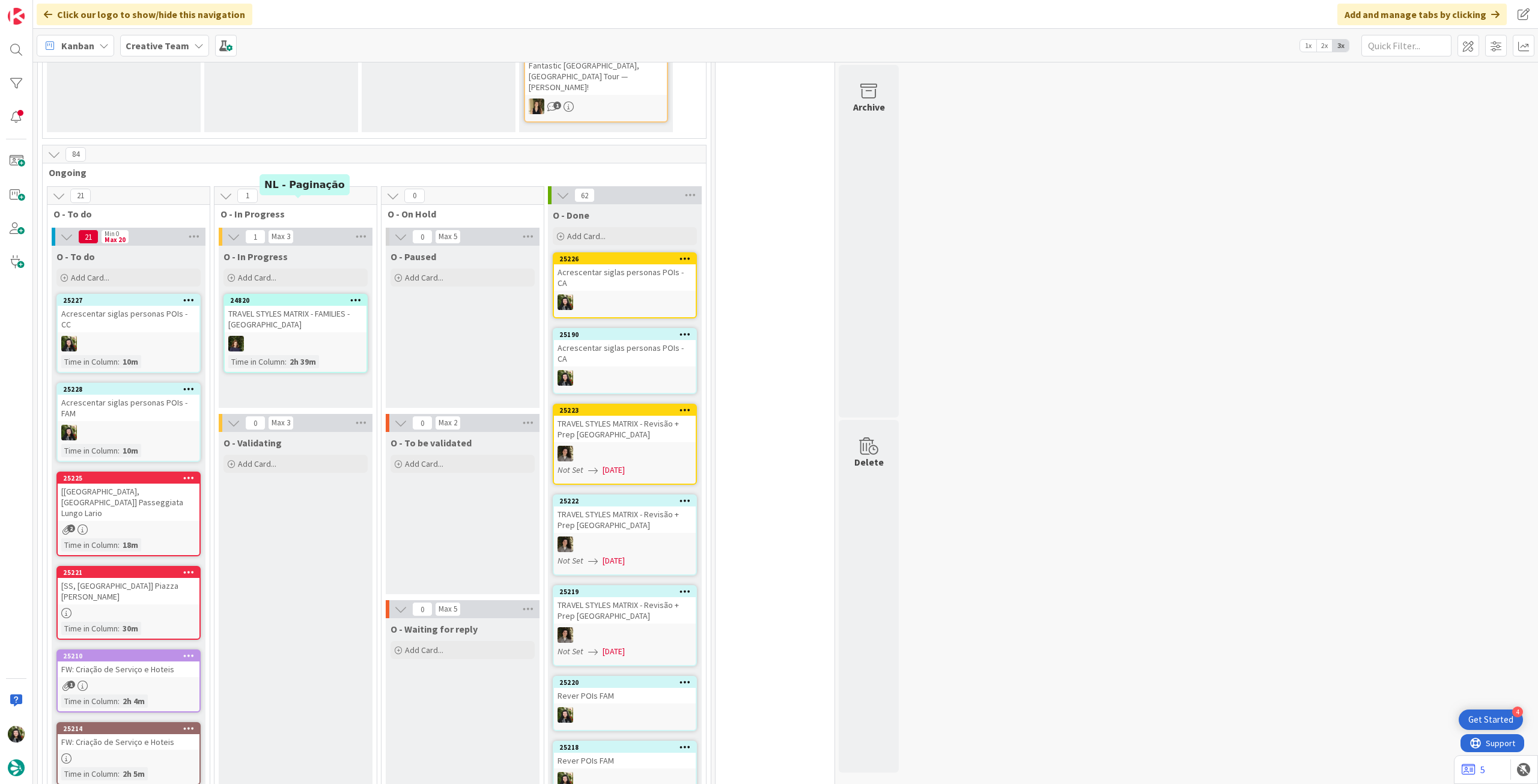
click at [277, 268] on div "Add Card..." at bounding box center [295, 277] width 144 height 18
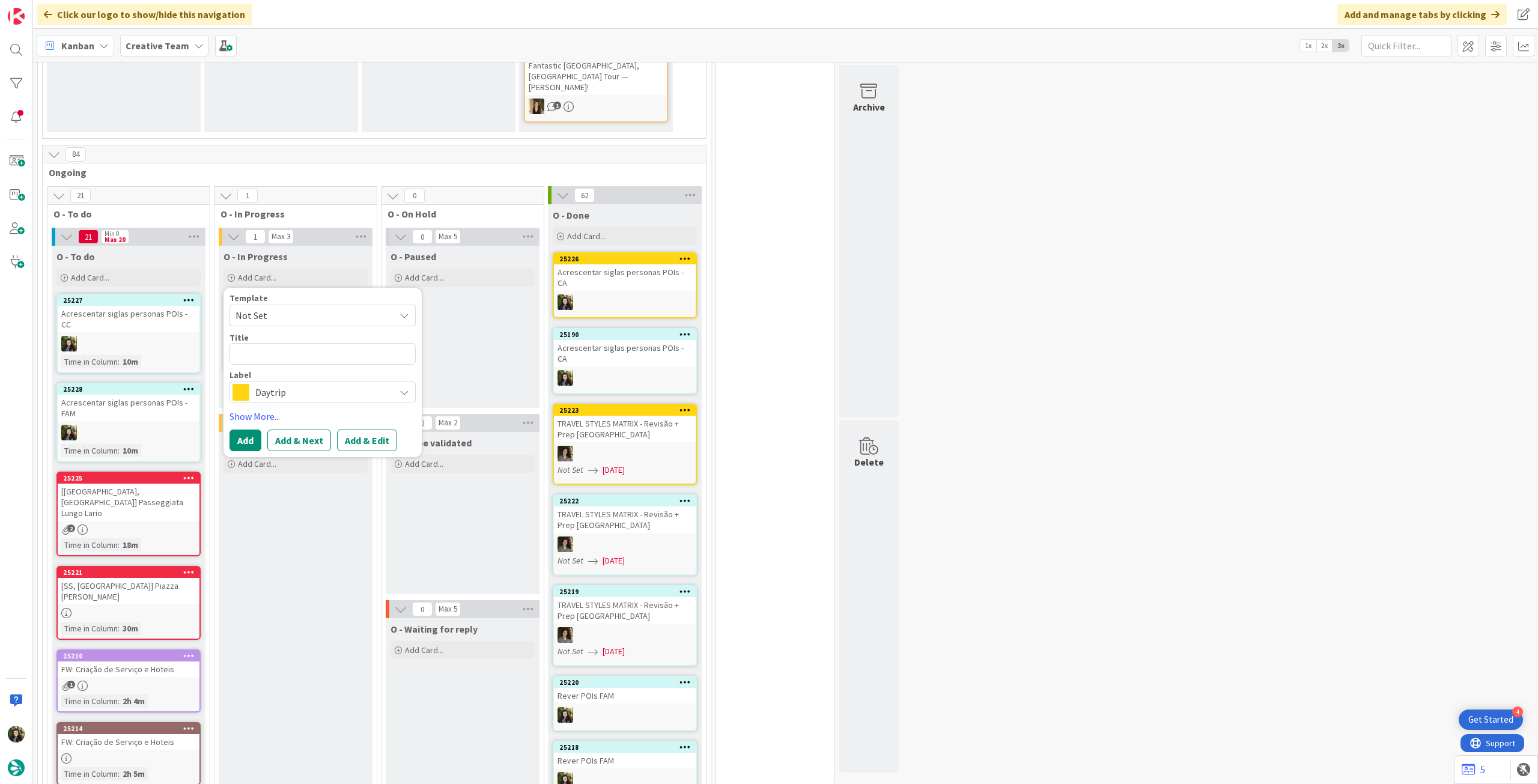
click at [288, 384] on span "Daytrip" at bounding box center [322, 392] width 133 height 17
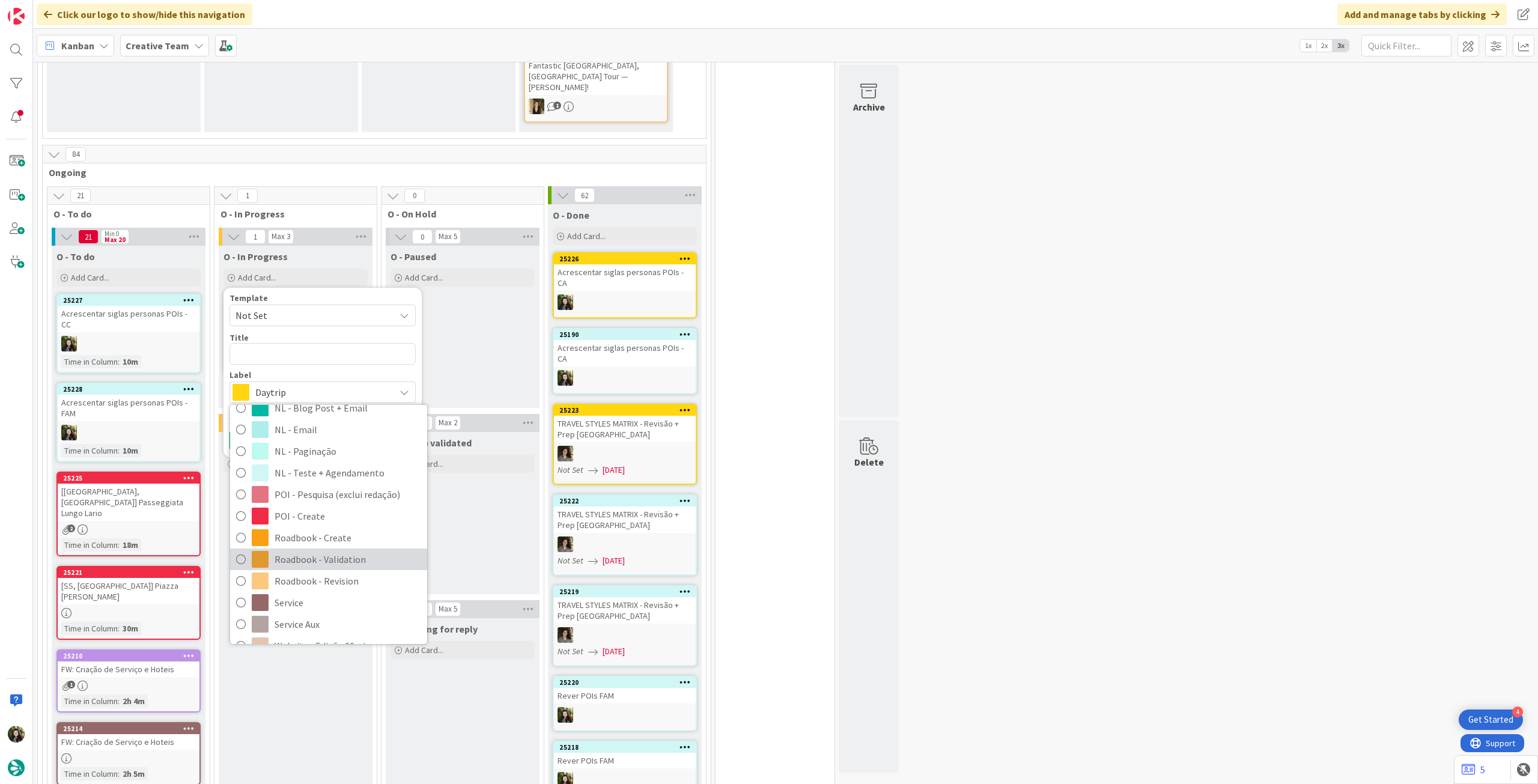
scroll to position [160, 0]
click at [310, 607] on link "Service Aux" at bounding box center [328, 618] width 197 height 22
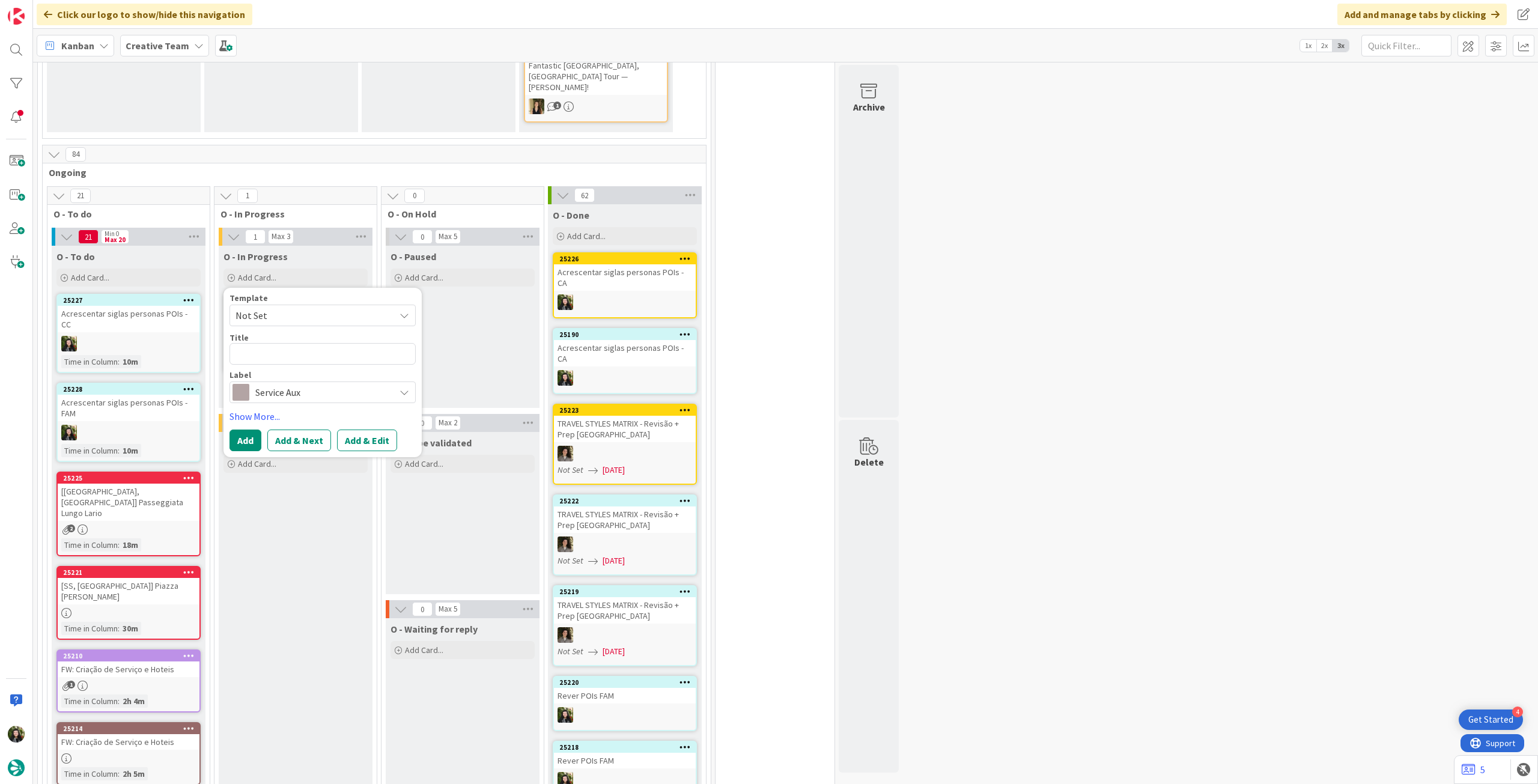
click at [292, 332] on div "Title 0 / 128" at bounding box center [322, 348] width 186 height 32
click at [291, 343] on textarea at bounding box center [322, 353] width 186 height 22
type textarea "x"
type textarea "R"
type textarea "x"
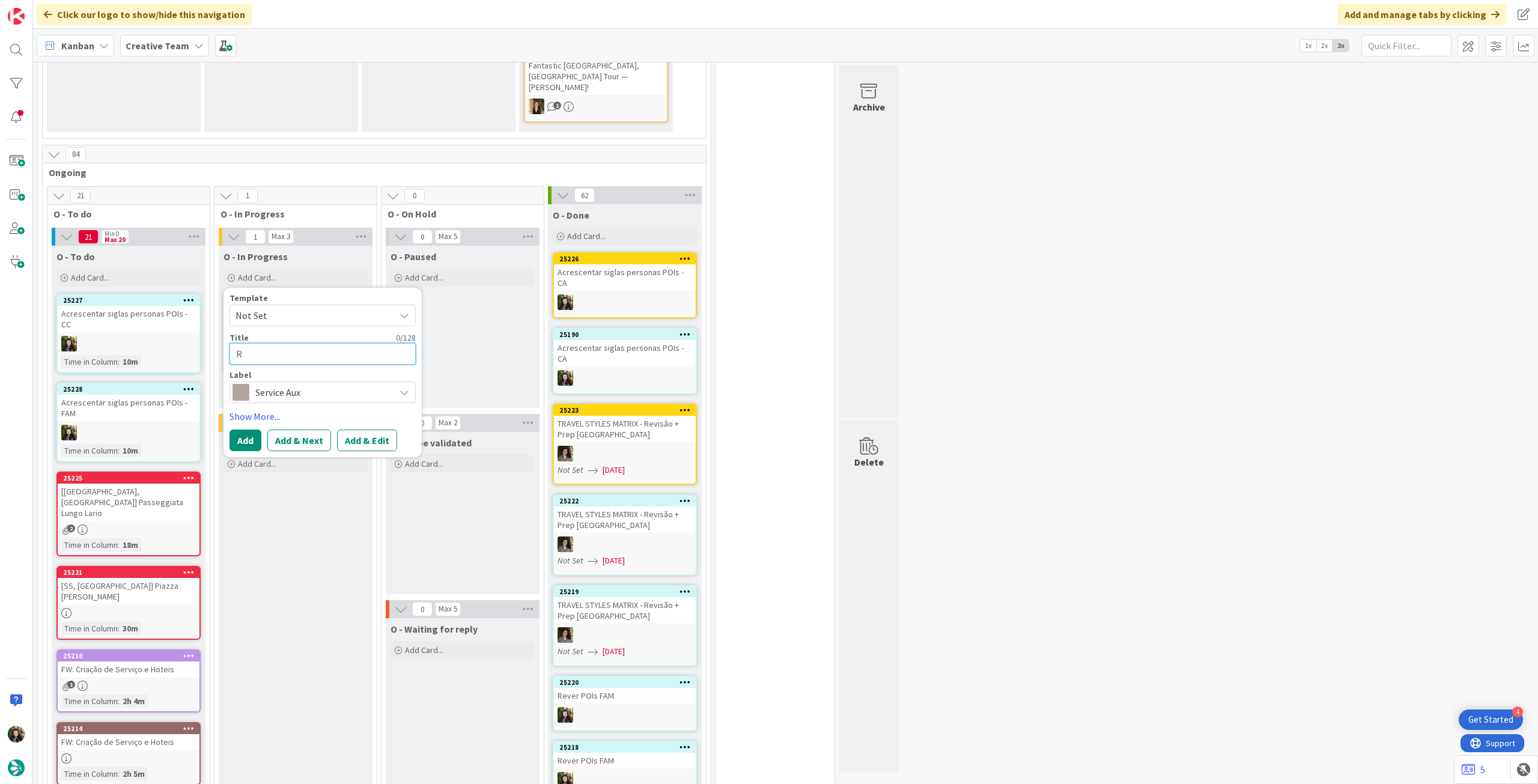
type textarea "Re"
type textarea "x"
type textarea "Rev"
type textarea "x"
type textarea "Reve"
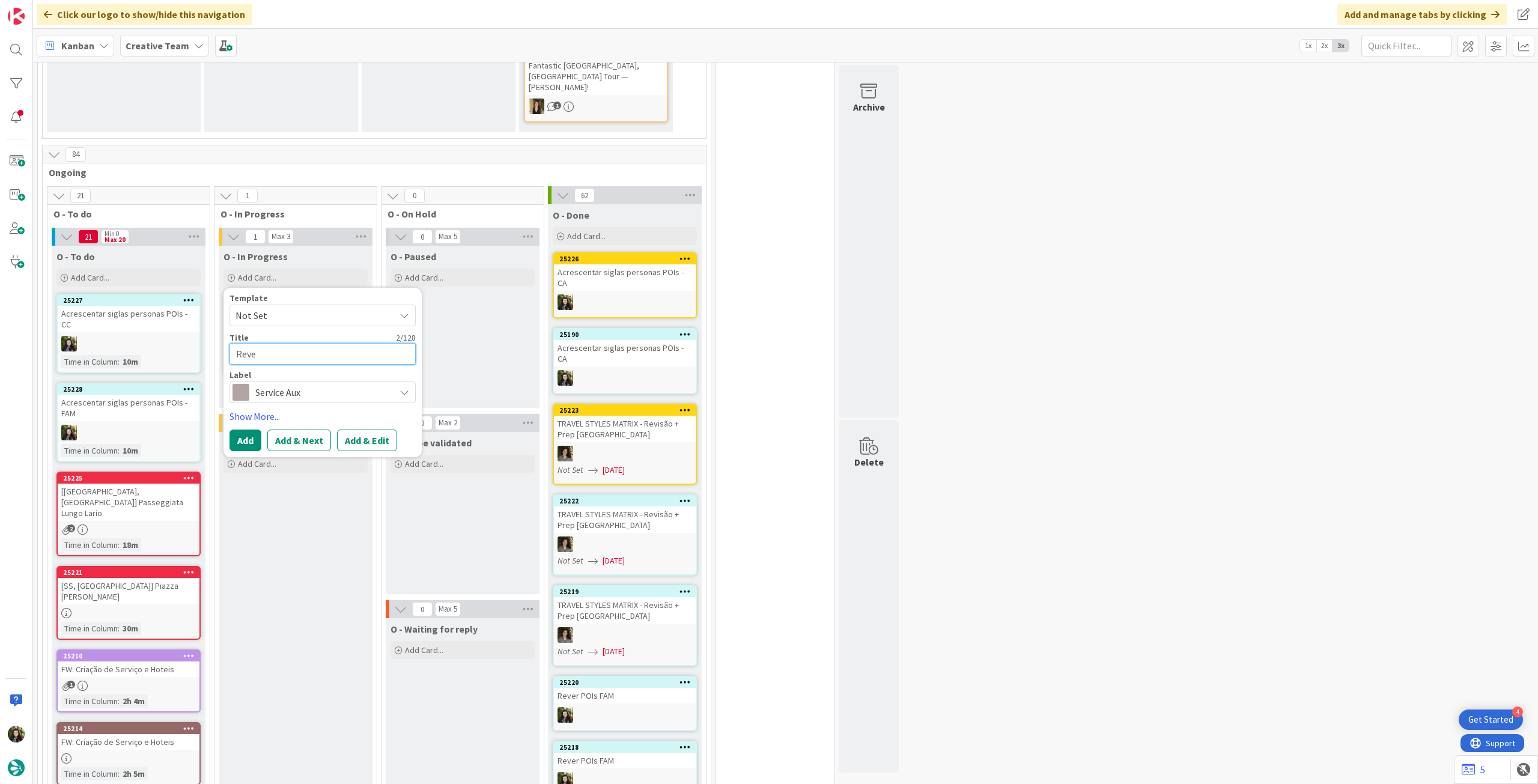
type textarea "x"
type textarea "Rever"
type textarea "x"
type textarea "Rever P"
type textarea "x"
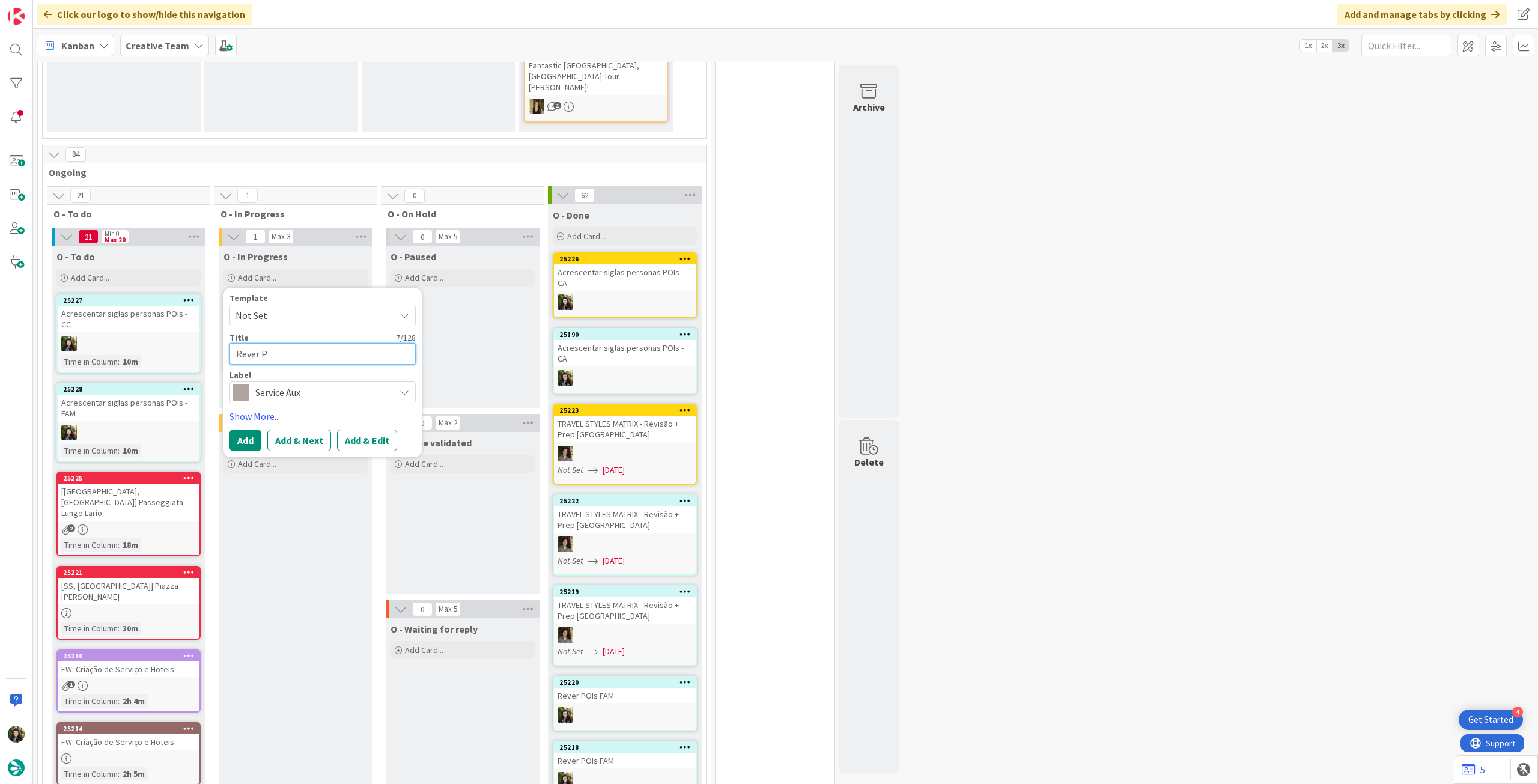
type textarea "Rever [PERSON_NAME]"
type textarea "x"
type textarea "Rever POI"
type textarea "x"
type textarea "Rever POIs"
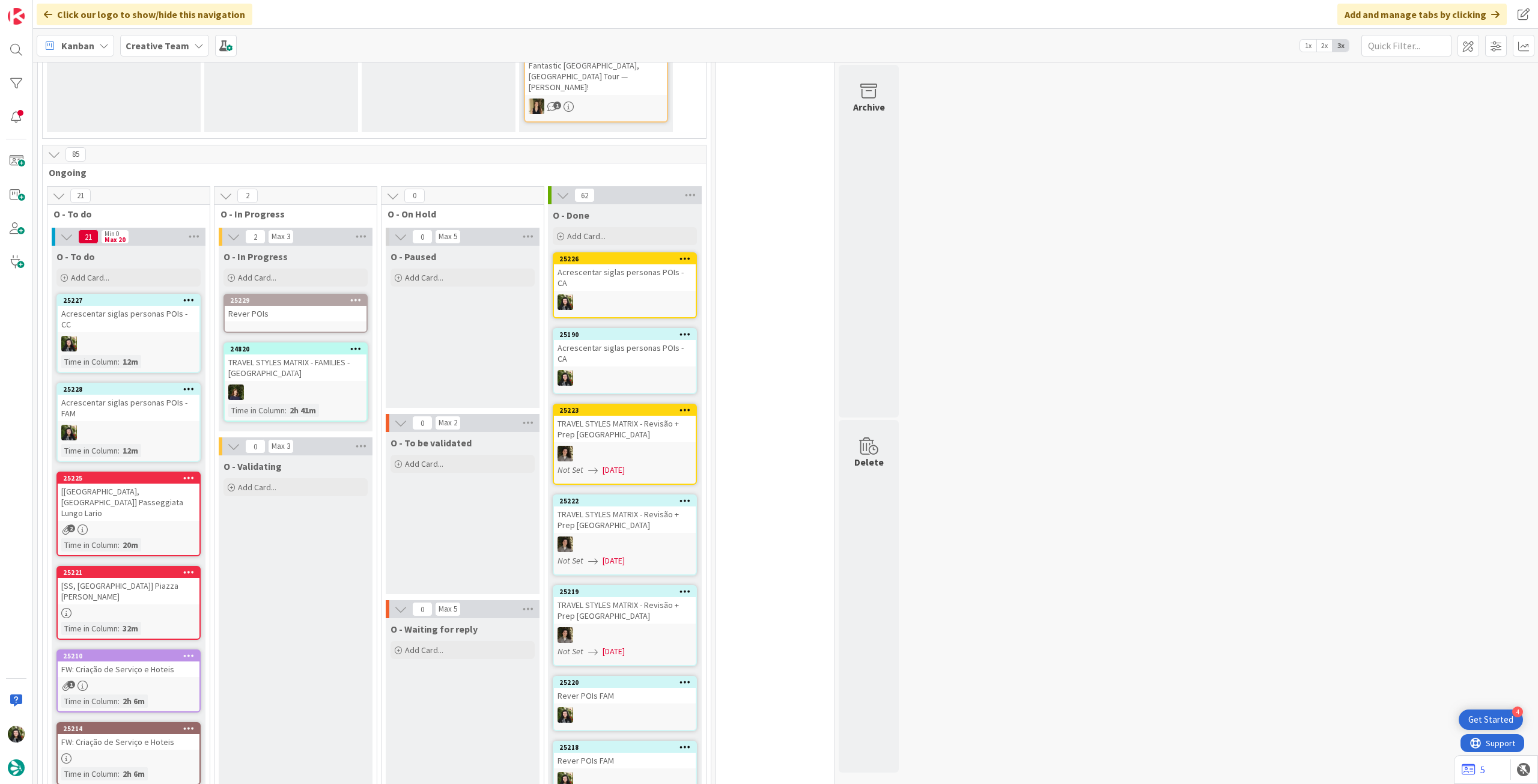
click at [307, 294] on div "25229 Rever POIs" at bounding box center [295, 313] width 144 height 39
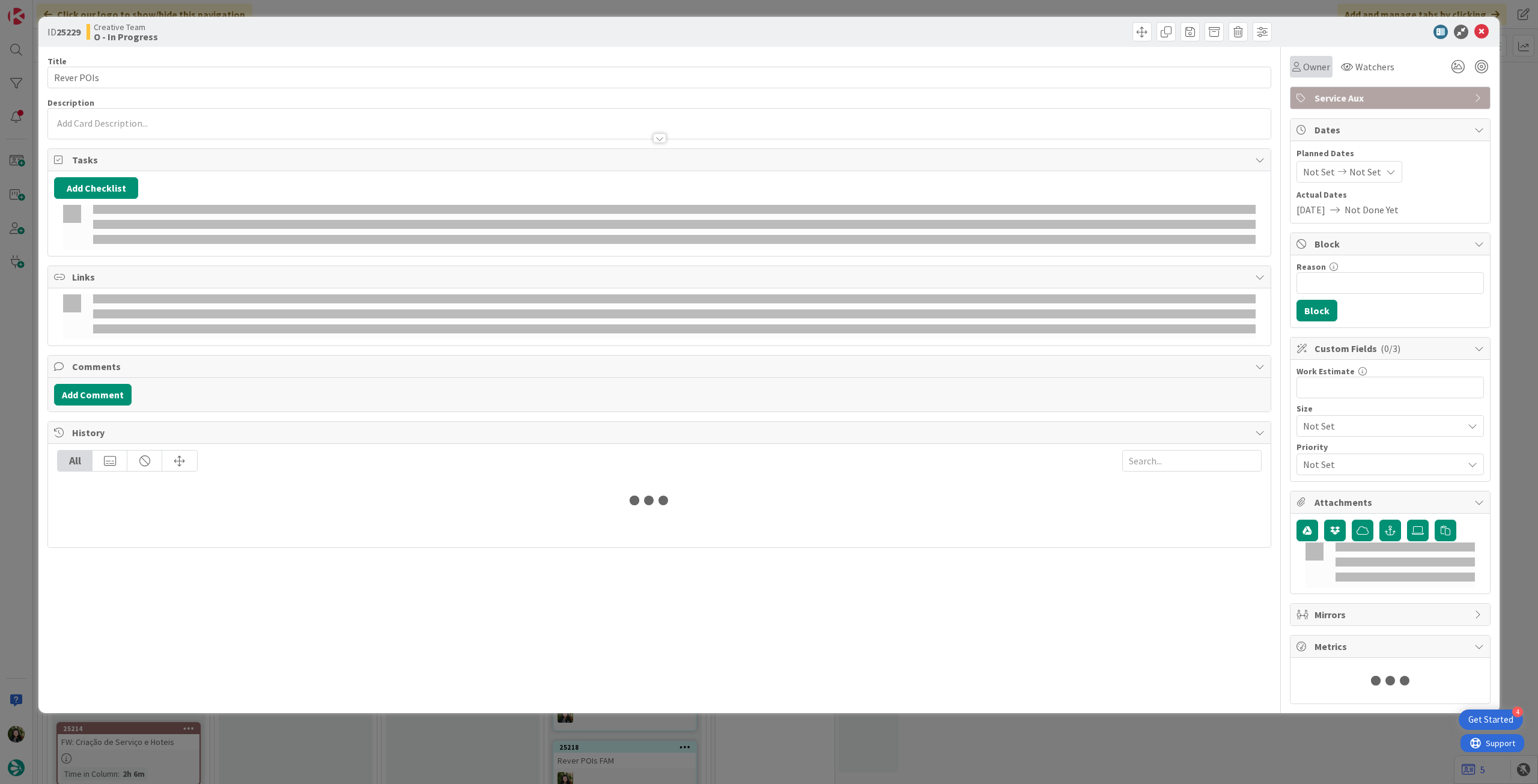
click at [1308, 68] on span "Owner" at bounding box center [1317, 66] width 27 height 14
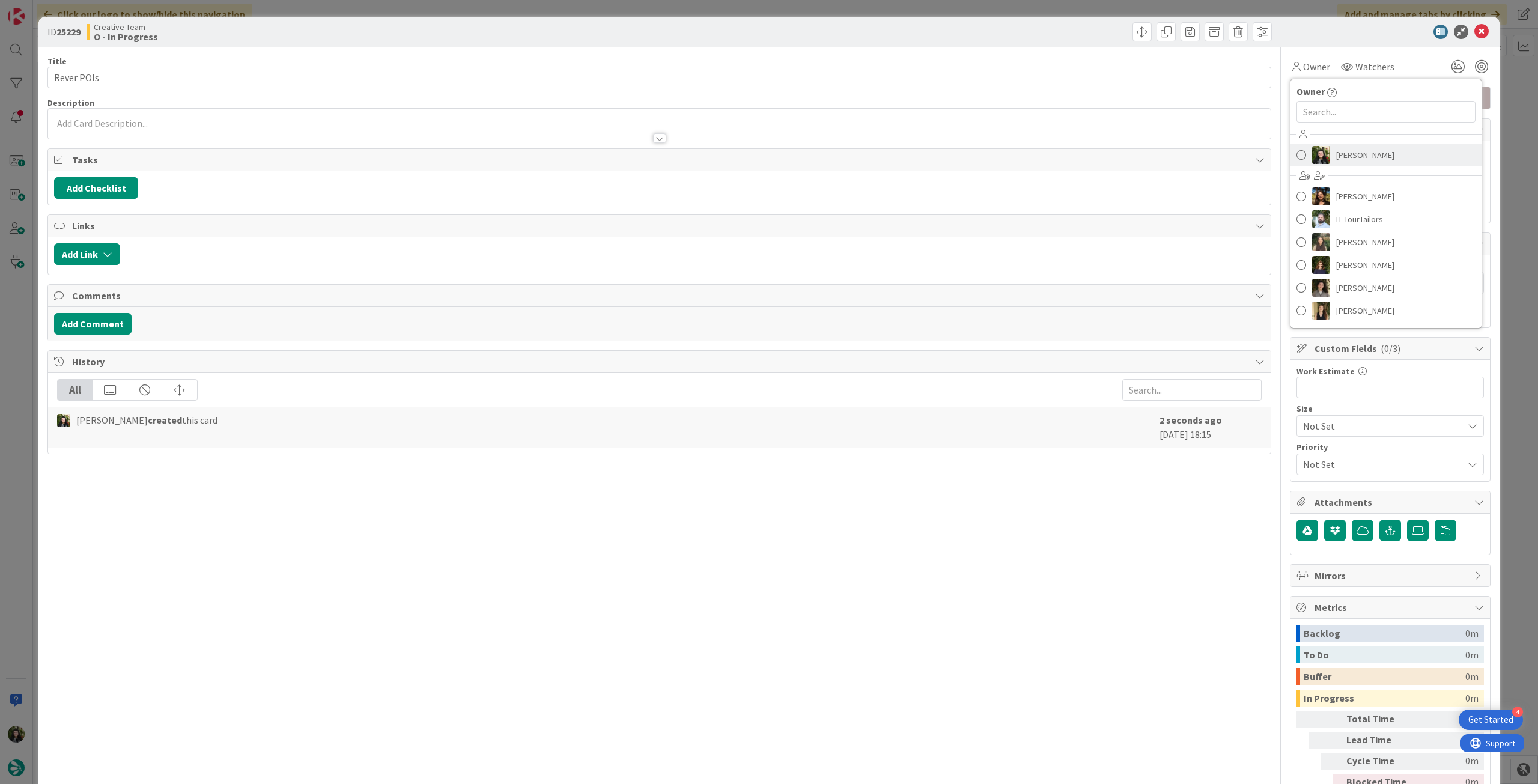
click at [1351, 160] on span "[PERSON_NAME]" at bounding box center [1366, 155] width 59 height 18
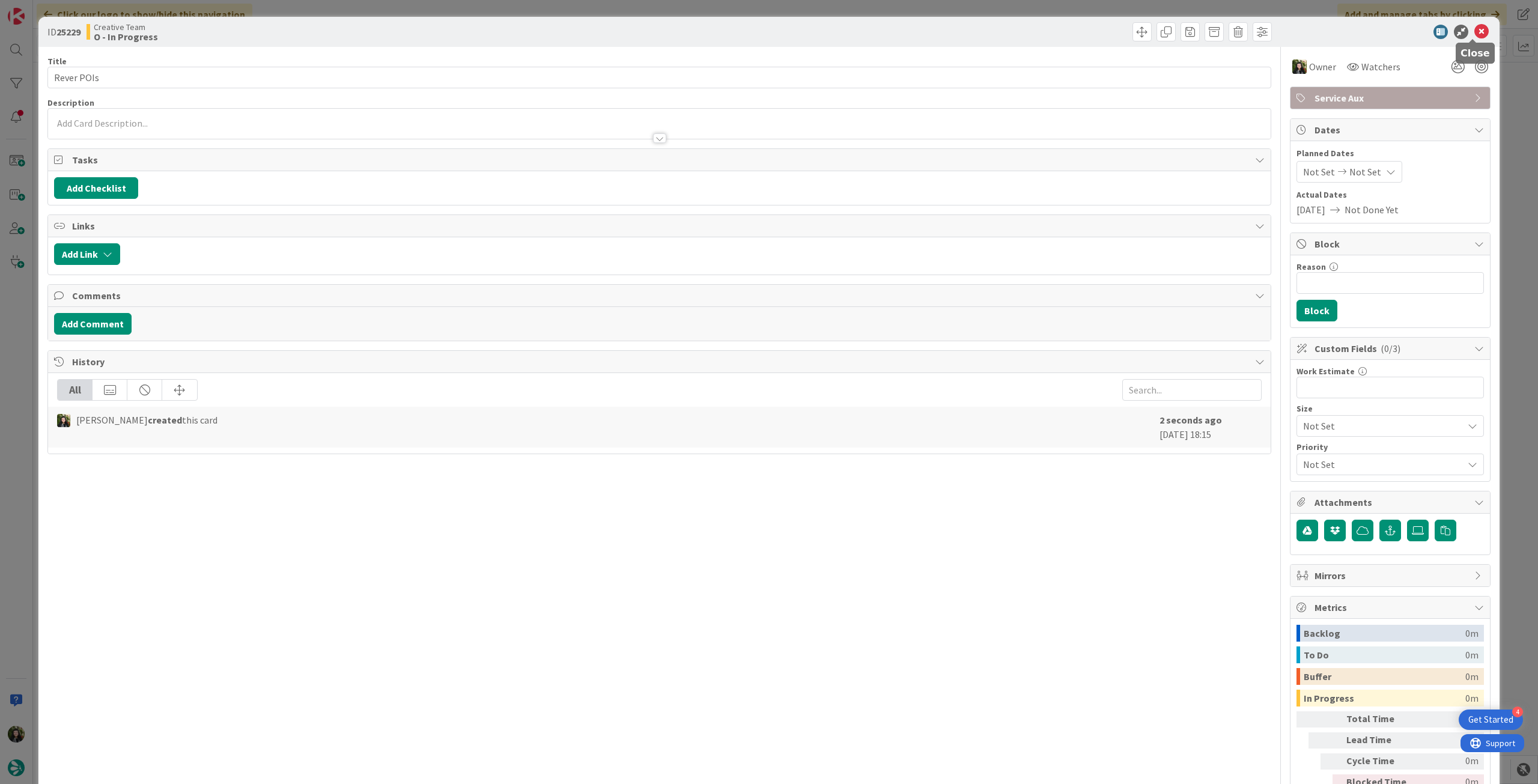
click at [1477, 31] on icon at bounding box center [1481, 32] width 14 height 14
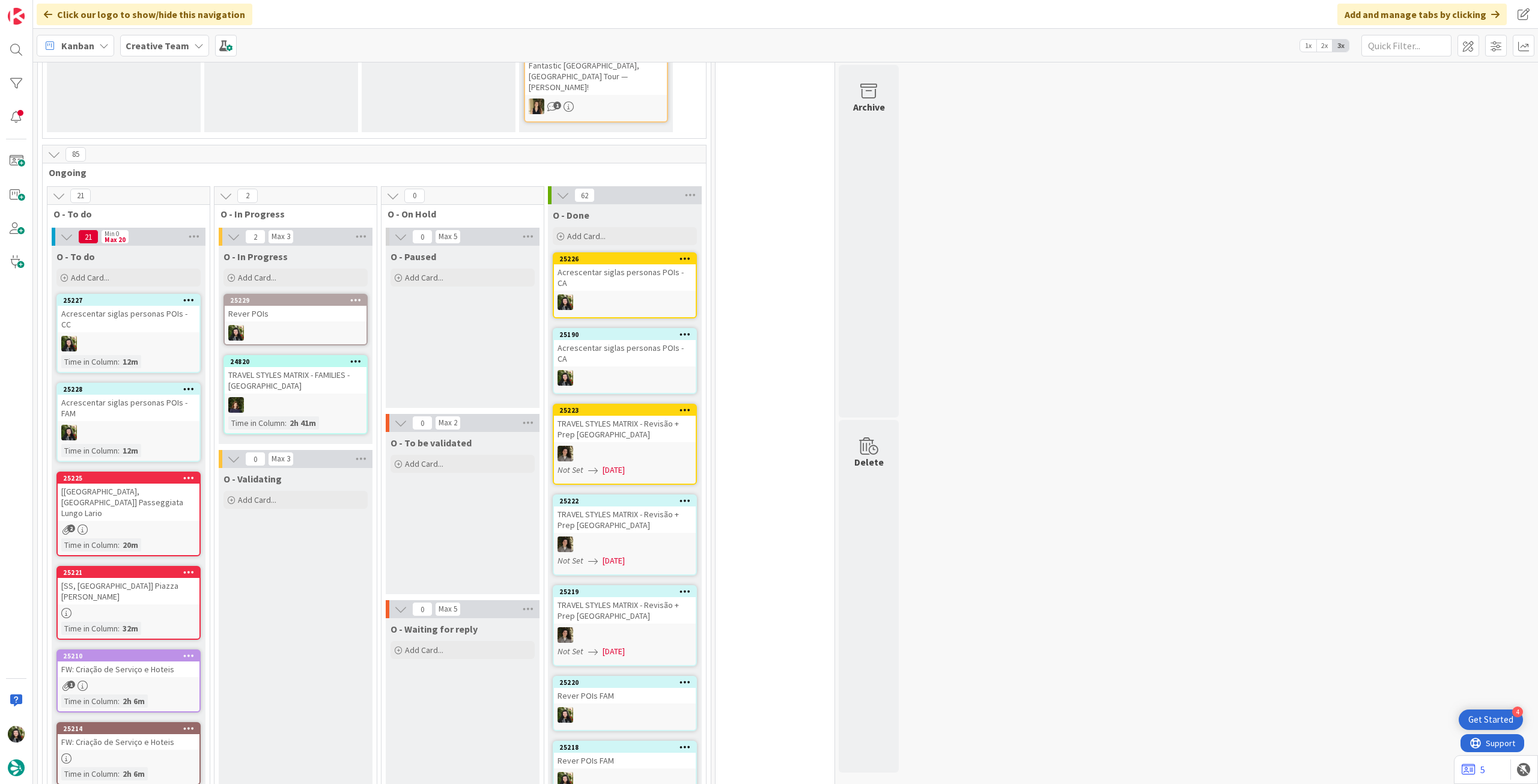
click at [291, 325] on div at bounding box center [295, 332] width 142 height 16
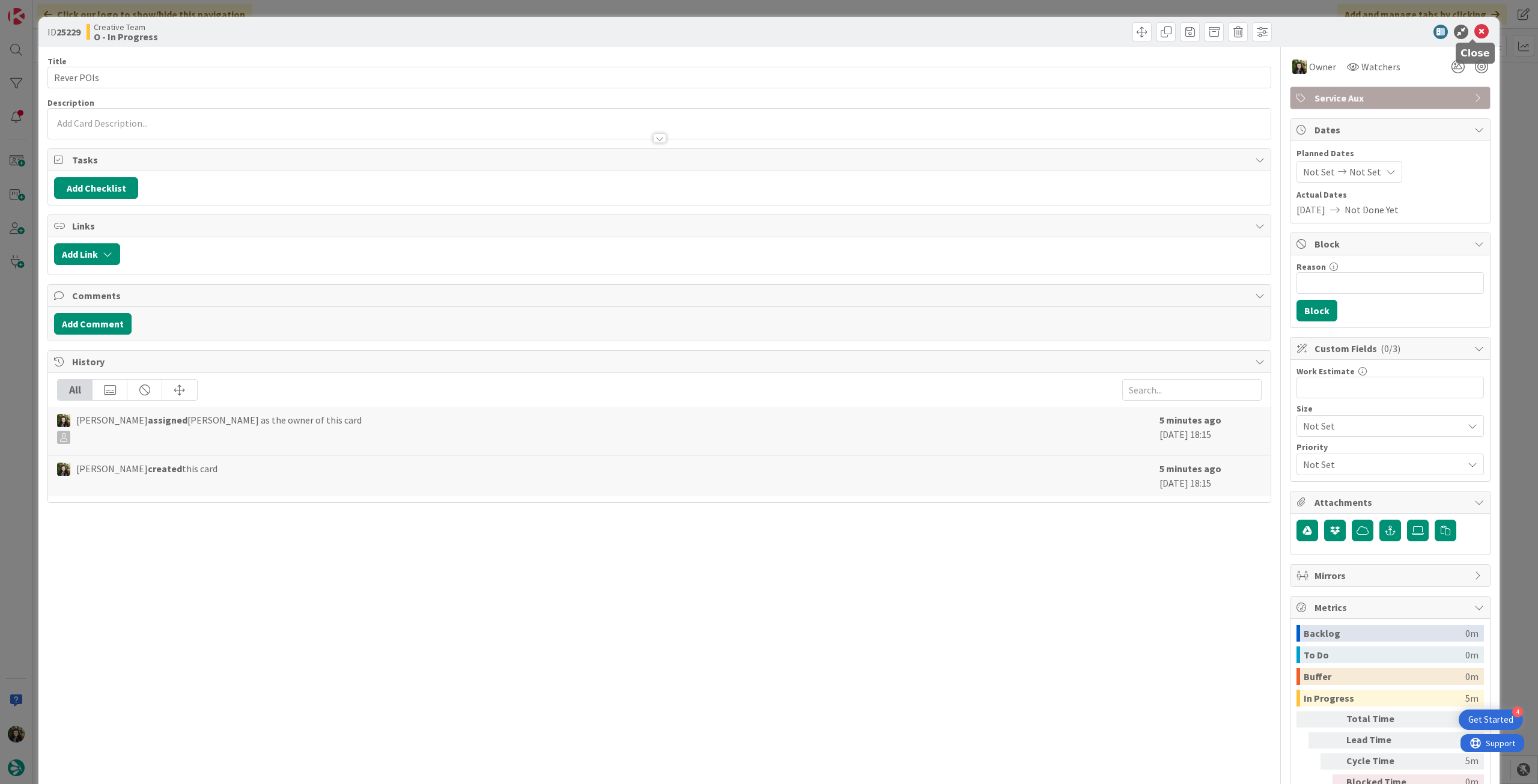
click at [1476, 34] on icon at bounding box center [1481, 32] width 14 height 14
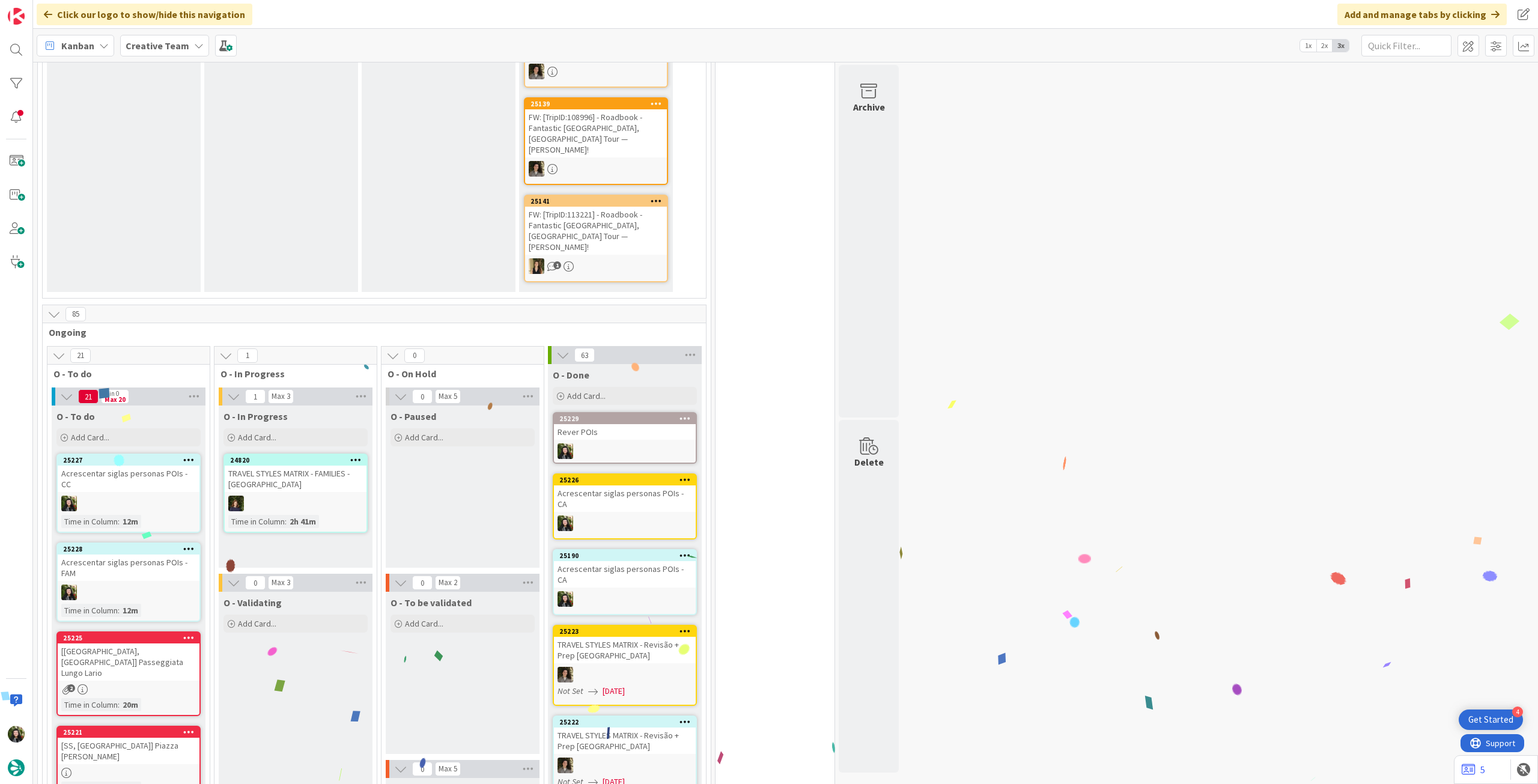
scroll to position [961, 0]
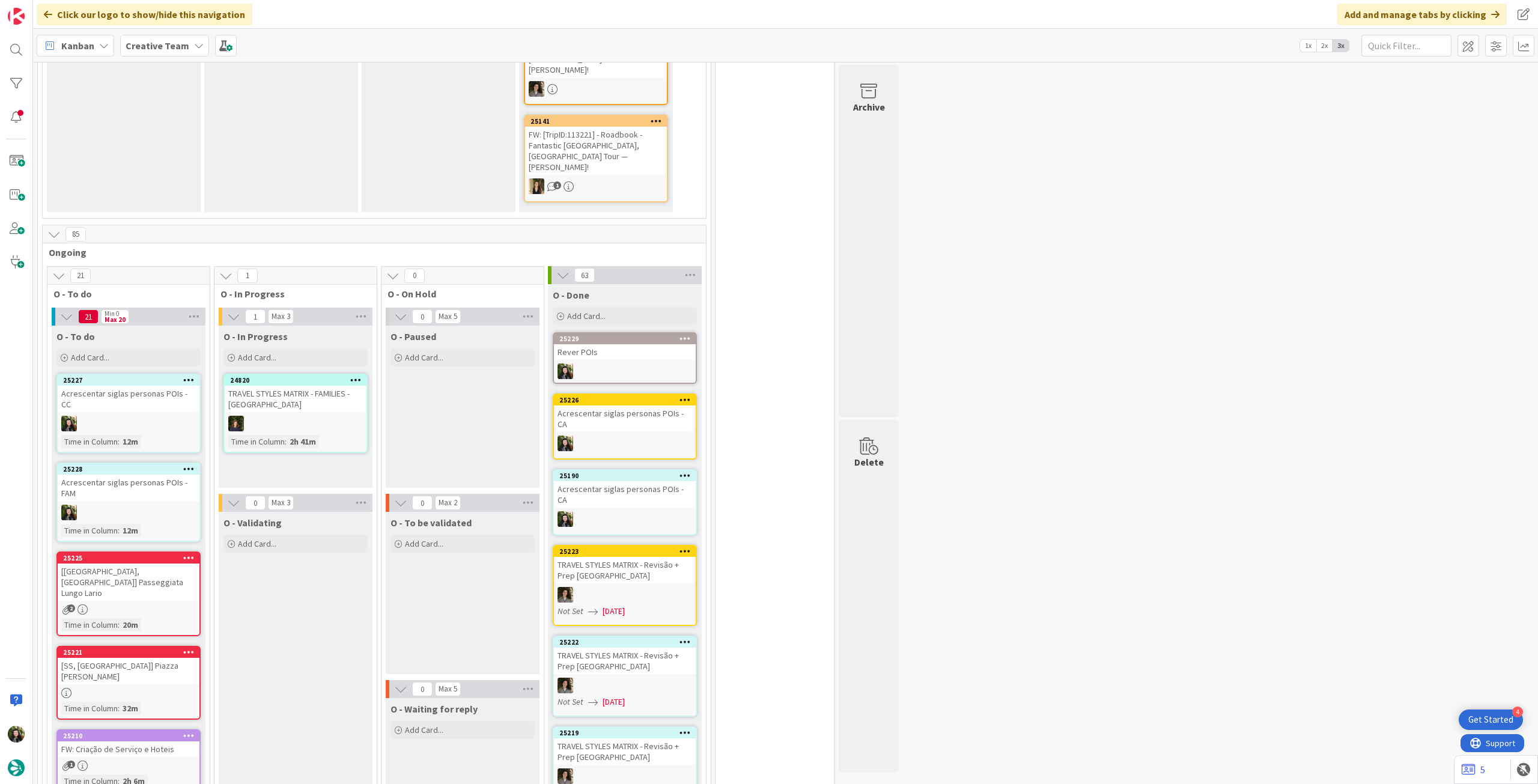
click at [126, 44] on b "Creative Team" at bounding box center [157, 46] width 64 height 12
click at [192, 165] on div "Creative Team - Análise" at bounding box center [222, 172] width 183 height 23
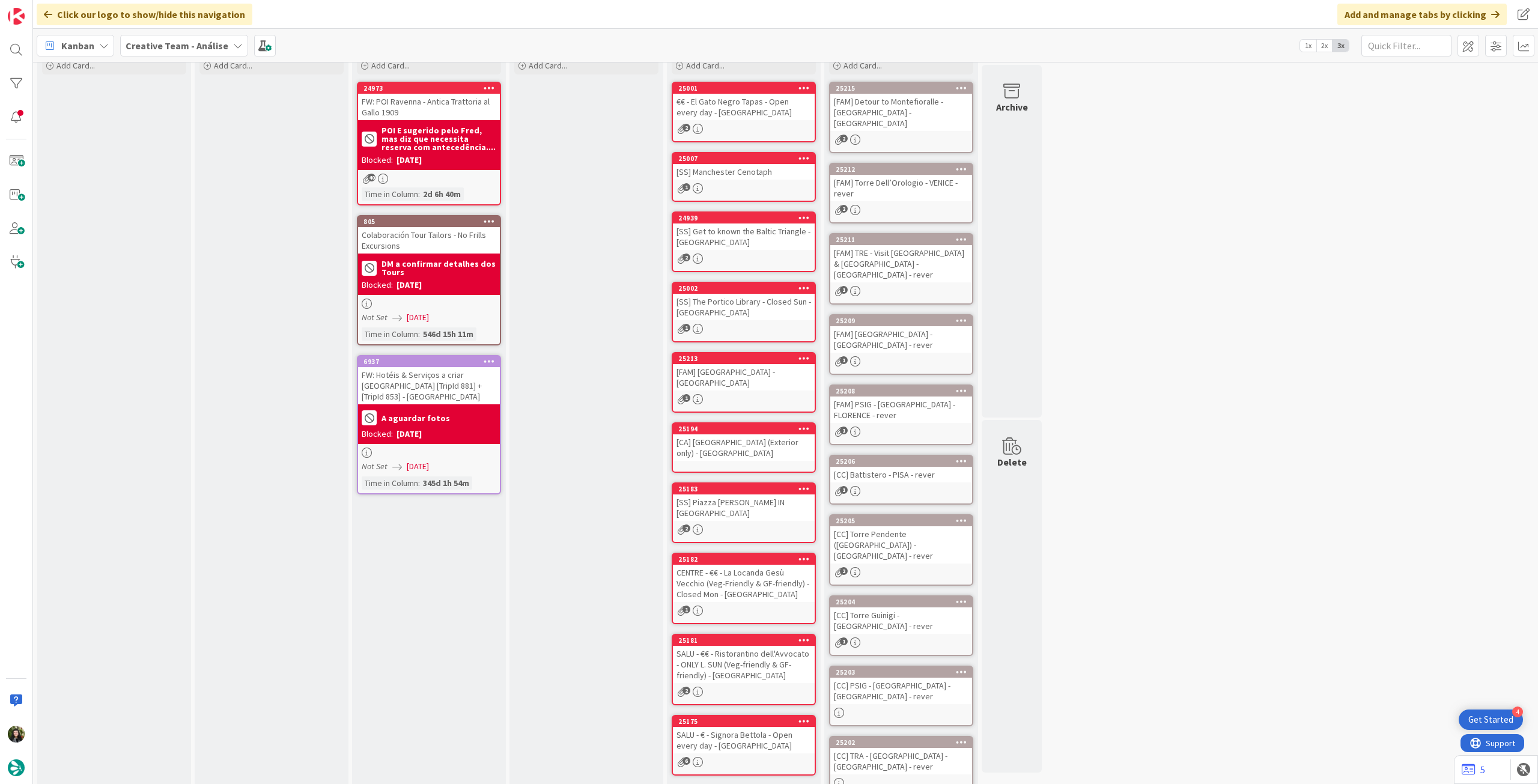
scroll to position [74, 0]
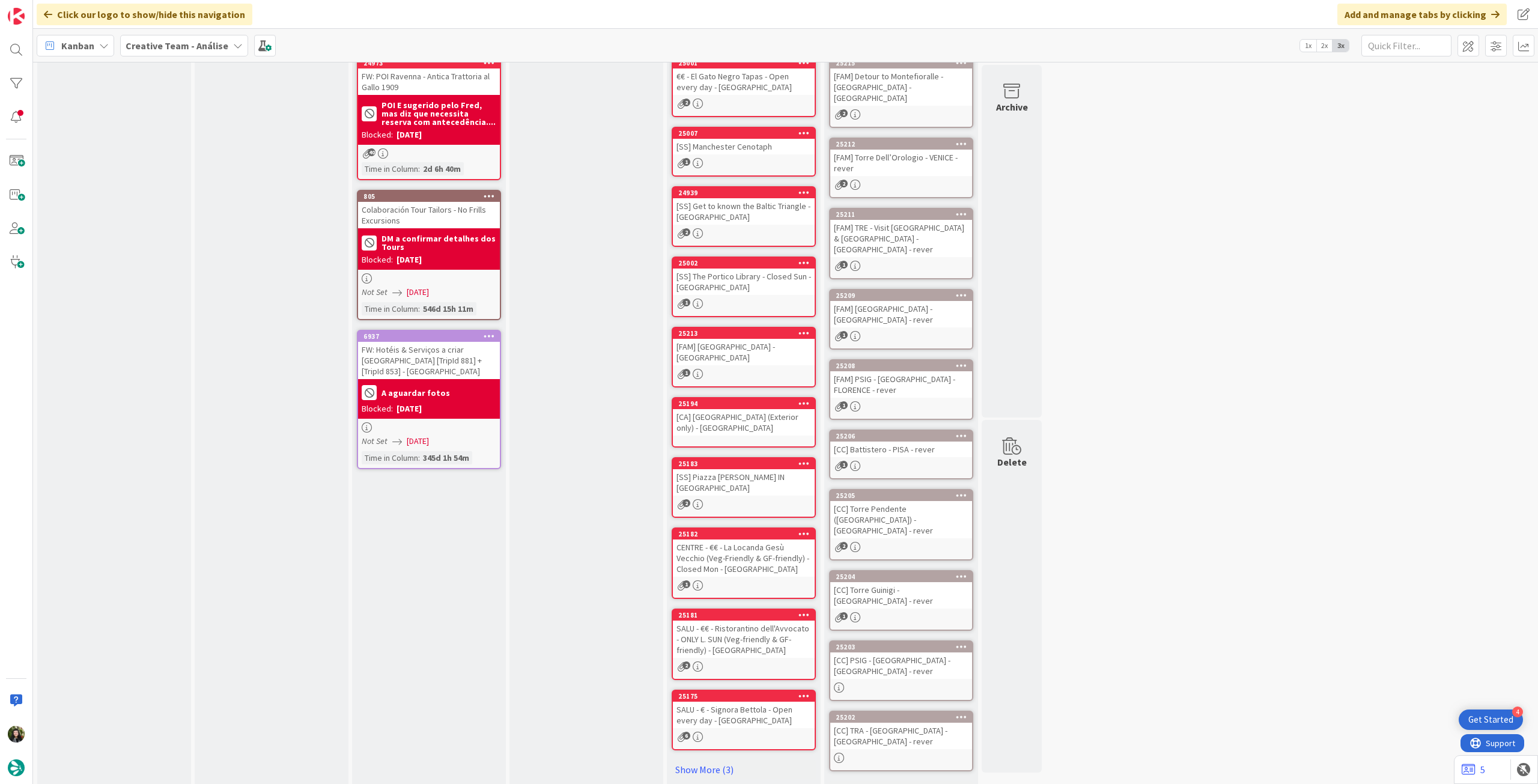
click at [885, 781] on link "Show More (16)" at bounding box center [901, 791] width 144 height 20
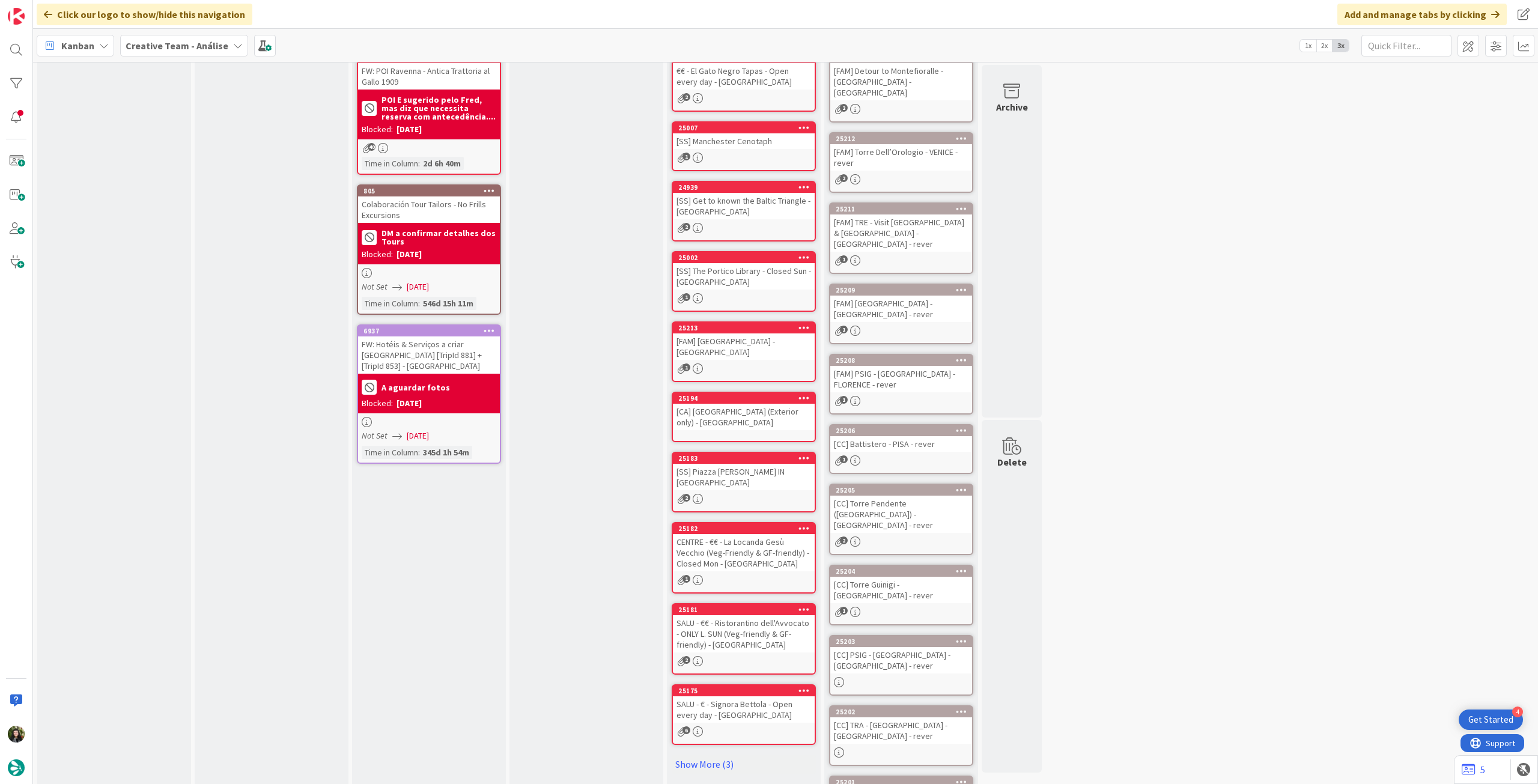
scroll to position [29, 0]
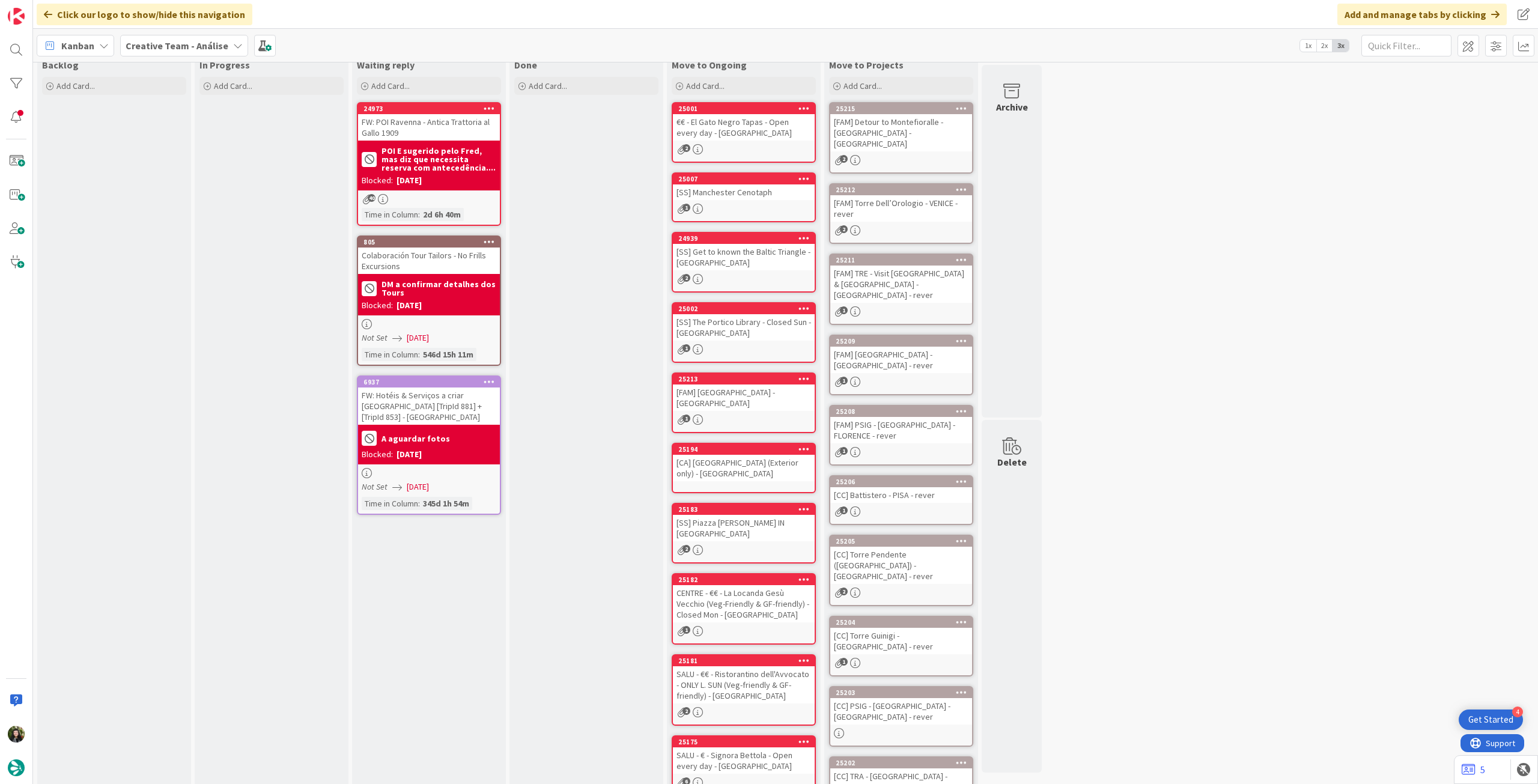
click at [898, 377] on div "1" at bounding box center [901, 382] width 142 height 11
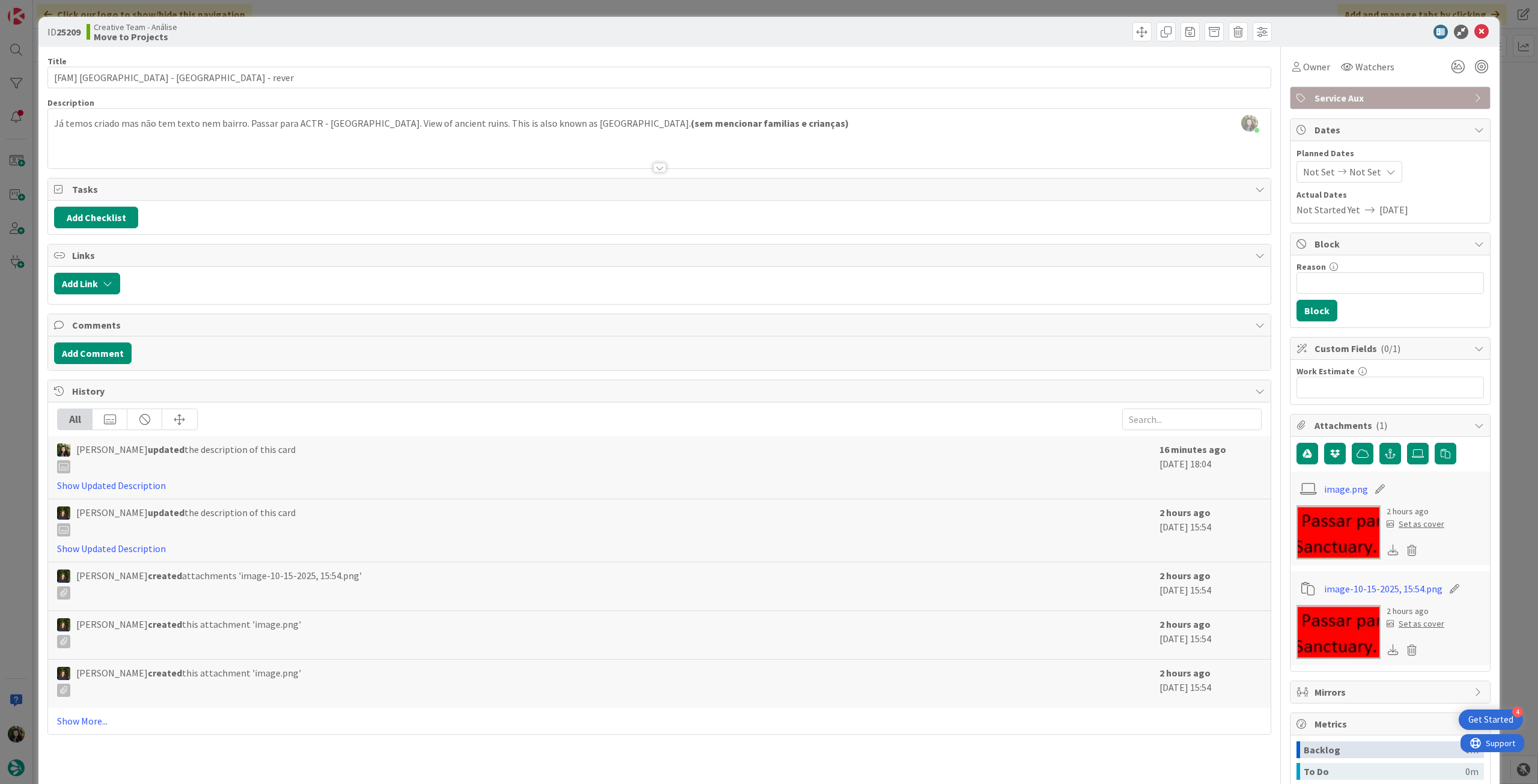
click at [1474, 36] on icon at bounding box center [1481, 32] width 14 height 14
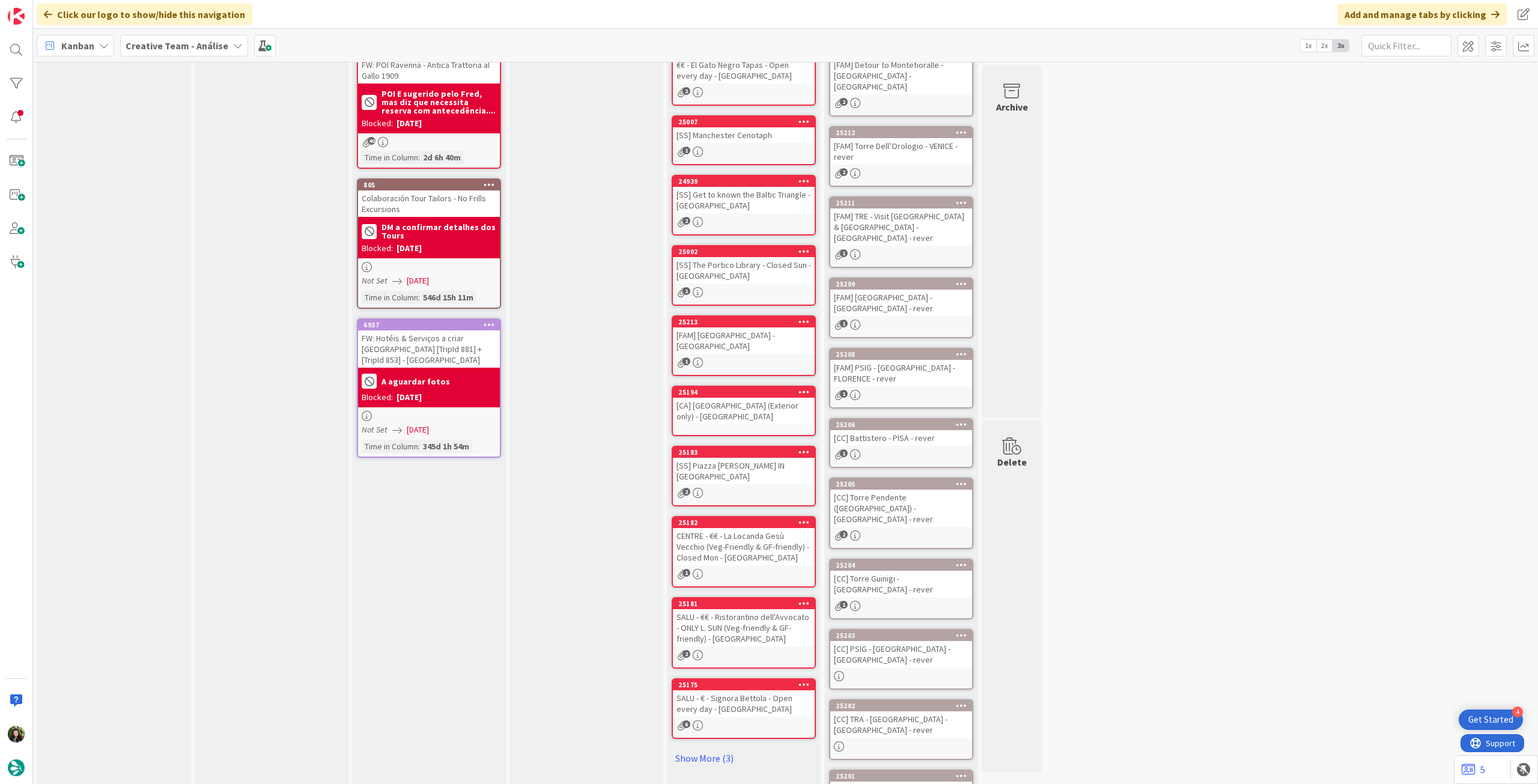
scroll to position [109, 0]
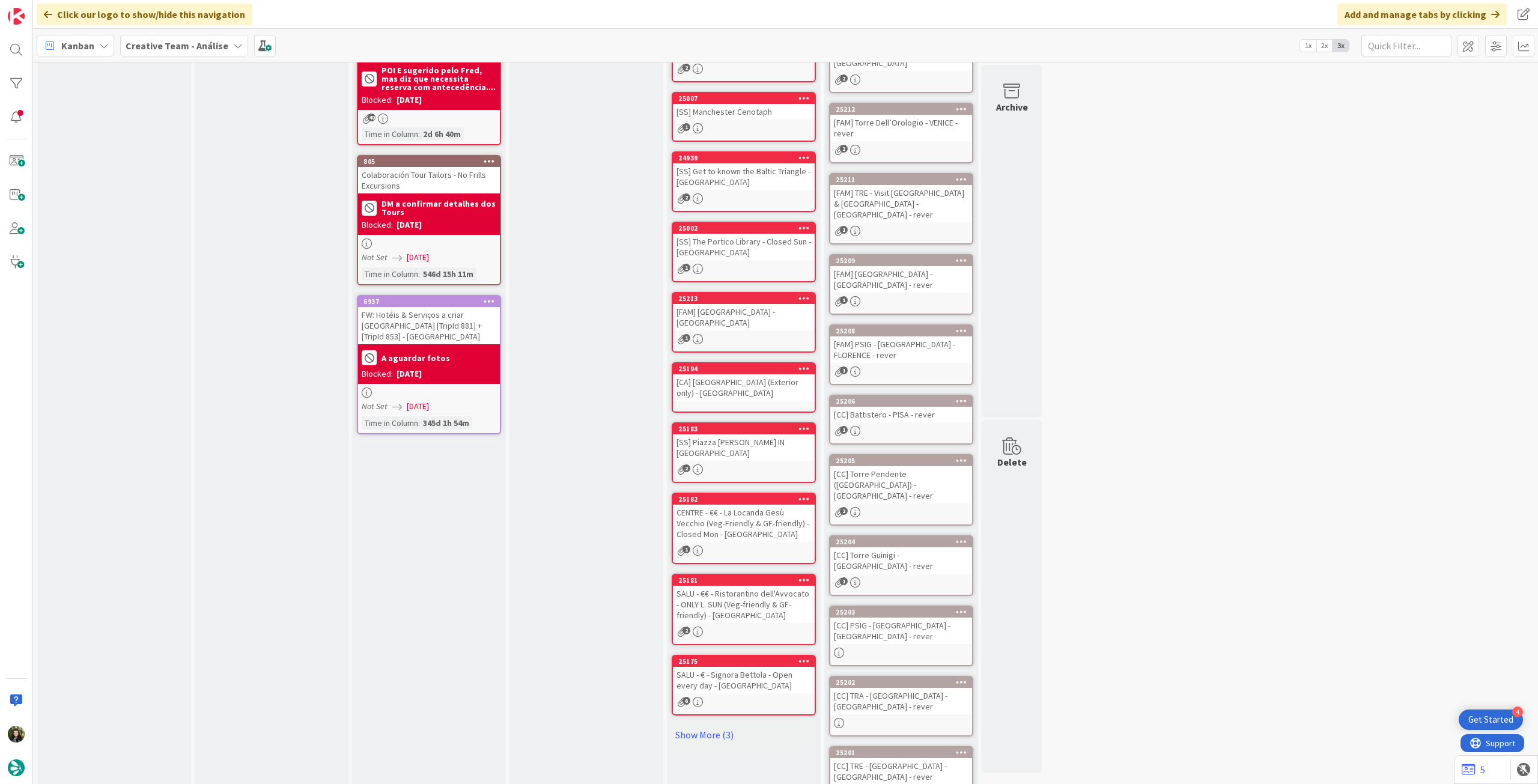
click at [903, 414] on div "25206 [CC] Battistero - PISA - rever 1" at bounding box center [901, 419] width 144 height 50
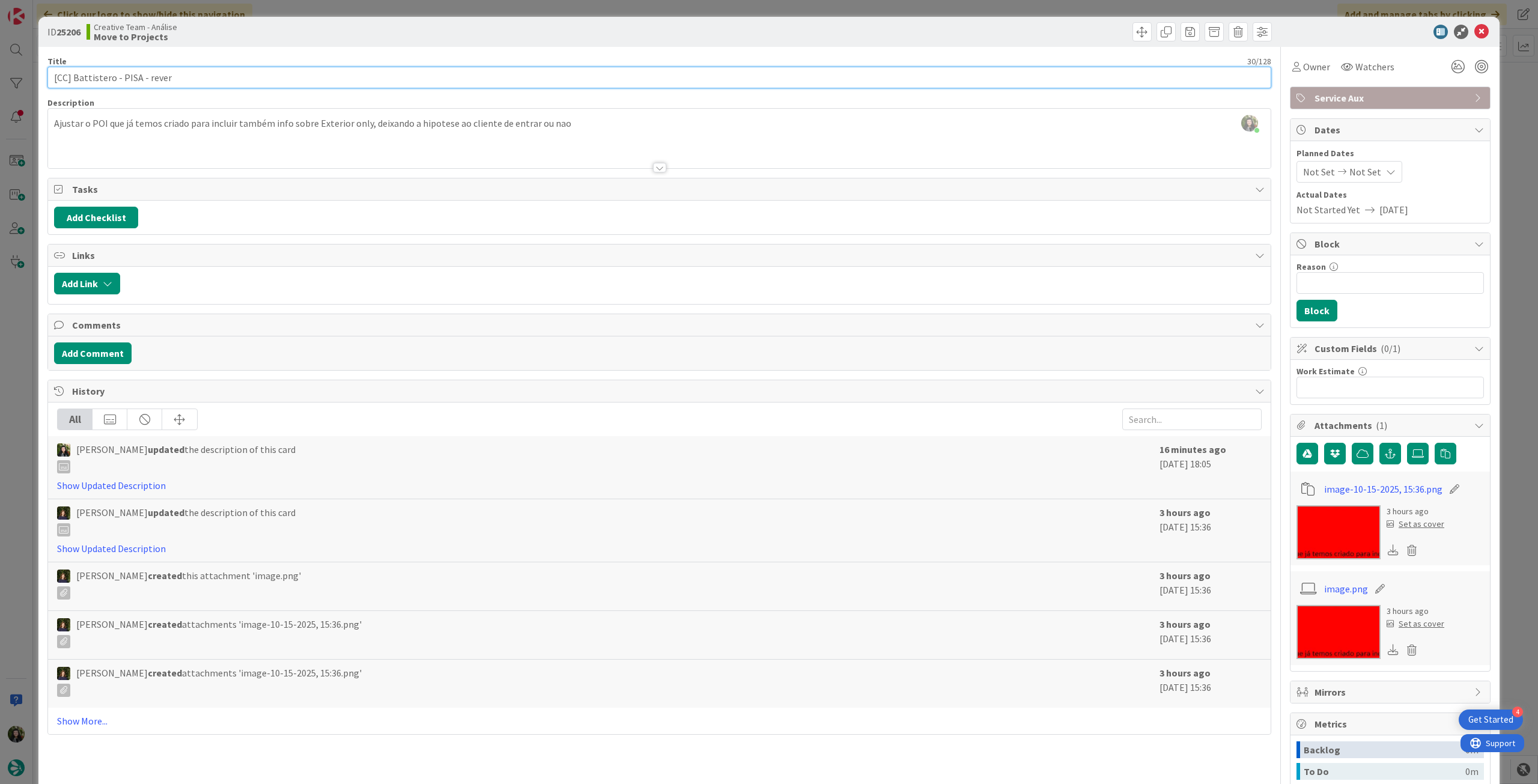
drag, startPoint x: 74, startPoint y: 78, endPoint x: 120, endPoint y: 69, distance: 46.9
click at [111, 75] on input "[CC] Battistero - PISA - rever" at bounding box center [659, 77] width 1224 height 22
click at [197, 145] on div at bounding box center [659, 153] width 1223 height 31
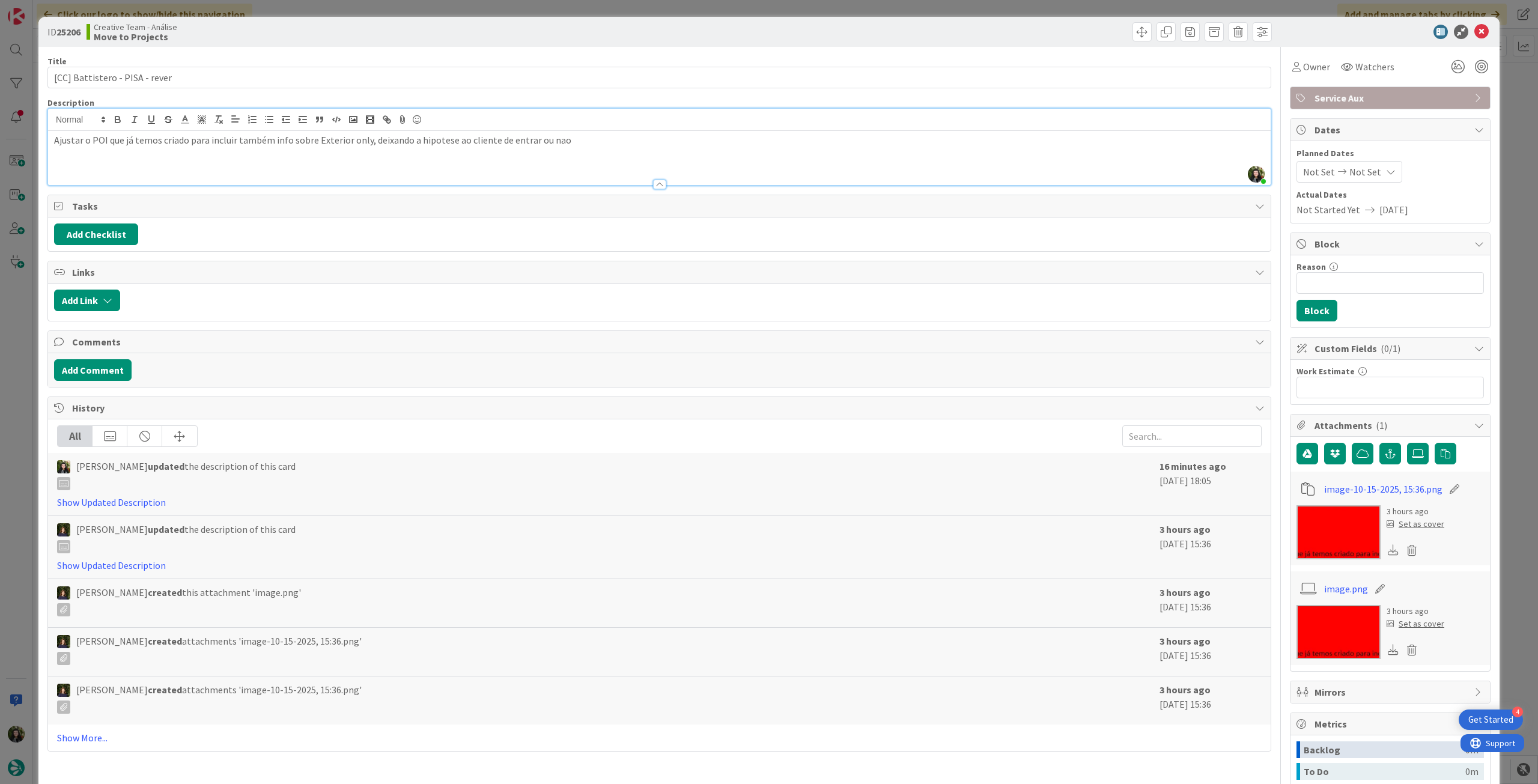
click at [54, 137] on p "Ajustar o POI que já temos criado para incluir também info sobre Exterior only,…" at bounding box center [659, 140] width 1211 height 14
drag, startPoint x: 146, startPoint y: 141, endPoint x: 24, endPoint y: 141, distance: 122.0
click at [10, 141] on div "ID 25206 Creative Team - Análise Move to Projects Title 30 / 128 [CC] Battister…" at bounding box center [769, 392] width 1538 height 784
copy p "ADICIONAR SIGLA SE AINDA [PERSON_NAME]"
click at [1476, 32] on icon at bounding box center [1481, 32] width 14 height 14
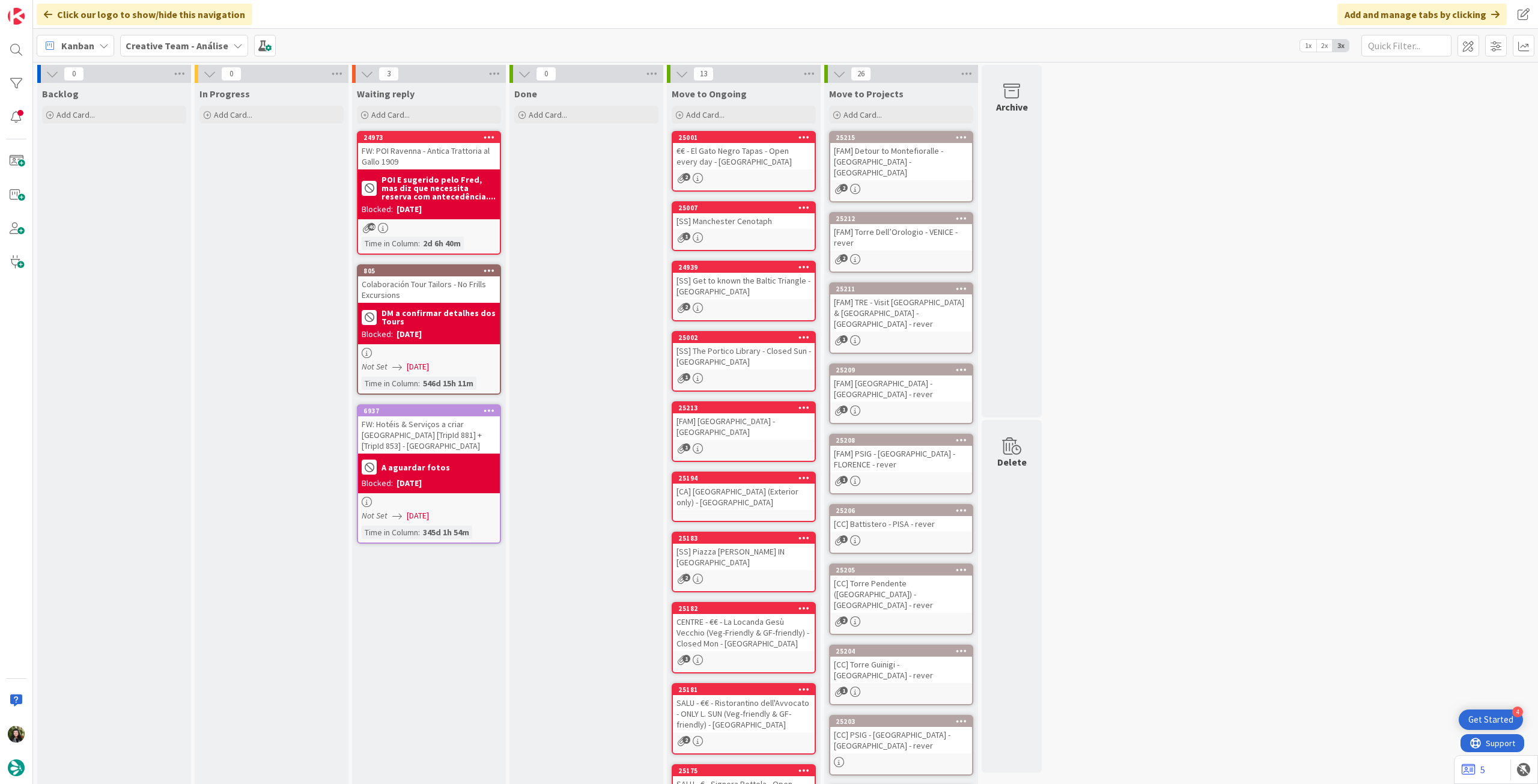
click at [896, 163] on div "[FAM] Detour to Montefioralle - [GEOGRAPHIC_DATA] - [GEOGRAPHIC_DATA]" at bounding box center [901, 162] width 142 height 38
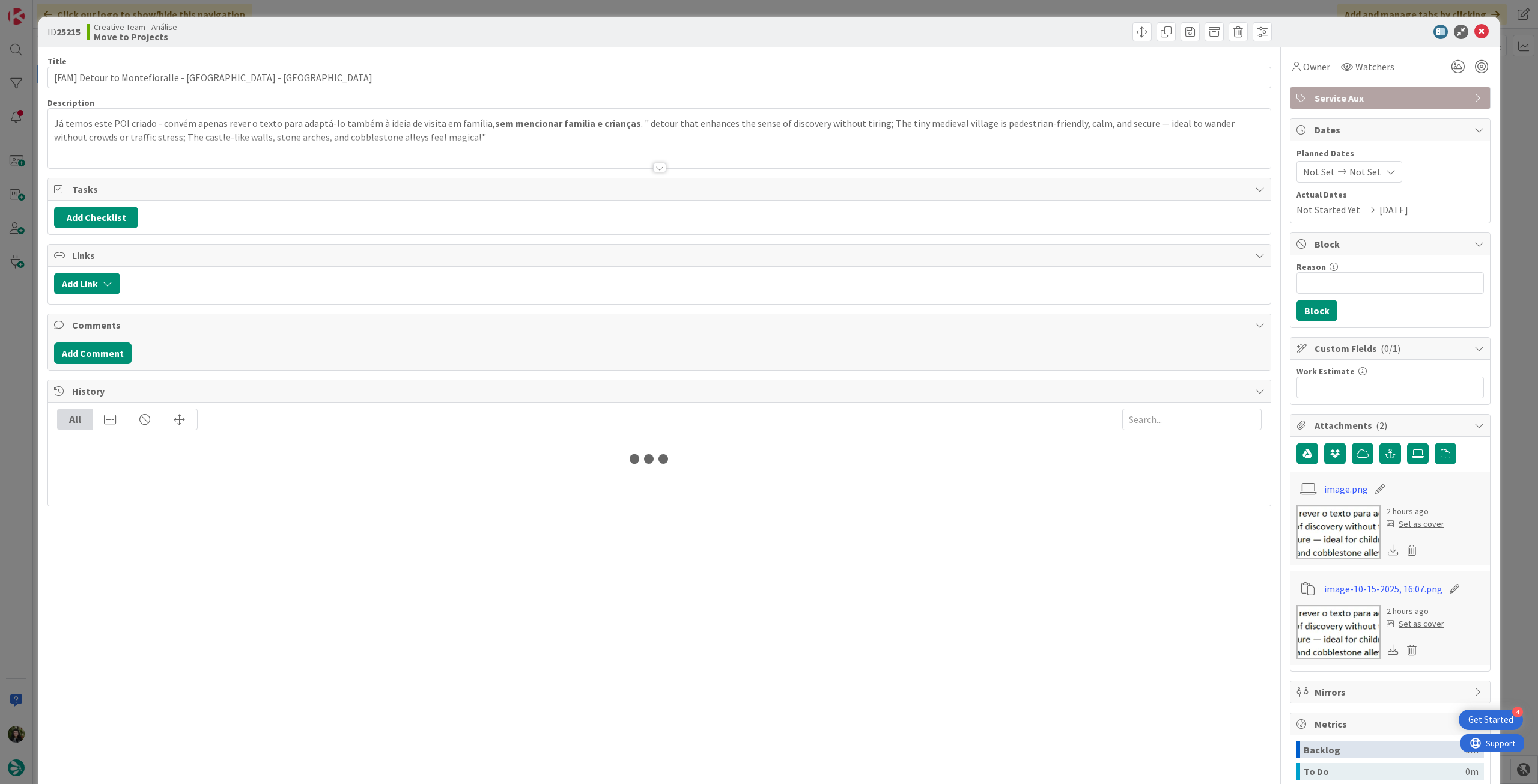
click at [73, 151] on div at bounding box center [659, 153] width 1223 height 31
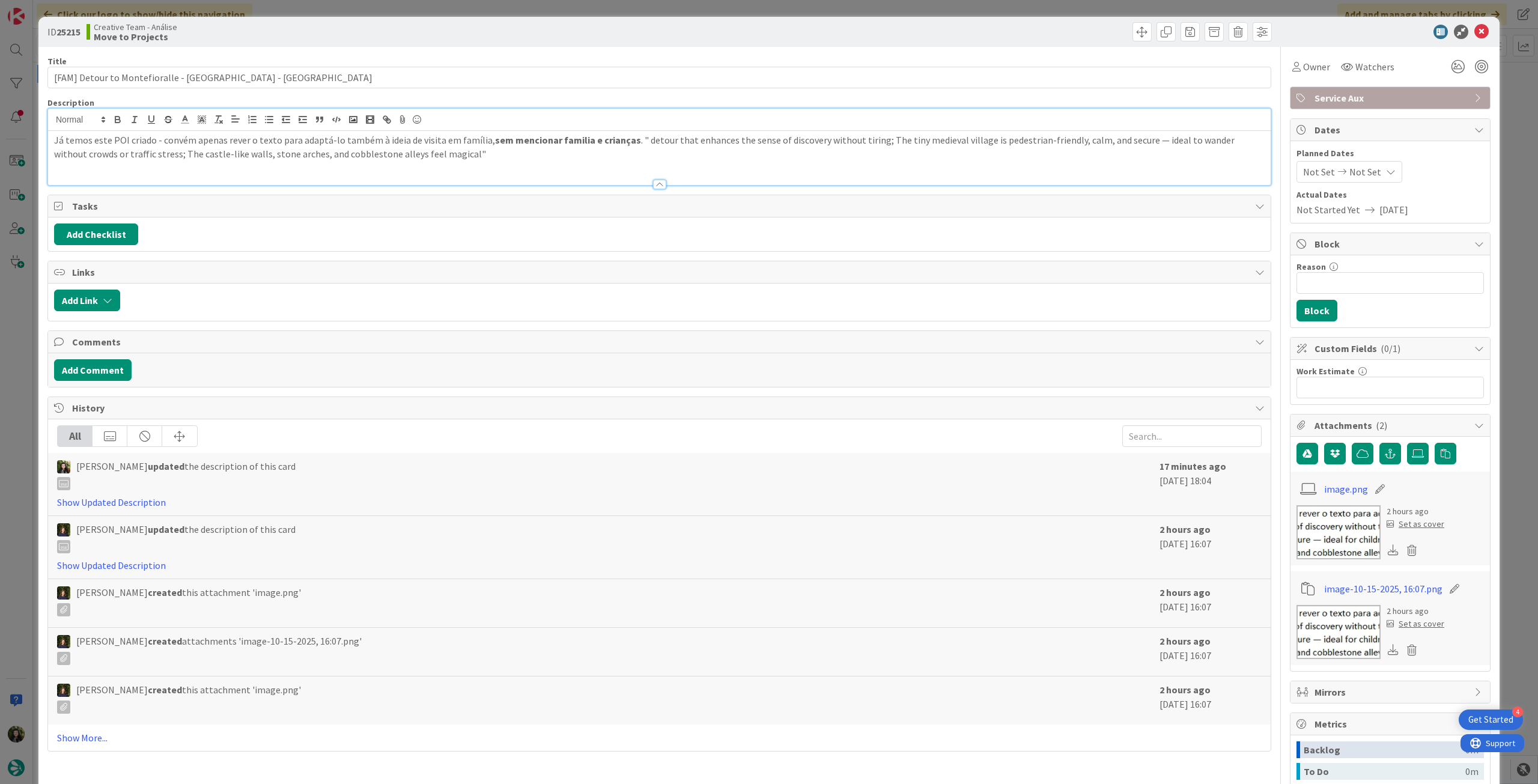
click at [51, 141] on div "Já temos este POI criado - convém apenas rever o texto para adaptá-lo também à …" at bounding box center [659, 158] width 1223 height 54
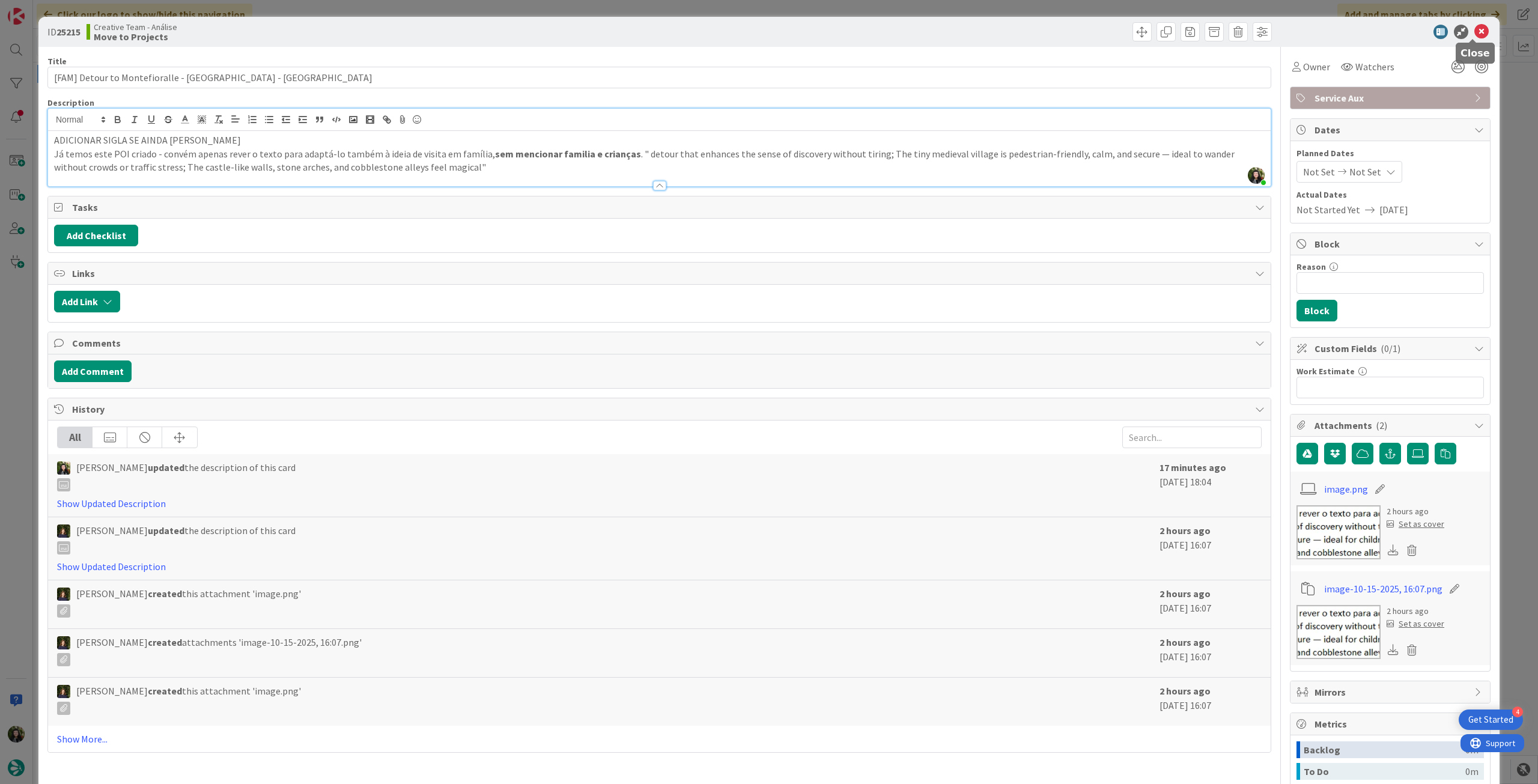
click at [1474, 29] on icon at bounding box center [1481, 32] width 14 height 14
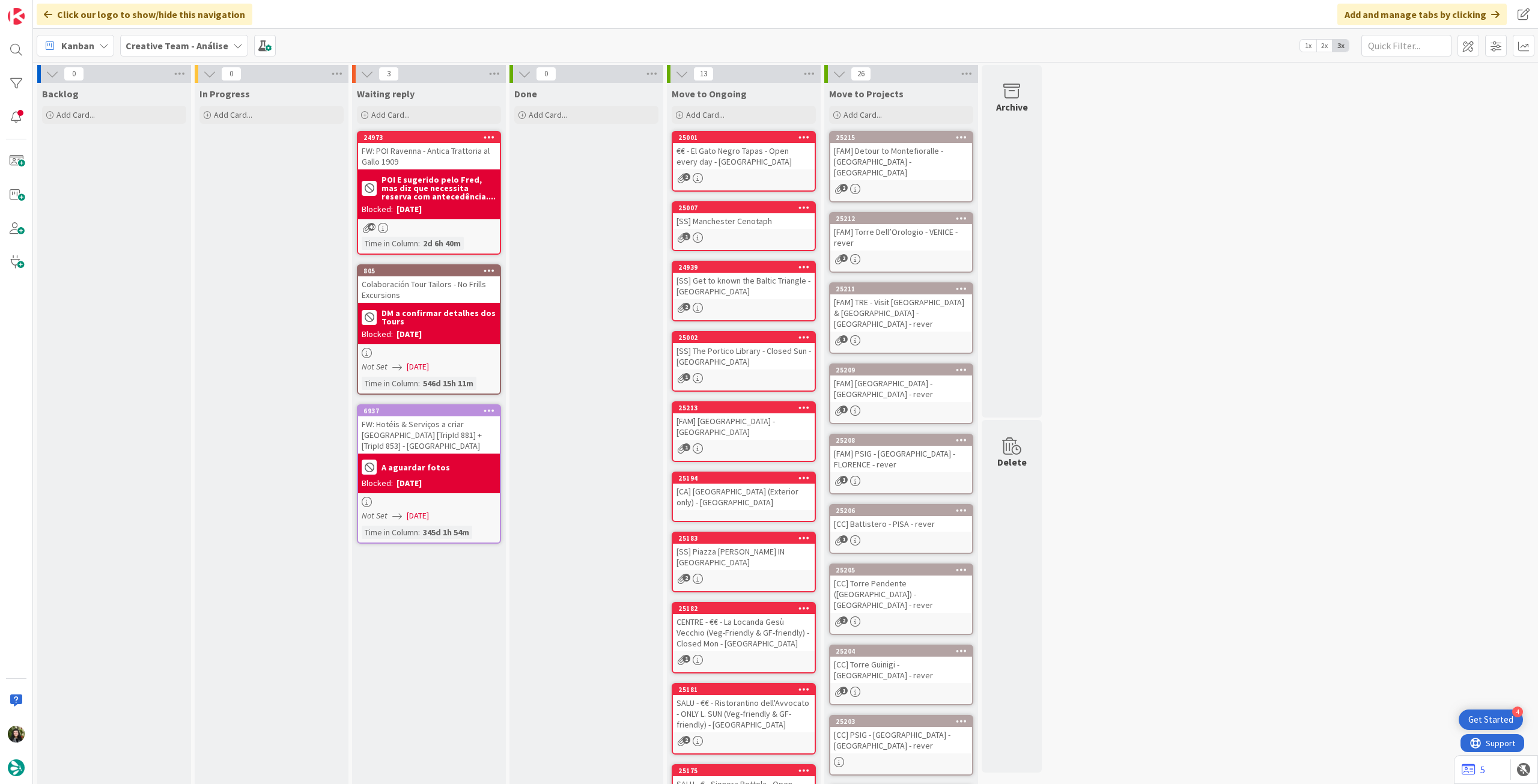
click at [881, 241] on div "25212 [FAM] Torre Dell’Orologio - VENICE - rever 2" at bounding box center [901, 242] width 144 height 61
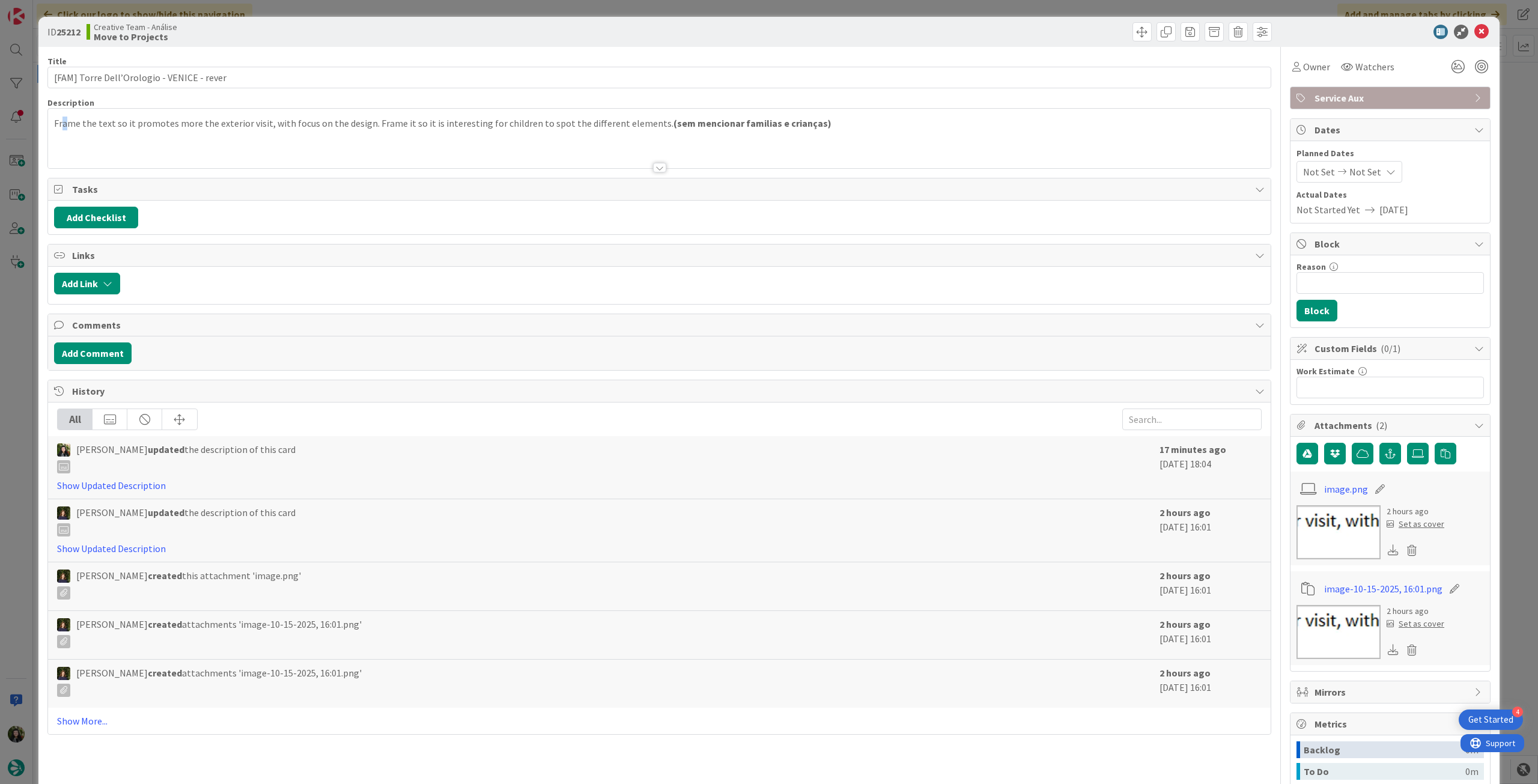
click at [64, 133] on div "Frame the text so it promotes more the exterior visit, with focus on the design…" at bounding box center [659, 141] width 1223 height 54
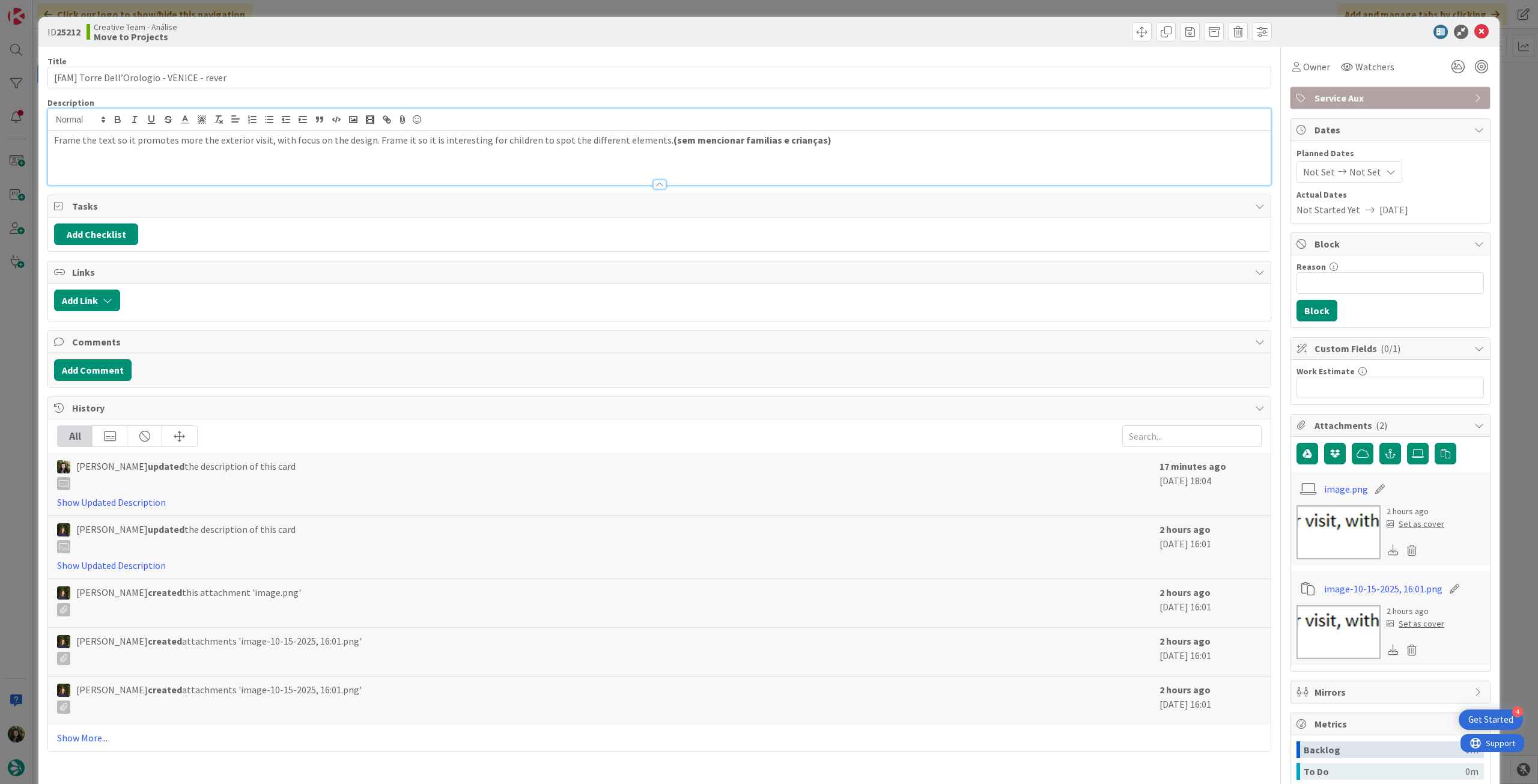
click at [51, 138] on div "Frame the text so it promotes more the exterior visit, with focus on the design…" at bounding box center [659, 158] width 1223 height 54
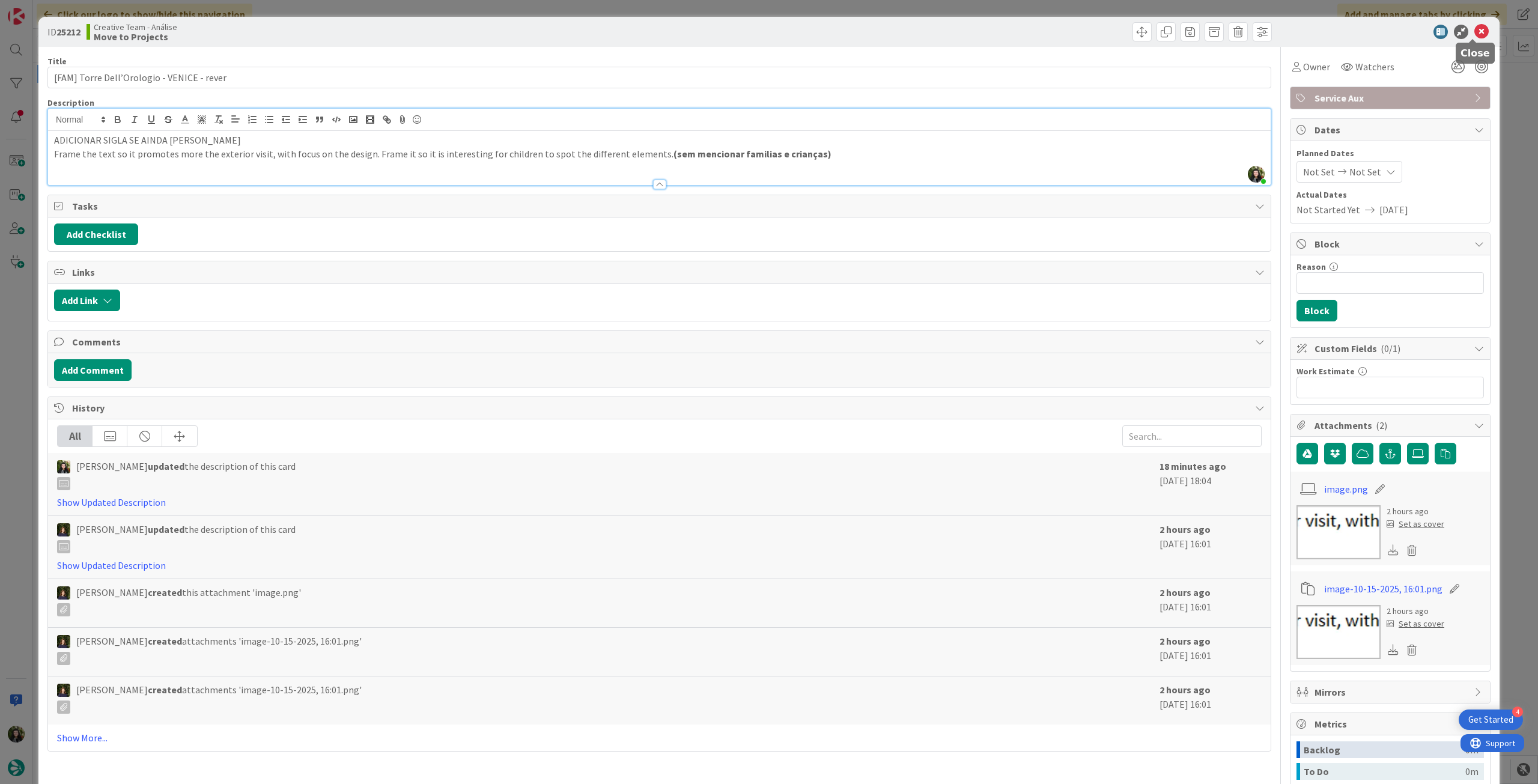
click at [1474, 31] on icon at bounding box center [1481, 32] width 14 height 14
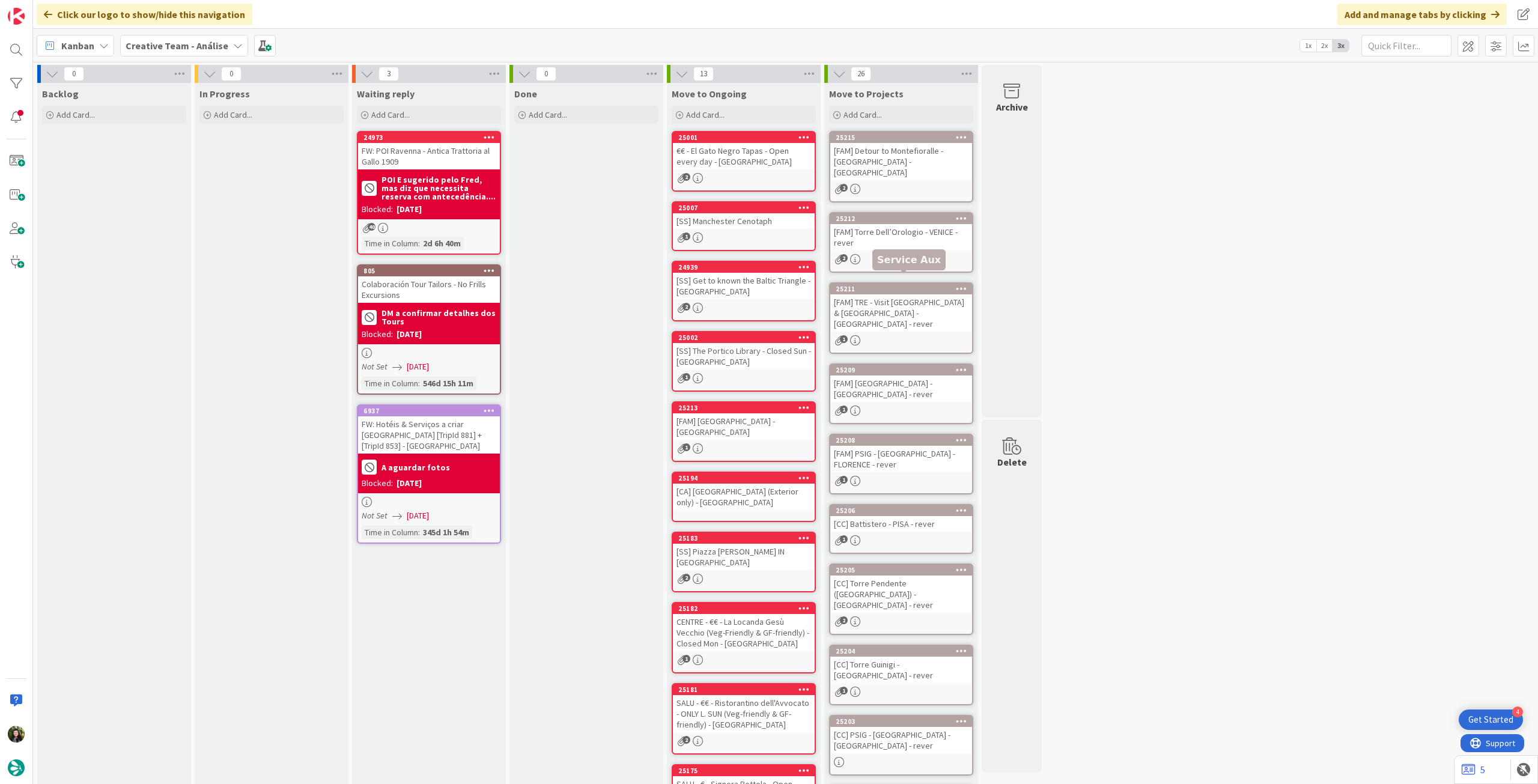
click at [894, 307] on div "[FAM] TRE - Visit [GEOGRAPHIC_DATA] & [GEOGRAPHIC_DATA] - [GEOGRAPHIC_DATA] - r…" at bounding box center [901, 313] width 142 height 38
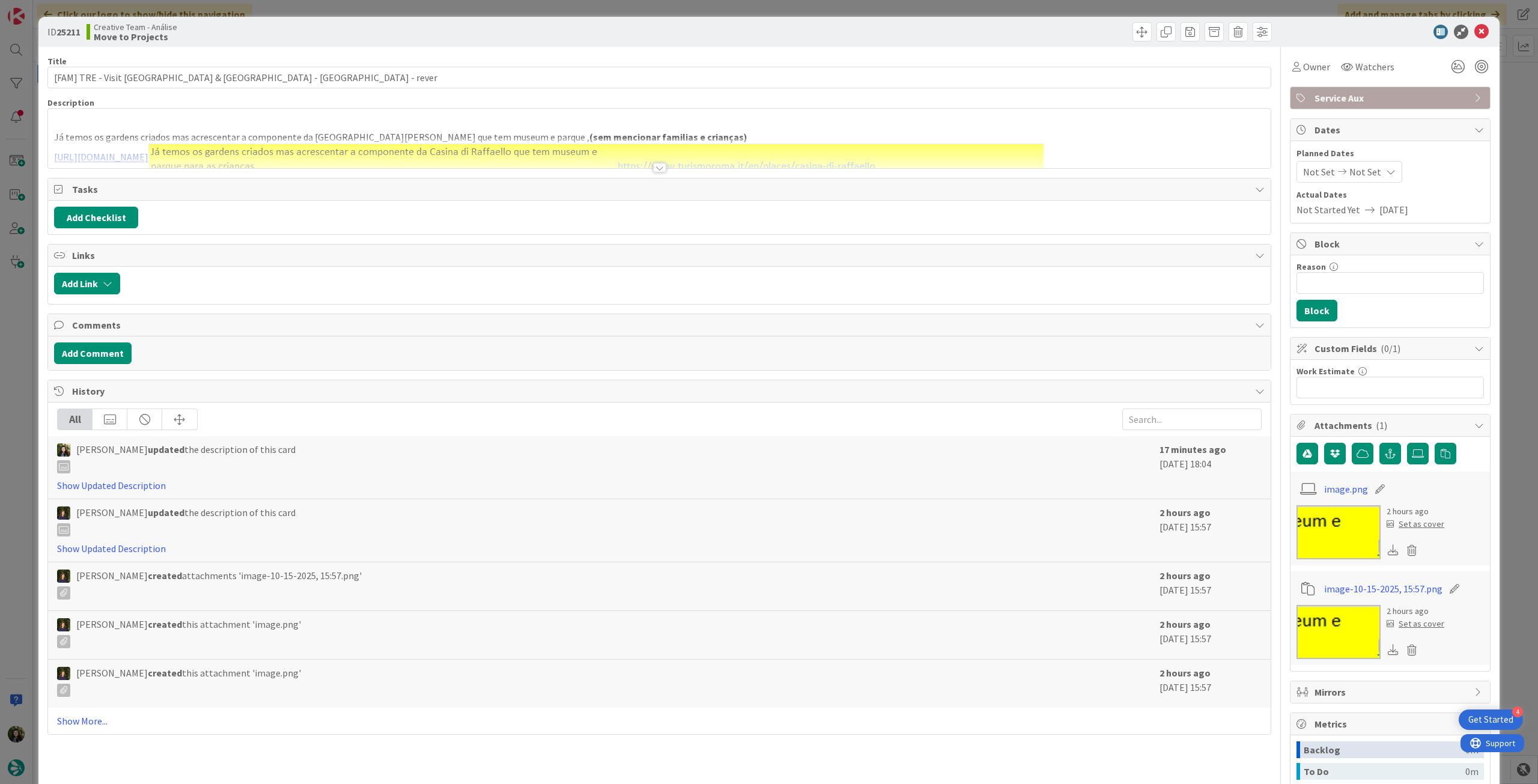
click at [68, 135] on p "Já temos os gardens criados mas acrescentar a componente da [GEOGRAPHIC_DATA][P…" at bounding box center [659, 137] width 1211 height 14
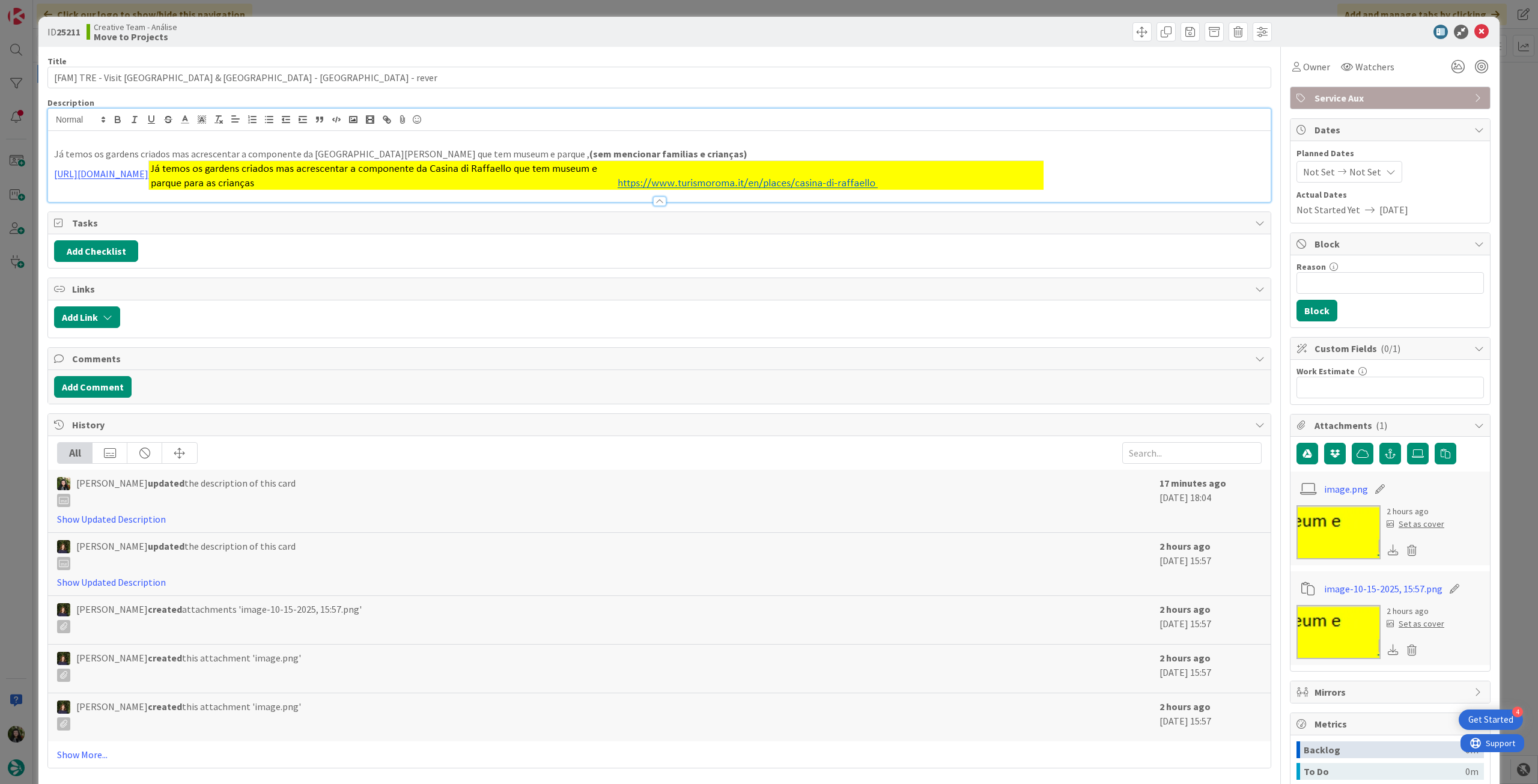
drag, startPoint x: 51, startPoint y: 150, endPoint x: 80, endPoint y: 136, distance: 32.2
click at [51, 151] on div "Já temos os gardens criados mas acrescentar a componente da [GEOGRAPHIC_DATA] q…" at bounding box center [659, 166] width 1223 height 71
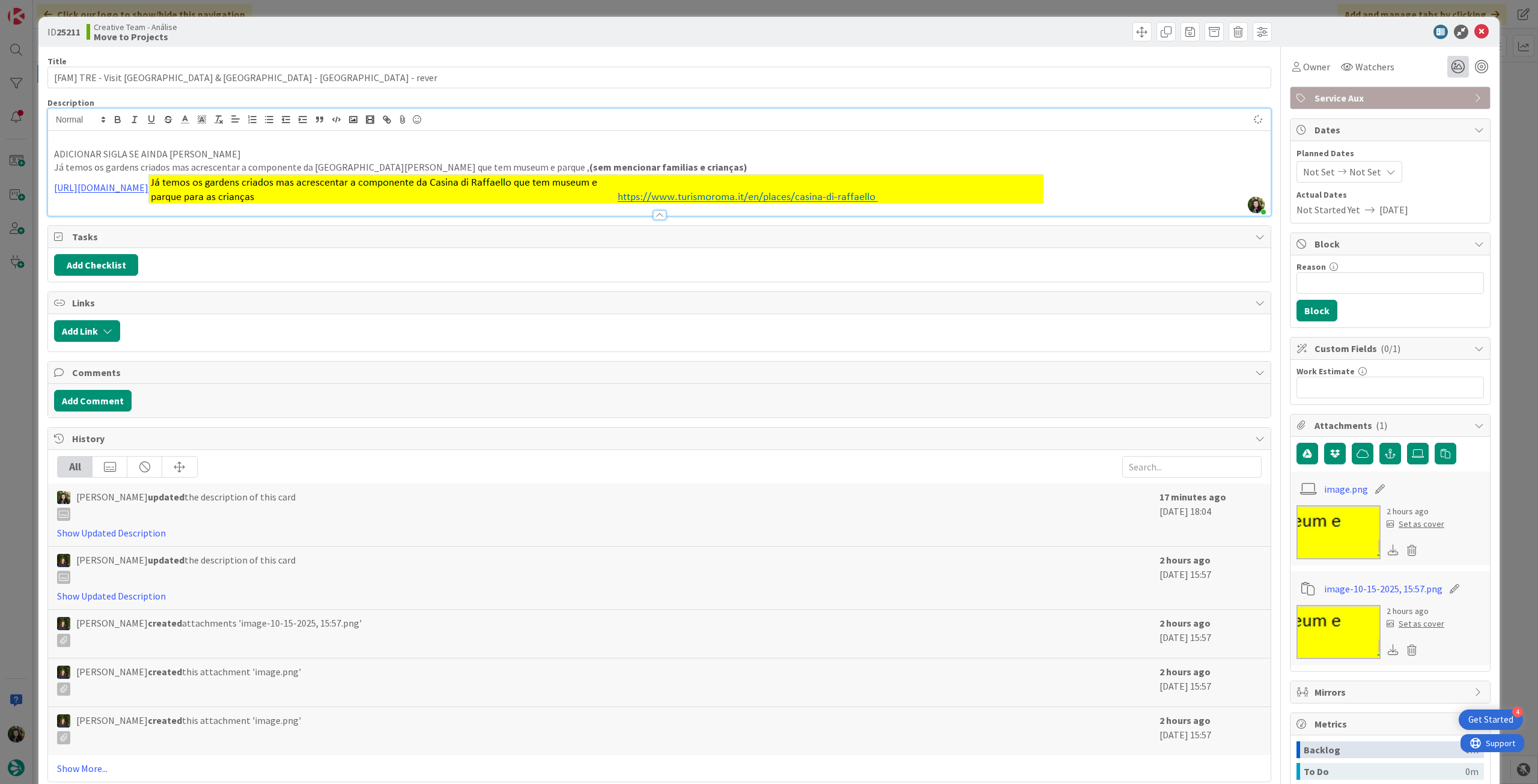
type input "[FAM] TRE - Visit [GEOGRAPHIC_DATA] & [GEOGRAPHIC_DATA] - [GEOGRAPHIC_DATA] - r…"
click at [1474, 33] on icon at bounding box center [1481, 32] width 14 height 14
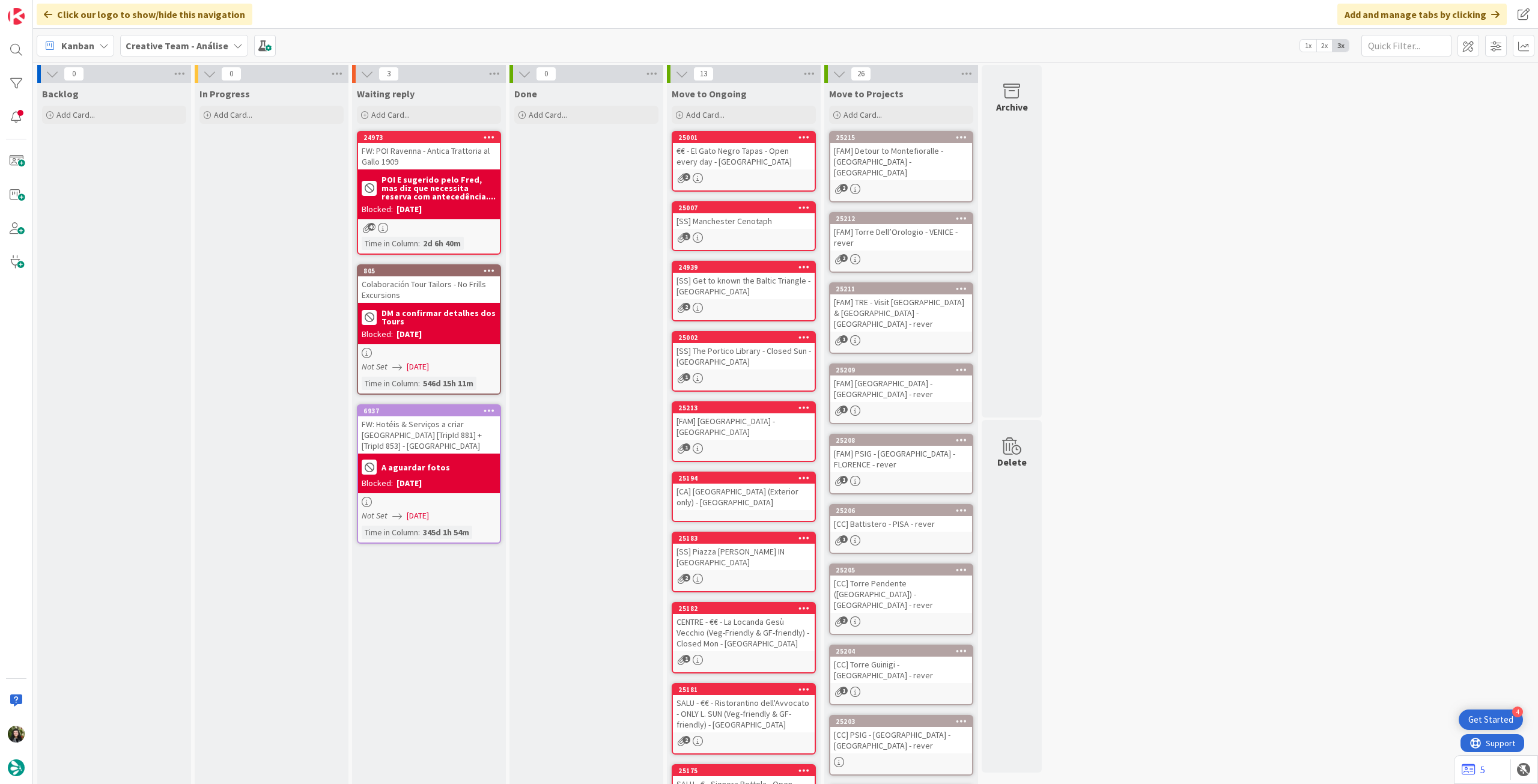
click at [889, 389] on div "[FAM] [GEOGRAPHIC_DATA] - [GEOGRAPHIC_DATA] - rever" at bounding box center [901, 389] width 142 height 26
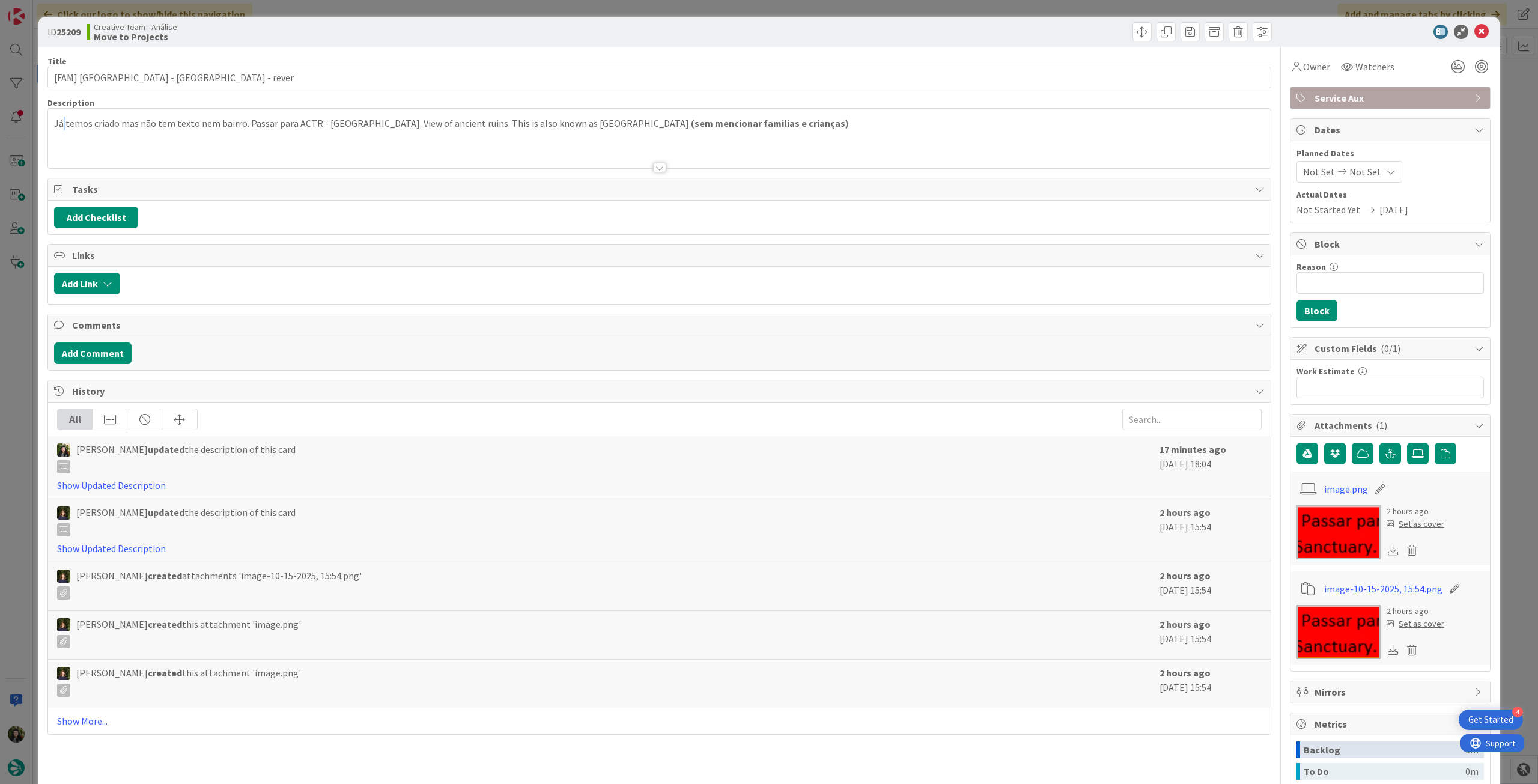
click at [63, 136] on div "Já temos criado mas não tem texto nem bairro. Passar para ACTR - [GEOGRAPHIC_DA…" at bounding box center [659, 141] width 1223 height 54
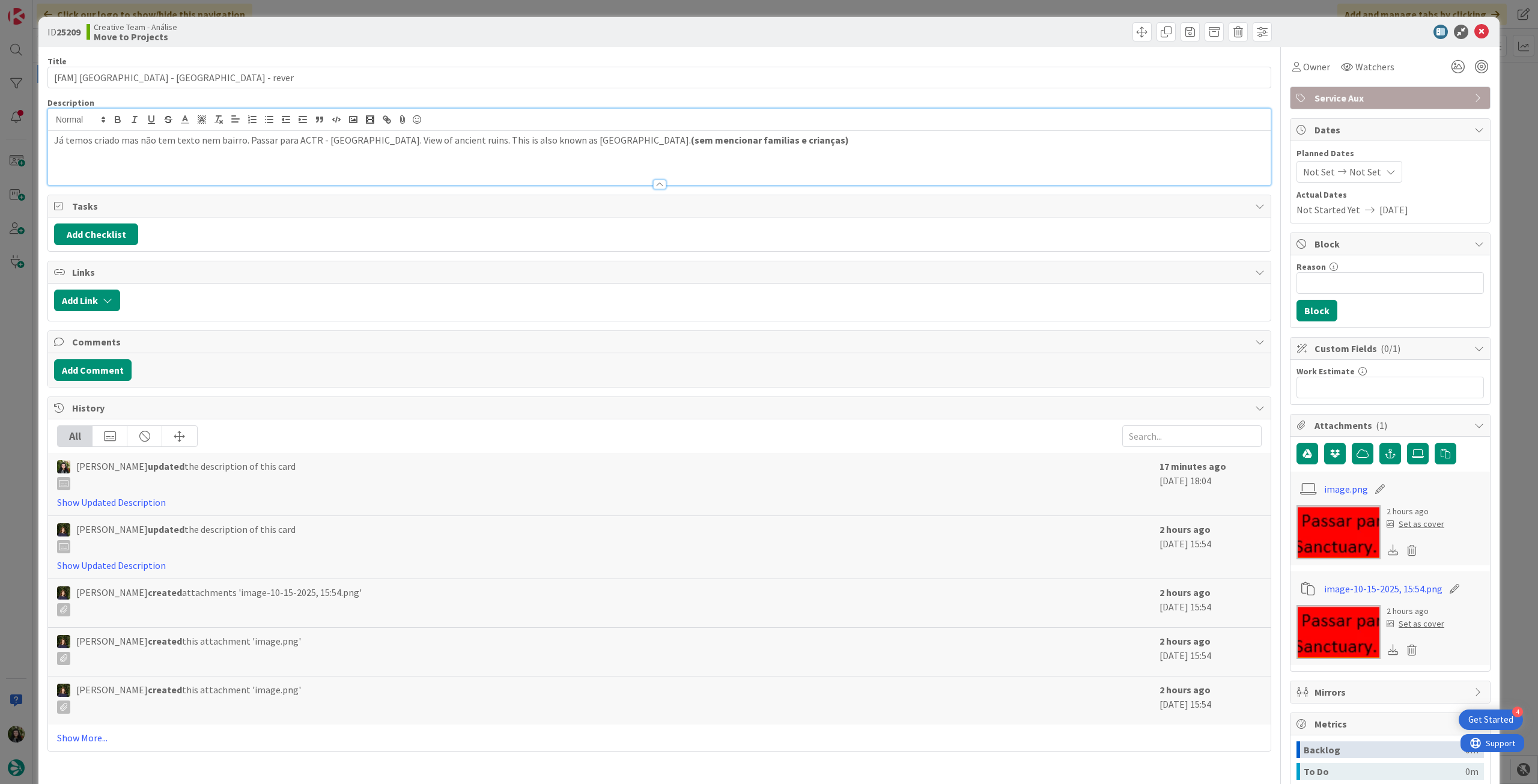
click at [50, 138] on div "Já temos criado mas não tem texto nem bairro. Passar para ACTR - [GEOGRAPHIC_DA…" at bounding box center [659, 158] width 1223 height 54
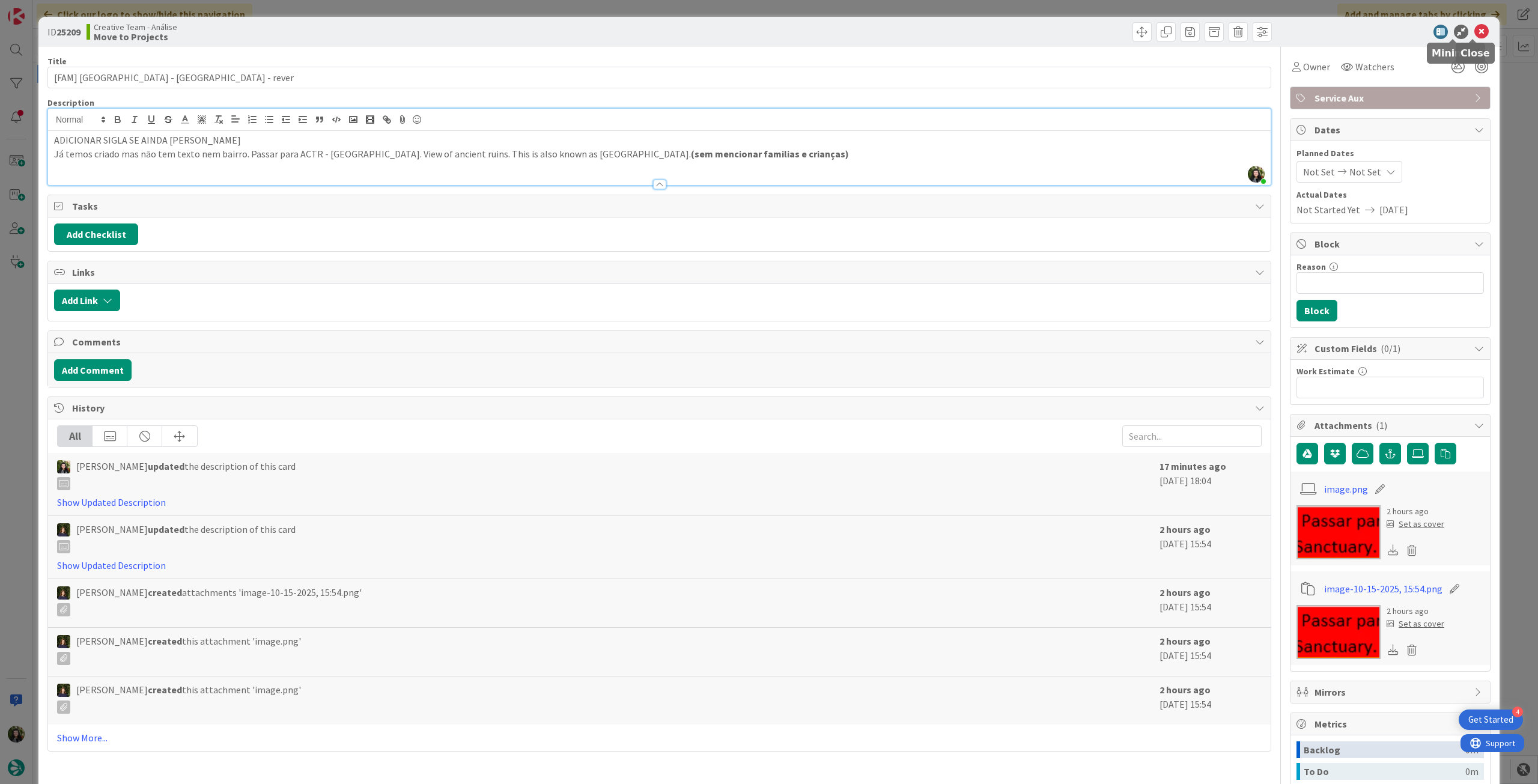
click at [1474, 35] on icon at bounding box center [1481, 32] width 14 height 14
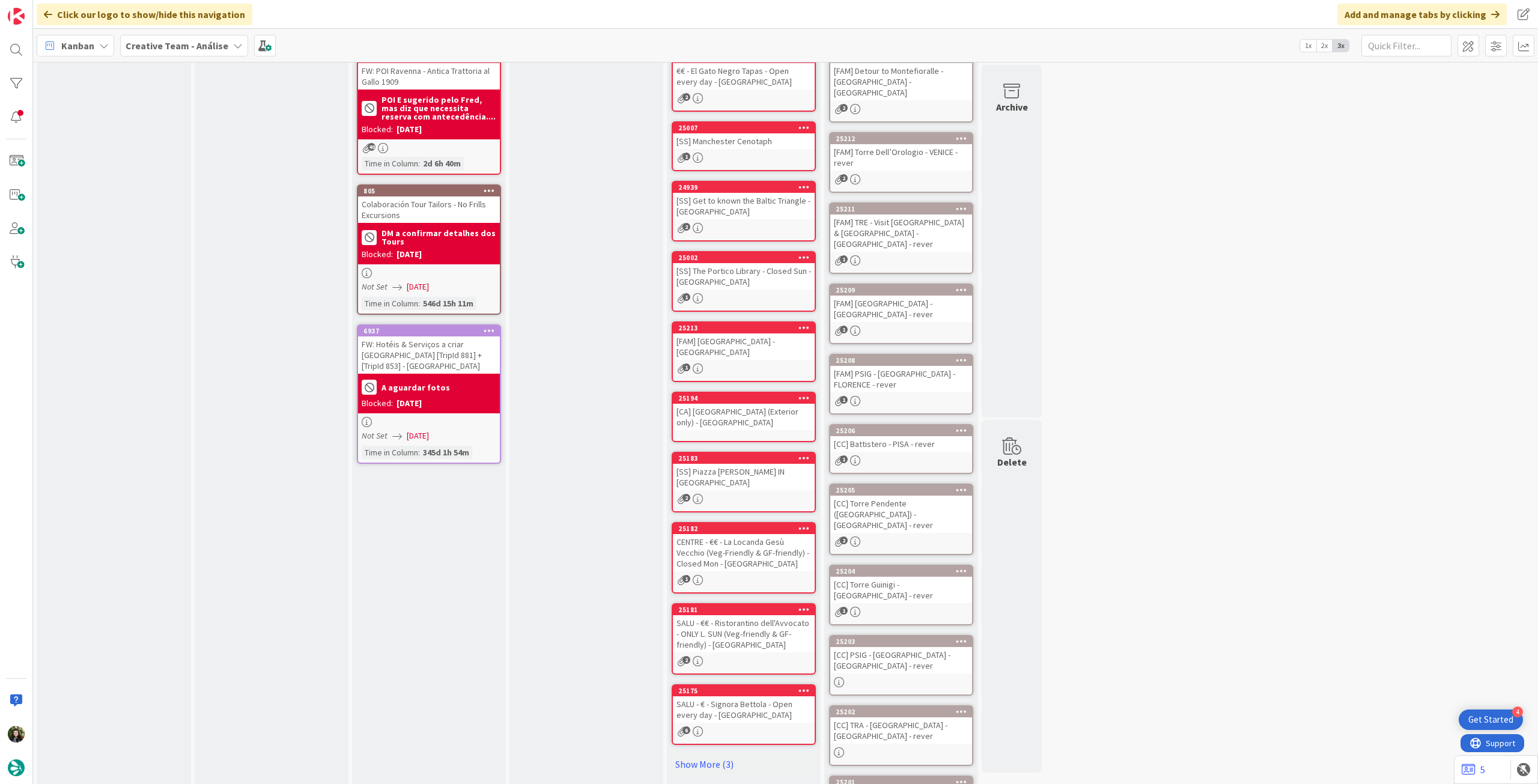
click at [928, 366] on div "[FAM] PSIG - [GEOGRAPHIC_DATA] - FLORENCE - rever" at bounding box center [901, 379] width 142 height 26
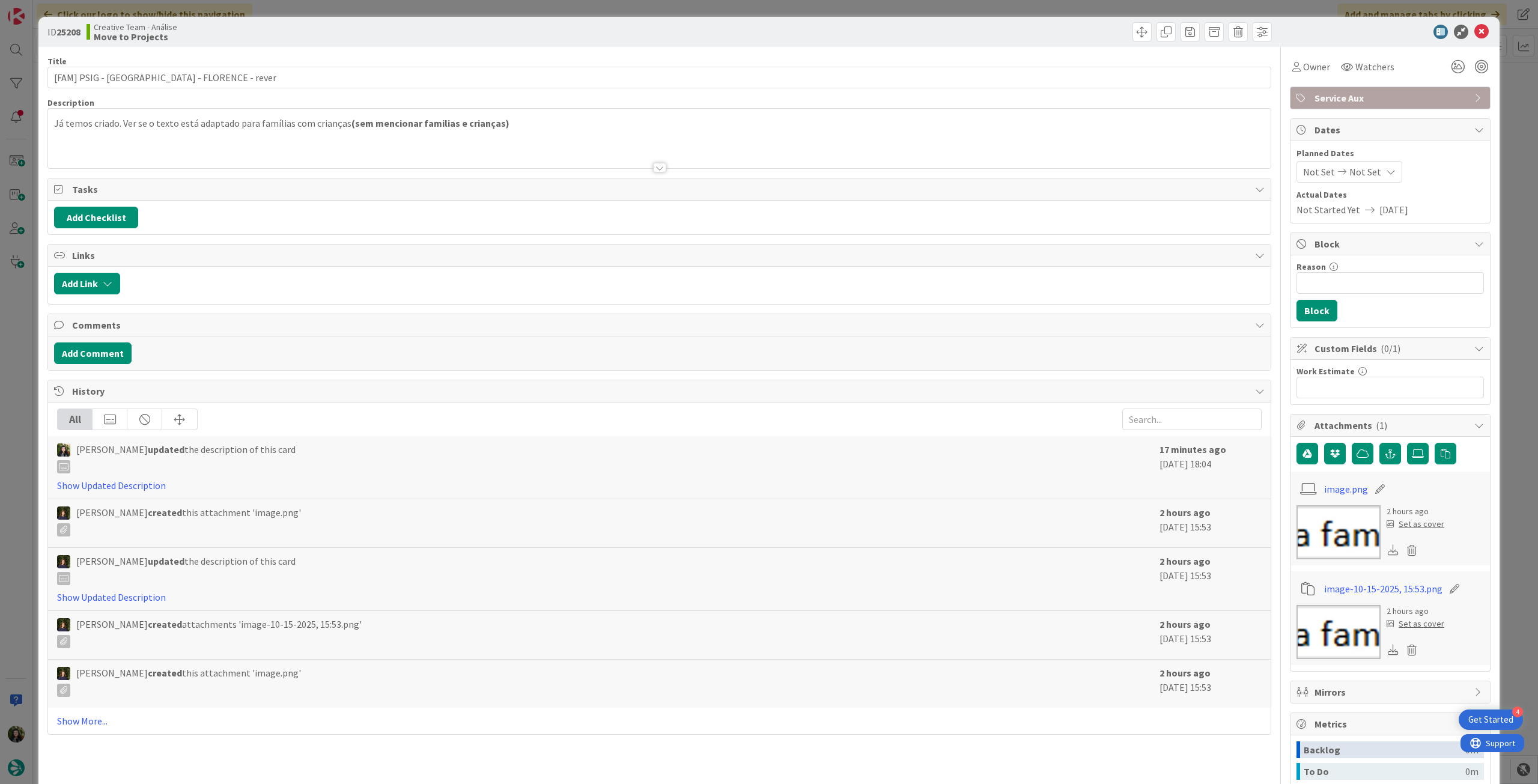
click at [53, 123] on div "Já temos criado. Ver se o texto está adaptado para famílias com crianças (sem m…" at bounding box center [659, 141] width 1223 height 54
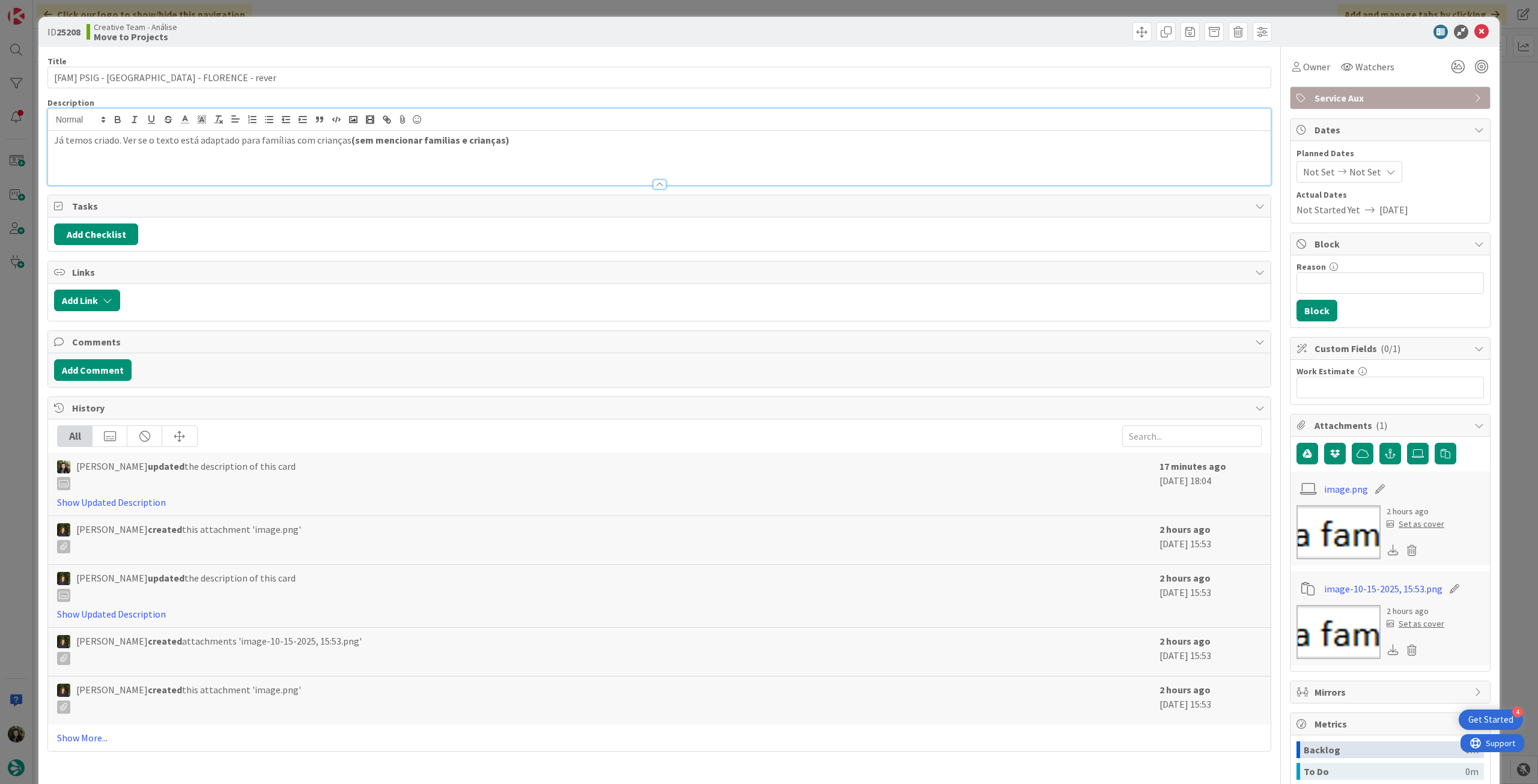
click at [55, 139] on p "Já temos criado. Ver se o texto está adaptado para famílias com crianças (sem m…" at bounding box center [659, 140] width 1211 height 14
click at [1474, 33] on icon at bounding box center [1481, 32] width 14 height 14
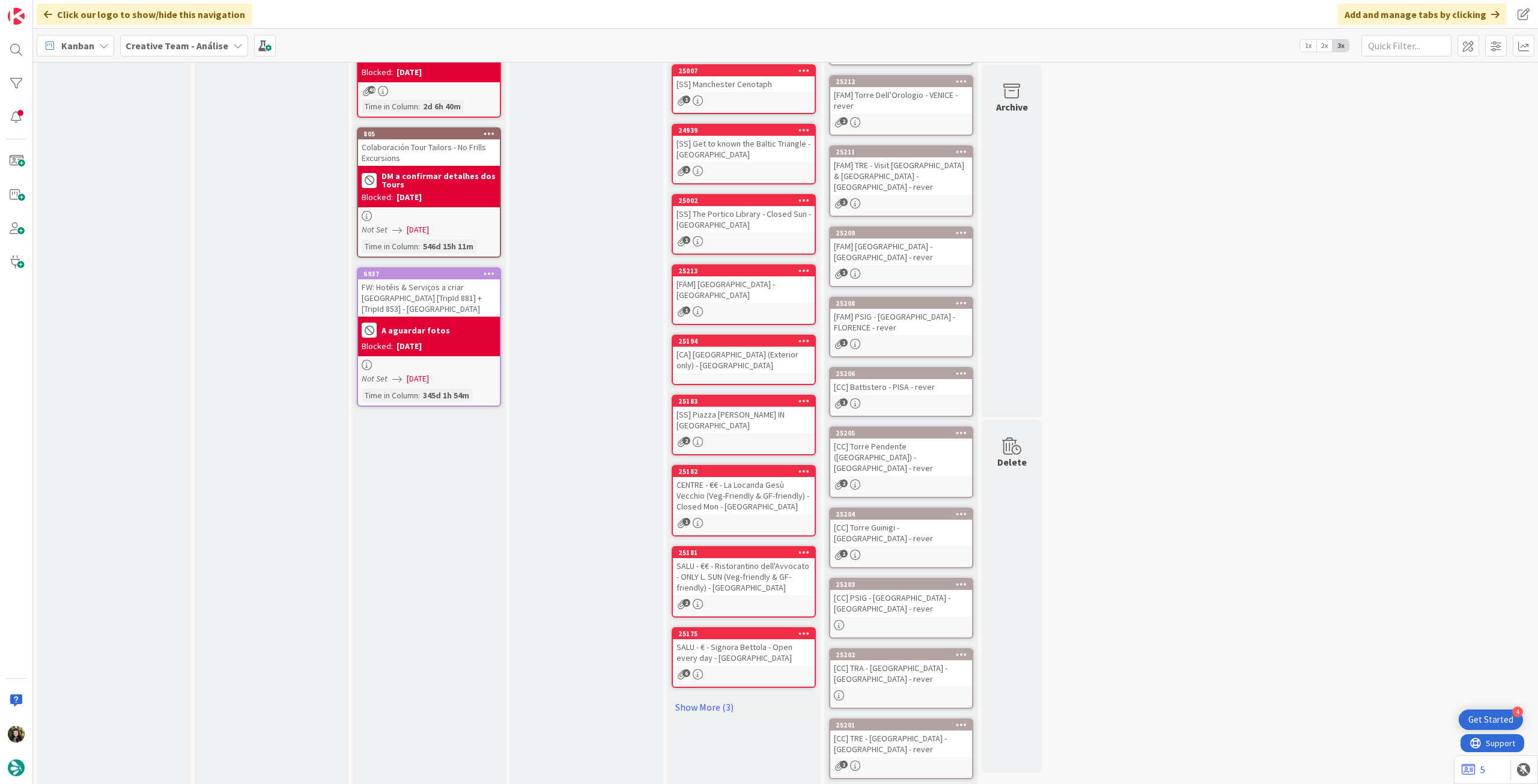
scroll to position [160, 0]
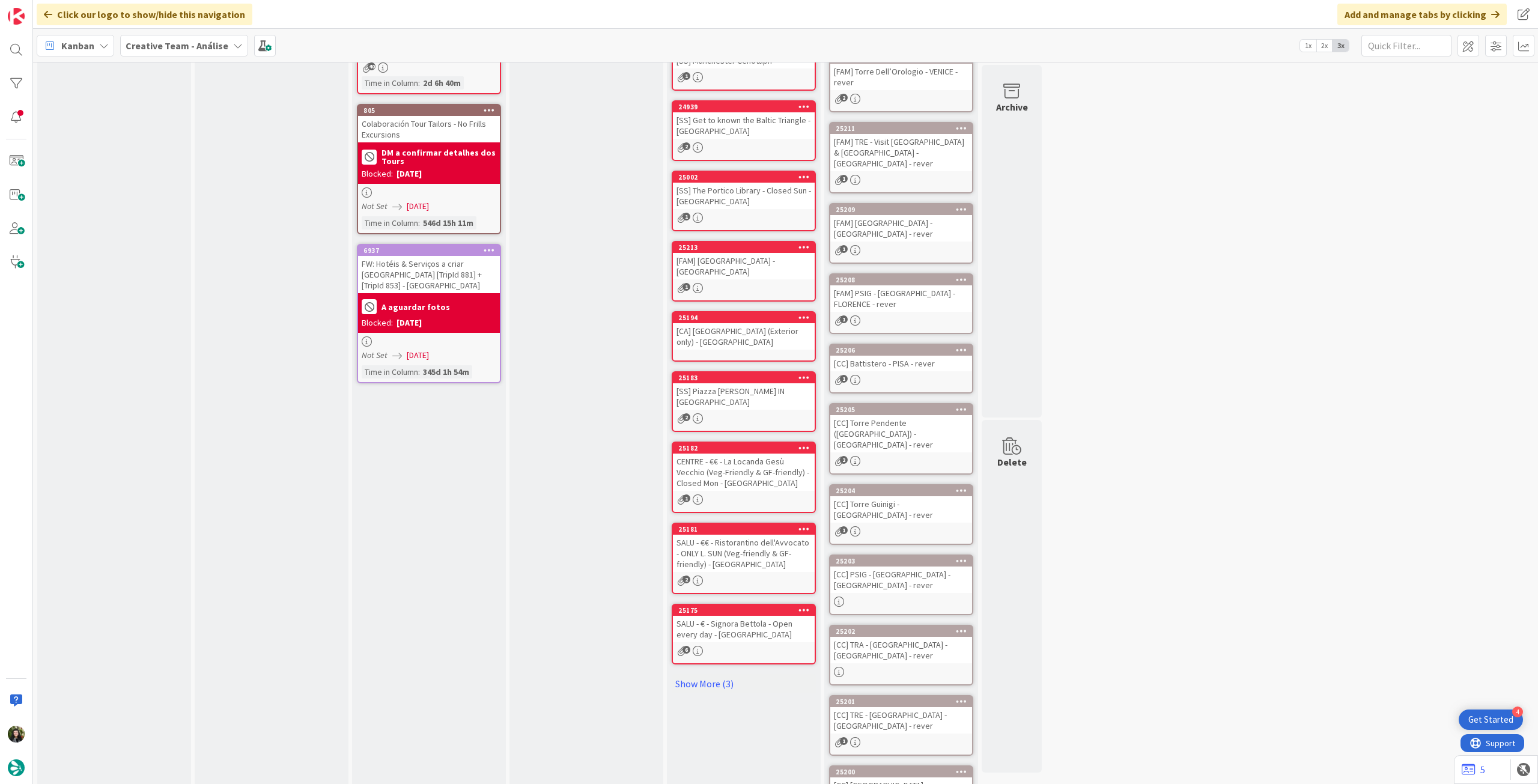
click at [912, 375] on div "1" at bounding box center [901, 380] width 142 height 11
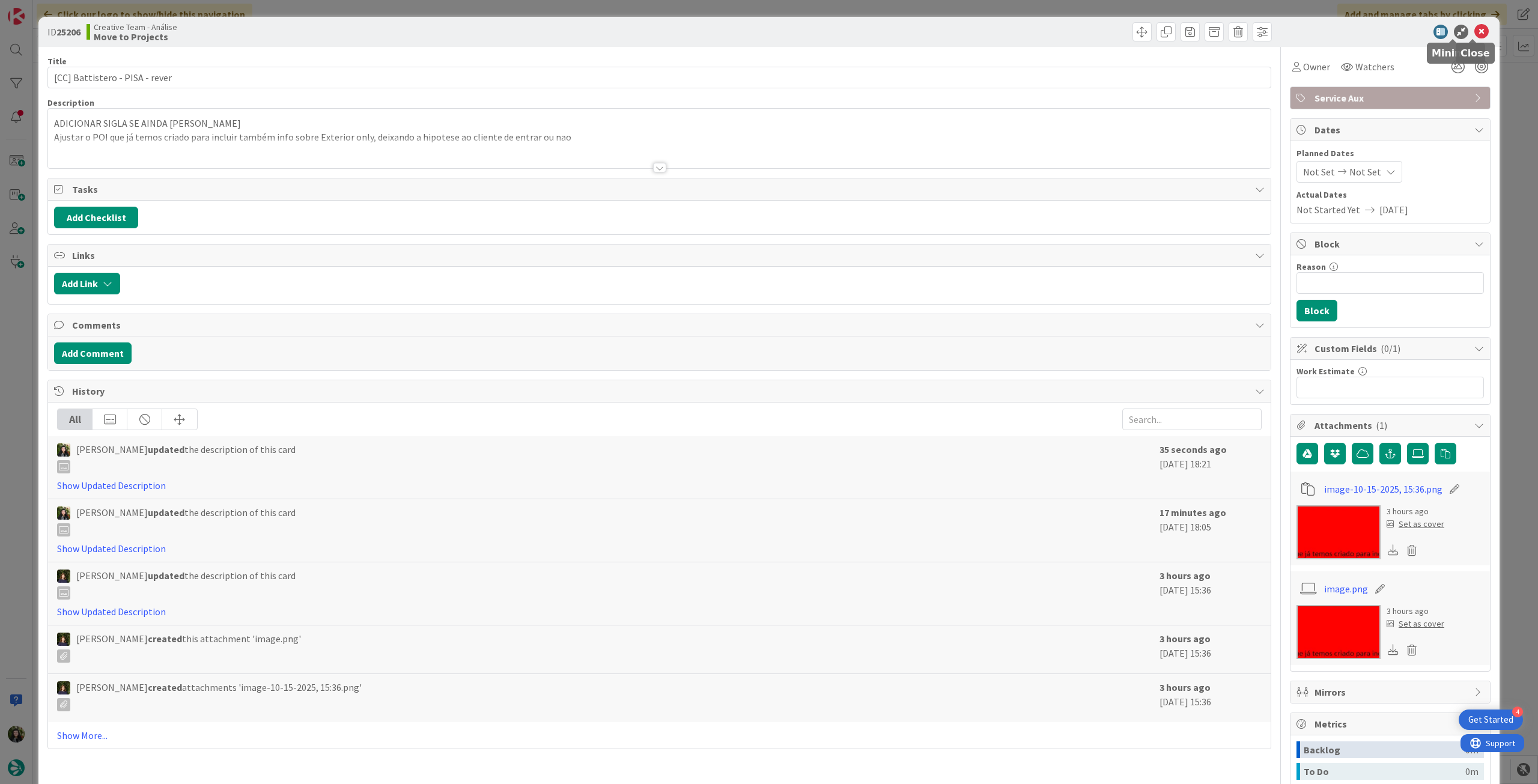
click at [1474, 29] on icon at bounding box center [1481, 32] width 14 height 14
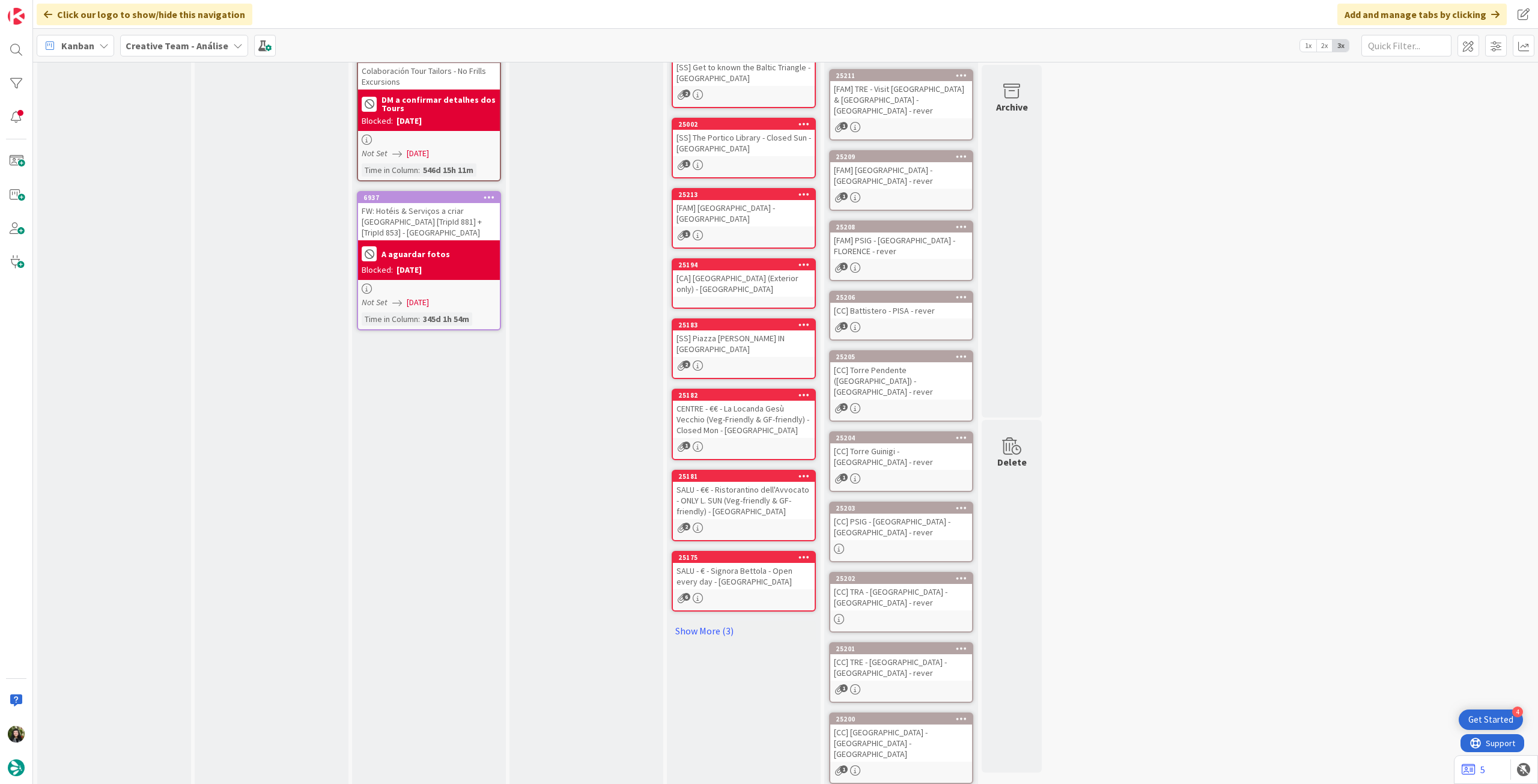
scroll to position [241, 0]
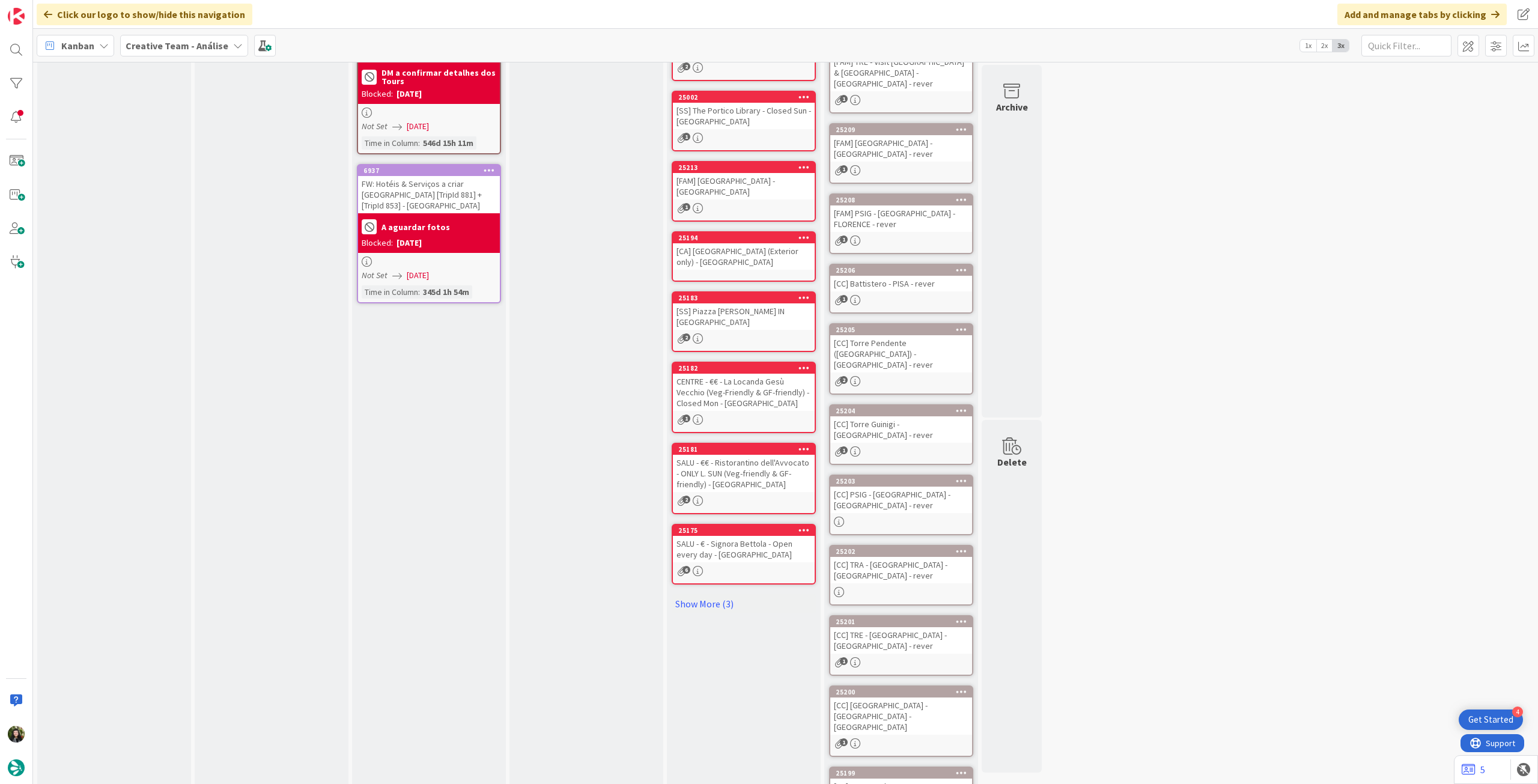
click at [902, 351] on div "25205 [CC] [GEOGRAPHIC_DATA] ([GEOGRAPHIC_DATA]) - [GEOGRAPHIC_DATA] - rever 2" at bounding box center [901, 359] width 144 height 71
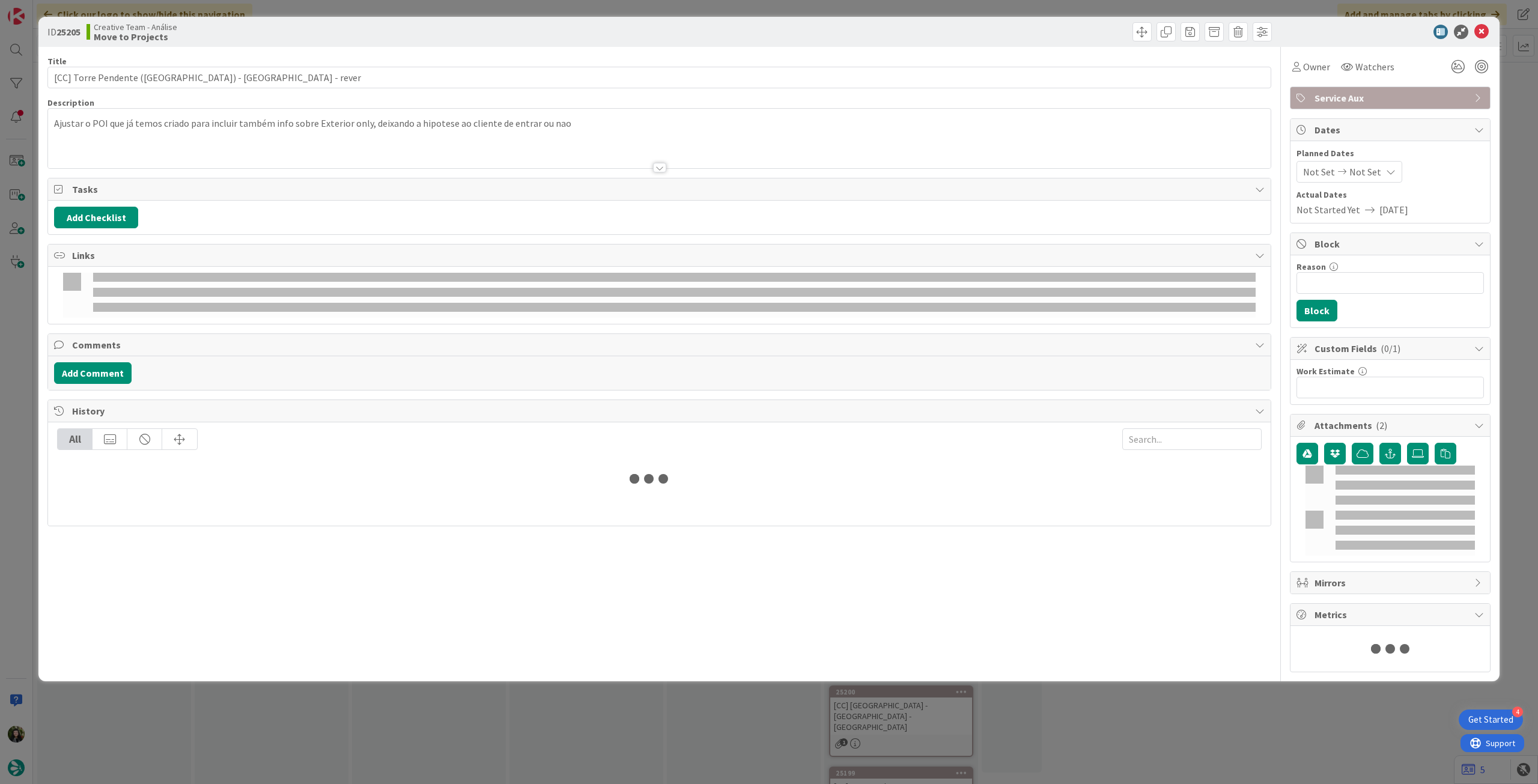
click at [126, 145] on div at bounding box center [659, 153] width 1223 height 31
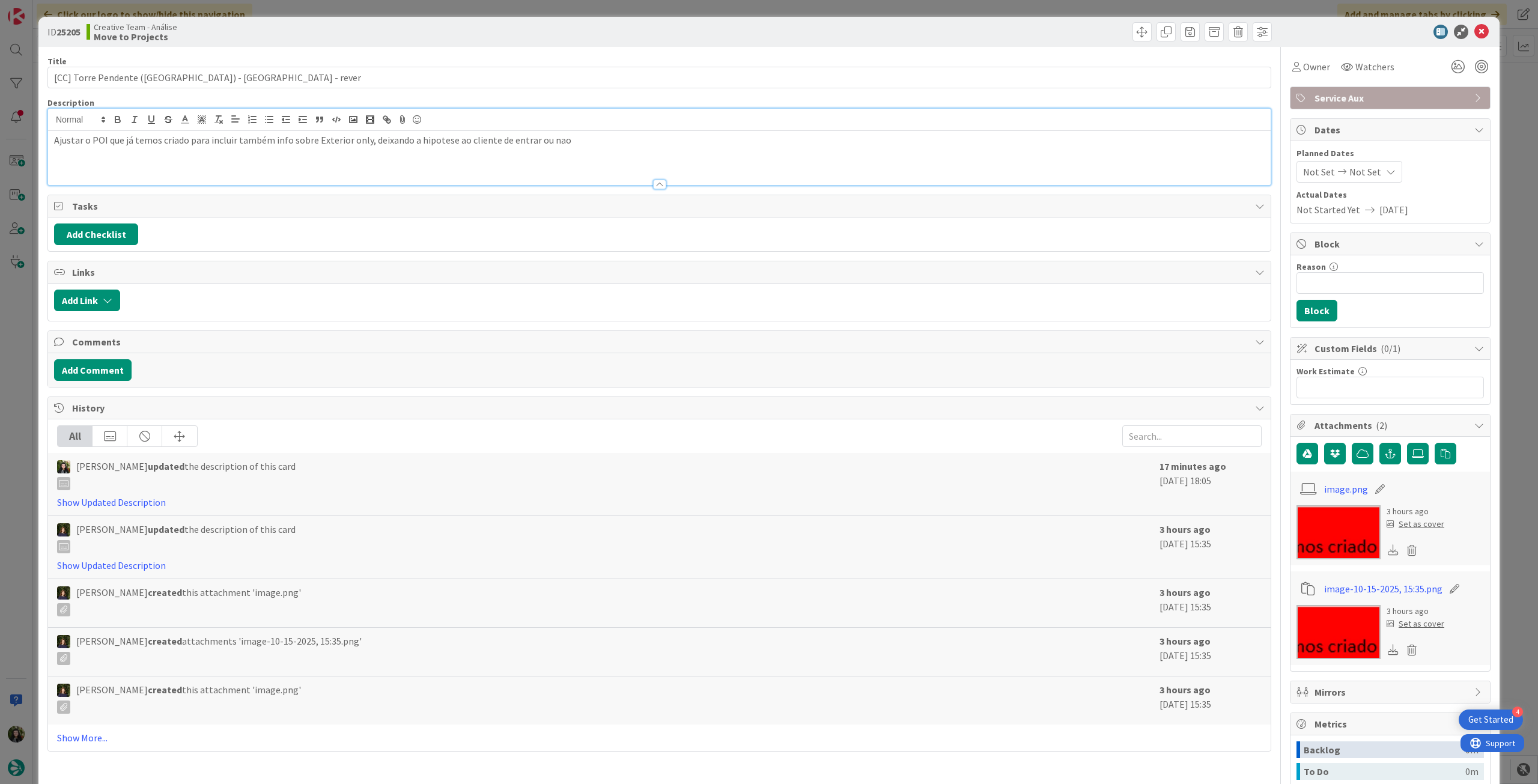
click at [53, 140] on div "Ajustar o POI que já temos criado para incluir também info sobre Exterior only,…" at bounding box center [659, 158] width 1223 height 54
click at [1474, 32] on icon at bounding box center [1481, 32] width 14 height 14
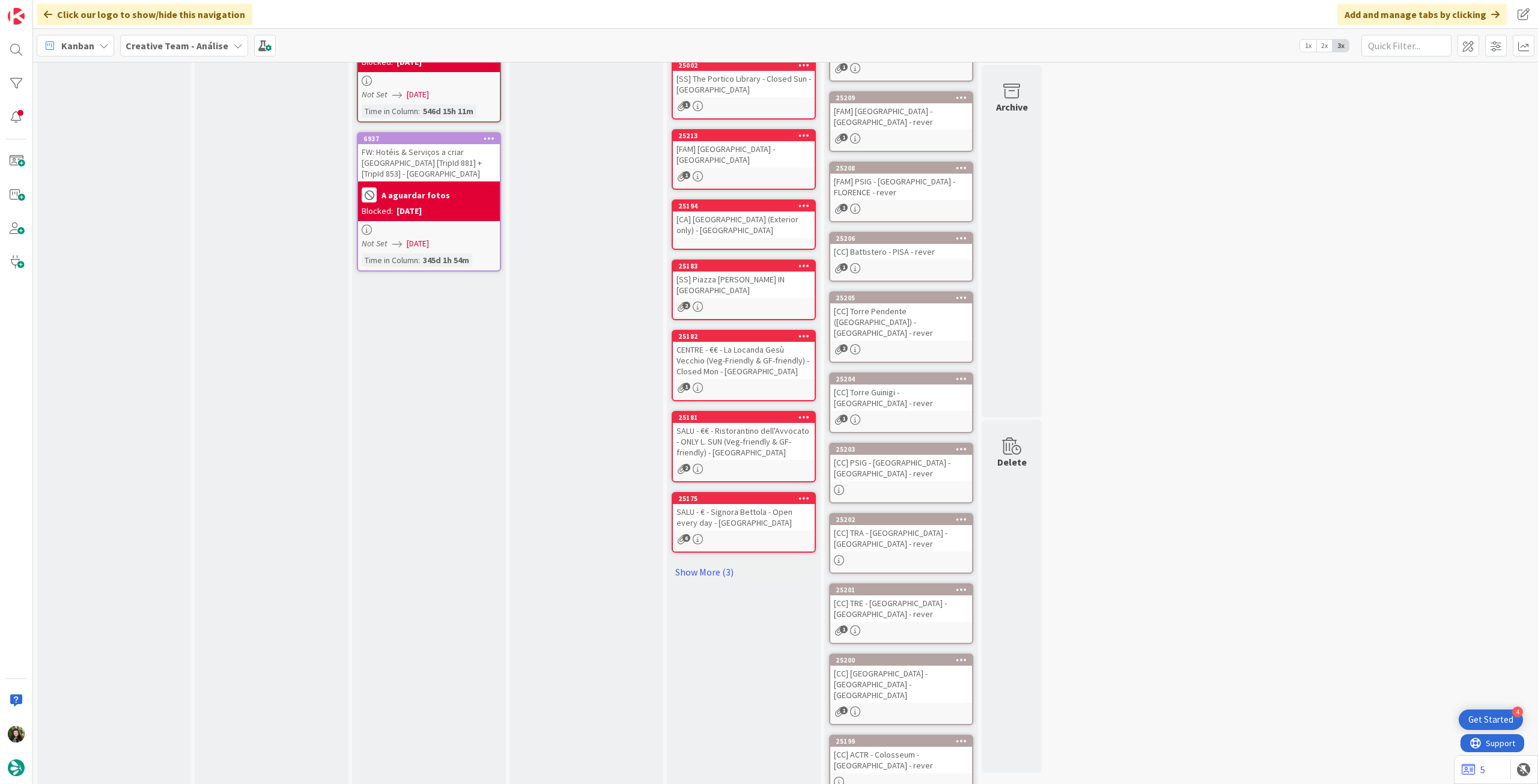
scroll to position [320, 0]
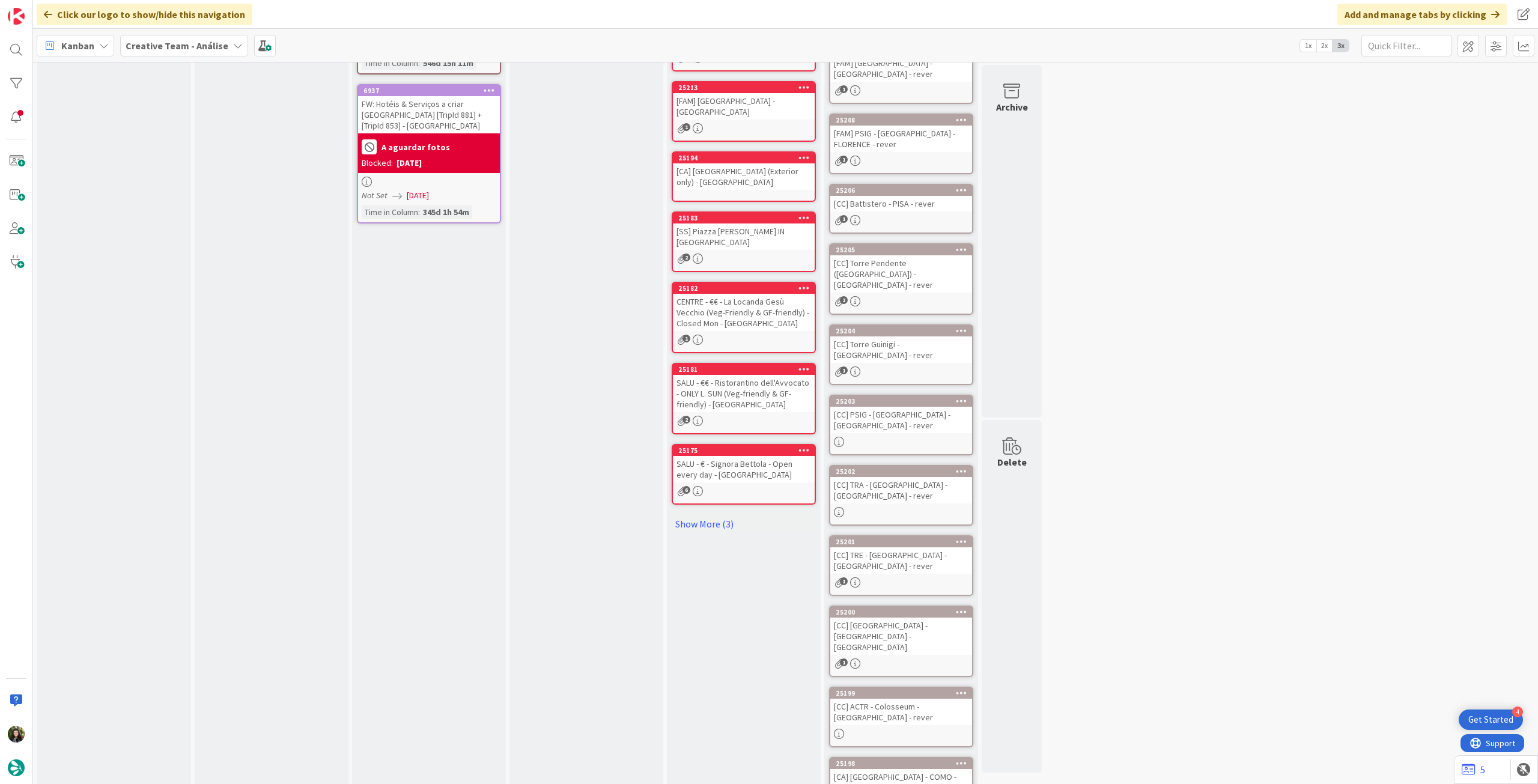
click at [915, 333] on div "25204 [CC] [GEOGRAPHIC_DATA] - [GEOGRAPHIC_DATA] - rever 1" at bounding box center [901, 355] width 144 height 61
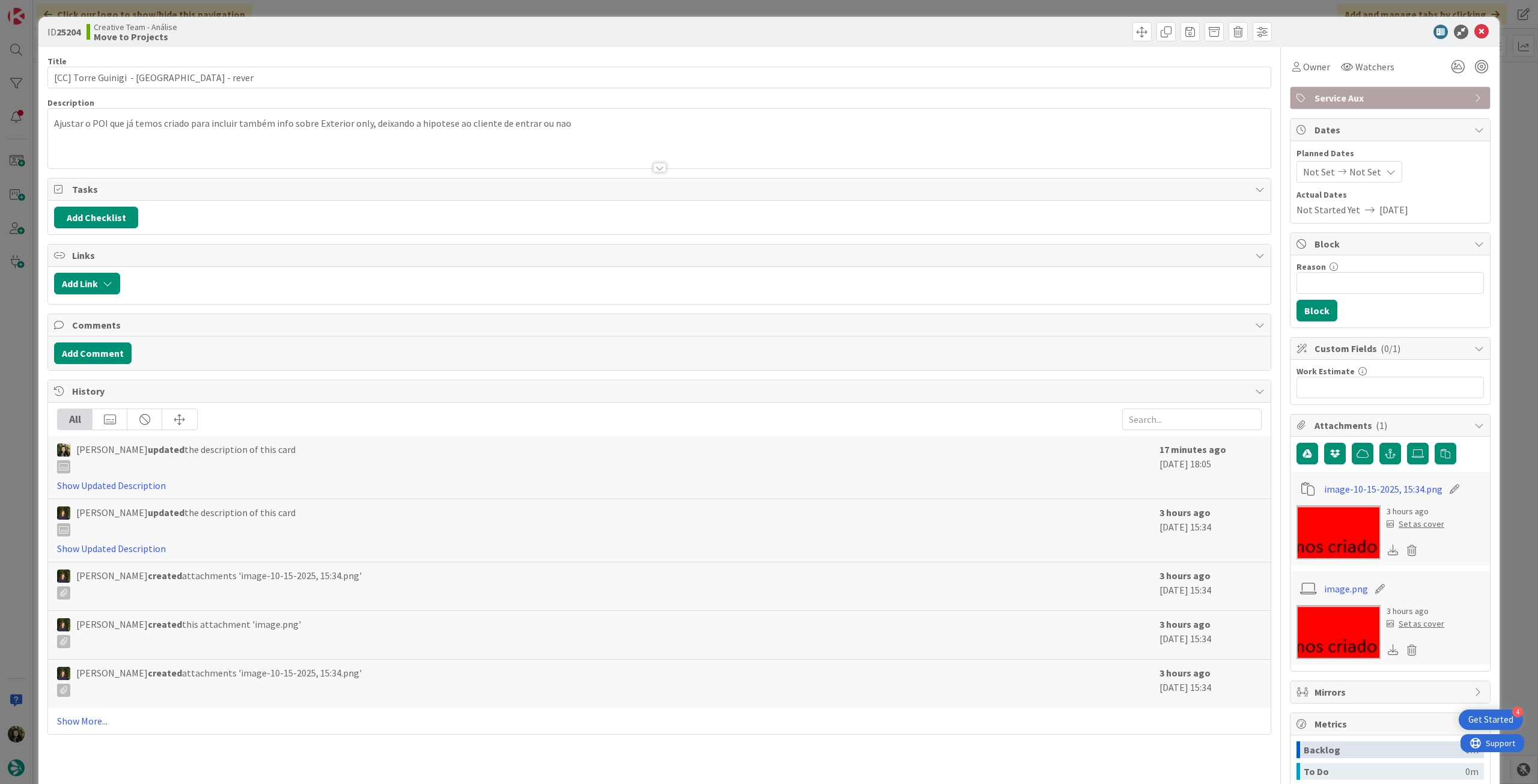
click at [98, 148] on div at bounding box center [659, 153] width 1223 height 31
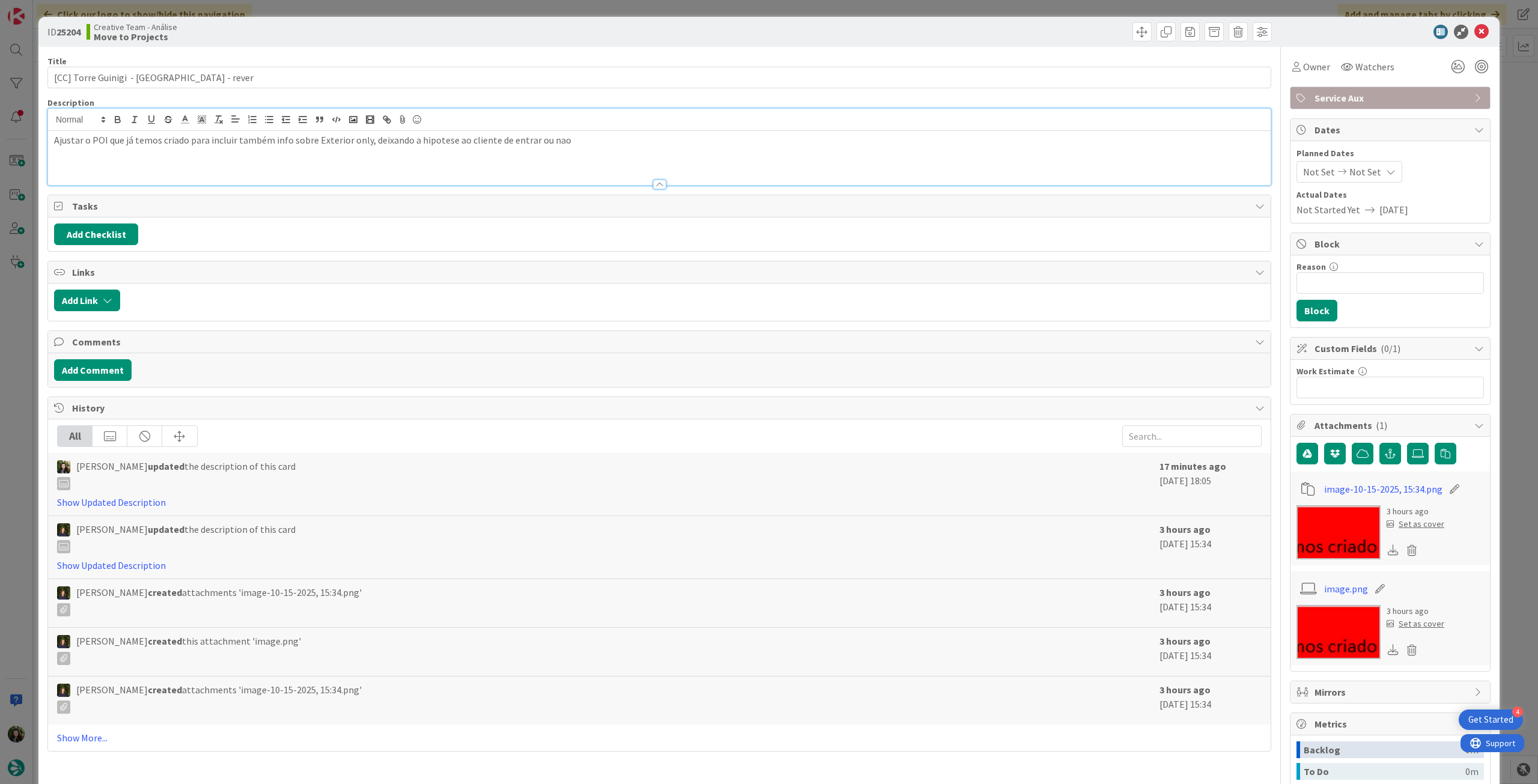
click at [52, 142] on div "Ajustar o POI que já temos criado para incluir também info sobre Exterior only,…" at bounding box center [659, 158] width 1223 height 54
click at [1474, 33] on icon at bounding box center [1481, 32] width 14 height 14
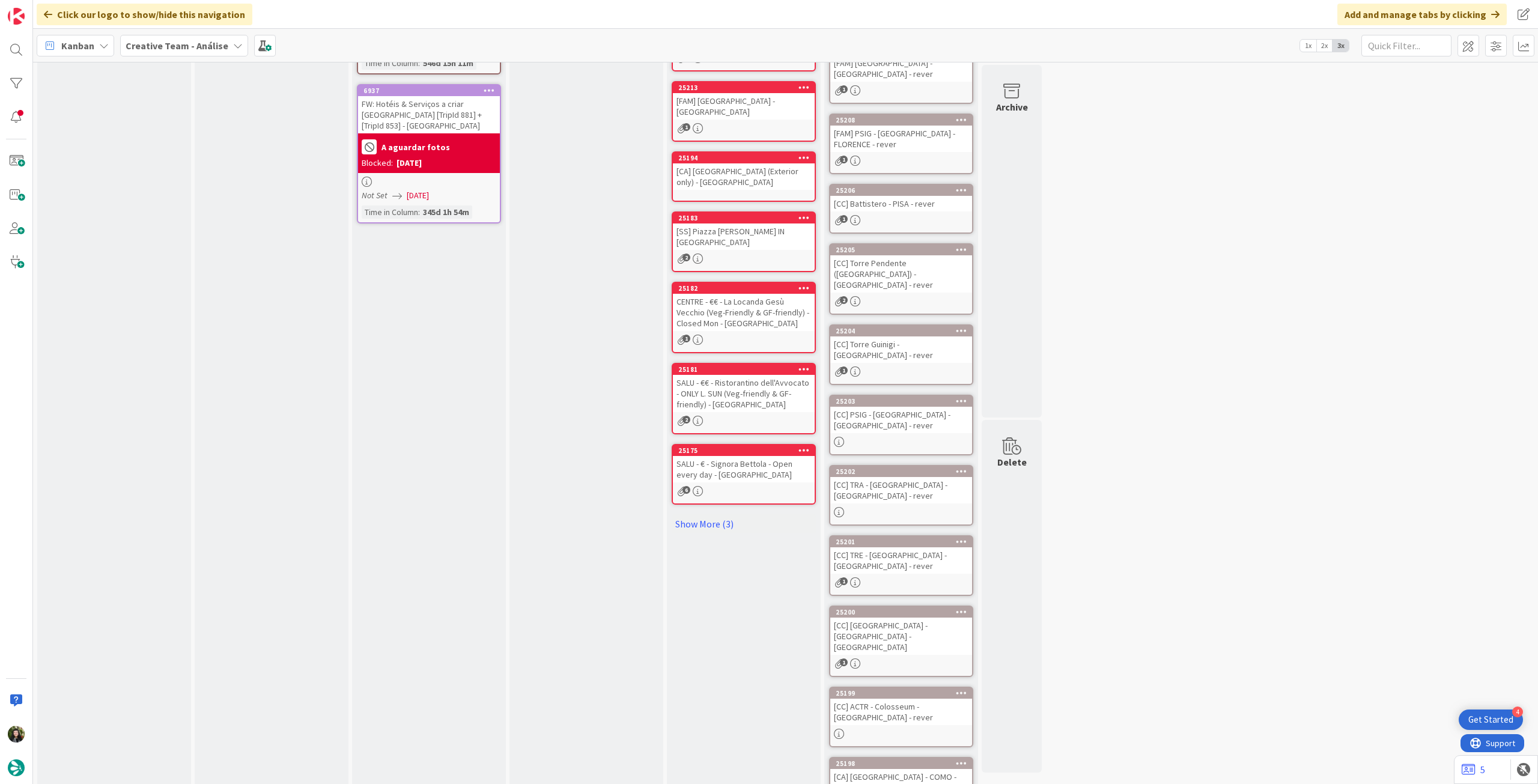
click at [915, 407] on div "[CC] PSIG - [GEOGRAPHIC_DATA] - [GEOGRAPHIC_DATA] - rever" at bounding box center [901, 419] width 142 height 26
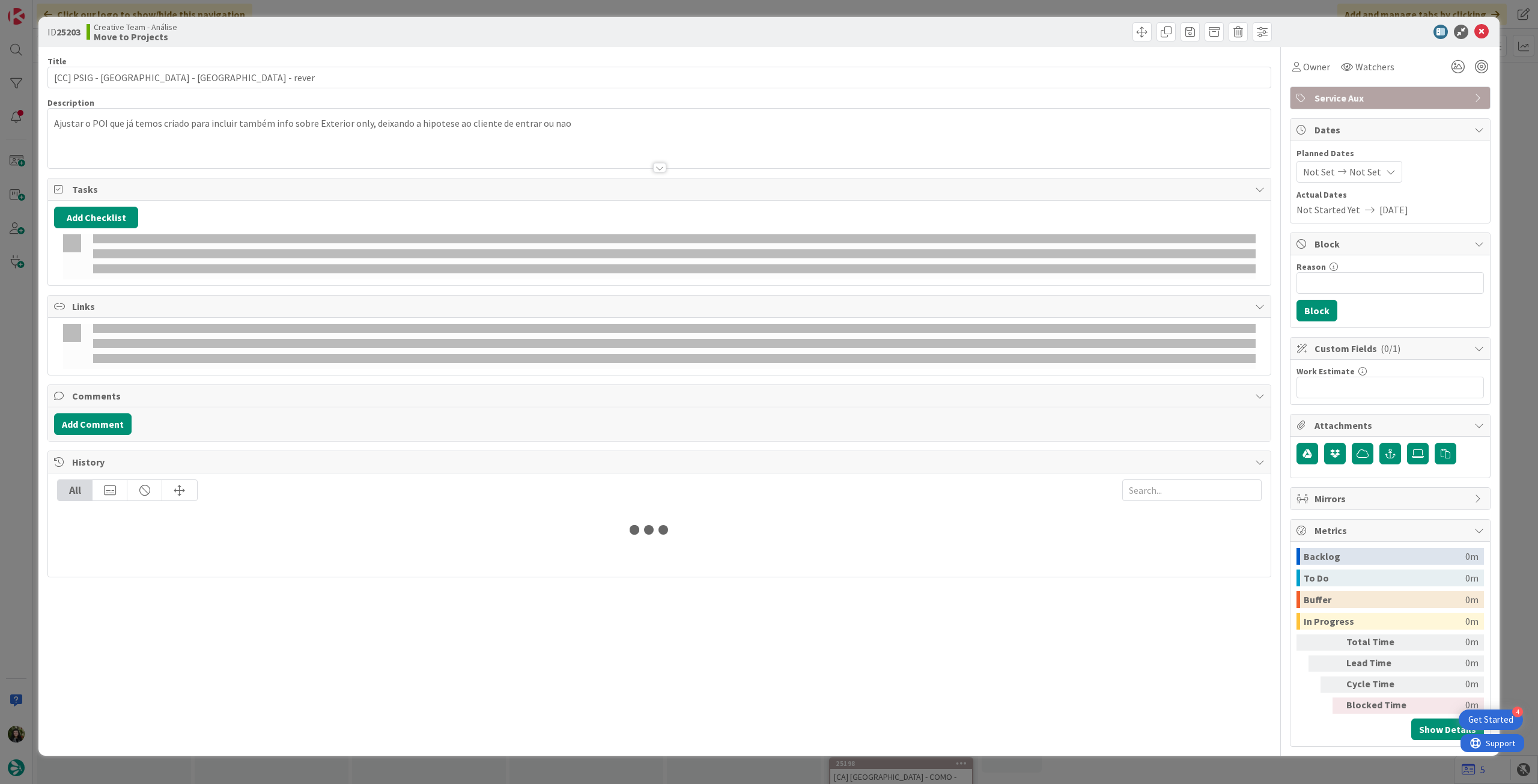
click at [65, 126] on p "Ajustar o POI que já temos criado para incluir também info sobre Exterior only,…" at bounding box center [659, 123] width 1211 height 14
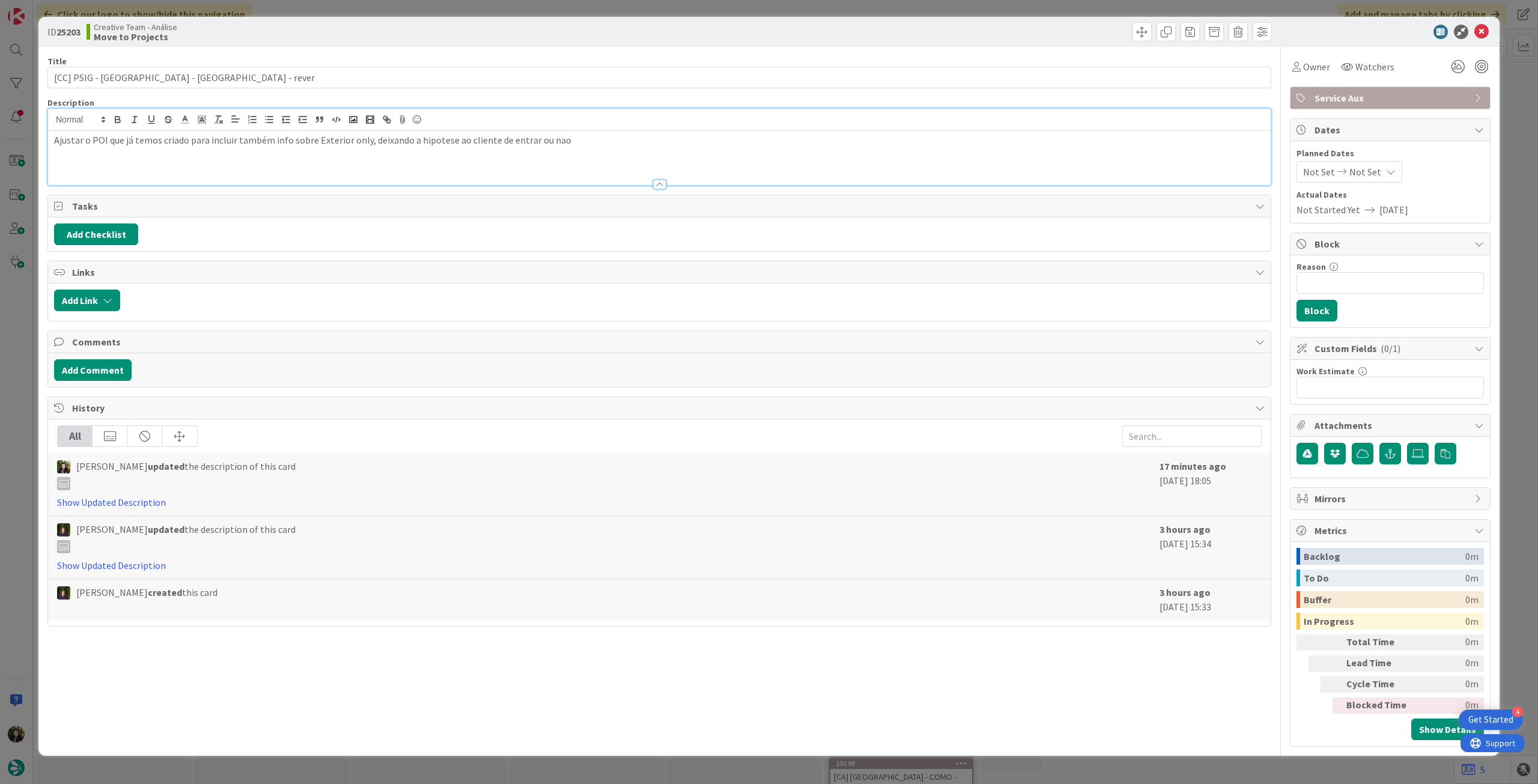
click at [53, 138] on div "Ajustar o POI que já temos criado para incluir também info sobre Exterior only,…" at bounding box center [659, 158] width 1223 height 54
click at [1486, 29] on icon at bounding box center [1481, 32] width 14 height 14
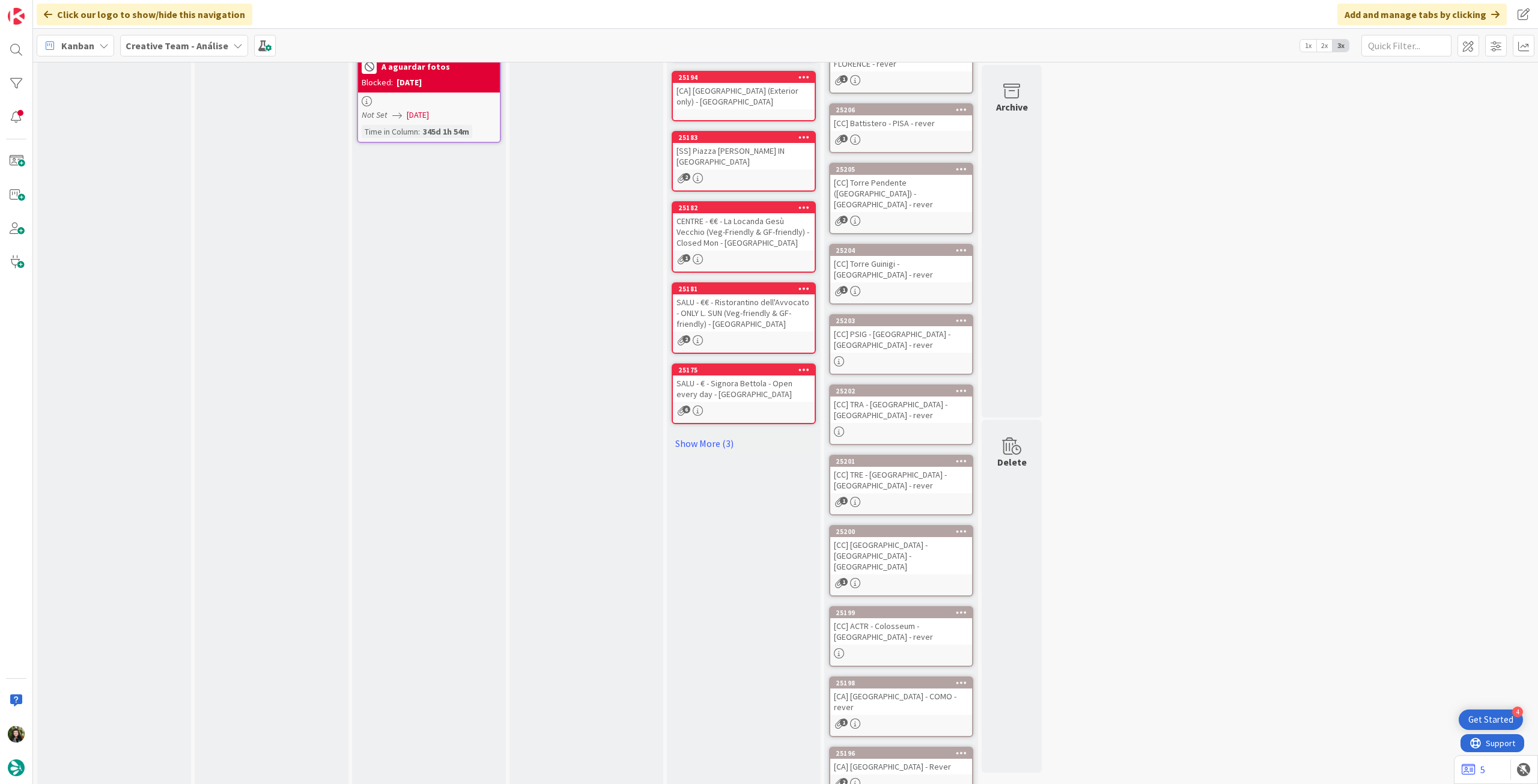
click at [940, 326] on div "[CC] PSIG - [GEOGRAPHIC_DATA] - [GEOGRAPHIC_DATA] - rever" at bounding box center [901, 339] width 142 height 26
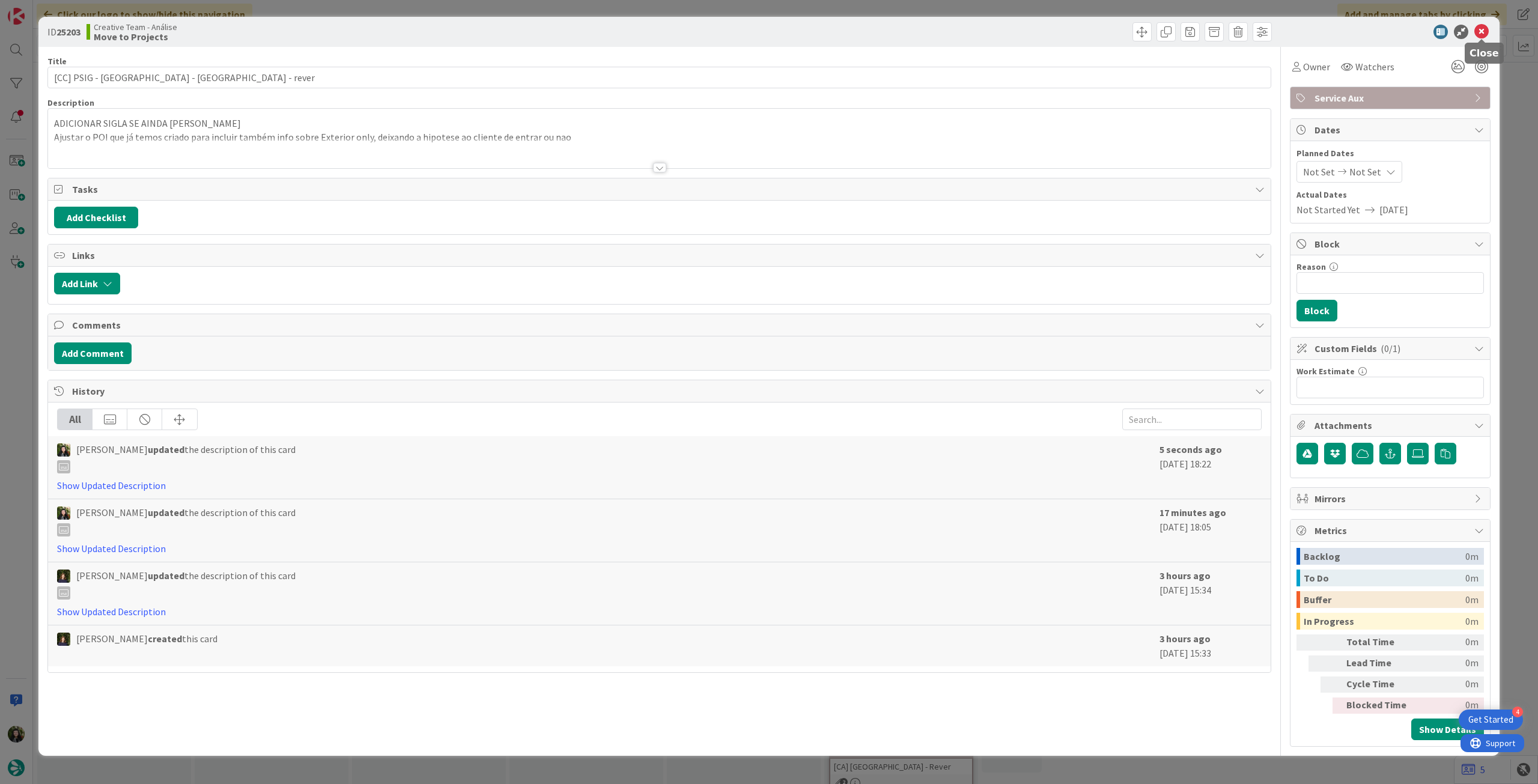
click at [1486, 30] on icon at bounding box center [1481, 32] width 14 height 14
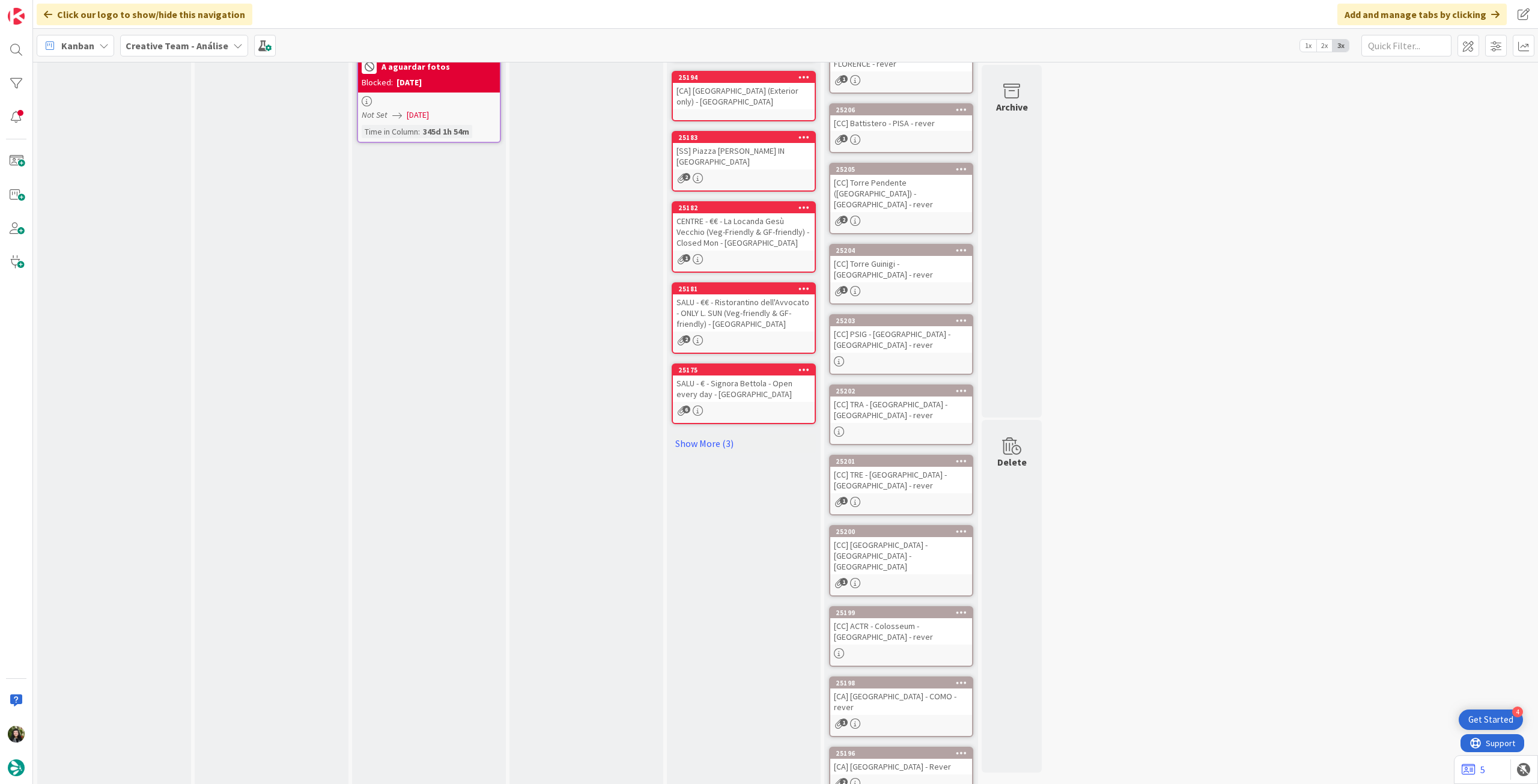
click at [910, 397] on div "[CC] TRA - [GEOGRAPHIC_DATA] - [GEOGRAPHIC_DATA] - rever" at bounding box center [901, 410] width 142 height 26
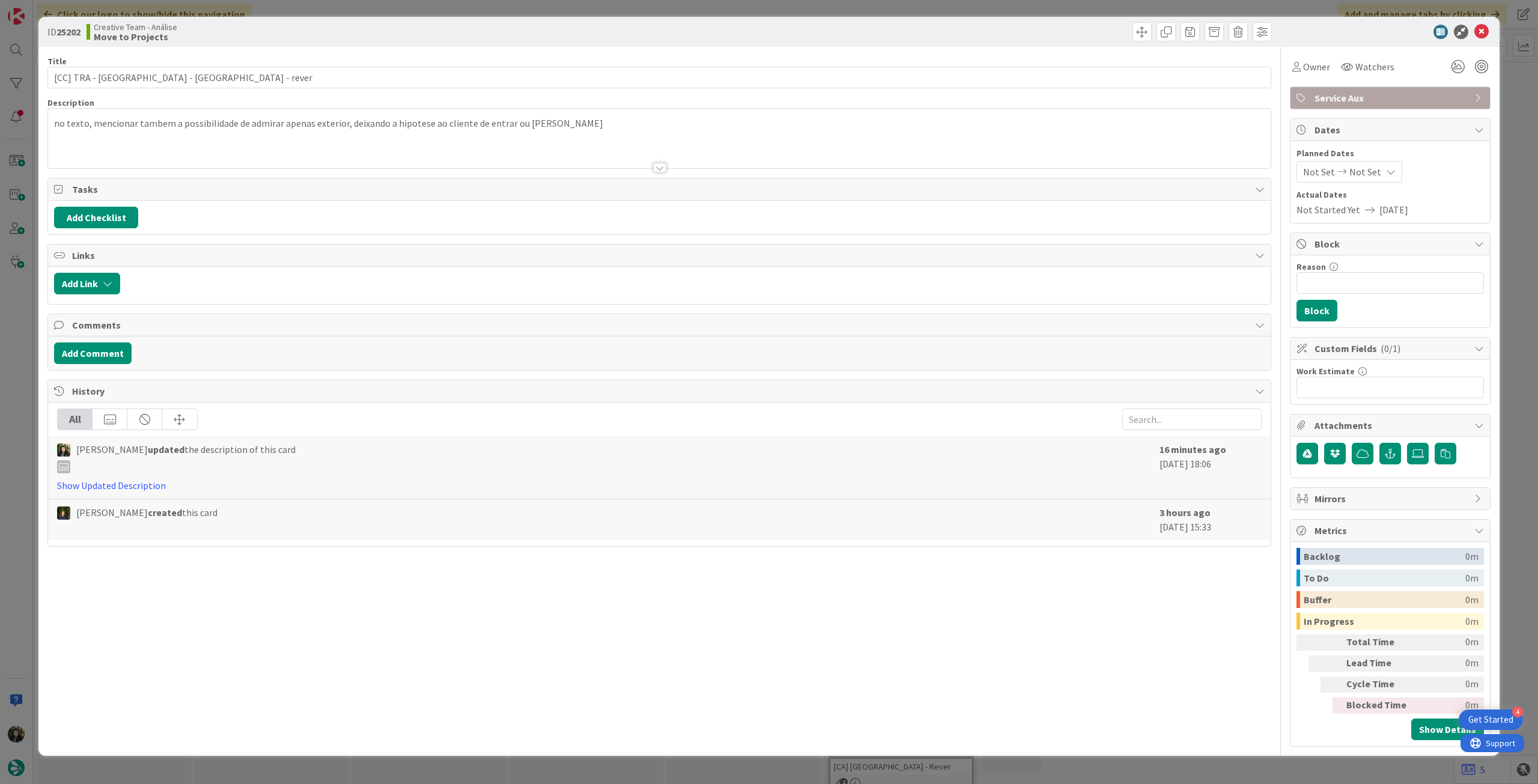
click at [74, 130] on div "no texto, mencionar tambem a possibilidade de admirar apenas exterior, deixando…" at bounding box center [659, 141] width 1223 height 54
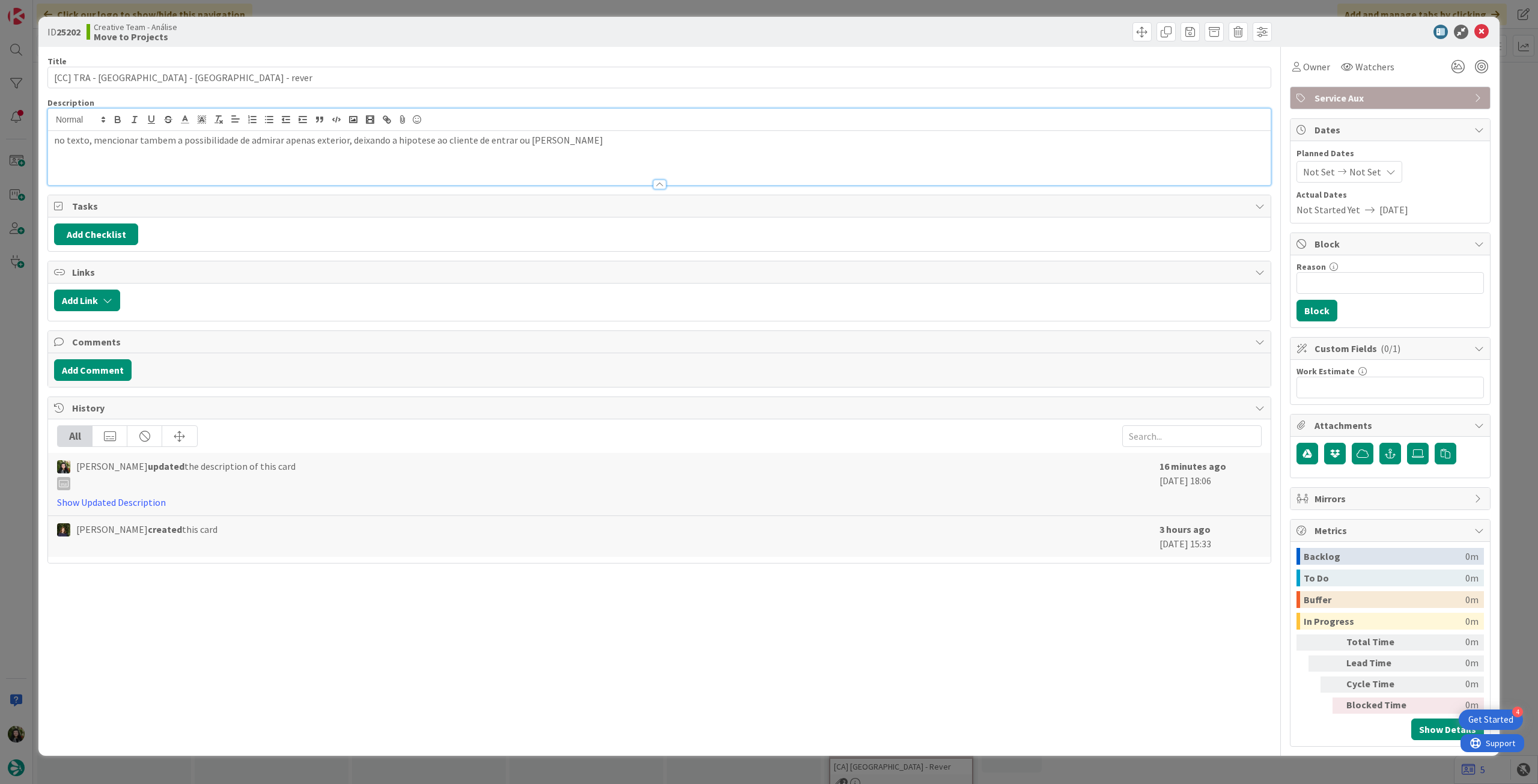
drag, startPoint x: 53, startPoint y: 142, endPoint x: 89, endPoint y: 135, distance: 36.7
click at [52, 142] on div "no texto, mencionar tambem a possibilidade de admirar apenas exterior, deixando…" at bounding box center [659, 158] width 1223 height 54
click at [1484, 32] on icon at bounding box center [1481, 32] width 14 height 14
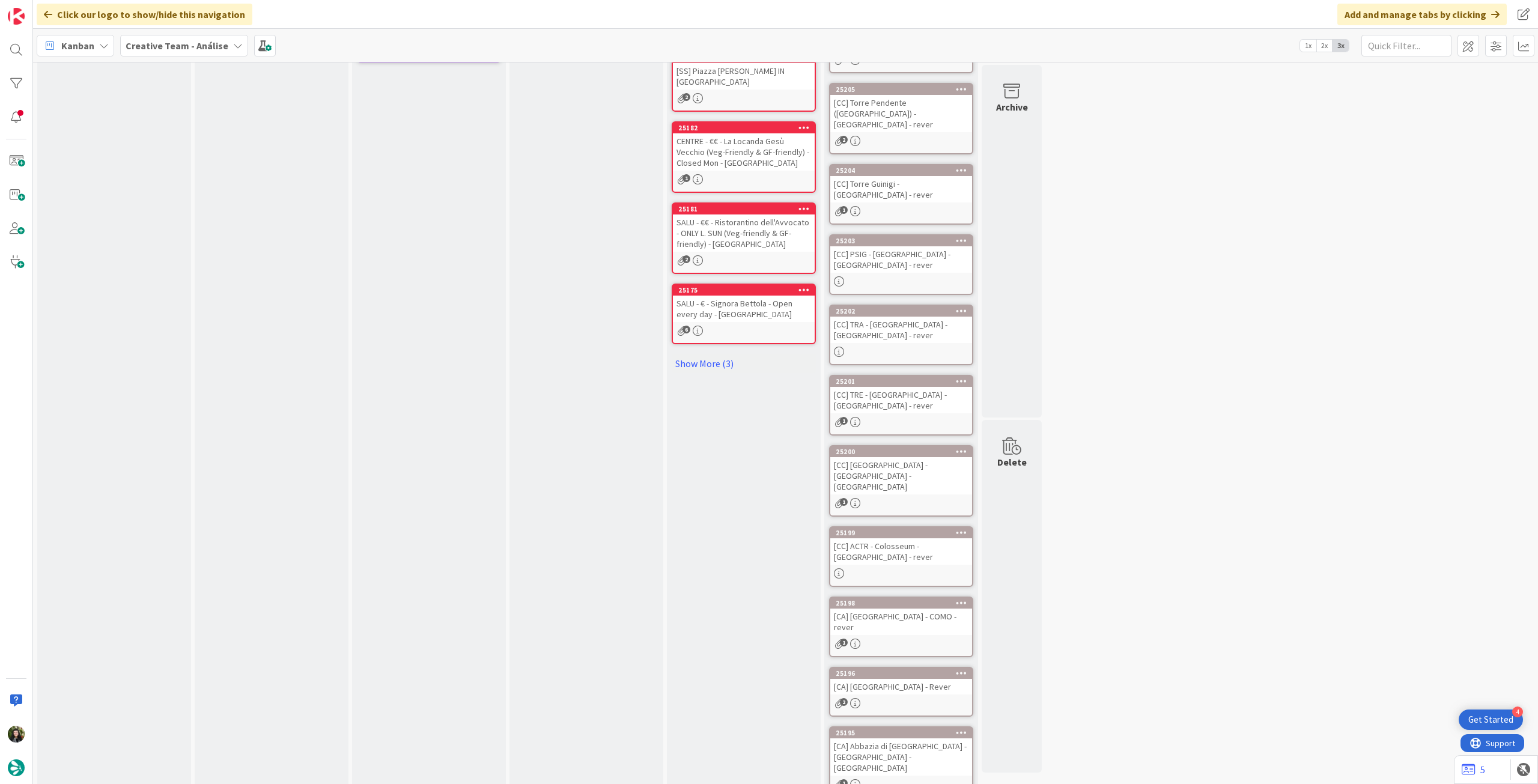
click at [928, 387] on div "[CC] TRE - [GEOGRAPHIC_DATA] - [GEOGRAPHIC_DATA] - rever" at bounding box center [901, 400] width 142 height 26
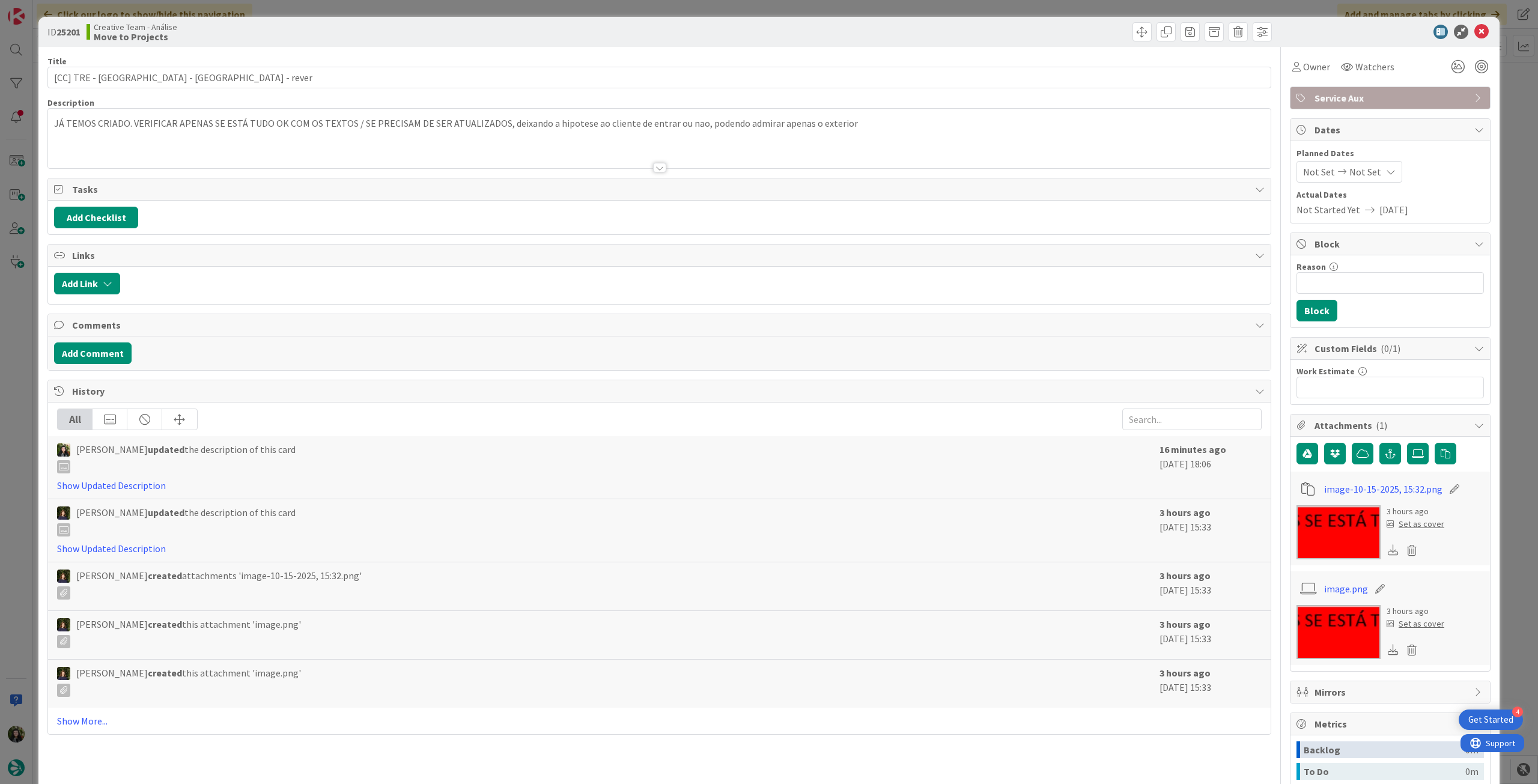
click at [56, 124] on p "JÁ TEMOS CRIADO. VERIFICAR APENAS SE ESTÁ TUDO OK COM OS TEXTOS / SE PRECISAM D…" at bounding box center [659, 123] width 1211 height 14
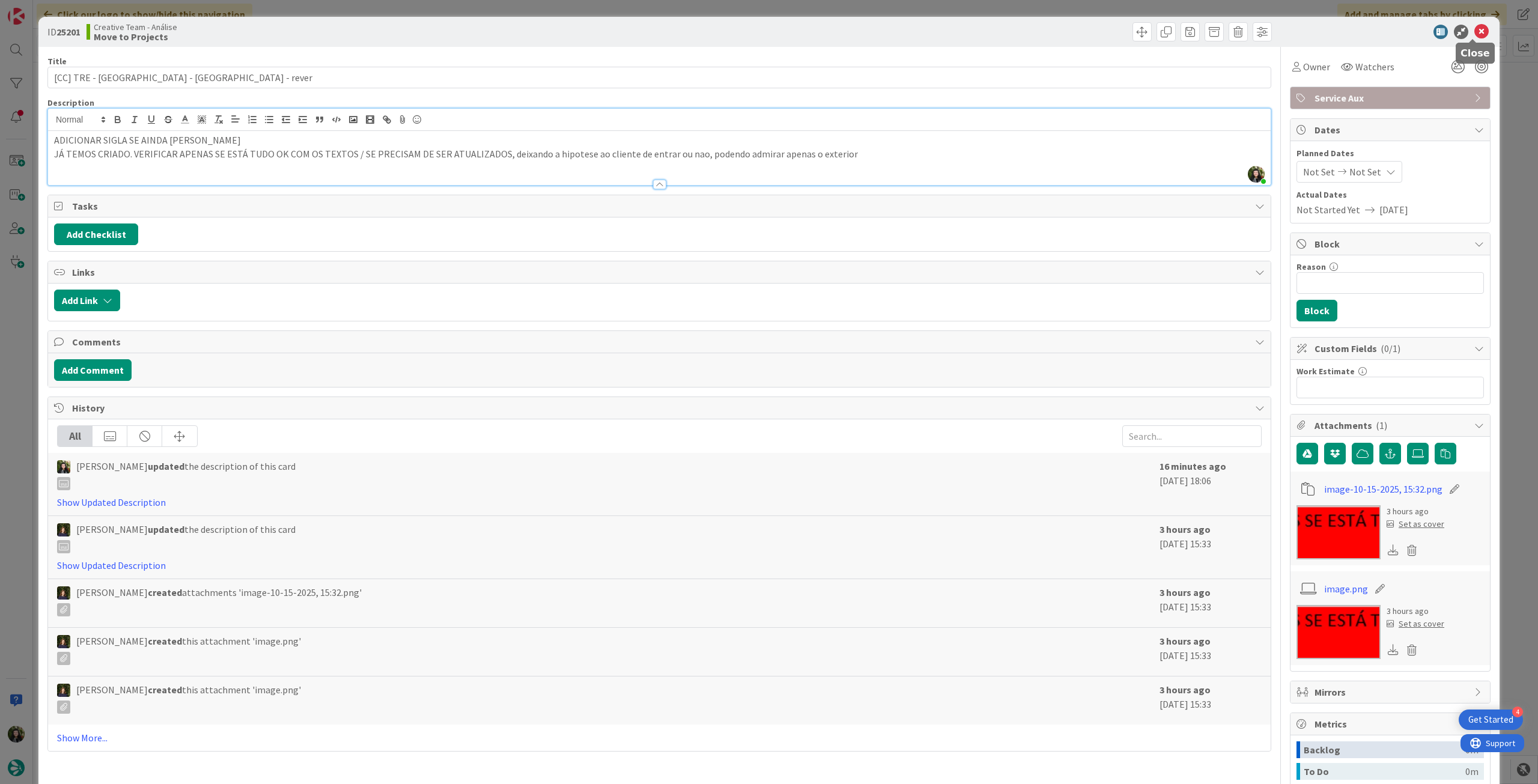
click at [1474, 35] on icon at bounding box center [1481, 32] width 14 height 14
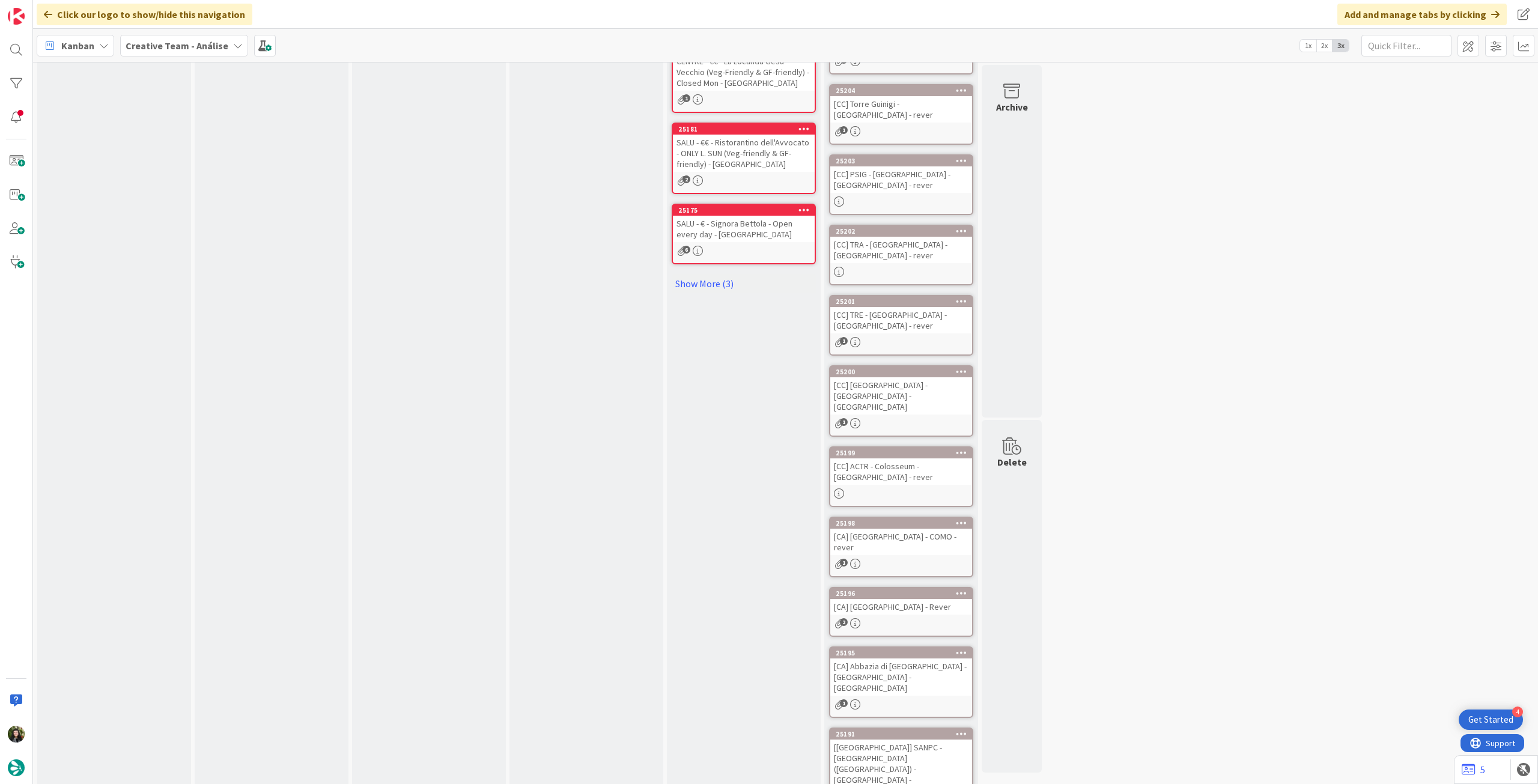
click at [876, 377] on div "[CC] [GEOGRAPHIC_DATA] - [GEOGRAPHIC_DATA] - [GEOGRAPHIC_DATA]" at bounding box center [901, 396] width 142 height 38
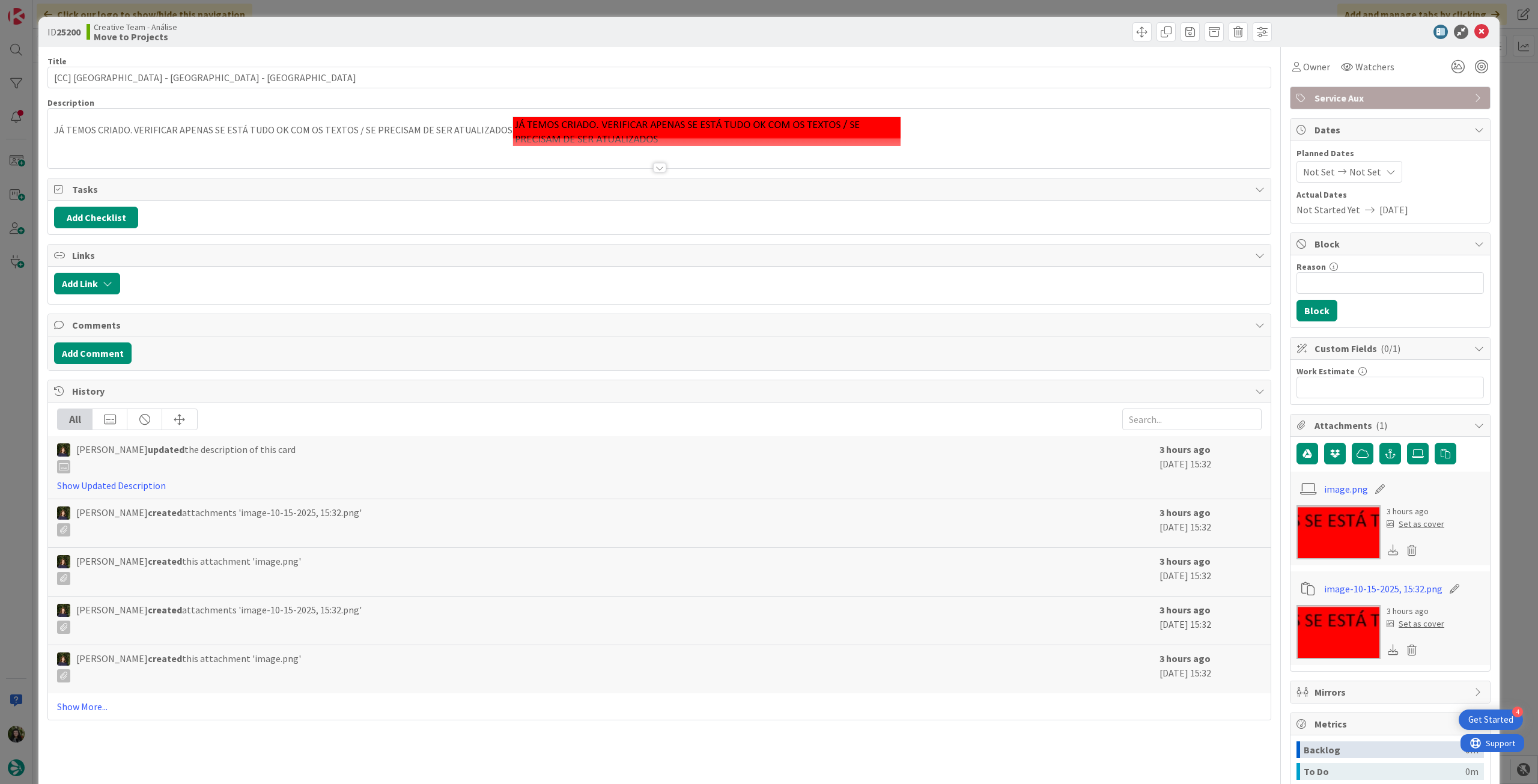
click at [58, 128] on p "JÁ TEMOS CRIADO. VERIFICAR APENAS SE ESTÁ TUDO OK COM OS TEXTOS / SE PRECISAM D…" at bounding box center [659, 131] width 1211 height 29
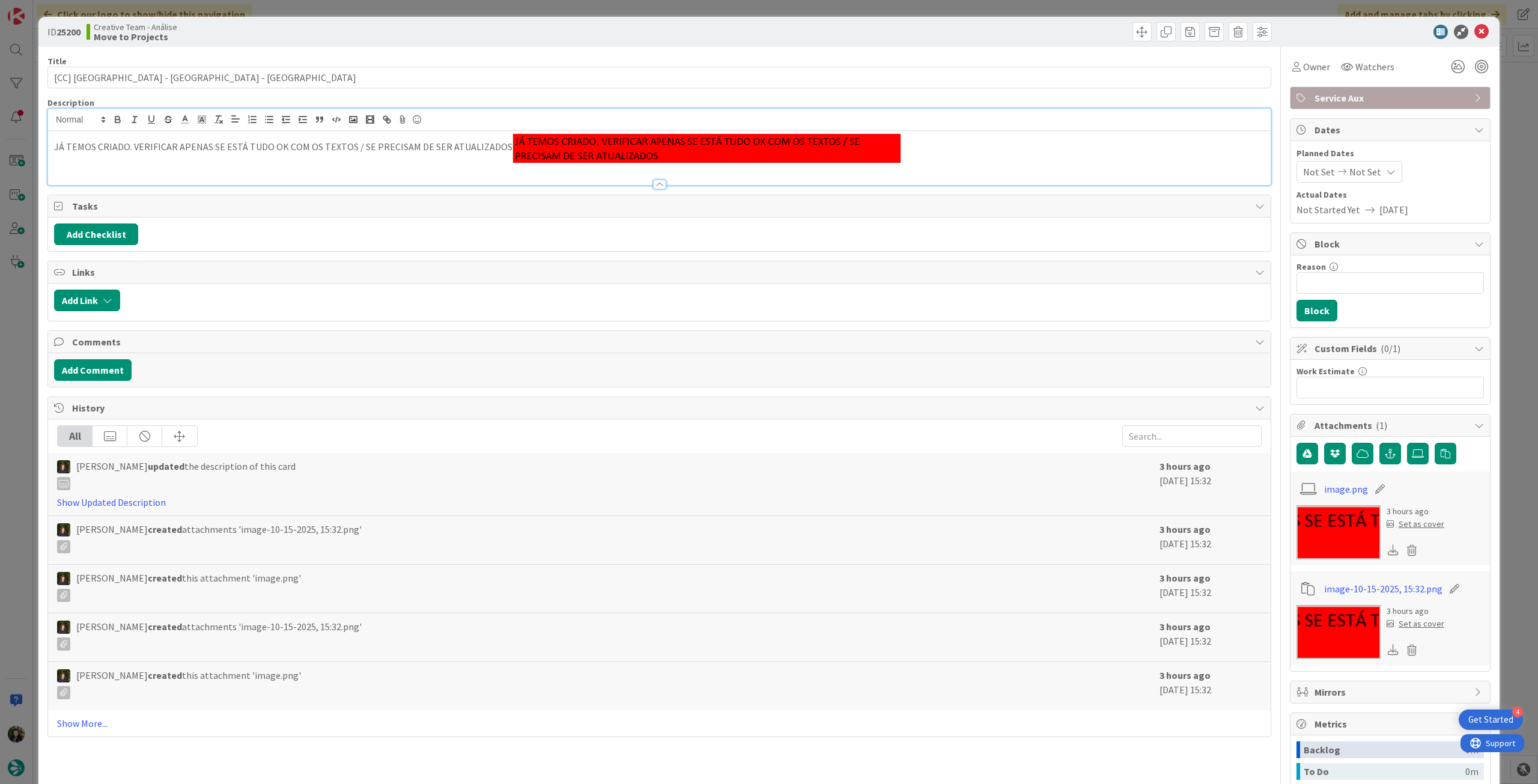
click at [52, 143] on div "JÁ TEMOS CRIADO. VERIFICAR APENAS SE ESTÁ TUDO OK COM OS TEXTOS / SE PRECISAM D…" at bounding box center [659, 158] width 1223 height 54
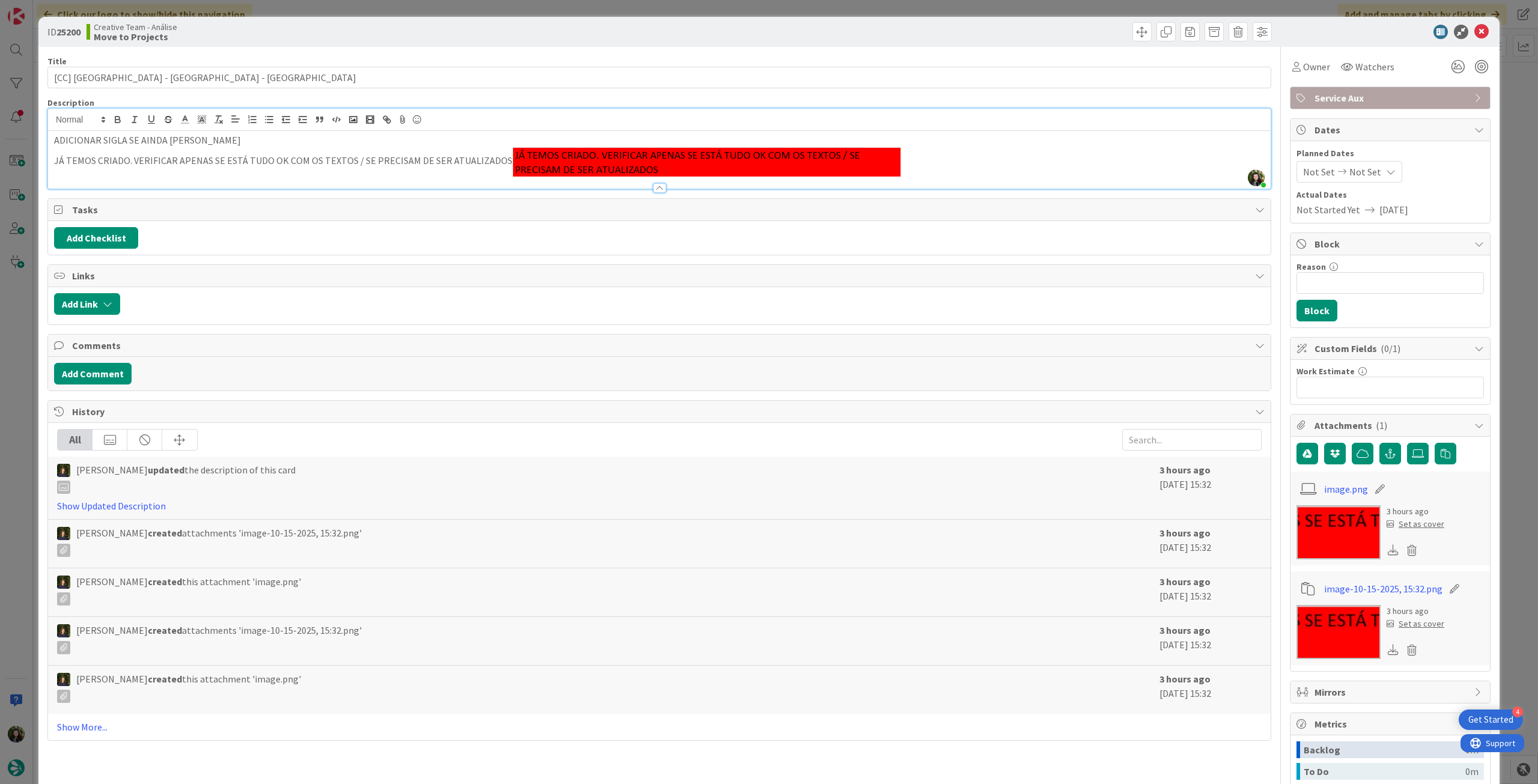
click at [925, 151] on p "JÁ TEMOS CRIADO. VERIFICAR APENAS SE ESTÁ TUDO OK COM OS TEXTOS / SE PRECISAM D…" at bounding box center [659, 162] width 1211 height 29
click at [925, 163] on p "JÁ TEMOS CRIADO. VERIFICAR APENAS SE ESTÁ TUDO OK COM OS TEXTOS / SE PRECISAM D…" at bounding box center [659, 162] width 1211 height 29
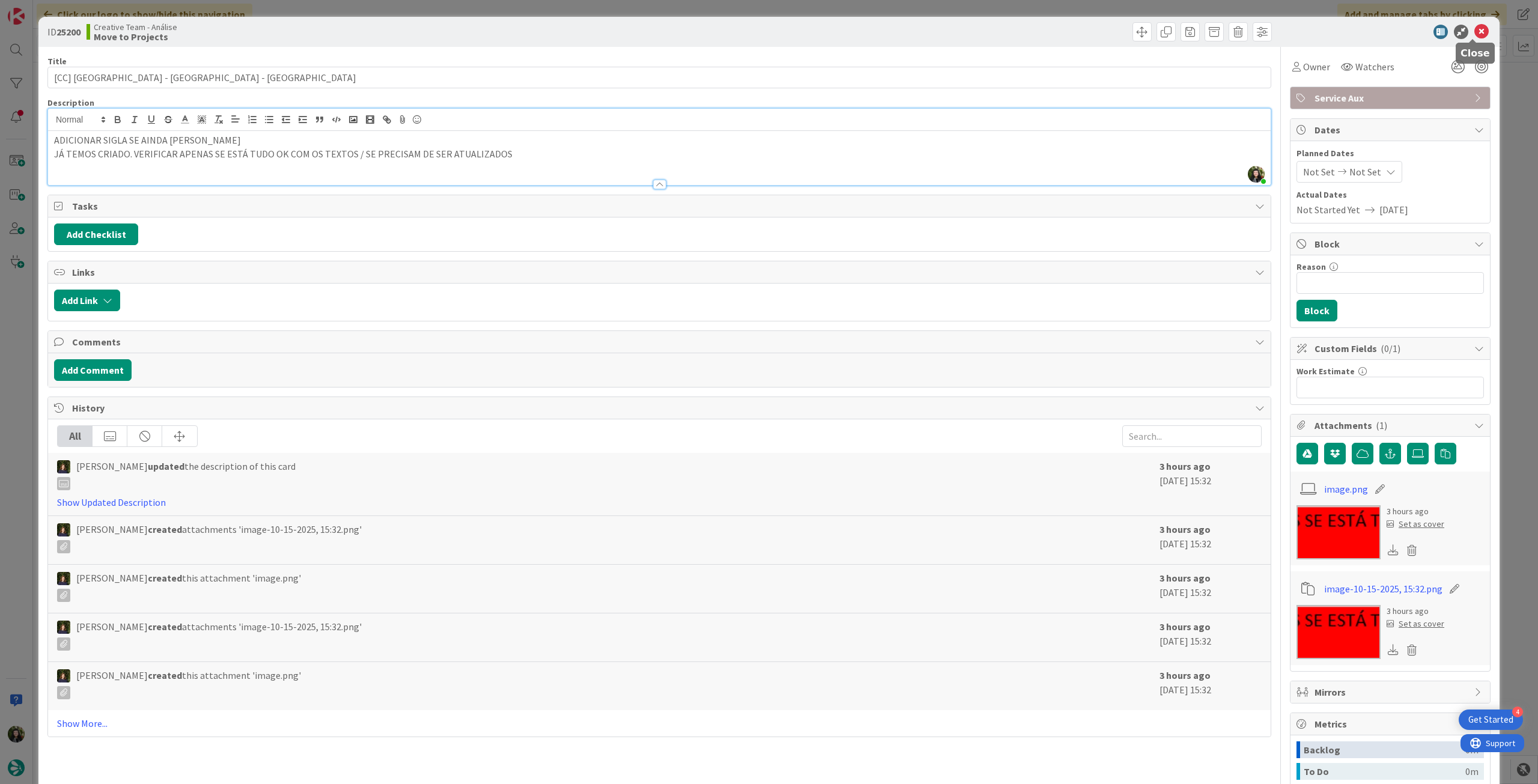
click at [1476, 37] on icon at bounding box center [1481, 32] width 14 height 14
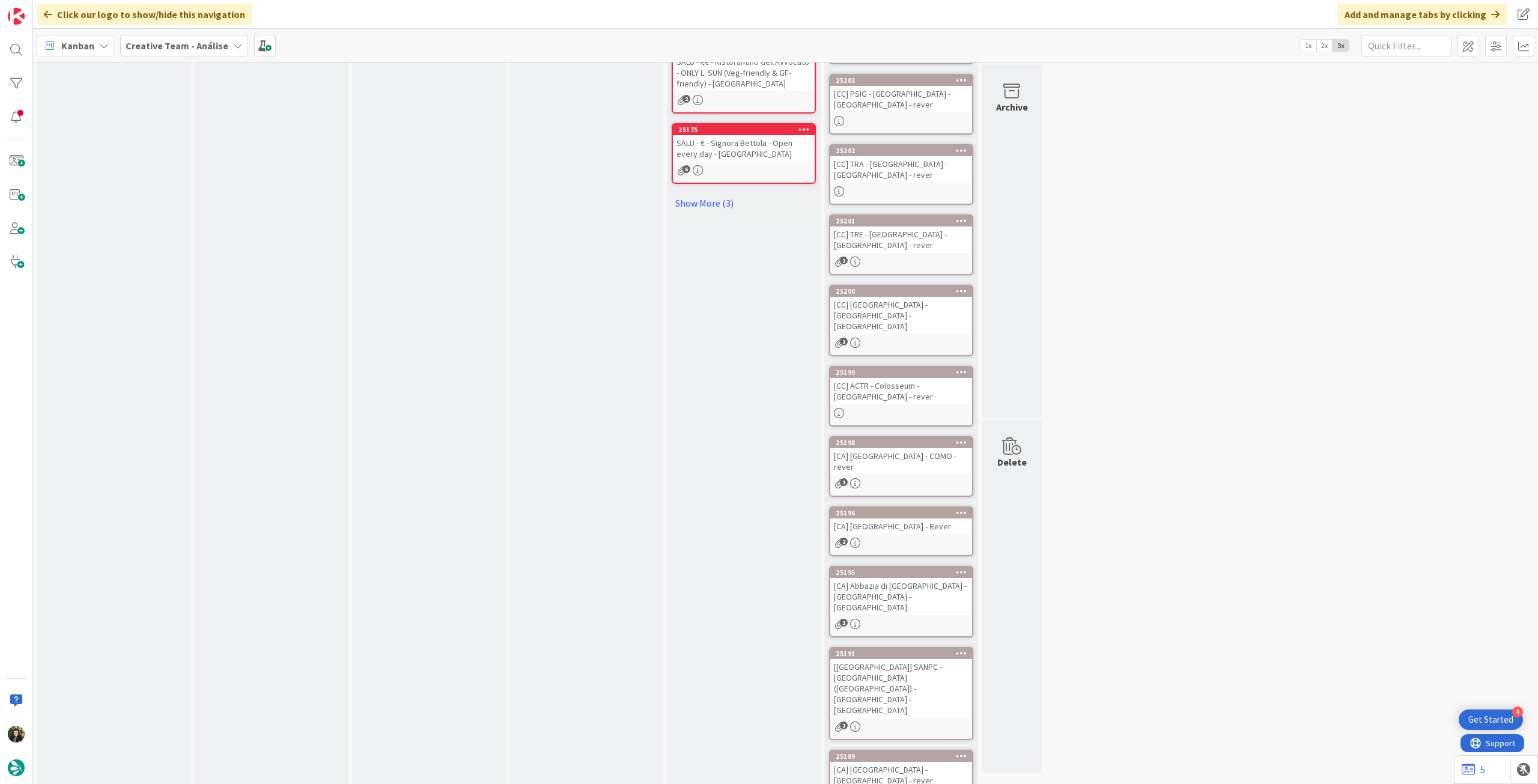
click at [923, 408] on div at bounding box center [901, 413] width 142 height 11
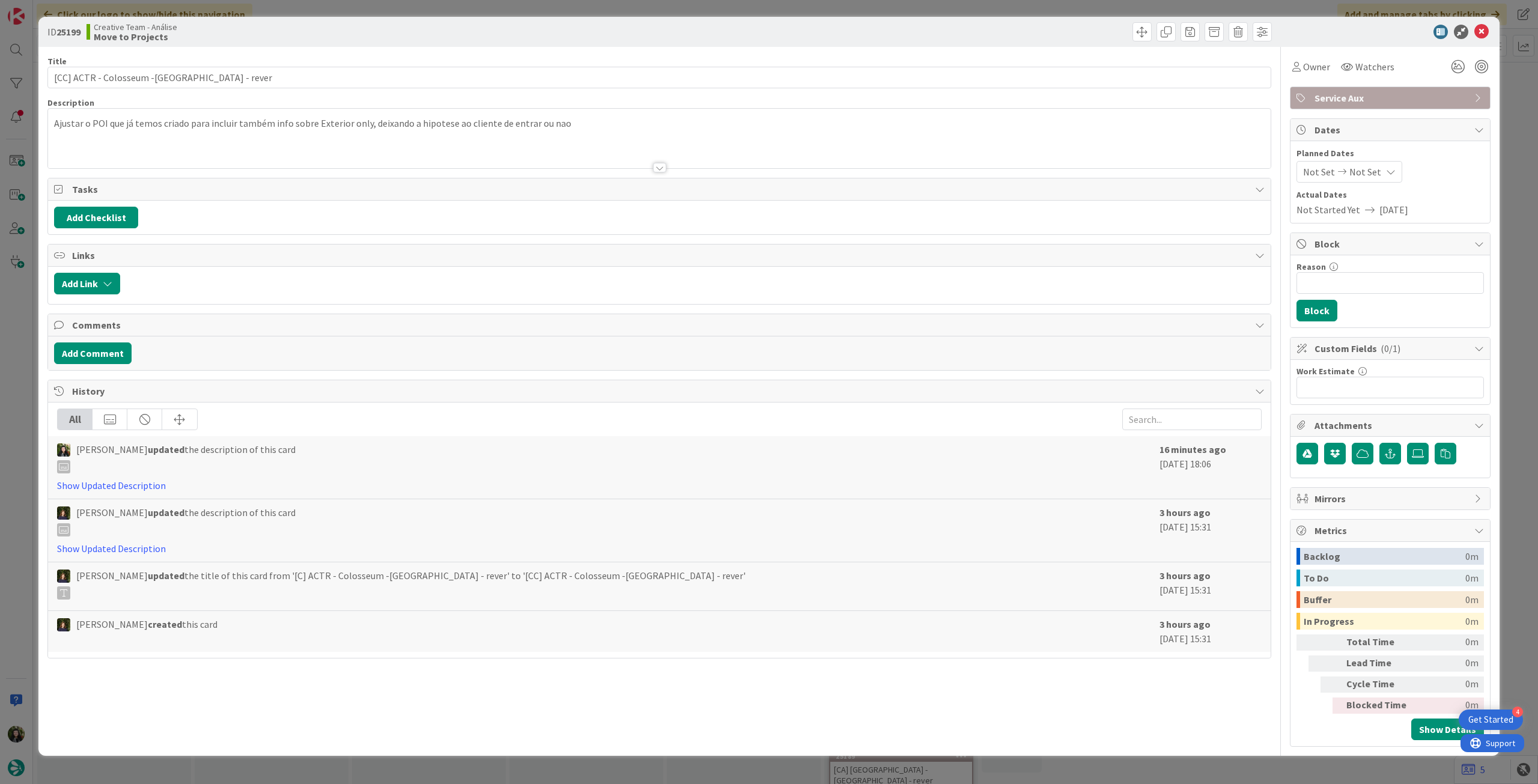
click at [190, 143] on div at bounding box center [659, 153] width 1223 height 31
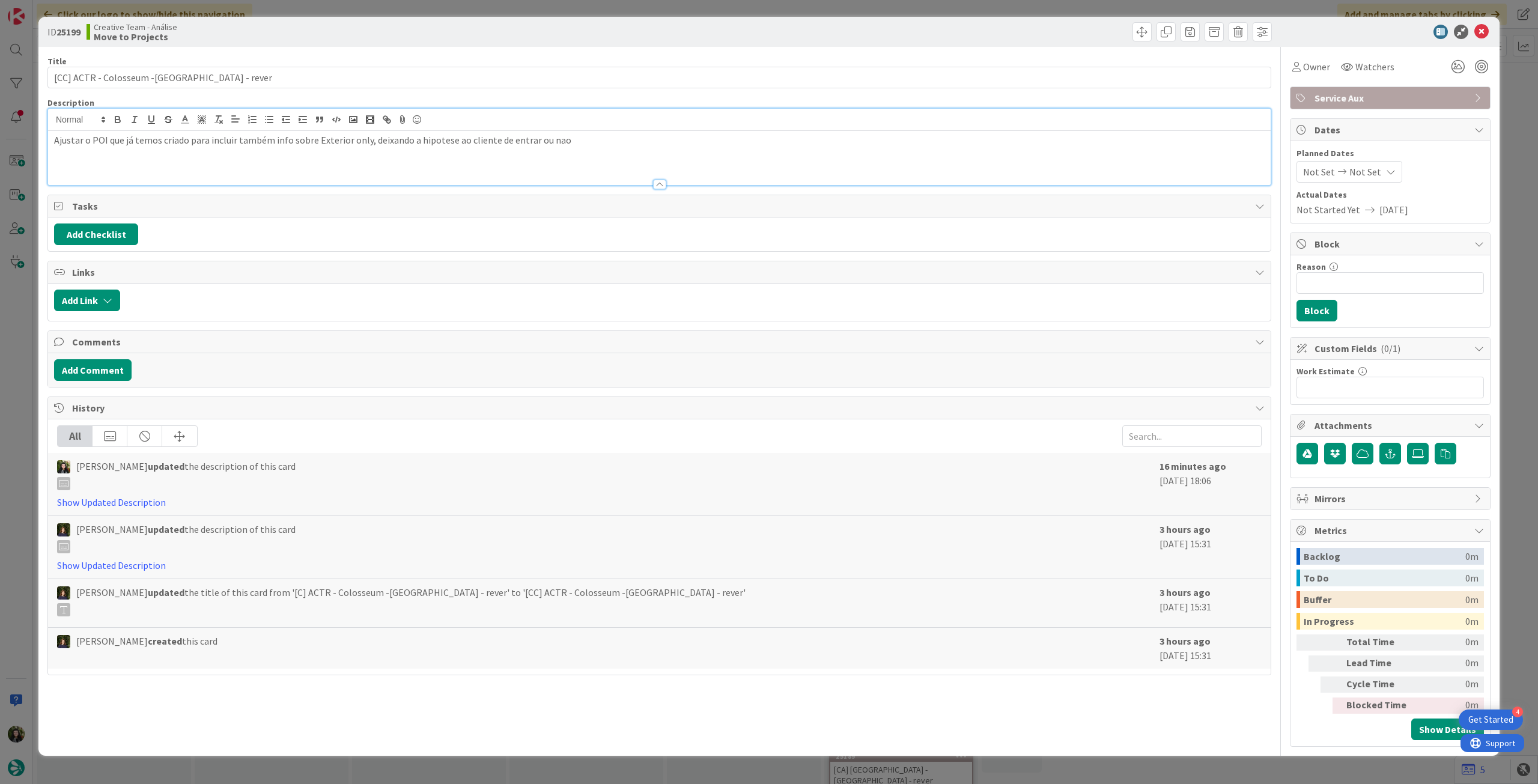
click at [50, 140] on div "Ajustar o POI que já temos criado para incluir também info sobre Exterior only,…" at bounding box center [659, 158] width 1223 height 54
click at [1482, 33] on icon at bounding box center [1481, 32] width 14 height 14
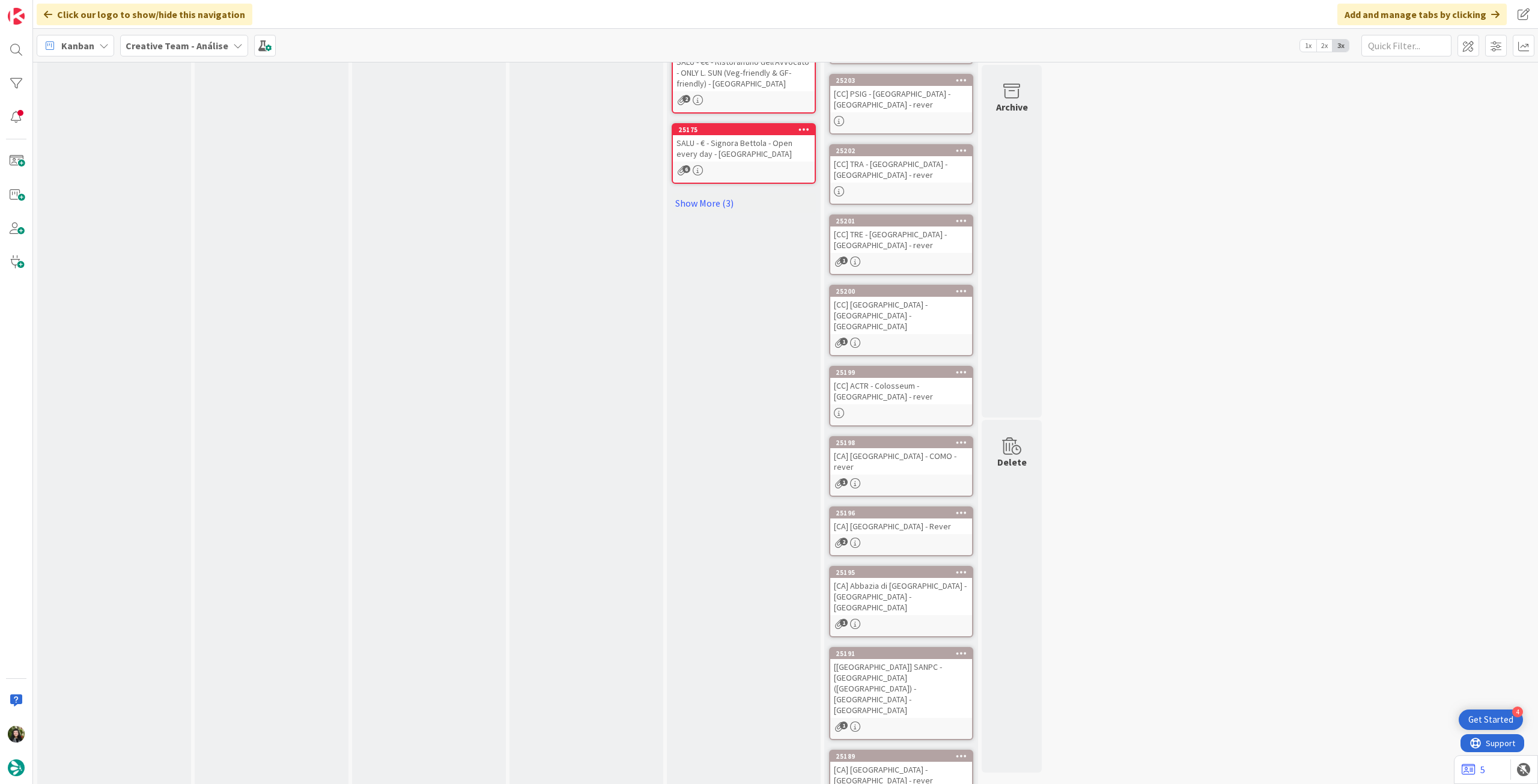
click at [909, 448] on div "[CA] [GEOGRAPHIC_DATA] - COMO - rever" at bounding box center [901, 461] width 142 height 26
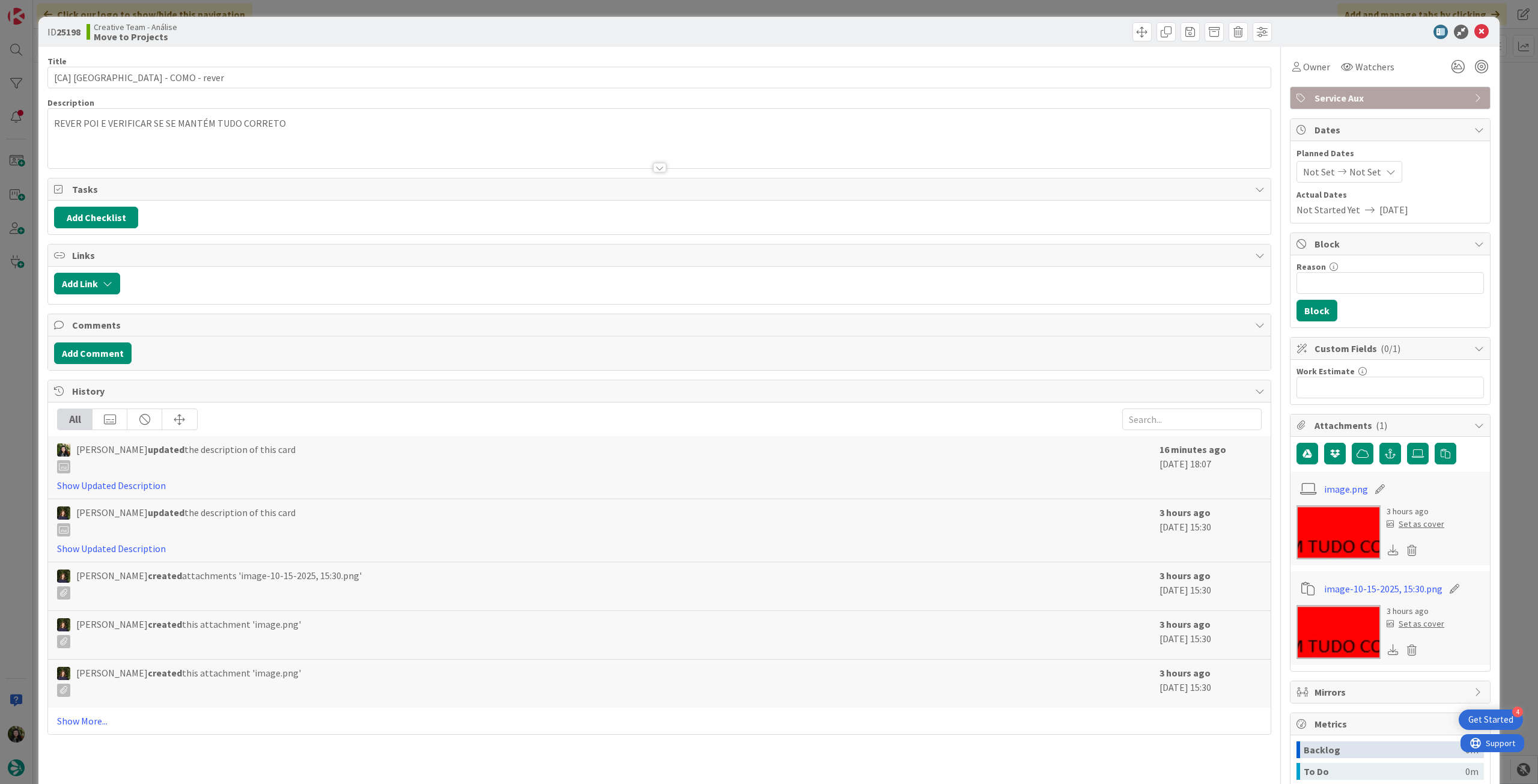
click at [140, 131] on div "REVER POI E VERIFICAR SE SE MANTÉM TUDO CORRETO" at bounding box center [659, 141] width 1223 height 54
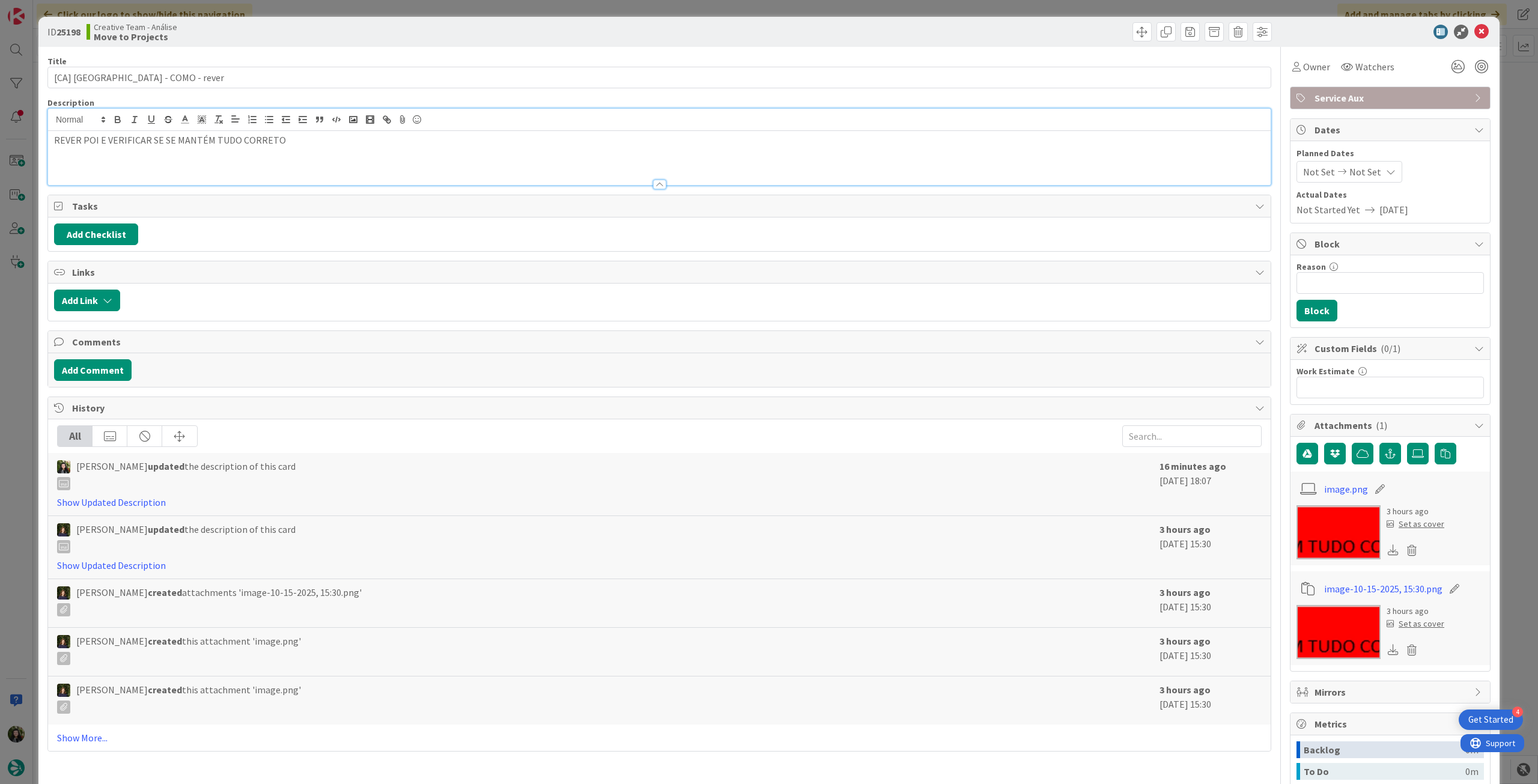
click at [50, 143] on div "REVER POI E VERIFICAR SE SE MANTÉM TUDO CORRETO" at bounding box center [659, 158] width 1223 height 54
click at [1474, 37] on icon at bounding box center [1481, 32] width 14 height 14
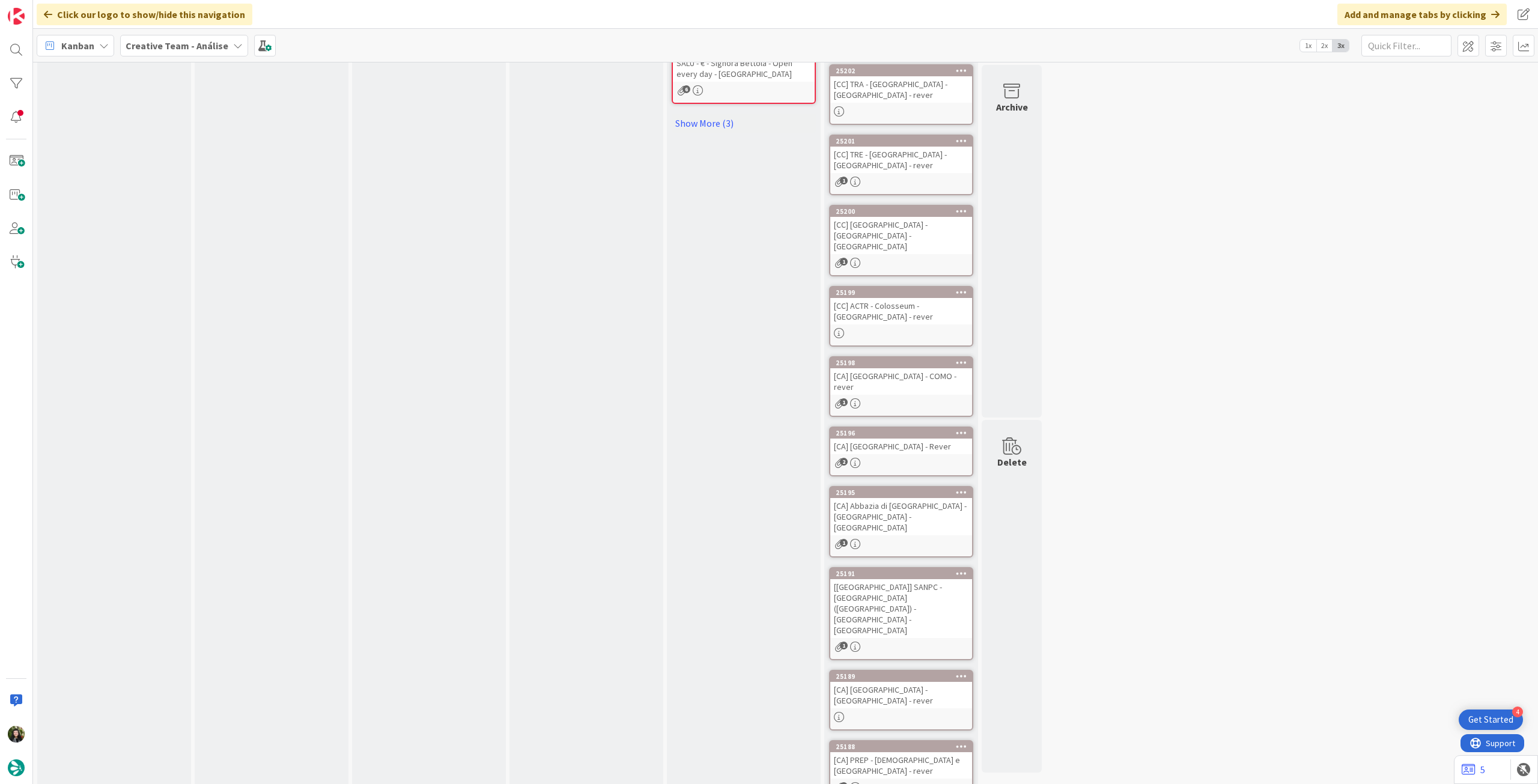
click at [884, 368] on div "[CA] [GEOGRAPHIC_DATA] - COMO - rever" at bounding box center [901, 381] width 142 height 26
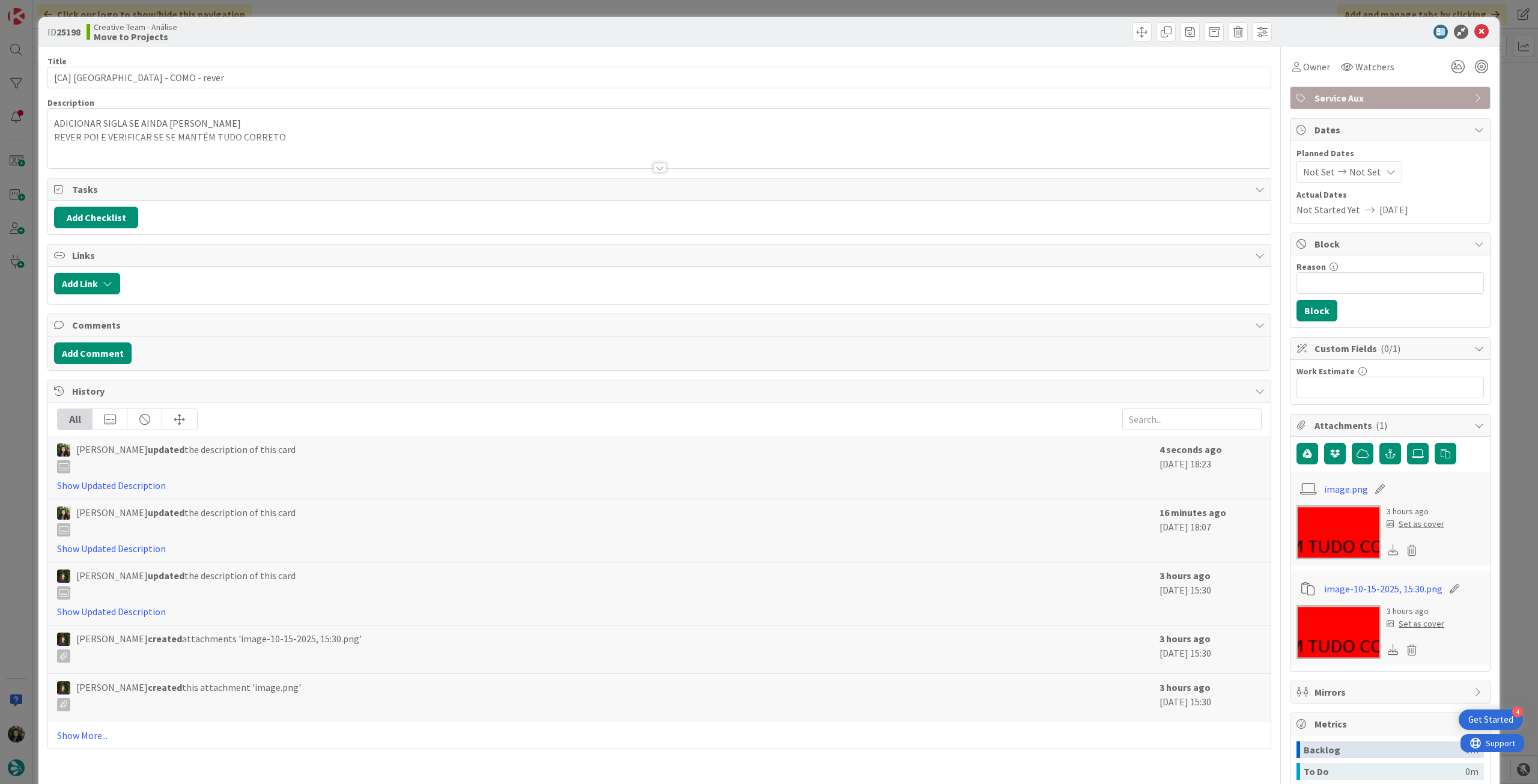
click at [153, 146] on div at bounding box center [659, 153] width 1223 height 31
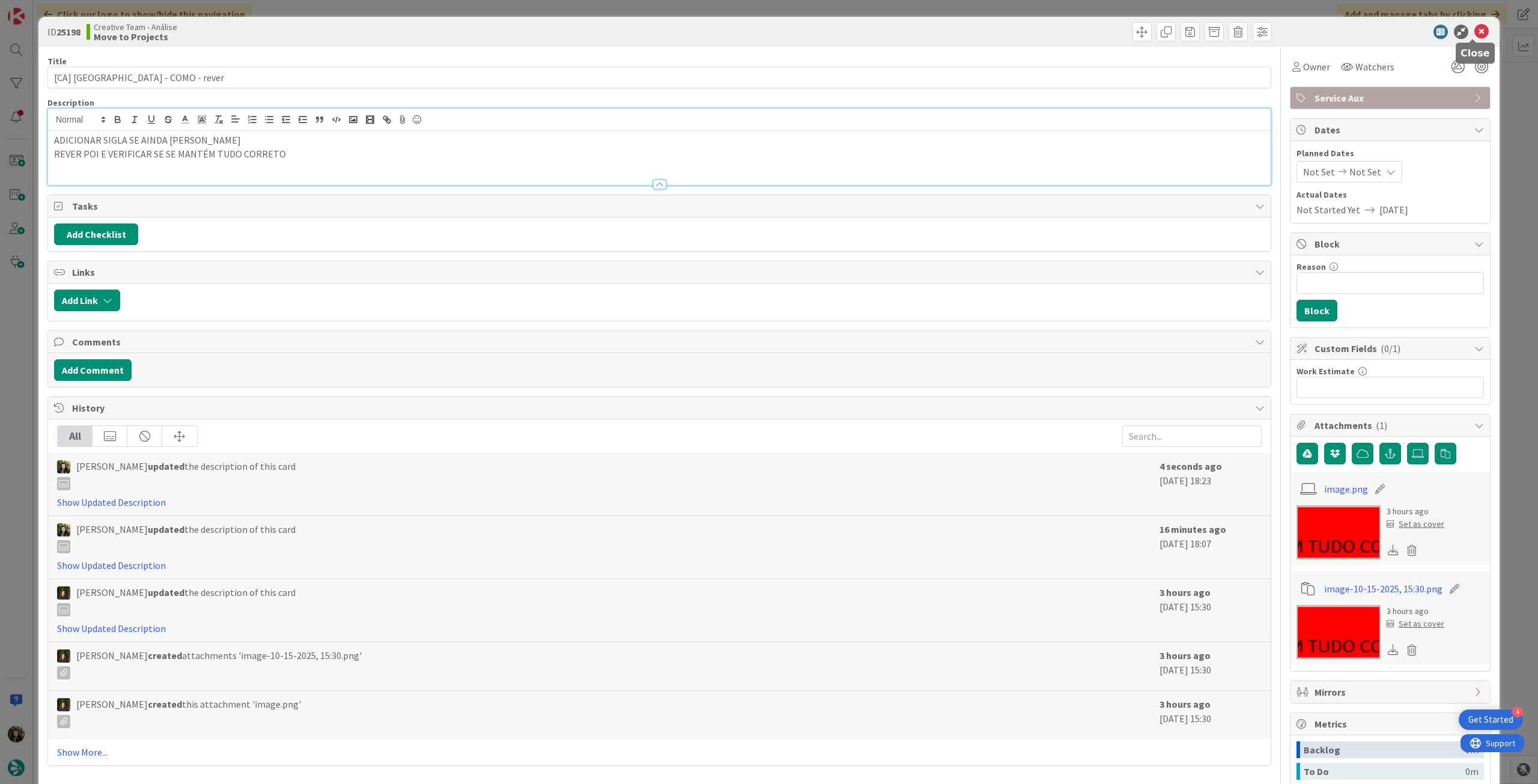
click at [1474, 30] on icon at bounding box center [1481, 32] width 14 height 14
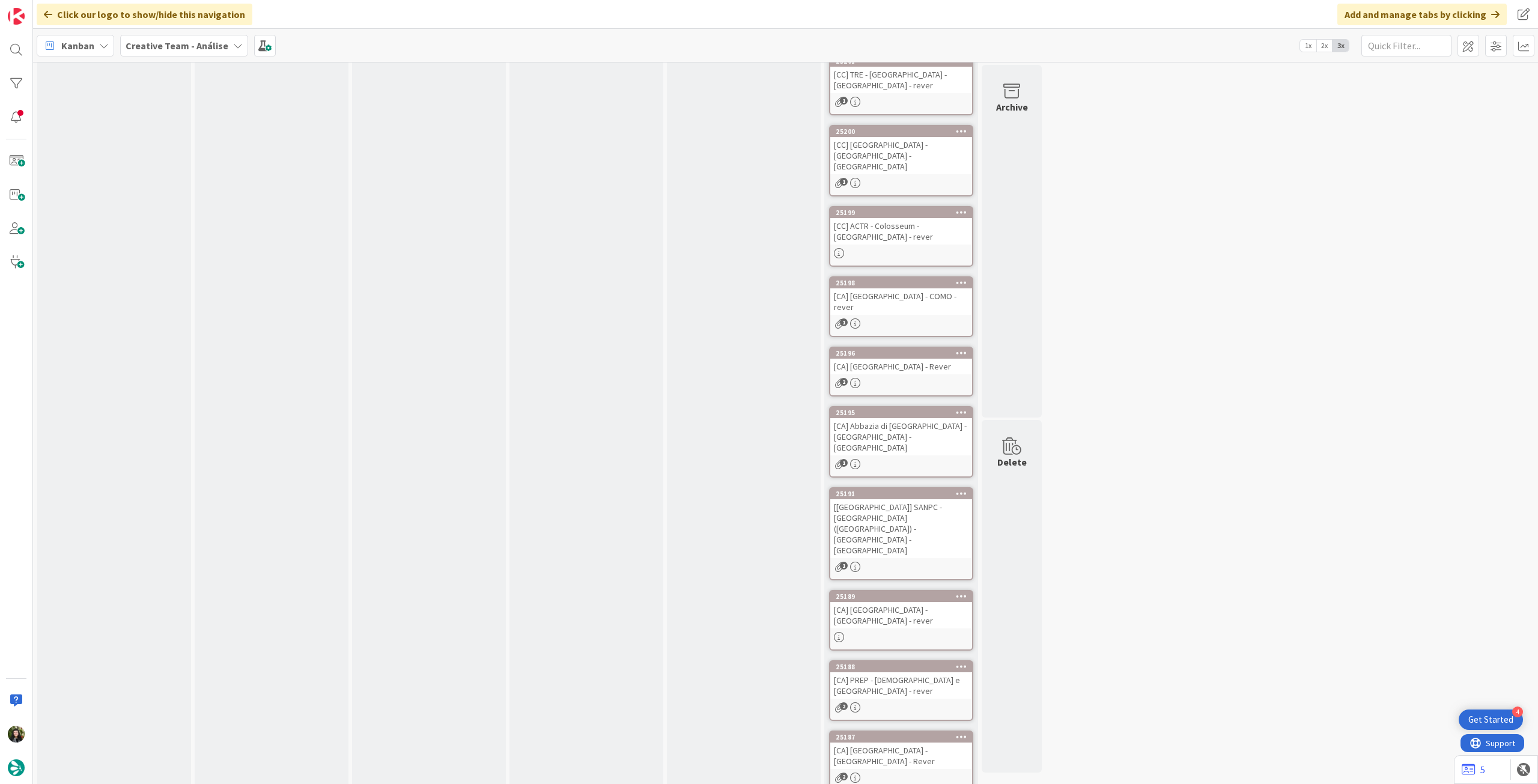
click at [910, 418] on div "[CA] Abbazia di [GEOGRAPHIC_DATA] - [GEOGRAPHIC_DATA] - [GEOGRAPHIC_DATA]" at bounding box center [901, 437] width 142 height 38
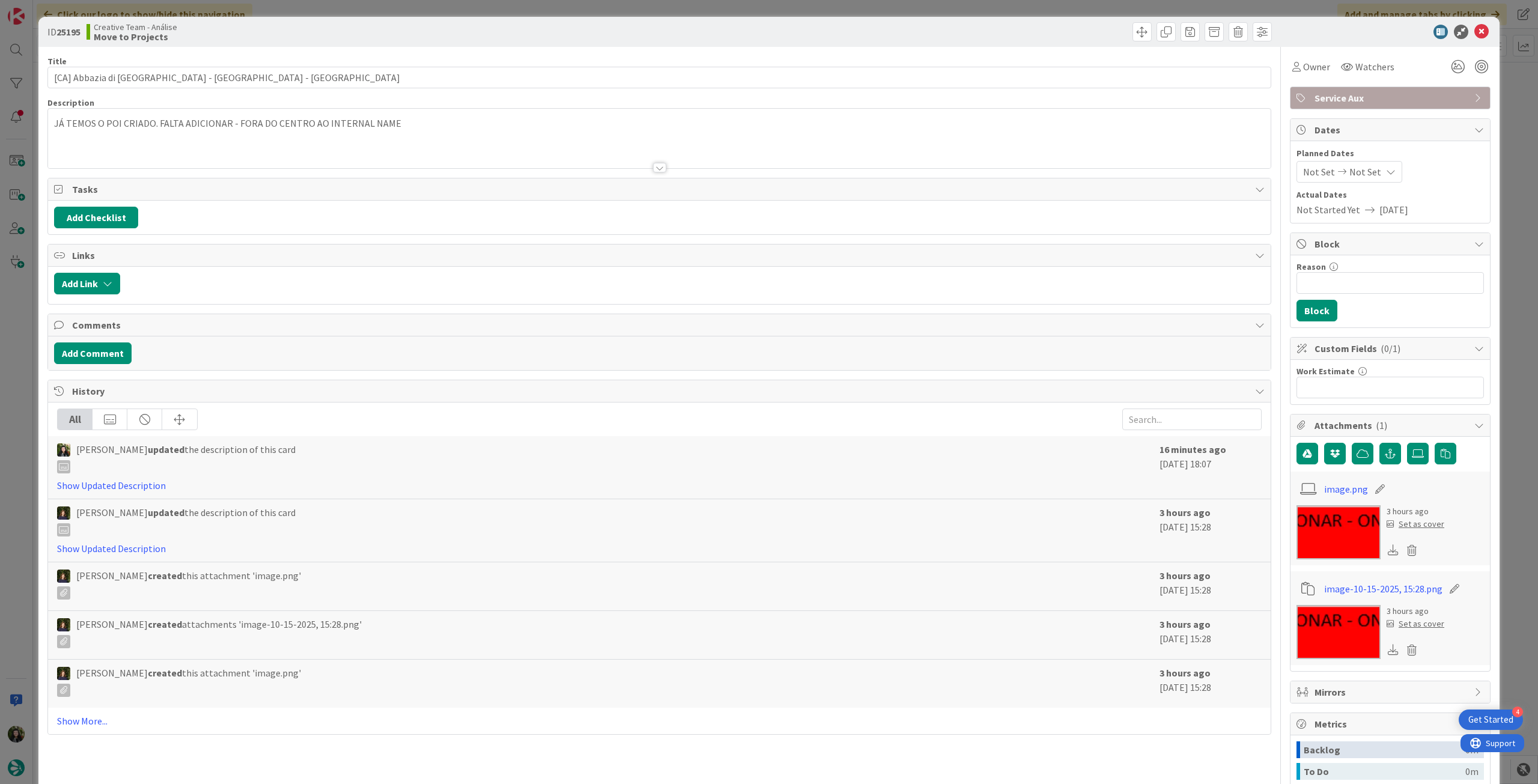
drag, startPoint x: 95, startPoint y: 139, endPoint x: 74, endPoint y: 138, distance: 21.0
click at [94, 139] on div at bounding box center [659, 153] width 1223 height 31
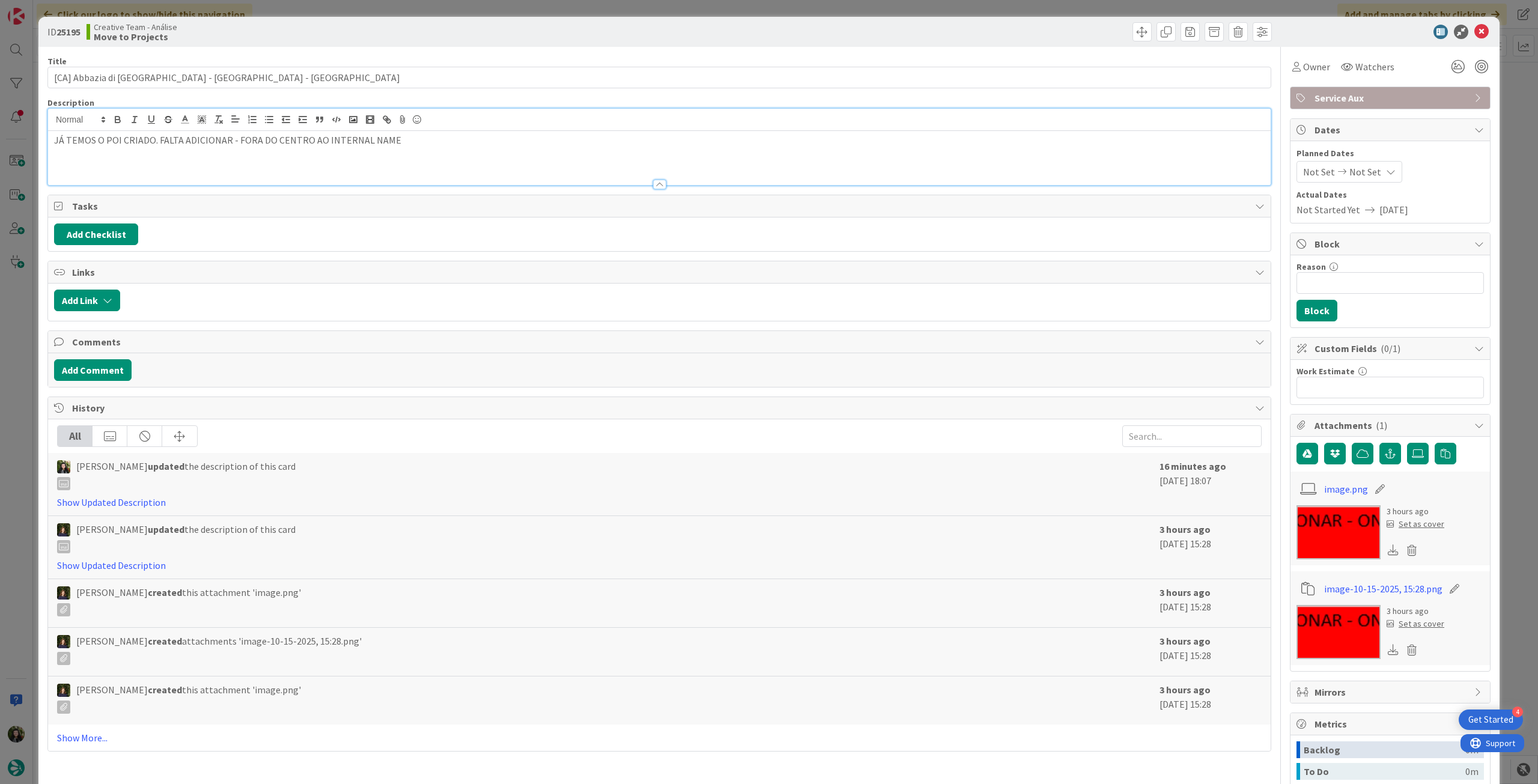
click at [55, 139] on p "JÁ TEMOS O POI CRIADO. FALTA ADICIONAR - FORA DO CENTRO AO INTERNAL NAME" at bounding box center [659, 140] width 1211 height 14
click at [1474, 29] on icon at bounding box center [1481, 32] width 14 height 14
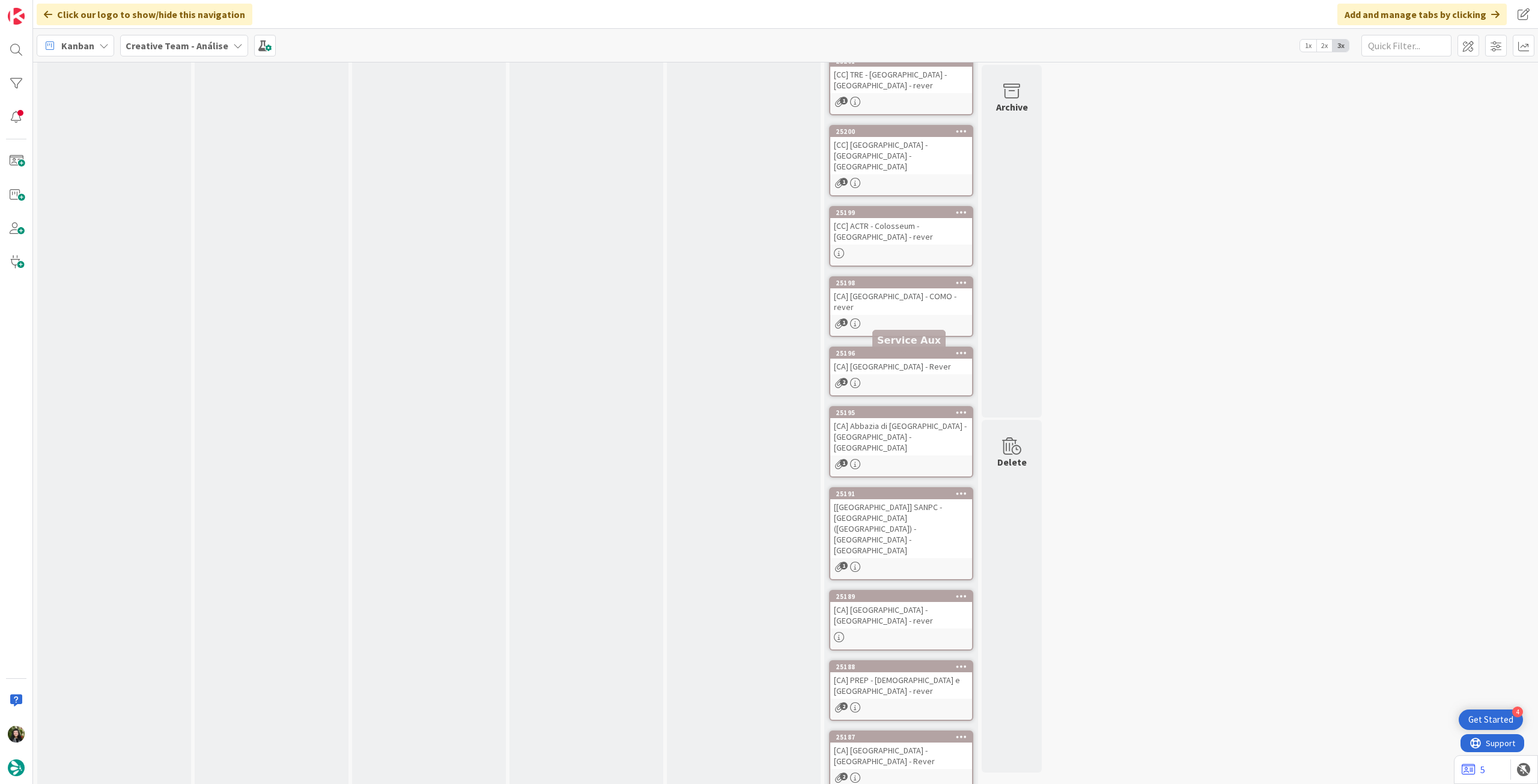
click at [908, 359] on div "[CA] [GEOGRAPHIC_DATA] - Rever" at bounding box center [901, 366] width 142 height 16
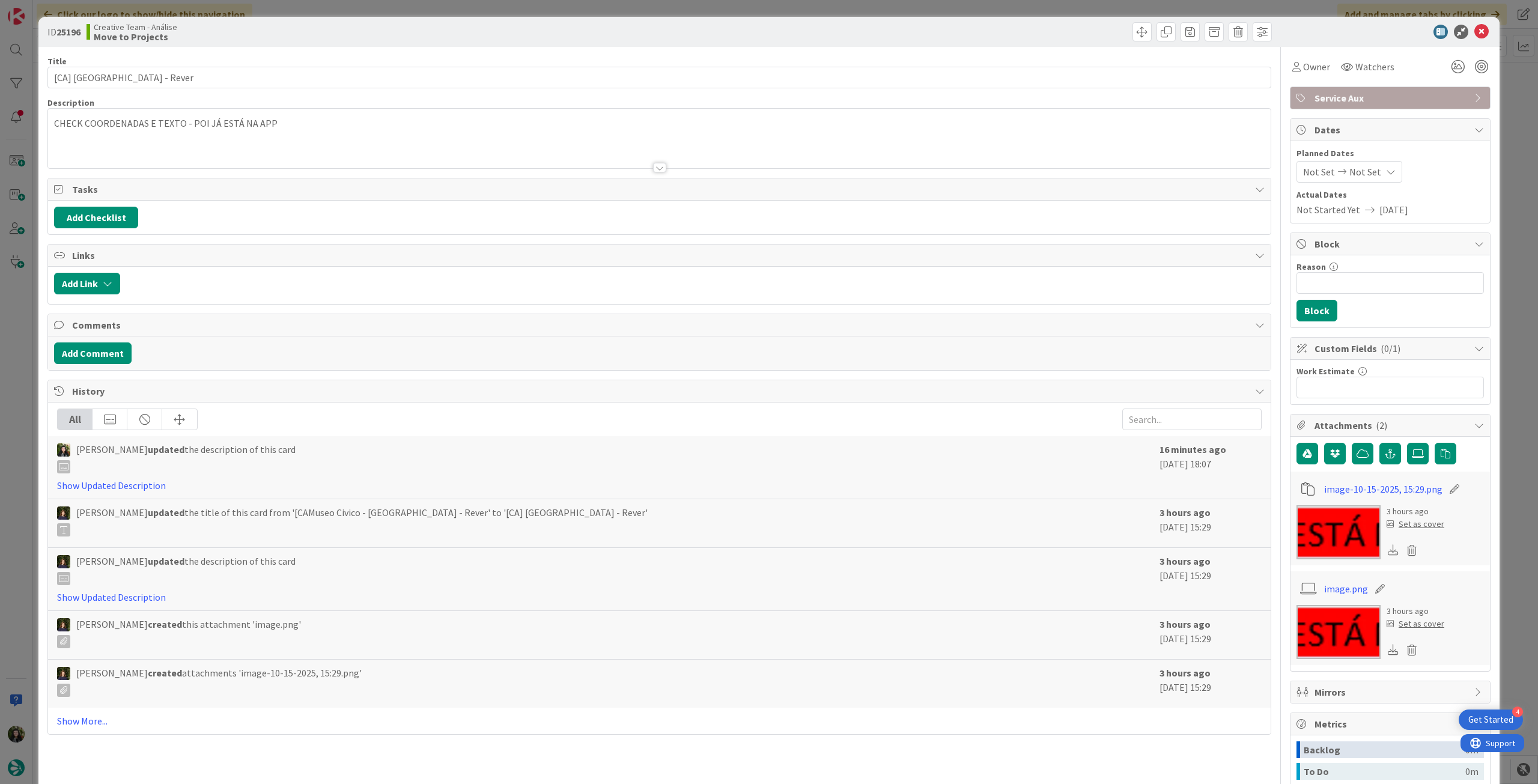
click at [150, 135] on div "CHECK COORDENADAS E TEXTO - POI JÁ ESTÁ NA APP" at bounding box center [659, 141] width 1223 height 54
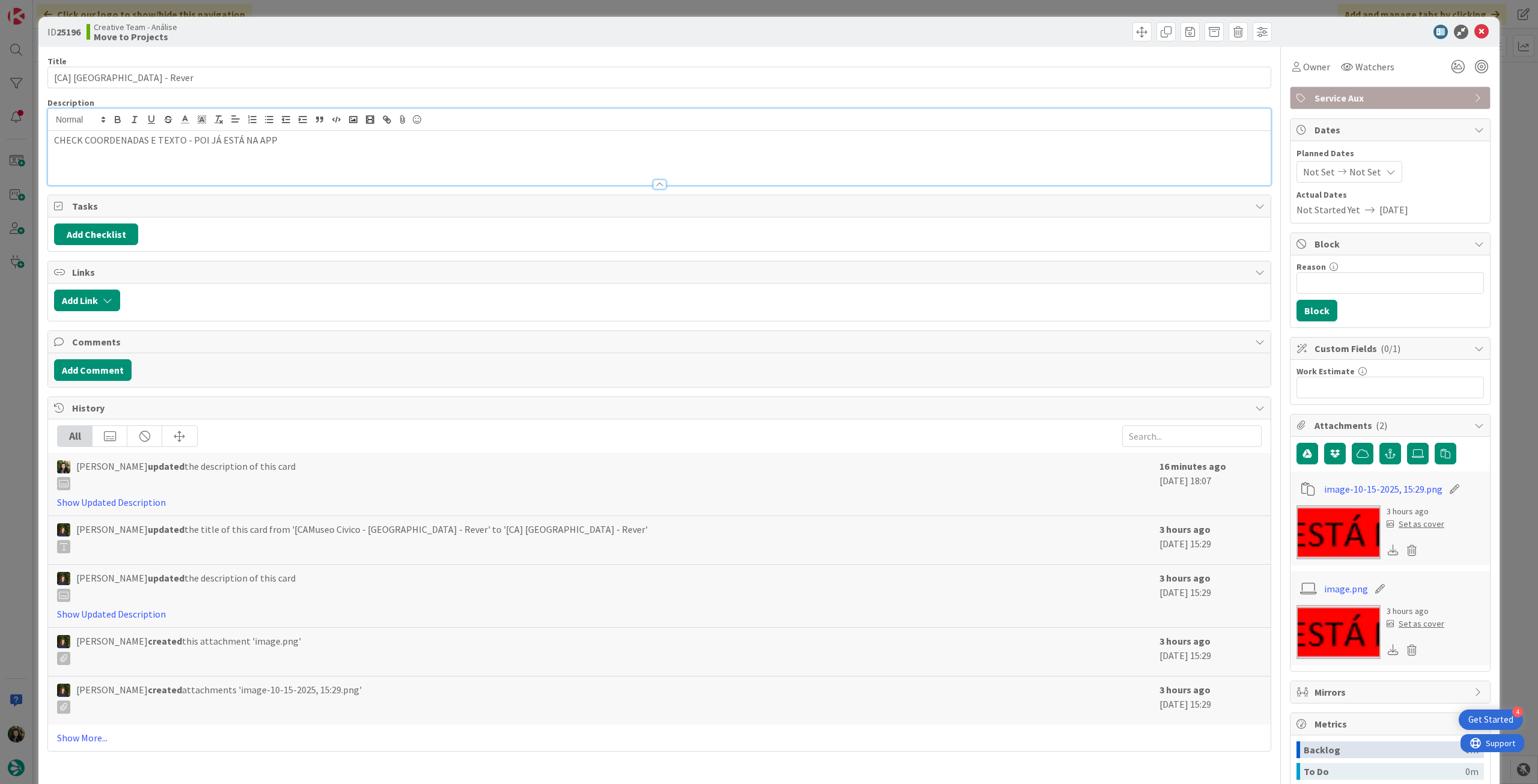
click at [49, 139] on div "CHECK COORDENADAS E TEXTO - POI JÁ ESTÁ NA APP" at bounding box center [659, 158] width 1223 height 54
click at [1474, 33] on icon at bounding box center [1481, 32] width 14 height 14
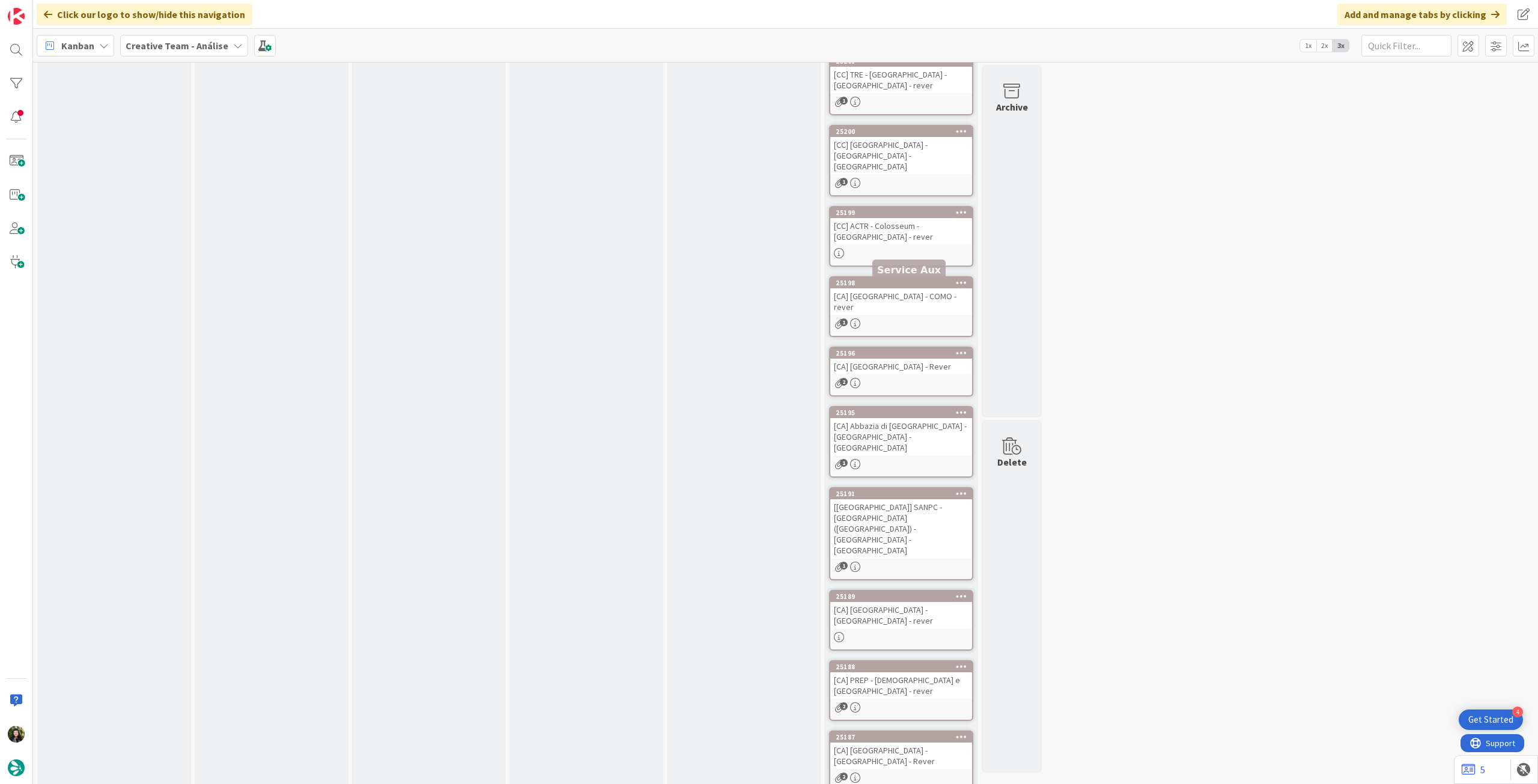
click at [891, 289] on div "[CA] [GEOGRAPHIC_DATA] - COMO - rever" at bounding box center [901, 301] width 142 height 26
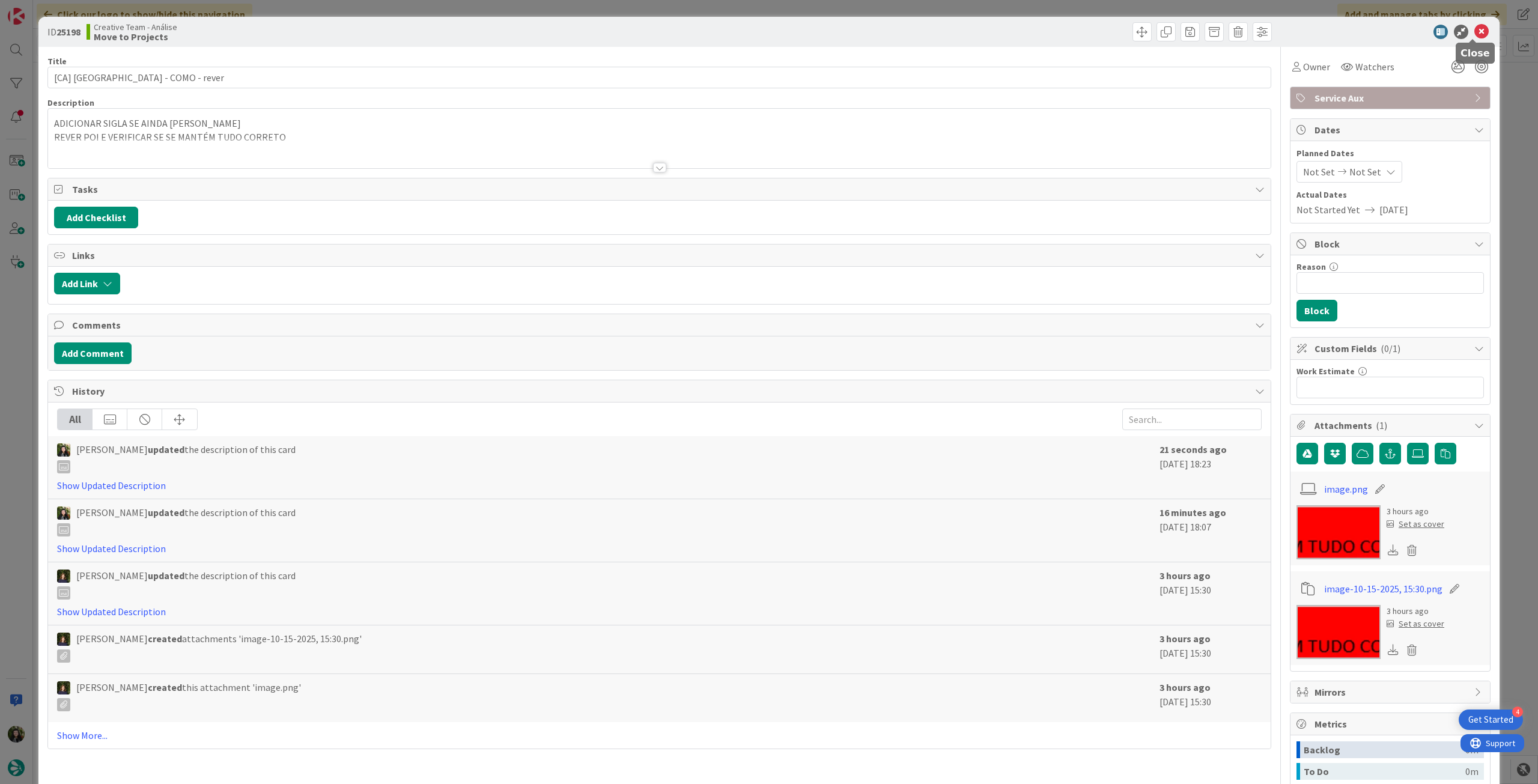
click at [1474, 29] on icon at bounding box center [1481, 32] width 14 height 14
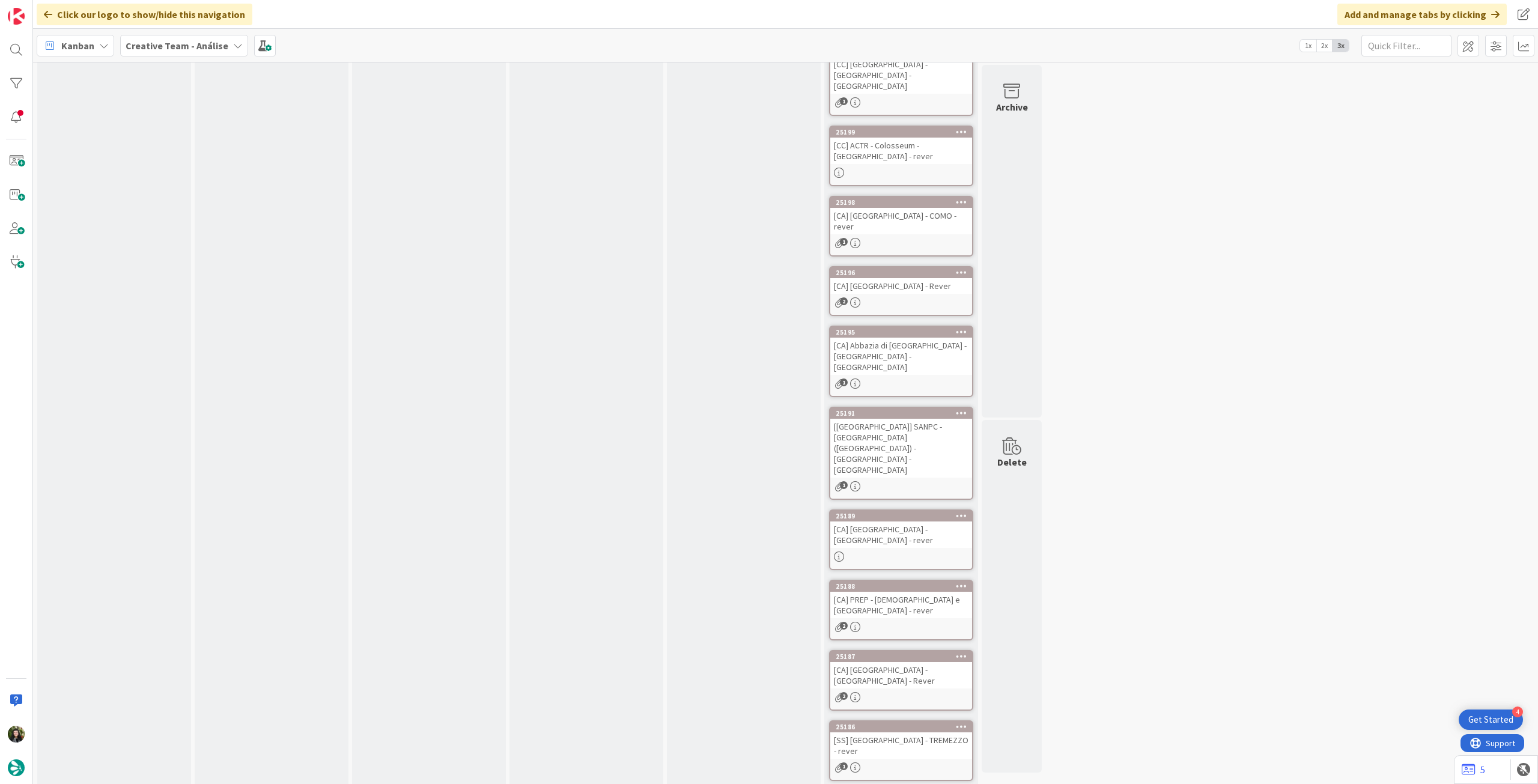
click at [921, 419] on div "[[GEOGRAPHIC_DATA]] SANPC - [GEOGRAPHIC_DATA] ([GEOGRAPHIC_DATA]) - [GEOGRAPHIC…" at bounding box center [901, 448] width 142 height 59
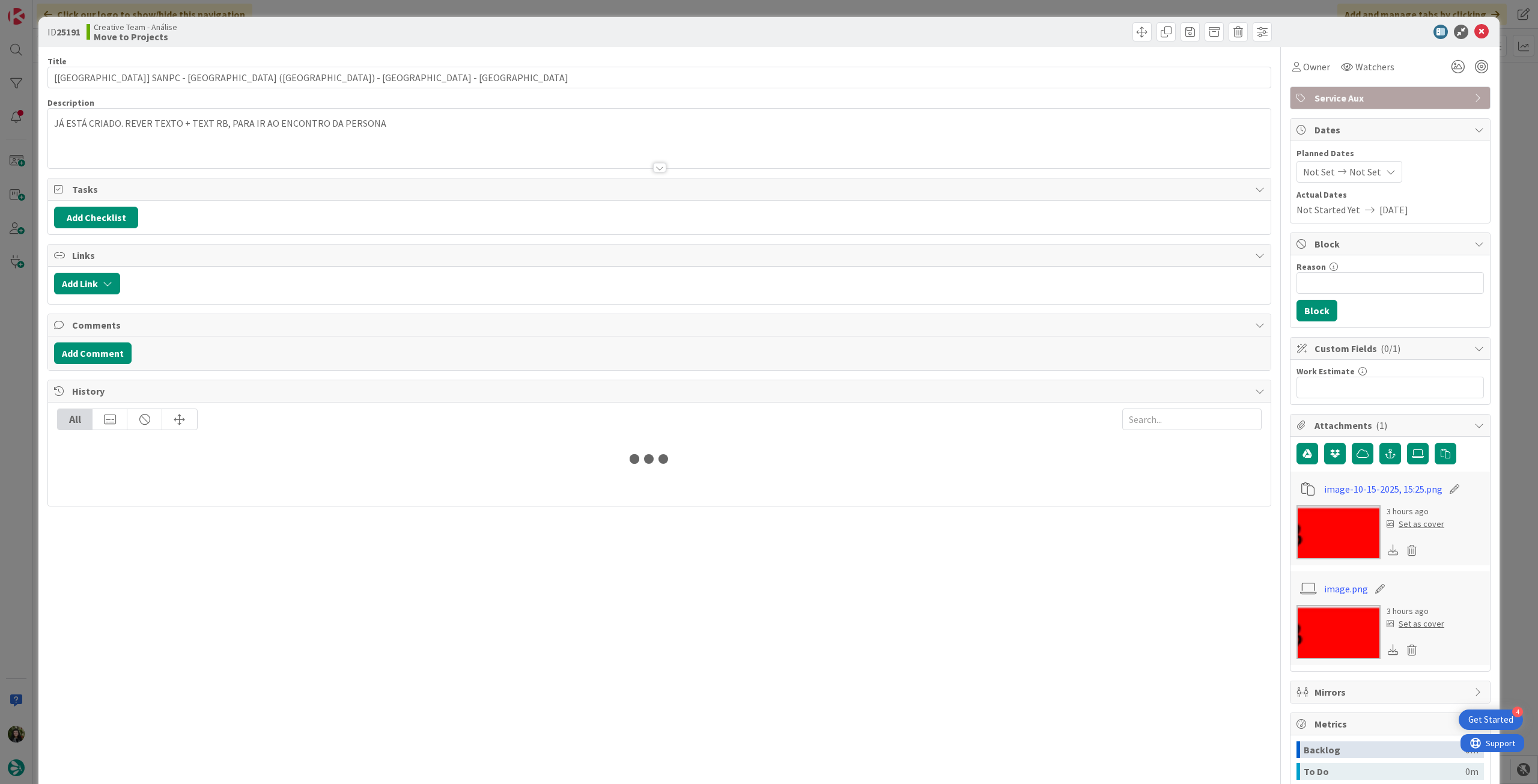
click at [85, 139] on div at bounding box center [659, 153] width 1223 height 31
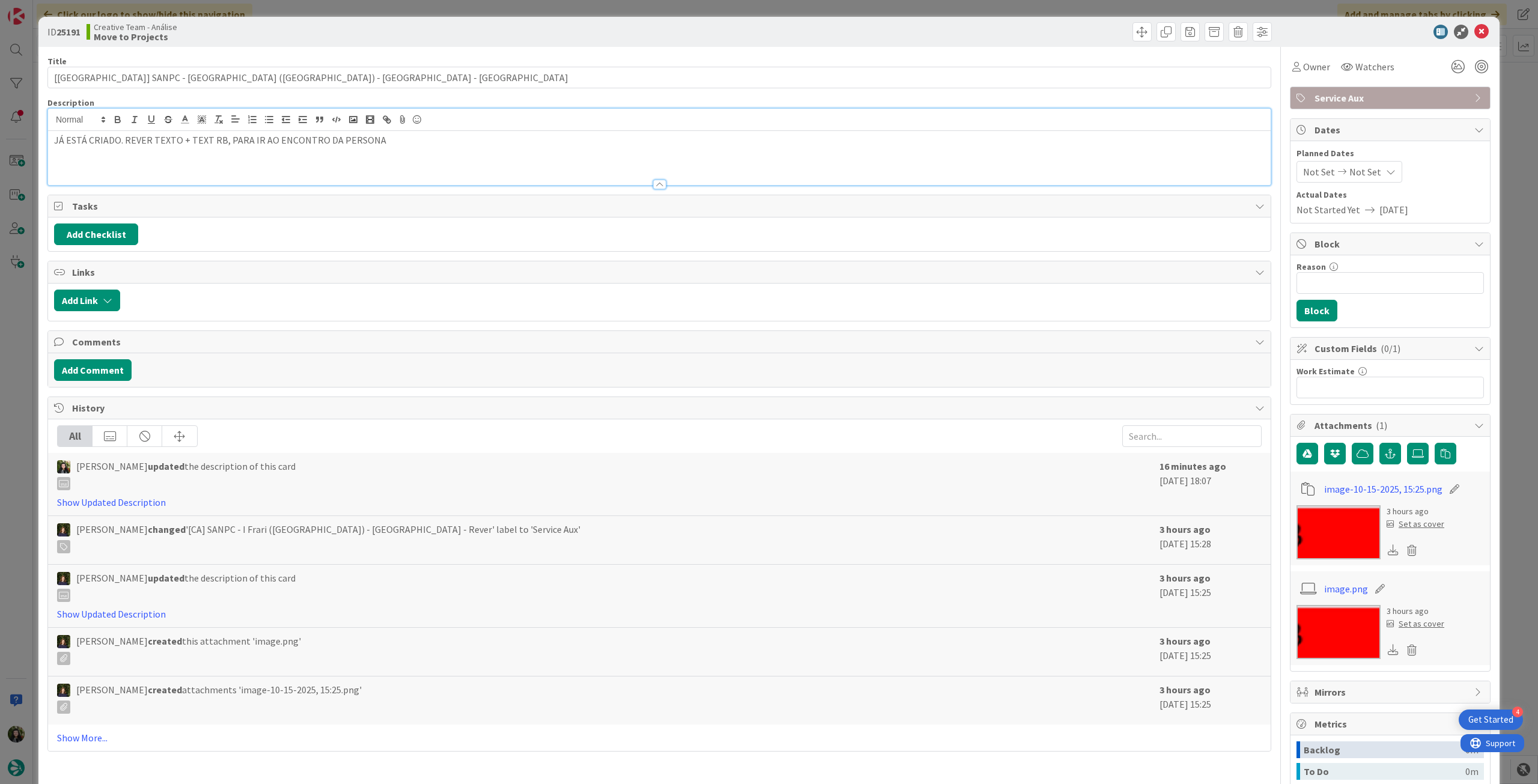
click at [53, 138] on div "JÁ ESTÁ CRIADO. REVER TEXTO + TEXT RB, PARA IR AO ENCONTRO DA PERSONA" at bounding box center [659, 158] width 1223 height 54
click at [1474, 28] on icon at bounding box center [1481, 32] width 14 height 14
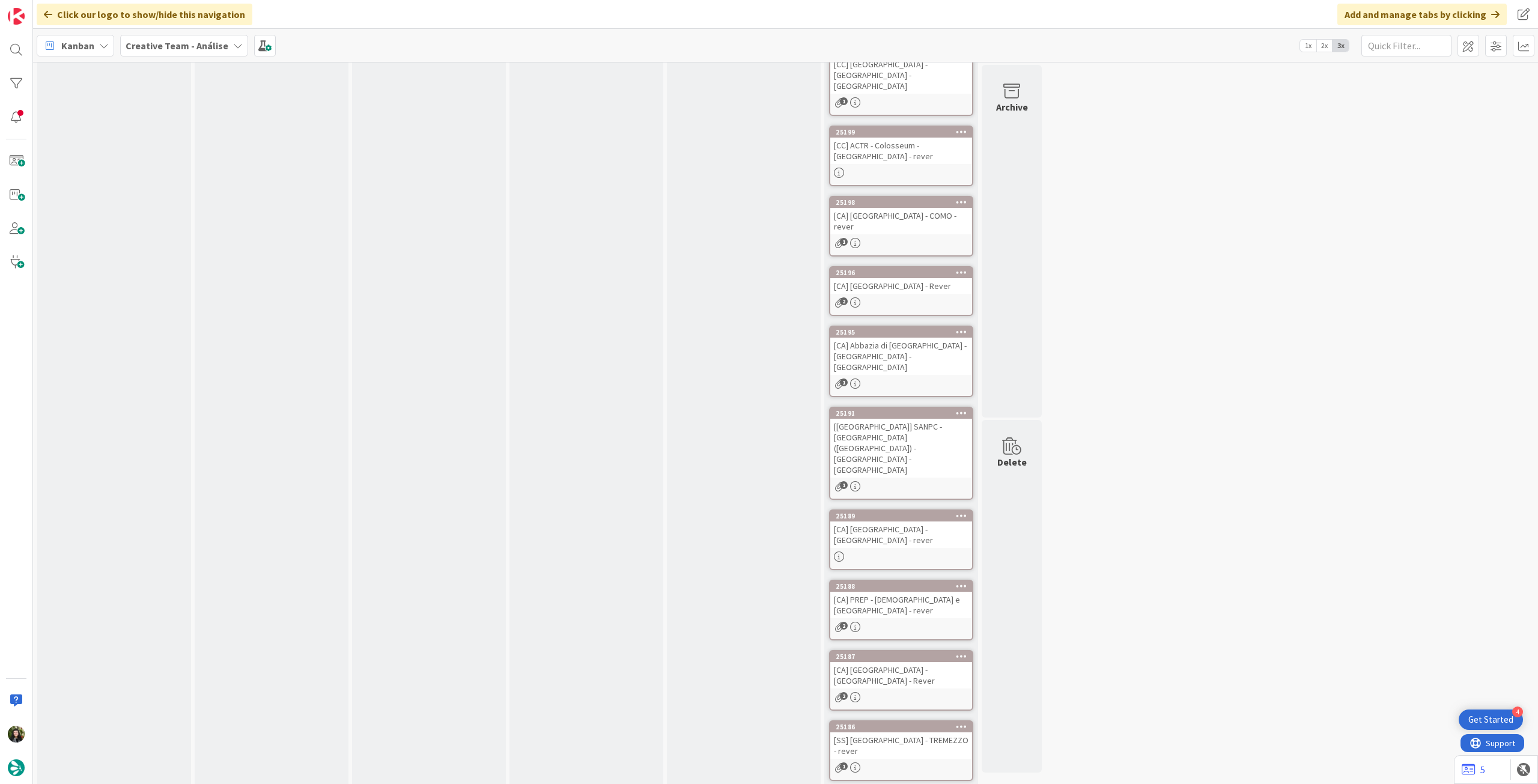
click at [889, 522] on div "[CA] [GEOGRAPHIC_DATA] - [GEOGRAPHIC_DATA] - rever" at bounding box center [901, 534] width 142 height 26
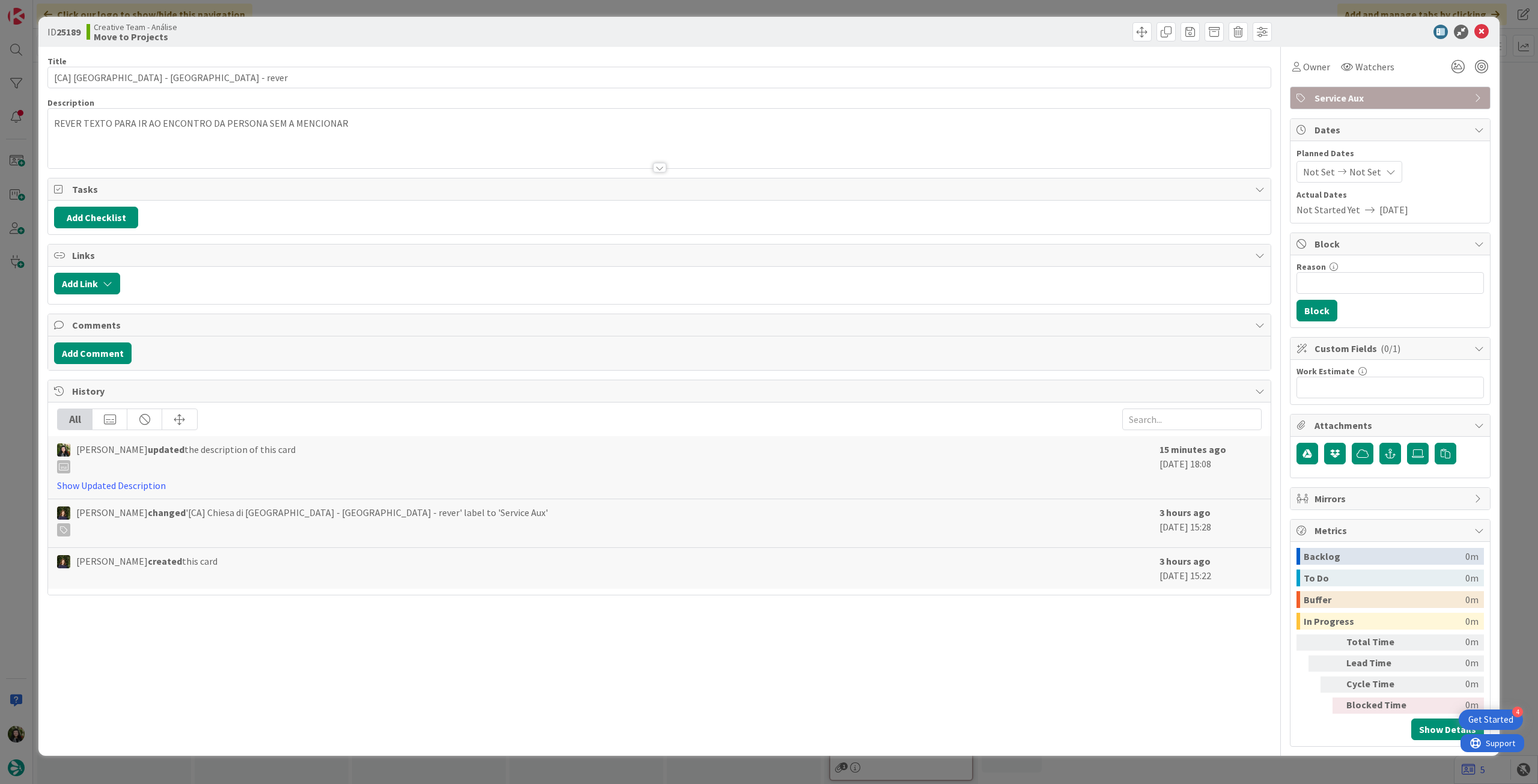
click at [74, 134] on div "REVER TEXTO PARA IR AO ENCONTRO DA PERSONA SEM A MENCIONAR" at bounding box center [659, 141] width 1223 height 54
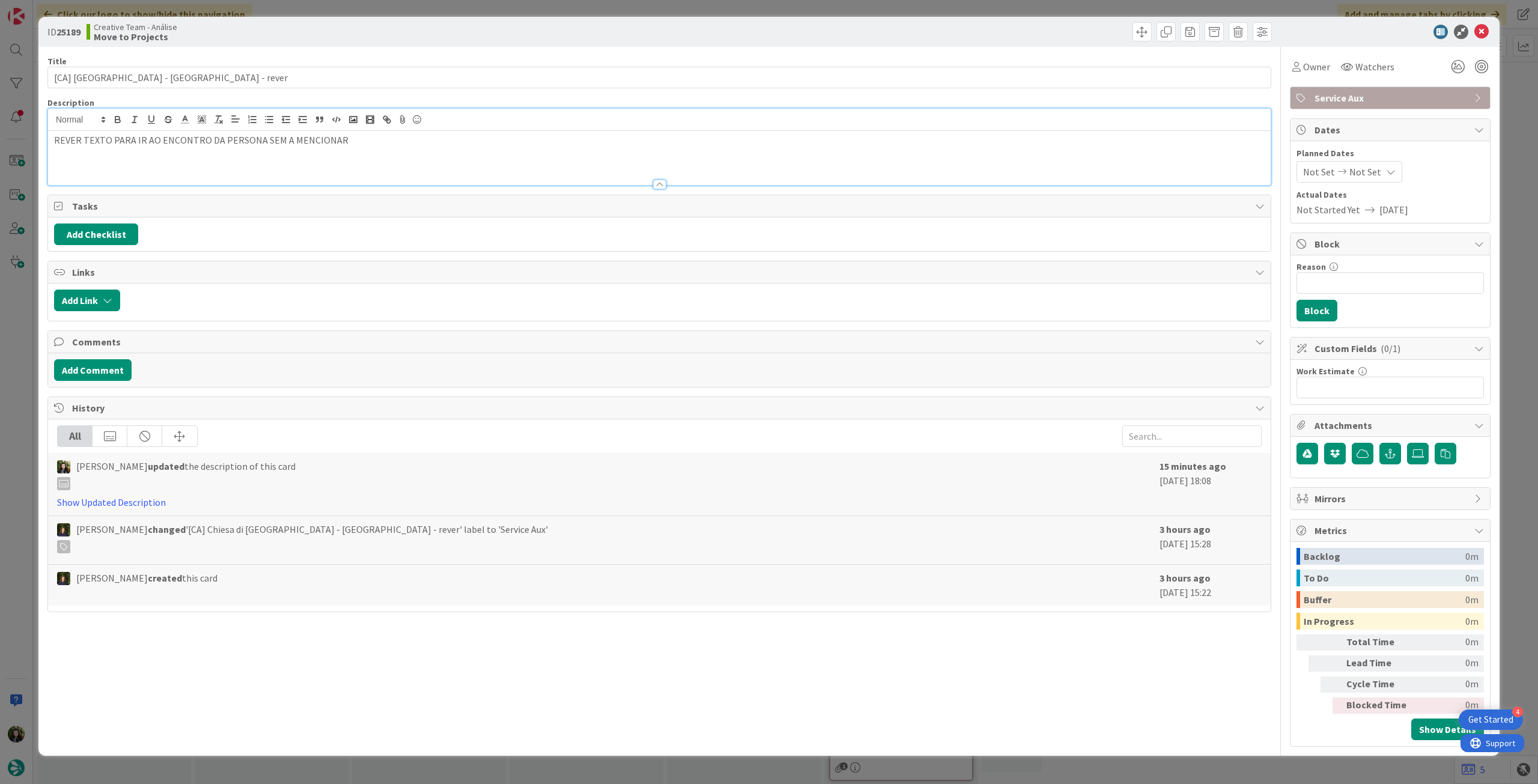
click at [53, 140] on div "REVER TEXTO PARA IR AO ENCONTRO DA PERSONA SEM A MENCIONAR" at bounding box center [659, 158] width 1223 height 54
click at [1477, 31] on icon at bounding box center [1481, 32] width 14 height 14
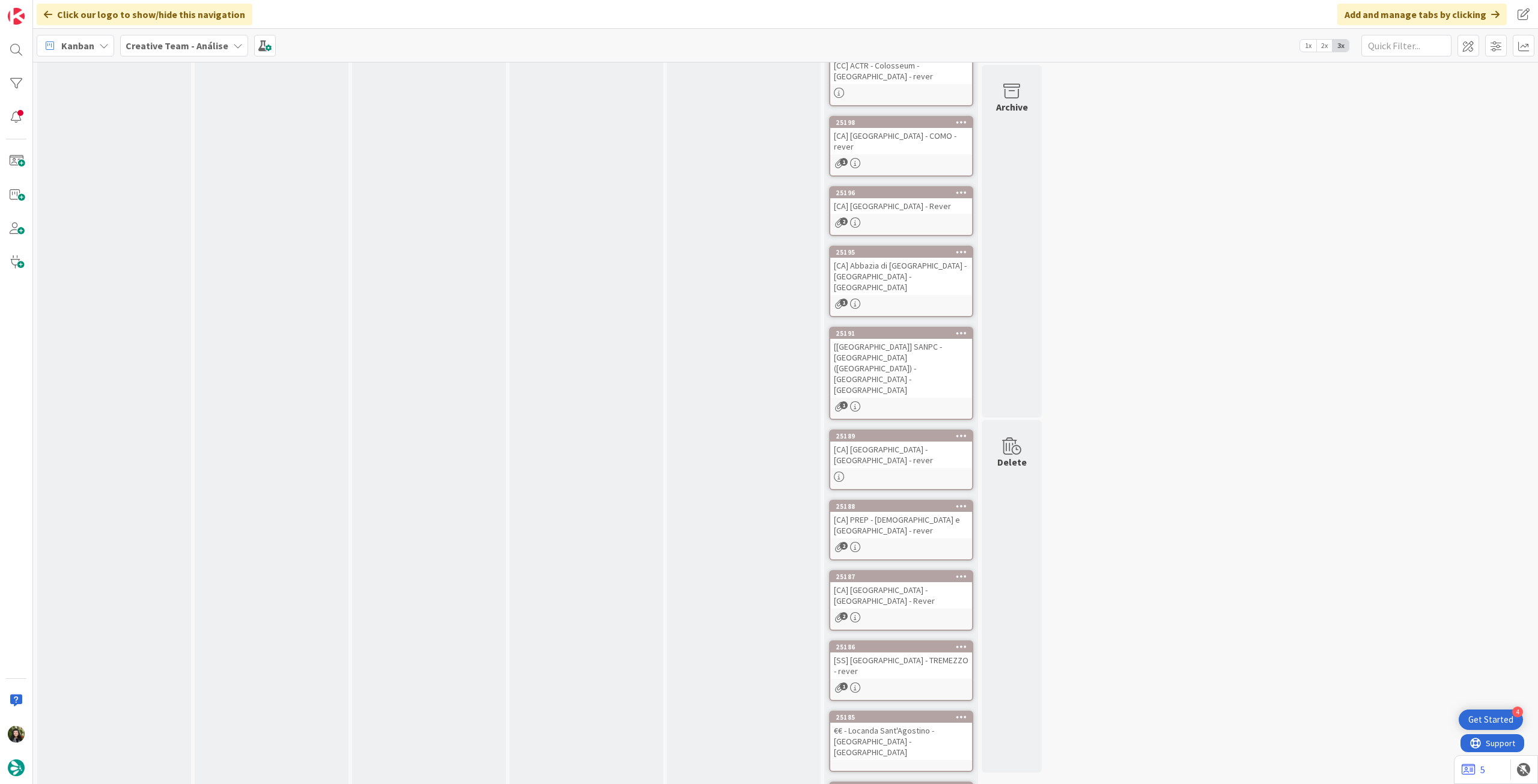
click at [894, 512] on div "[CA] PREP - [DEMOGRAPHIC_DATA] e [GEOGRAPHIC_DATA] - rever" at bounding box center [901, 525] width 142 height 26
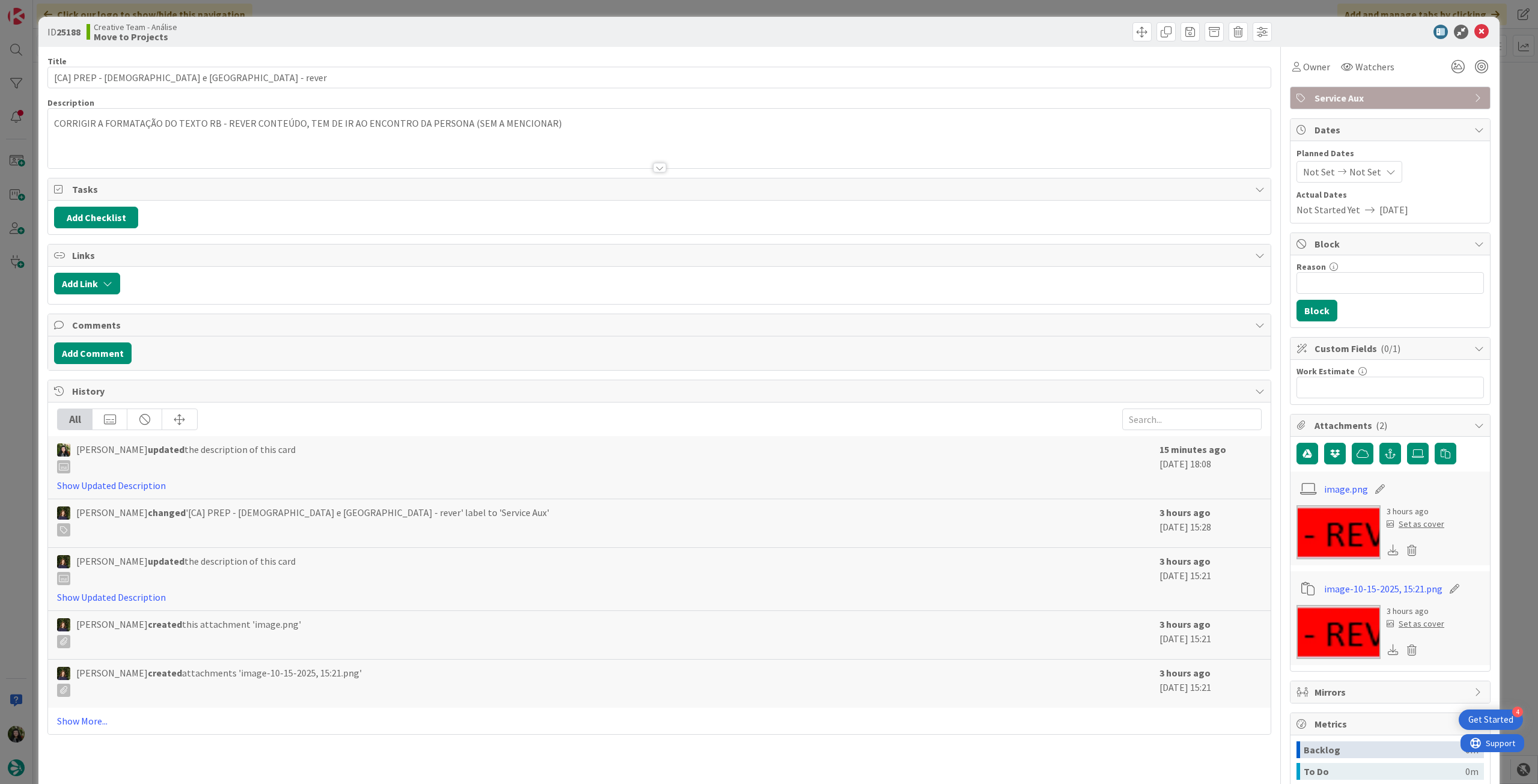
click at [70, 137] on div "CORRIGIR A FORMATAÇÃO DO TEXTO RB - REVER CONTEÚDO, TEM DE IR AO ENCONTRO DA PE…" at bounding box center [659, 141] width 1223 height 54
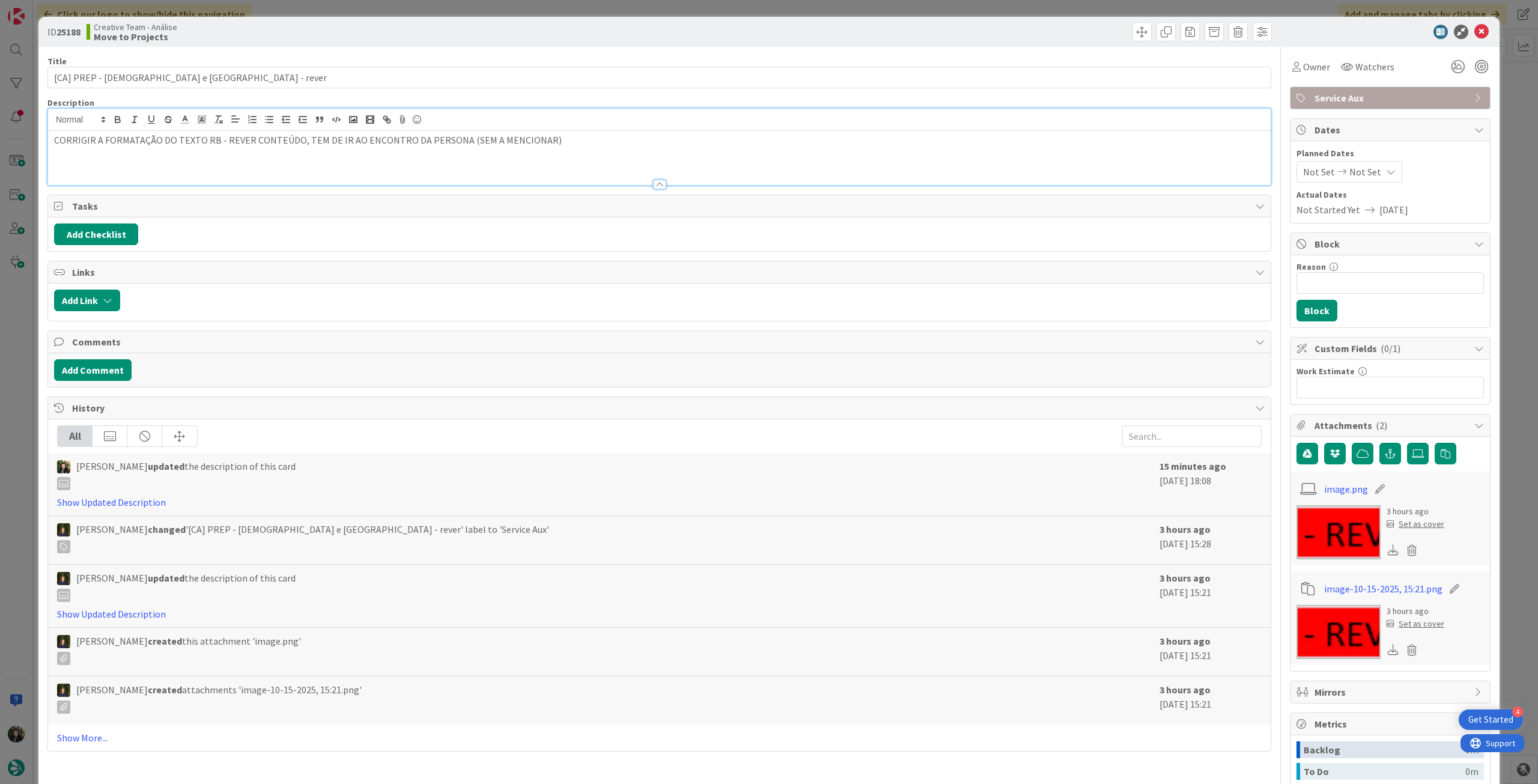
click at [53, 141] on div "CORRIGIR A FORMATAÇÃO DO TEXTO RB - REVER CONTEÚDO, TEM DE IR AO ENCONTRO DA PE…" at bounding box center [659, 158] width 1223 height 54
click at [1474, 32] on icon at bounding box center [1481, 32] width 14 height 14
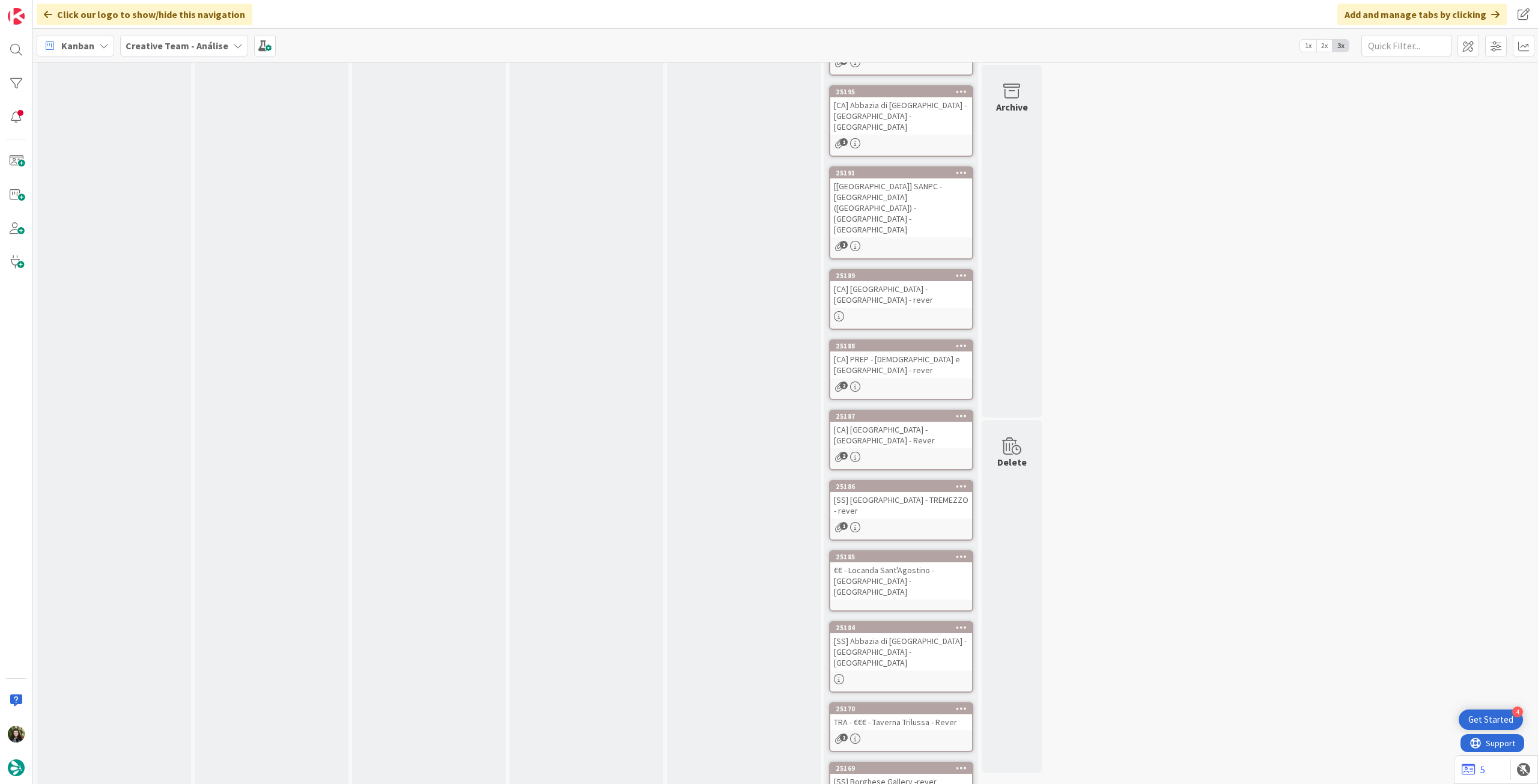
click at [931, 422] on div "[CA] [GEOGRAPHIC_DATA] - [GEOGRAPHIC_DATA] - Rever" at bounding box center [901, 434] width 142 height 26
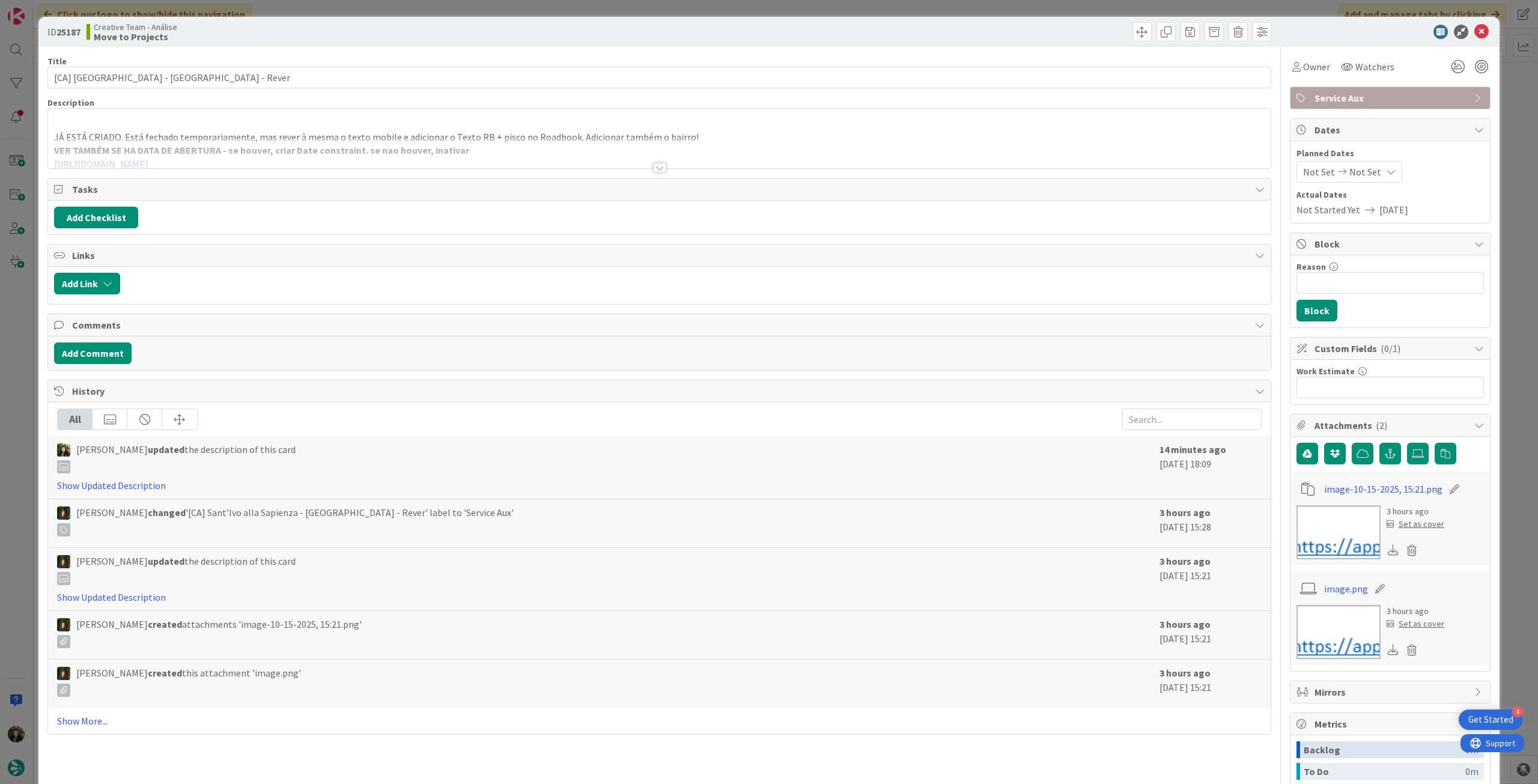
drag, startPoint x: 65, startPoint y: 138, endPoint x: 59, endPoint y: 138, distance: 6.0
click at [65, 138] on div at bounding box center [659, 153] width 1223 height 31
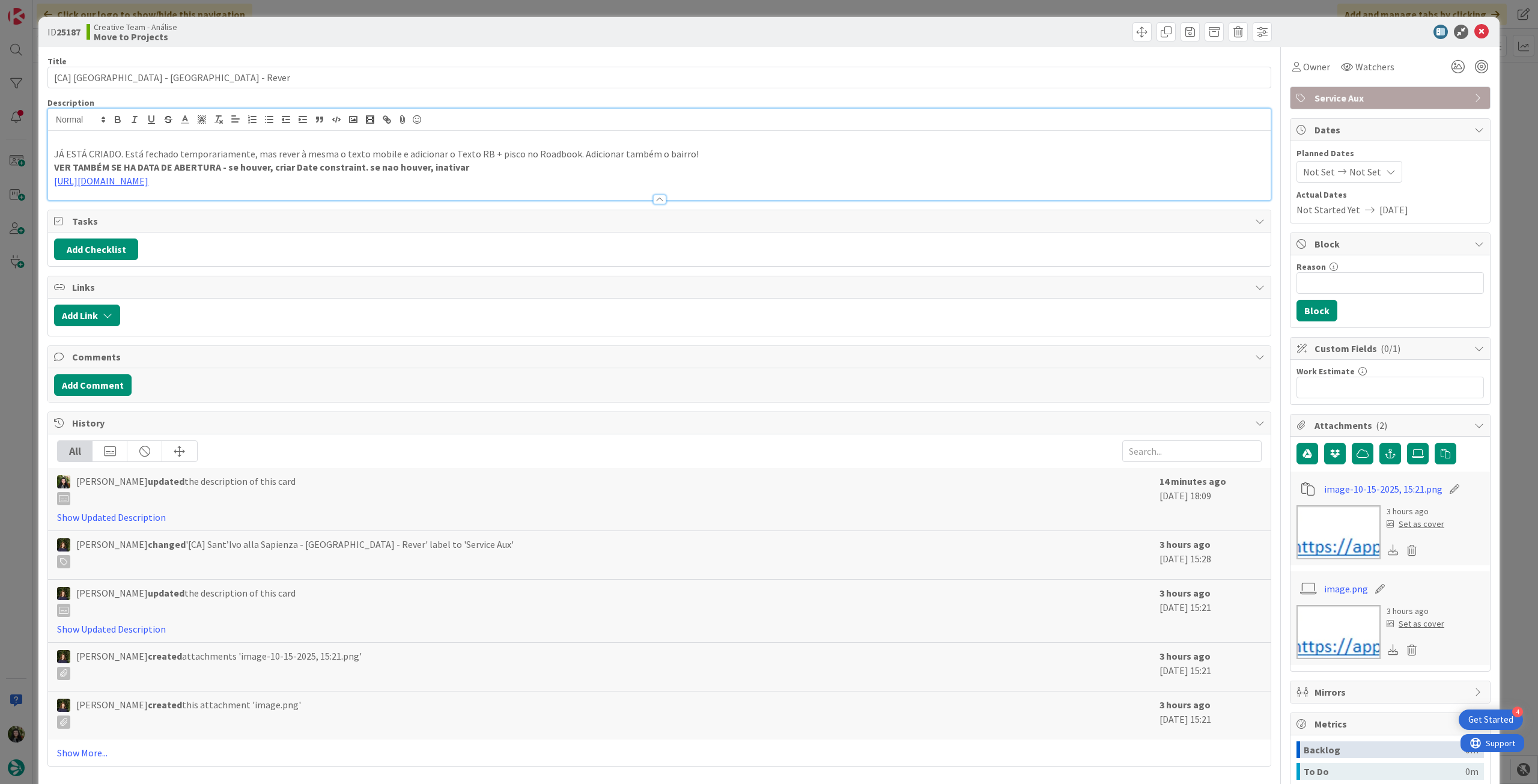
click at [50, 153] on div "JÁ ESTÁ CRIADO. Está fechado temporariamente, mas rever à mesma o texto mobile …" at bounding box center [659, 165] width 1223 height 69
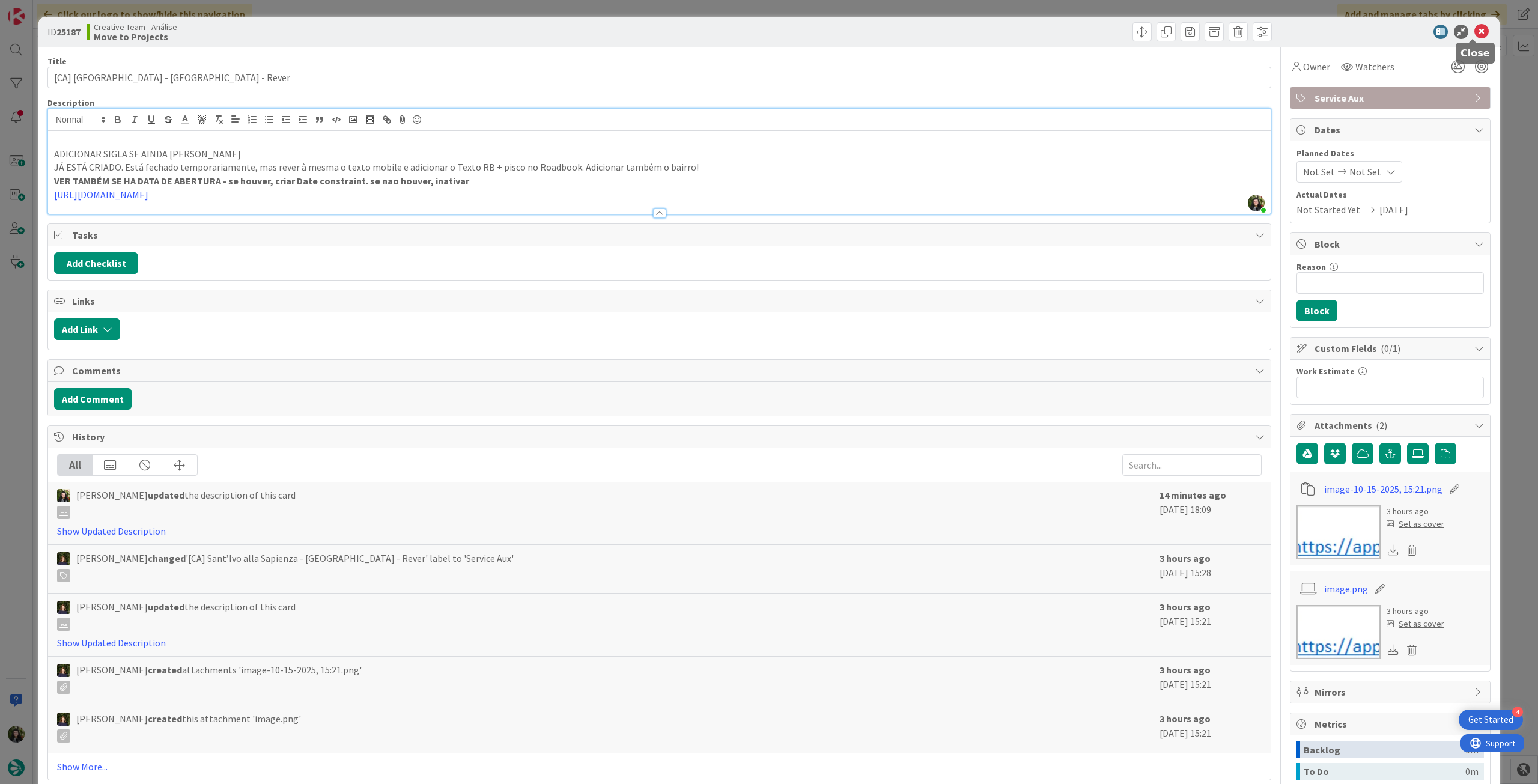
click at [1474, 35] on icon at bounding box center [1481, 32] width 14 height 14
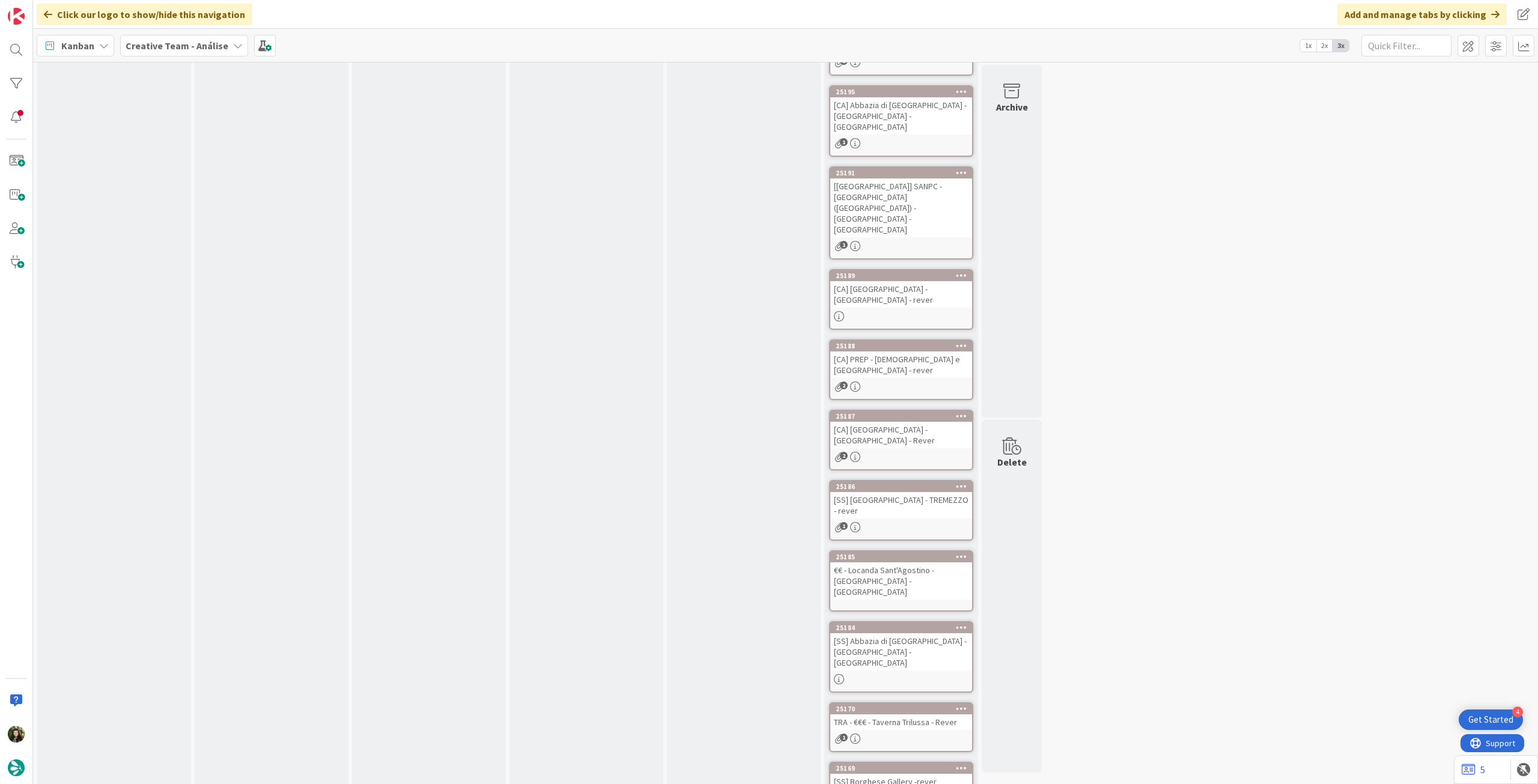
click at [882, 492] on div "[SS] [GEOGRAPHIC_DATA] - TREMEZZO - rever" at bounding box center [901, 505] width 142 height 26
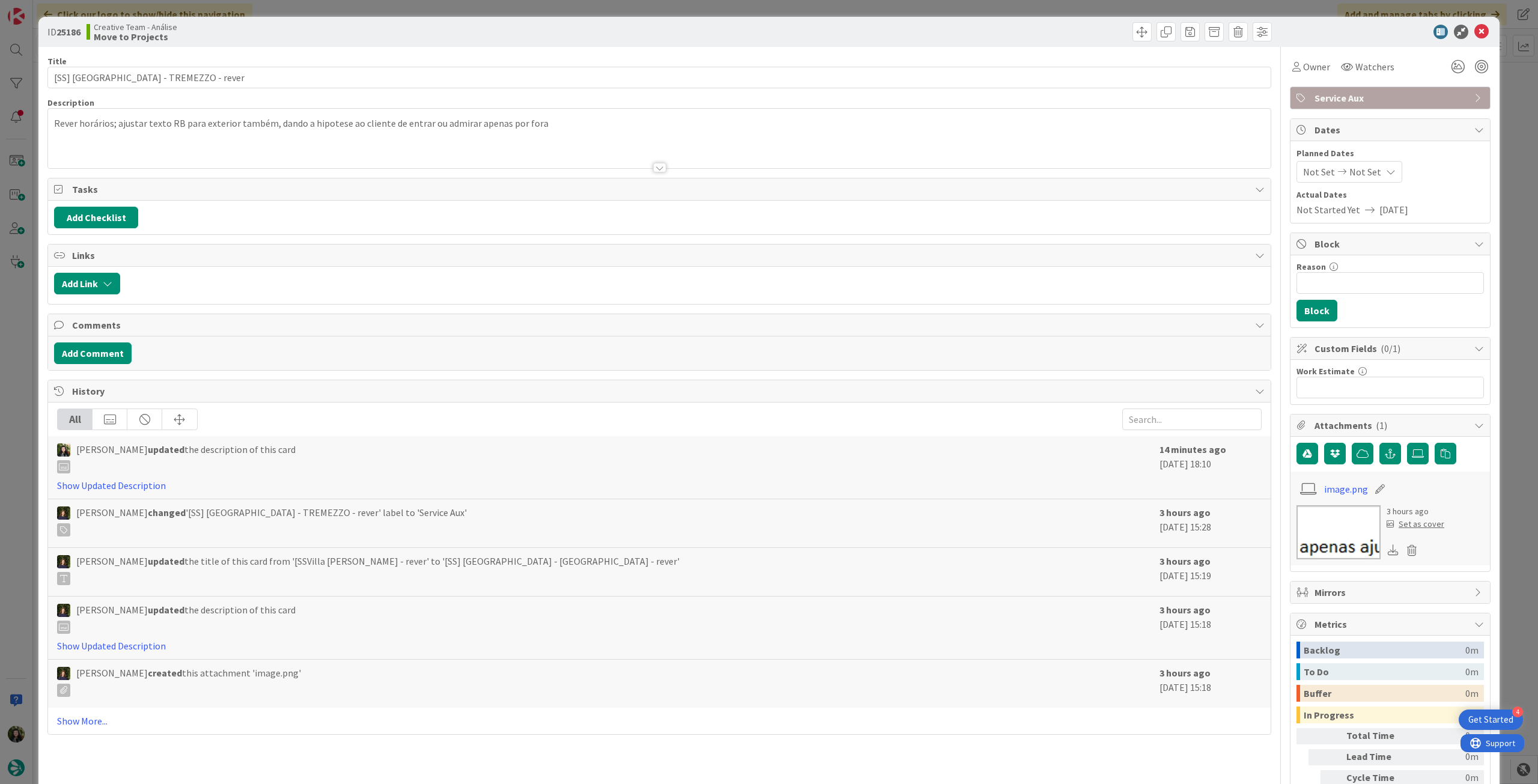
click at [68, 142] on div at bounding box center [659, 153] width 1223 height 31
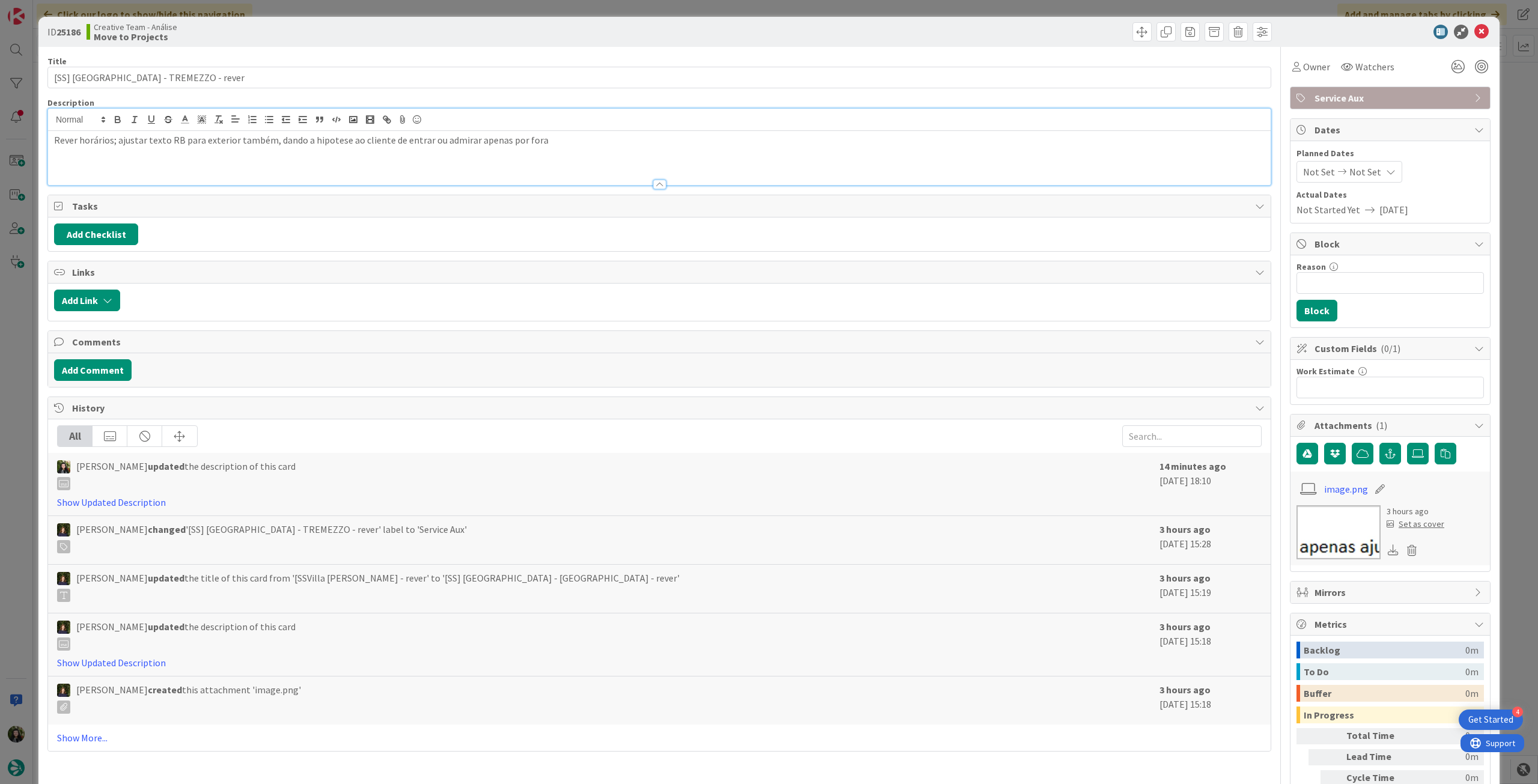
click at [55, 138] on p "Rever horários; ajustar texto RB para exterior também, dando a hipotese ao clie…" at bounding box center [659, 140] width 1211 height 14
click at [1474, 29] on icon at bounding box center [1481, 32] width 14 height 14
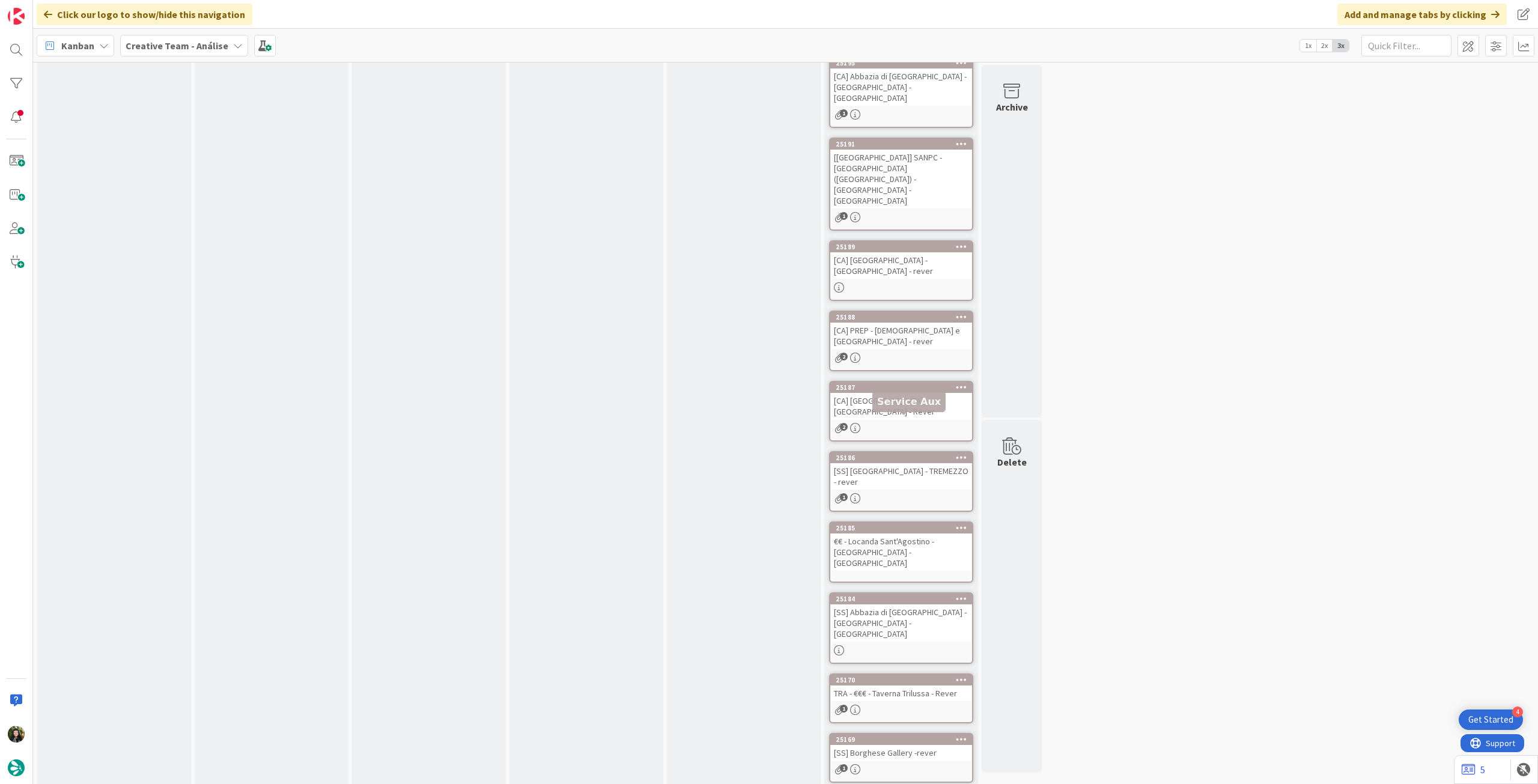
click at [906, 534] on div "€€ - Locanda Sant'Agostino - [GEOGRAPHIC_DATA] - [GEOGRAPHIC_DATA]" at bounding box center [901, 552] width 142 height 38
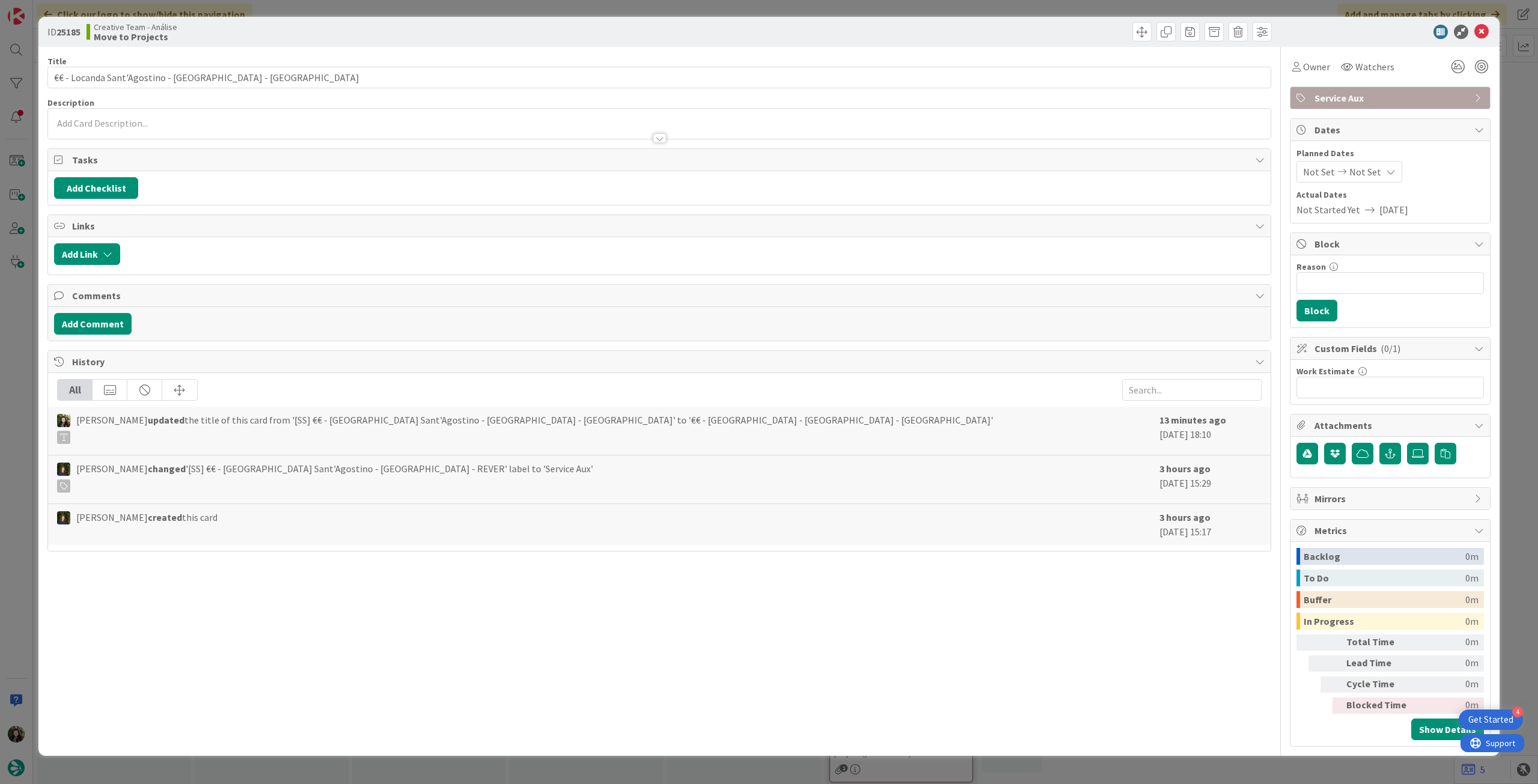
click at [77, 128] on div at bounding box center [659, 132] width 1223 height 13
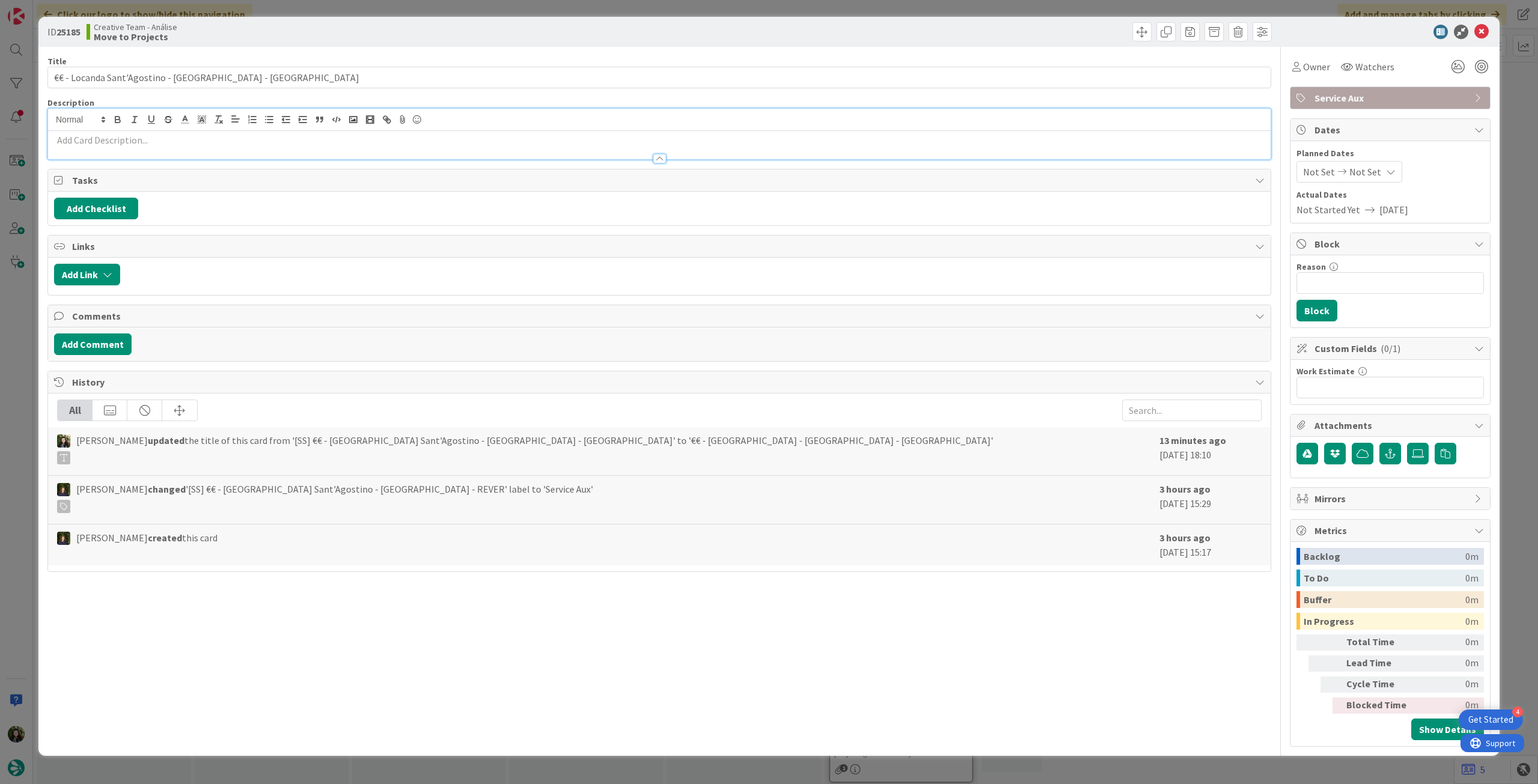
click at [77, 138] on p at bounding box center [659, 140] width 1211 height 14
click at [1484, 34] on icon at bounding box center [1481, 32] width 14 height 14
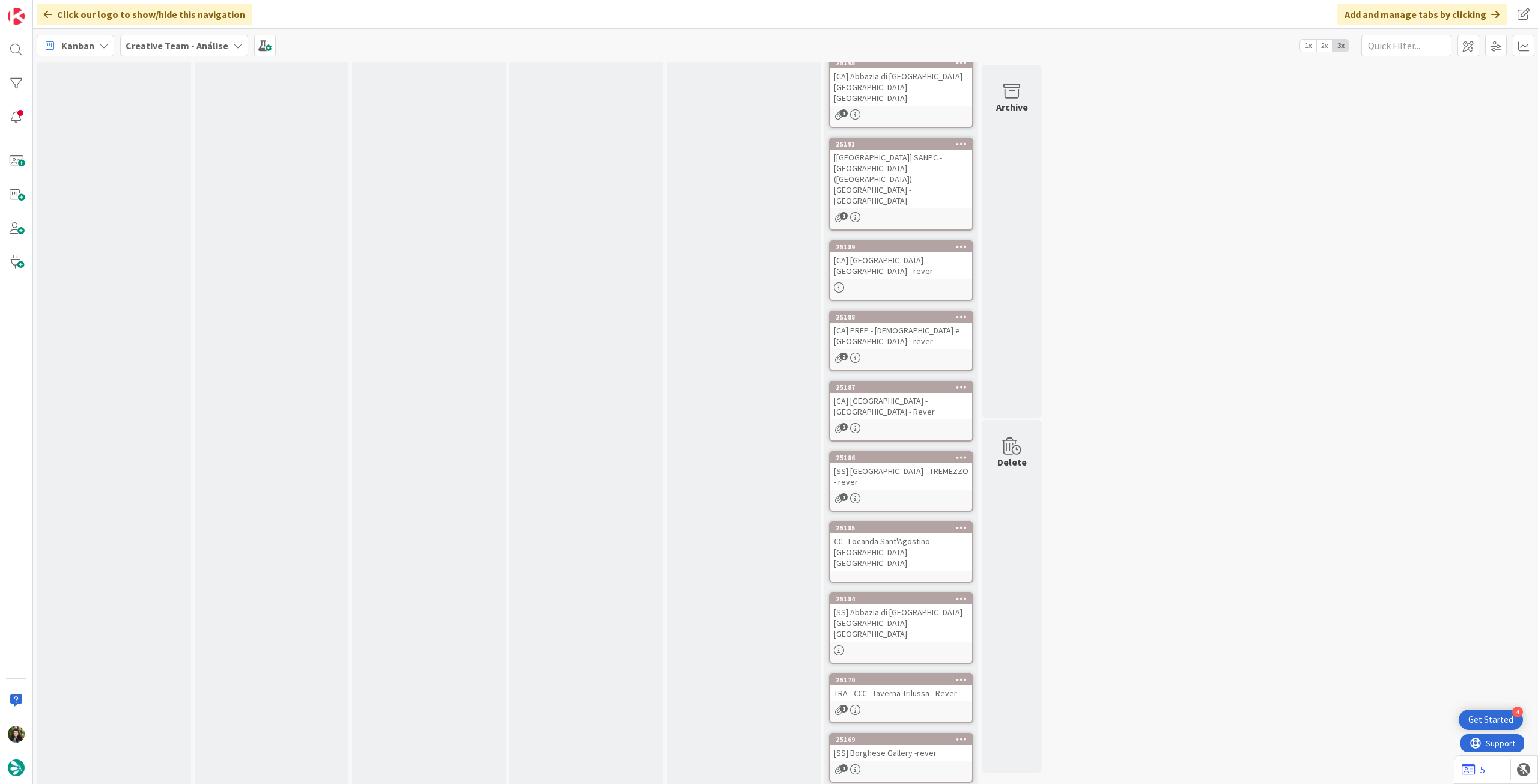
click at [921, 592] on div "25184 [SS] Abbazia di [GEOGRAPHIC_DATA] - [GEOGRAPHIC_DATA] - [GEOGRAPHIC_DATA]" at bounding box center [901, 628] width 144 height 71
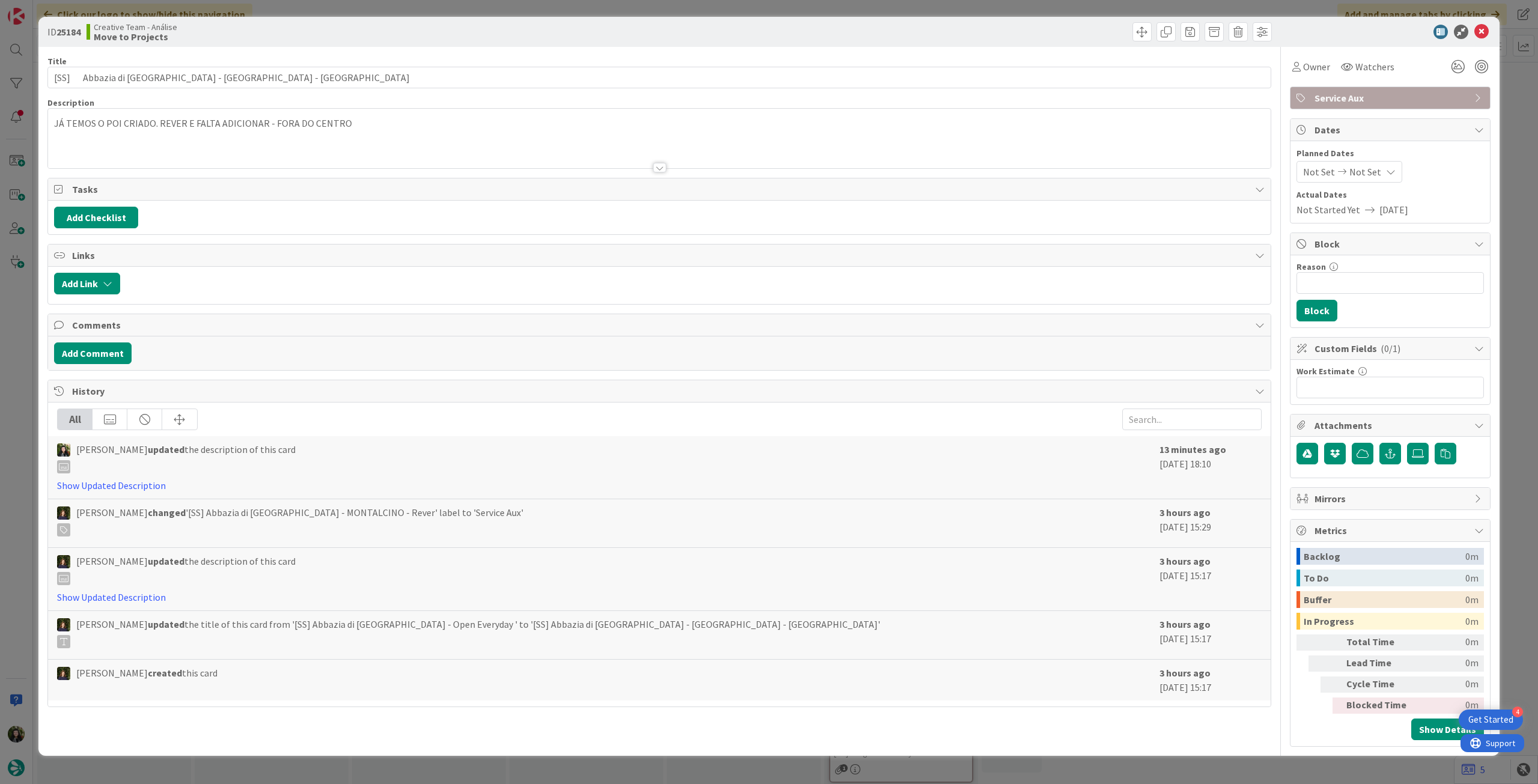
click at [53, 130] on div "JÁ TEMOS O POI CRIADO. REVER E FALTA ADICIONAR - FORA DO CENTRO" at bounding box center [659, 141] width 1223 height 54
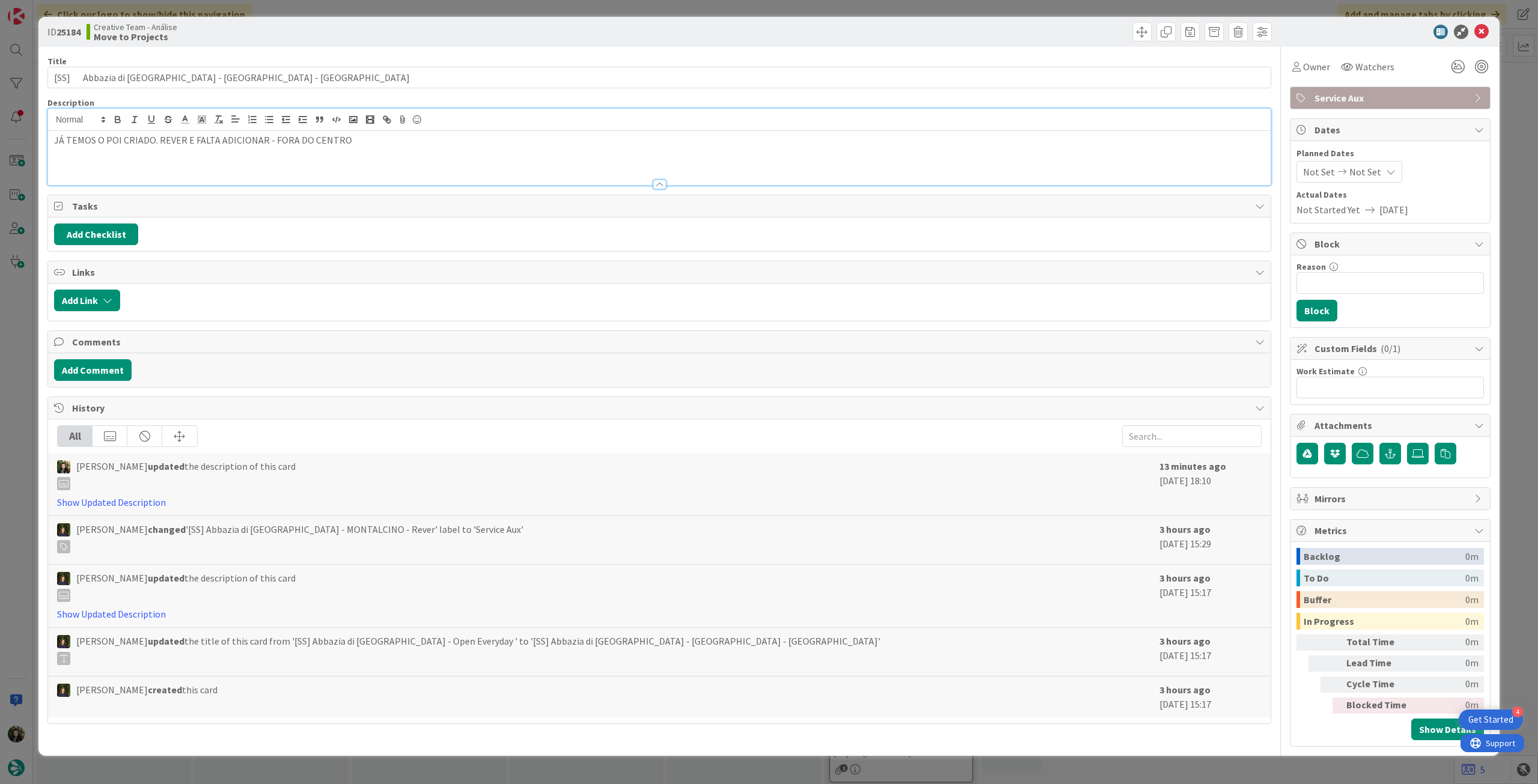
click at [53, 136] on div "JÁ TEMOS O POI CRIADO. REVER E FALTA ADICIONAR - FORA DO CENTRO" at bounding box center [659, 158] width 1223 height 54
click at [269, 155] on p "JÁ TEMOS O POI CRIADO. REVER E FALTA ADICIONAR - FORA DO CENTRO" at bounding box center [659, 154] width 1211 height 14
click at [1480, 32] on icon at bounding box center [1481, 32] width 14 height 14
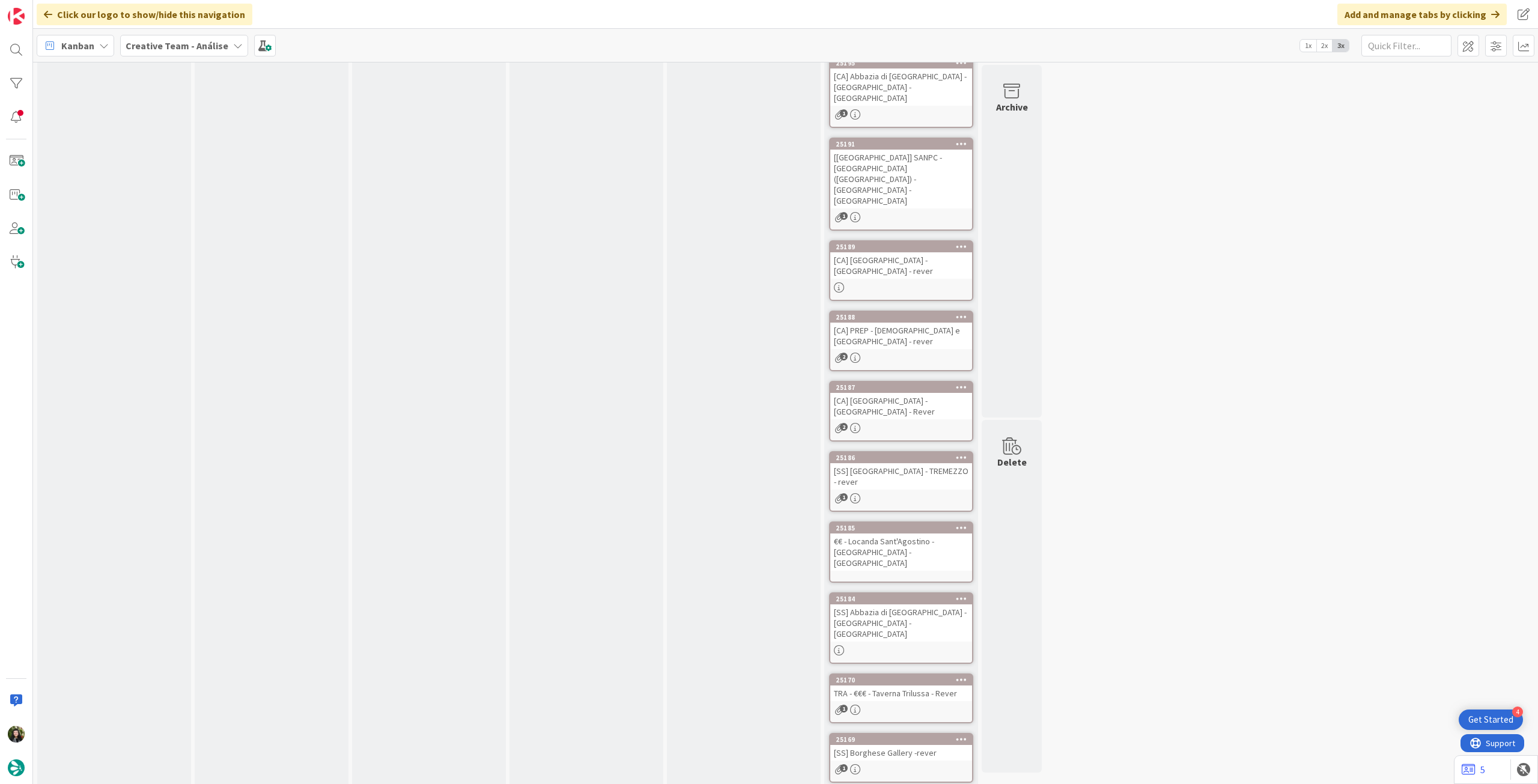
click at [894, 686] on div "TRA - €€€ - Taverna Trilussa - Rever" at bounding box center [901, 693] width 142 height 16
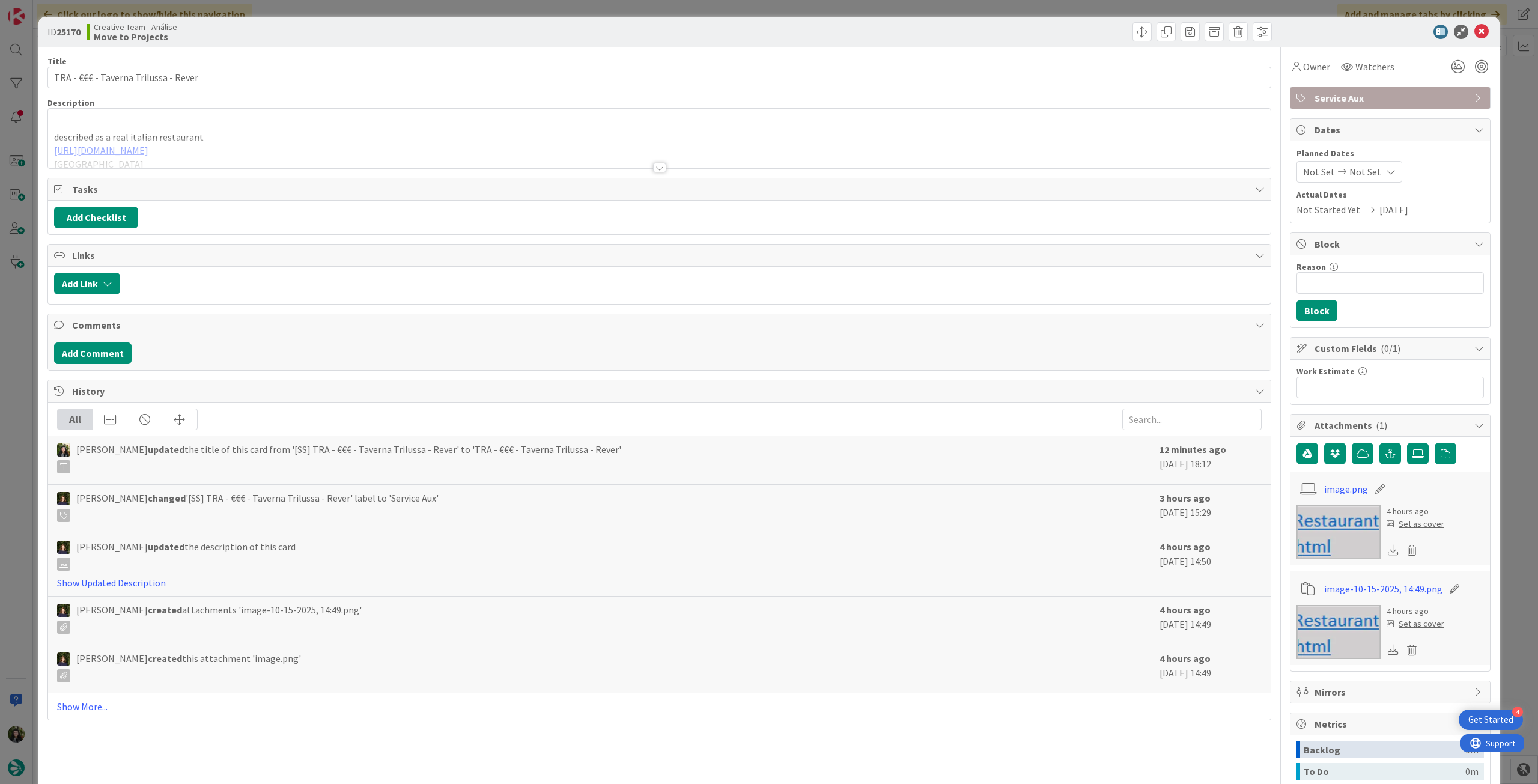
click at [322, 136] on p "described as a real italian restaurant" at bounding box center [659, 137] width 1211 height 14
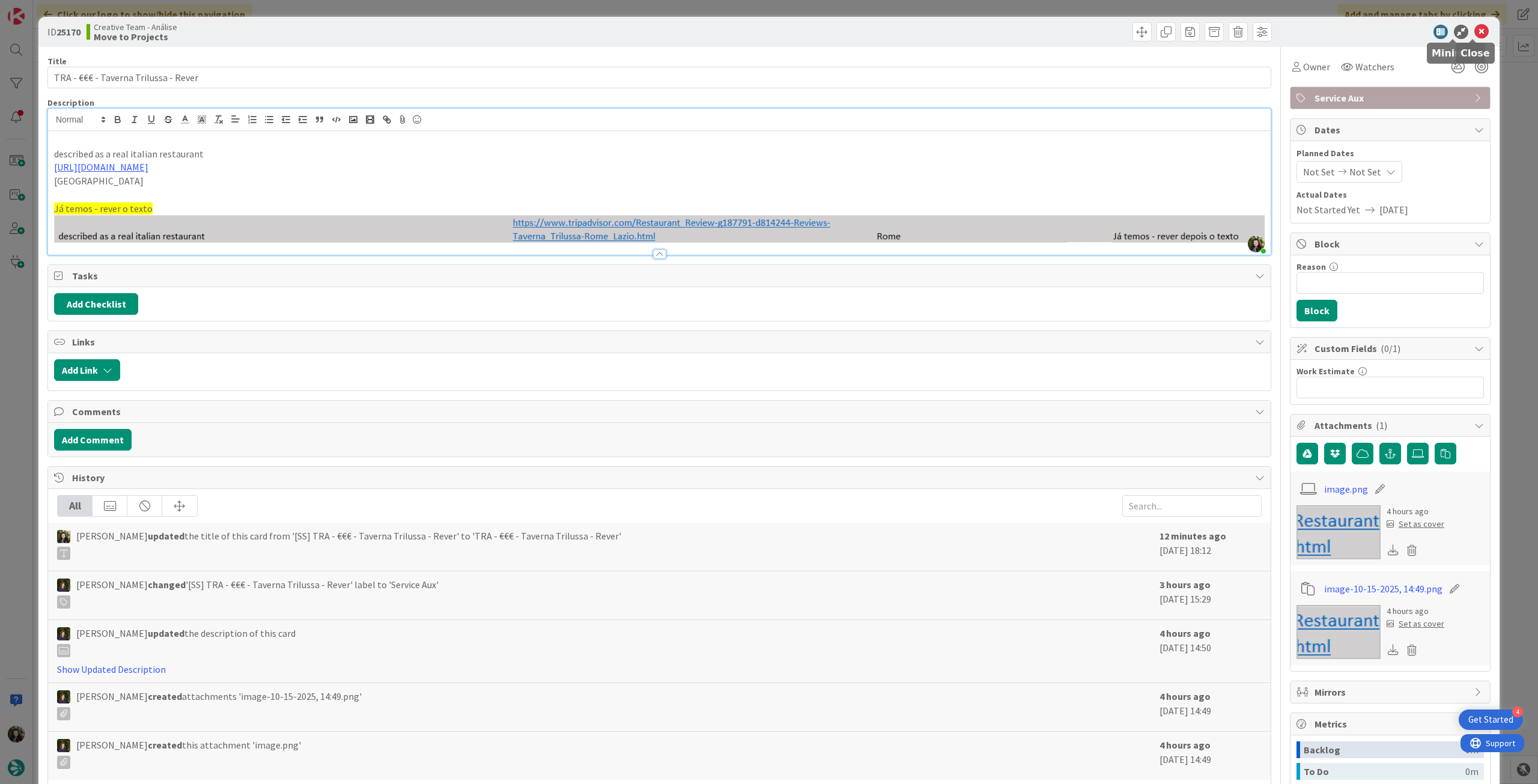
click at [1474, 29] on icon at bounding box center [1481, 32] width 14 height 14
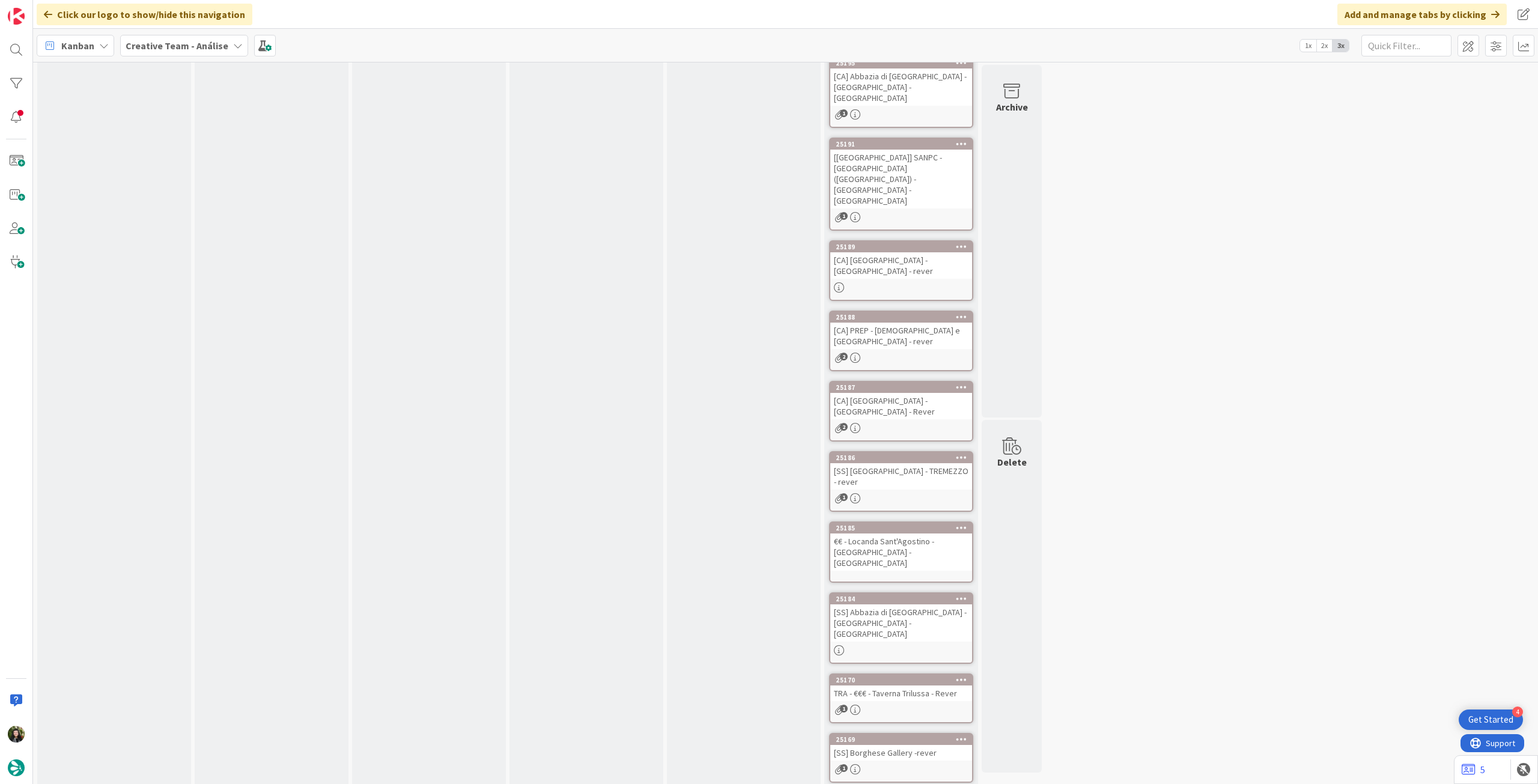
click at [895, 745] on div "[SS] Borghese Gallery -rever" at bounding box center [901, 752] width 142 height 16
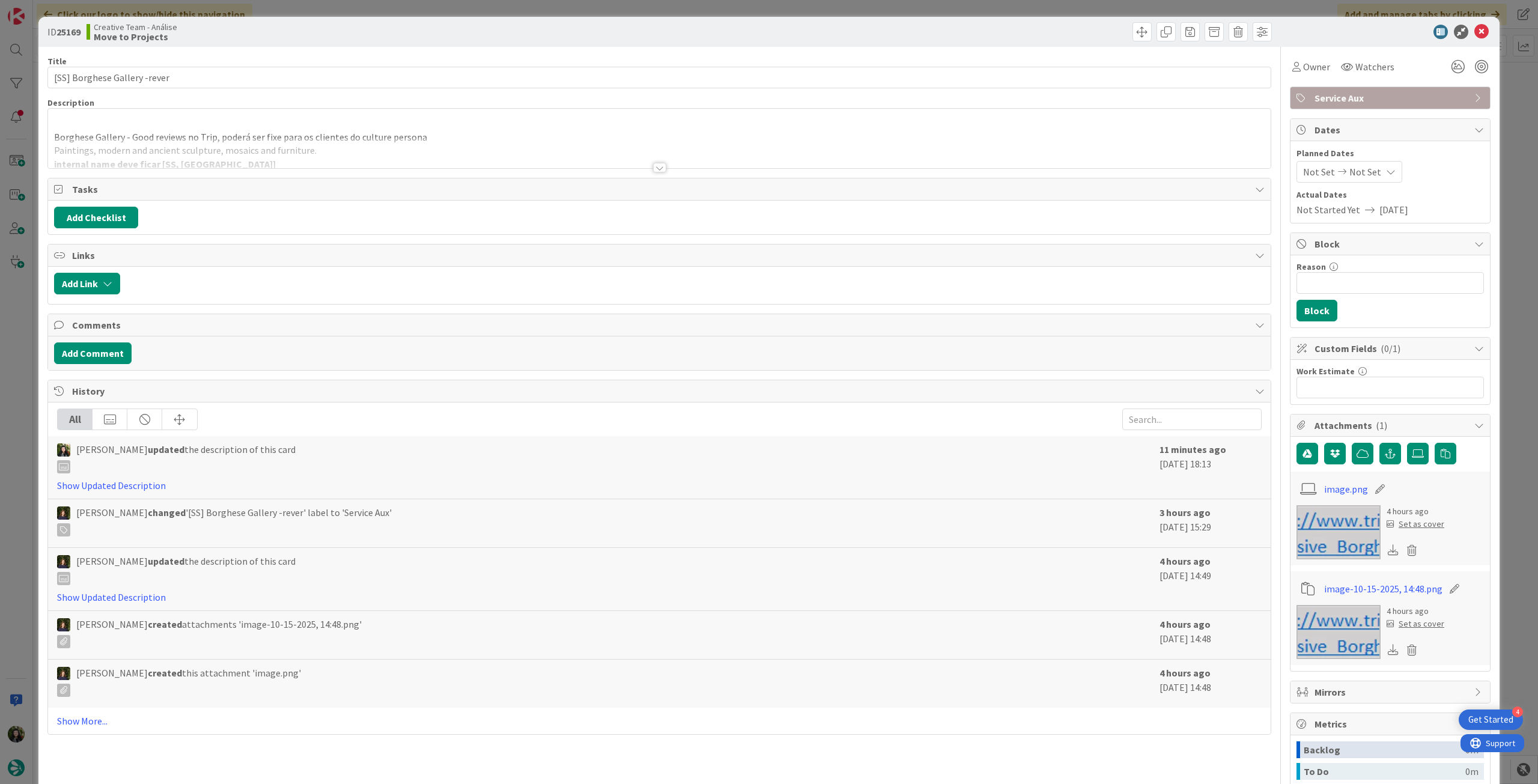
click at [227, 139] on div at bounding box center [659, 153] width 1223 height 31
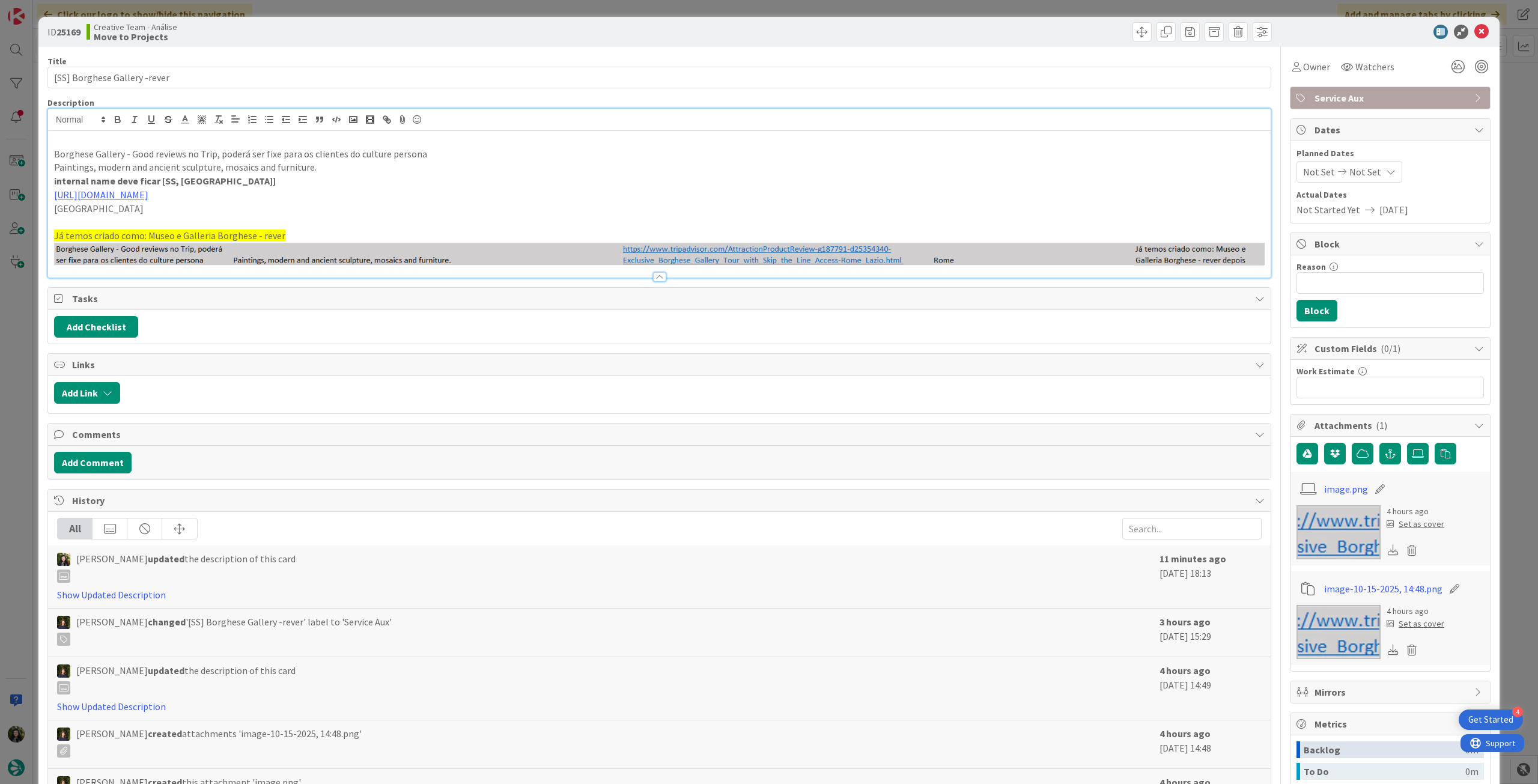
click at [123, 139] on p at bounding box center [659, 140] width 1211 height 14
drag, startPoint x: 223, startPoint y: 139, endPoint x: 409, endPoint y: 152, distance: 186.5
click at [41, 142] on div "ID 25169 Creative Team - Análise Move to Projects Title 28 / 128 [SS] Borghese …" at bounding box center [769, 483] width 1461 height 932
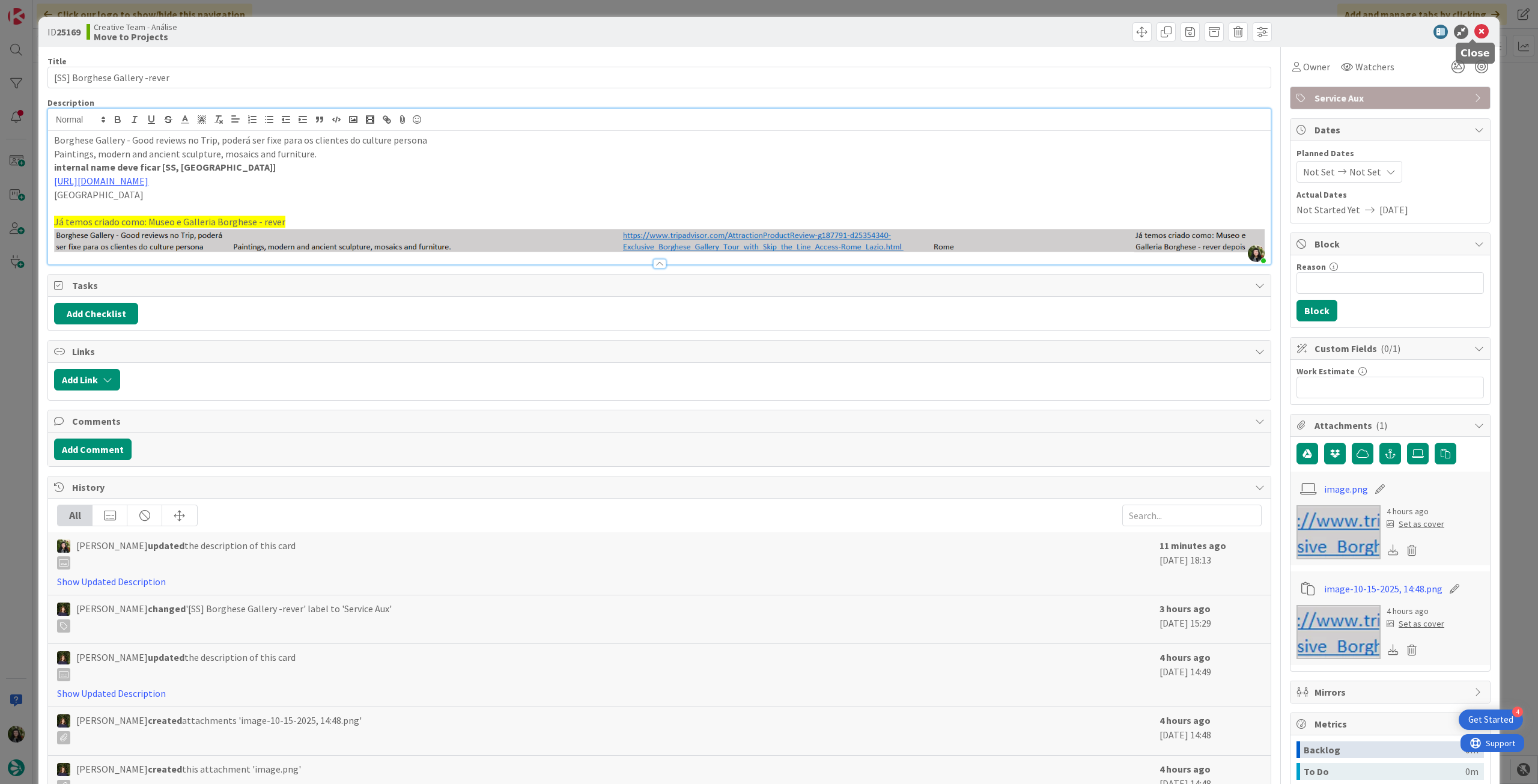
click at [1474, 32] on icon at bounding box center [1481, 32] width 14 height 14
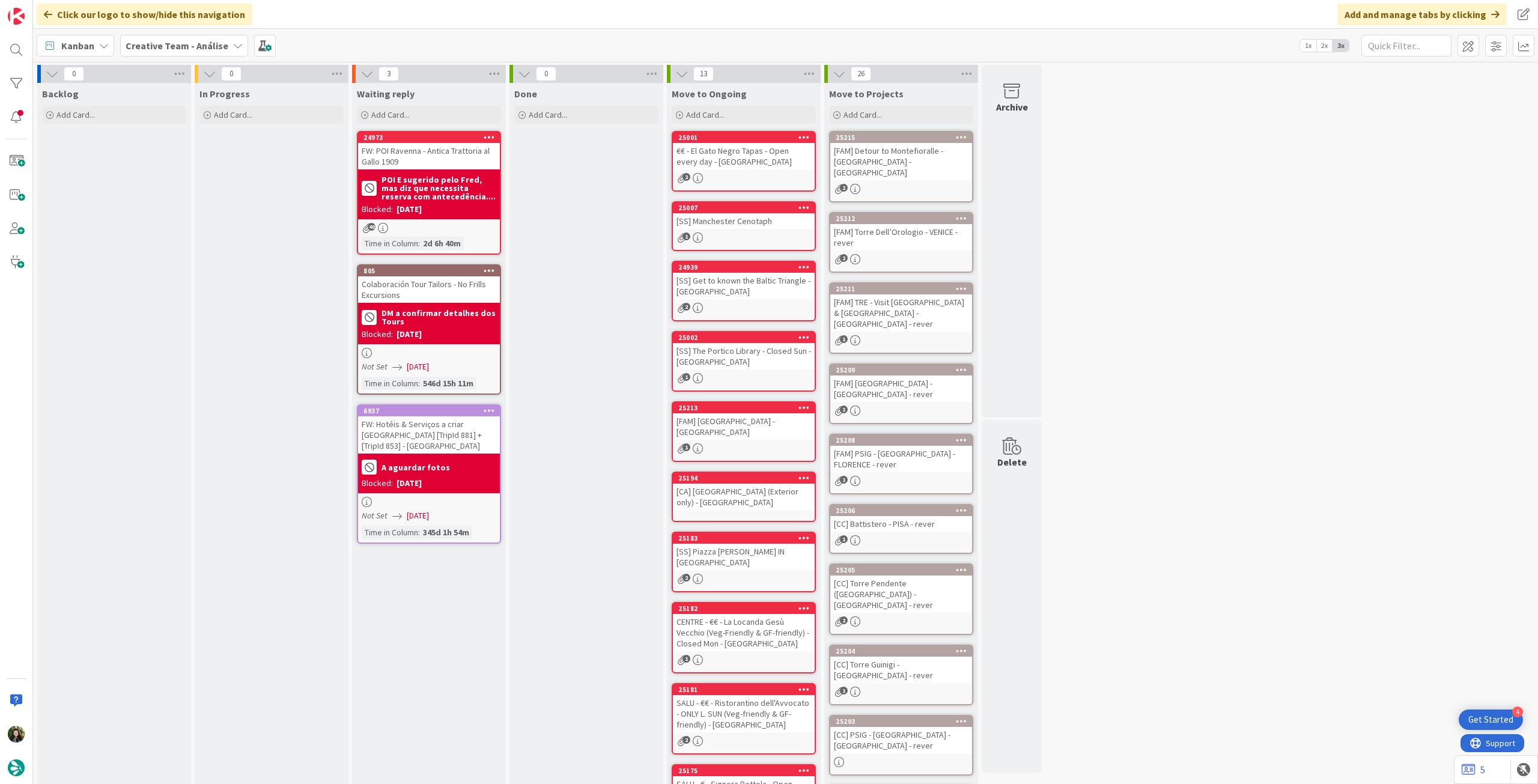
click at [172, 53] on div "Creative Team - Análise" at bounding box center [184, 45] width 128 height 22
click at [183, 178] on div "Creative Team 5" at bounding box center [222, 172] width 183 height 23
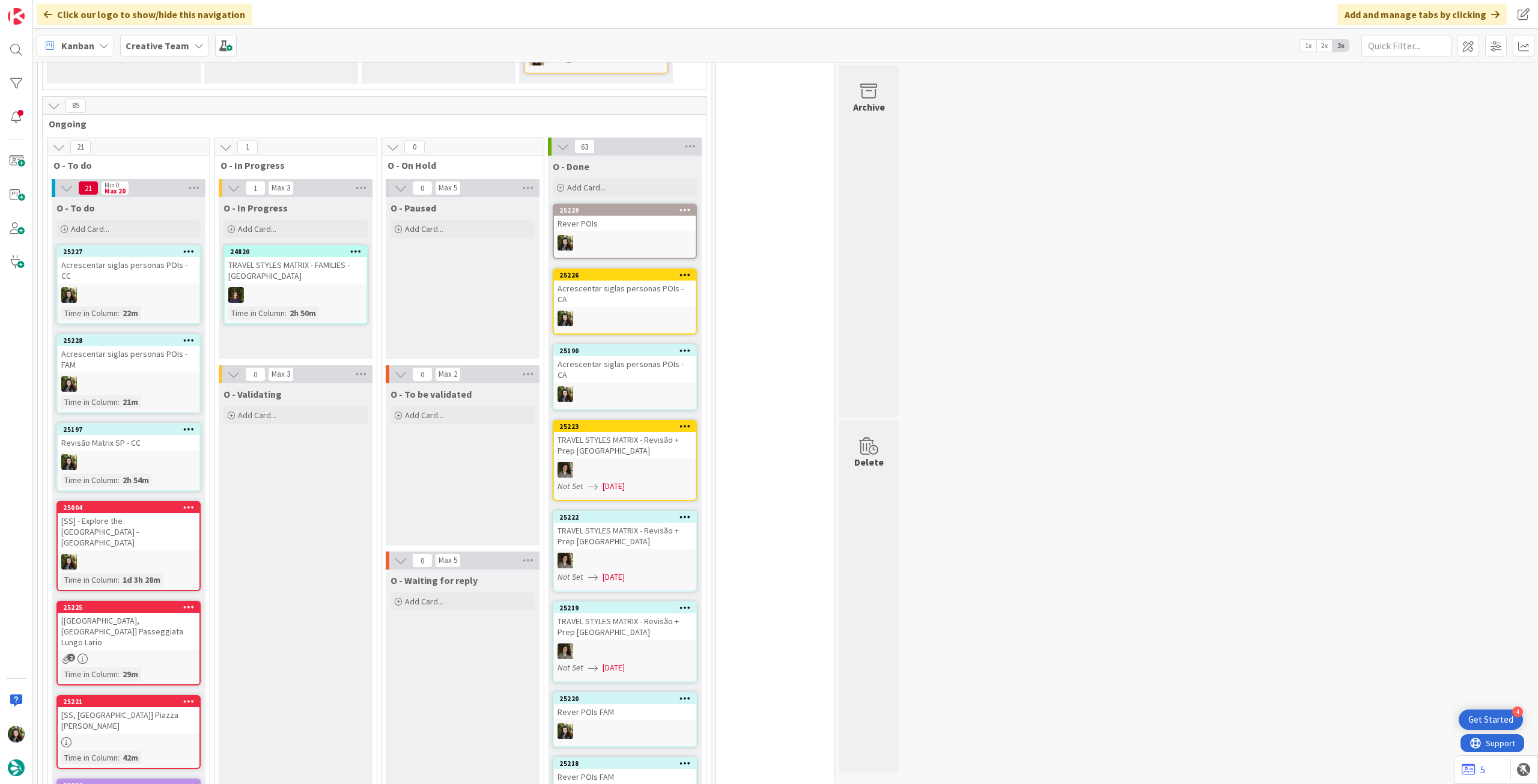
scroll to position [961, 0]
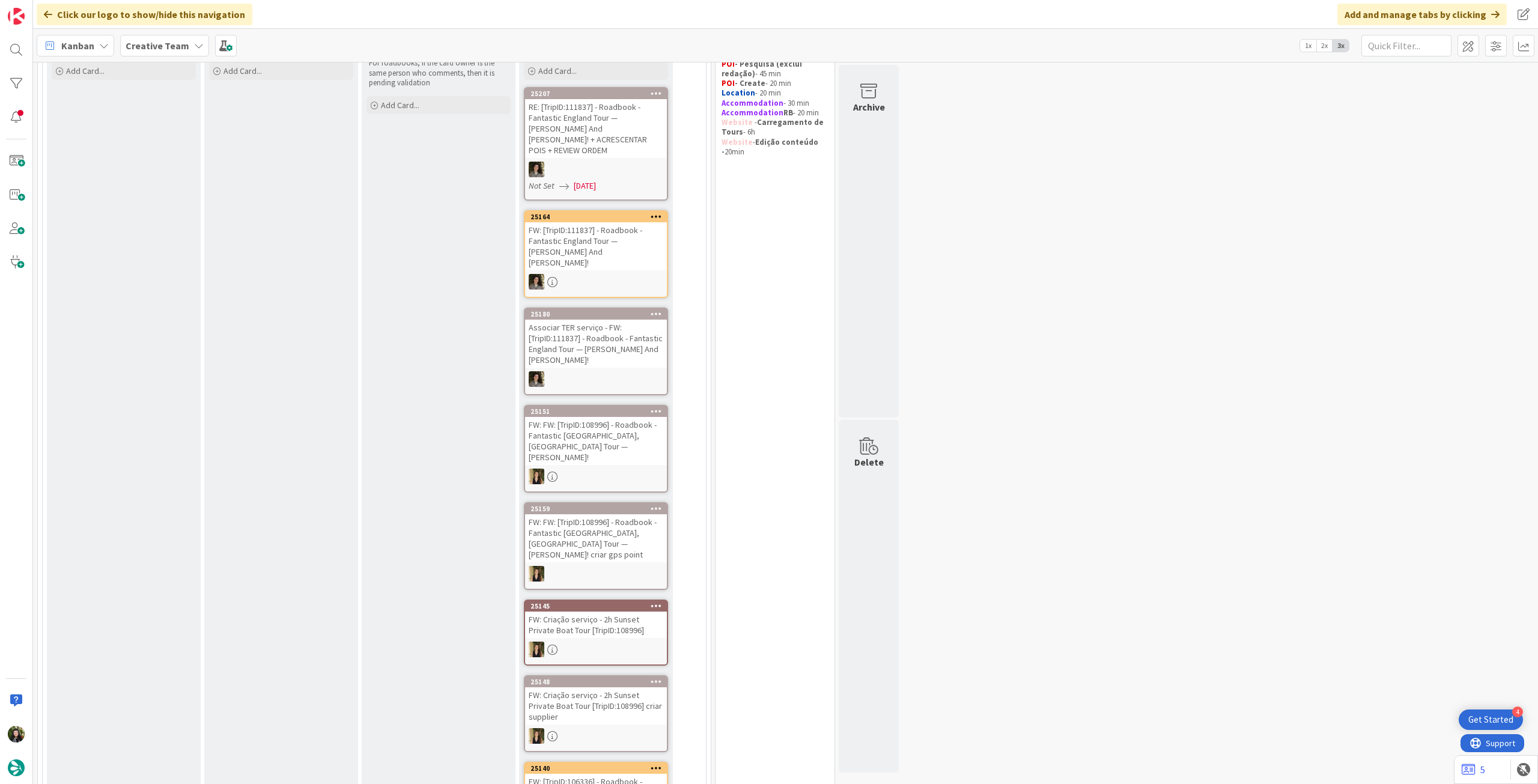
scroll to position [80, 0]
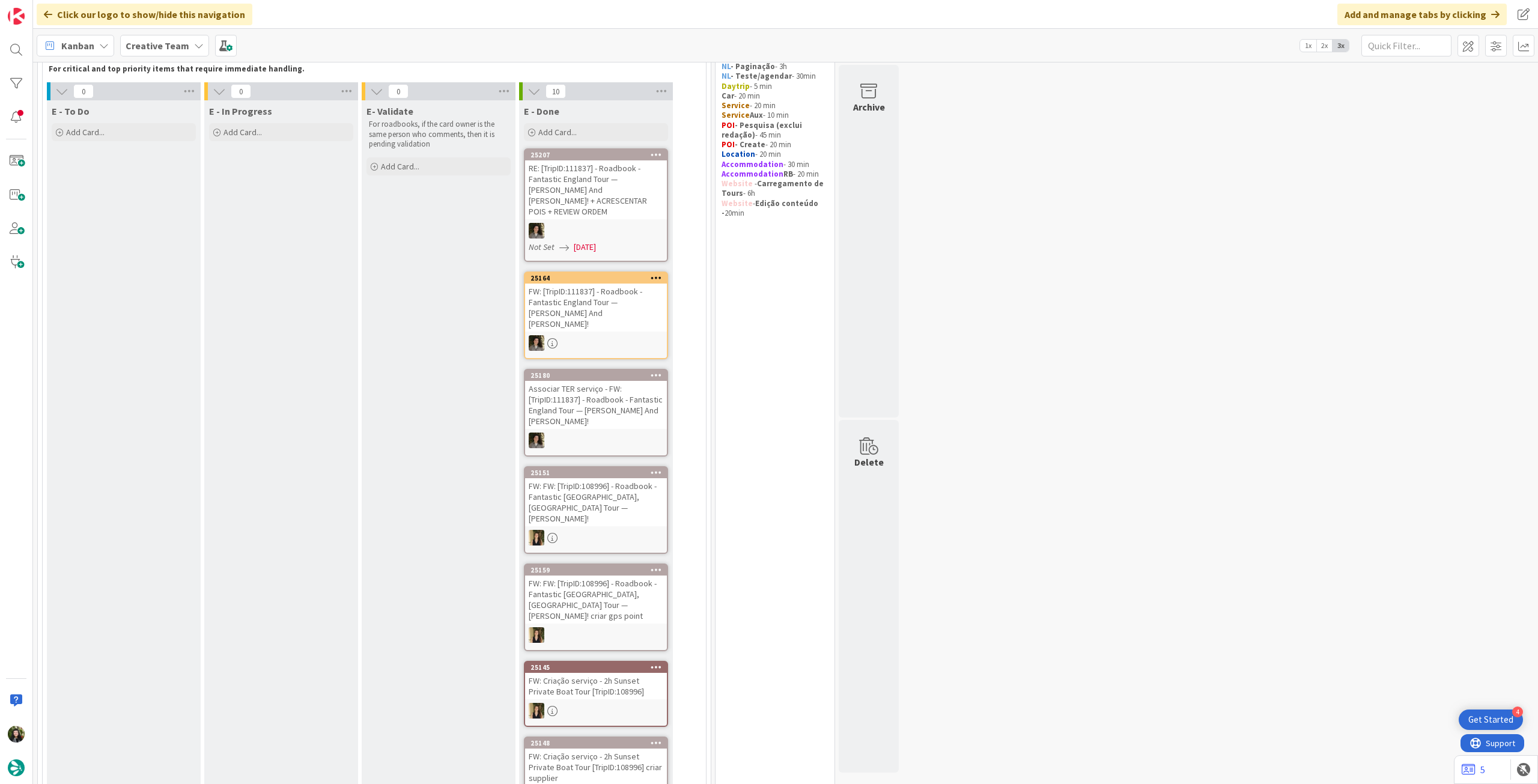
click at [186, 50] on div "Creative Team" at bounding box center [165, 45] width 89 height 22
click at [199, 171] on h4 "Creative Team - Análise" at bounding box center [215, 172] width 163 height 12
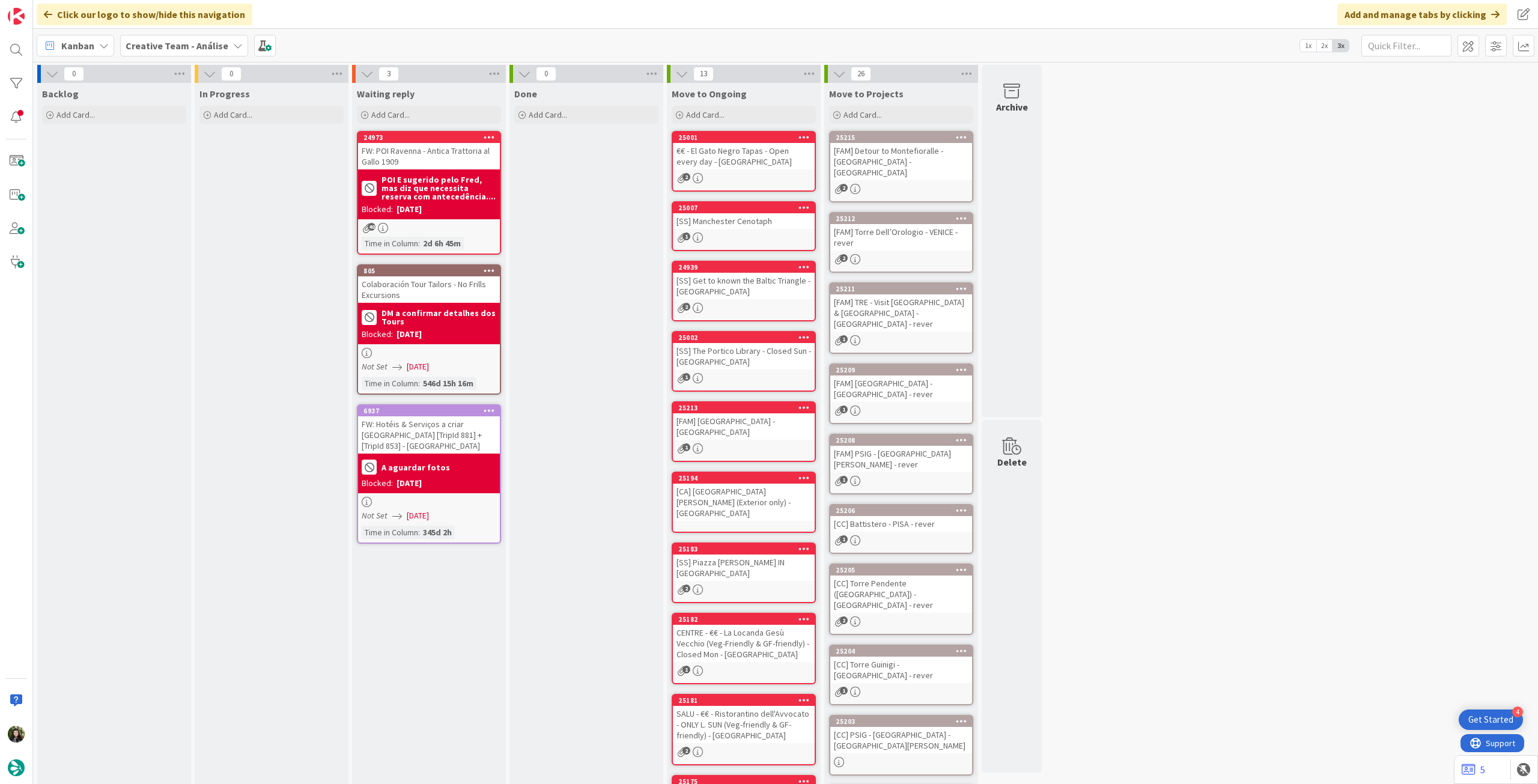
click at [188, 47] on b "Creative Team - Análise" at bounding box center [177, 46] width 103 height 12
click at [219, 174] on h4 "Creative Team" at bounding box center [215, 172] width 163 height 12
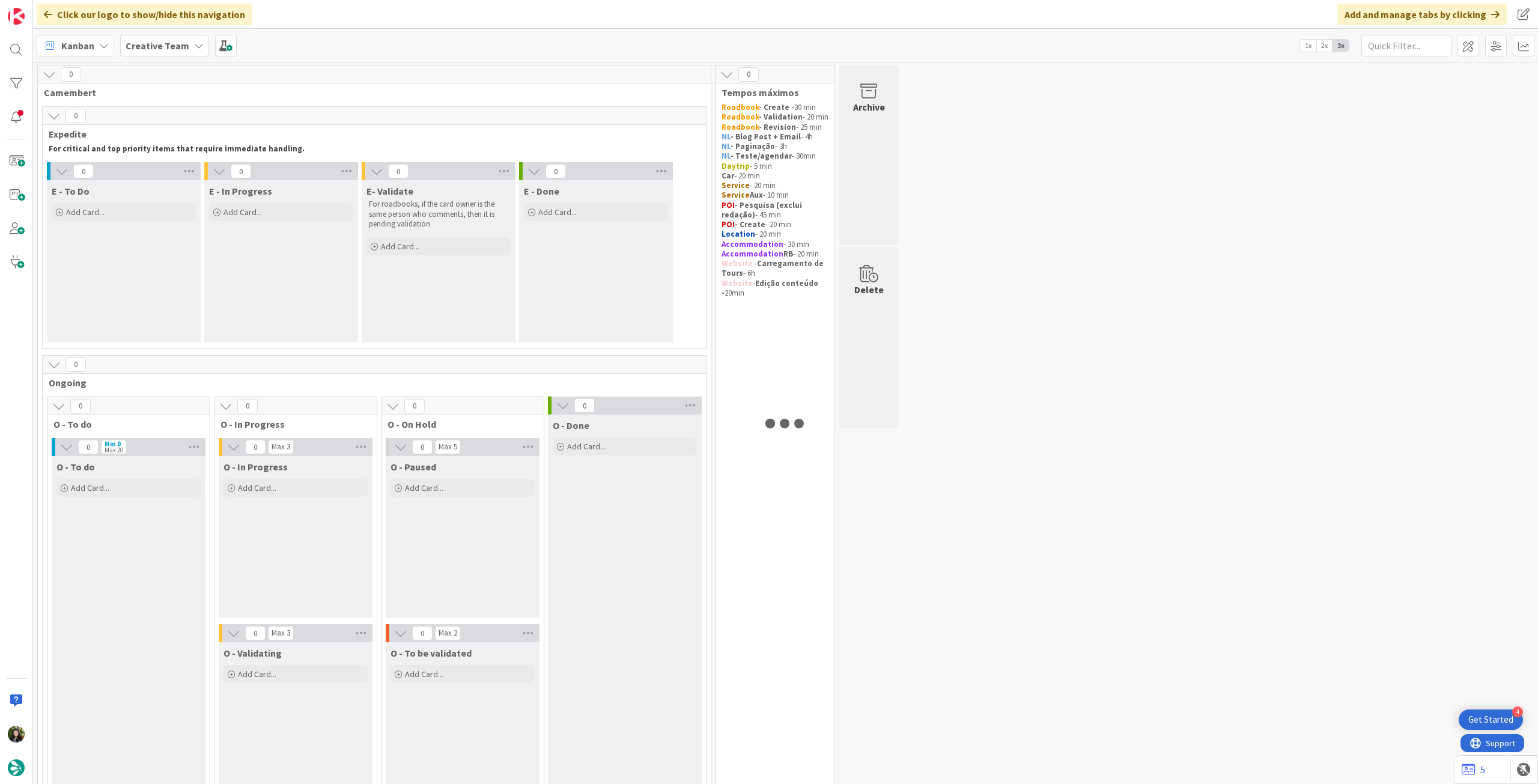
click at [196, 59] on div "Kanban Creative Team 1x 2x 3x" at bounding box center [786, 45] width 1505 height 33
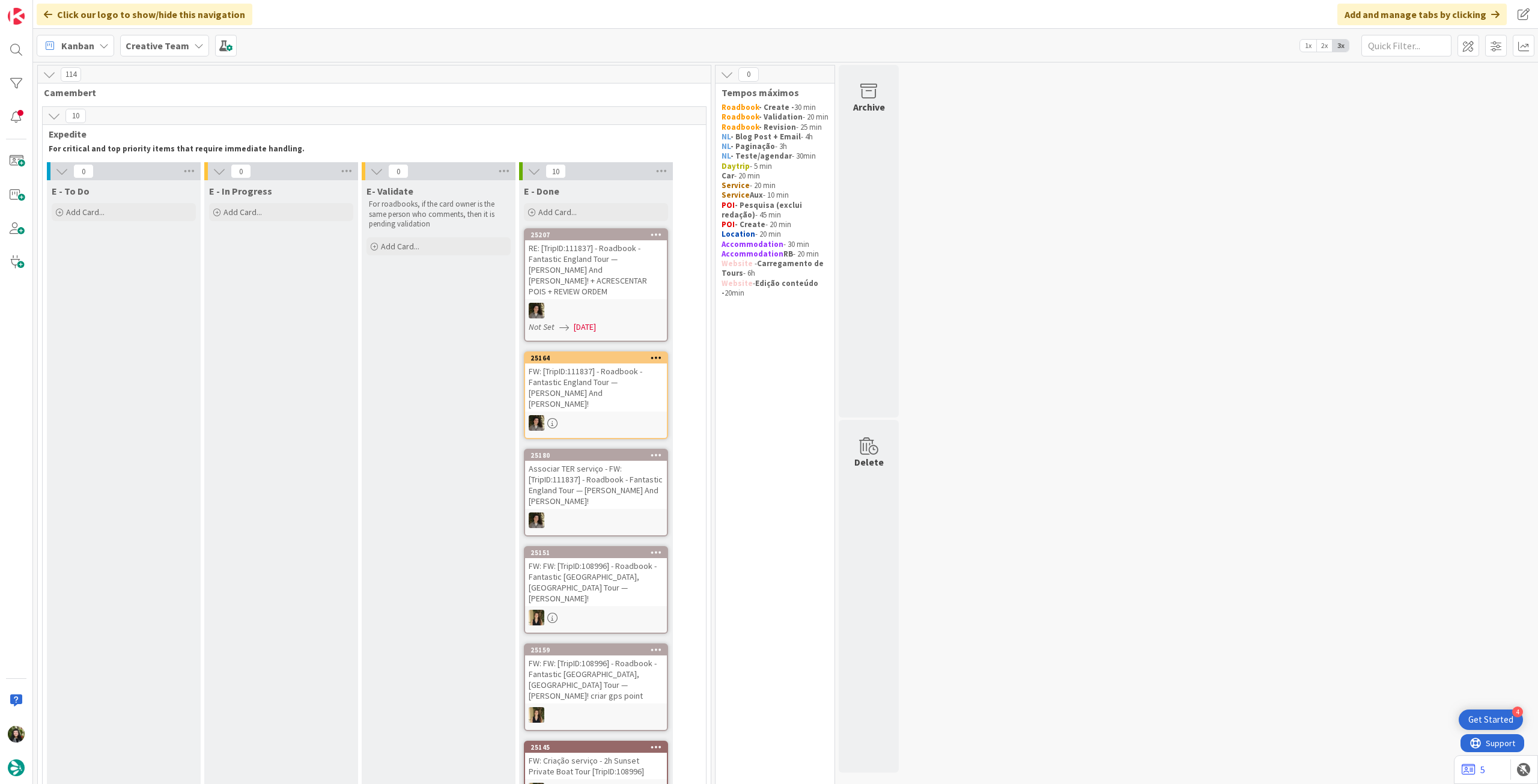
click at [194, 47] on icon at bounding box center [198, 45] width 10 height 10
click at [181, 168] on h4 "Creative Team - Análise" at bounding box center [215, 172] width 163 height 12
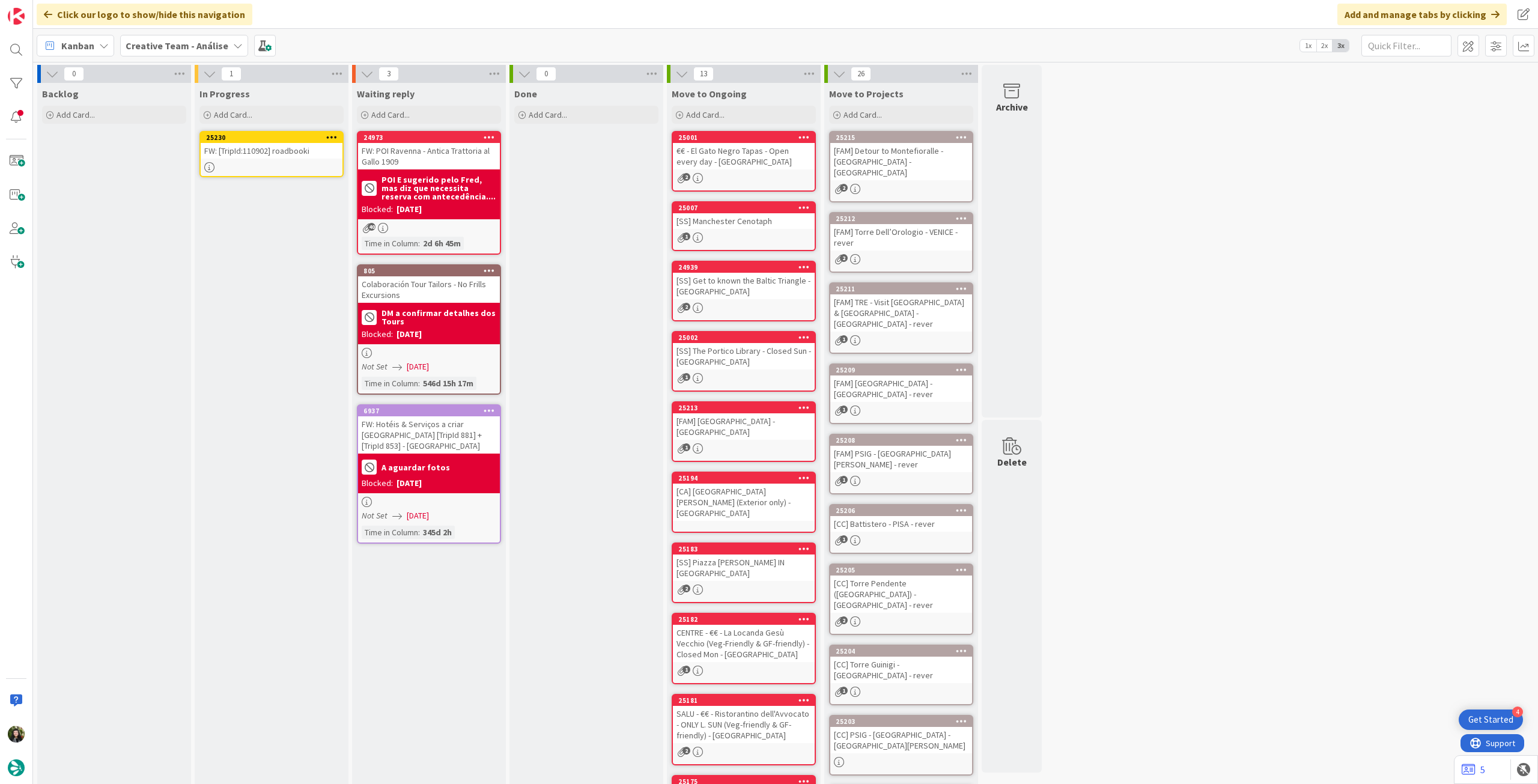
drag, startPoint x: 332, startPoint y: 135, endPoint x: 332, endPoint y: 142, distance: 7.0
click at [333, 135] on icon at bounding box center [332, 137] width 11 height 8
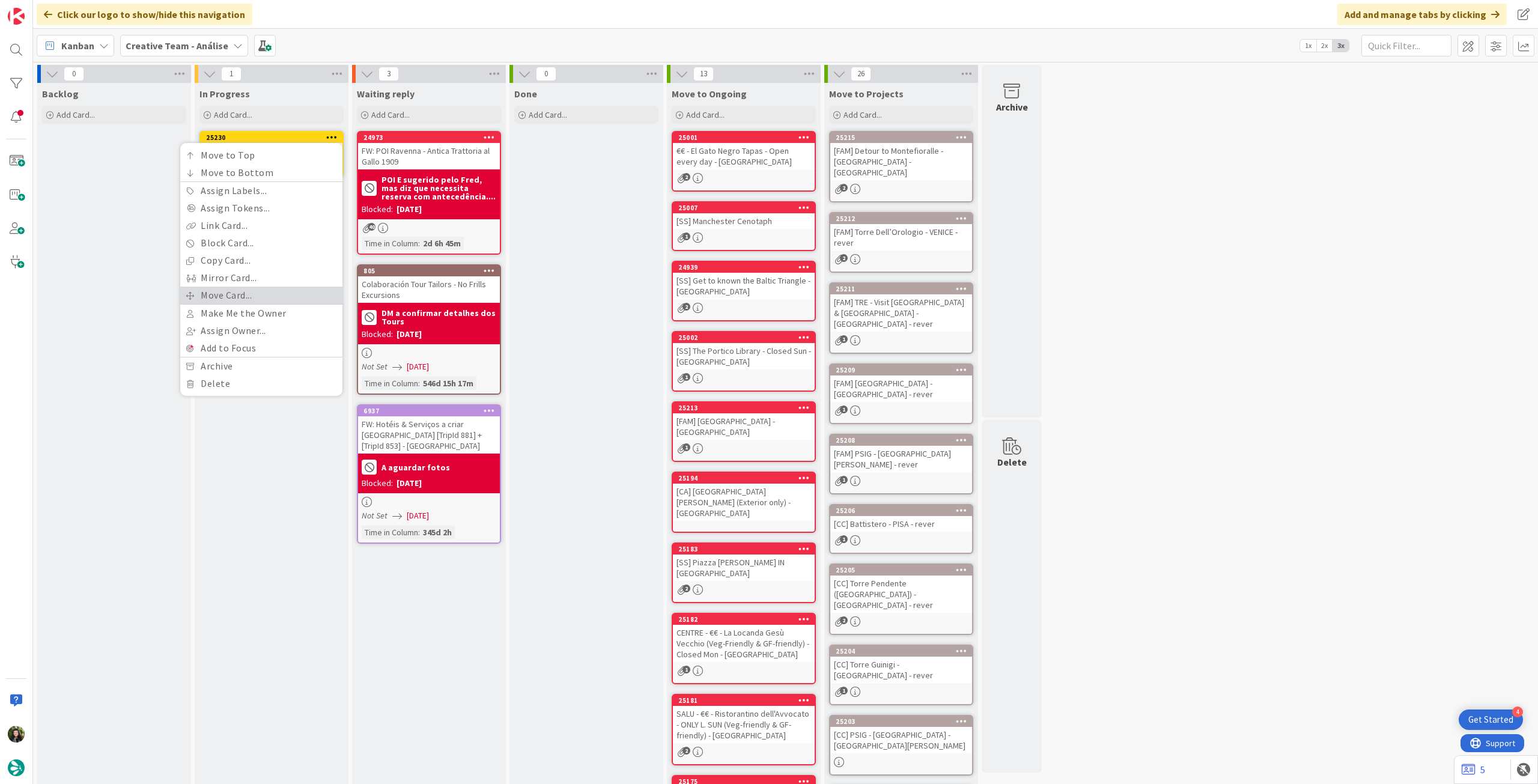
click at [264, 289] on link "Move Card..." at bounding box center [262, 295] width 162 height 17
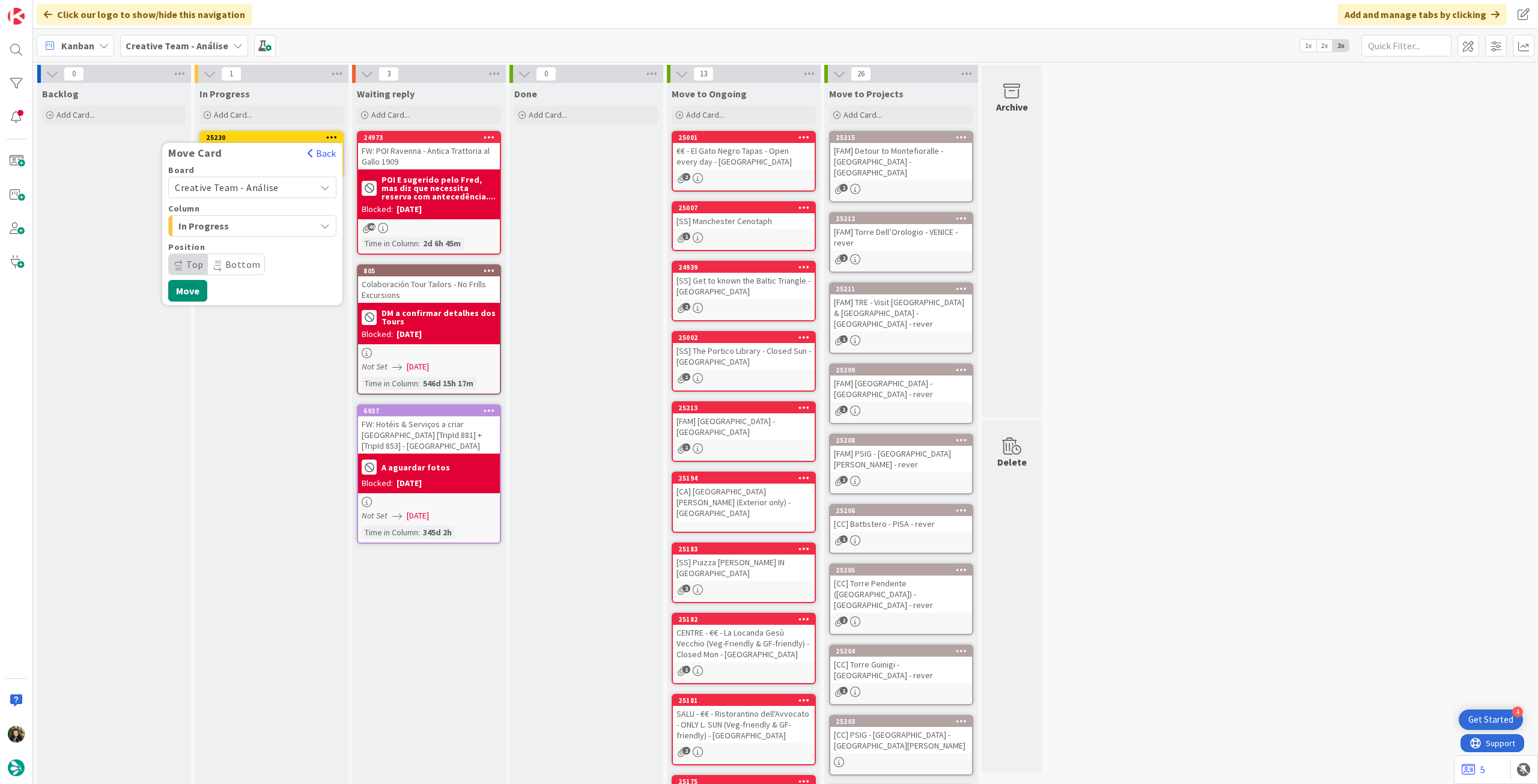
click at [262, 189] on span "Creative Team - Análise" at bounding box center [227, 187] width 104 height 12
click at [241, 247] on span "Creative Team" at bounding box center [259, 244] width 139 height 18
click at [241, 257] on span "Daytrip" at bounding box center [251, 264] width 115 height 17
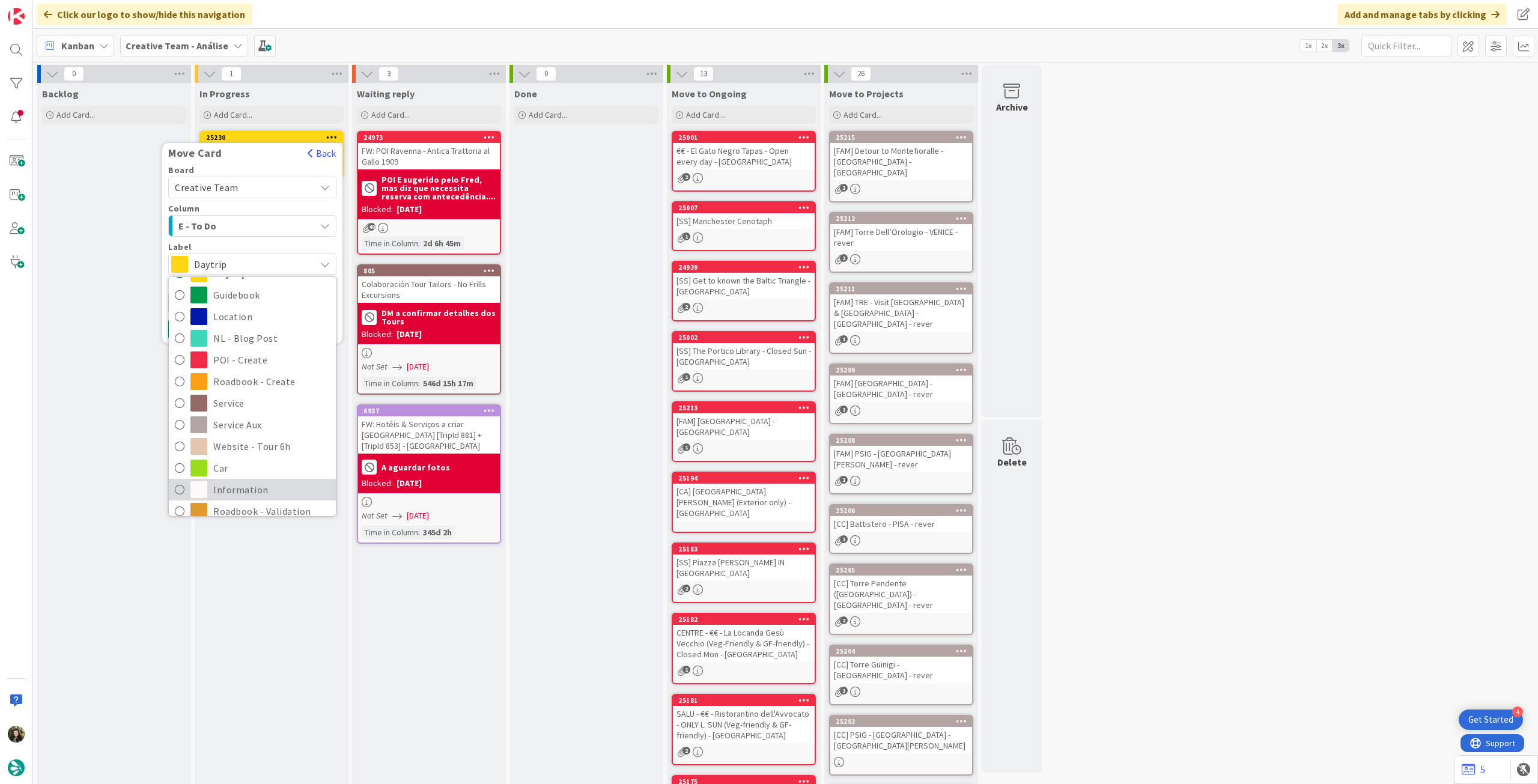
scroll to position [160, 0]
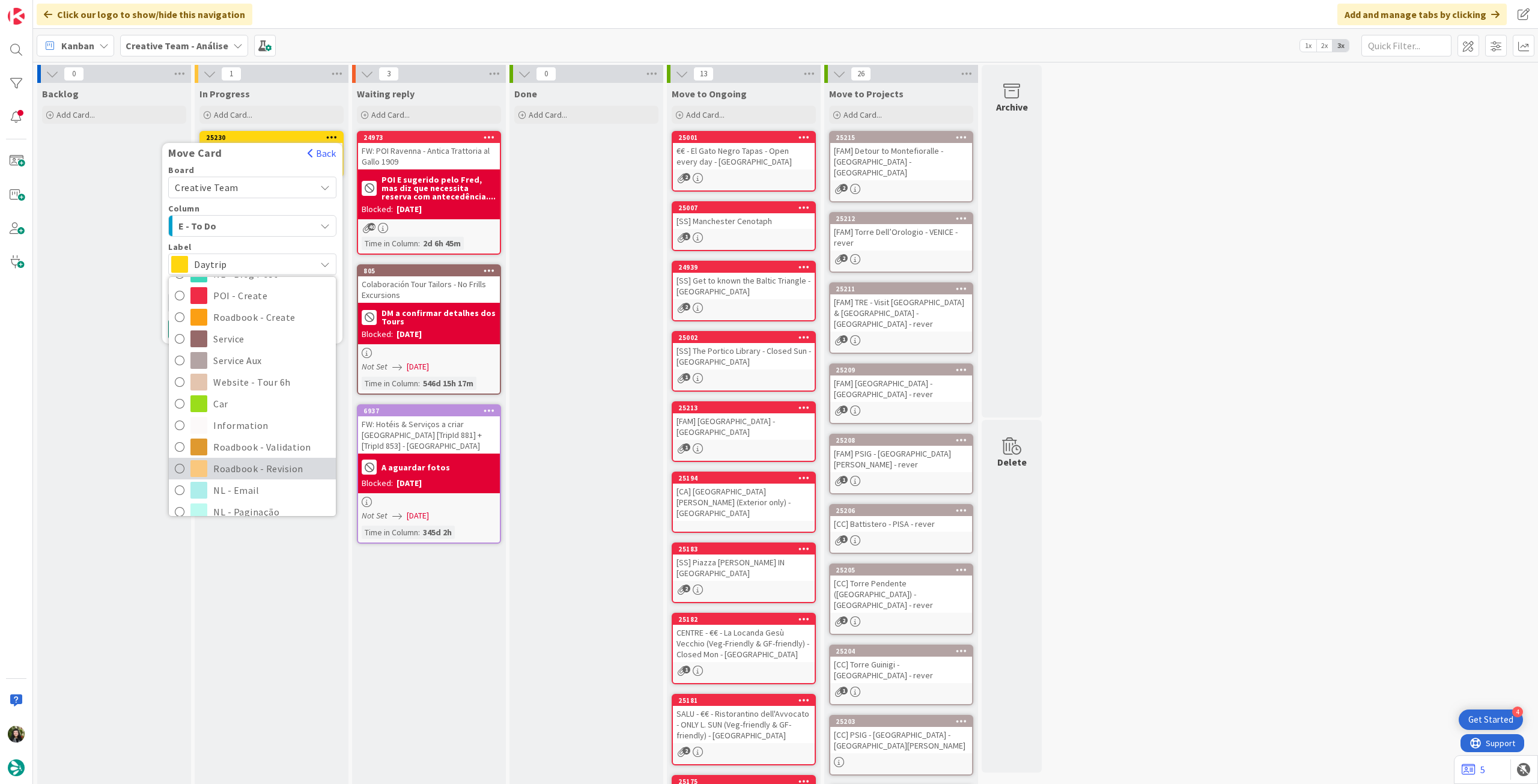
click at [271, 460] on span "Roadbook - Revision" at bounding box center [271, 468] width 117 height 18
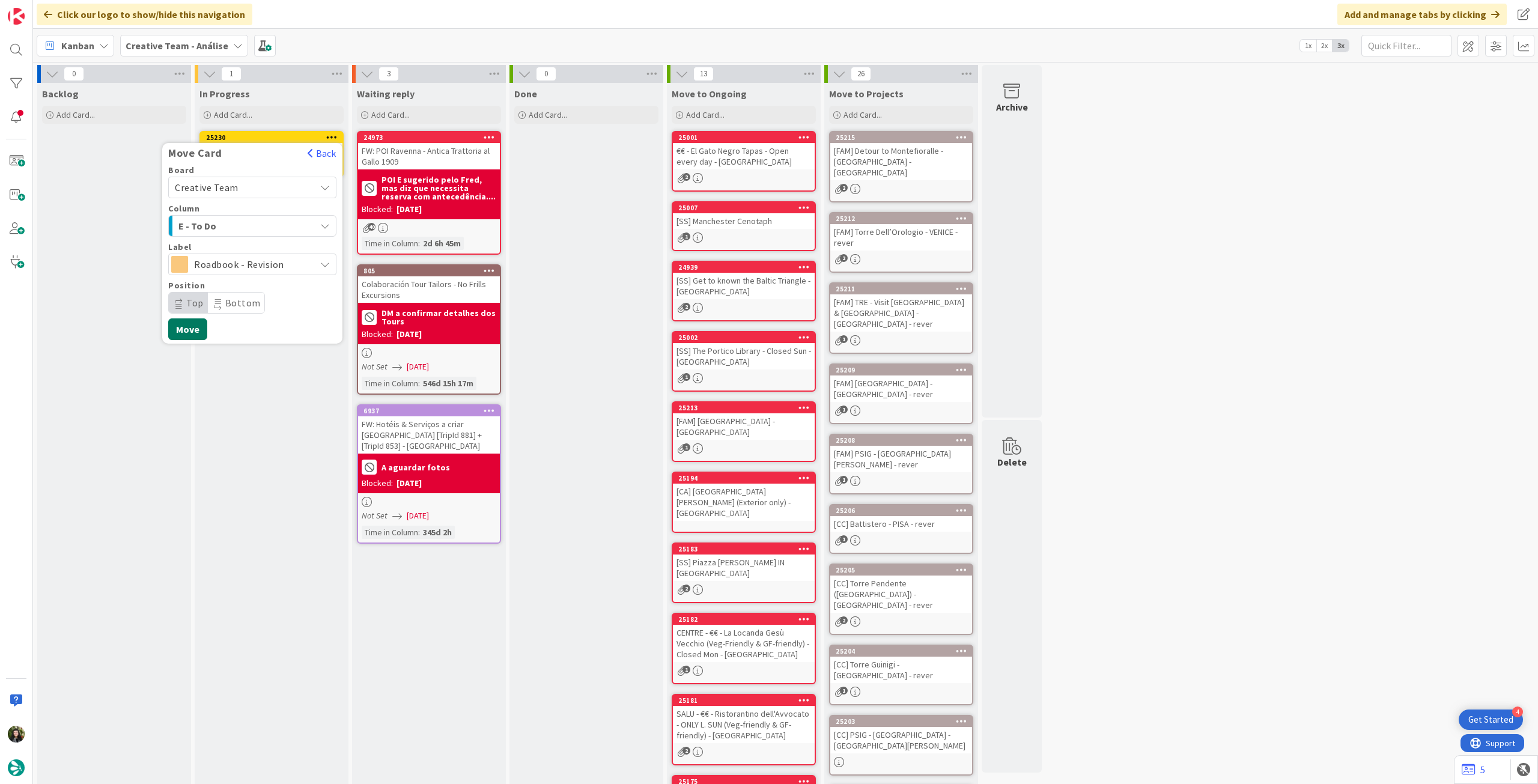
click at [197, 331] on button "Move" at bounding box center [188, 329] width 39 height 22
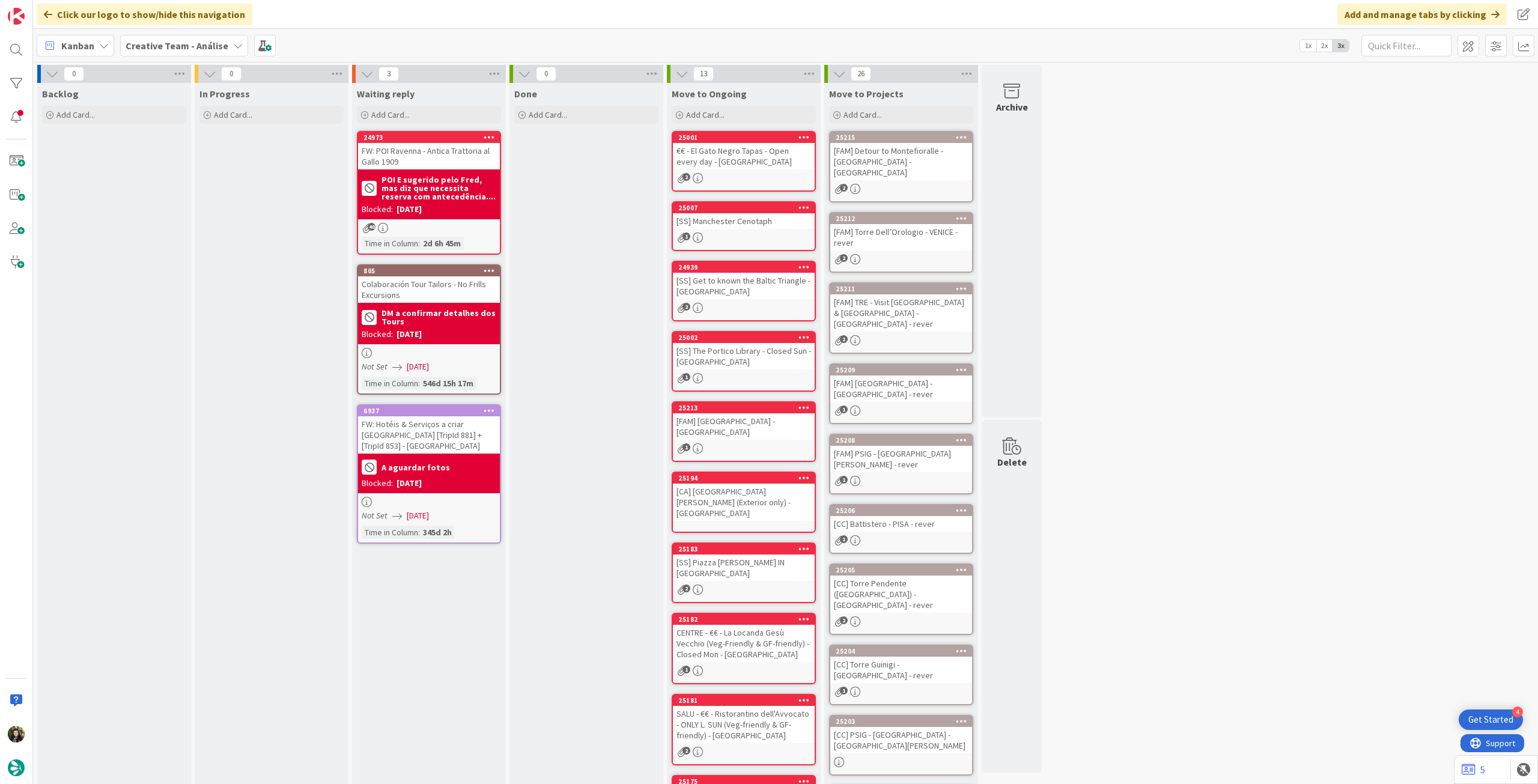
drag, startPoint x: 189, startPoint y: 44, endPoint x: 188, endPoint y: 50, distance: 6.1
click at [189, 44] on b "Creative Team - Análise" at bounding box center [177, 46] width 103 height 12
click at [169, 175] on h4 "Creative Team" at bounding box center [215, 172] width 163 height 12
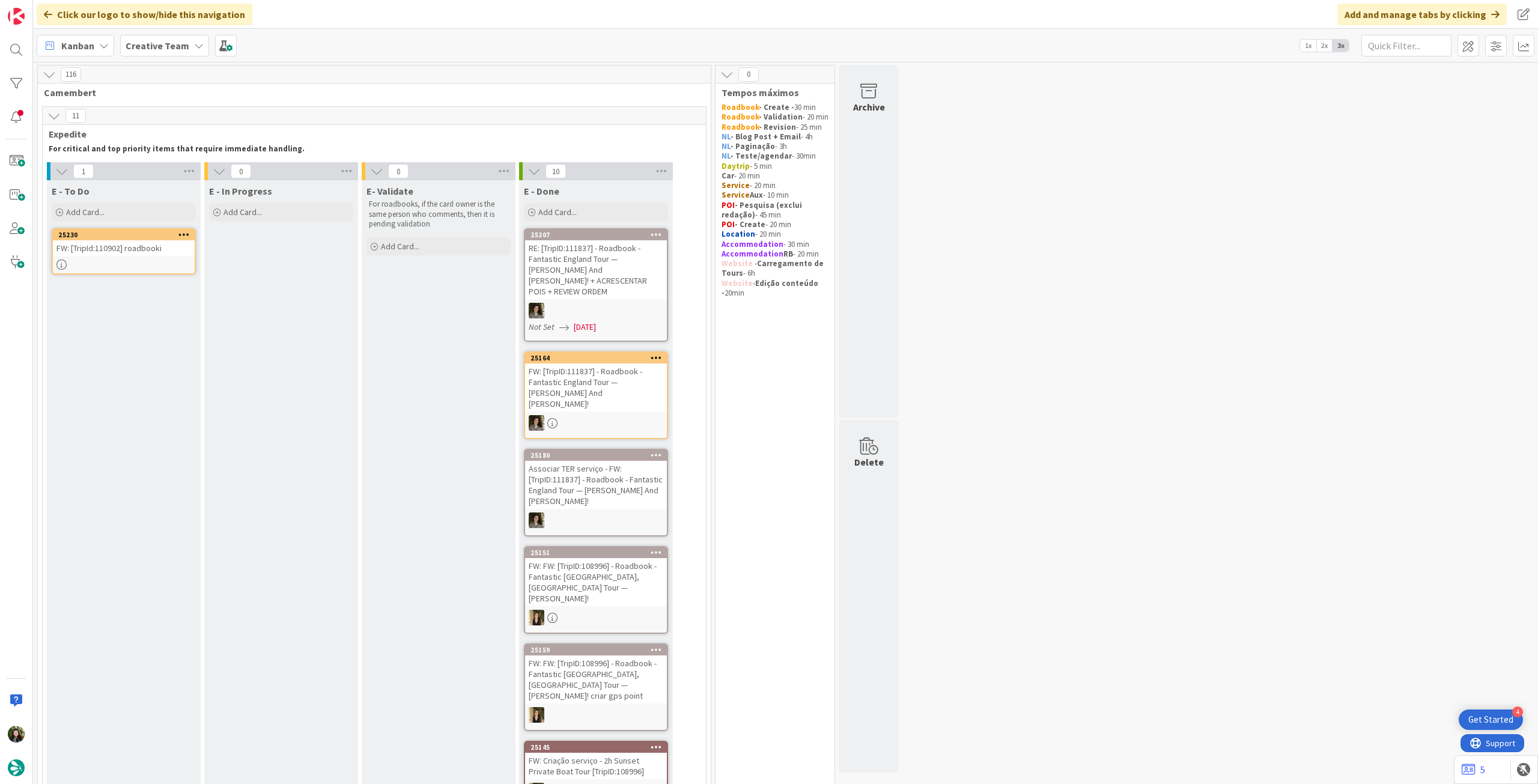
click at [157, 41] on b "Creative Team" at bounding box center [157, 46] width 64 height 12
drag, startPoint x: 195, startPoint y: 169, endPoint x: 199, endPoint y: 175, distance: 7.2
click at [194, 170] on h4 "Creative Team - Análise" at bounding box center [215, 172] width 163 height 12
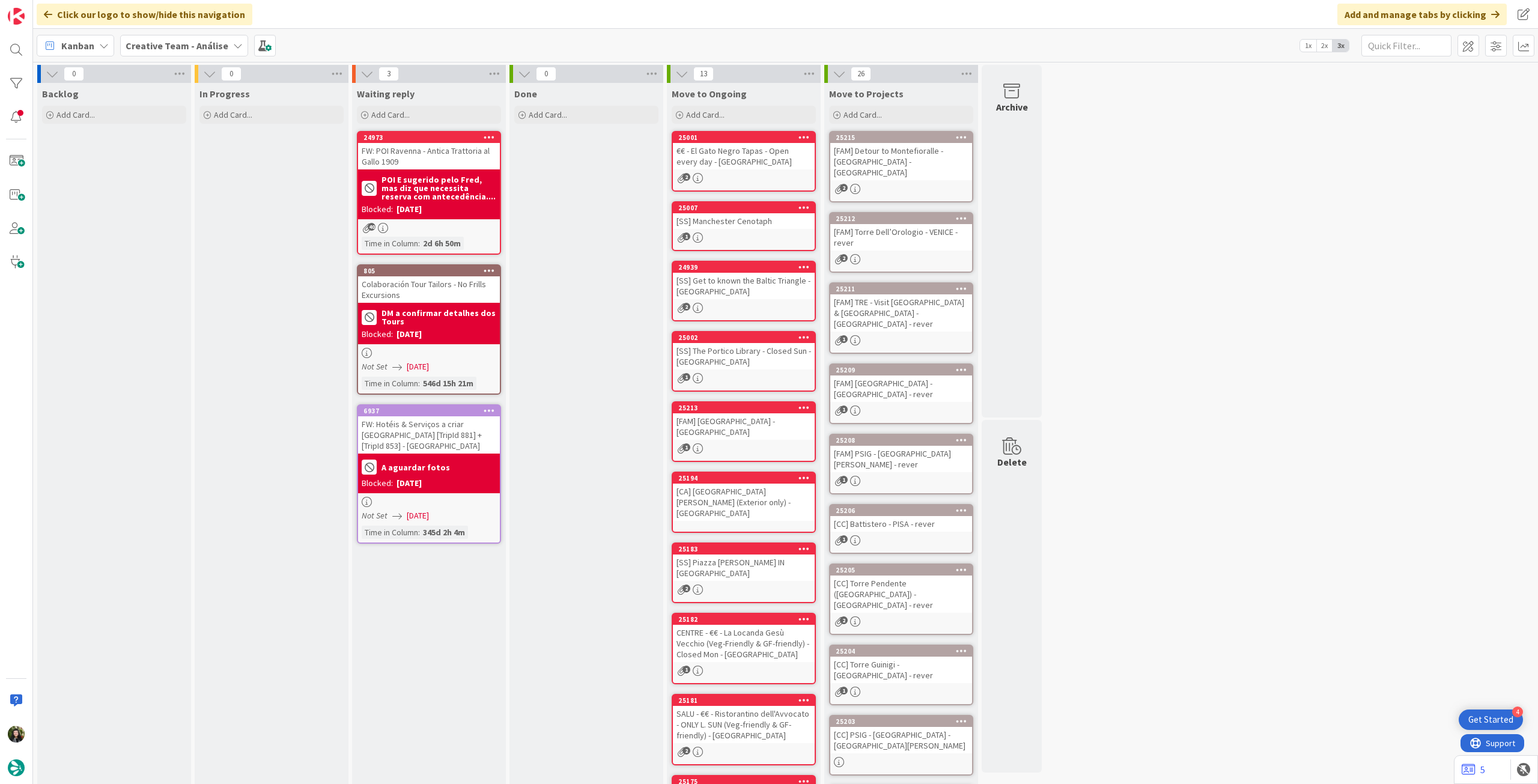
click at [181, 44] on b "Creative Team - Análise" at bounding box center [177, 46] width 103 height 12
click at [180, 167] on h4 "Creative Team" at bounding box center [215, 172] width 163 height 12
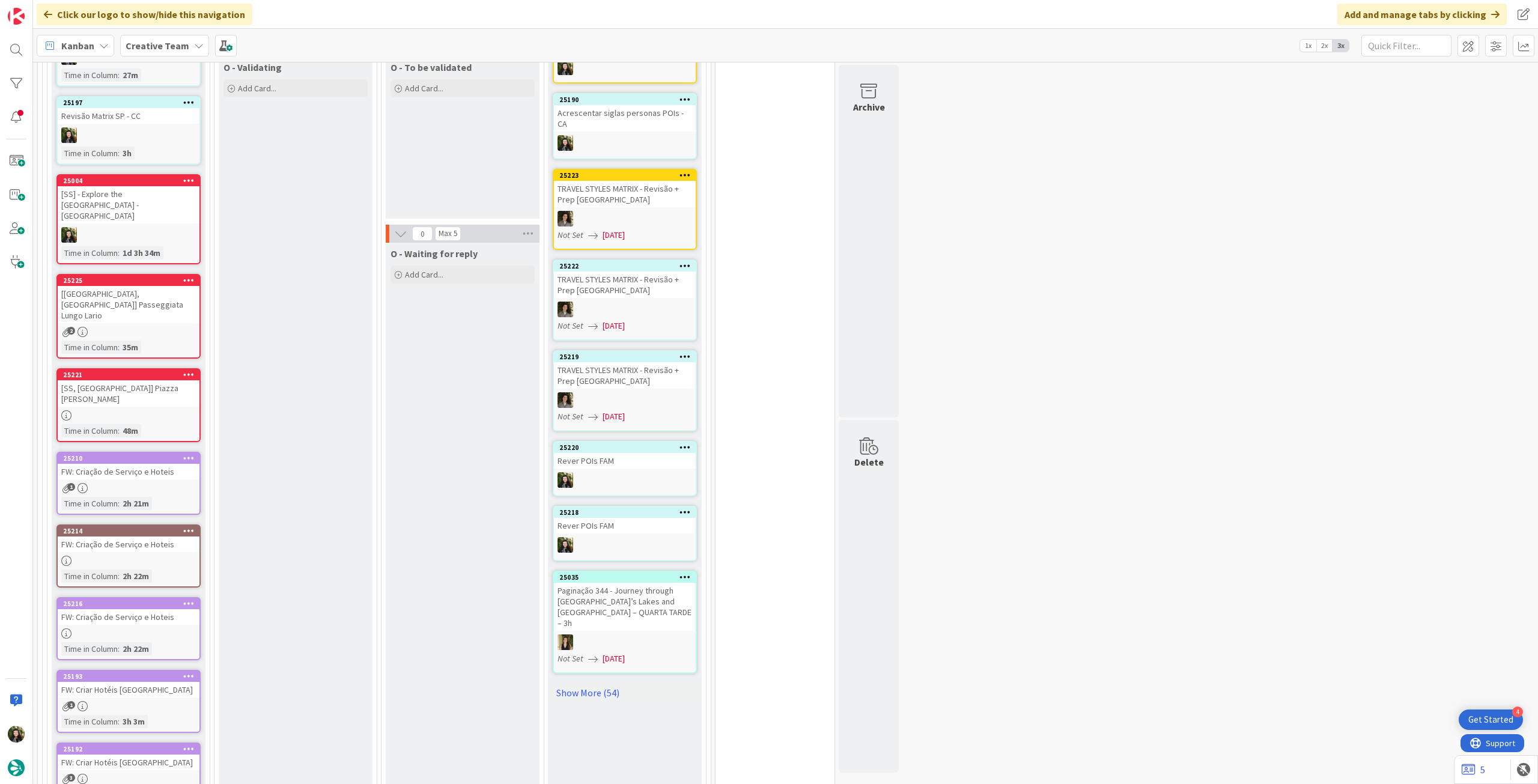
scroll to position [1522, 0]
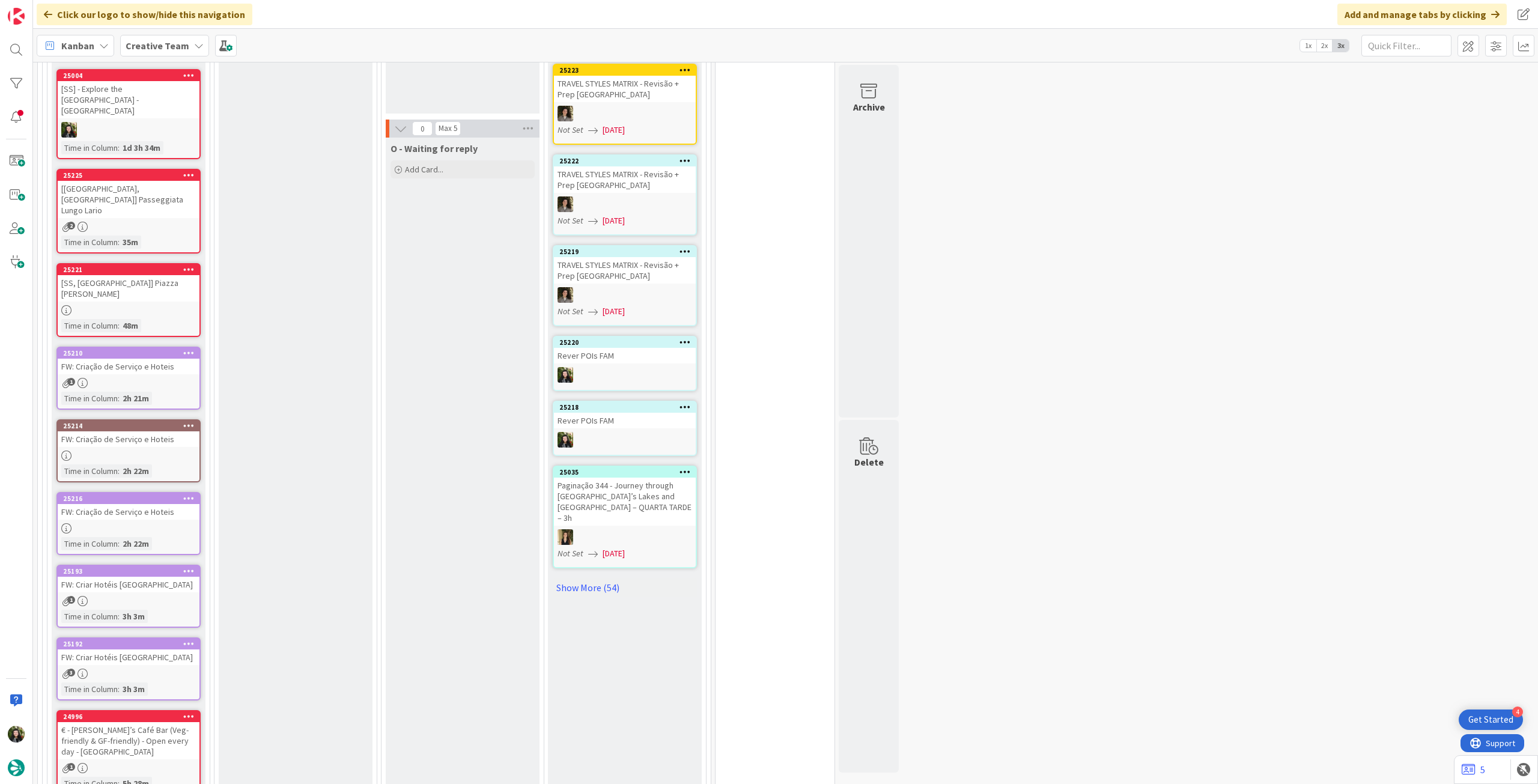
drag, startPoint x: 183, startPoint y: 45, endPoint x: 191, endPoint y: 47, distance: 8.2
click at [183, 46] on b "Creative Team" at bounding box center [157, 46] width 64 height 12
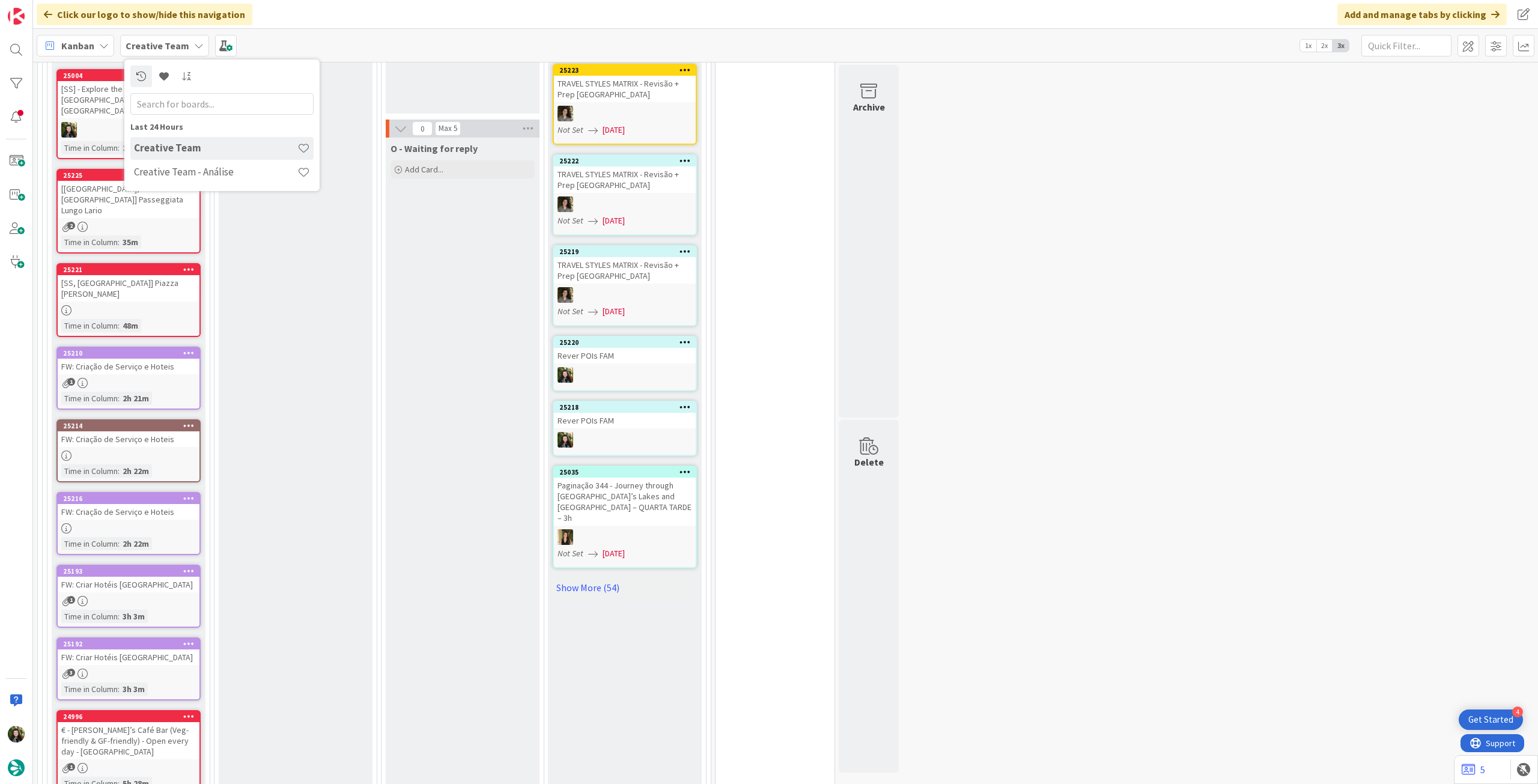
click at [217, 188] on div "Last 24 Hours Creative Team Creative Team - Análise" at bounding box center [222, 125] width 195 height 132
click at [221, 180] on div "Creative Team - Análise" at bounding box center [222, 172] width 183 height 23
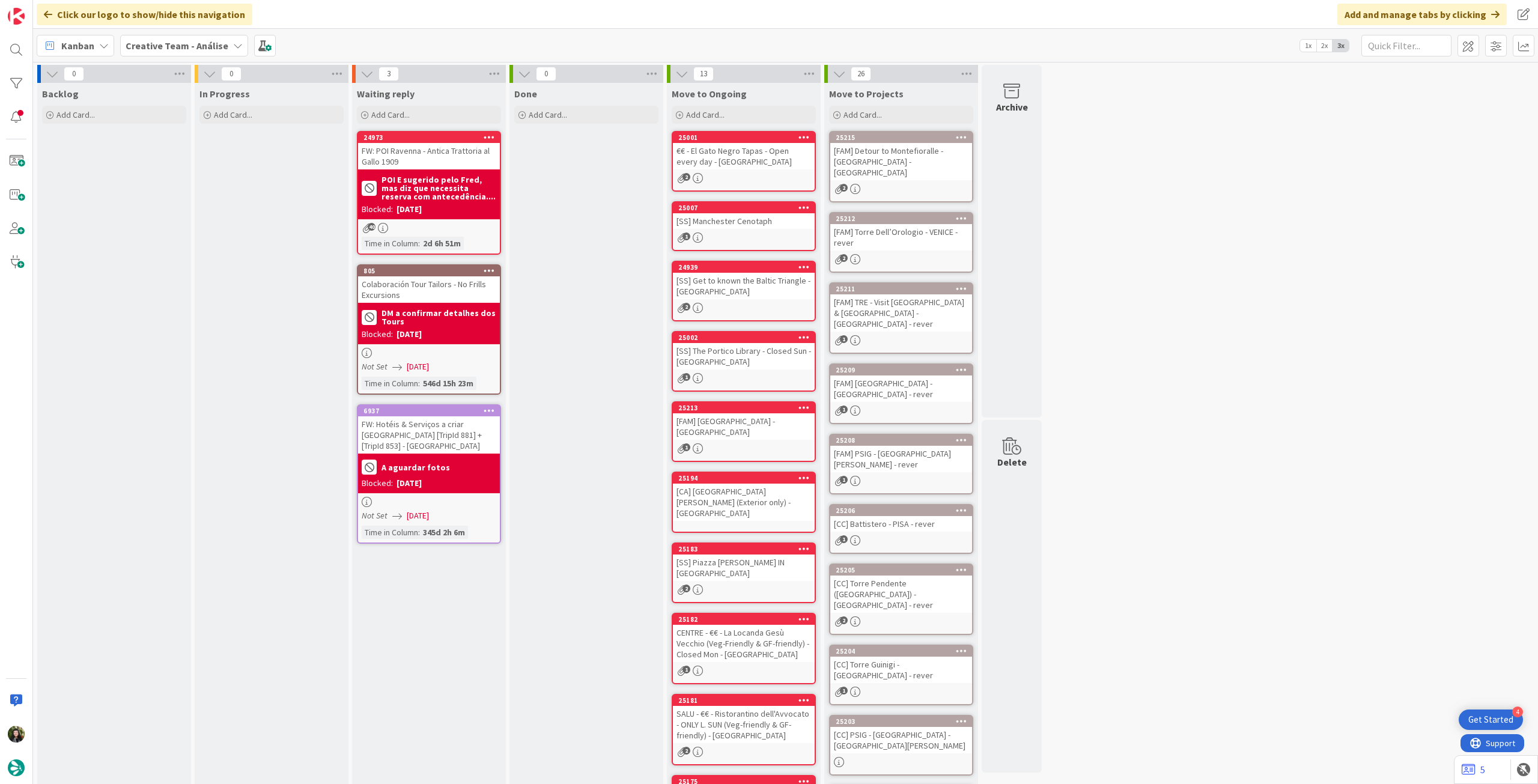
click at [189, 53] on div "Creative Team - Análise" at bounding box center [184, 45] width 128 height 22
click at [225, 168] on h4 "Creative Team" at bounding box center [215, 172] width 163 height 12
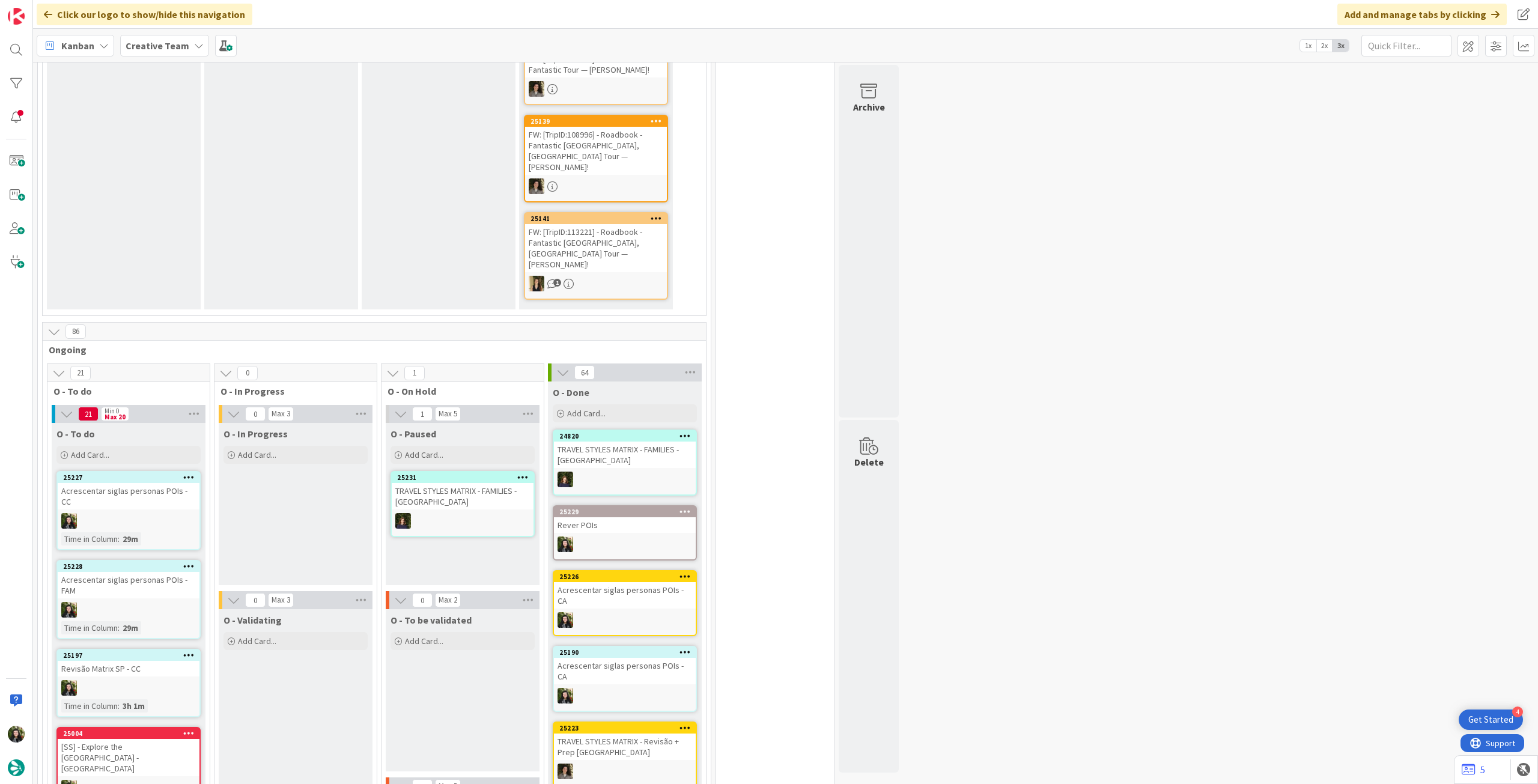
scroll to position [961, 0]
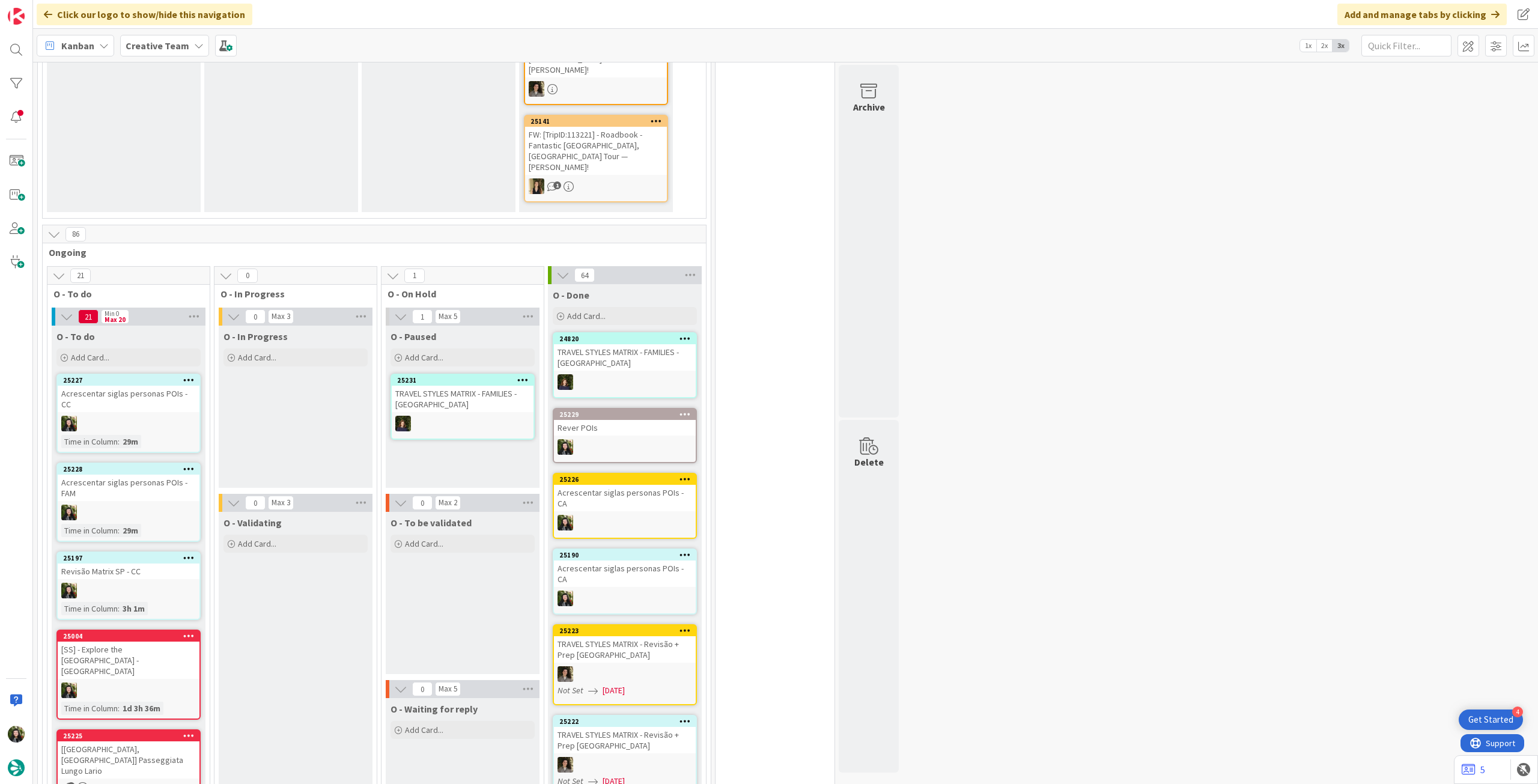
click at [191, 376] on icon at bounding box center [189, 380] width 11 height 8
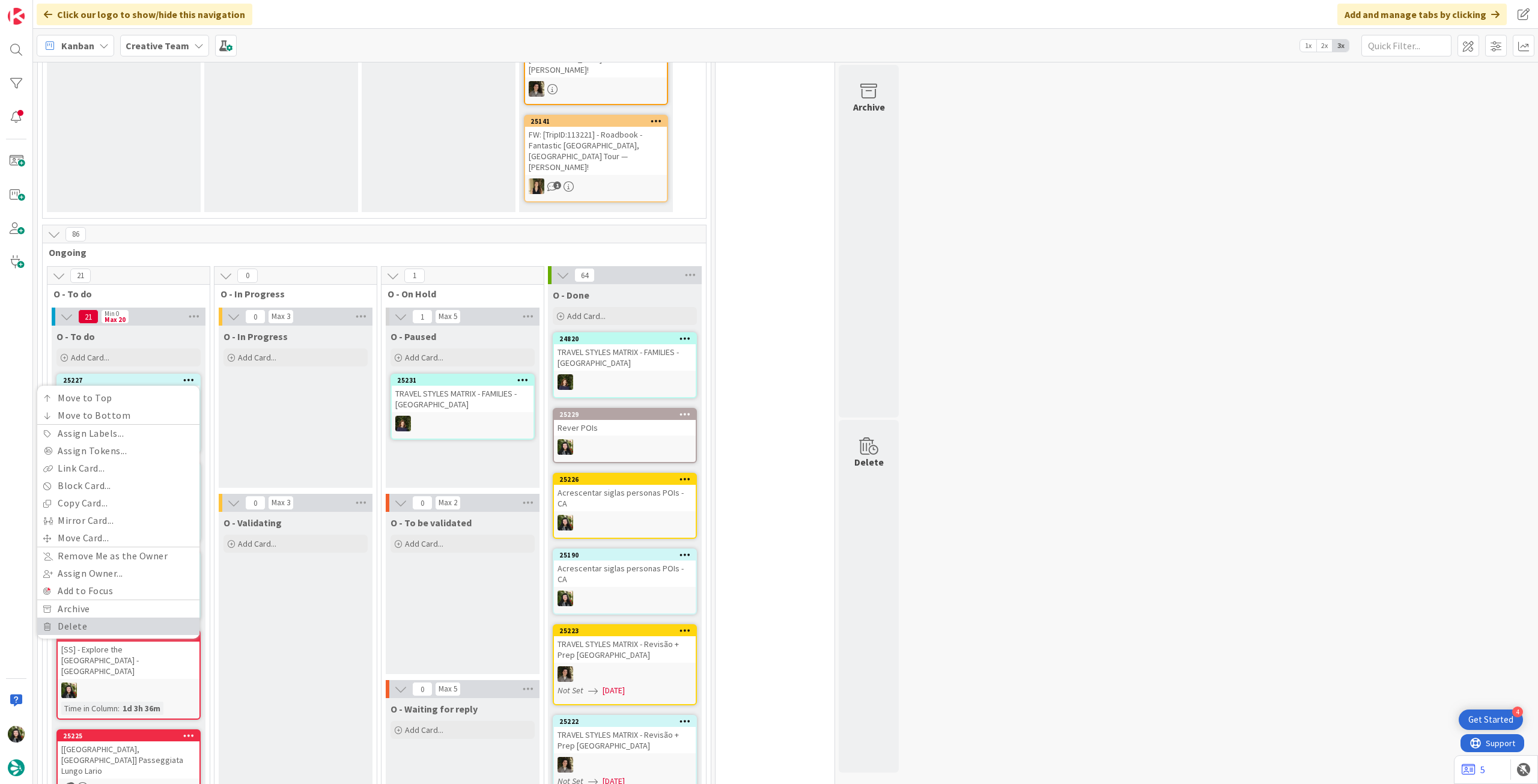
click at [173, 618] on link "Delete" at bounding box center [119, 626] width 162 height 17
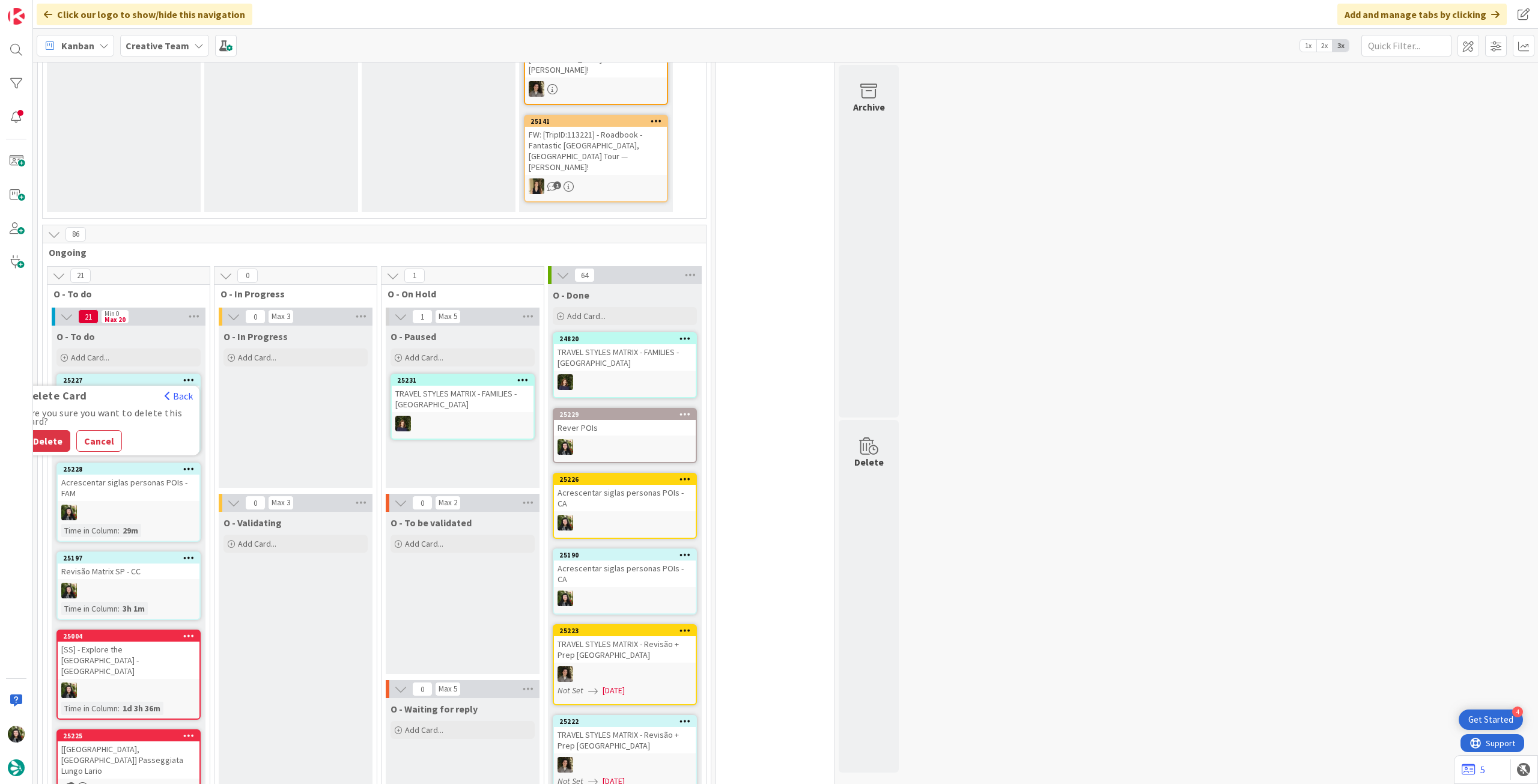
click at [44, 430] on button "Delete" at bounding box center [48, 440] width 45 height 22
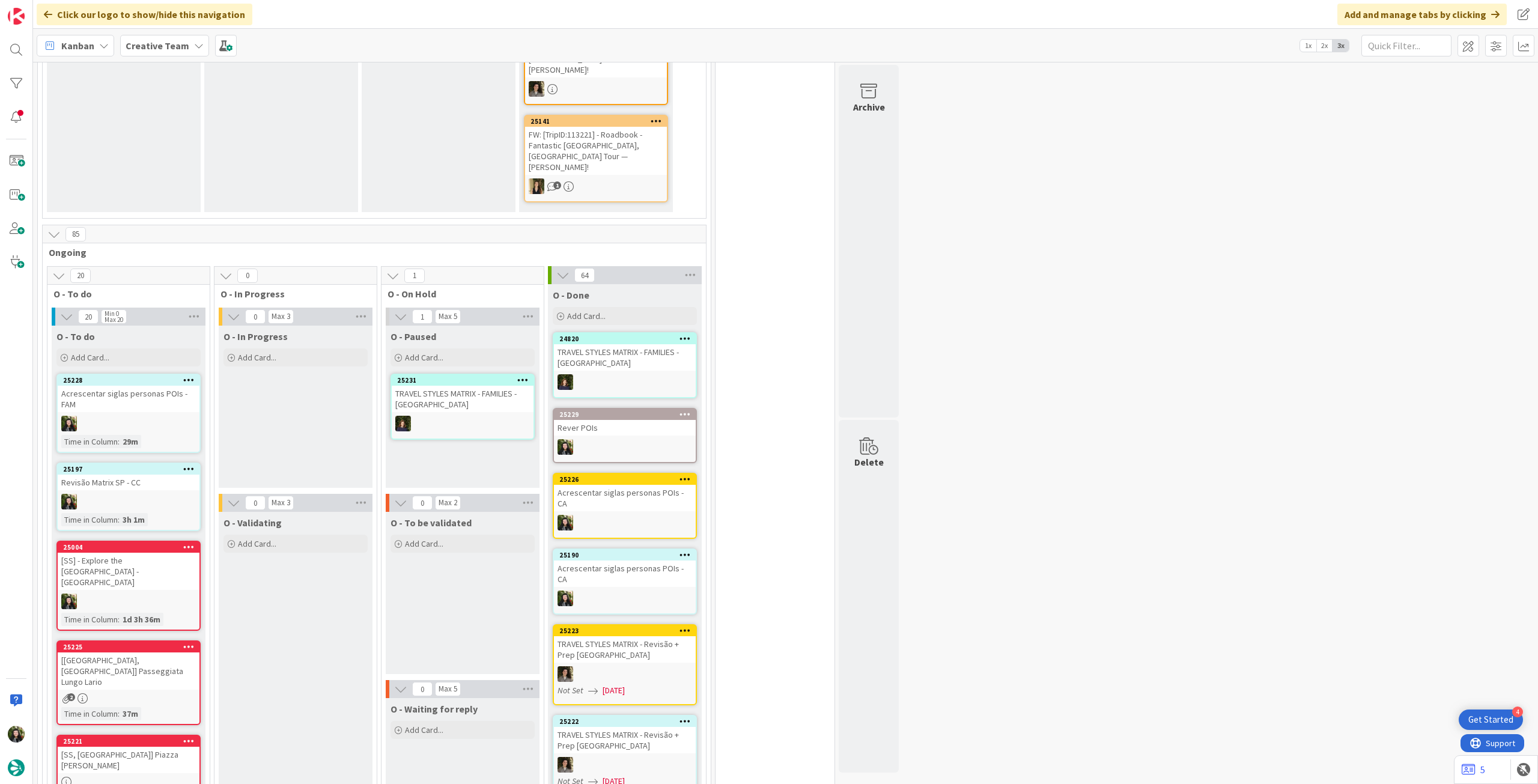
click at [189, 376] on icon at bounding box center [189, 380] width 11 height 8
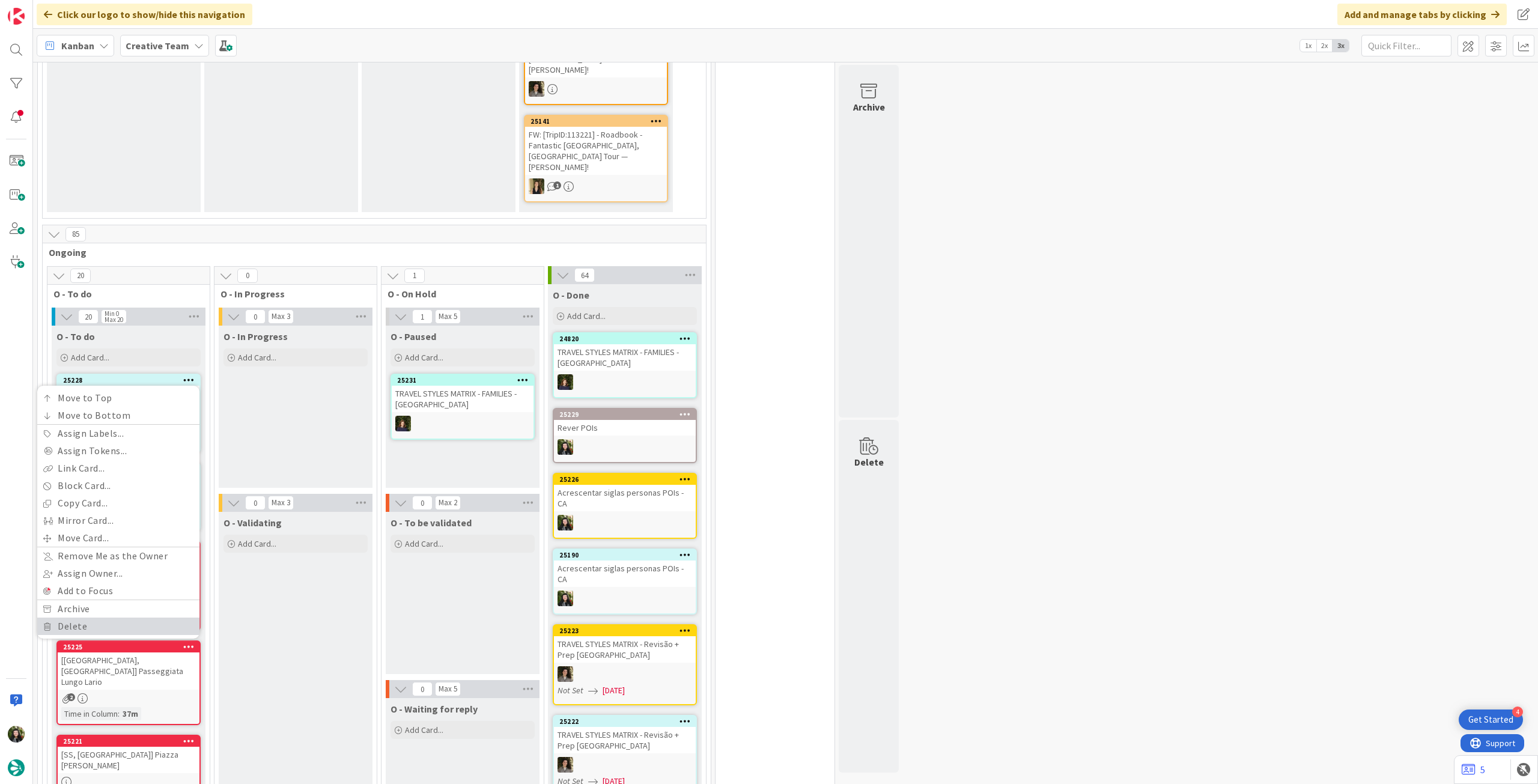
click at [106, 618] on link "Delete" at bounding box center [119, 626] width 162 height 17
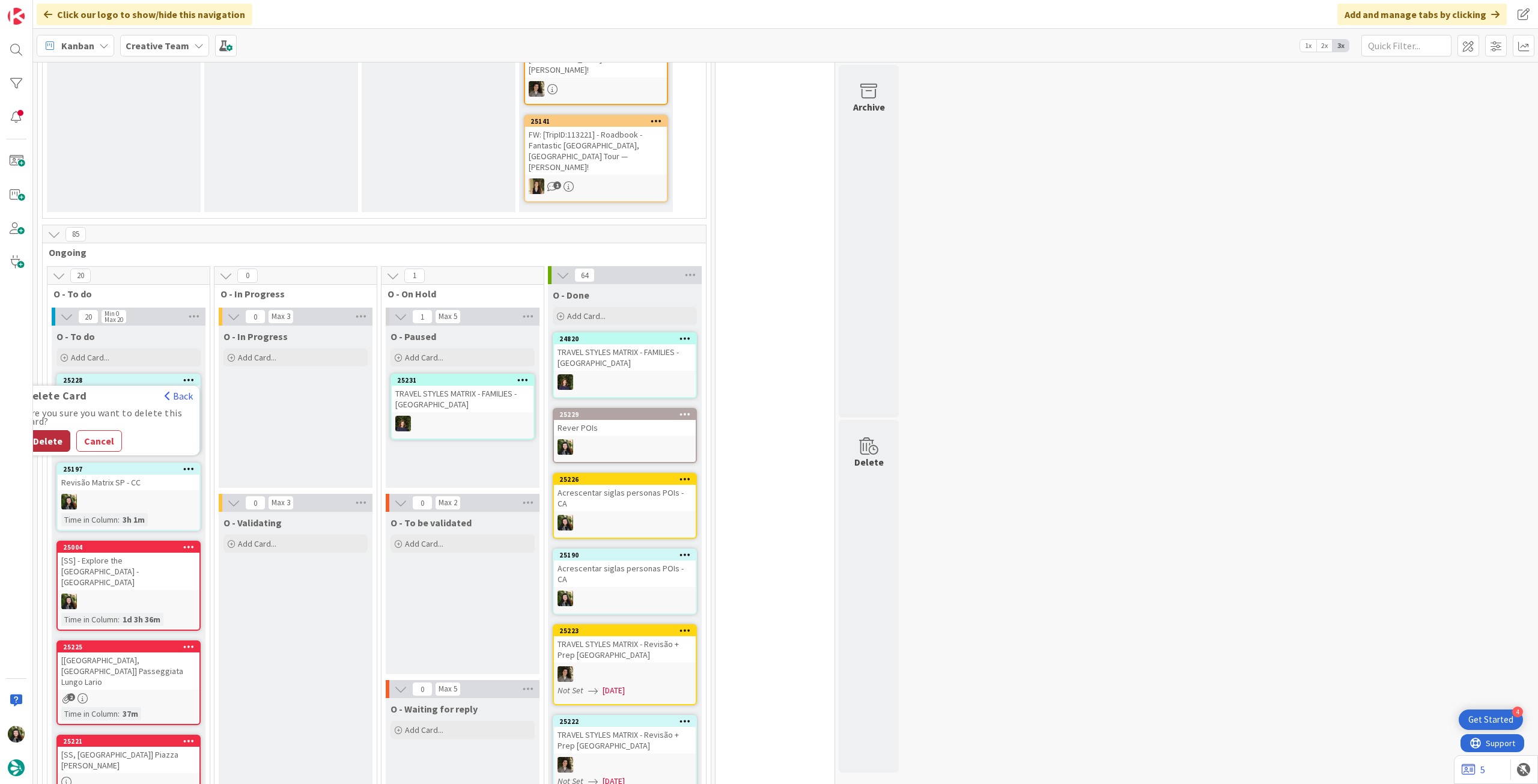
click at [61, 430] on button "Delete" at bounding box center [48, 440] width 45 height 22
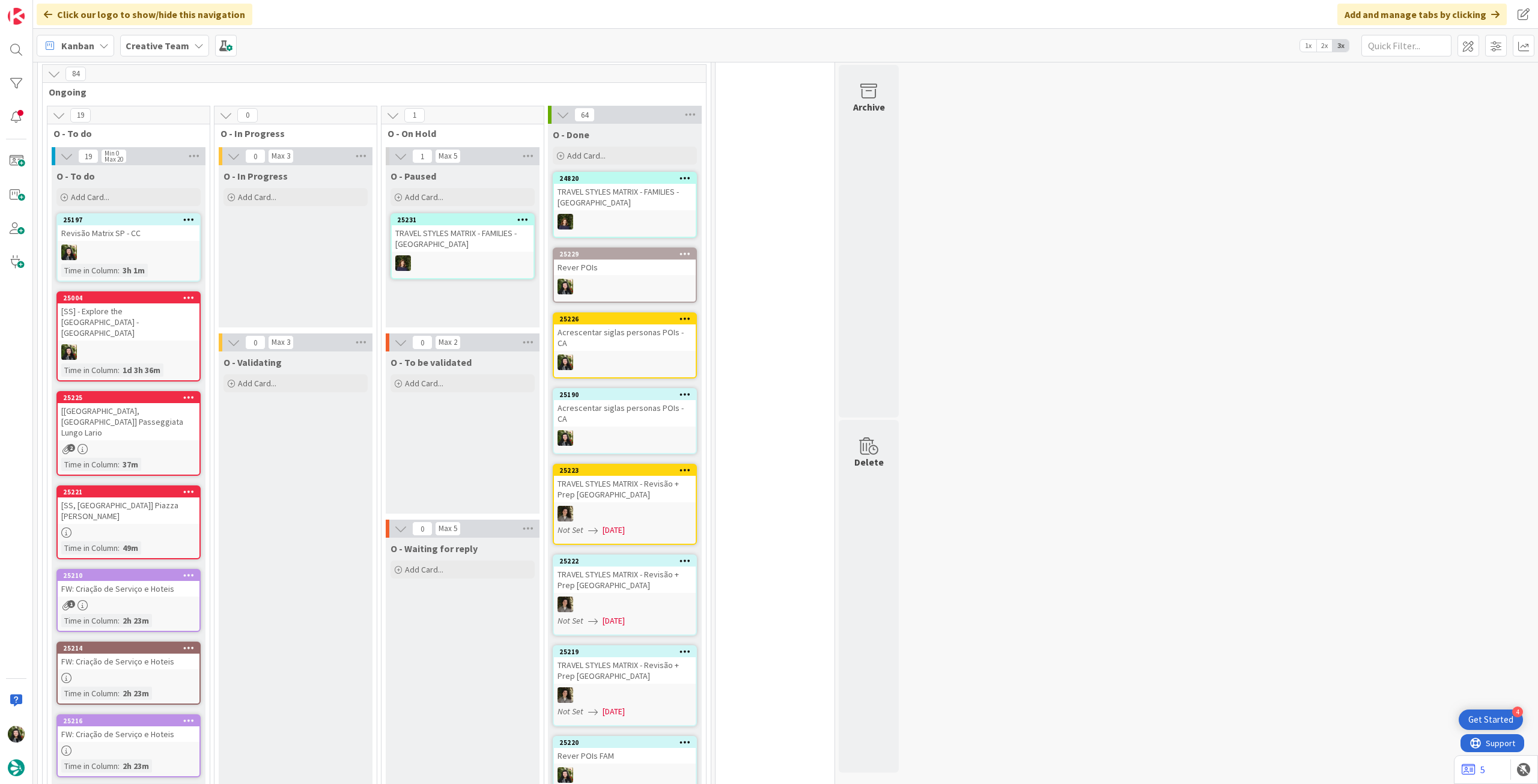
scroll to position [1041, 0]
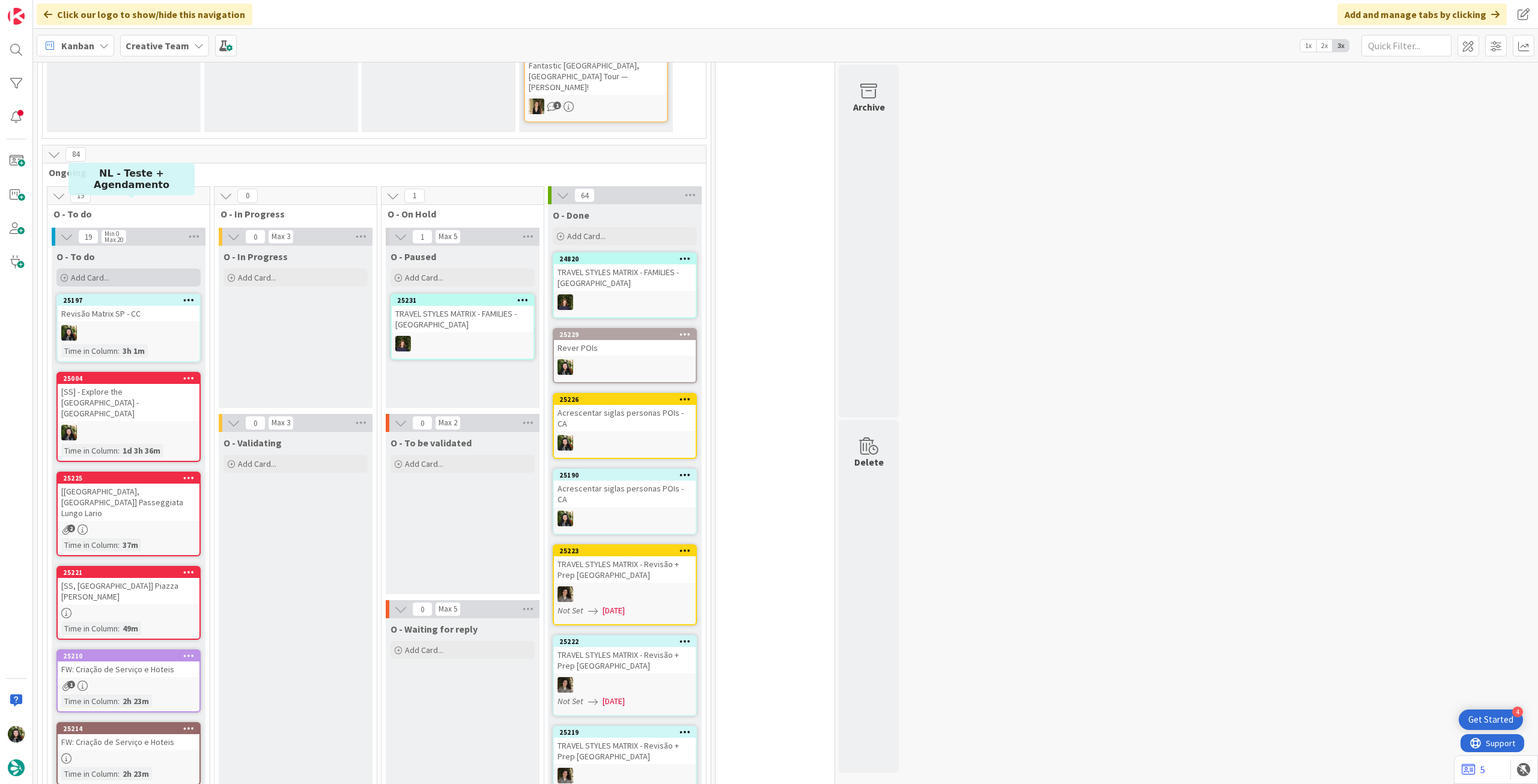
click at [173, 268] on div "Add Card..." at bounding box center [129, 277] width 144 height 18
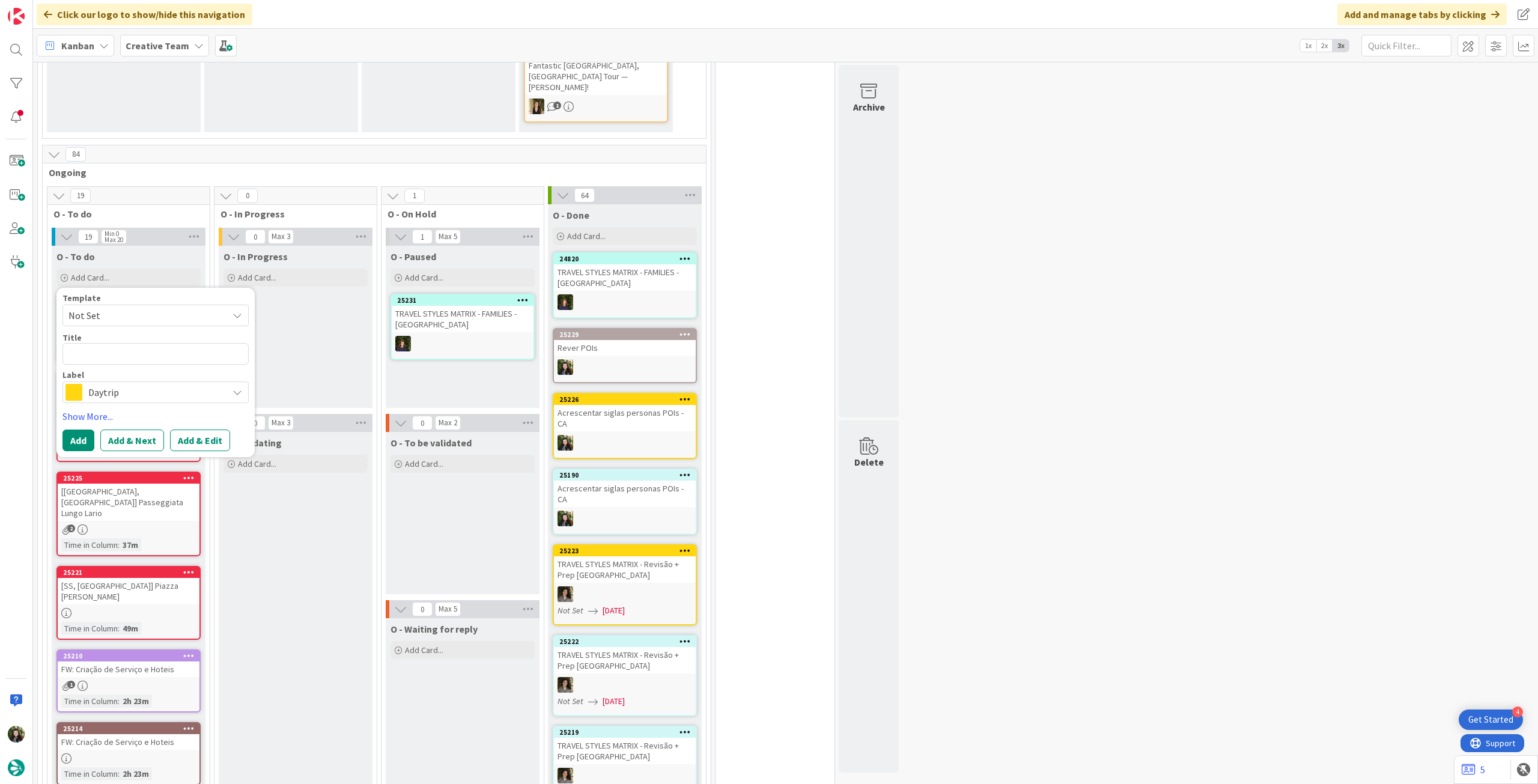
click at [173, 384] on span "Daytrip" at bounding box center [154, 392] width 133 height 17
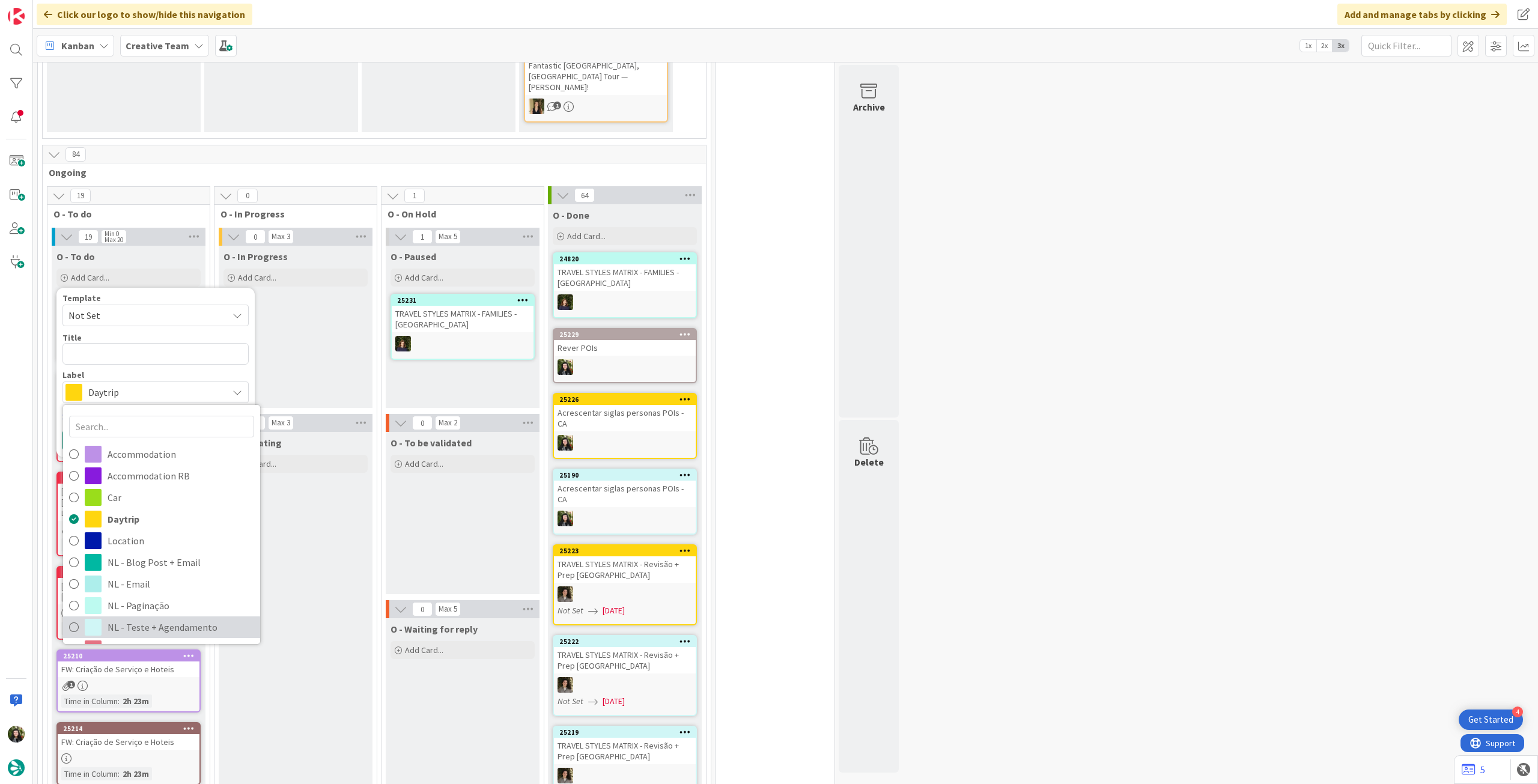
click at [153, 618] on span "NL - Teste + Agendamento" at bounding box center [180, 627] width 147 height 18
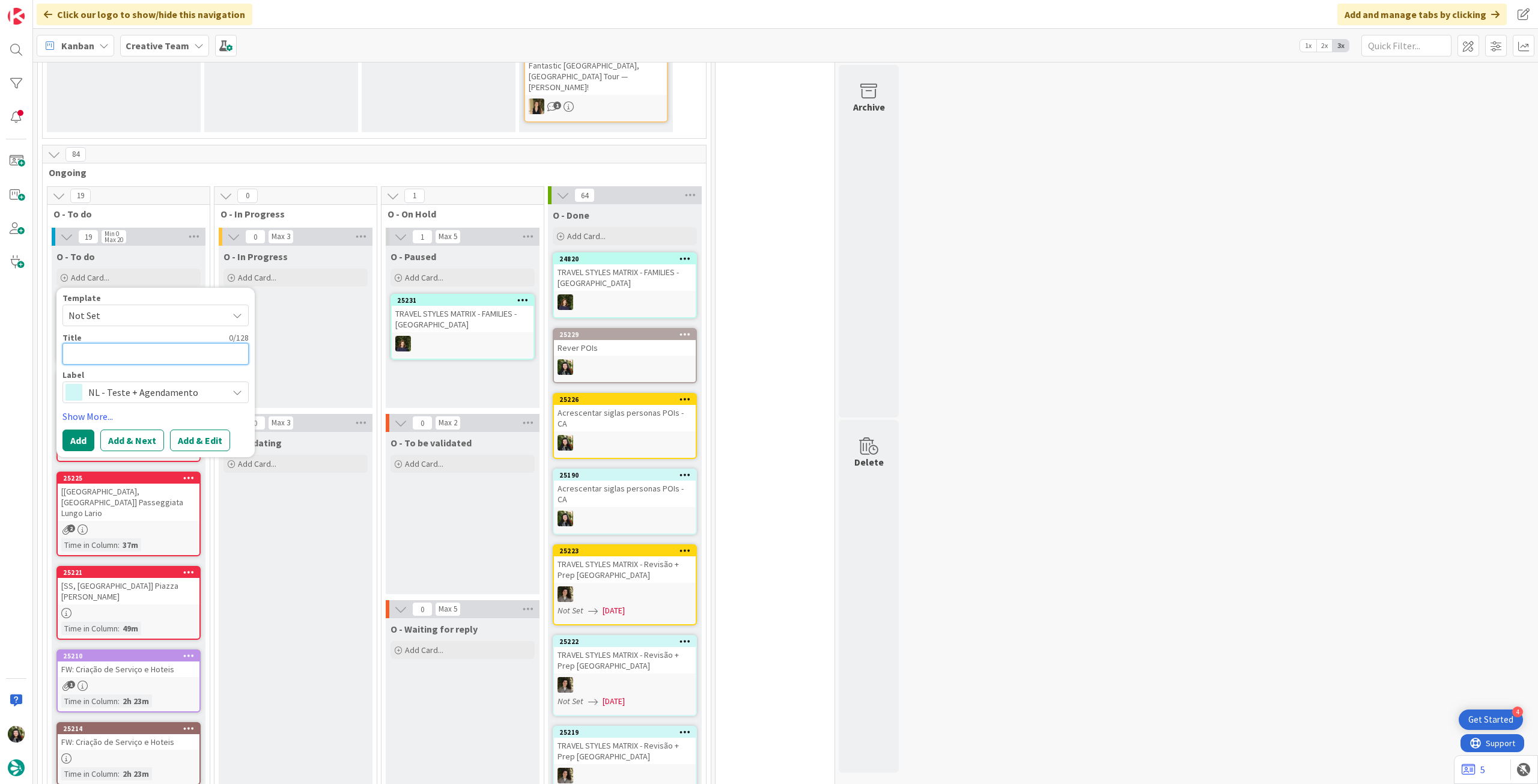
drag, startPoint x: 175, startPoint y: 255, endPoint x: 295, endPoint y: 259, distance: 120.1
click at [175, 343] on textarea at bounding box center [156, 353] width 186 height 22
type textarea "x"
type textarea "E"
type textarea "x"
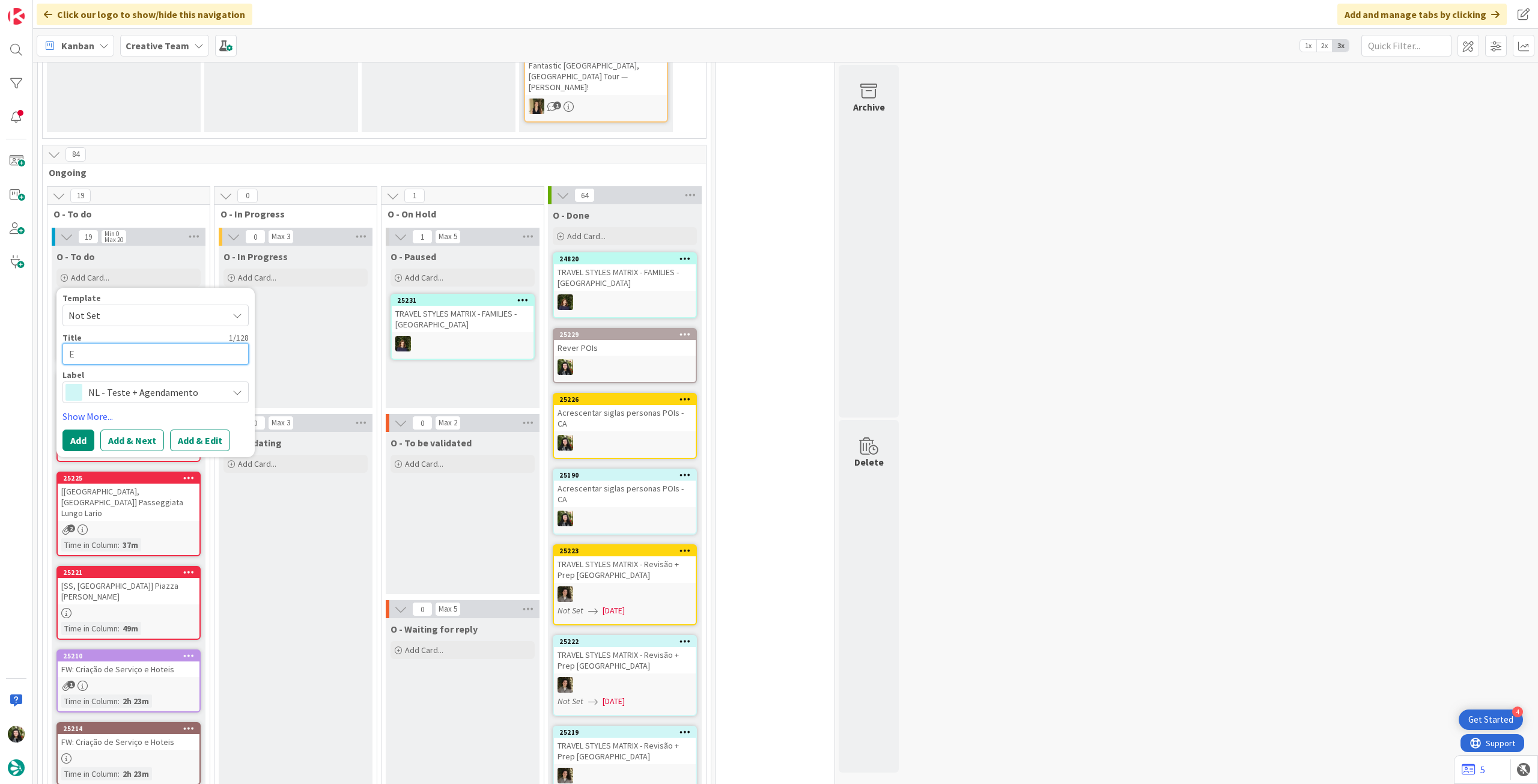
type textarea "Ex"
type textarea "x"
type textarea "Exc"
type textarea "x"
type textarea "Exce"
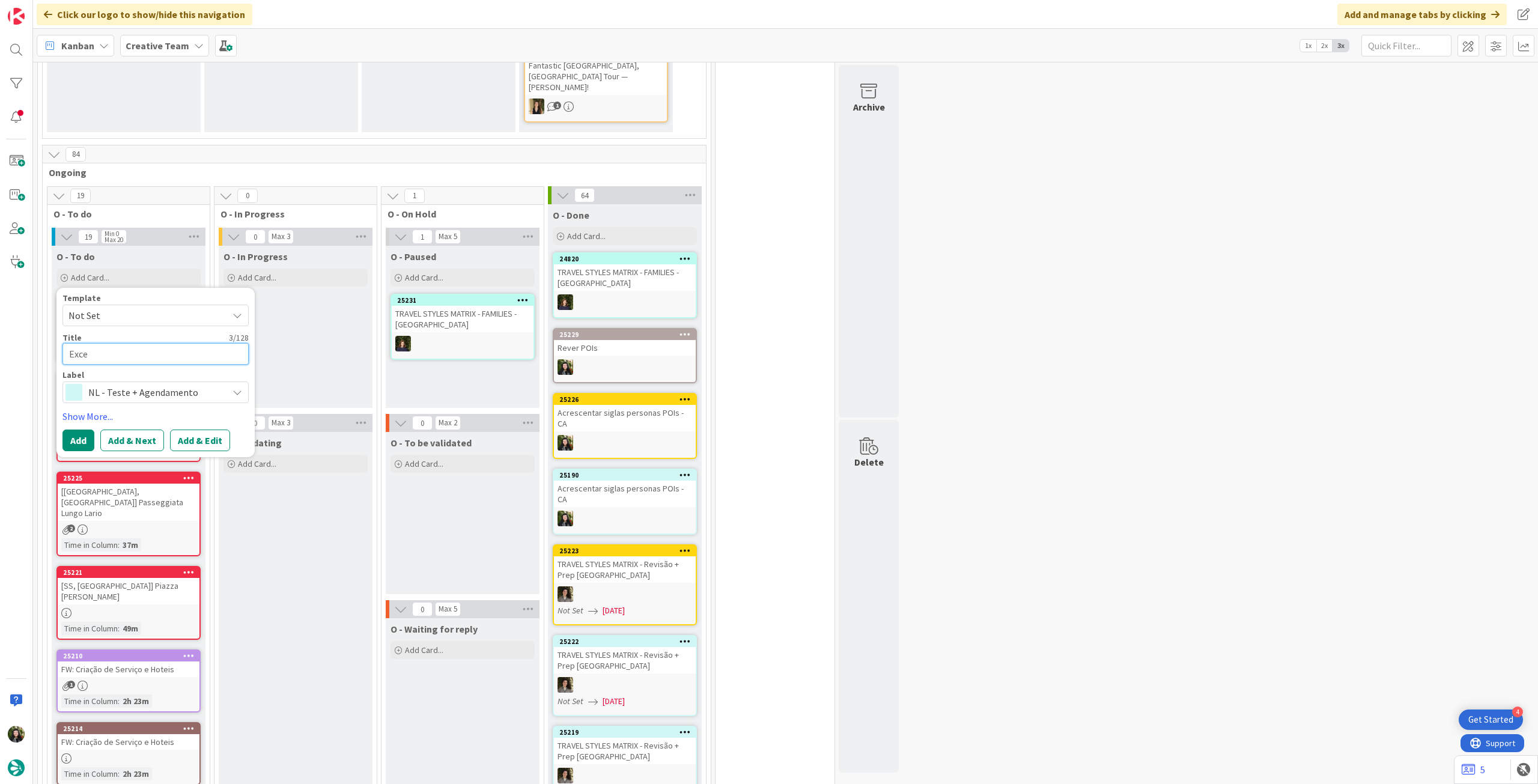
type textarea "x"
type textarea "Excel"
type textarea "x"
type textarea "Excel"
type textarea "x"
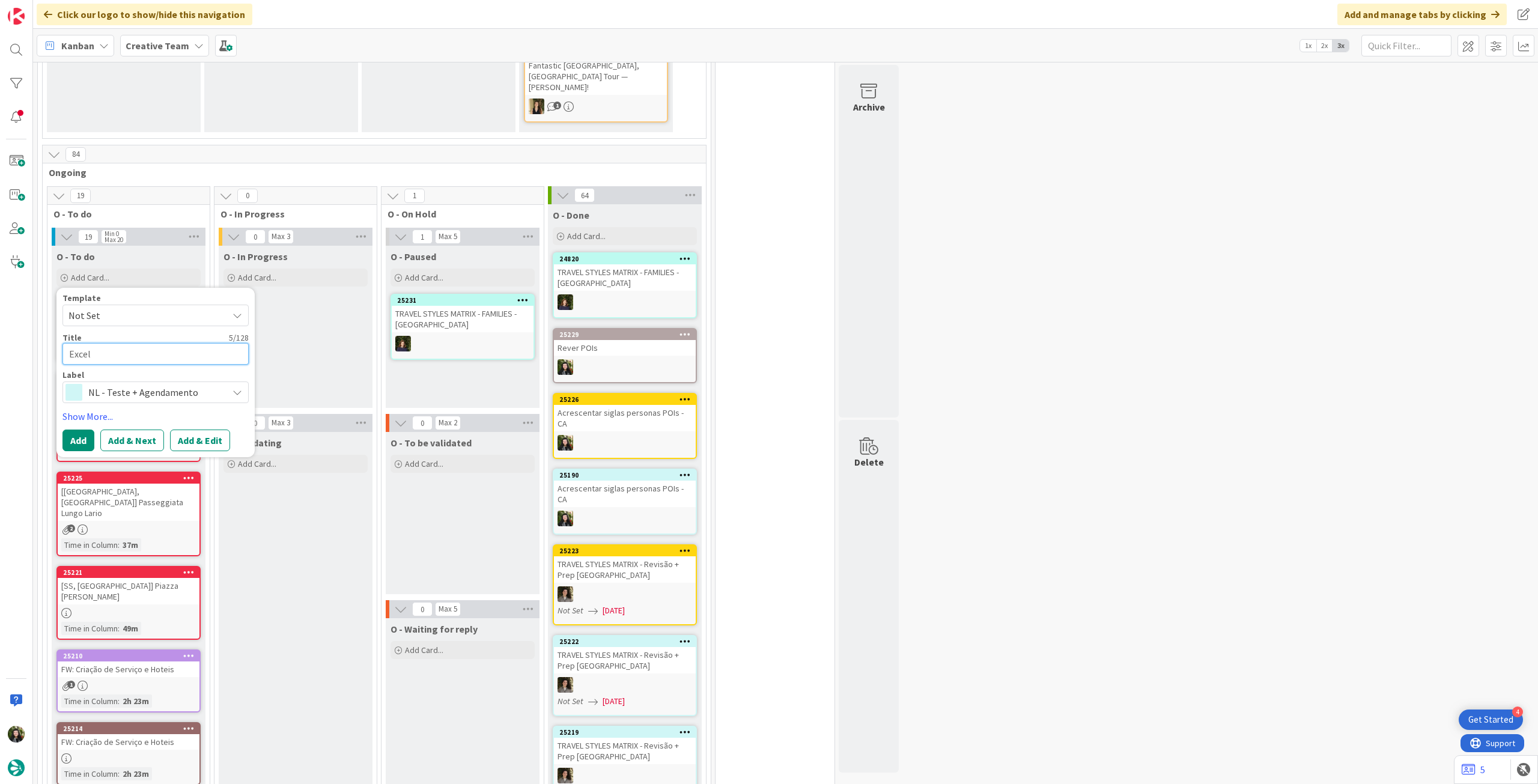
type textarea "Excel R"
type textarea "x"
type textarea "Excel Re"
type textarea "x"
type textarea "Excel Reg"
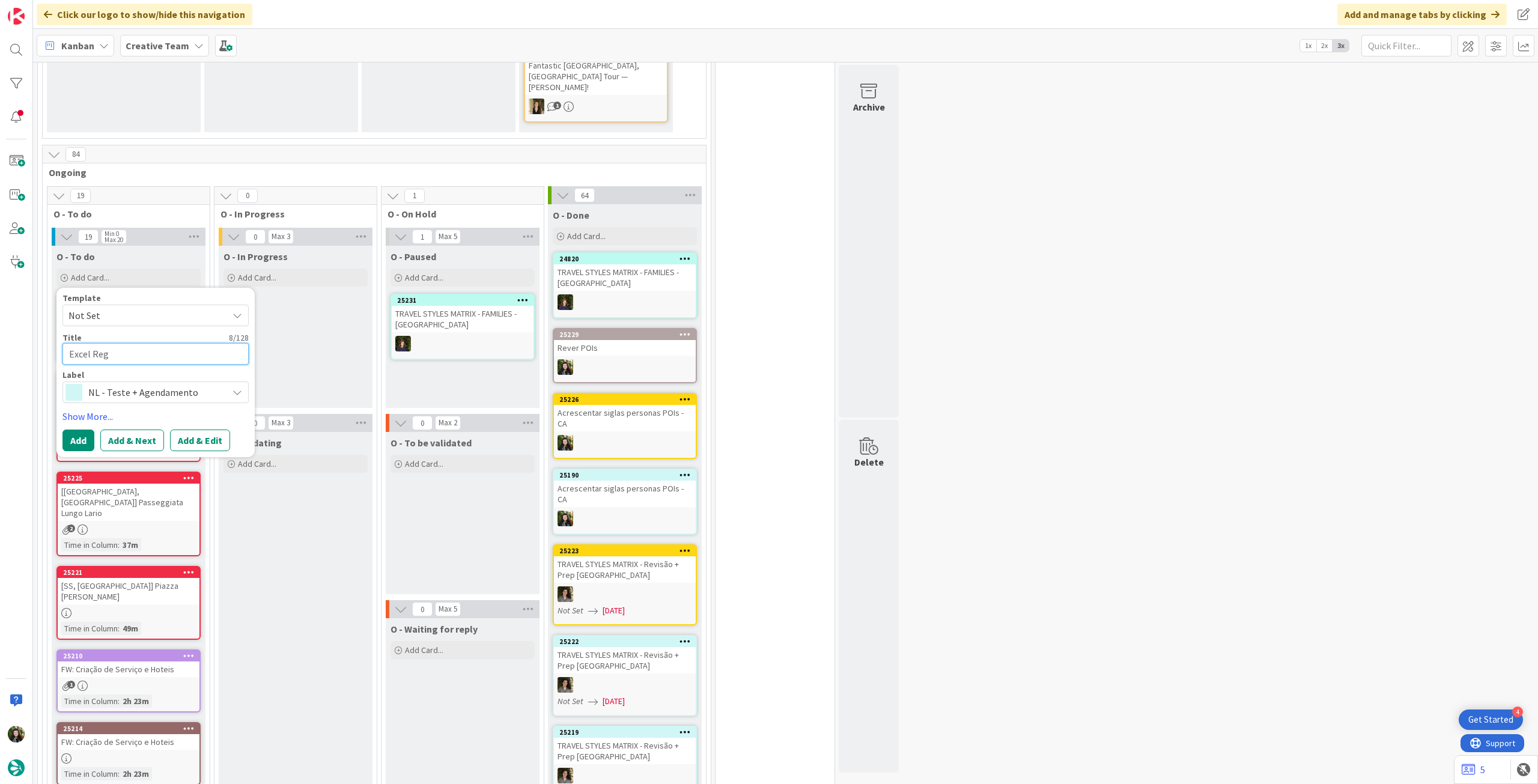
type textarea "x"
type textarea "Excel Regi"
type textarea "x"
type textarea "Excel Regio"
type textarea "x"
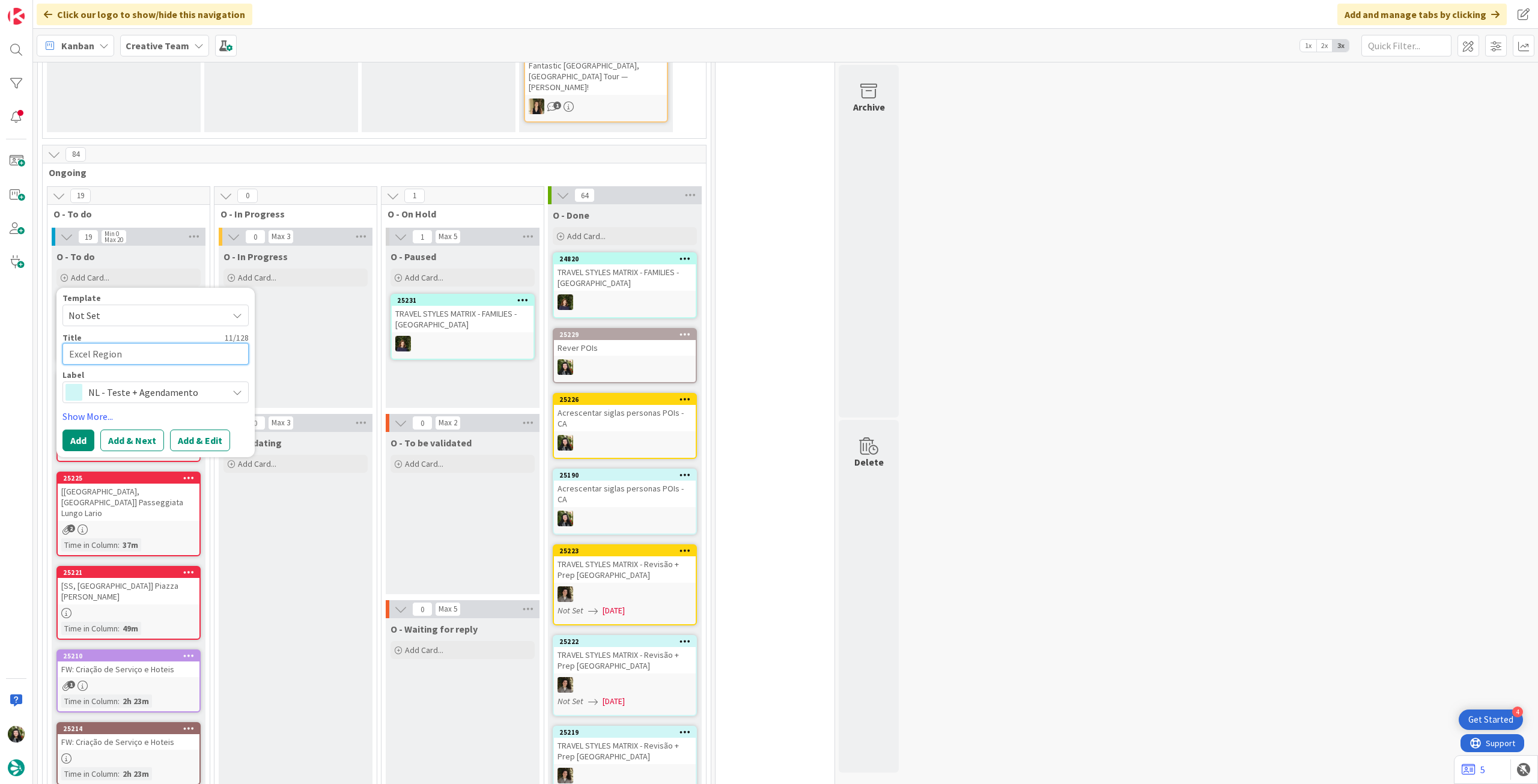
type textarea "Excel Regions"
type textarea "x"
type textarea "Excel Regions"
type textarea "x"
type textarea "Excel Regions p"
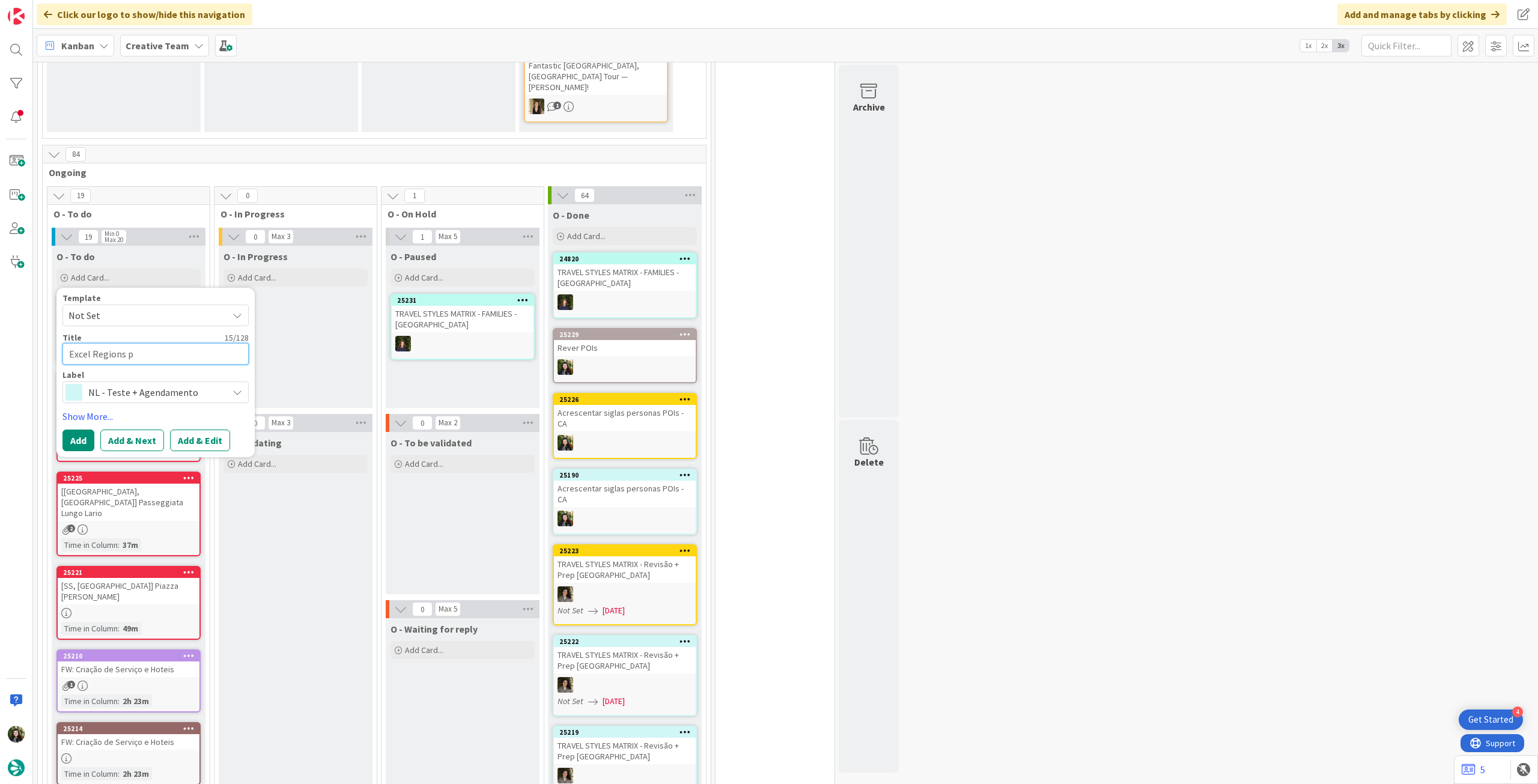
type textarea "x"
type textarea "Excel Regions p"
type textarea "x"
type textarea "Excel Regions p F"
type textarea "x"
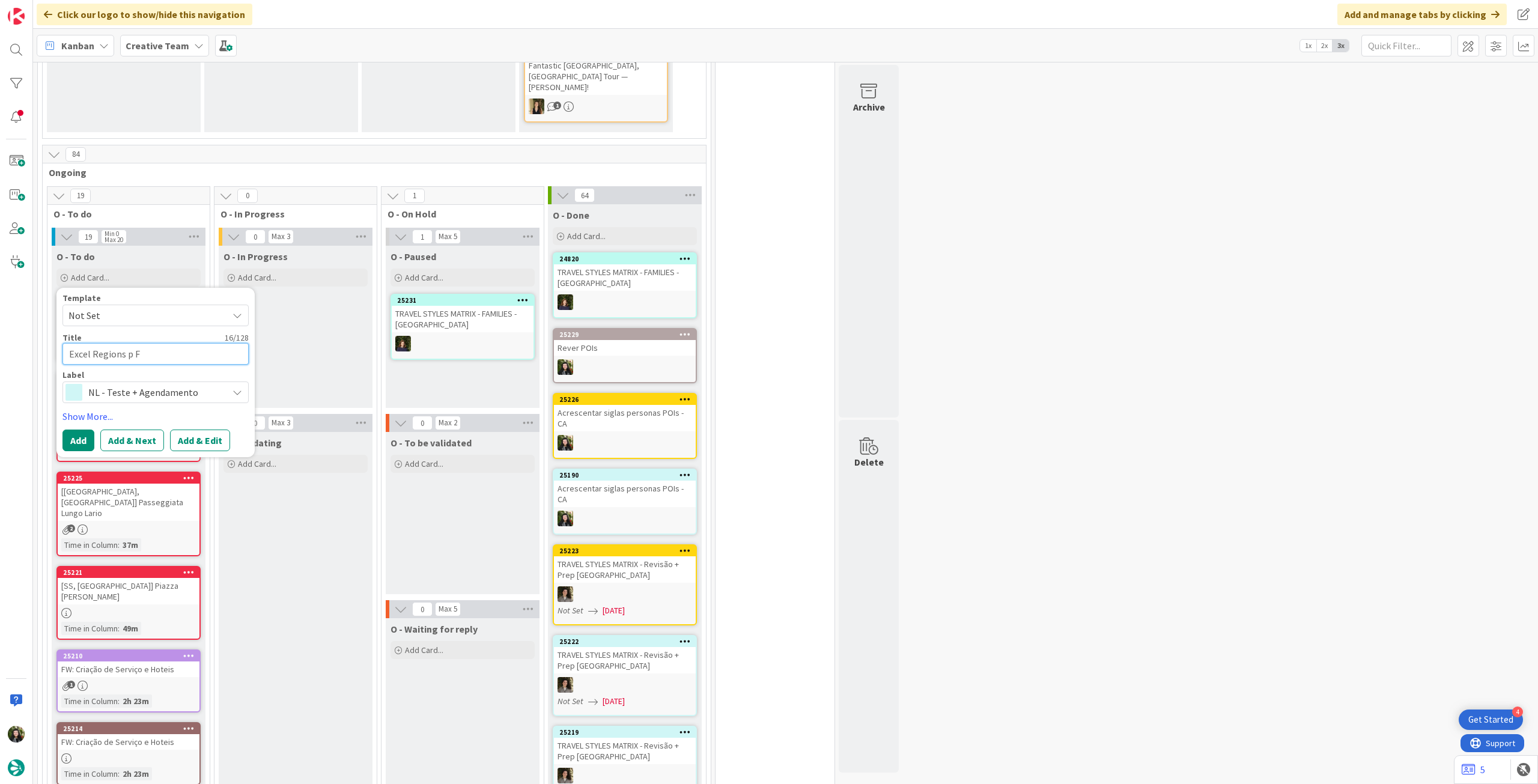
type textarea "Excel Regions p Fi"
type textarea "x"
type textarea "Excel Regions p Fil"
type textarea "x"
type textarea "Excel Regions p Filip"
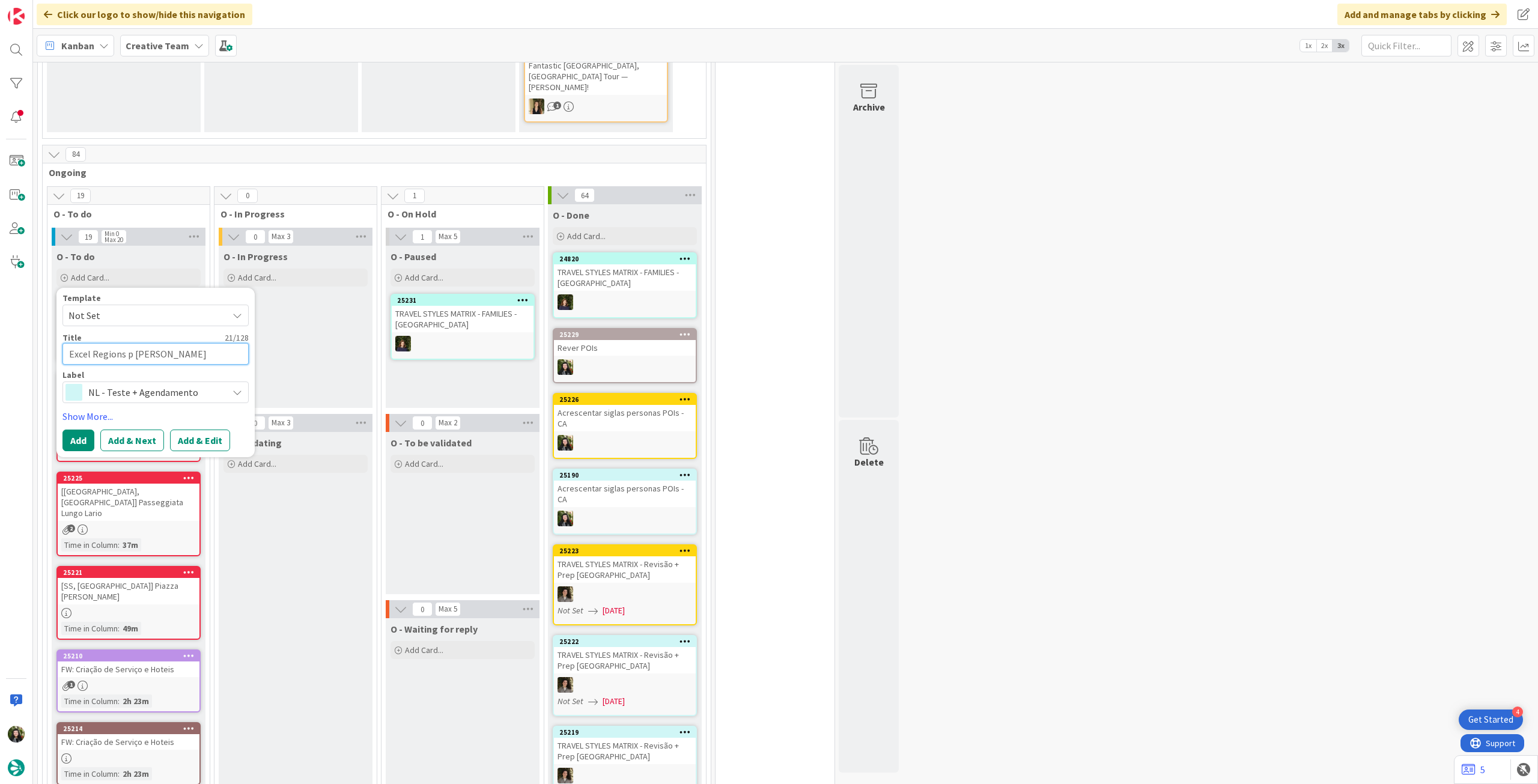
type textarea "x"
type textarea "Excel Regions p Filipe"
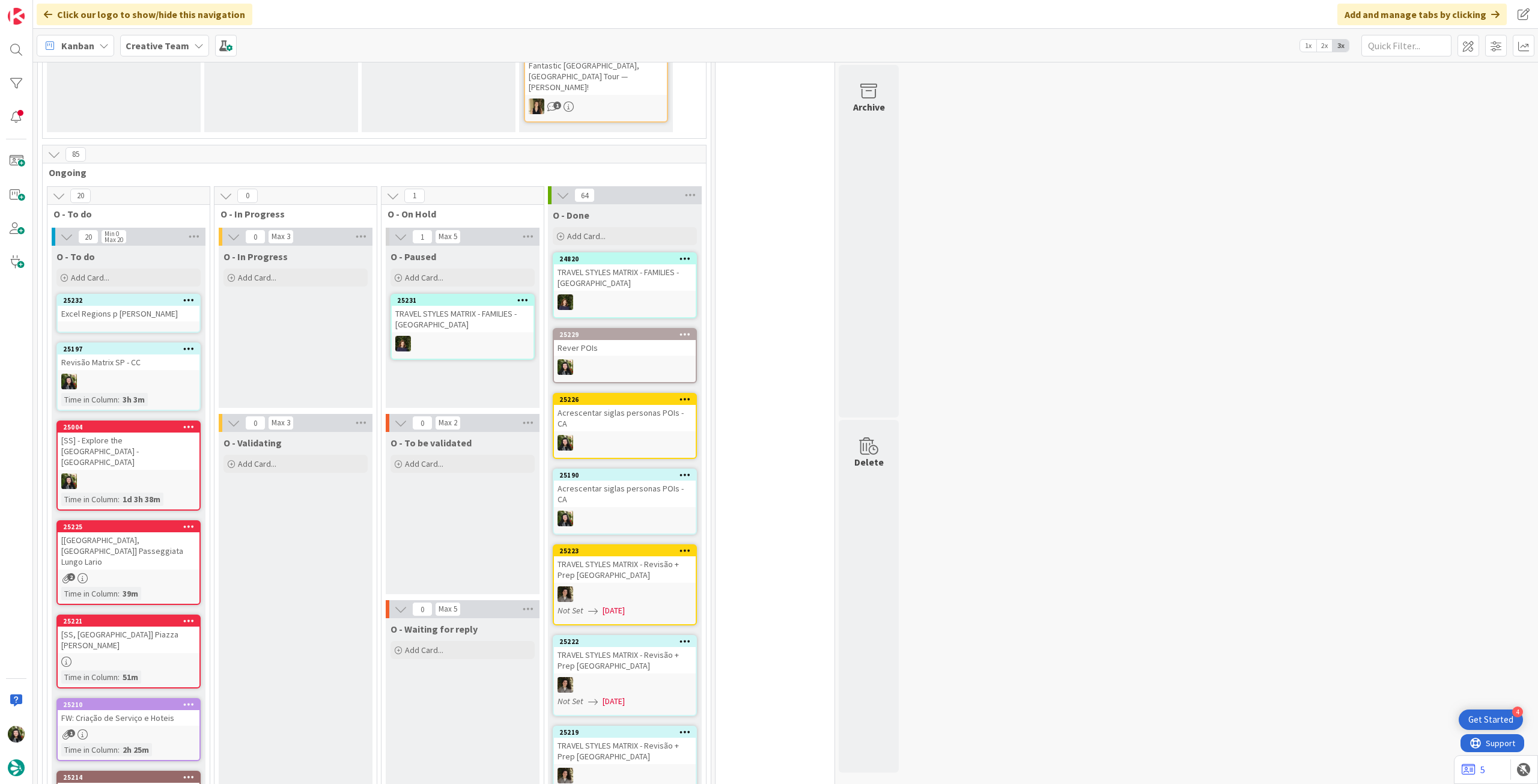
click at [163, 306] on div "Excel Regions p Filipe" at bounding box center [129, 313] width 142 height 16
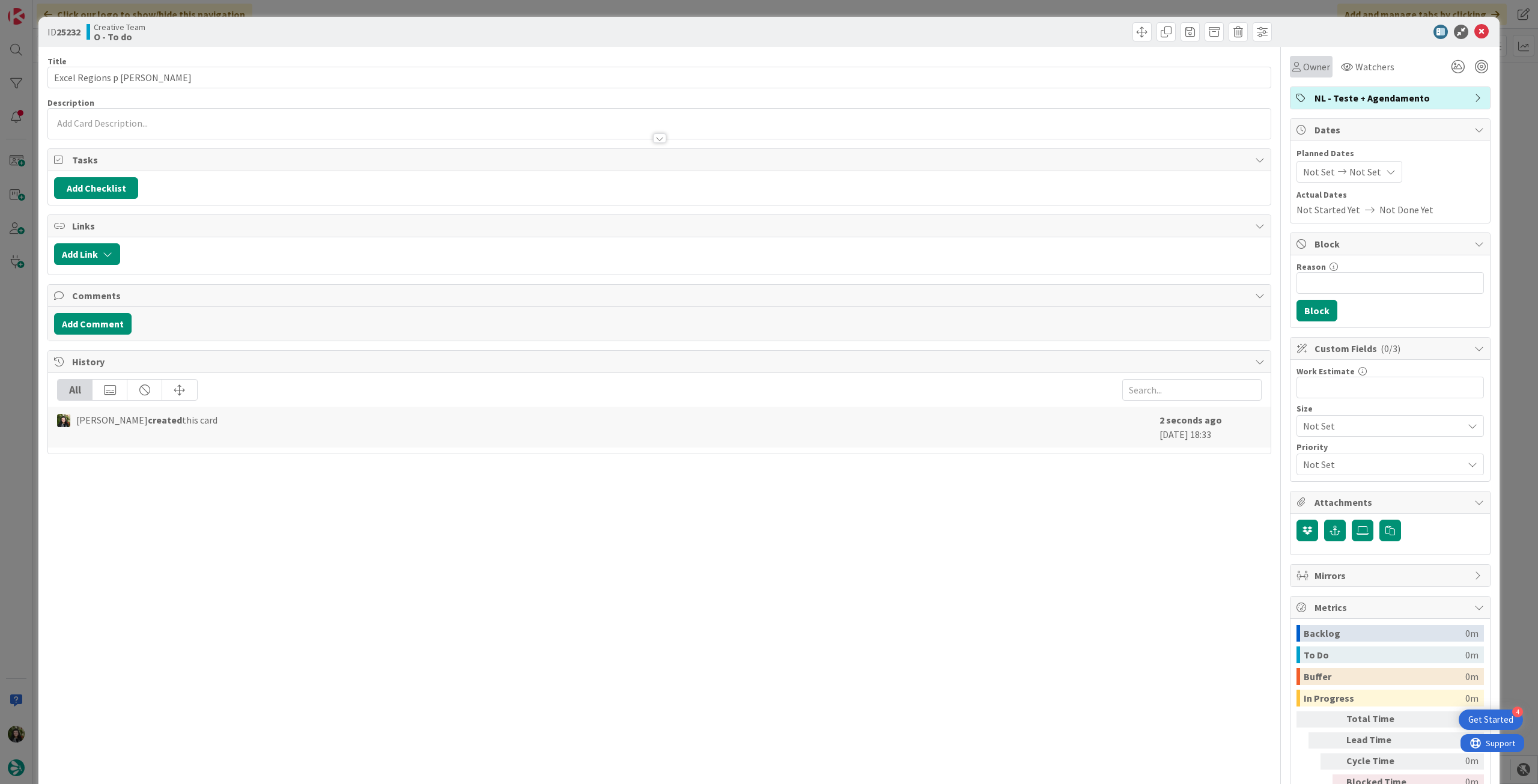
click at [1303, 73] on span "Owner" at bounding box center [1317, 66] width 27 height 14
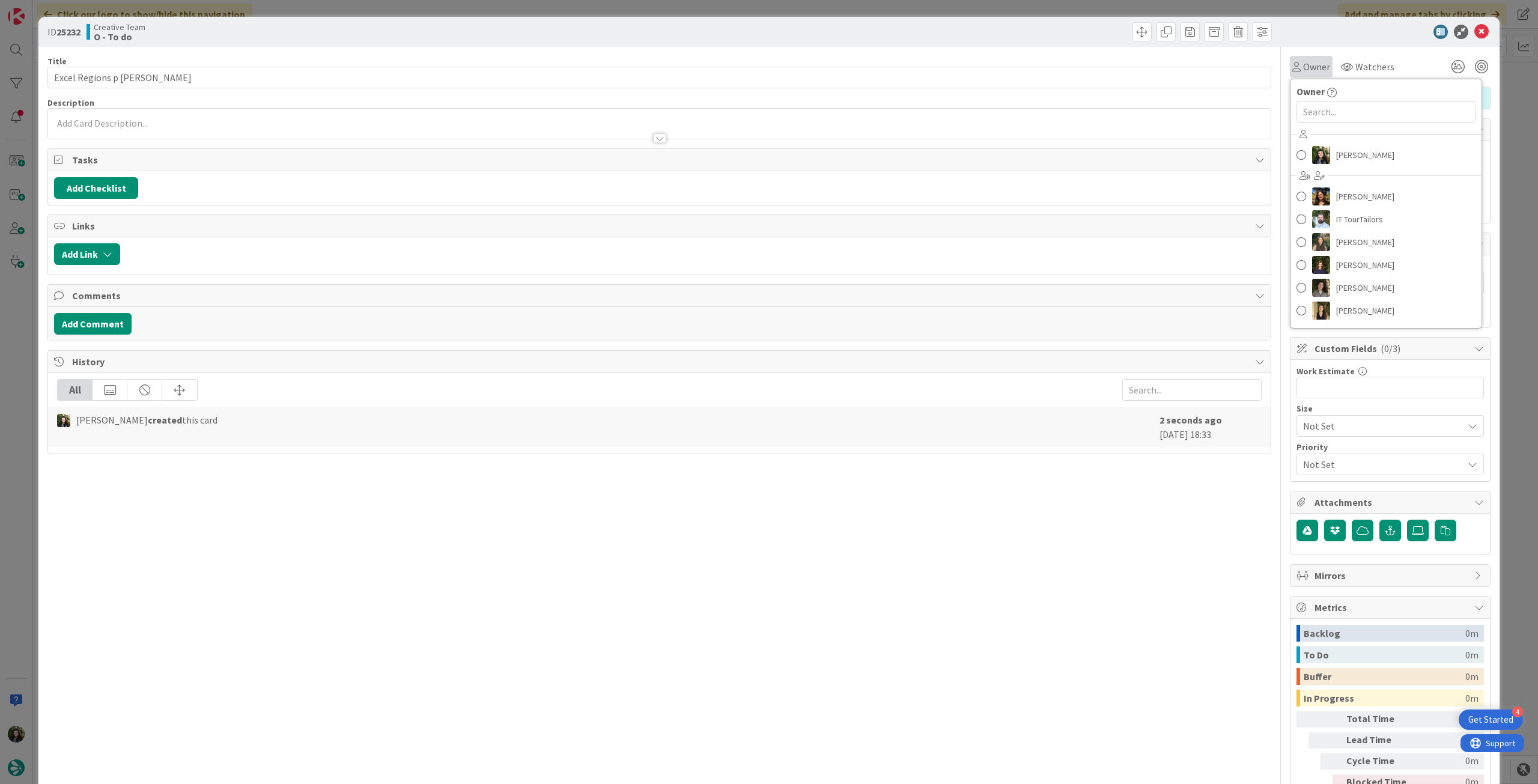
click at [1326, 166] on div "Beatriz Cassona Diana Ramos IT TourTailors Inês Gonçalves Margarida Carvalho Me…" at bounding box center [1386, 224] width 191 height 198
click at [1337, 153] on span "[PERSON_NAME]" at bounding box center [1366, 155] width 59 height 18
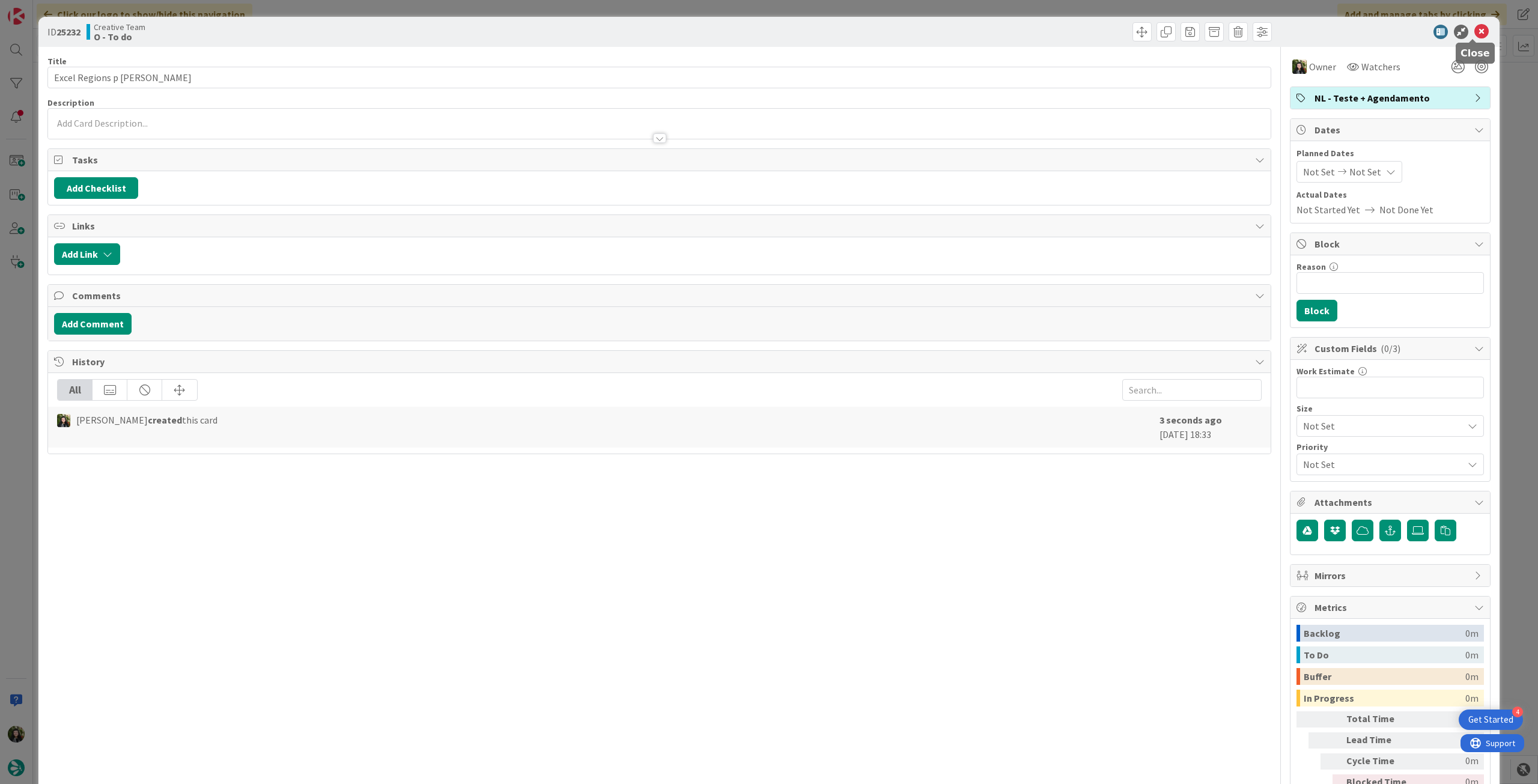
click at [1474, 32] on icon at bounding box center [1481, 32] width 14 height 14
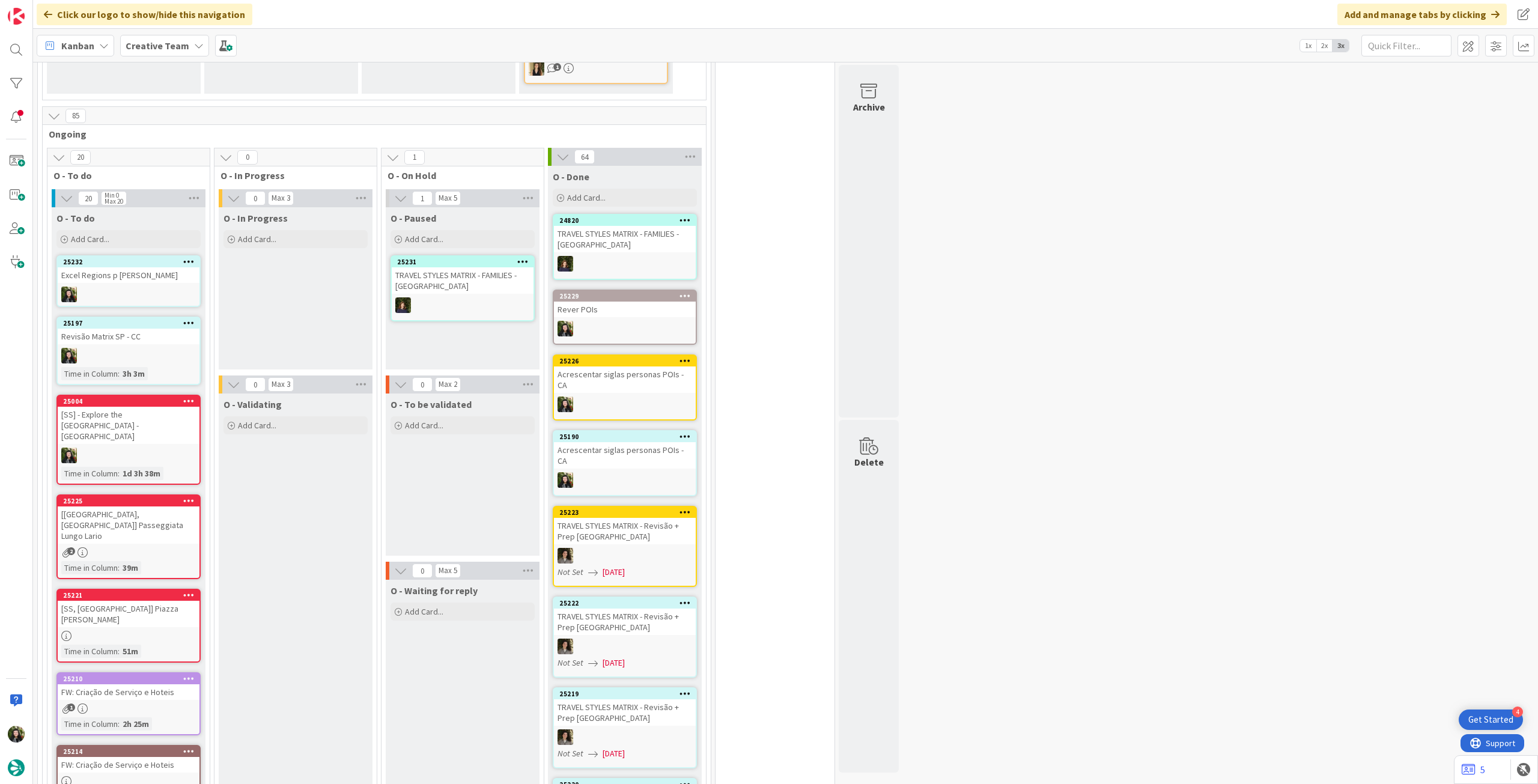
scroll to position [801, 0]
